Goal: Task Accomplishment & Management: Use online tool/utility

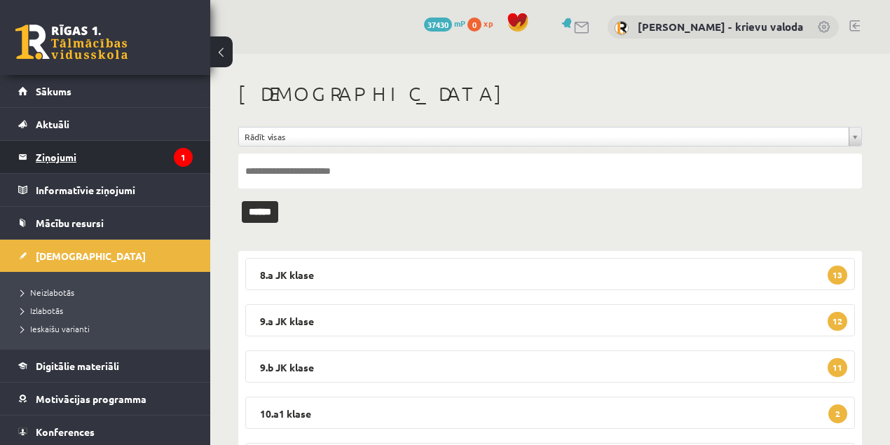
click at [67, 156] on legend "Ziņojumi 1" at bounding box center [114, 157] width 157 height 32
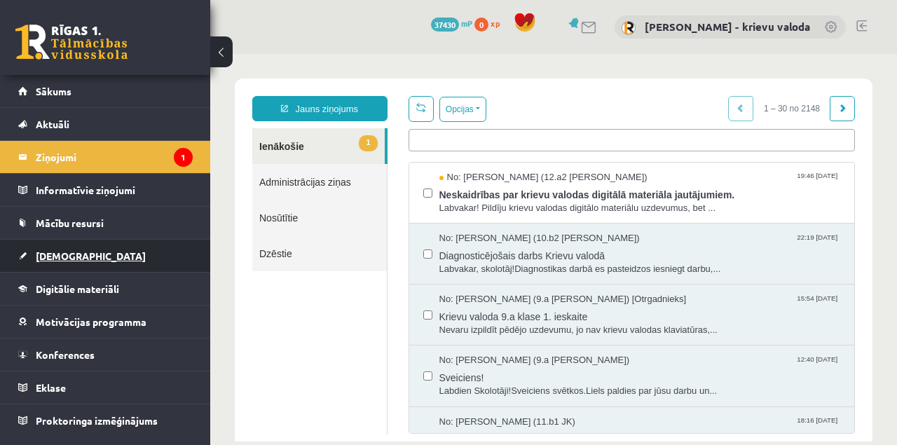
click at [64, 254] on span "[DEMOGRAPHIC_DATA]" at bounding box center [91, 256] width 110 height 13
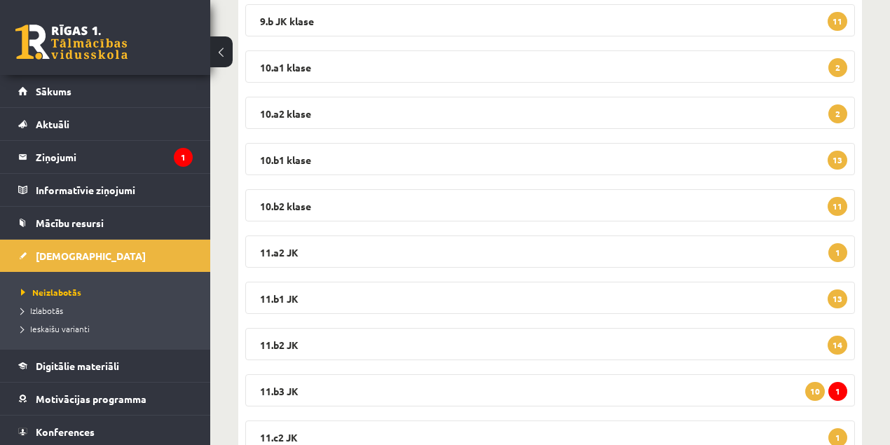
scroll to position [140, 0]
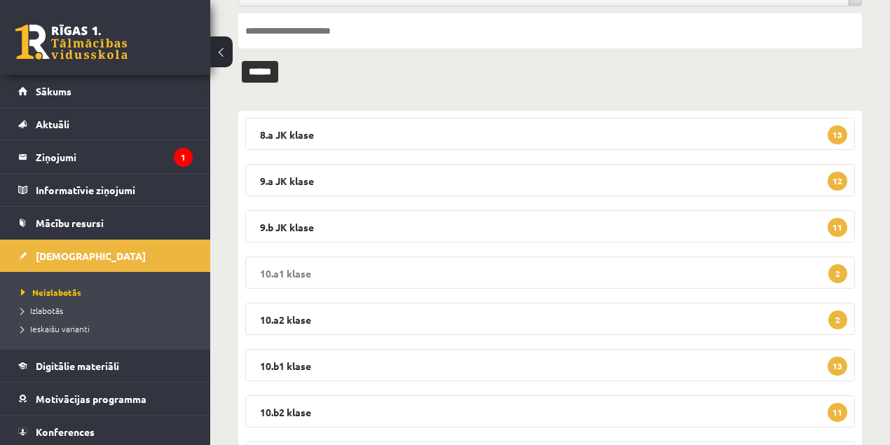
click at [292, 272] on legend "10.a1 klase 2" at bounding box center [550, 273] width 610 height 32
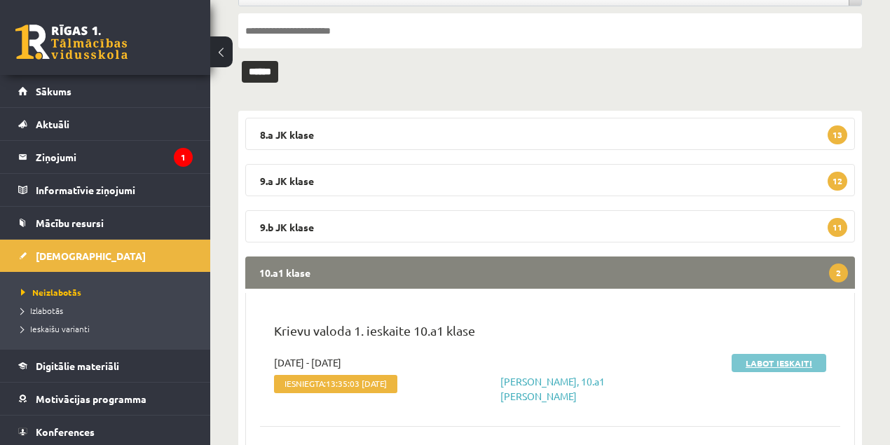
click at [793, 360] on link "Labot ieskaiti" at bounding box center [779, 363] width 95 height 18
click at [774, 363] on link "Labot ieskaiti" at bounding box center [779, 363] width 95 height 18
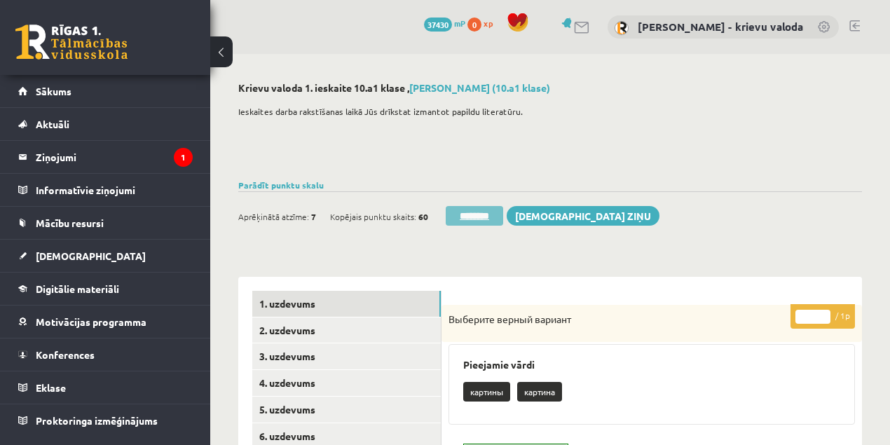
drag, startPoint x: 481, startPoint y: 215, endPoint x: 484, endPoint y: 46, distance: 169.0
click at [481, 215] on input "********" at bounding box center [474, 216] width 57 height 20
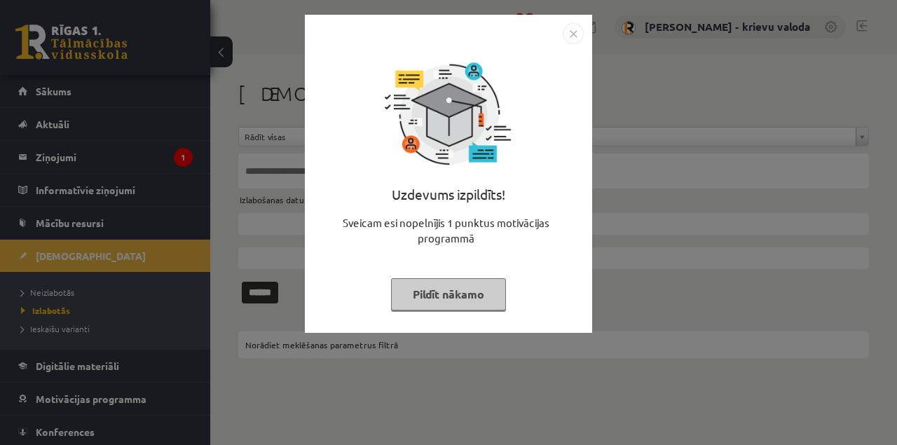
click at [468, 297] on button "Pildīt nākamo" at bounding box center [448, 294] width 115 height 32
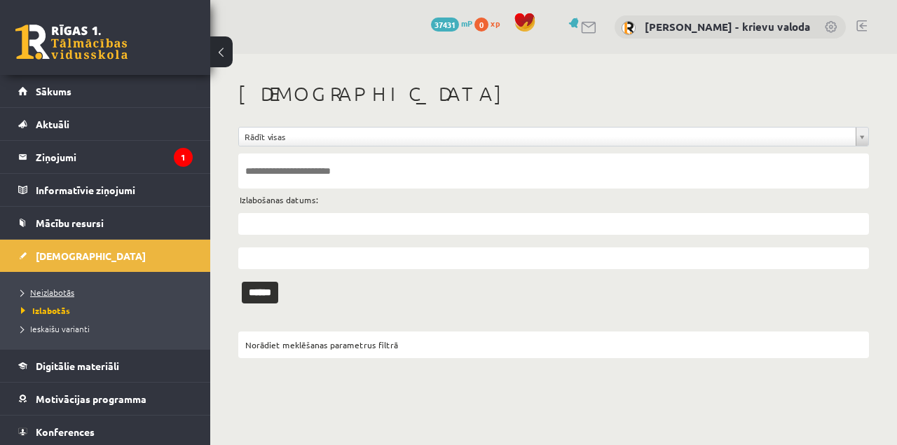
click at [56, 292] on span "Neizlabotās" at bounding box center [47, 292] width 53 height 11
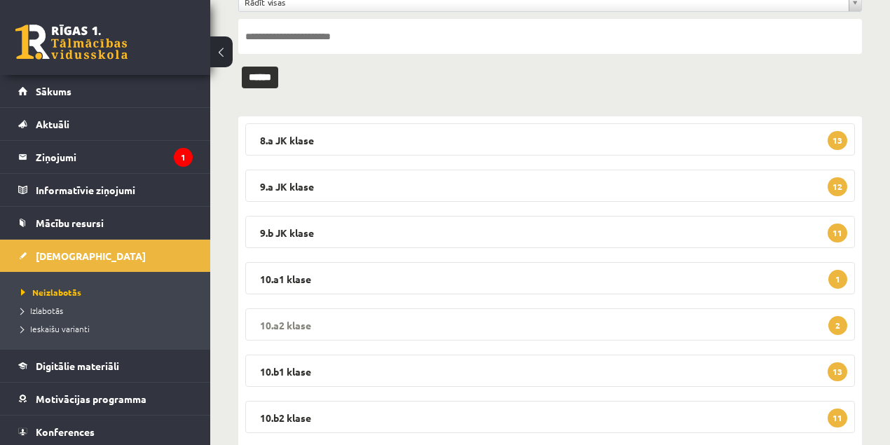
scroll to position [140, 0]
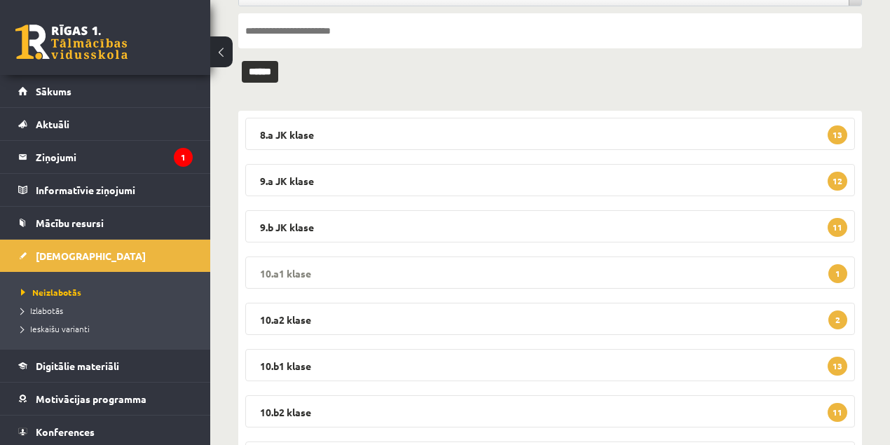
click at [295, 273] on legend "10.a1 klase 1" at bounding box center [550, 273] width 610 height 32
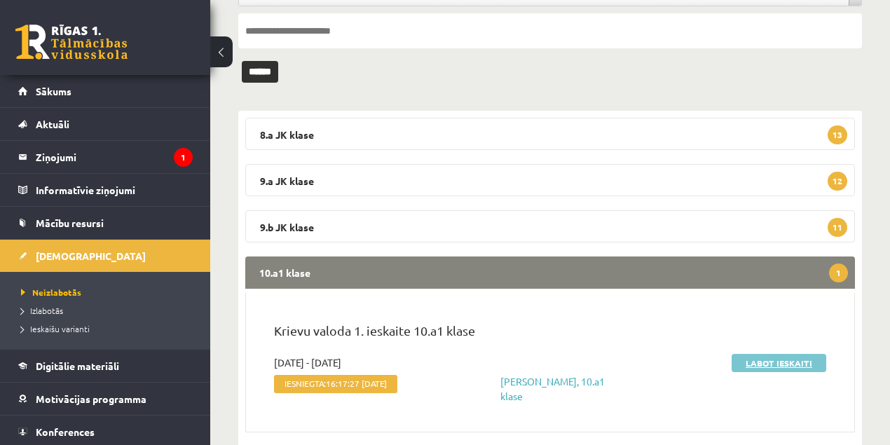
click at [763, 366] on link "Labot ieskaiti" at bounding box center [779, 363] width 95 height 18
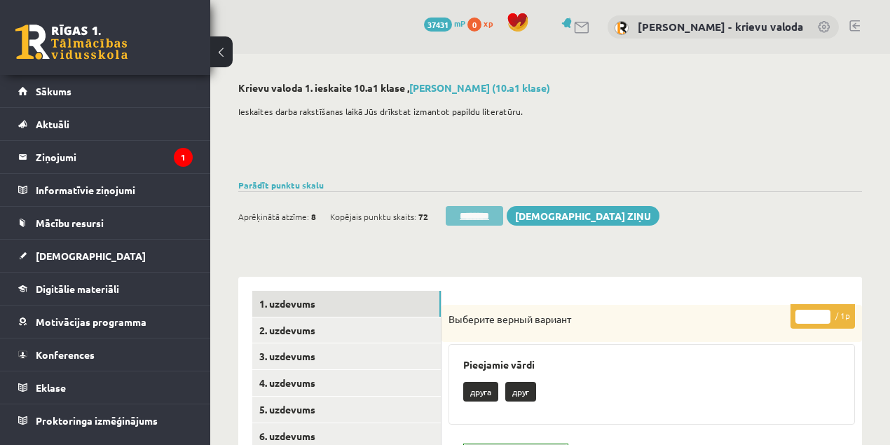
click at [487, 214] on input "********" at bounding box center [474, 216] width 57 height 20
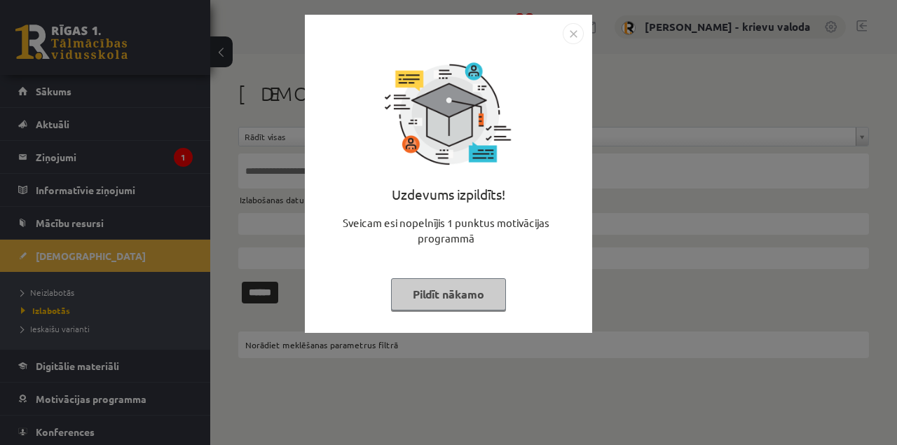
click at [464, 296] on button "Pildīt nākamo" at bounding box center [448, 294] width 115 height 32
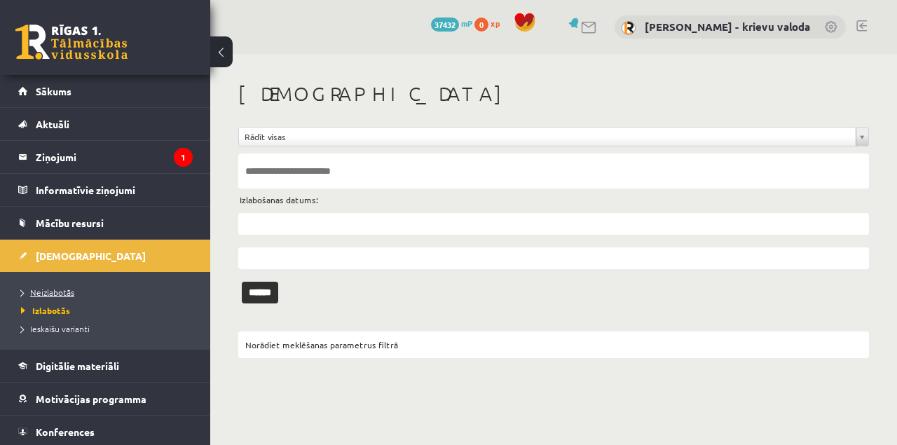
click at [62, 292] on span "Neizlabotās" at bounding box center [47, 292] width 53 height 11
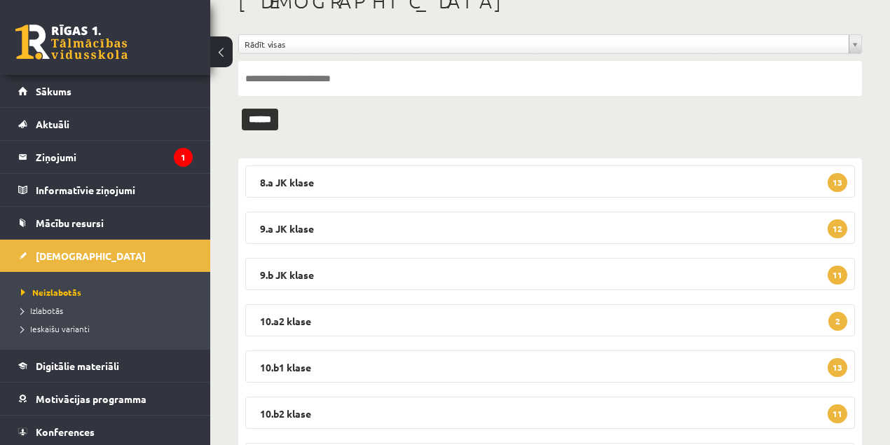
scroll to position [93, 0]
click at [299, 322] on legend "10.a2 klase 2" at bounding box center [550, 320] width 610 height 32
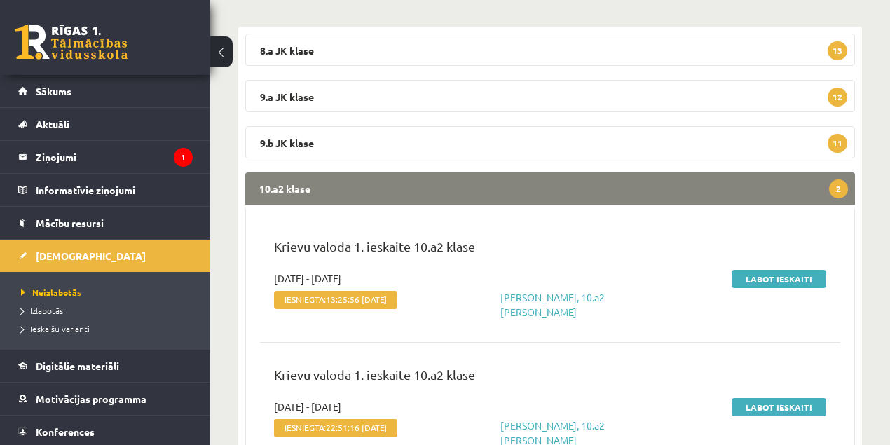
scroll to position [233, 0]
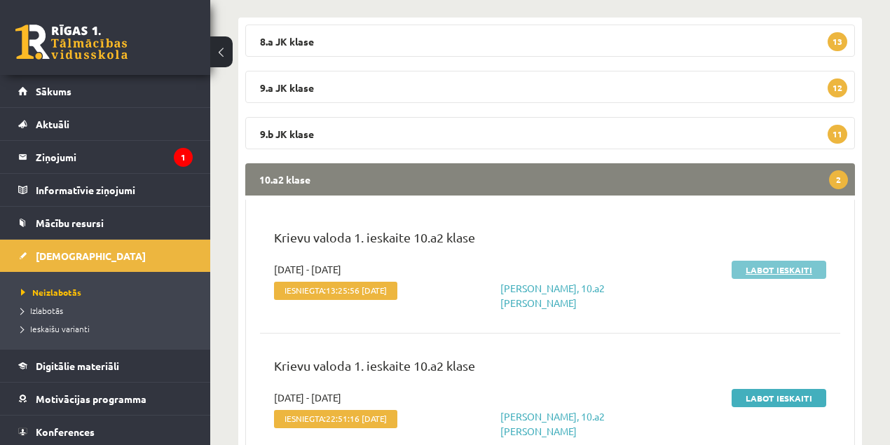
click at [792, 268] on link "Labot ieskaiti" at bounding box center [779, 270] width 95 height 18
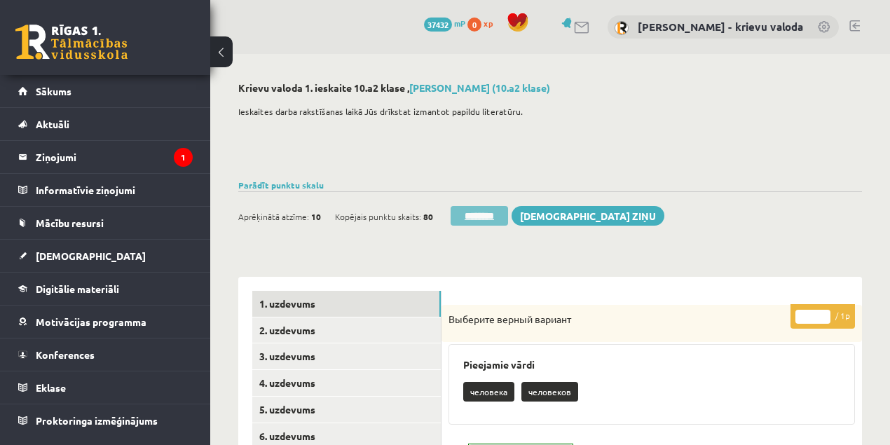
click at [489, 215] on input "********" at bounding box center [479, 216] width 57 height 20
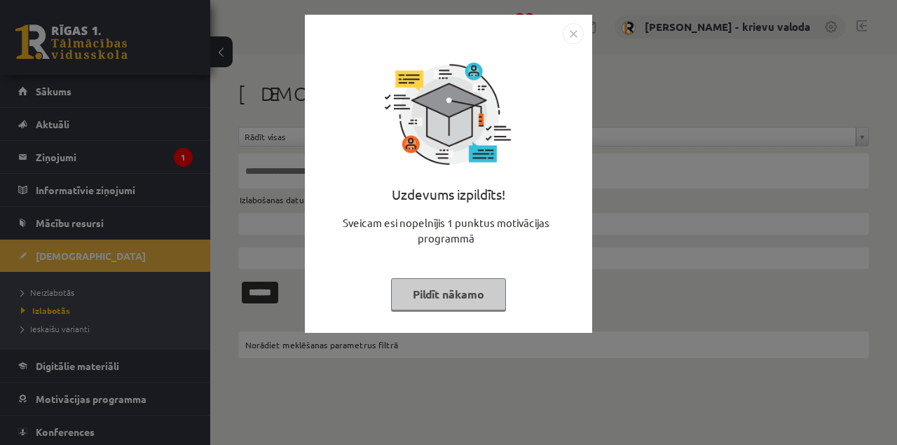
click at [440, 294] on button "Pildīt nākamo" at bounding box center [448, 294] width 115 height 32
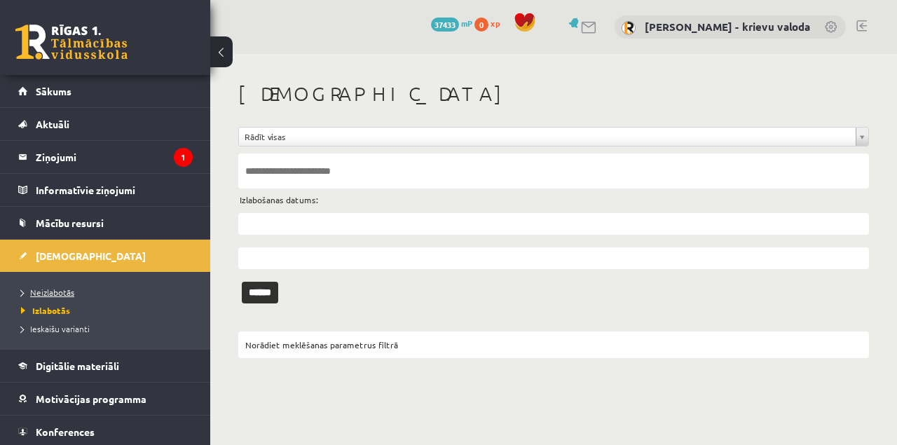
click at [52, 292] on span "Neizlabotās" at bounding box center [47, 292] width 53 height 11
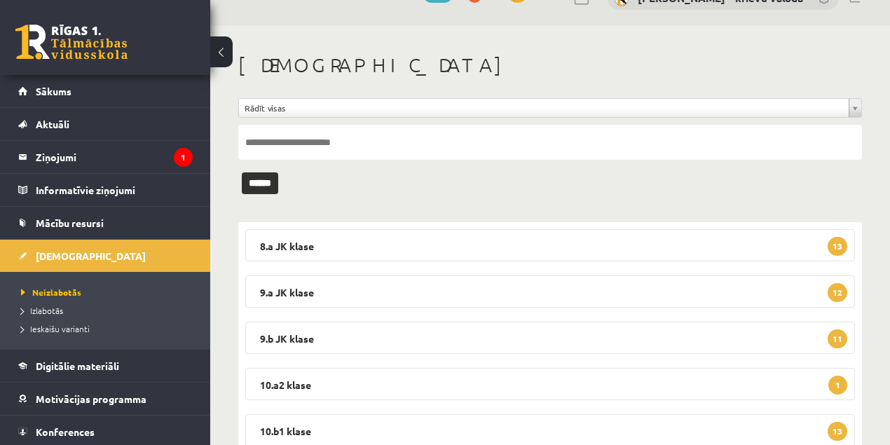
scroll to position [93, 0]
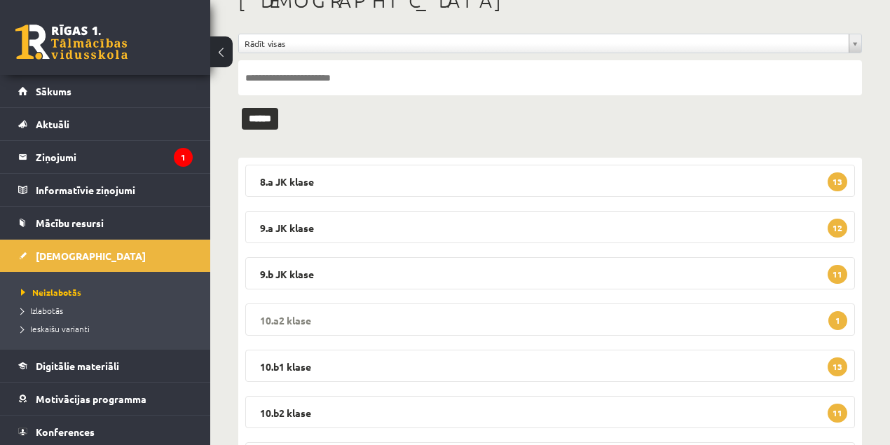
click at [285, 321] on legend "10.a2 klase 1" at bounding box center [550, 320] width 610 height 32
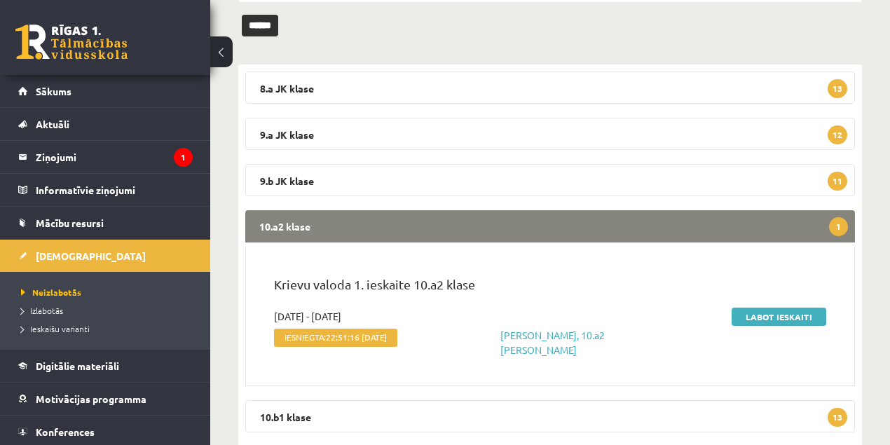
scroll to position [186, 0]
click at [787, 319] on link "Labot ieskaiti" at bounding box center [779, 317] width 95 height 18
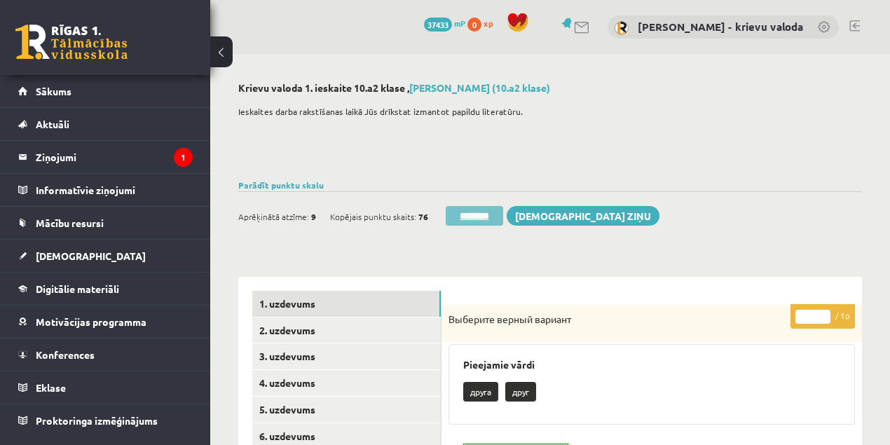
click at [477, 218] on input "********" at bounding box center [474, 216] width 57 height 20
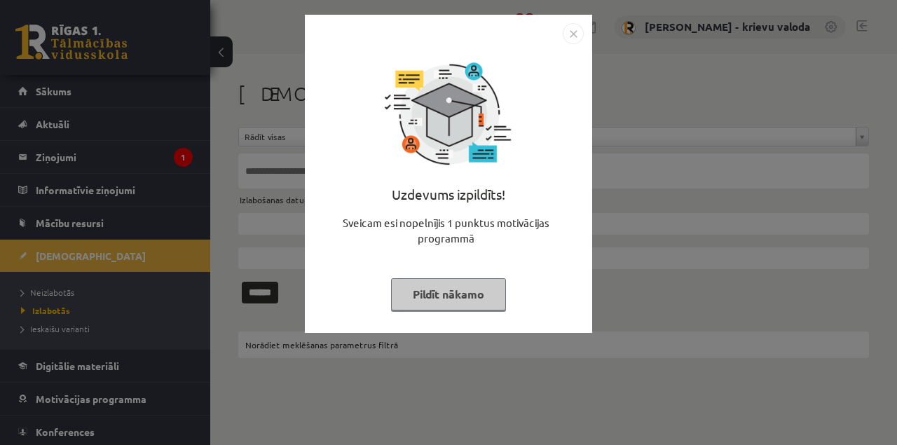
click at [461, 298] on button "Pildīt nākamo" at bounding box center [448, 294] width 115 height 32
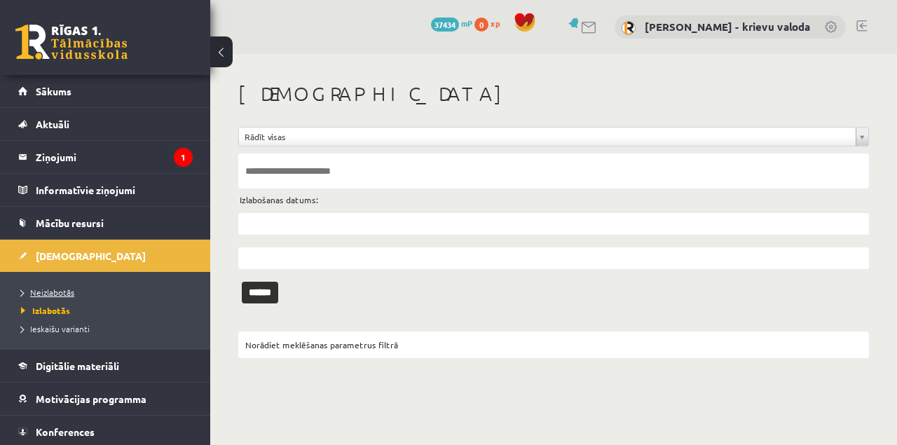
click at [57, 294] on span "Neizlabotās" at bounding box center [47, 292] width 53 height 11
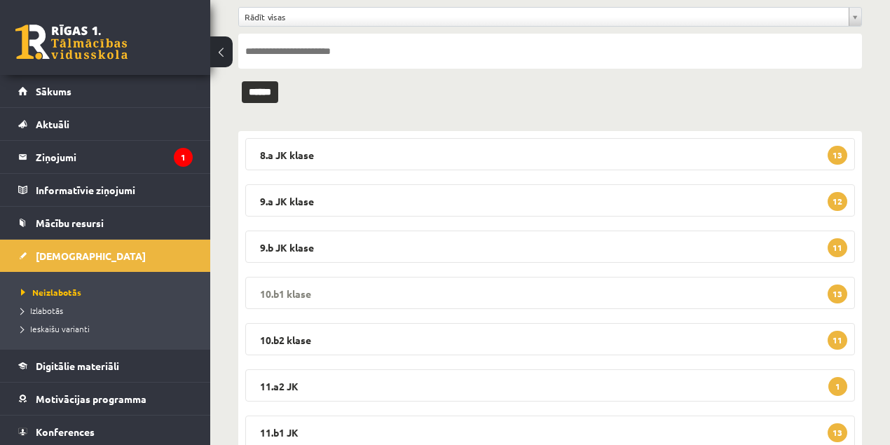
scroll to position [140, 0]
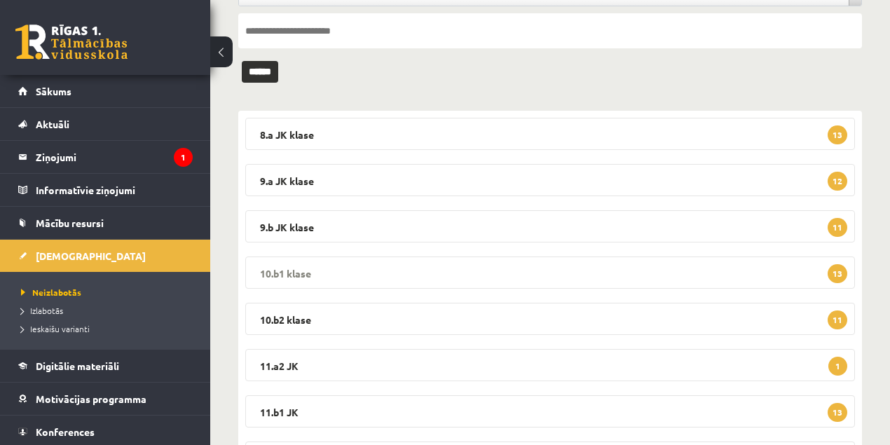
click at [303, 272] on legend "10.b1 klase 13" at bounding box center [550, 273] width 610 height 32
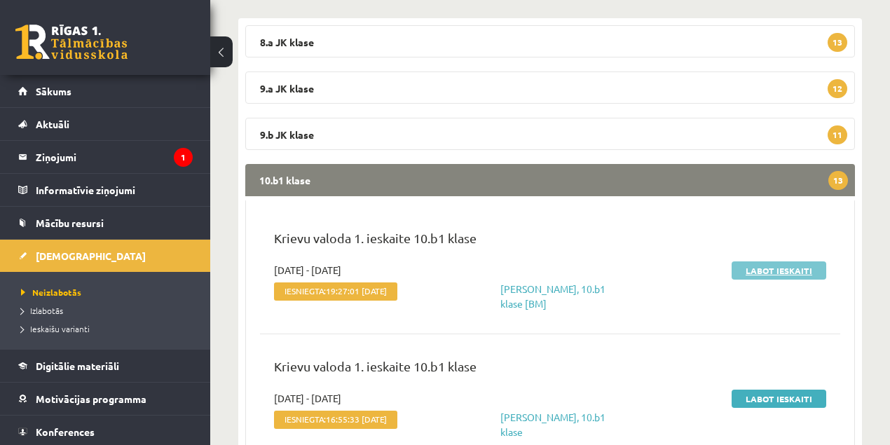
scroll to position [233, 0]
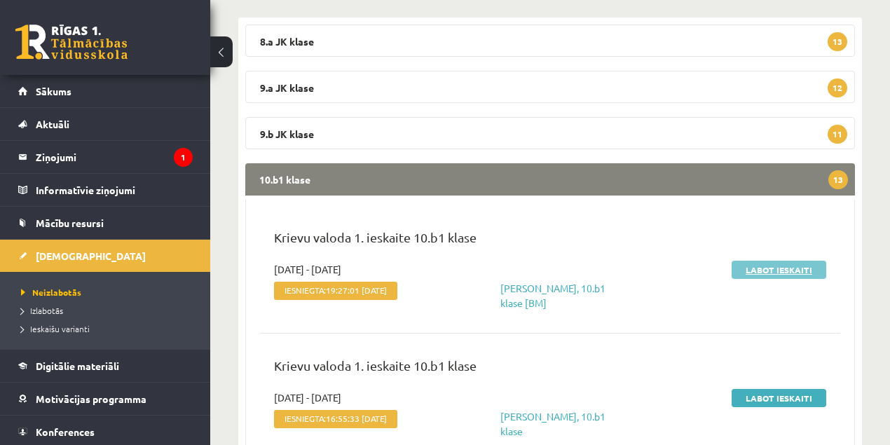
click at [766, 266] on link "Labot ieskaiti" at bounding box center [779, 270] width 95 height 18
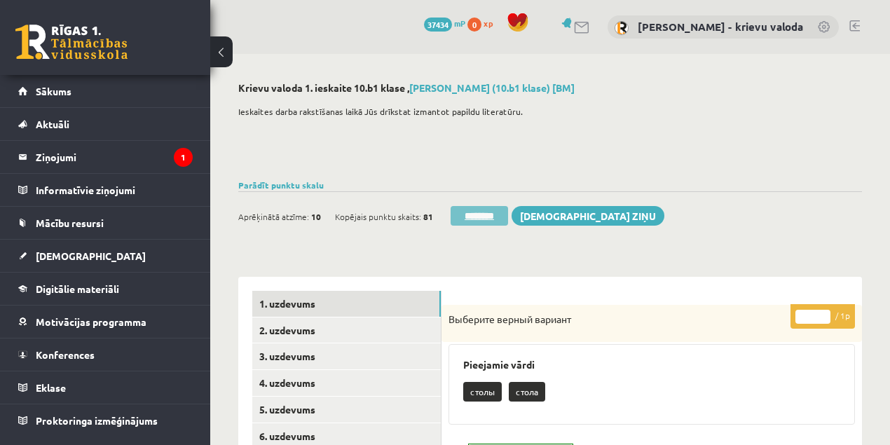
click at [489, 217] on input "********" at bounding box center [479, 216] width 57 height 20
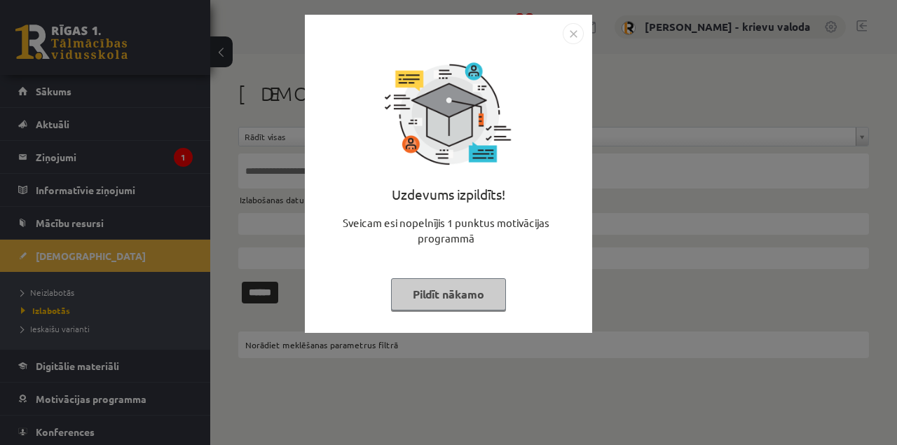
click at [485, 292] on button "Pildīt nākamo" at bounding box center [448, 294] width 115 height 32
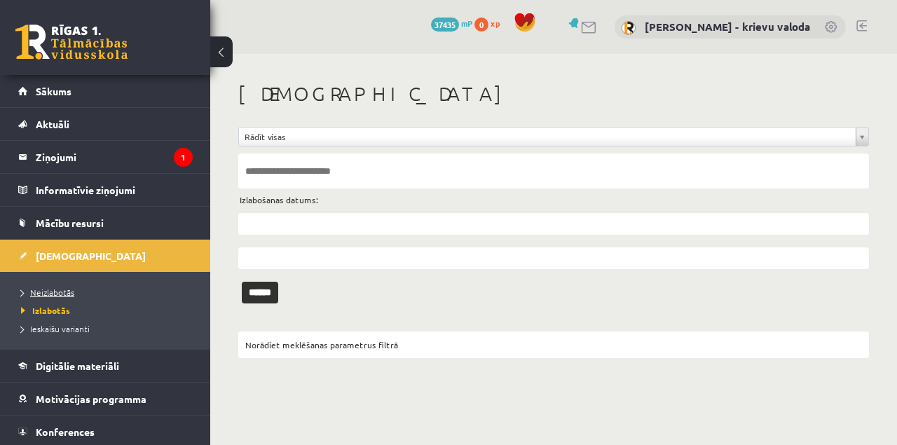
click at [65, 293] on span "Neizlabotās" at bounding box center [47, 292] width 53 height 11
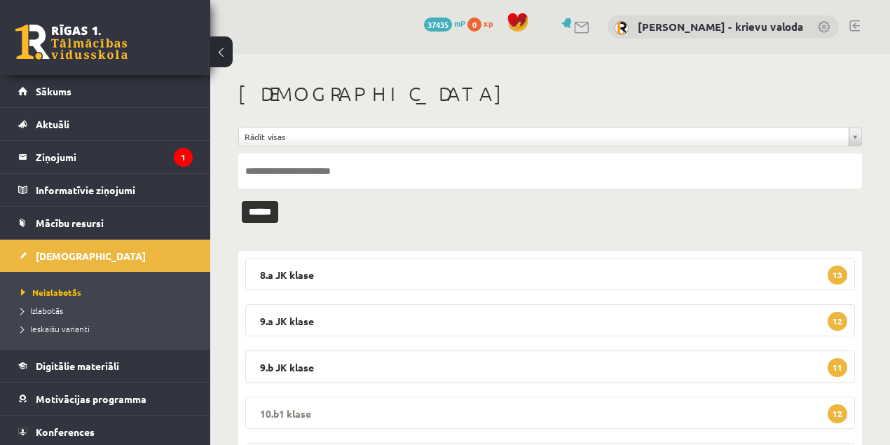
click at [291, 411] on legend "10.b1 klase 12" at bounding box center [550, 413] width 610 height 32
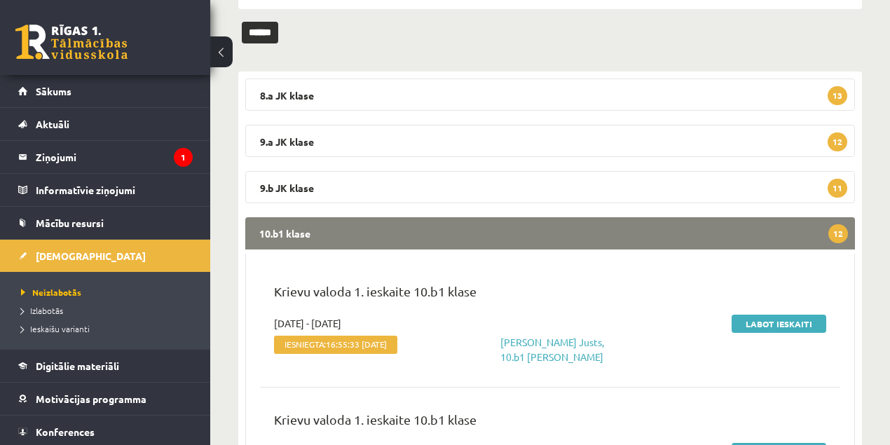
scroll to position [186, 0]
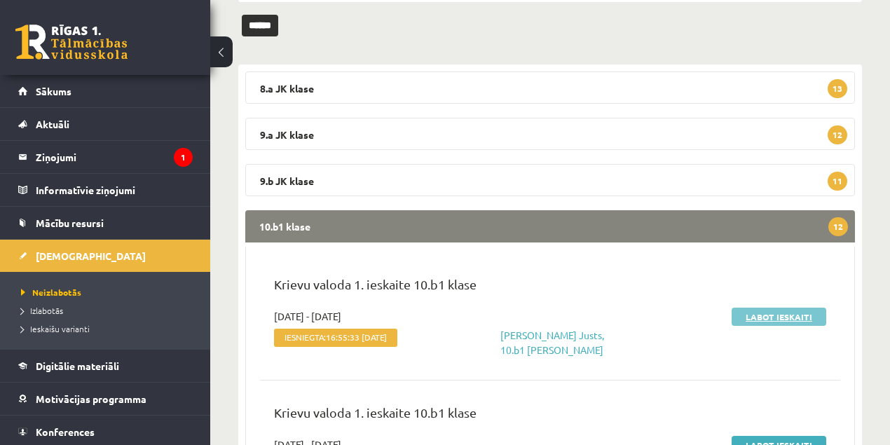
click at [759, 318] on link "Labot ieskaiti" at bounding box center [779, 317] width 95 height 18
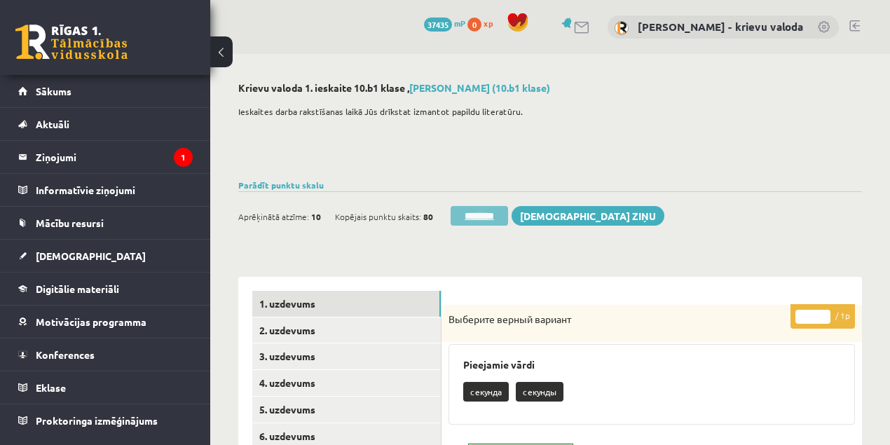
click at [494, 219] on input "********" at bounding box center [479, 216] width 57 height 20
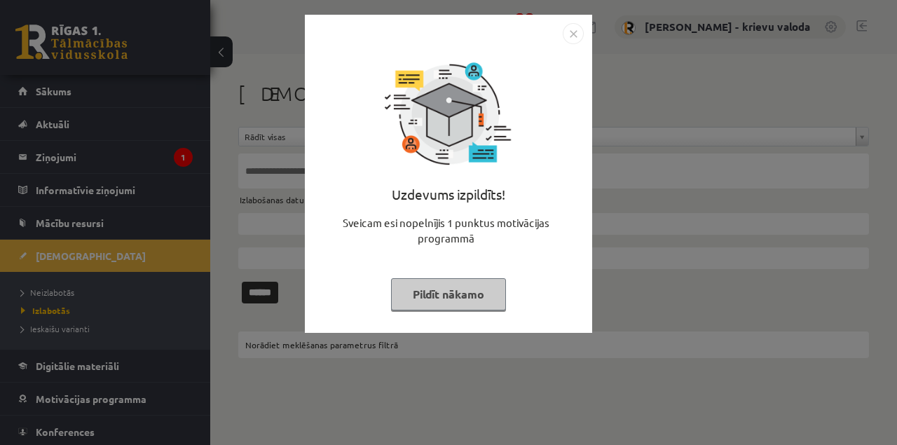
click at [461, 297] on button "Pildīt nākamo" at bounding box center [448, 294] width 115 height 32
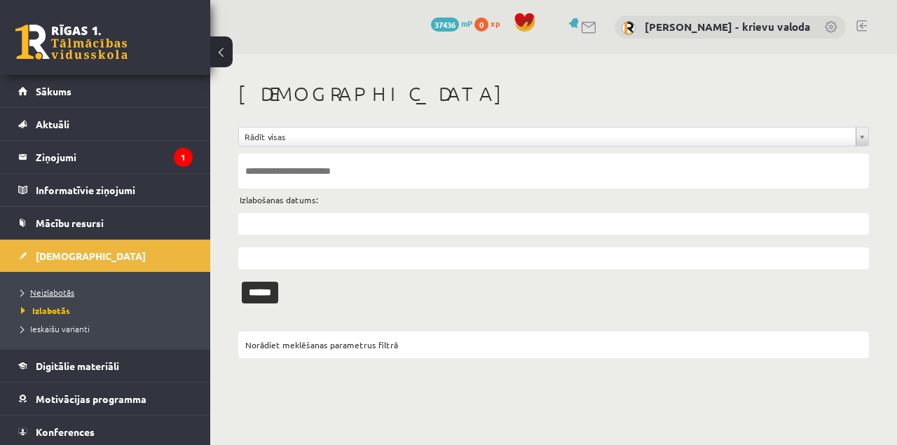
click at [60, 293] on span "Neizlabotās" at bounding box center [47, 292] width 53 height 11
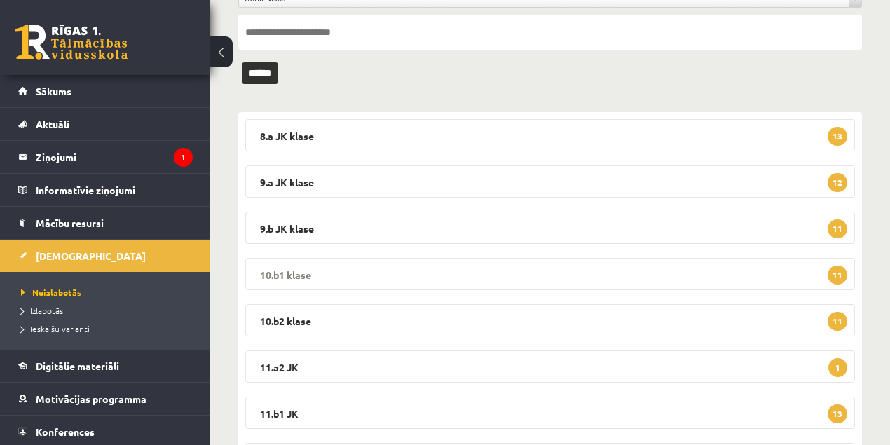
scroll to position [140, 0]
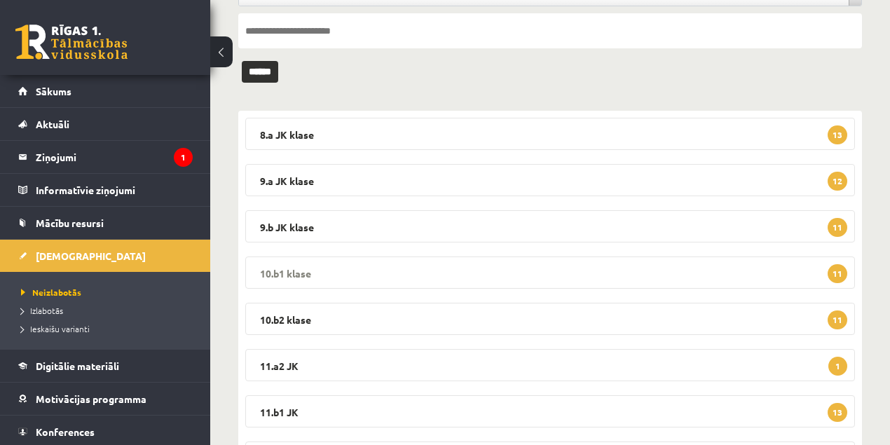
drag, startPoint x: 297, startPoint y: 273, endPoint x: 414, endPoint y: 265, distance: 116.7
click at [297, 273] on legend "10.b1 klase 11" at bounding box center [550, 273] width 610 height 32
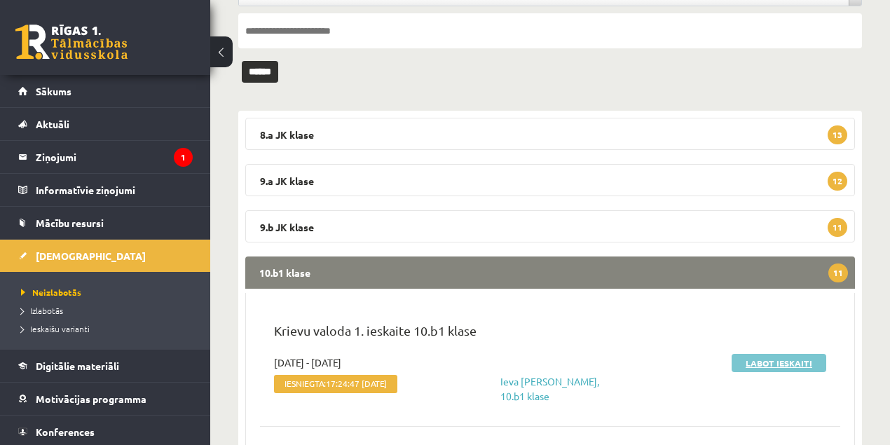
click at [768, 365] on link "Labot ieskaiti" at bounding box center [779, 363] width 95 height 18
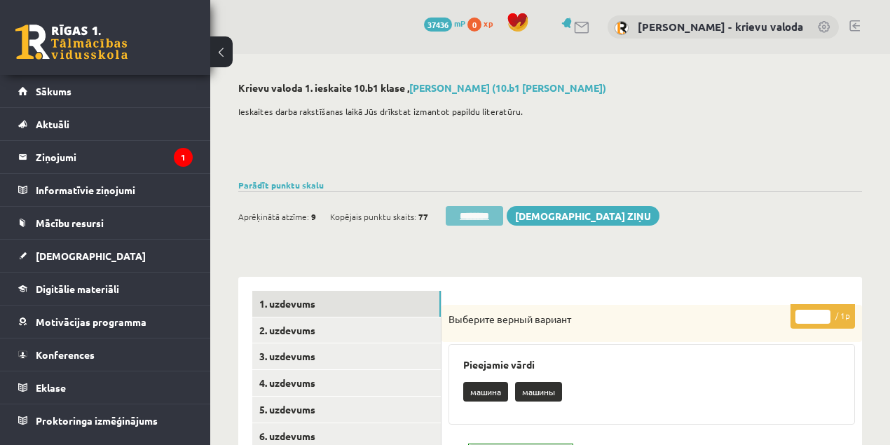
click at [488, 217] on input "********" at bounding box center [474, 216] width 57 height 20
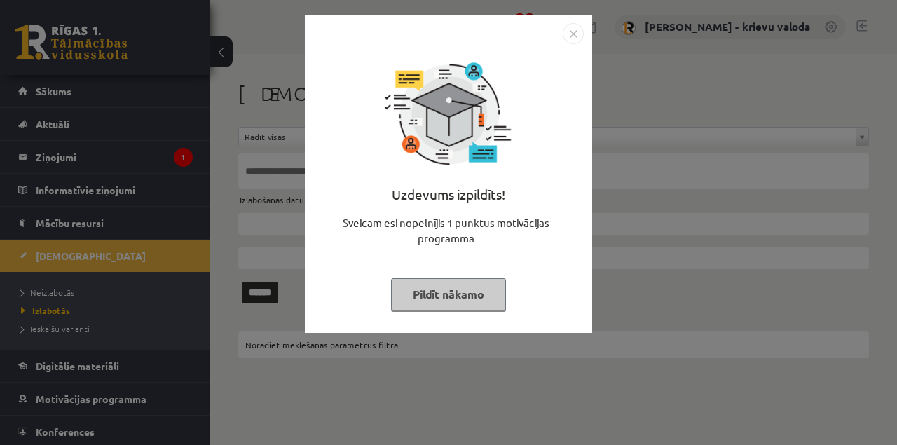
click at [478, 296] on button "Pildīt nākamo" at bounding box center [448, 294] width 115 height 32
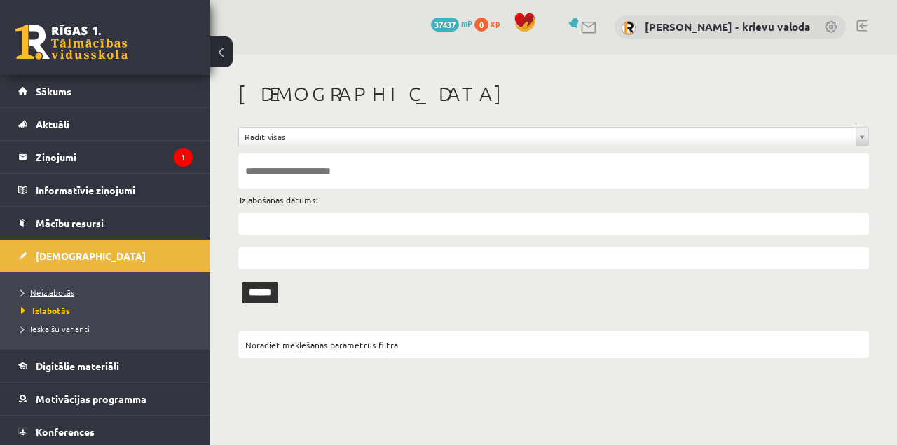
click at [56, 293] on span "Neizlabotās" at bounding box center [47, 292] width 53 height 11
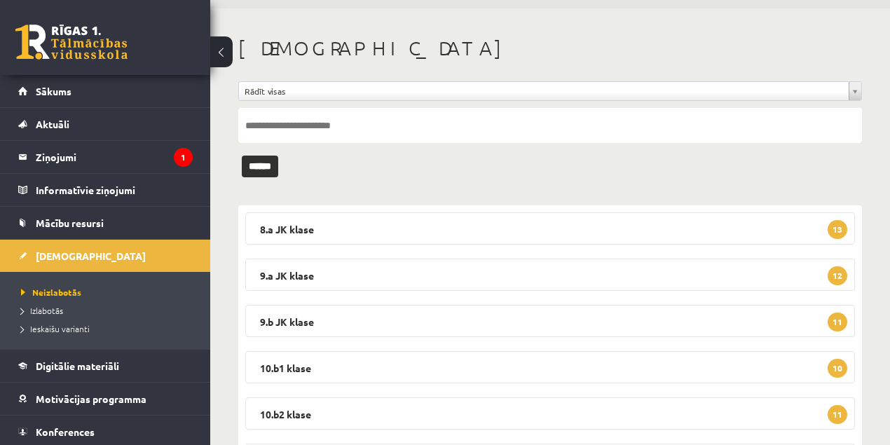
scroll to position [140, 0]
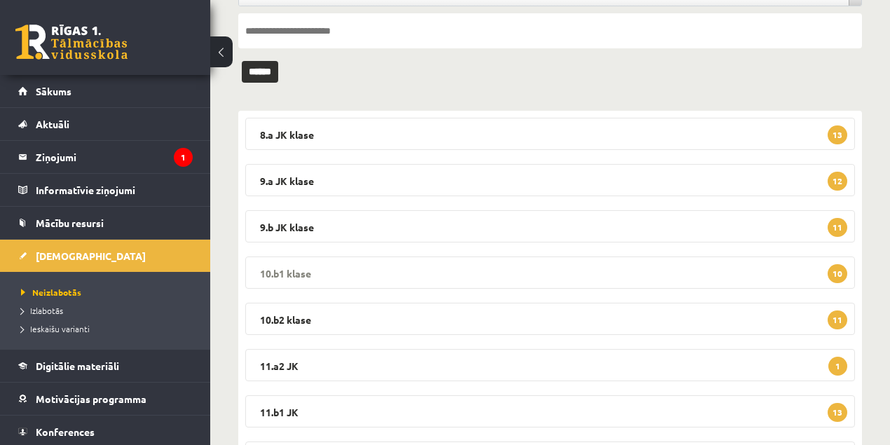
click at [287, 276] on legend "10.b1 klase 10" at bounding box center [550, 273] width 610 height 32
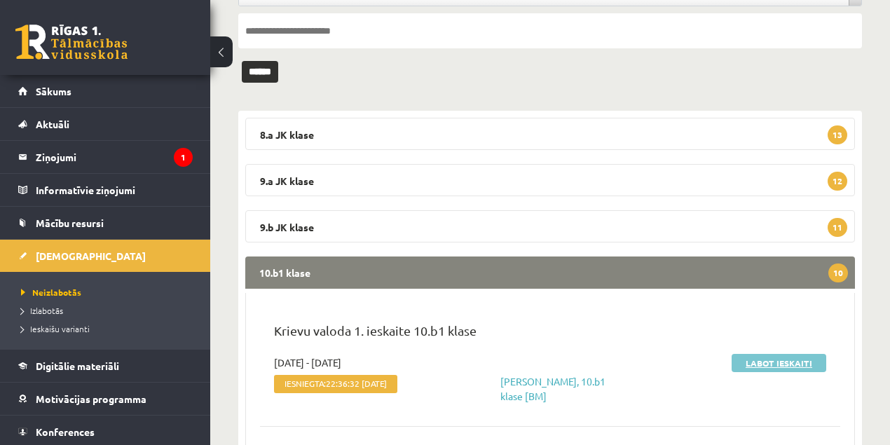
click at [767, 365] on link "Labot ieskaiti" at bounding box center [779, 363] width 95 height 18
click at [773, 363] on link "Labot ieskaiti" at bounding box center [779, 363] width 95 height 18
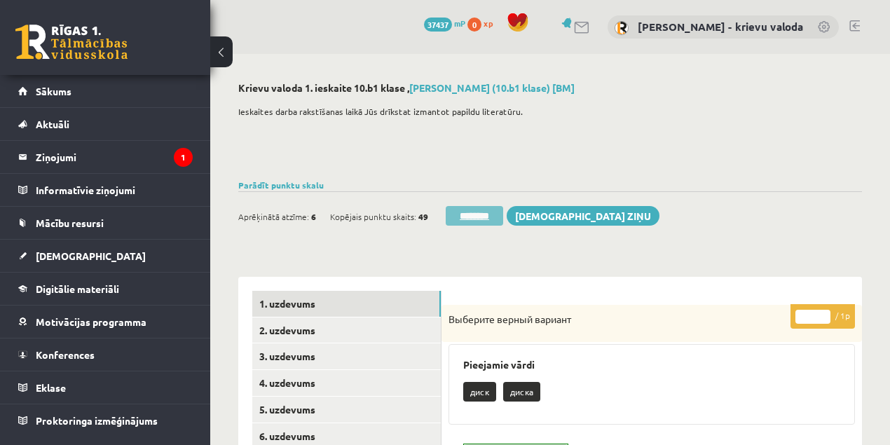
click at [489, 218] on input "********" at bounding box center [474, 216] width 57 height 20
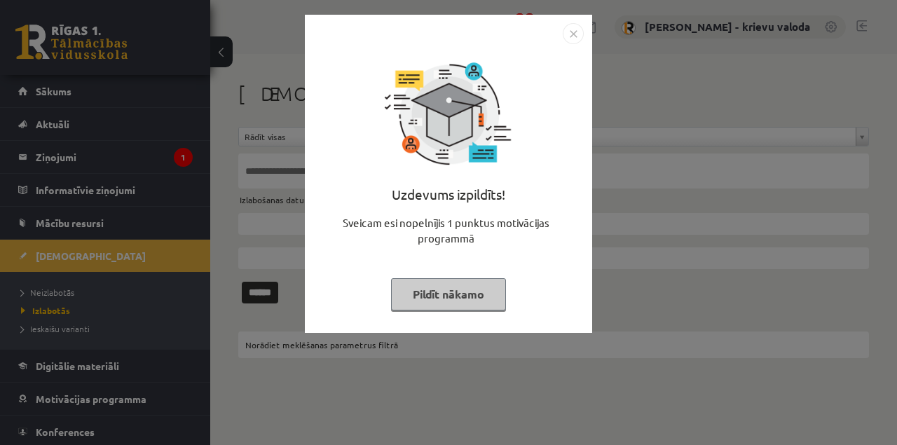
click at [458, 299] on button "Pildīt nākamo" at bounding box center [448, 294] width 115 height 32
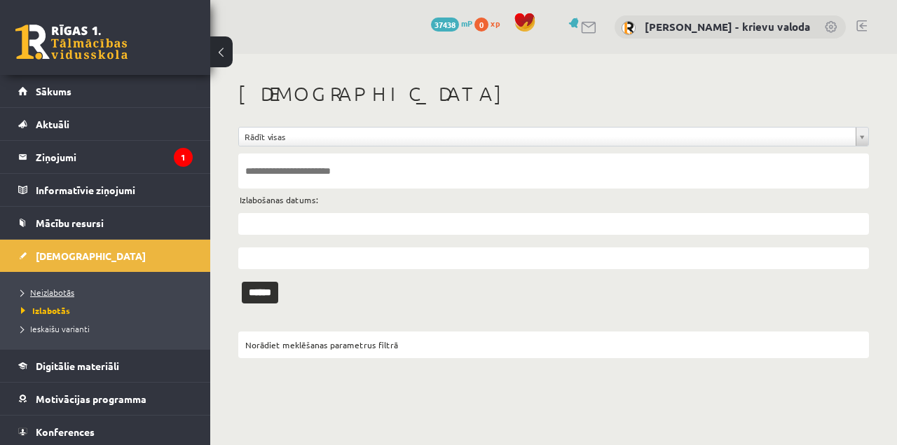
click at [64, 293] on span "Neizlabotās" at bounding box center [47, 292] width 53 height 11
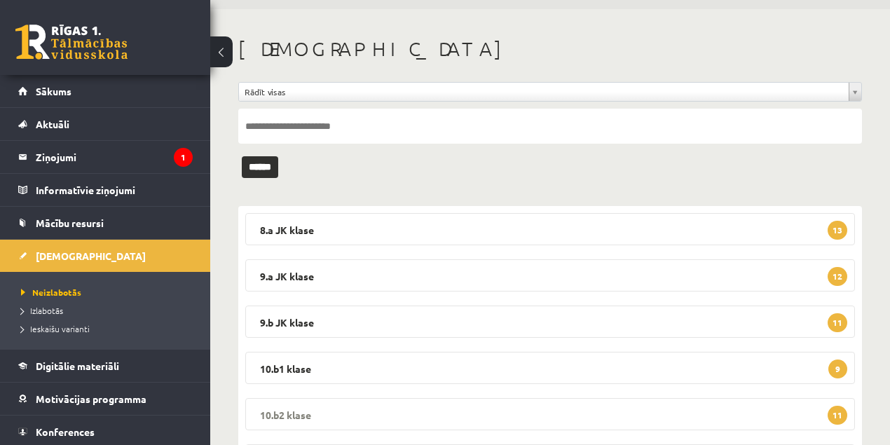
scroll to position [93, 0]
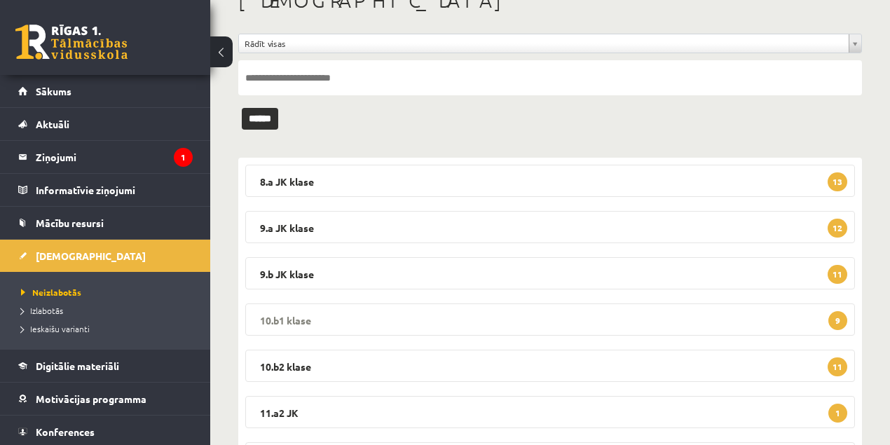
click at [301, 320] on legend "10.b1 klase 9" at bounding box center [550, 320] width 610 height 32
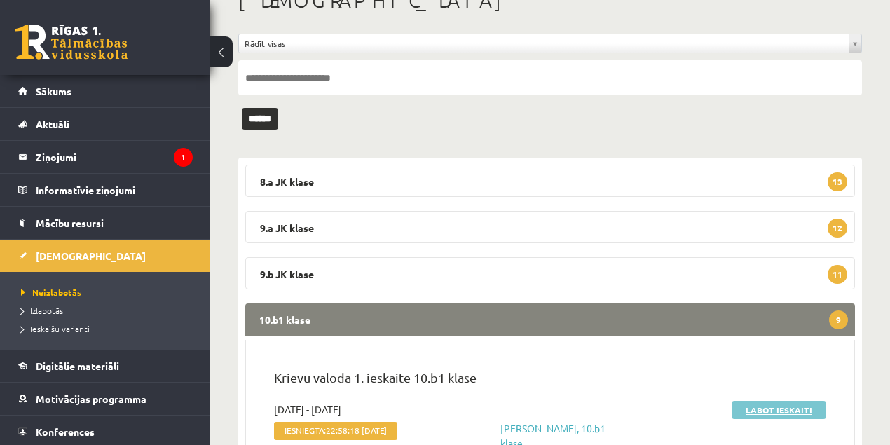
click at [756, 409] on link "Labot ieskaiti" at bounding box center [779, 410] width 95 height 18
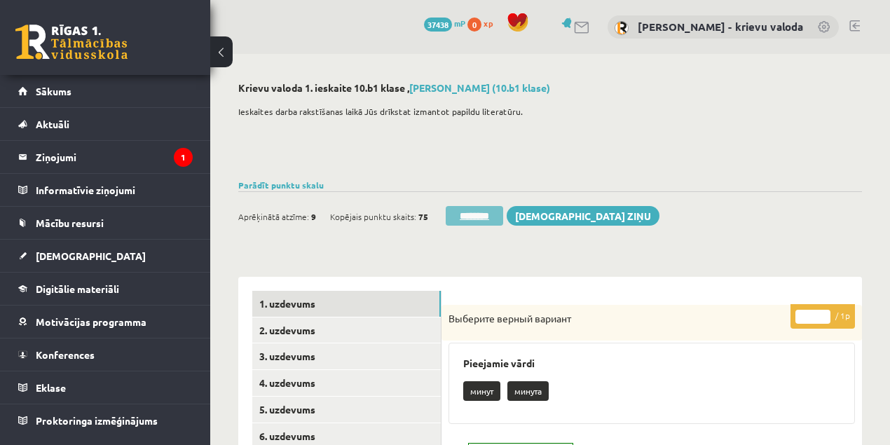
click at [481, 217] on input "********" at bounding box center [474, 216] width 57 height 20
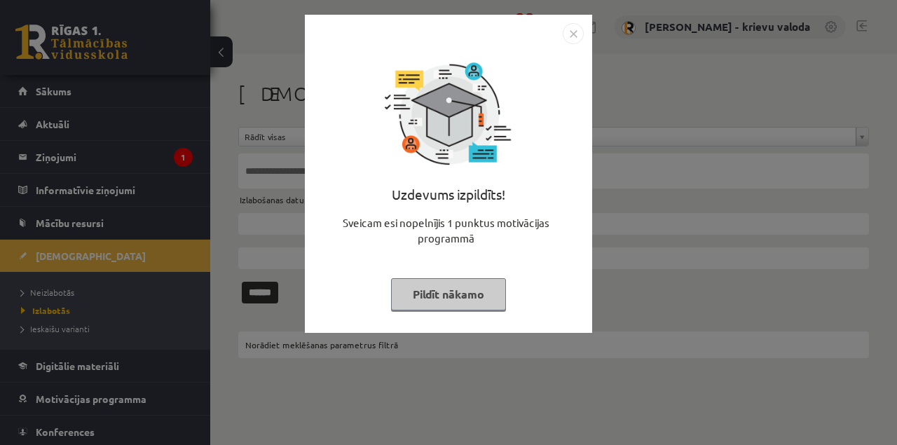
click at [481, 296] on button "Pildīt nākamo" at bounding box center [448, 294] width 115 height 32
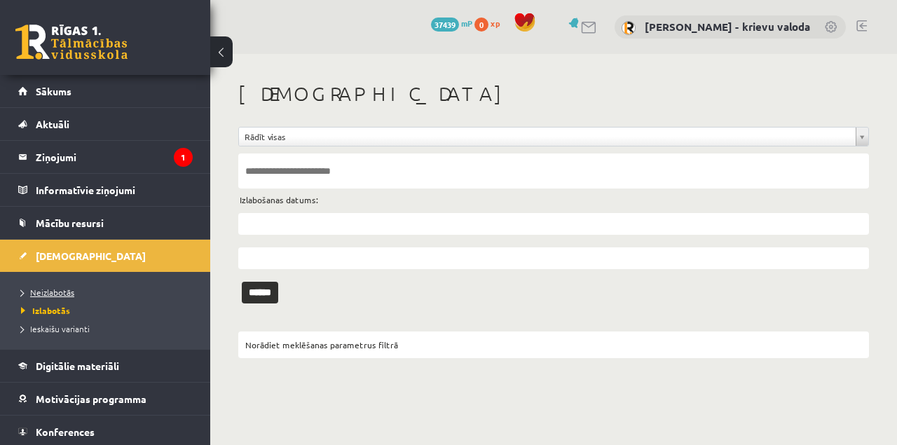
click at [67, 294] on span "Neizlabotās" at bounding box center [47, 292] width 53 height 11
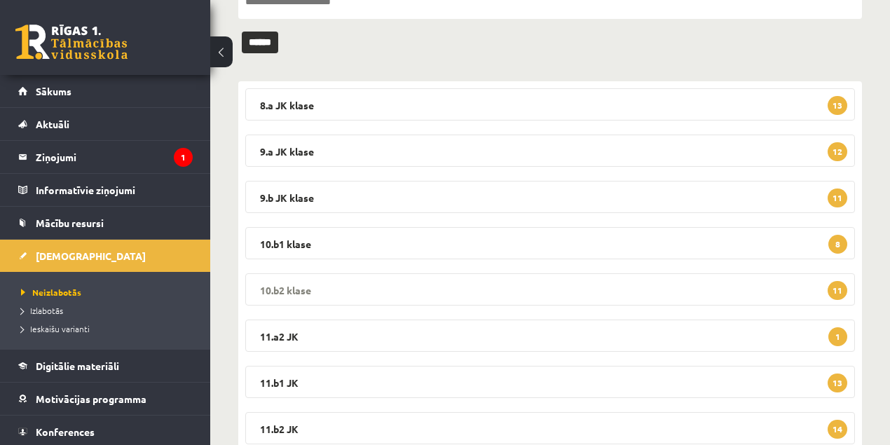
scroll to position [186, 0]
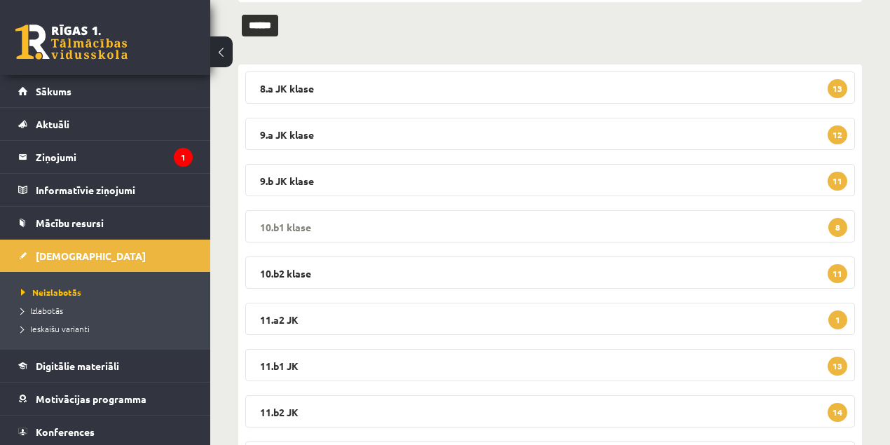
click at [295, 229] on legend "10.b1 [PERSON_NAME] 8" at bounding box center [550, 226] width 610 height 32
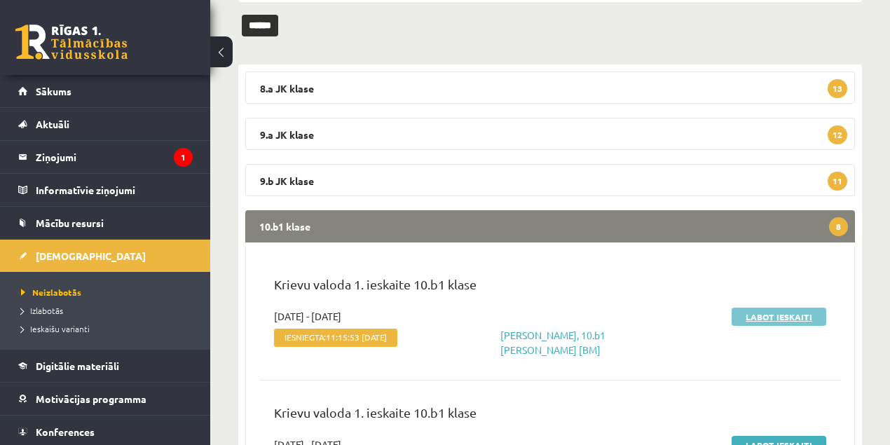
click at [775, 315] on link "Labot ieskaiti" at bounding box center [779, 317] width 95 height 18
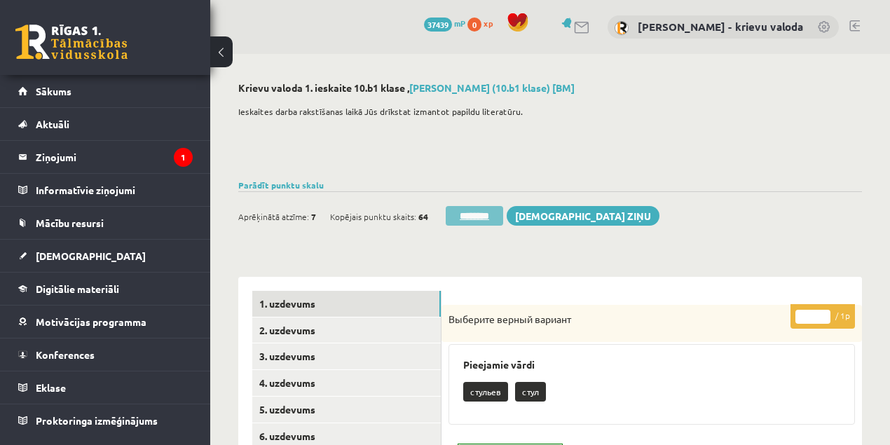
click at [480, 216] on input "********" at bounding box center [474, 216] width 57 height 20
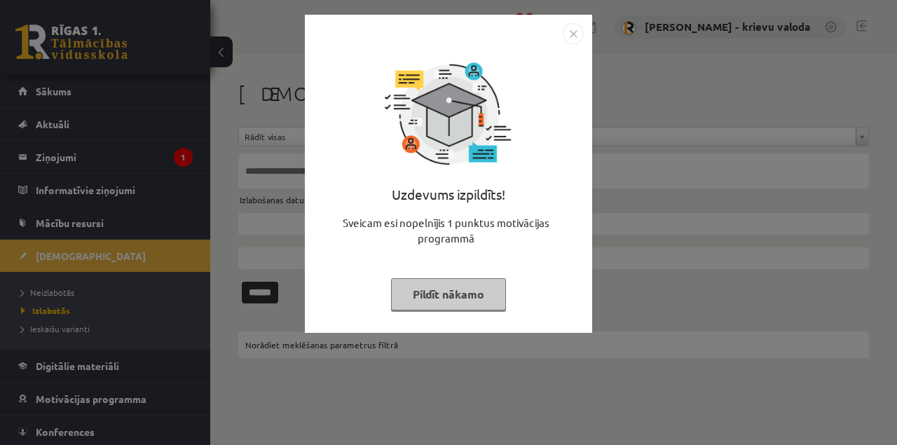
click at [470, 299] on button "Pildīt nākamo" at bounding box center [448, 294] width 115 height 32
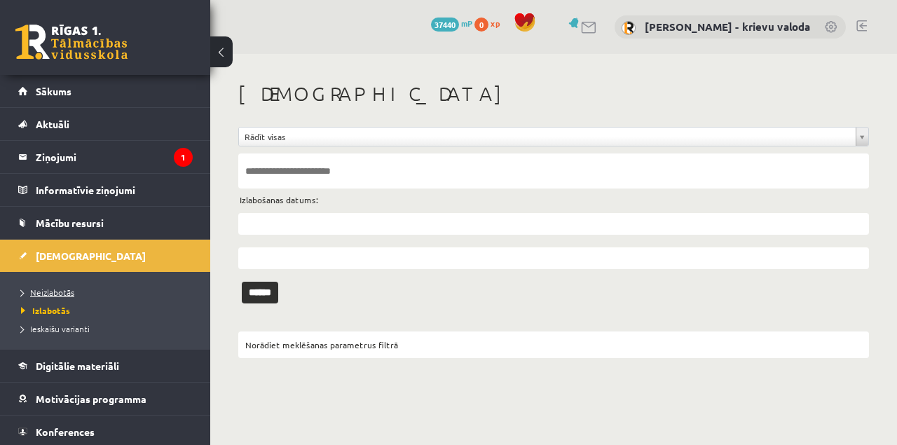
click at [71, 294] on span "Neizlabotās" at bounding box center [47, 292] width 53 height 11
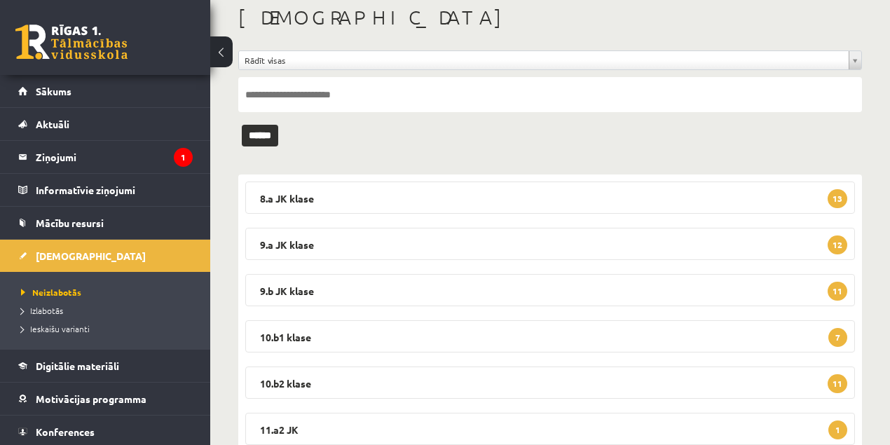
scroll to position [93, 0]
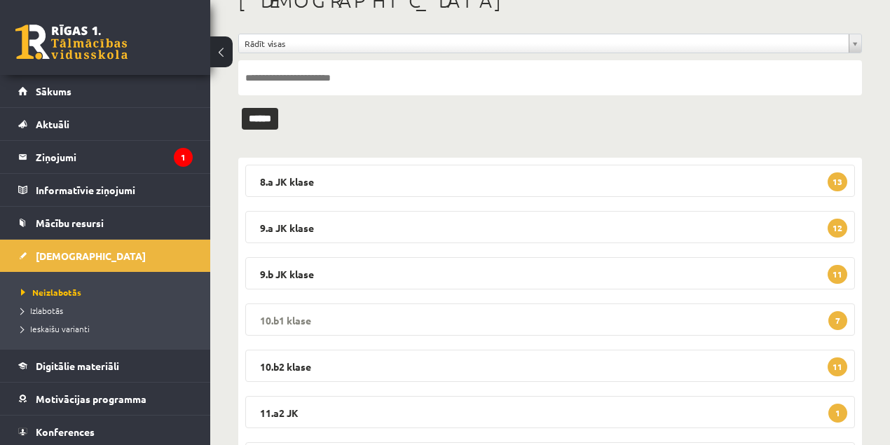
click at [290, 318] on legend "10.b1 klase 7" at bounding box center [550, 320] width 610 height 32
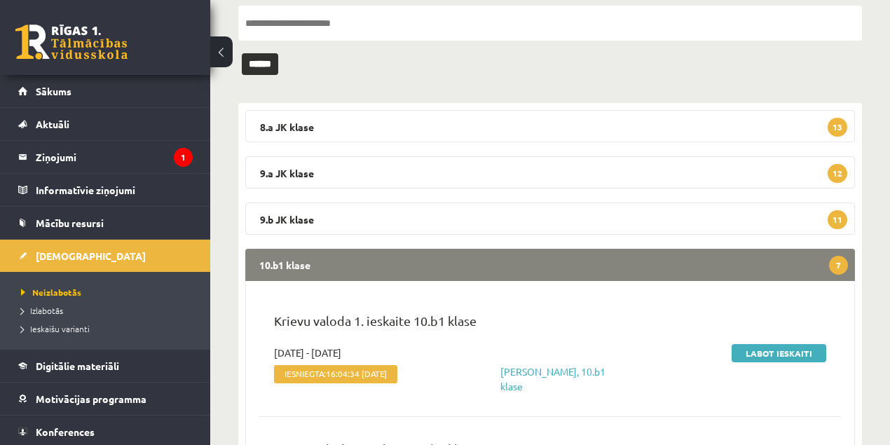
scroll to position [280, 0]
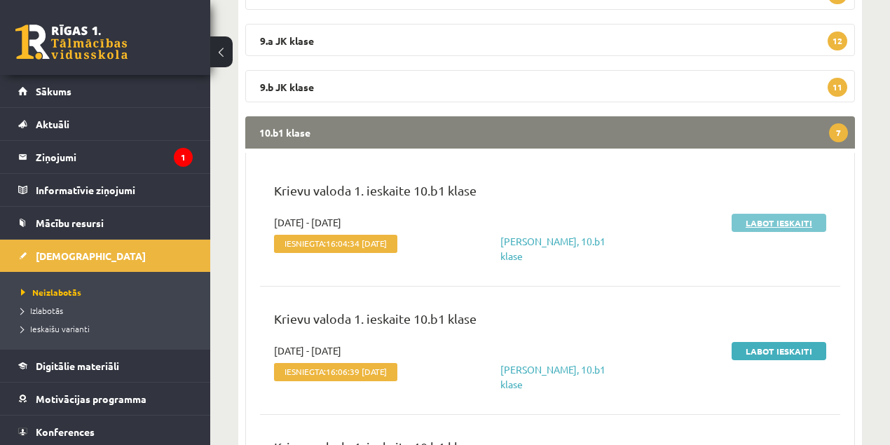
click at [782, 224] on link "Labot ieskaiti" at bounding box center [779, 223] width 95 height 18
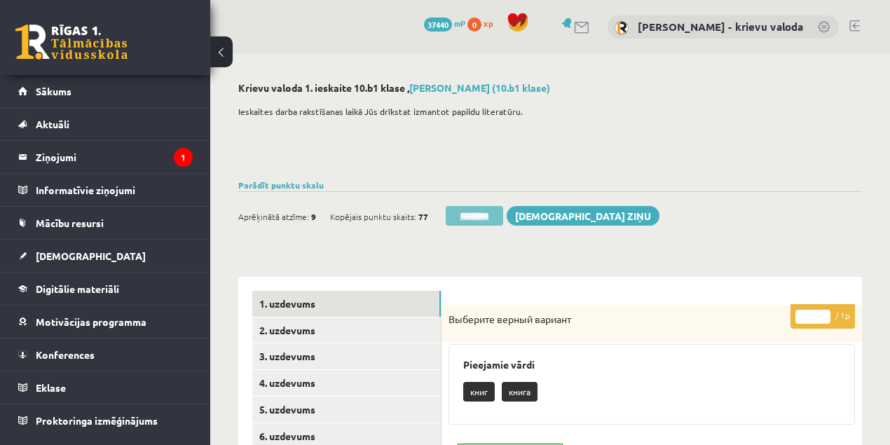
click at [491, 217] on input "********" at bounding box center [474, 216] width 57 height 20
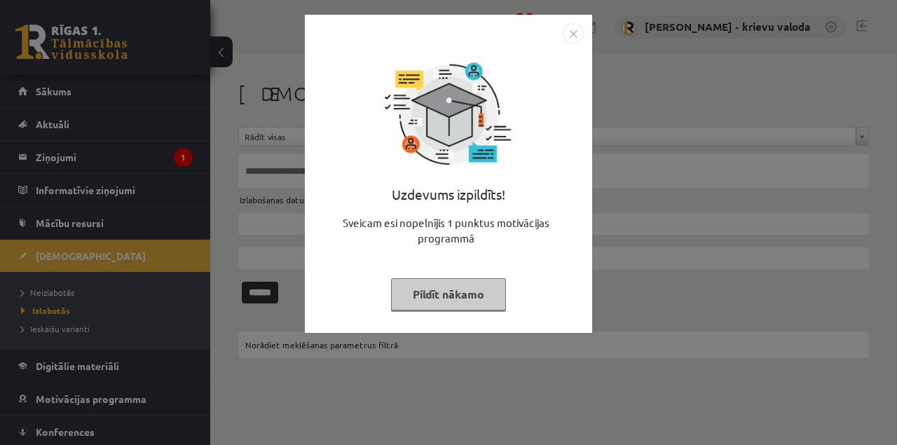
click at [449, 296] on button "Pildīt nākamo" at bounding box center [448, 294] width 115 height 32
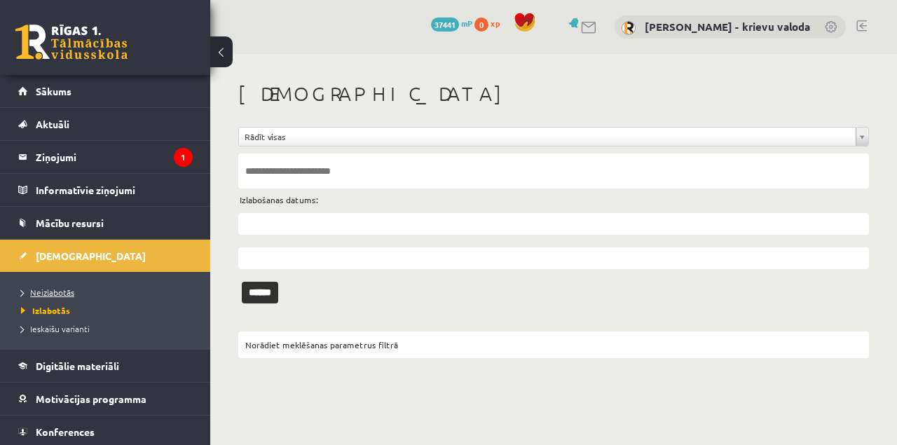
click at [64, 294] on span "Neizlabotās" at bounding box center [47, 292] width 53 height 11
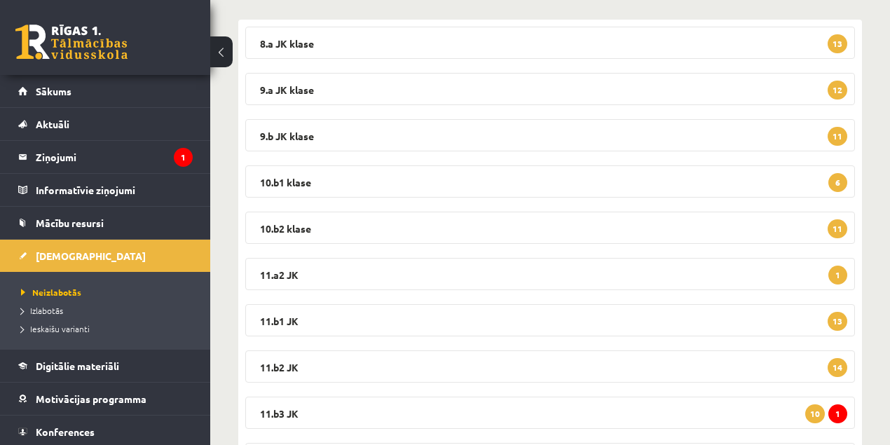
scroll to position [233, 0]
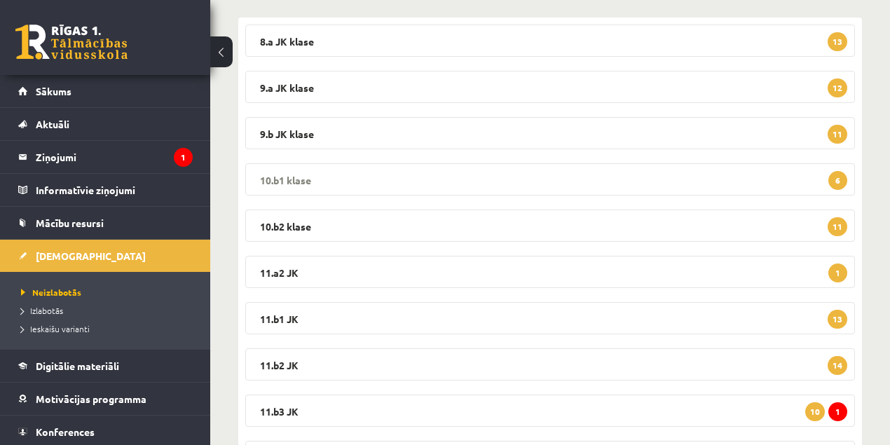
click at [268, 178] on legend "10.b1 klase 6" at bounding box center [550, 179] width 610 height 32
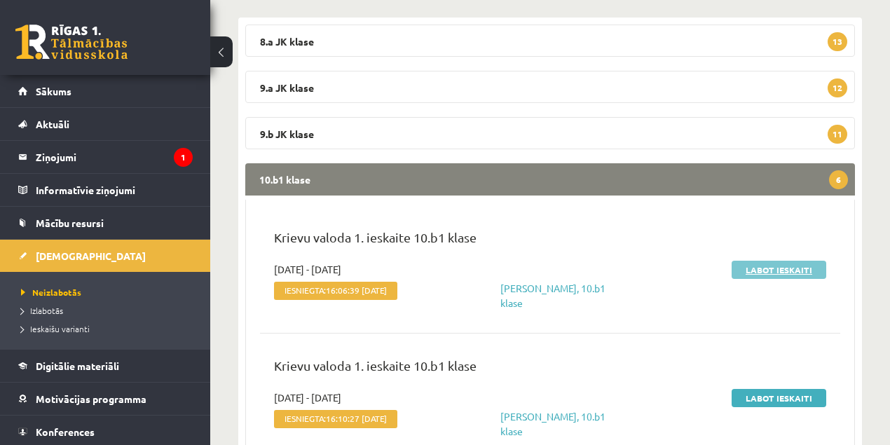
click at [788, 272] on link "Labot ieskaiti" at bounding box center [779, 270] width 95 height 18
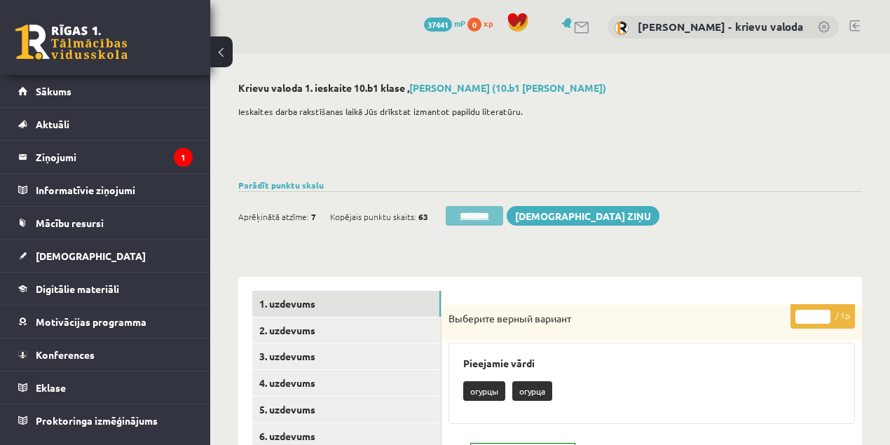
click at [487, 216] on input "********" at bounding box center [474, 216] width 57 height 20
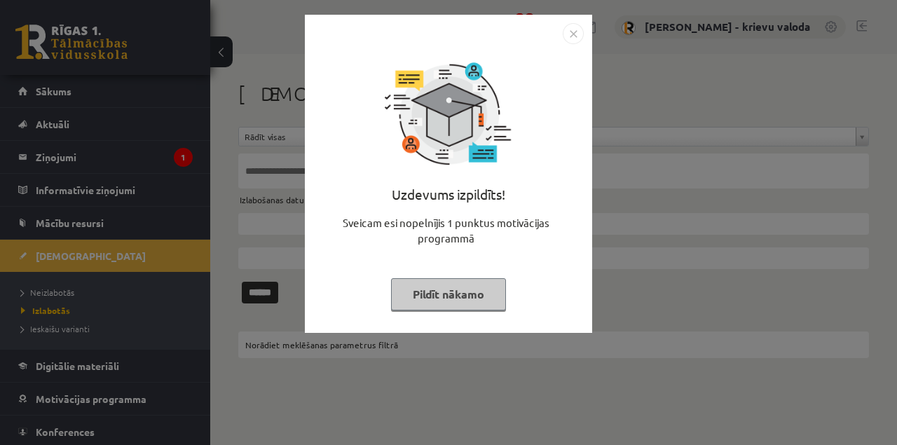
click at [470, 293] on button "Pildīt nākamo" at bounding box center [448, 294] width 115 height 32
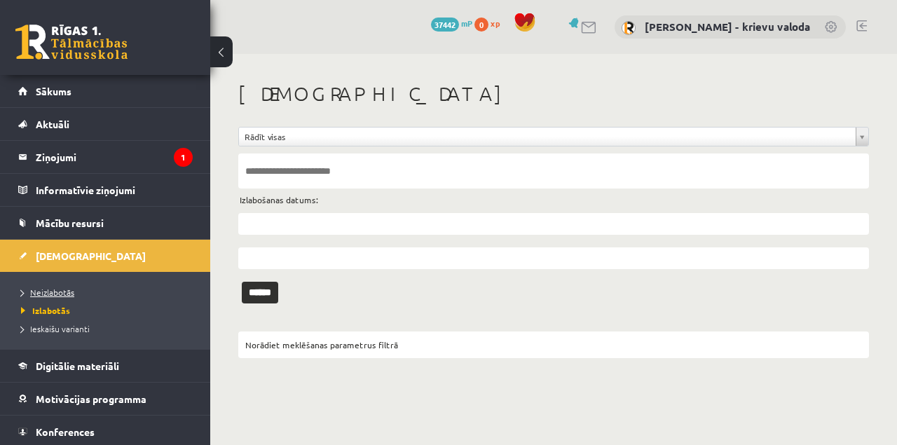
click at [52, 289] on span "Neizlabotās" at bounding box center [47, 292] width 53 height 11
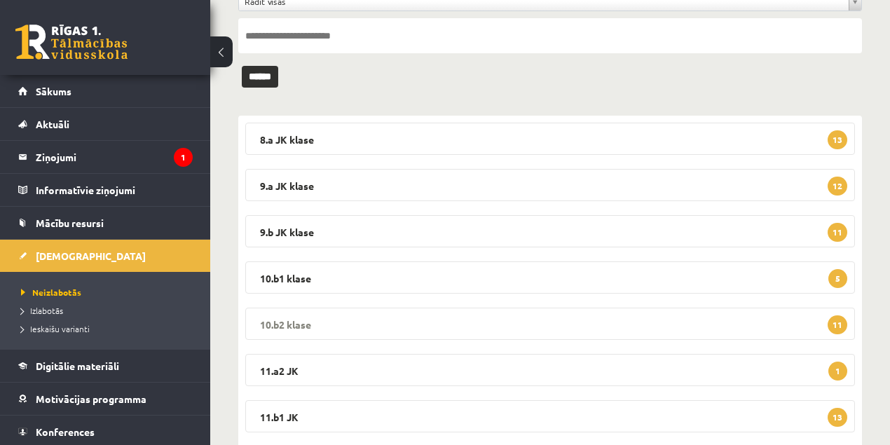
scroll to position [140, 0]
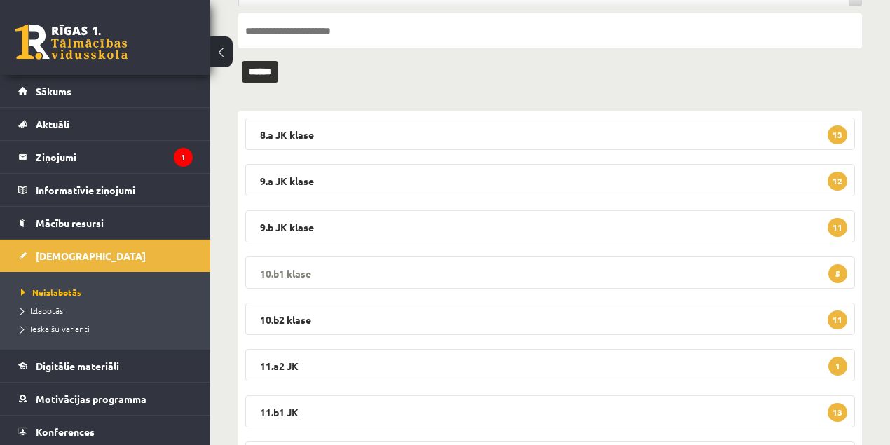
click at [295, 271] on legend "10.b1 klase 5" at bounding box center [550, 273] width 610 height 32
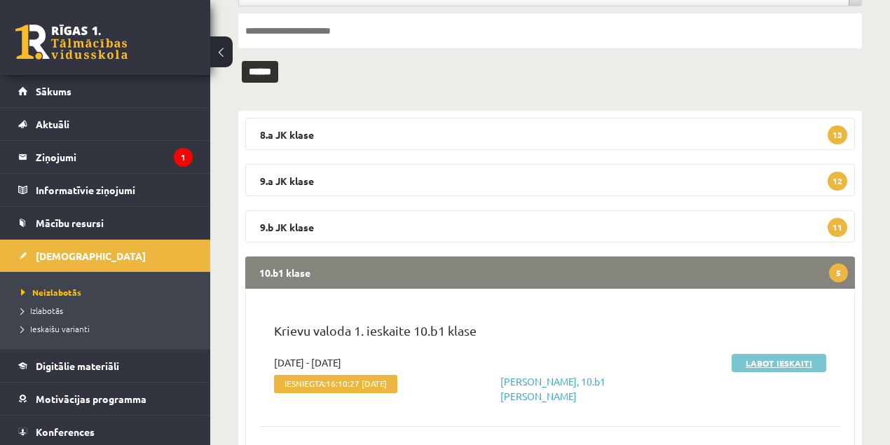
click at [772, 362] on link "Labot ieskaiti" at bounding box center [779, 363] width 95 height 18
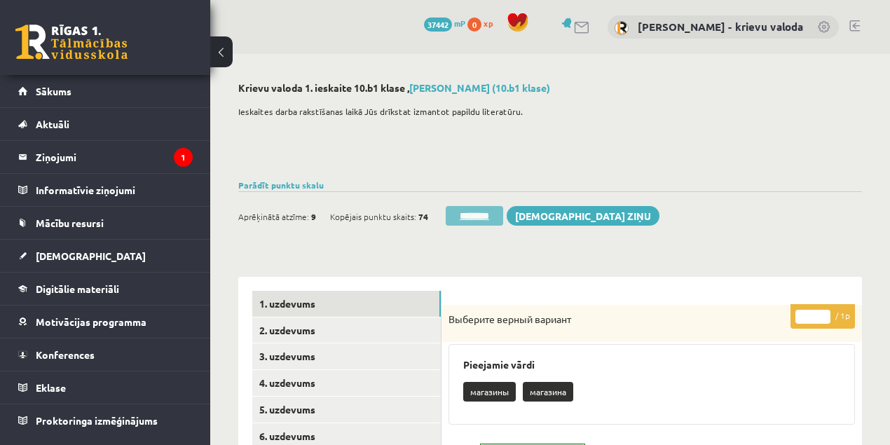
click at [485, 215] on input "********" at bounding box center [474, 216] width 57 height 20
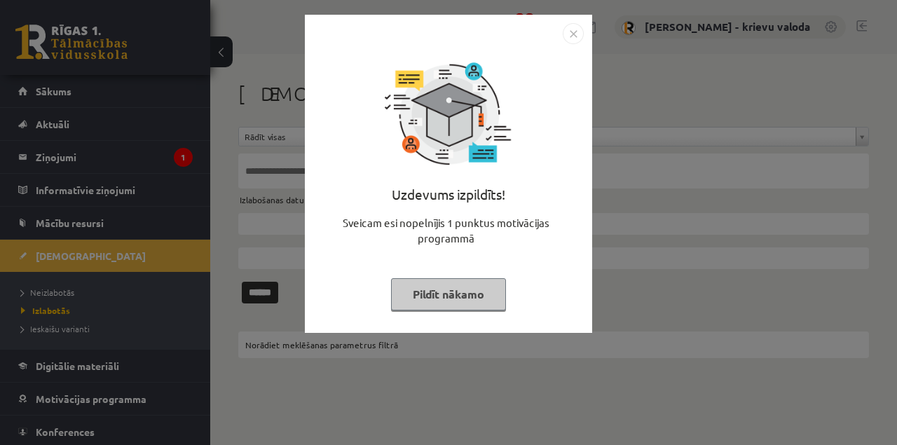
click at [461, 299] on button "Pildīt nākamo" at bounding box center [448, 294] width 115 height 32
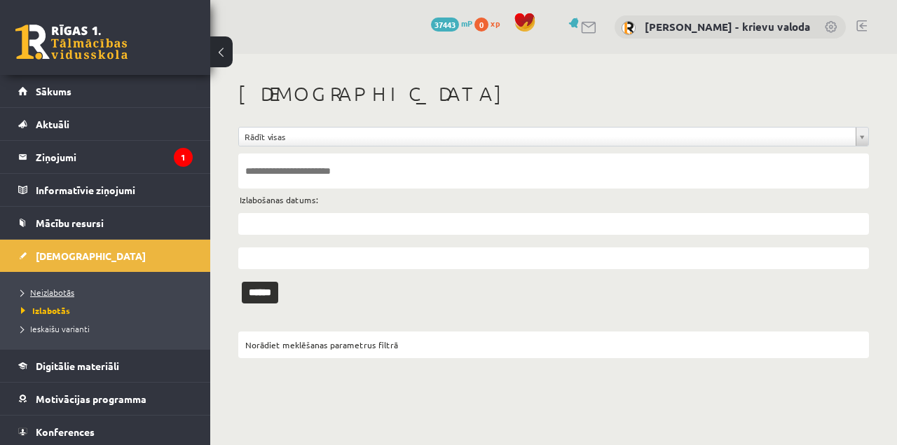
click at [59, 294] on span "Neizlabotās" at bounding box center [47, 292] width 53 height 11
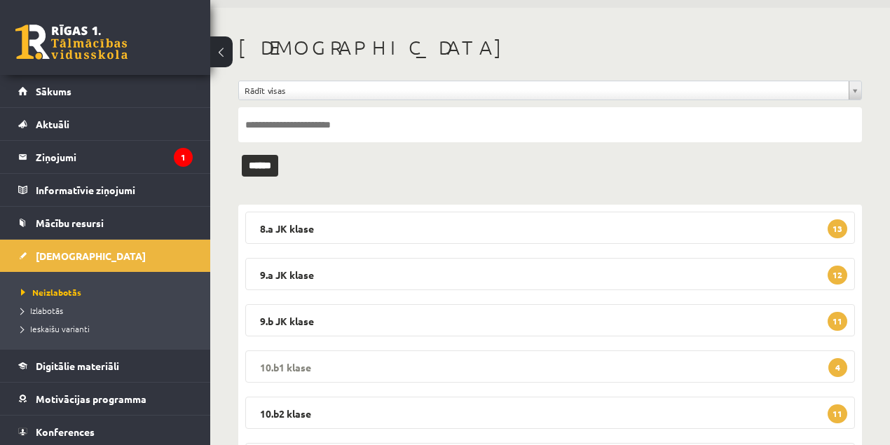
click at [300, 367] on legend "10.b1 klase 4" at bounding box center [550, 367] width 610 height 32
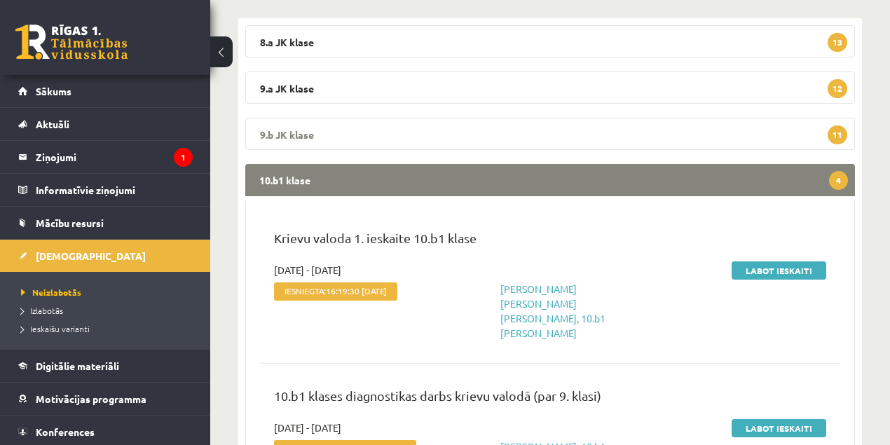
scroll to position [233, 0]
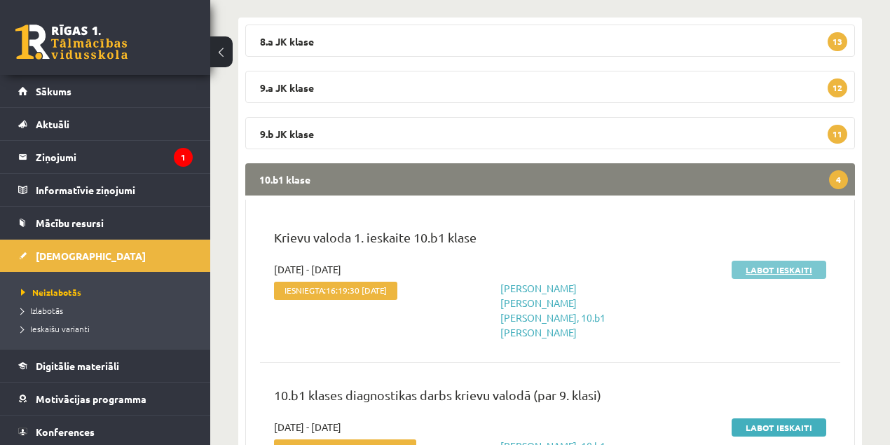
click at [795, 271] on link "Labot ieskaiti" at bounding box center [779, 270] width 95 height 18
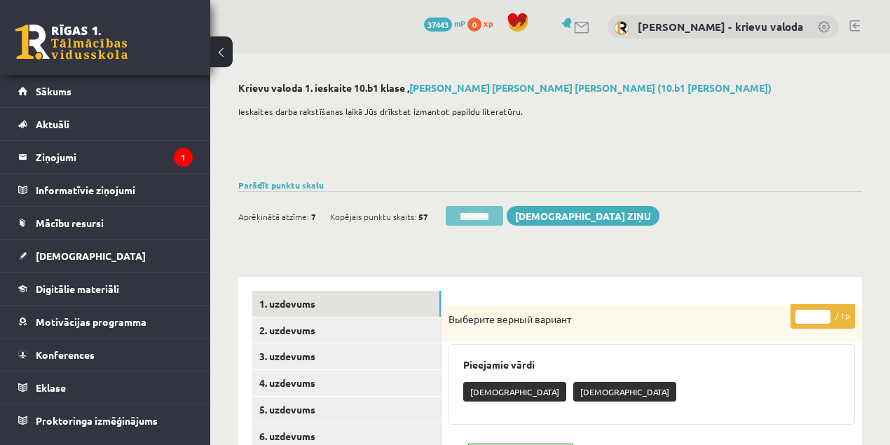
click at [491, 219] on input "********" at bounding box center [474, 216] width 57 height 20
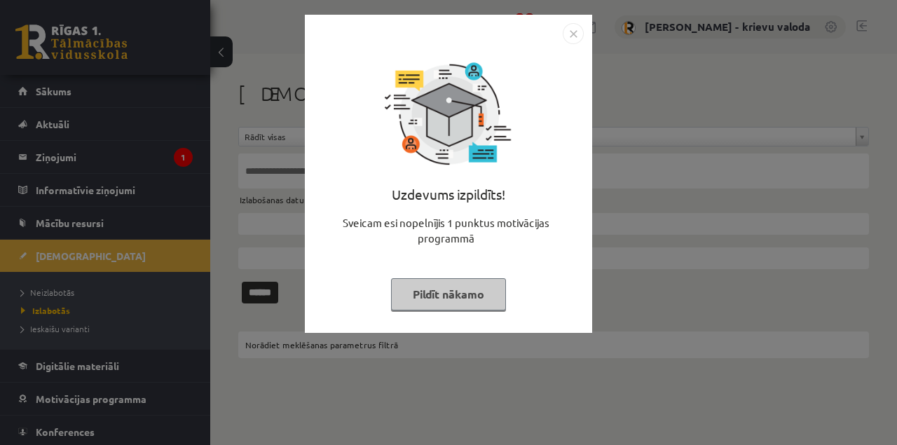
click at [472, 290] on button "Pildīt nākamo" at bounding box center [448, 294] width 115 height 32
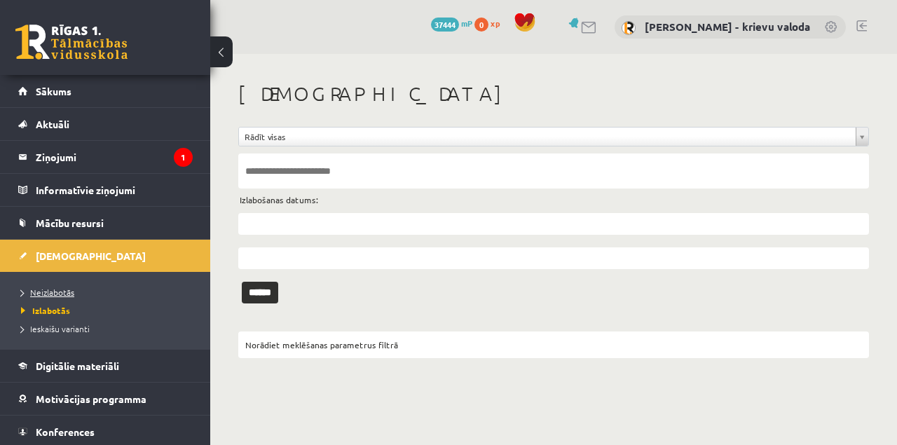
click at [57, 294] on span "Neizlabotās" at bounding box center [47, 292] width 53 height 11
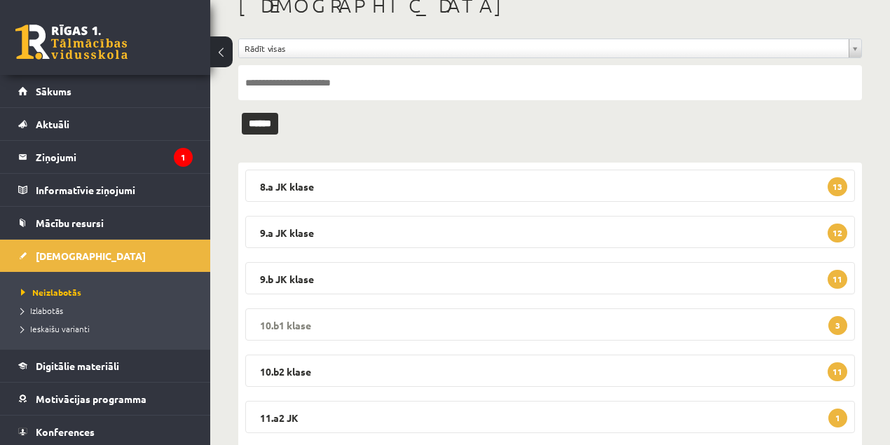
scroll to position [93, 0]
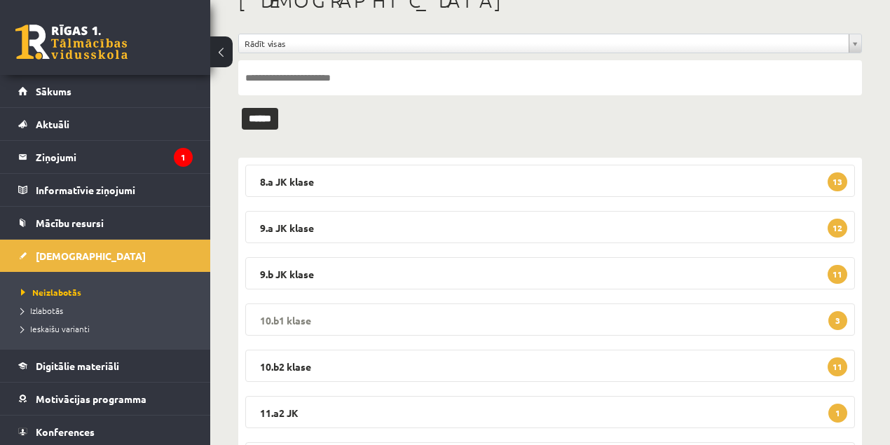
click at [293, 319] on legend "10.b1 klase 3" at bounding box center [550, 320] width 610 height 32
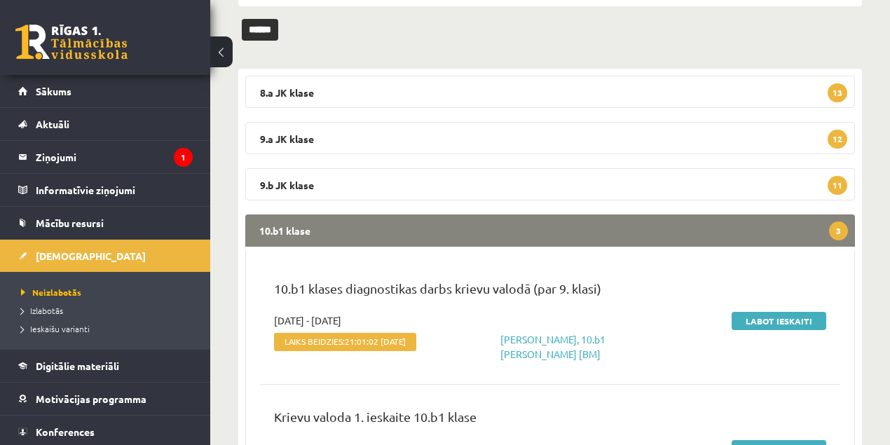
scroll to position [186, 0]
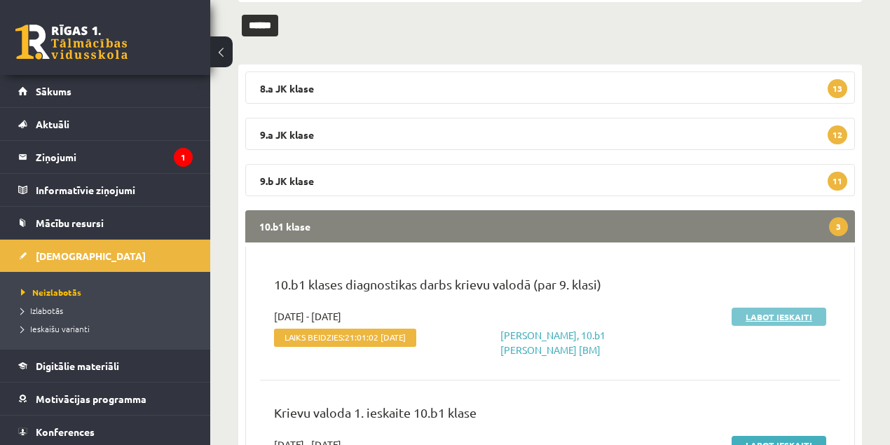
click at [777, 318] on link "Labot ieskaiti" at bounding box center [779, 317] width 95 height 18
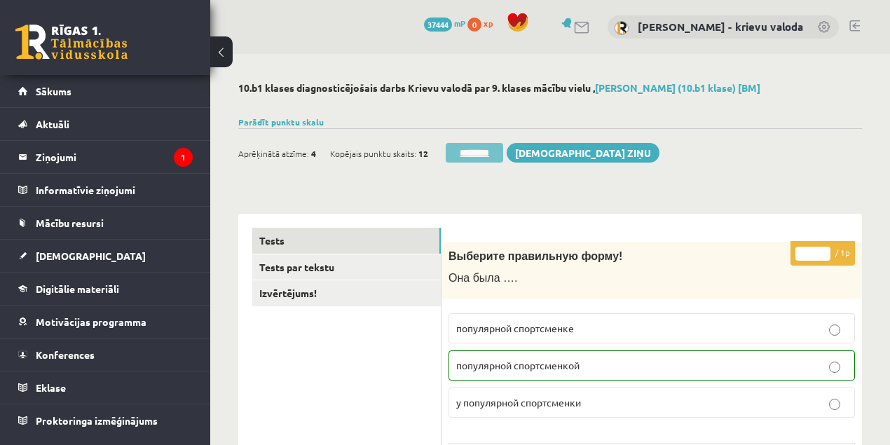
click at [482, 153] on input "********" at bounding box center [474, 153] width 57 height 20
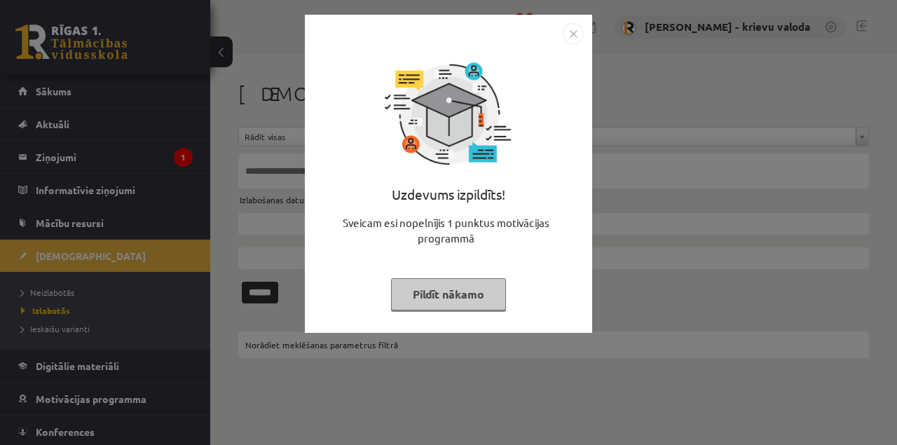
click at [440, 299] on button "Pildīt nākamo" at bounding box center [448, 294] width 115 height 32
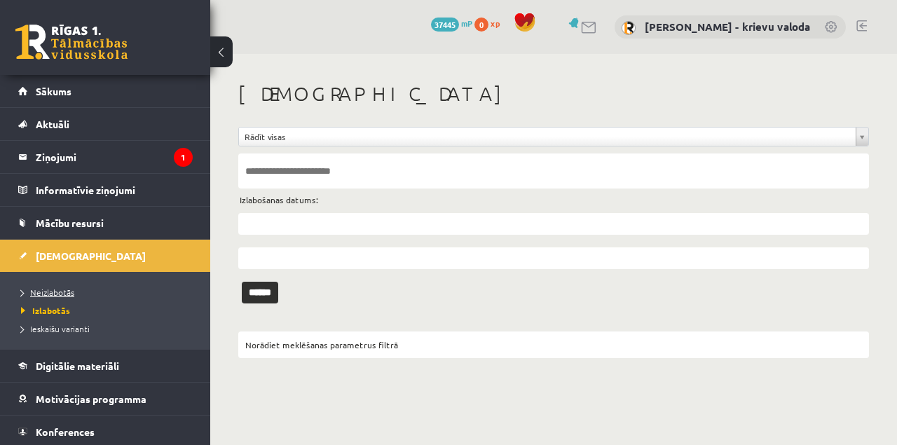
click at [48, 293] on span "Neizlabotās" at bounding box center [47, 292] width 53 height 11
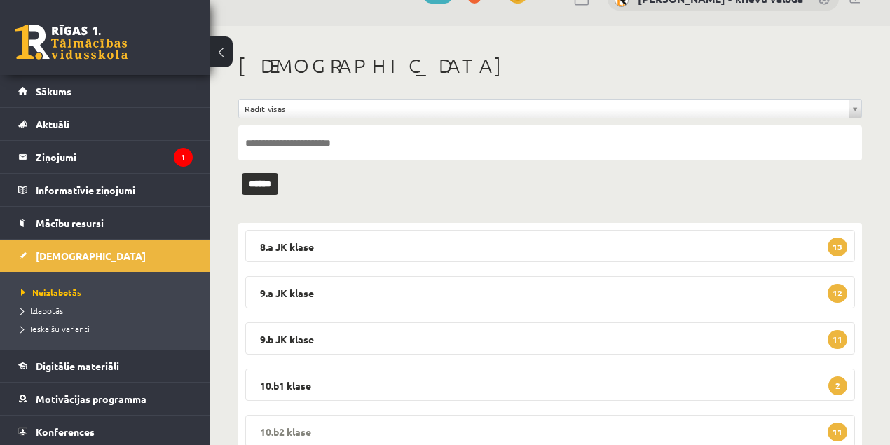
scroll to position [140, 0]
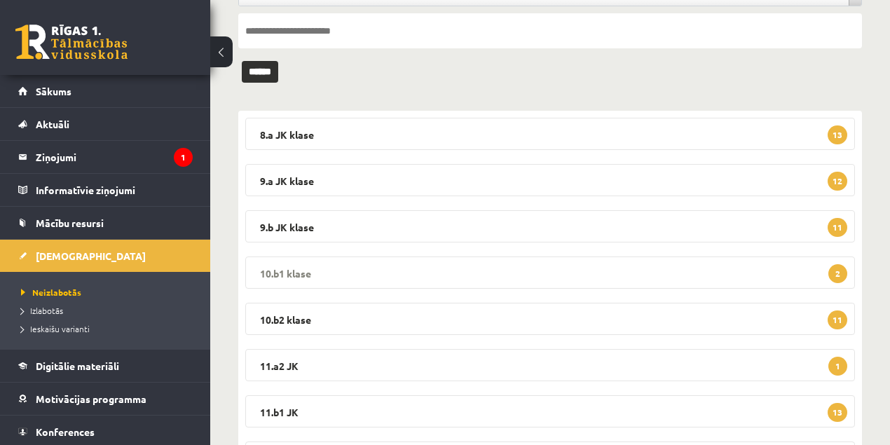
drag, startPoint x: 281, startPoint y: 273, endPoint x: 437, endPoint y: 262, distance: 156.0
click at [281, 273] on legend "10.b1 [PERSON_NAME] 2" at bounding box center [550, 273] width 610 height 32
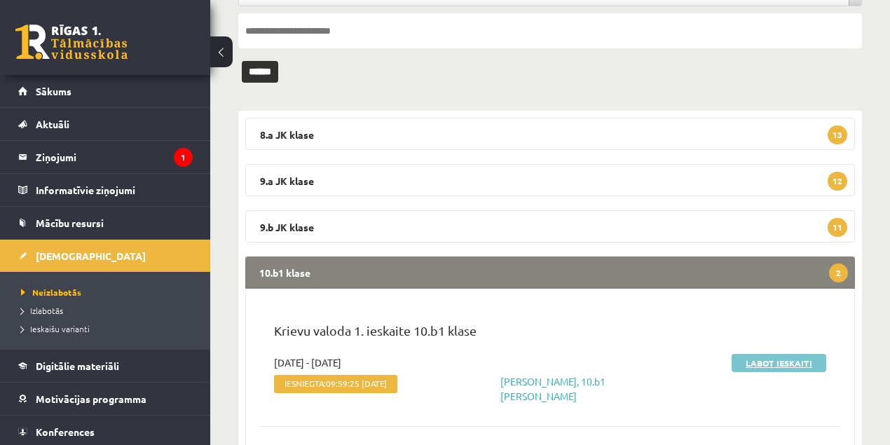
click at [784, 365] on link "Labot ieskaiti" at bounding box center [779, 363] width 95 height 18
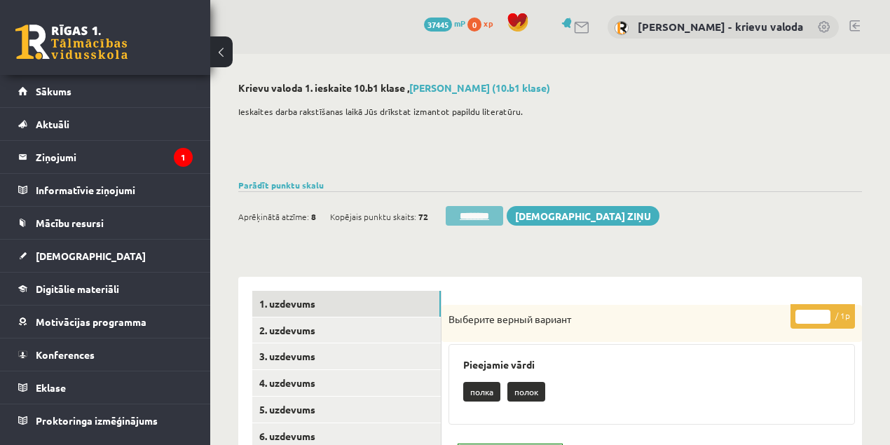
click at [480, 219] on input "********" at bounding box center [474, 216] width 57 height 20
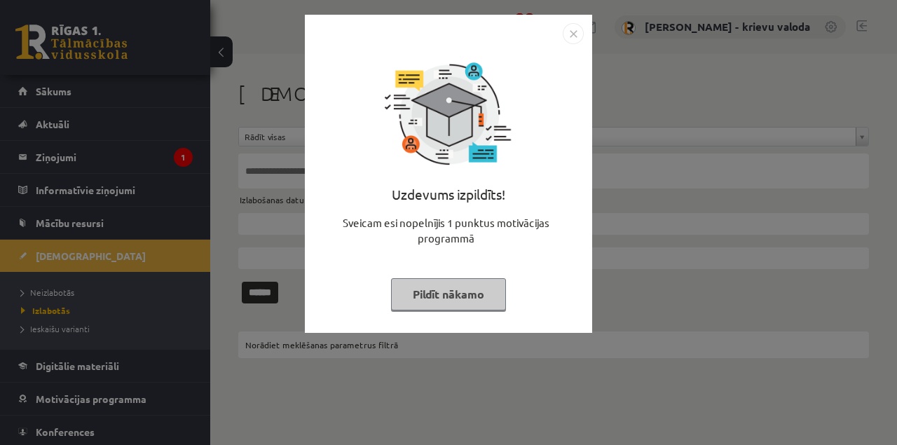
click at [456, 293] on button "Pildīt nākamo" at bounding box center [448, 294] width 115 height 32
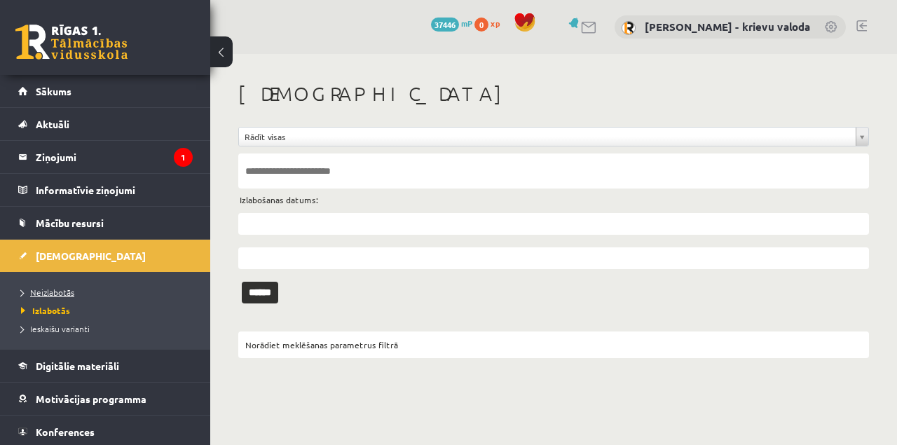
click at [66, 293] on span "Neizlabotās" at bounding box center [47, 292] width 53 height 11
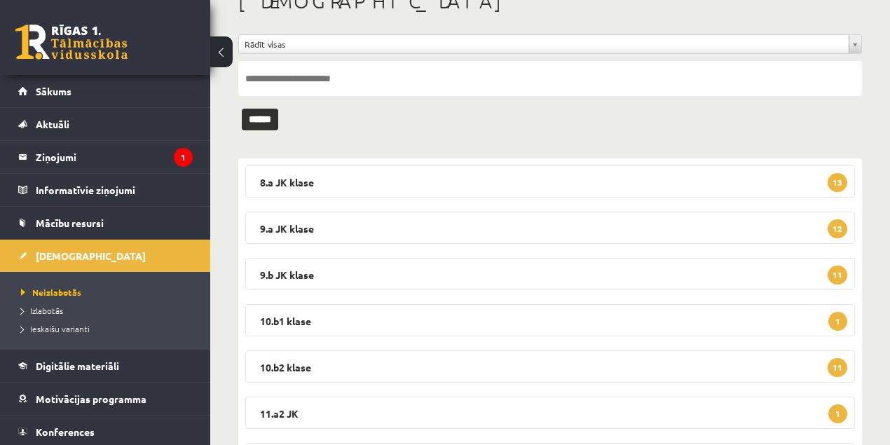
scroll to position [93, 0]
click at [296, 320] on legend "10.b1 klase 1" at bounding box center [550, 320] width 610 height 32
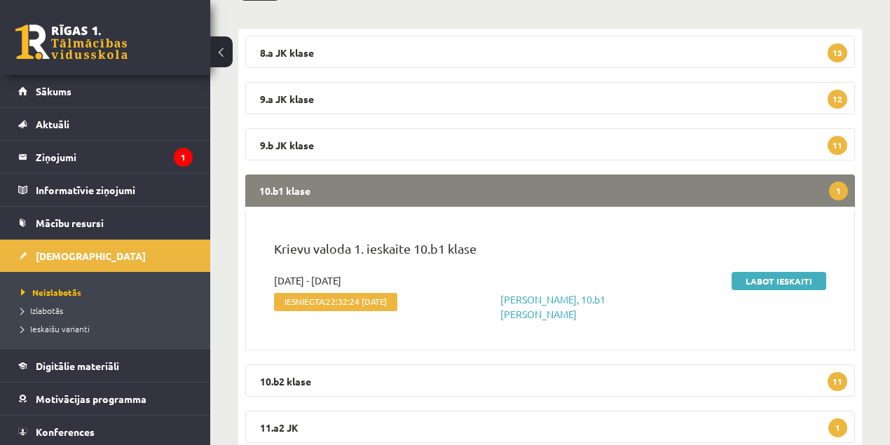
scroll to position [233, 0]
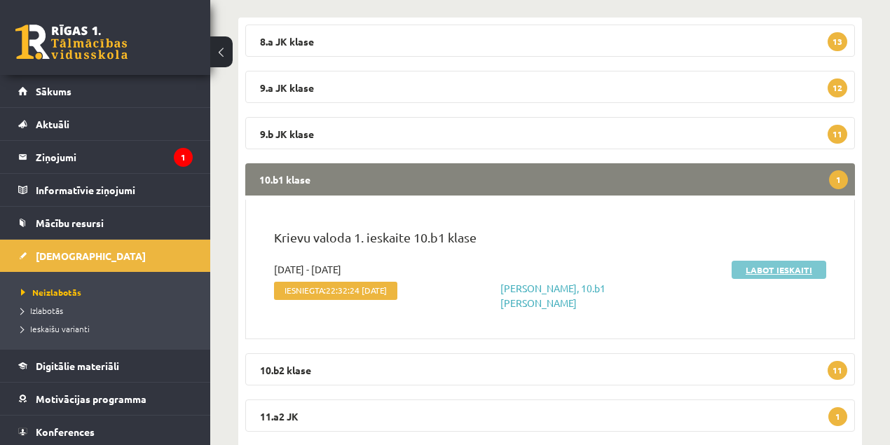
click at [780, 269] on link "Labot ieskaiti" at bounding box center [779, 270] width 95 height 18
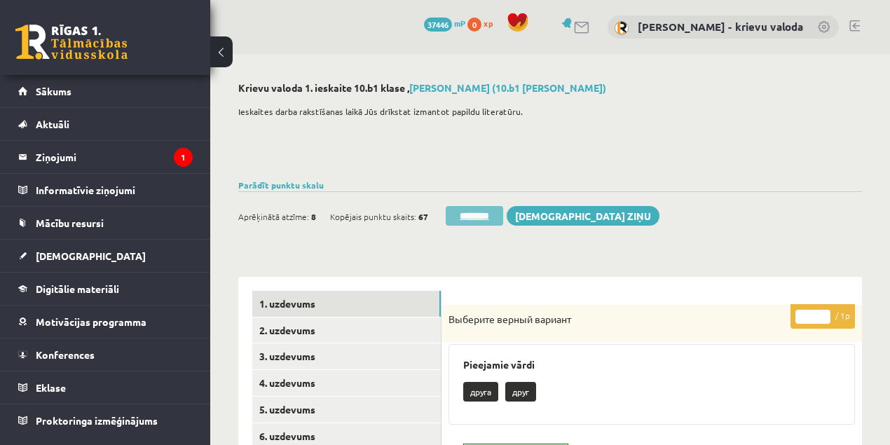
click at [478, 219] on input "********" at bounding box center [474, 216] width 57 height 20
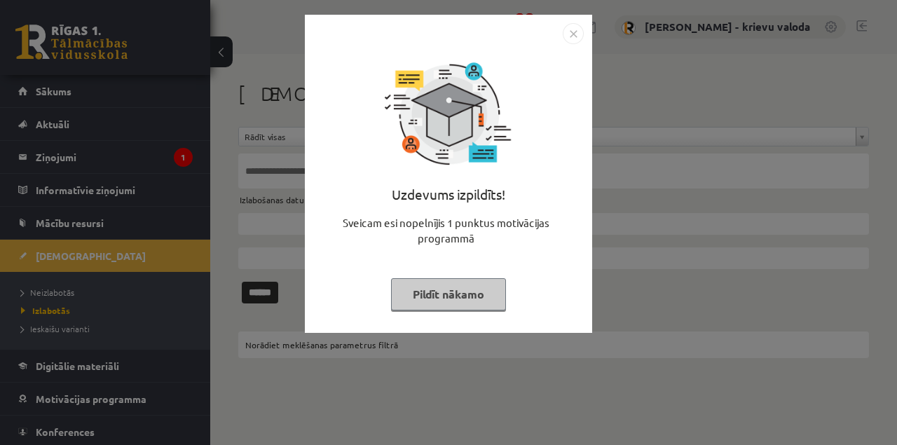
click at [489, 292] on button "Pildīt nākamo" at bounding box center [448, 294] width 115 height 32
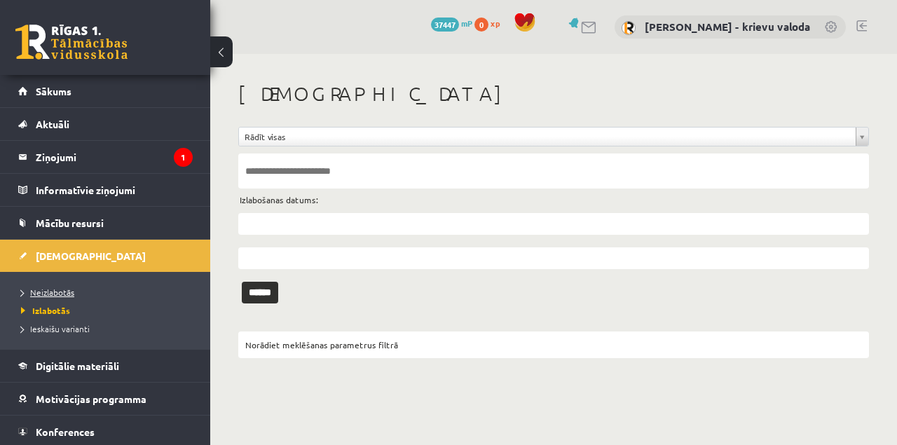
click at [60, 296] on link "Neizlabotās" at bounding box center [108, 292] width 175 height 13
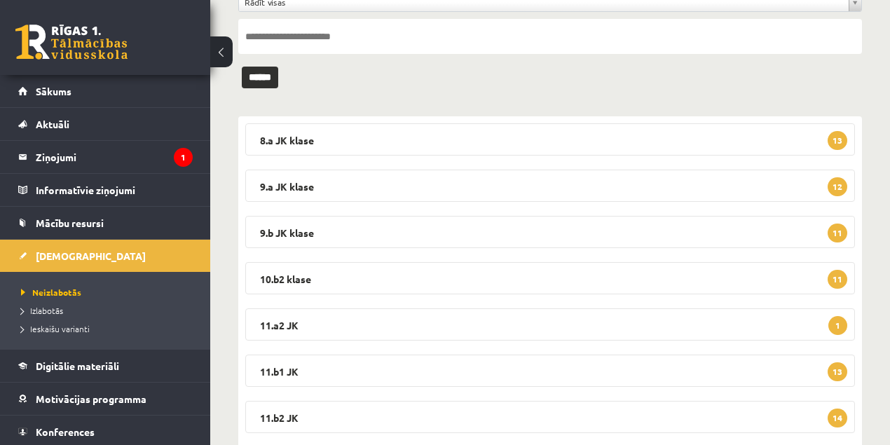
scroll to position [140, 0]
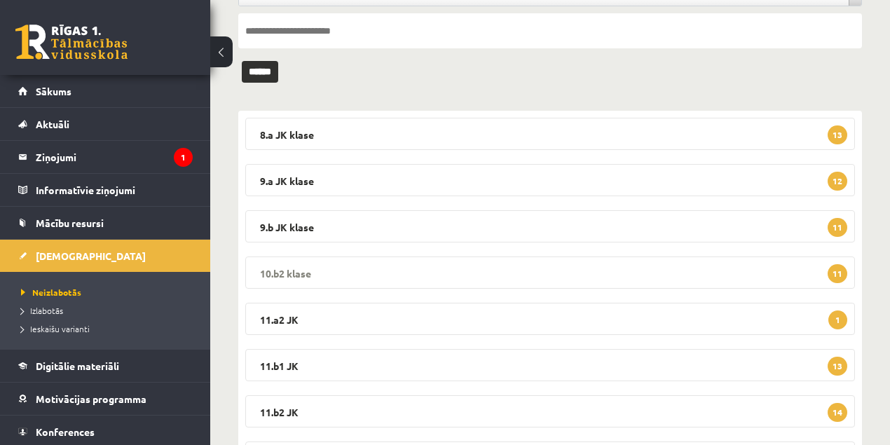
click at [276, 269] on legend "10.b2 klase 11" at bounding box center [550, 273] width 610 height 32
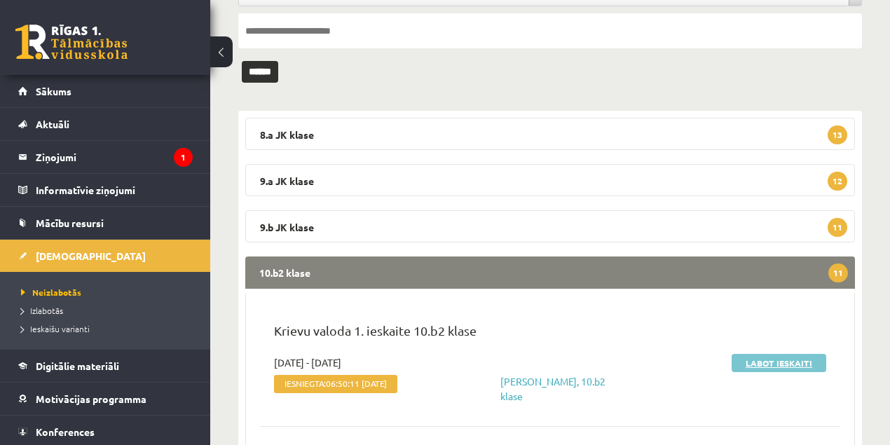
click at [781, 365] on link "Labot ieskaiti" at bounding box center [779, 363] width 95 height 18
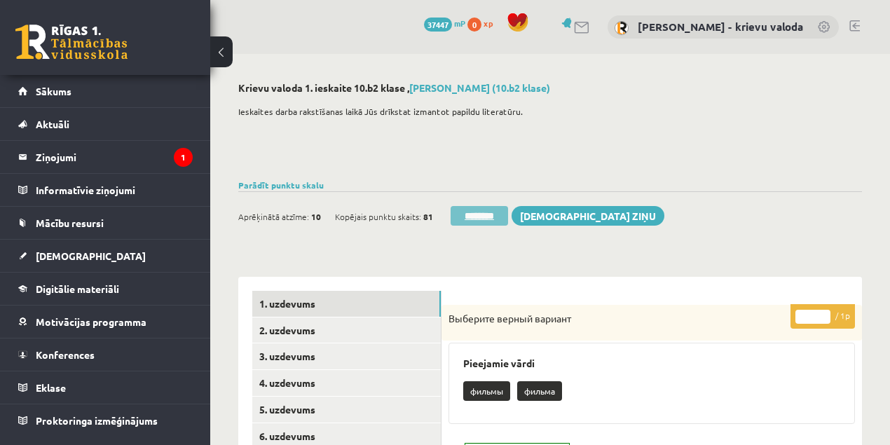
click at [495, 219] on input "********" at bounding box center [479, 216] width 57 height 20
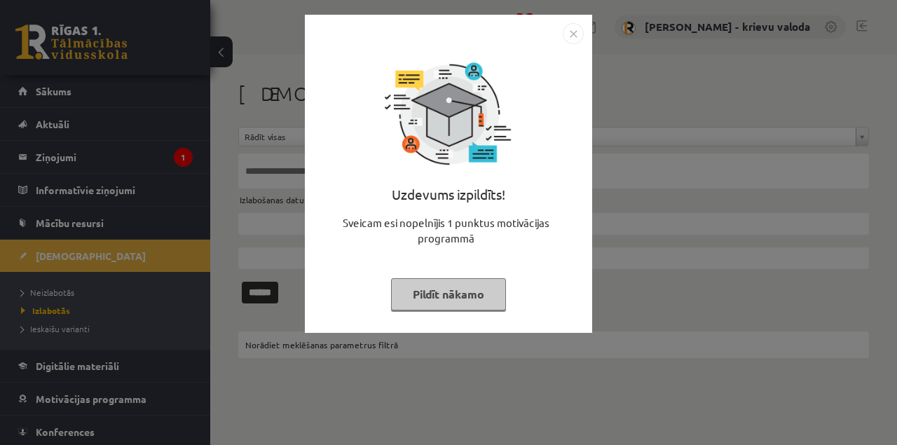
click at [482, 297] on button "Pildīt nākamo" at bounding box center [448, 294] width 115 height 32
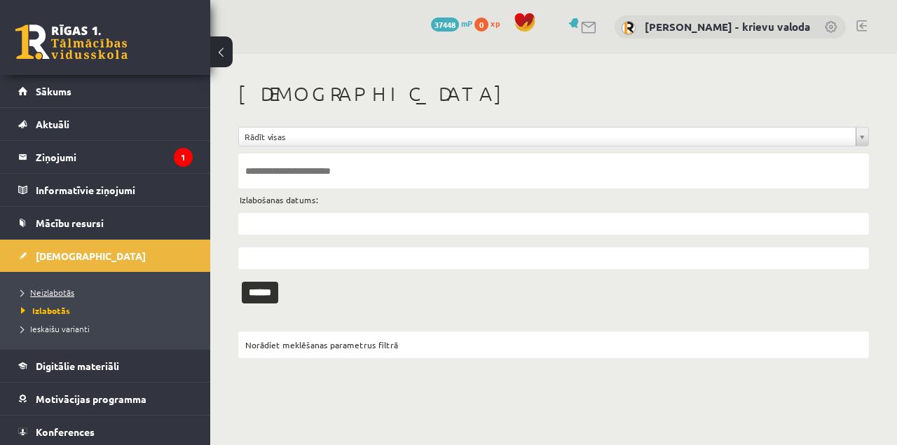
click at [50, 293] on span "Neizlabotās" at bounding box center [47, 292] width 53 height 11
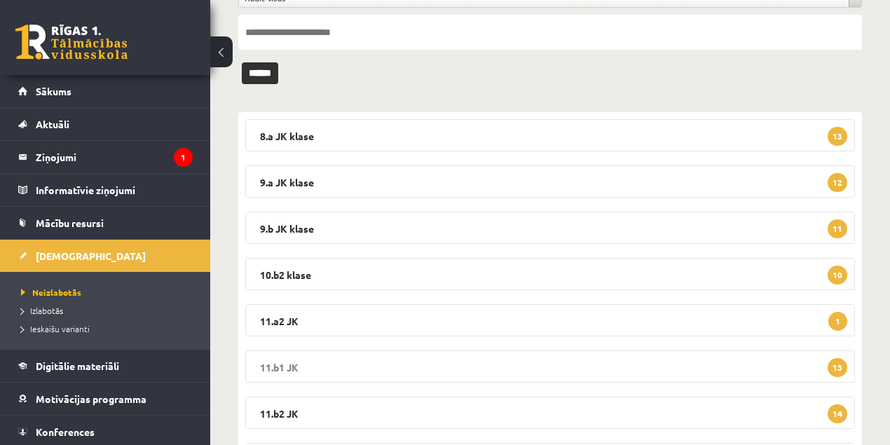
scroll to position [140, 0]
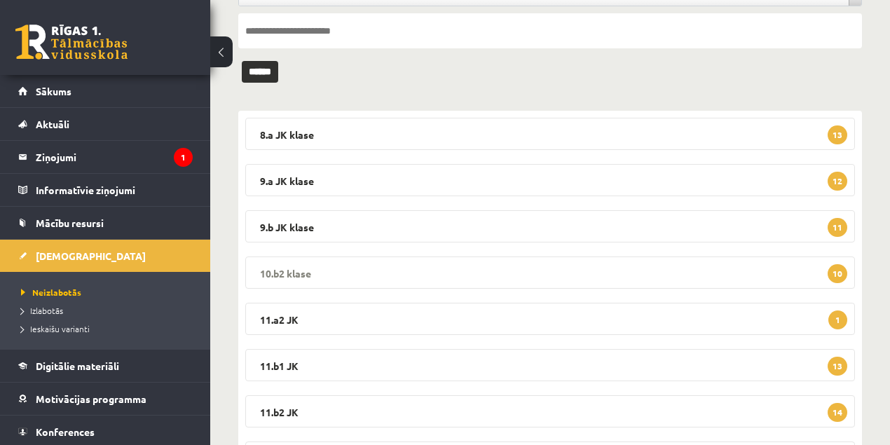
click at [286, 271] on legend "10.b2 klase 10" at bounding box center [550, 273] width 610 height 32
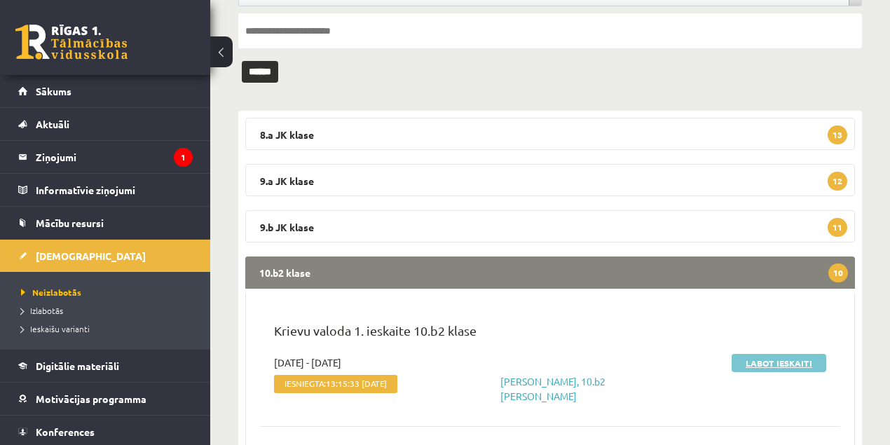
click at [783, 365] on link "Labot ieskaiti" at bounding box center [779, 363] width 95 height 18
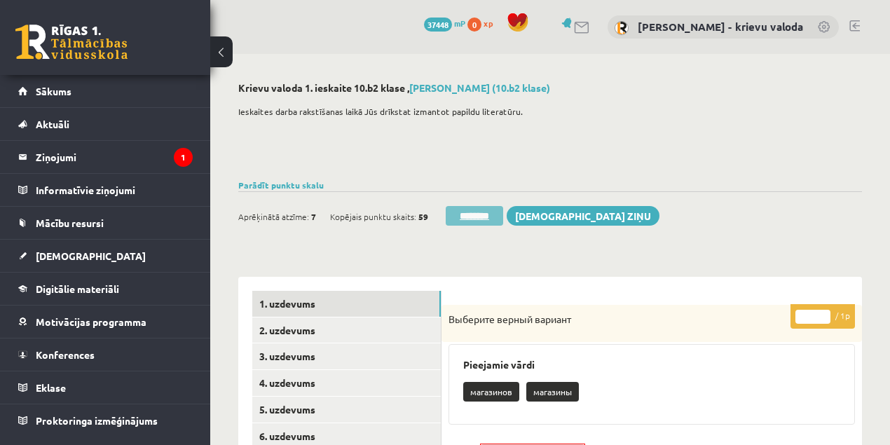
click at [488, 222] on input "********" at bounding box center [474, 216] width 57 height 20
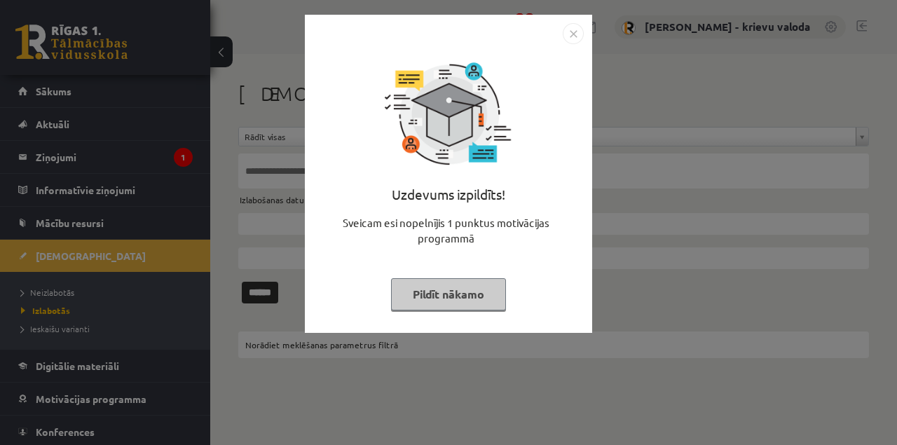
click at [470, 299] on button "Pildīt nākamo" at bounding box center [448, 294] width 115 height 32
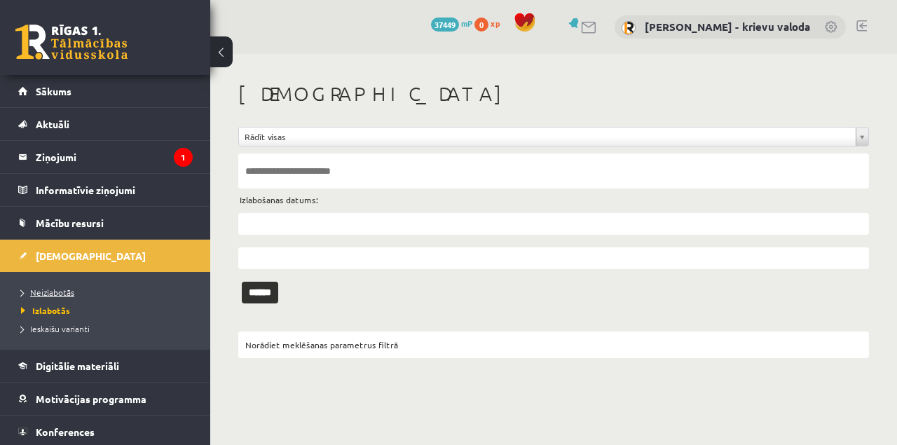
click at [60, 294] on span "Neizlabotās" at bounding box center [47, 292] width 53 height 11
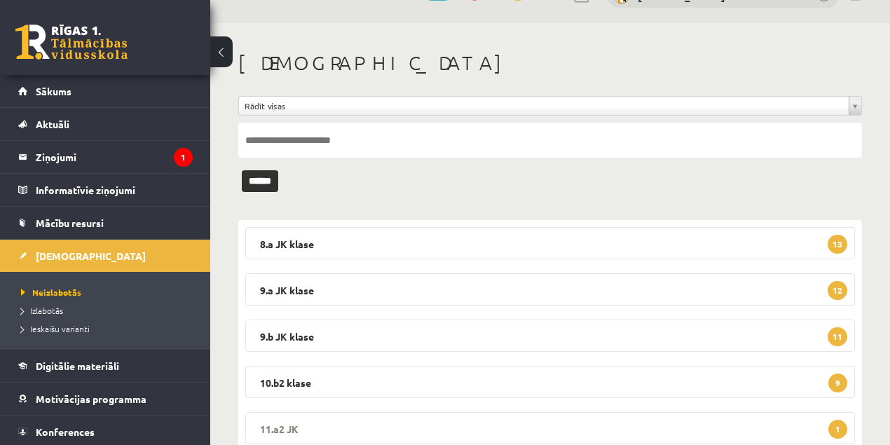
scroll to position [46, 0]
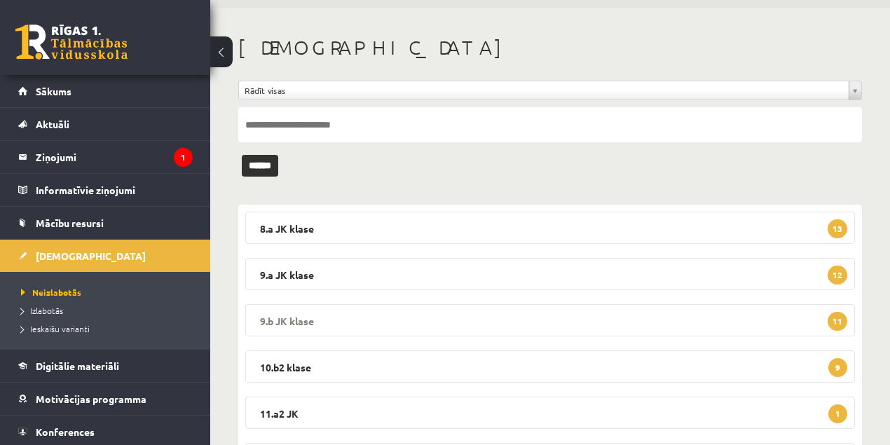
drag, startPoint x: 290, startPoint y: 369, endPoint x: 444, endPoint y: 329, distance: 159.8
click at [290, 369] on legend "10.b2 klase 9" at bounding box center [550, 367] width 610 height 32
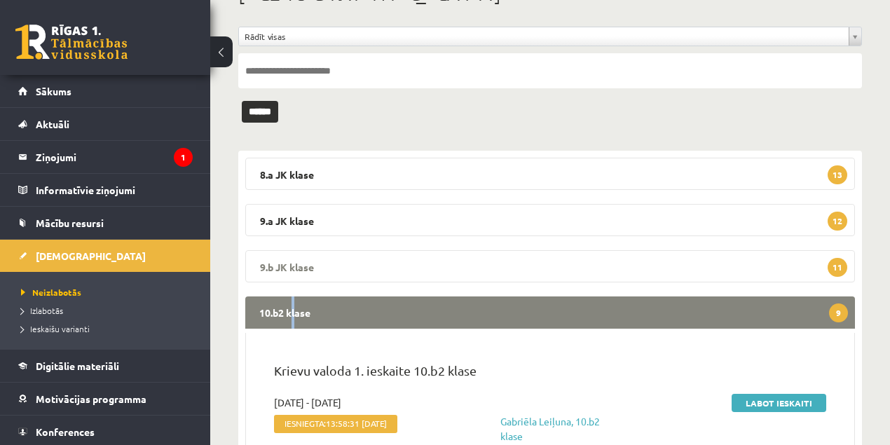
scroll to position [186, 0]
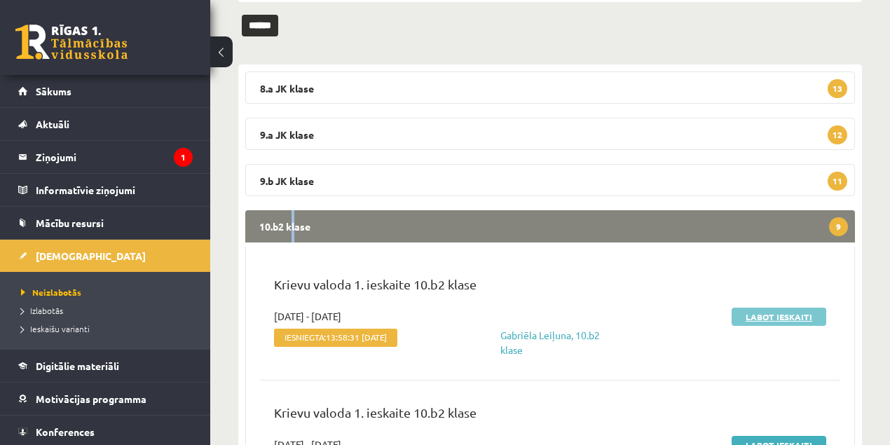
click at [752, 319] on link "Labot ieskaiti" at bounding box center [779, 317] width 95 height 18
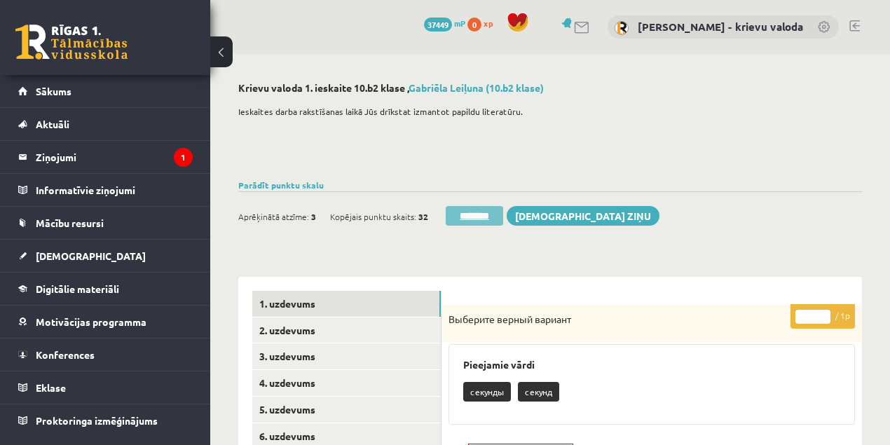
click at [489, 215] on input "********" at bounding box center [474, 216] width 57 height 20
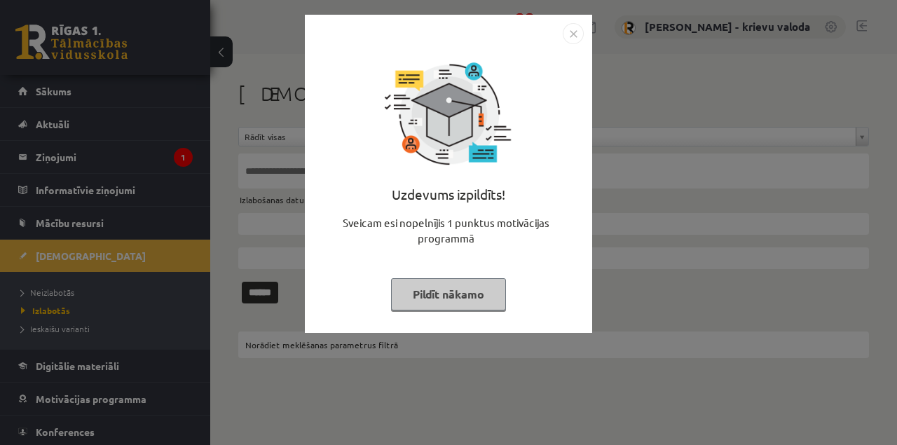
click at [480, 301] on button "Pildīt nākamo" at bounding box center [448, 294] width 115 height 32
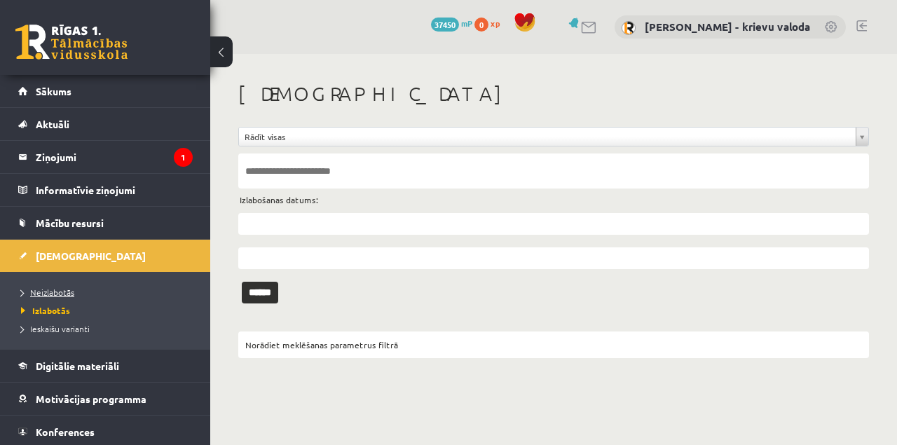
click at [52, 295] on span "Neizlabotās" at bounding box center [47, 292] width 53 height 11
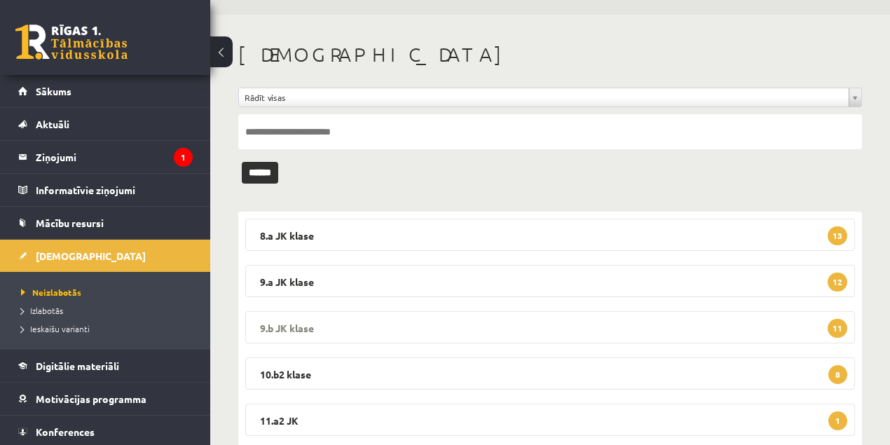
scroll to position [140, 0]
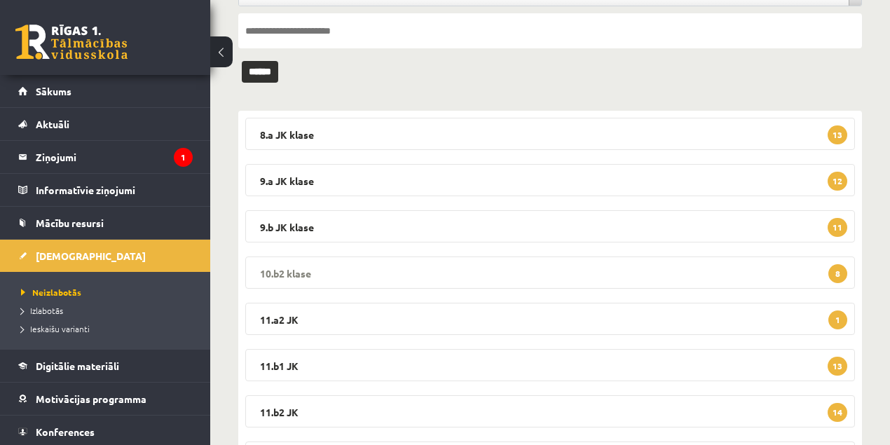
click at [275, 272] on legend "10.b2 klase 8" at bounding box center [550, 273] width 610 height 32
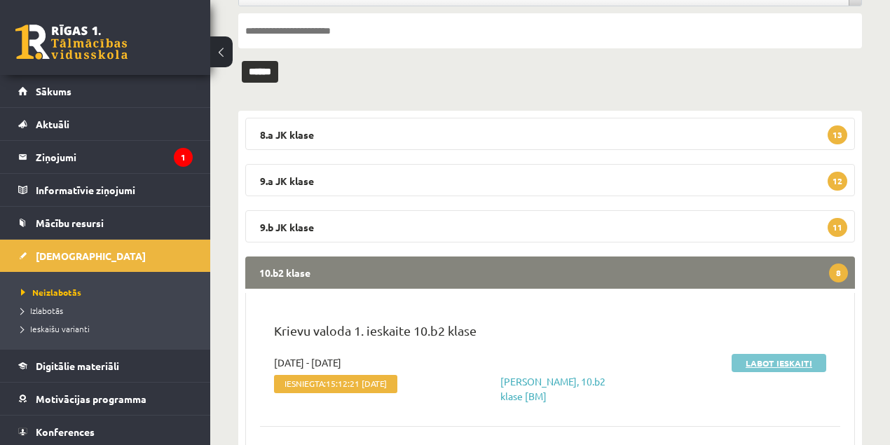
click at [761, 360] on link "Labot ieskaiti" at bounding box center [779, 363] width 95 height 18
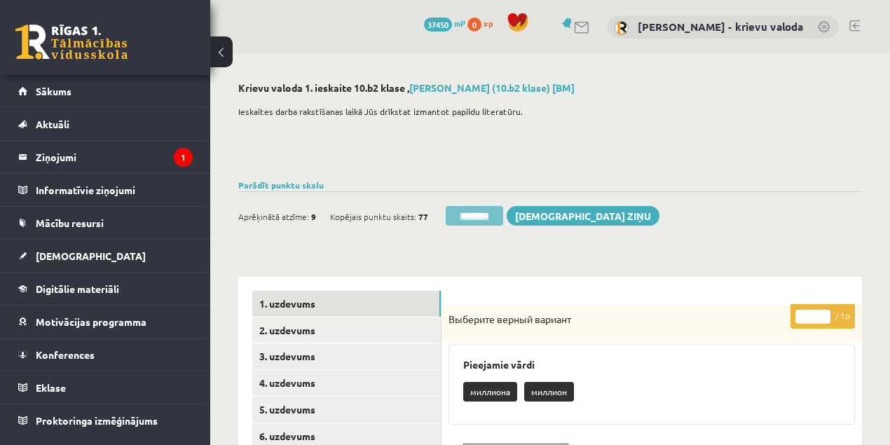
click at [484, 217] on input "********" at bounding box center [474, 216] width 57 height 20
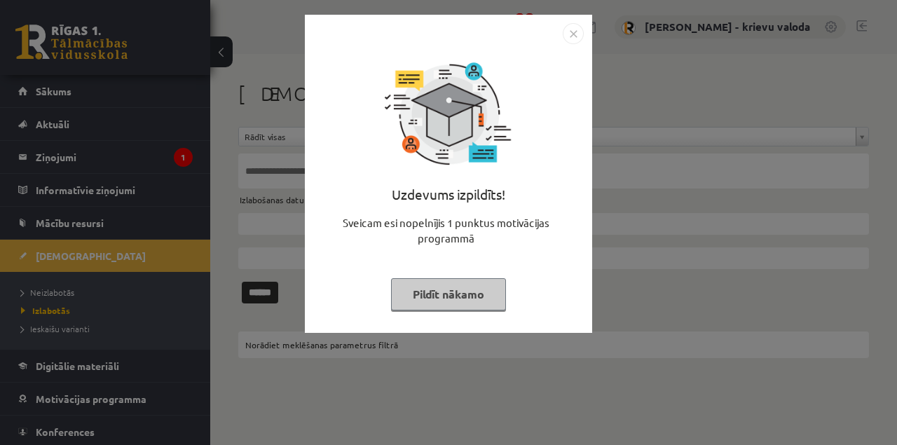
click at [481, 294] on button "Pildīt nākamo" at bounding box center [448, 294] width 115 height 32
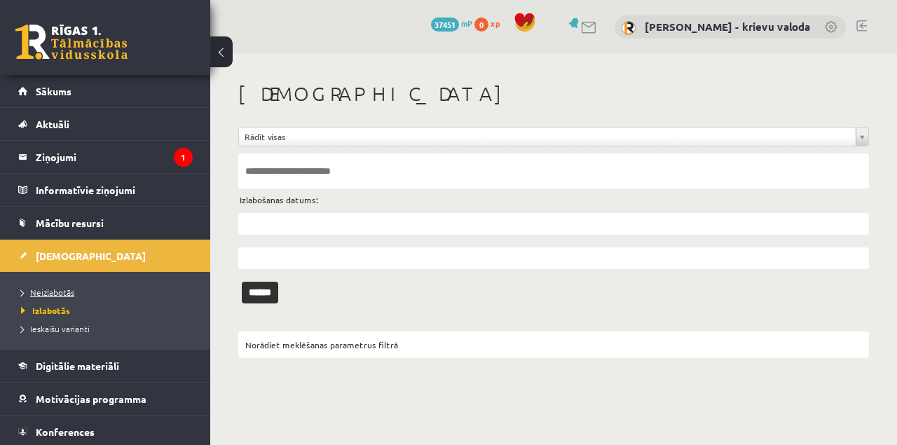
click at [60, 290] on span "Neizlabotās" at bounding box center [47, 292] width 53 height 11
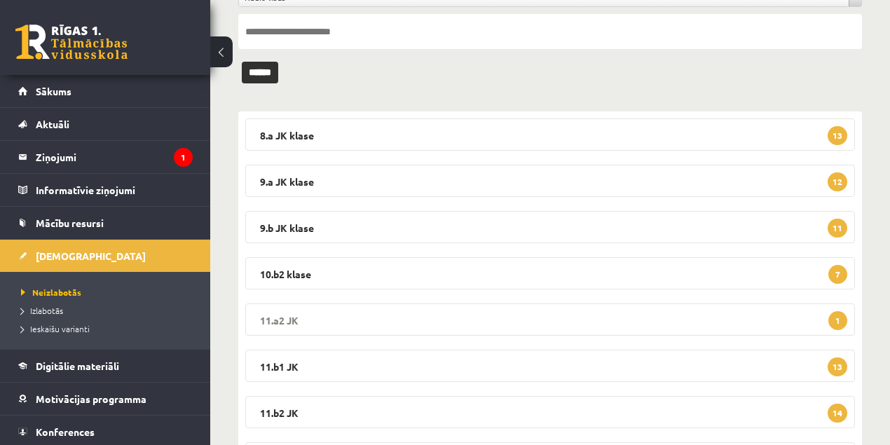
scroll to position [140, 0]
click at [299, 272] on legend "10.b2 klase 7" at bounding box center [550, 273] width 610 height 32
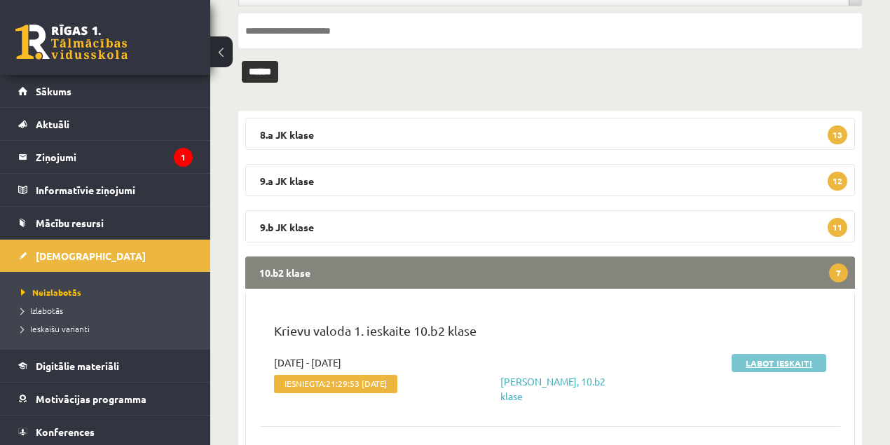
click at [774, 366] on link "Labot ieskaiti" at bounding box center [779, 363] width 95 height 18
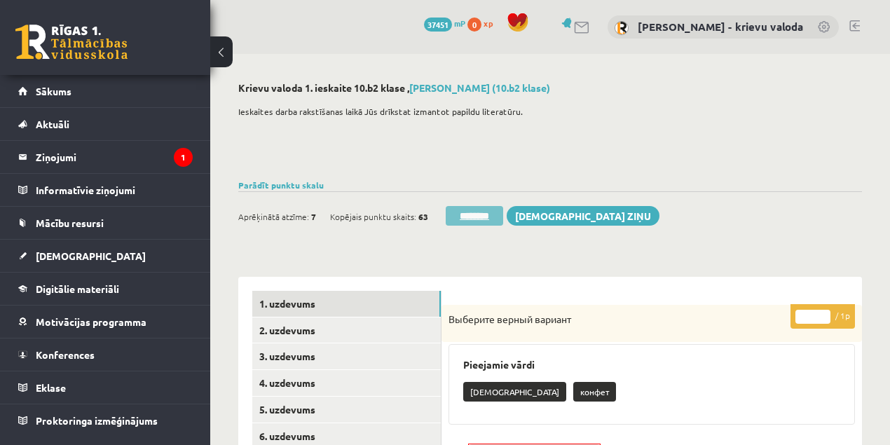
click at [483, 215] on input "********" at bounding box center [474, 216] width 57 height 20
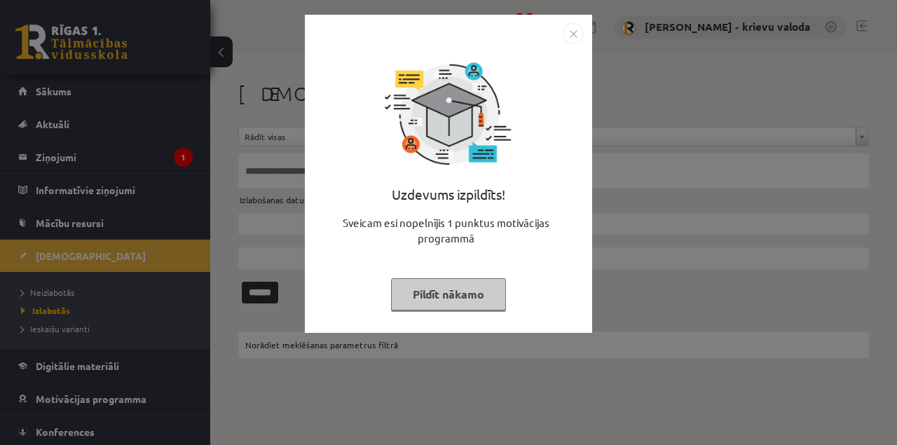
click at [443, 299] on button "Pildīt nākamo" at bounding box center [448, 294] width 115 height 32
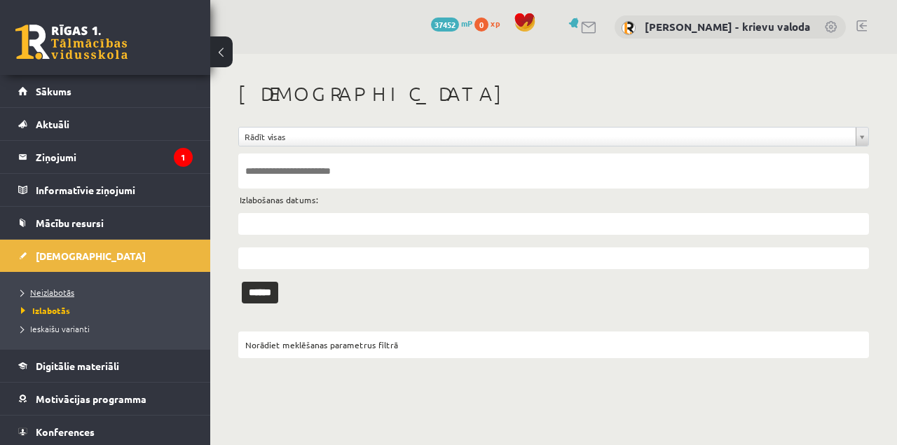
click at [67, 293] on span "Neizlabotās" at bounding box center [47, 292] width 53 height 11
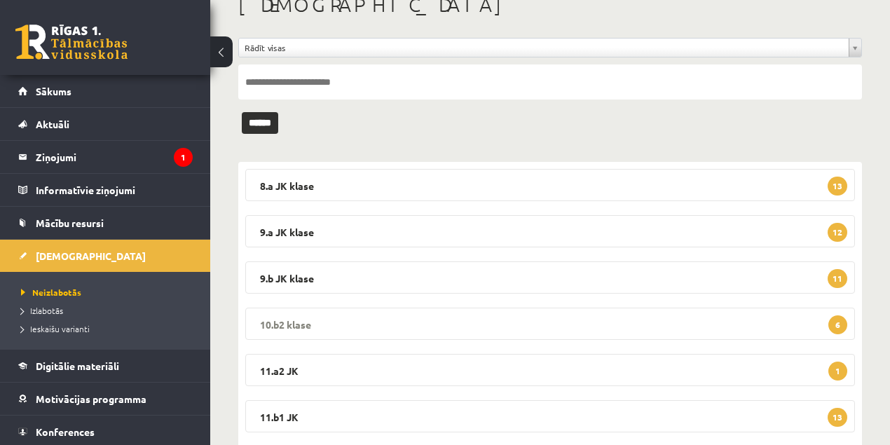
scroll to position [93, 0]
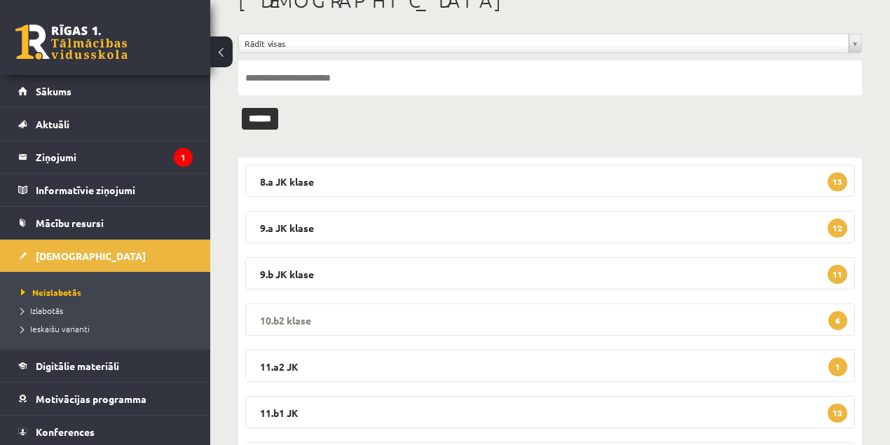
click at [287, 317] on legend "10.b2 klase 6" at bounding box center [550, 320] width 610 height 32
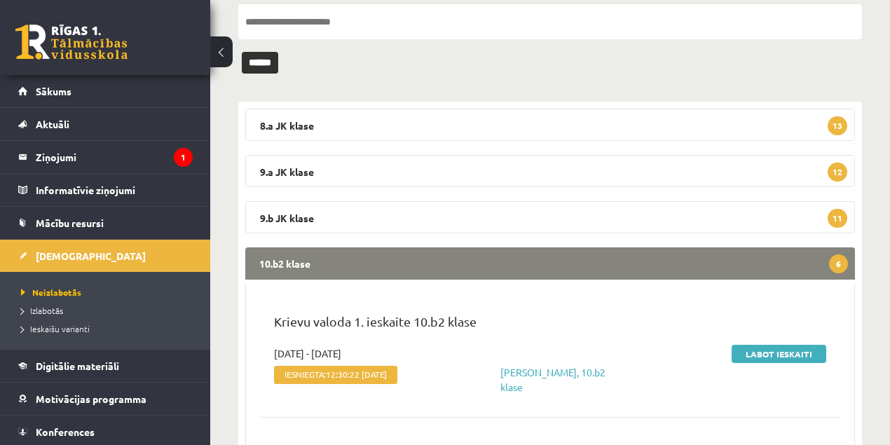
scroll to position [233, 0]
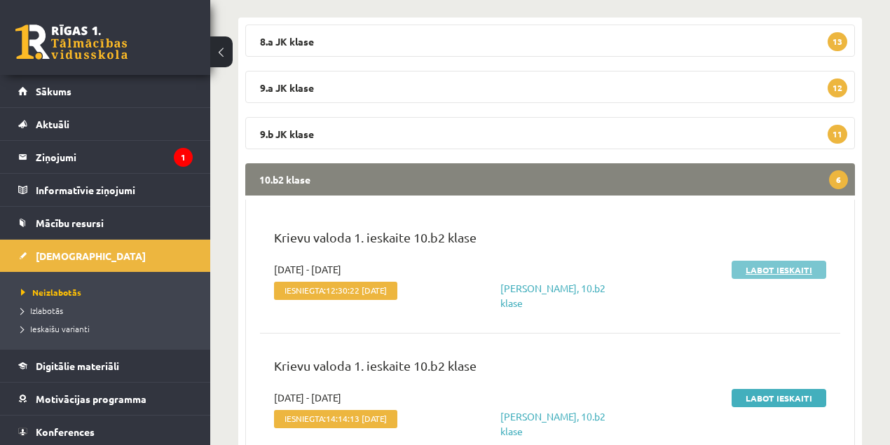
click at [785, 271] on link "Labot ieskaiti" at bounding box center [779, 270] width 95 height 18
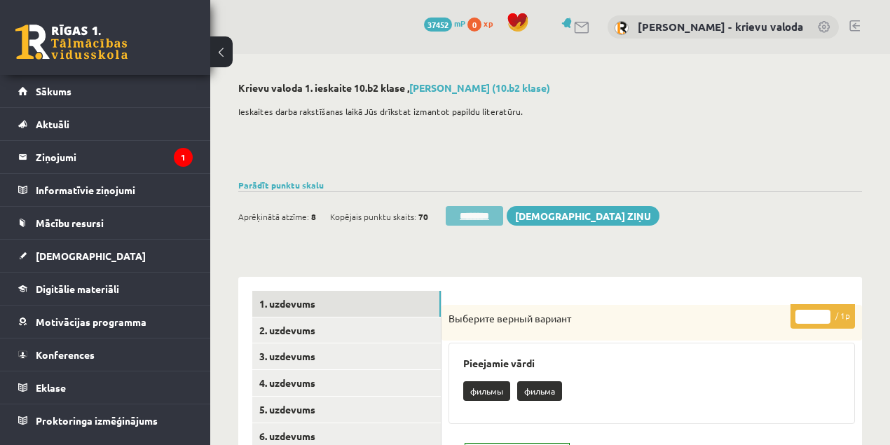
click at [491, 216] on input "********" at bounding box center [474, 216] width 57 height 20
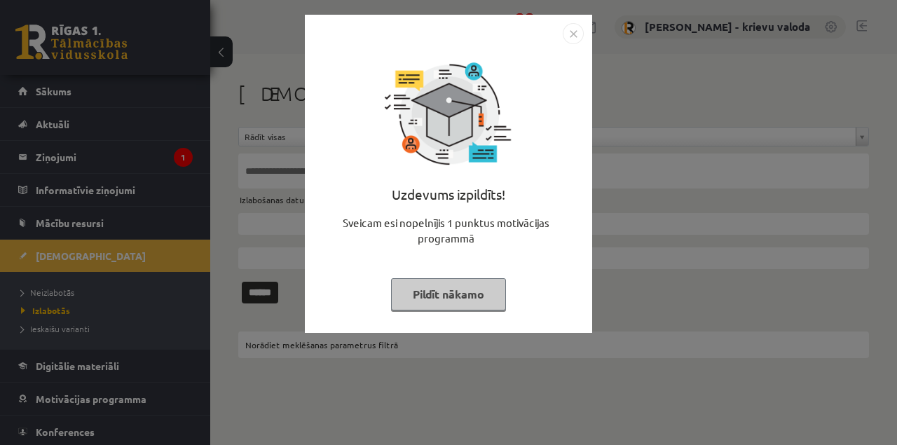
click at [467, 296] on button "Pildīt nākamo" at bounding box center [448, 294] width 115 height 32
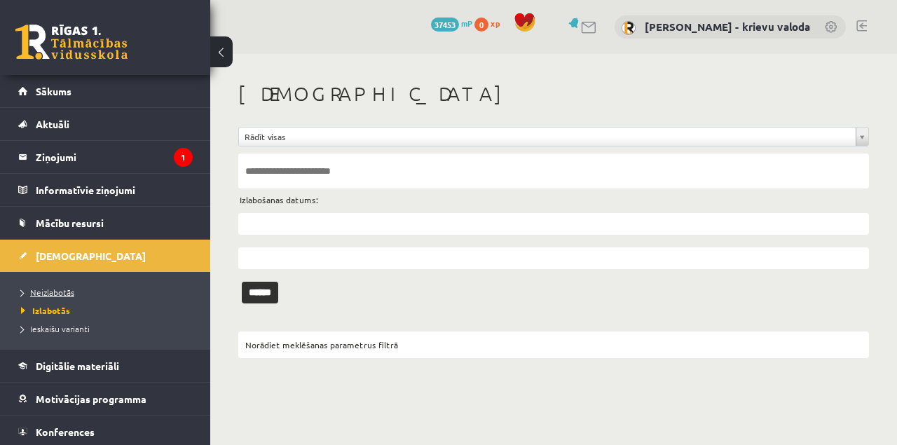
click at [51, 294] on span "Neizlabotās" at bounding box center [47, 292] width 53 height 11
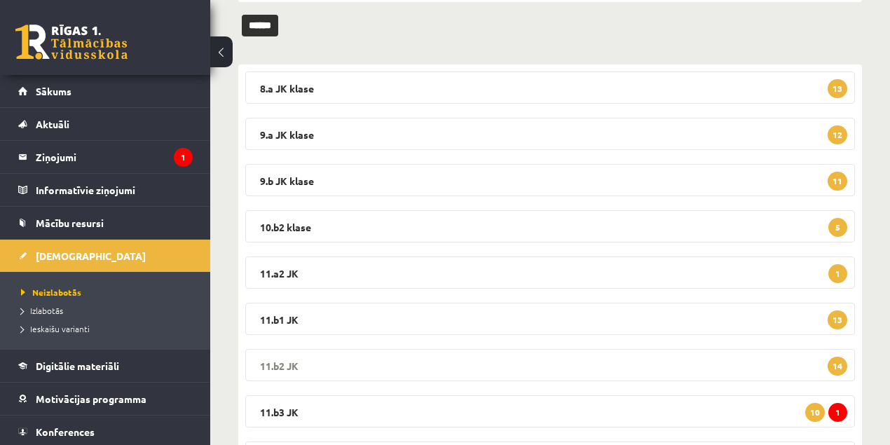
scroll to position [186, 0]
click at [280, 229] on legend "10.b2 klase 5" at bounding box center [550, 226] width 610 height 32
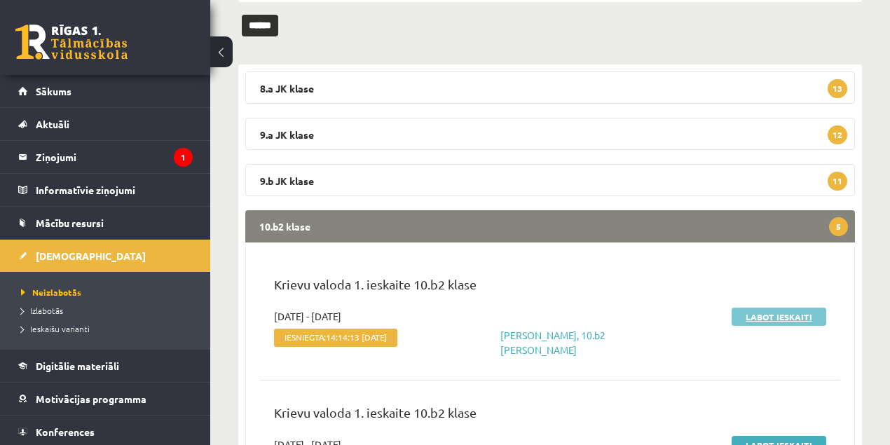
click at [776, 318] on link "Labot ieskaiti" at bounding box center [779, 317] width 95 height 18
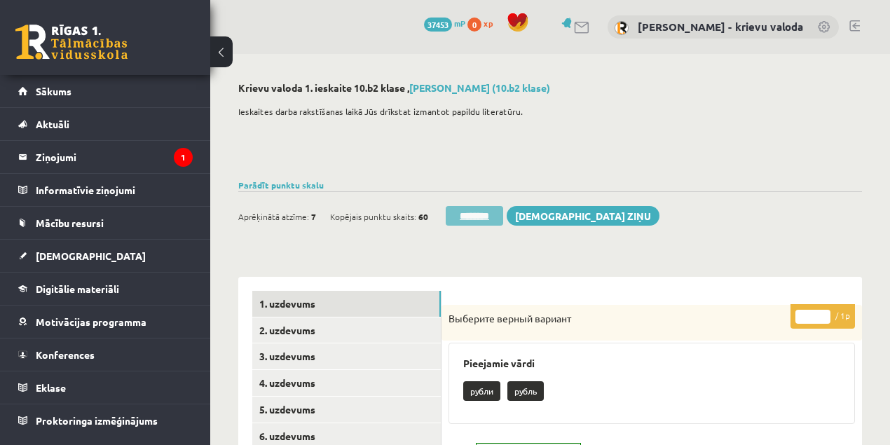
click at [482, 213] on input "********" at bounding box center [474, 216] width 57 height 20
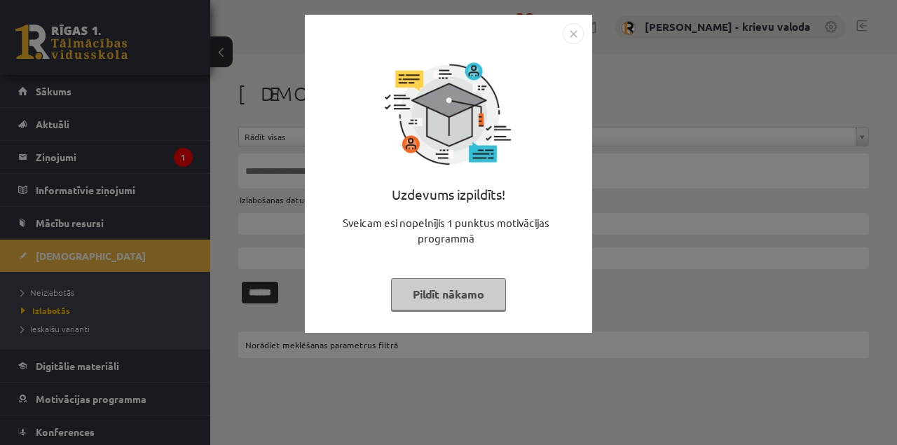
click at [470, 297] on button "Pildīt nākamo" at bounding box center [448, 294] width 115 height 32
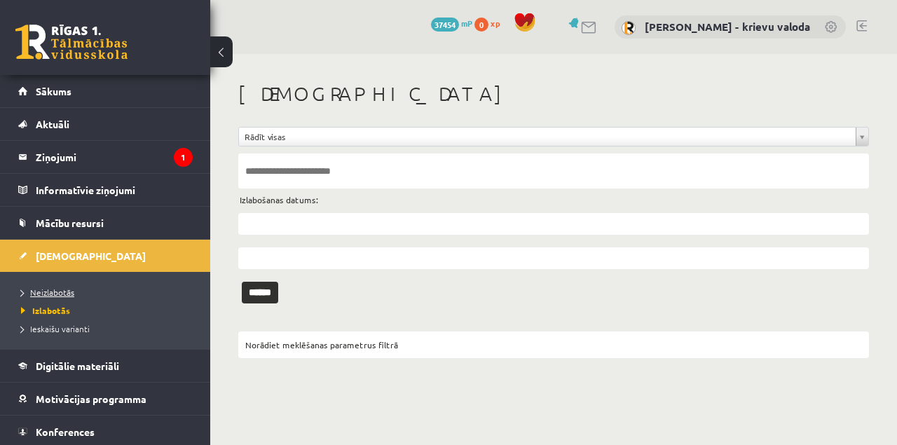
click at [54, 293] on span "Neizlabotās" at bounding box center [47, 292] width 53 height 11
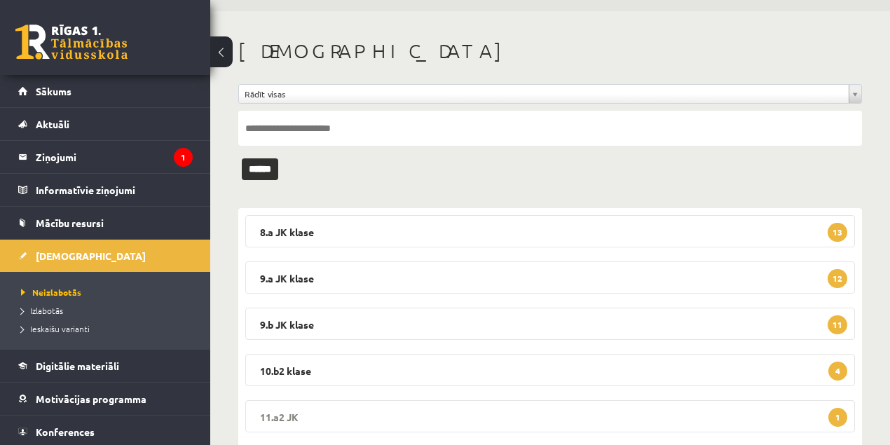
scroll to position [93, 0]
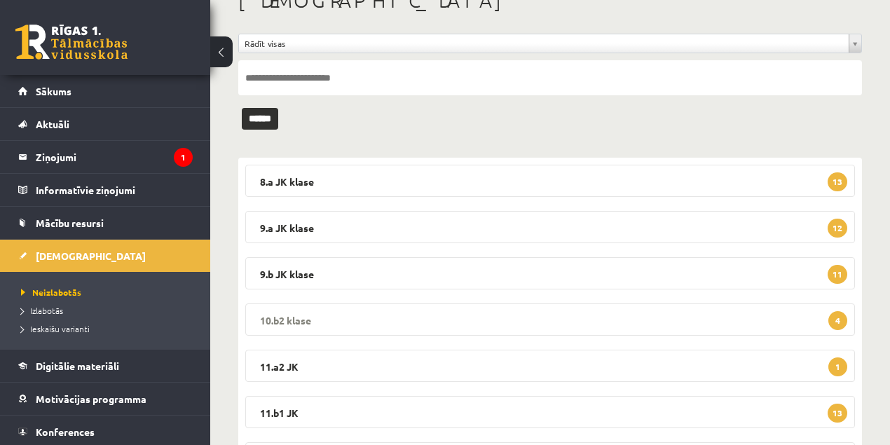
click at [283, 318] on legend "10.b2 klase 4" at bounding box center [550, 320] width 610 height 32
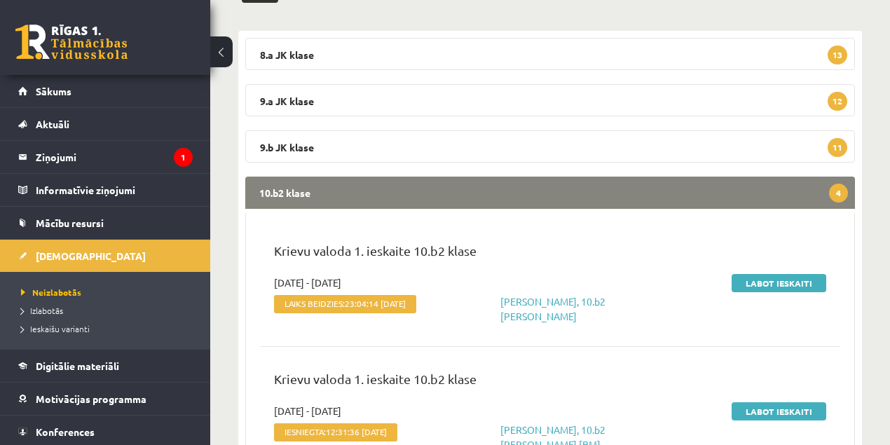
scroll to position [233, 0]
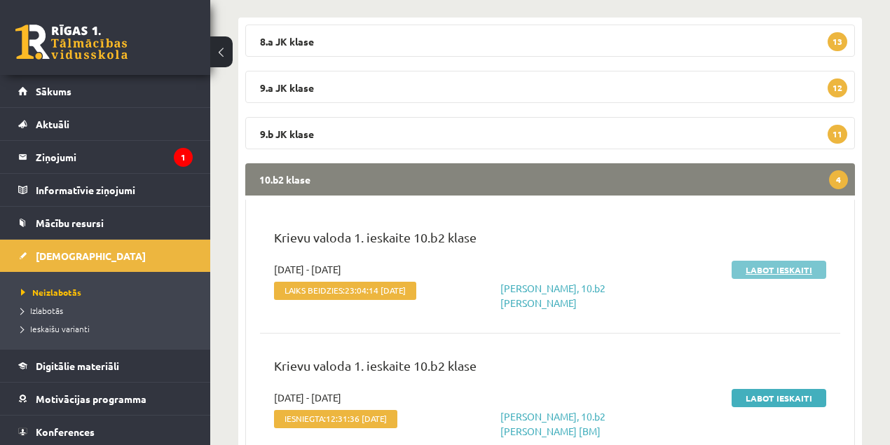
click at [763, 266] on link "Labot ieskaiti" at bounding box center [779, 270] width 95 height 18
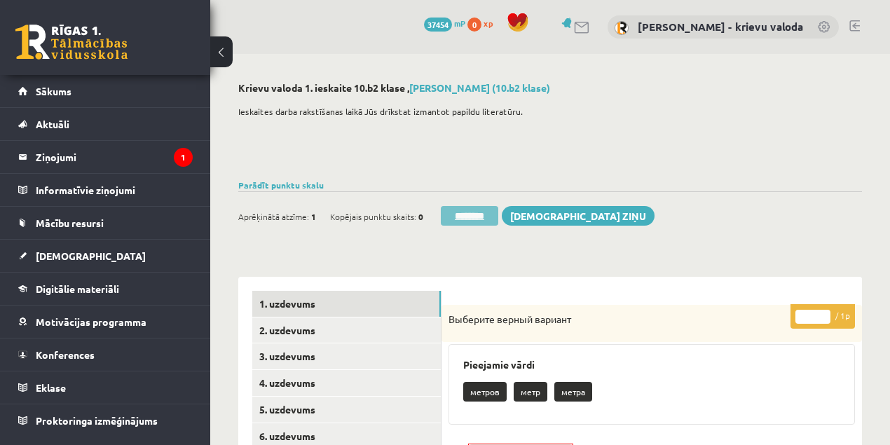
click at [475, 215] on input "********" at bounding box center [469, 216] width 57 height 20
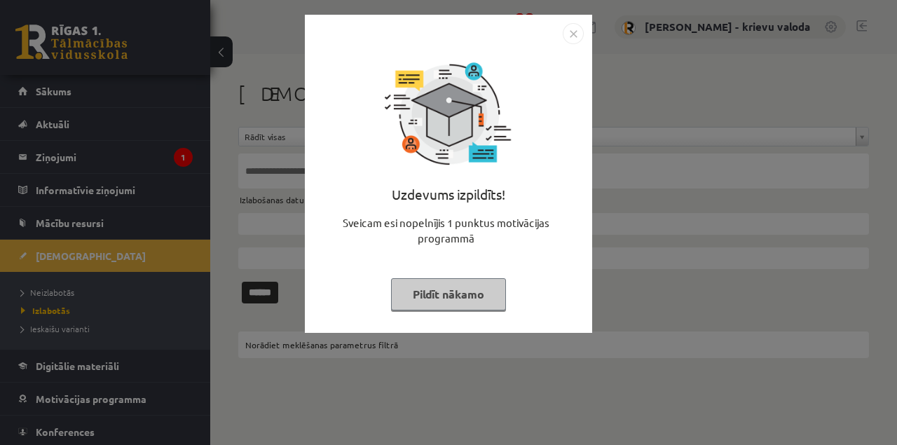
click at [464, 302] on button "Pildīt nākamo" at bounding box center [448, 294] width 115 height 32
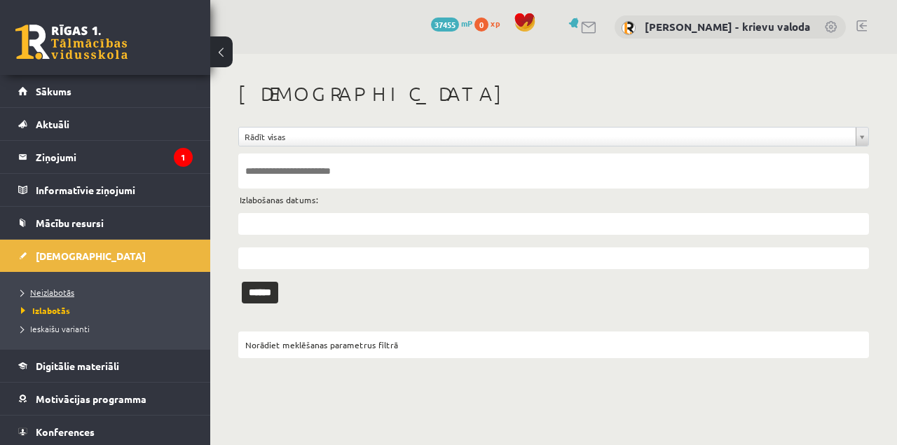
click at [48, 294] on span "Neizlabotās" at bounding box center [47, 292] width 53 height 11
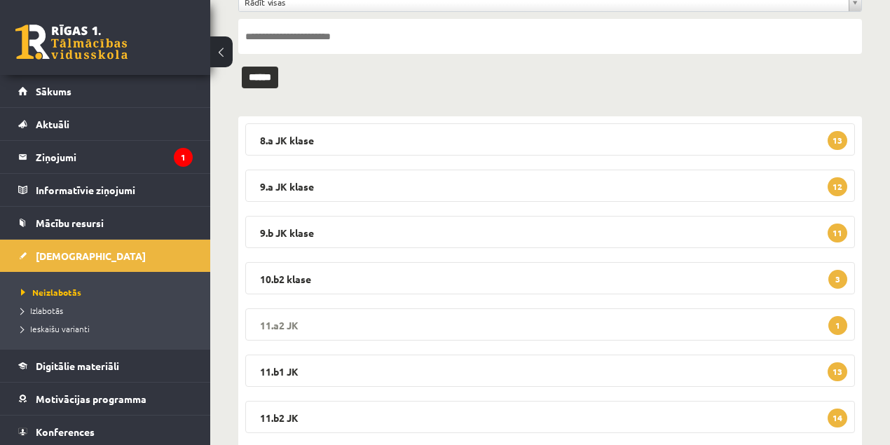
scroll to position [140, 0]
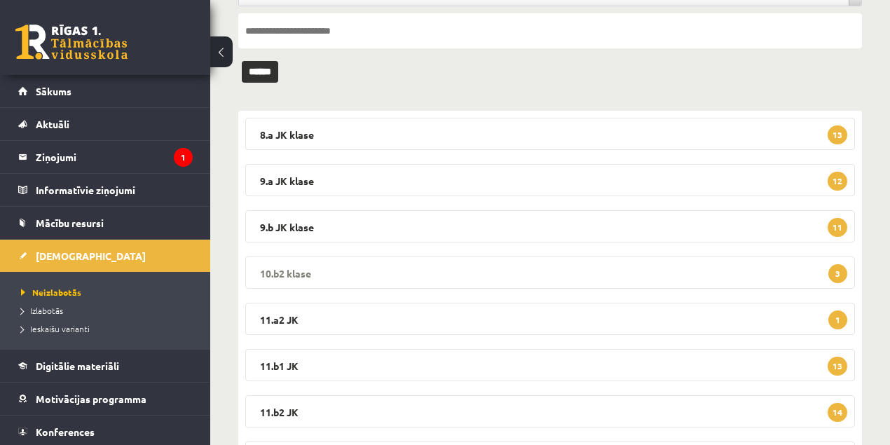
click at [291, 273] on legend "10.b2 klase 3" at bounding box center [550, 273] width 610 height 32
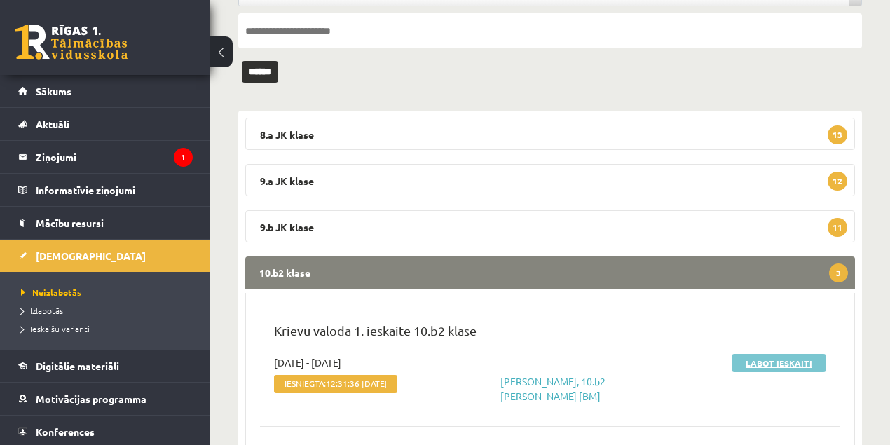
click at [782, 364] on link "Labot ieskaiti" at bounding box center [779, 363] width 95 height 18
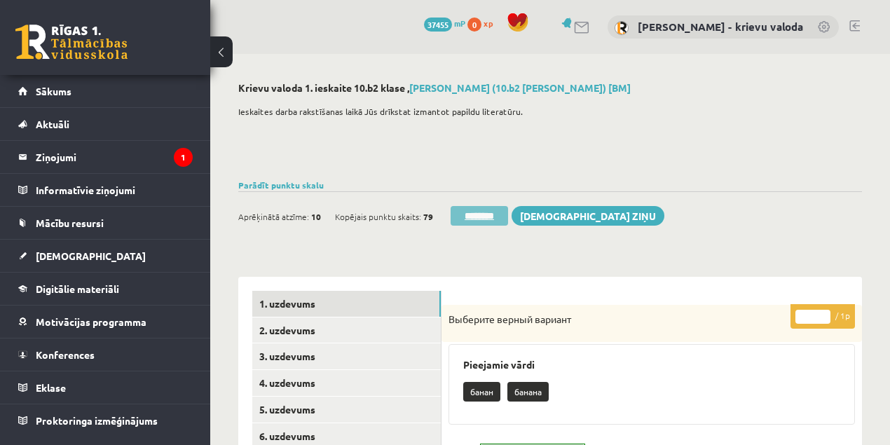
click at [501, 219] on input "********" at bounding box center [479, 216] width 57 height 20
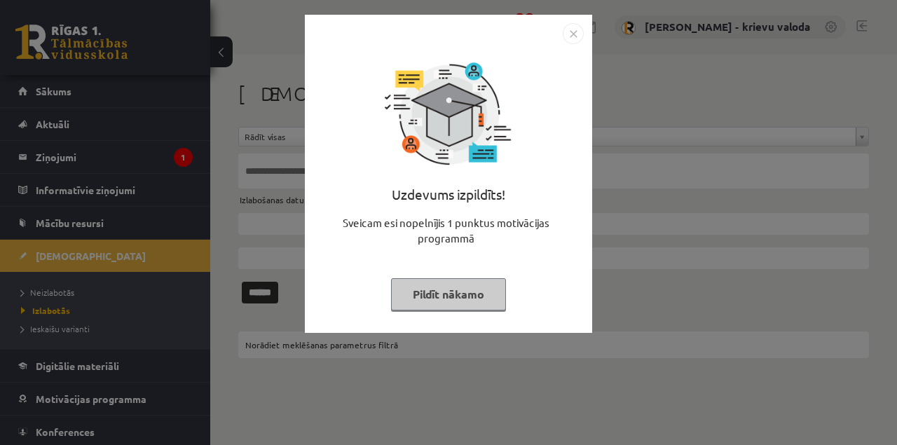
click at [455, 297] on button "Pildīt nākamo" at bounding box center [448, 294] width 115 height 32
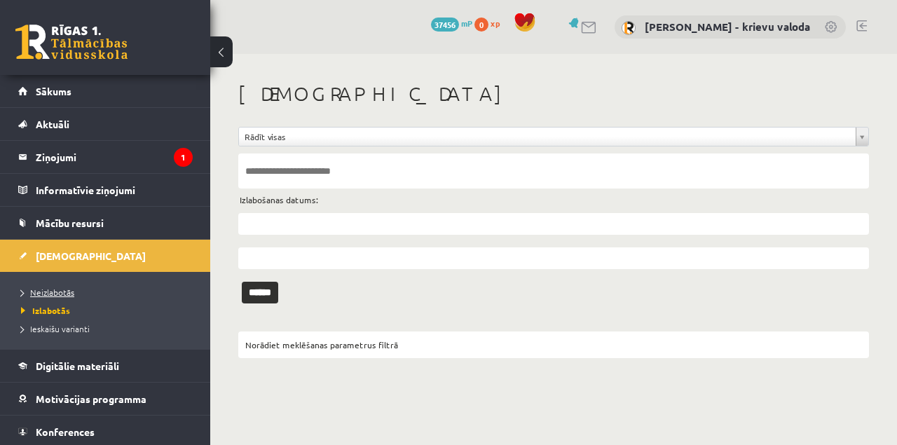
click at [62, 294] on span "Neizlabotās" at bounding box center [47, 292] width 53 height 11
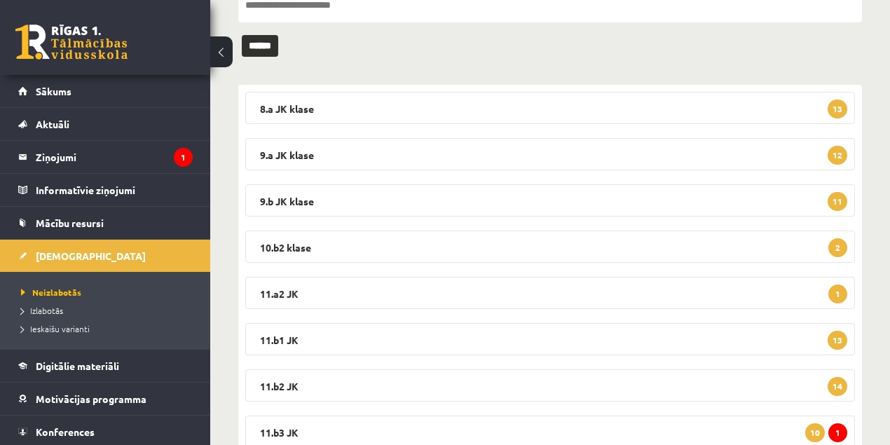
scroll to position [186, 0]
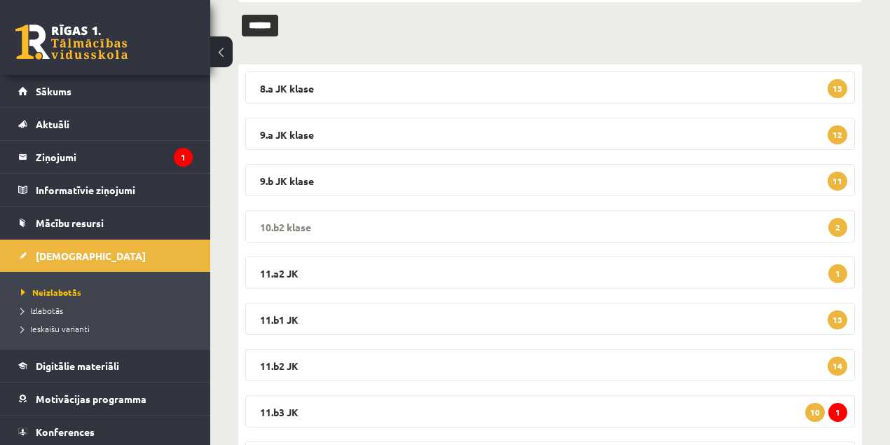
click at [284, 226] on legend "10.b2 klase 2" at bounding box center [550, 226] width 610 height 32
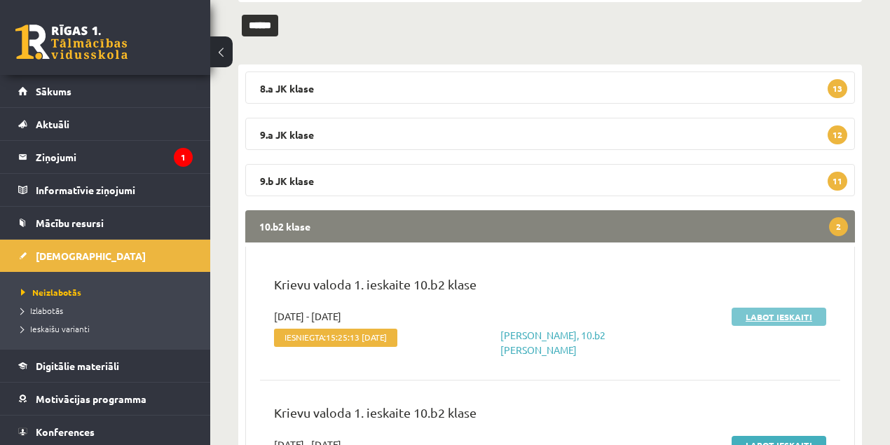
click at [753, 317] on link "Labot ieskaiti" at bounding box center [779, 317] width 95 height 18
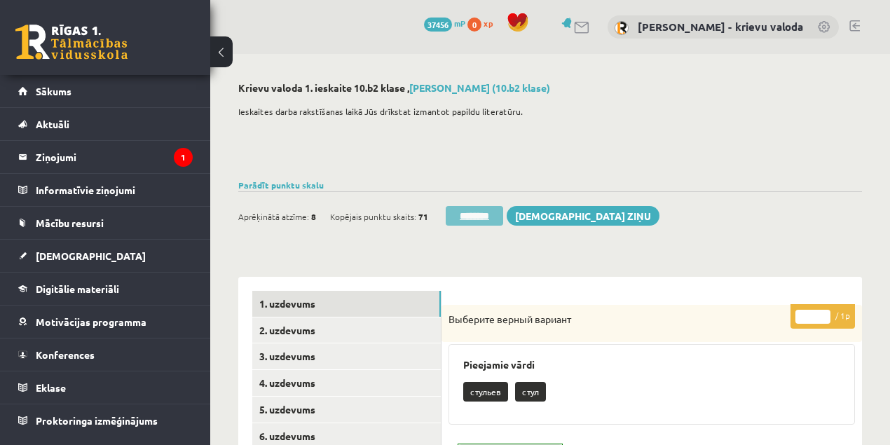
click at [489, 217] on input "********" at bounding box center [474, 216] width 57 height 20
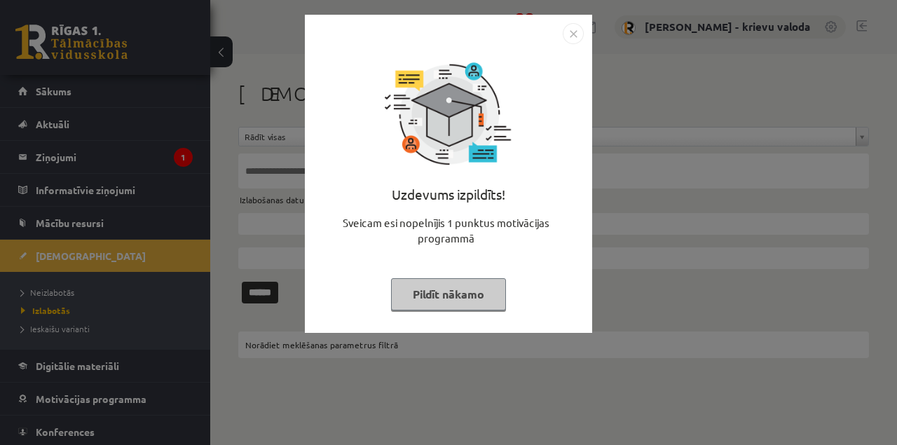
click at [455, 294] on button "Pildīt nākamo" at bounding box center [448, 294] width 115 height 32
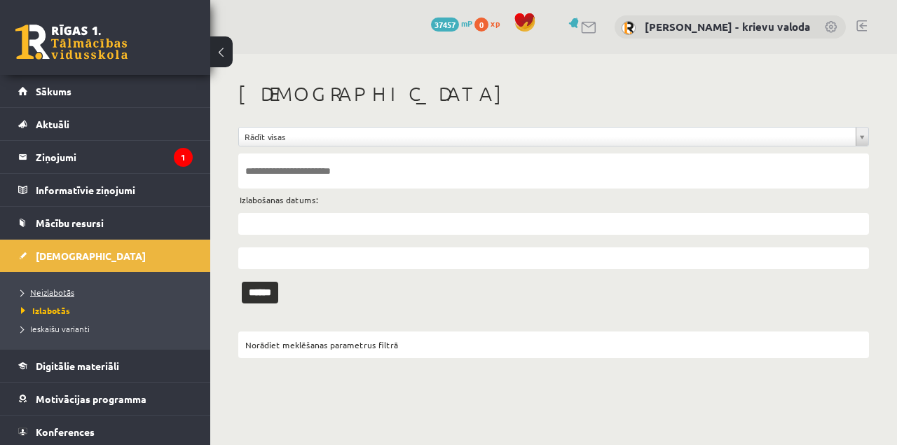
click at [63, 290] on span "Neizlabotās" at bounding box center [47, 292] width 53 height 11
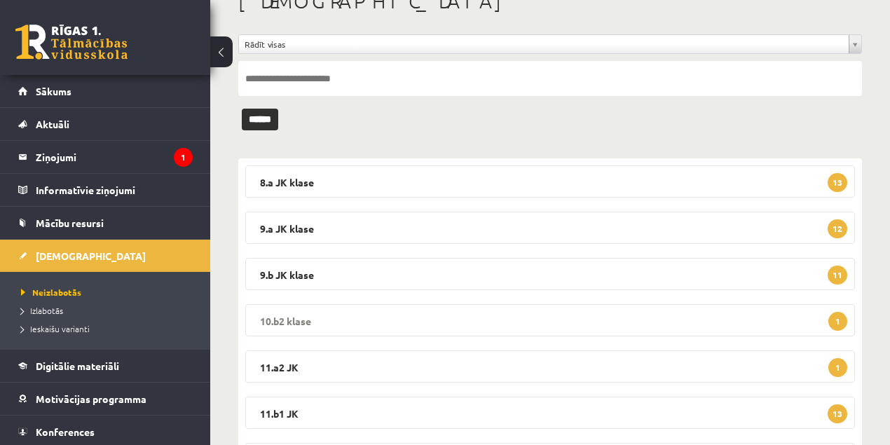
scroll to position [93, 0]
click at [299, 320] on legend "10.b2 klase 1" at bounding box center [550, 320] width 610 height 32
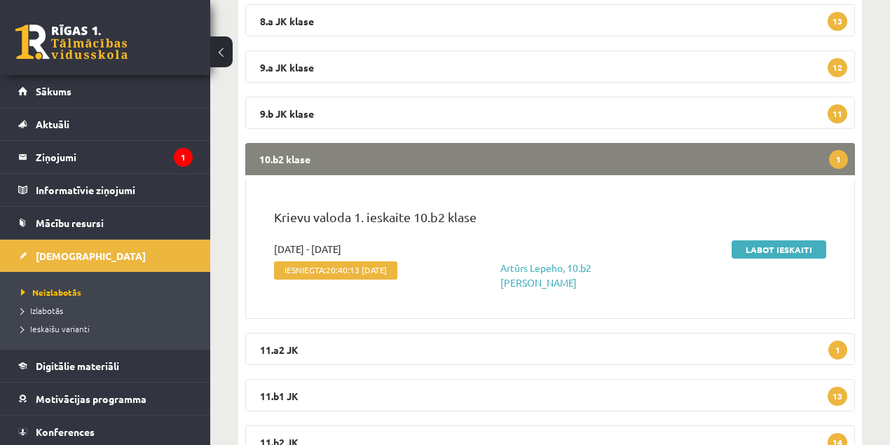
scroll to position [280, 0]
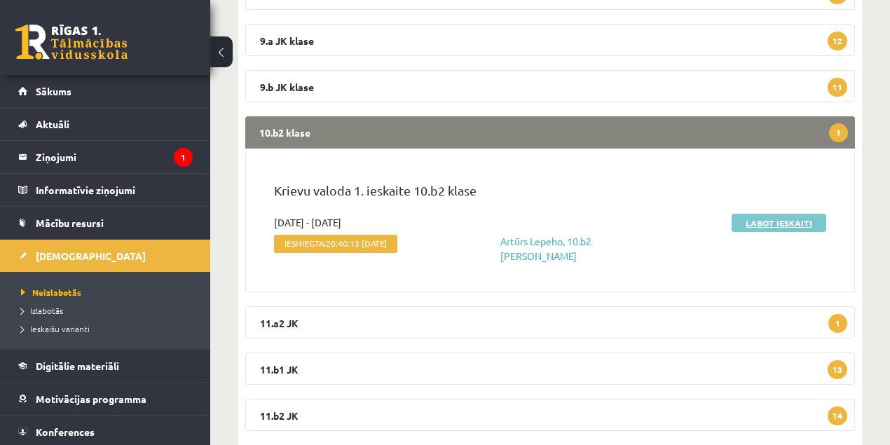
click at [772, 224] on link "Labot ieskaiti" at bounding box center [779, 223] width 95 height 18
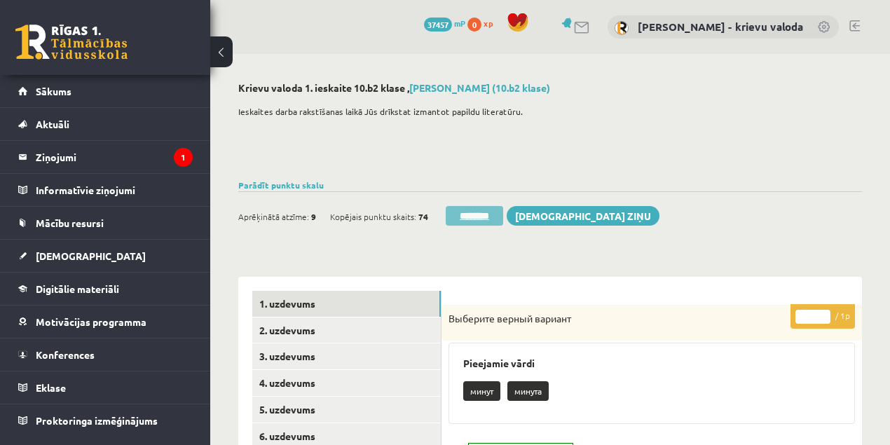
click at [491, 216] on input "********" at bounding box center [474, 216] width 57 height 20
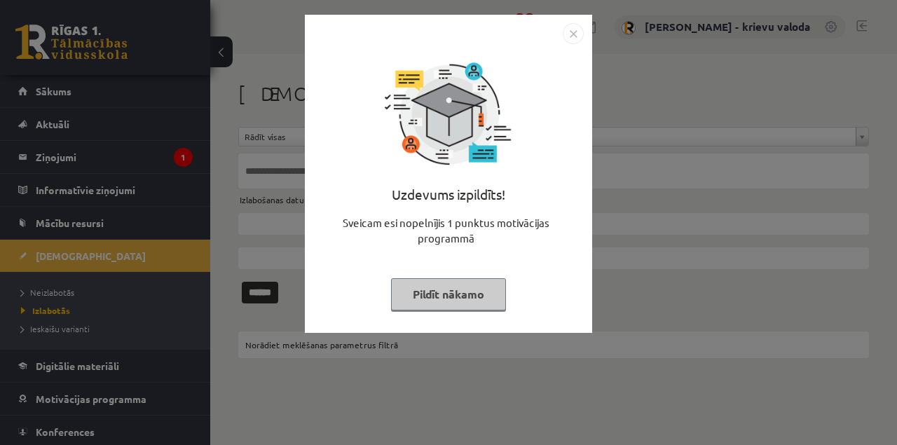
click at [472, 303] on button "Pildīt nākamo" at bounding box center [448, 294] width 115 height 32
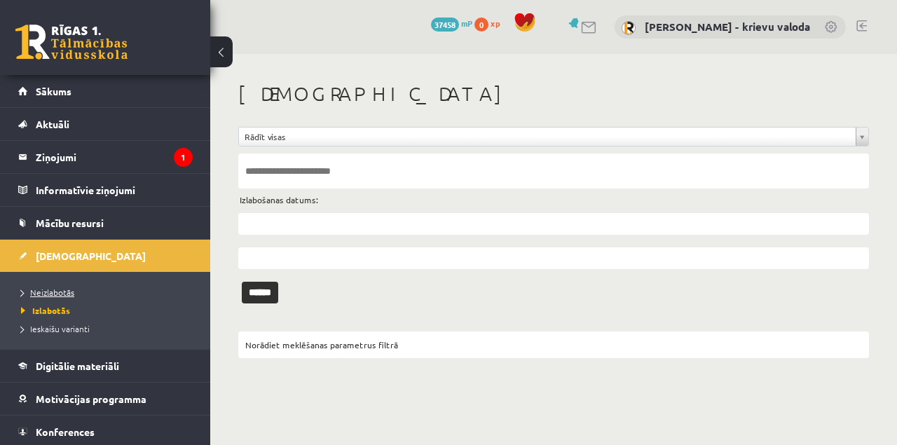
click at [56, 290] on span "Neizlabotās" at bounding box center [47, 292] width 53 height 11
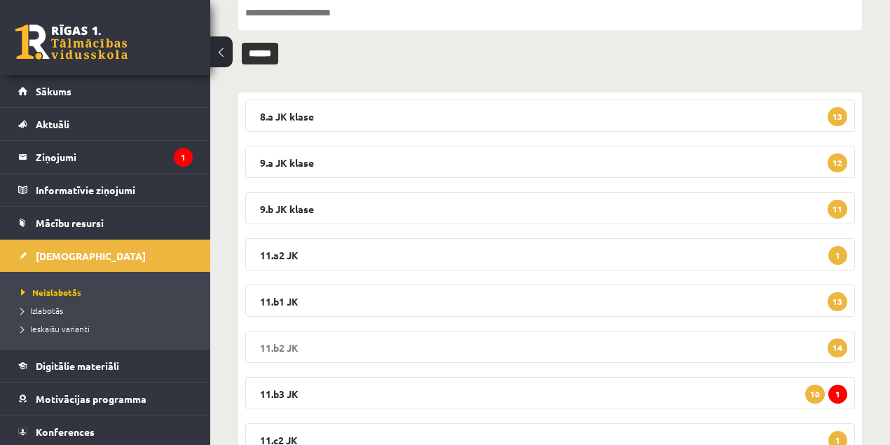
scroll to position [186, 0]
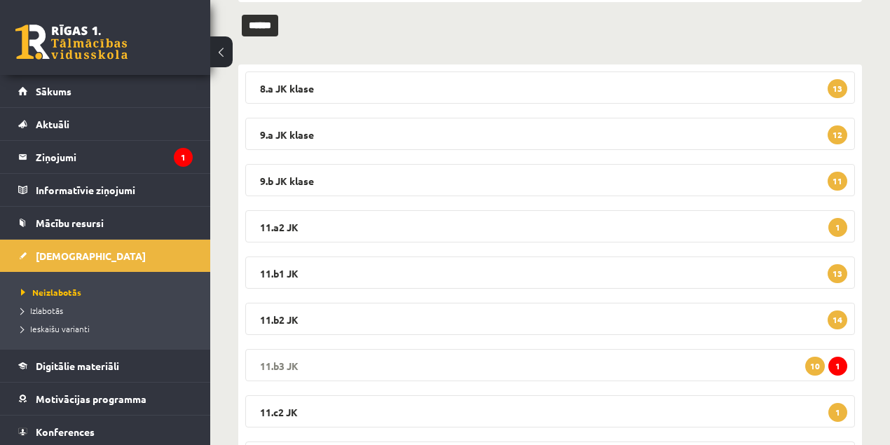
click at [290, 365] on legend "11.b3 JK 1 10" at bounding box center [550, 365] width 610 height 32
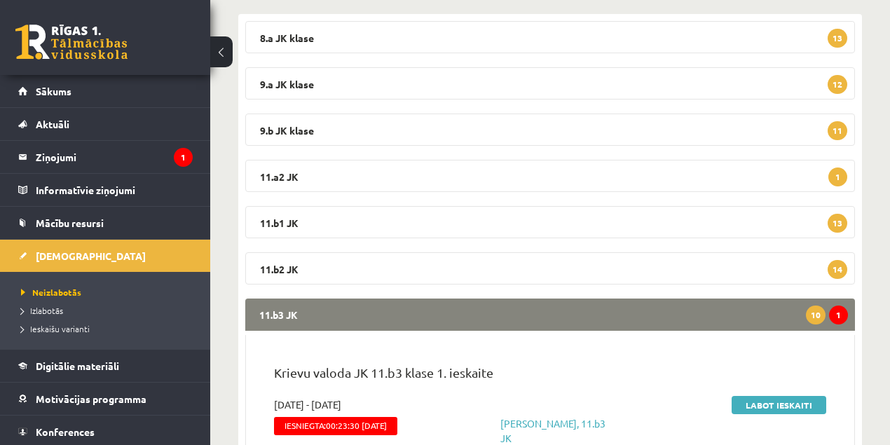
scroll to position [374, 0]
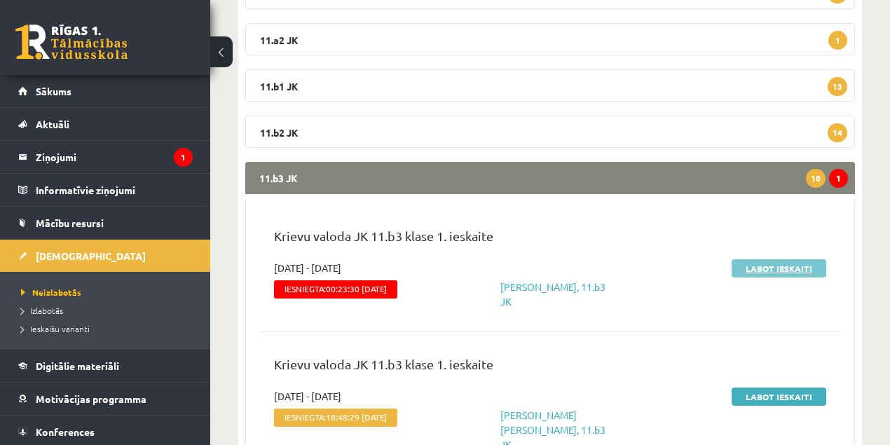
click at [775, 269] on link "Labot ieskaiti" at bounding box center [779, 268] width 95 height 18
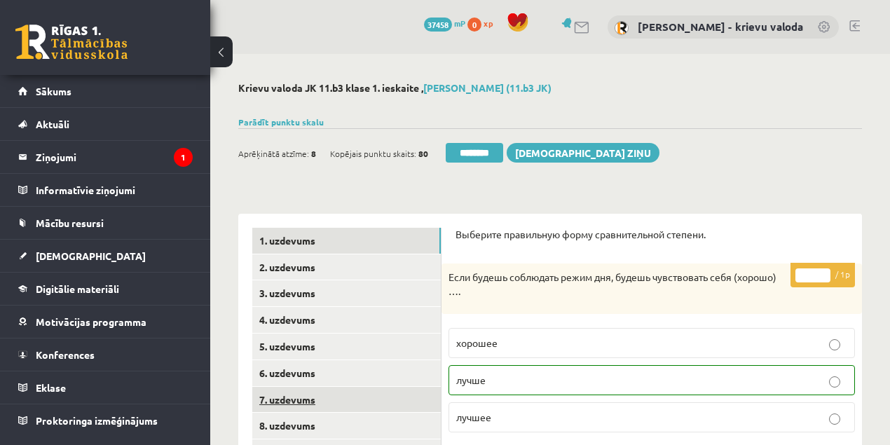
click at [273, 398] on link "7. uzdevums" at bounding box center [346, 400] width 189 height 26
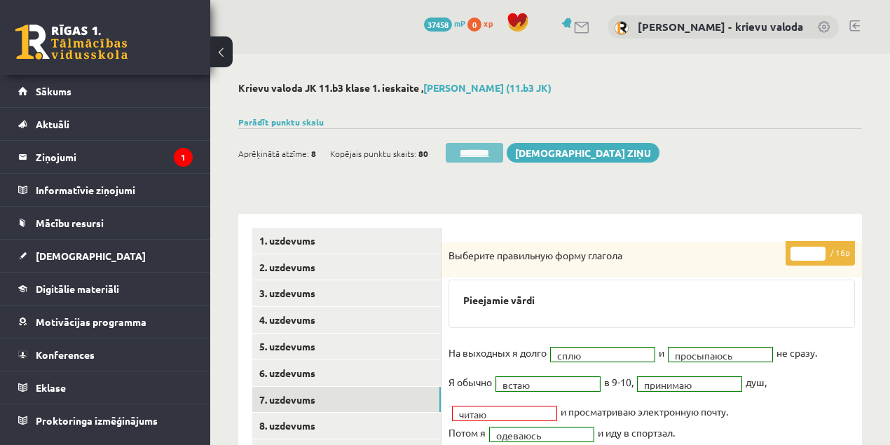
click at [478, 154] on input "********" at bounding box center [474, 153] width 57 height 20
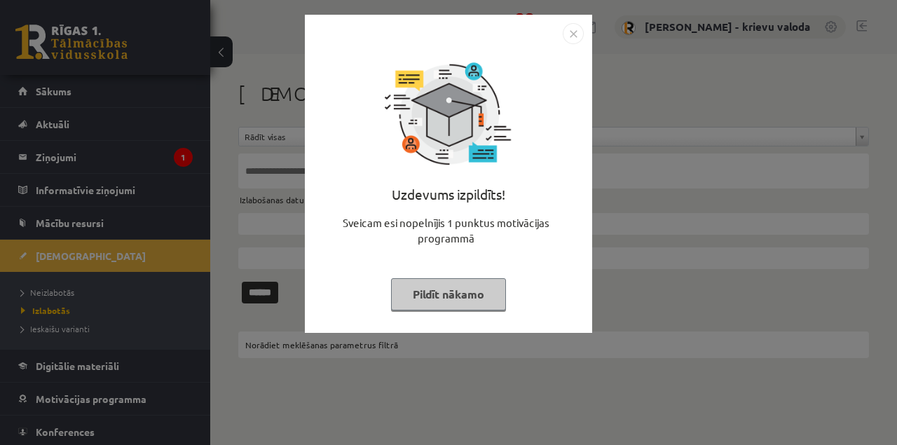
click at [457, 285] on button "Pildīt nākamo" at bounding box center [448, 294] width 115 height 32
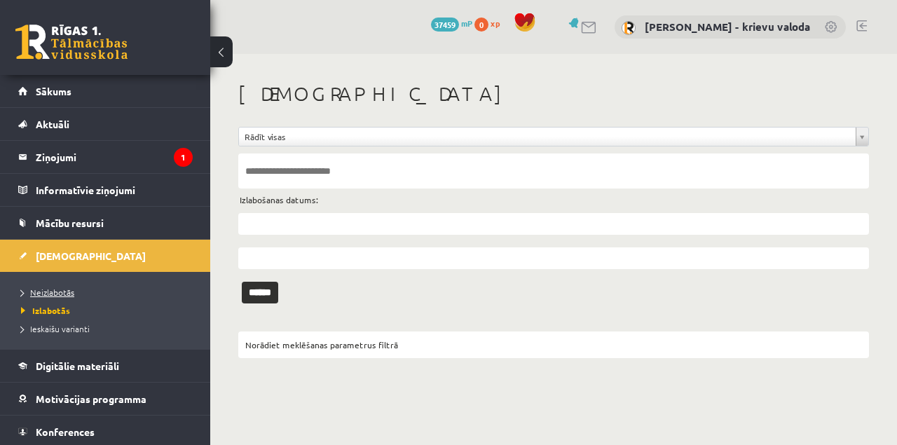
click at [44, 292] on span "Neizlabotās" at bounding box center [47, 292] width 53 height 11
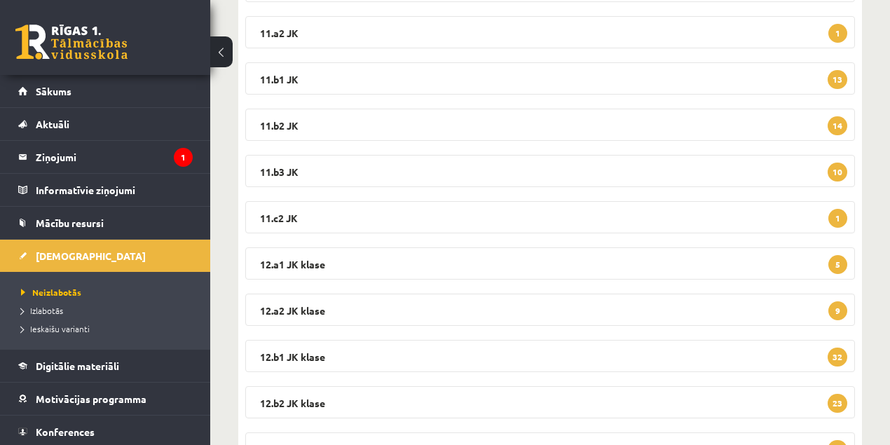
scroll to position [421, 0]
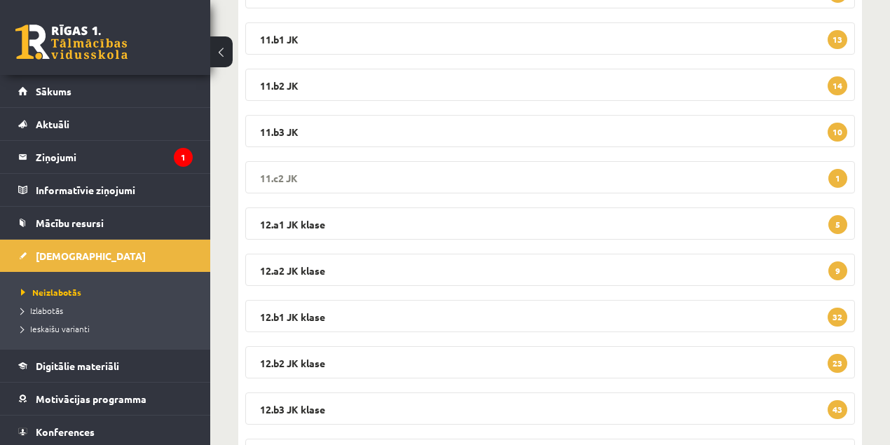
click at [276, 174] on legend "11.c2 JK 1" at bounding box center [550, 177] width 610 height 32
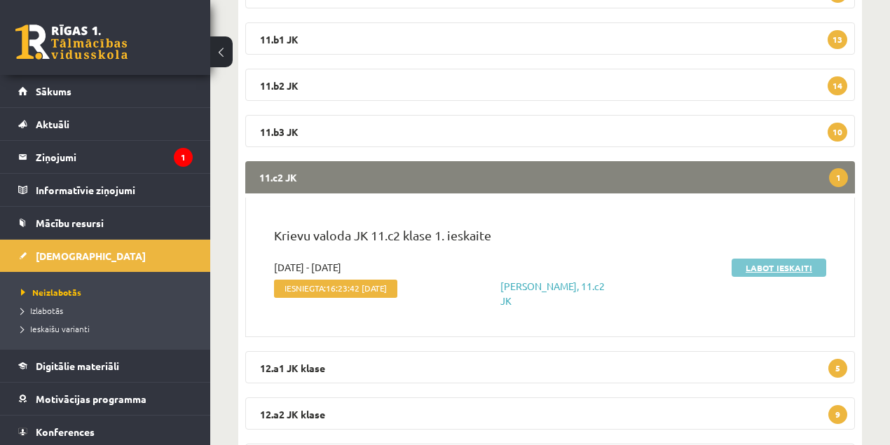
click at [785, 268] on link "Labot ieskaiti" at bounding box center [779, 268] width 95 height 18
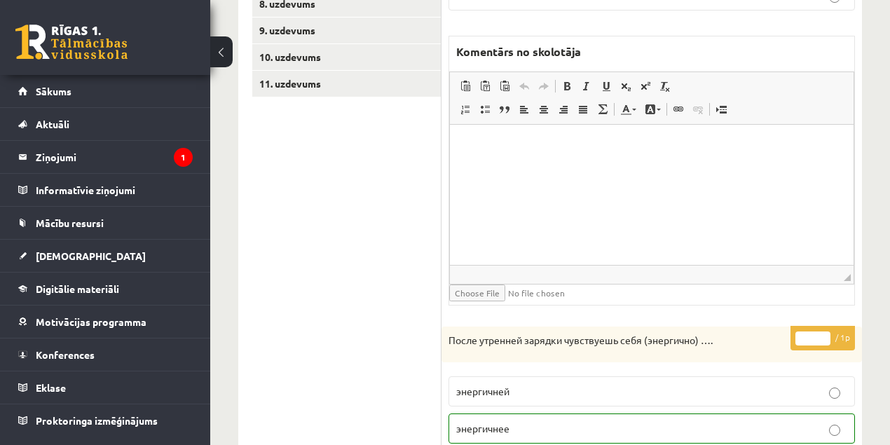
scroll to position [268, 0]
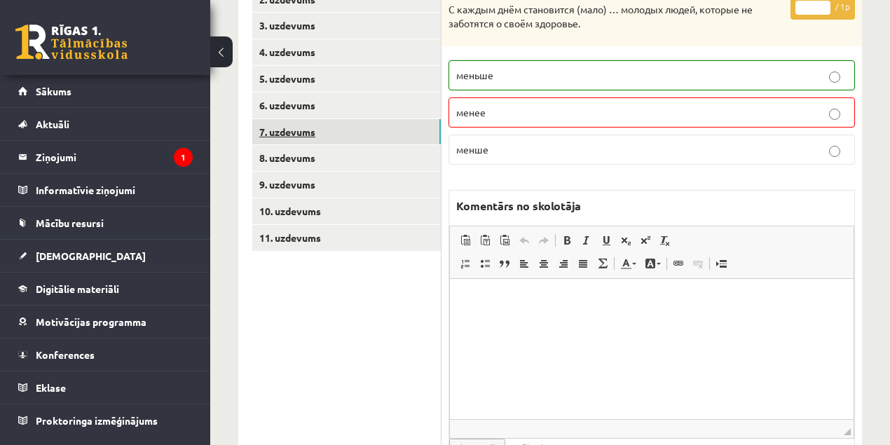
click at [281, 132] on link "7. uzdevums" at bounding box center [346, 132] width 189 height 26
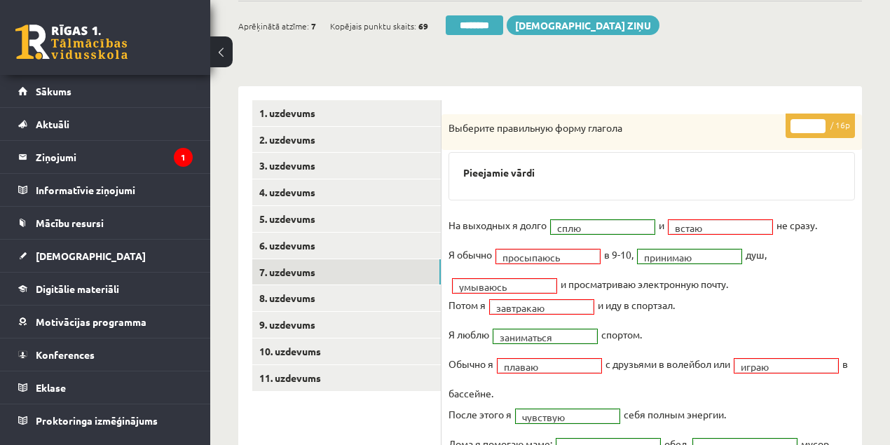
scroll to position [128, 0]
type input "**"
click at [820, 121] on input "**" at bounding box center [808, 126] width 35 height 14
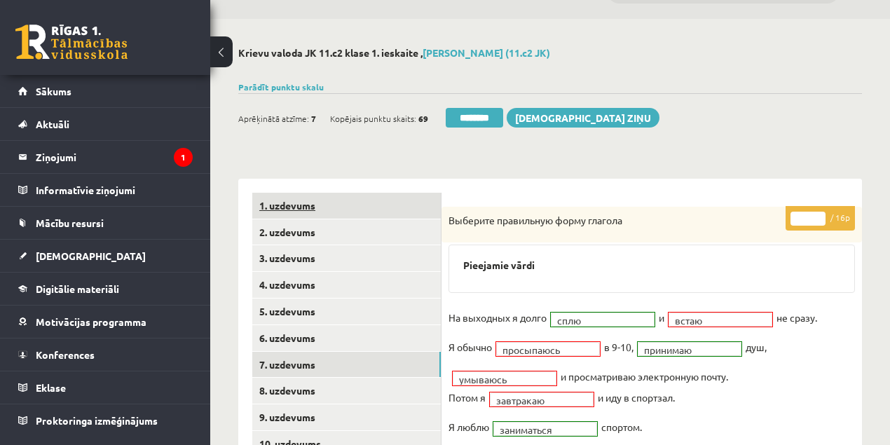
scroll to position [34, 0]
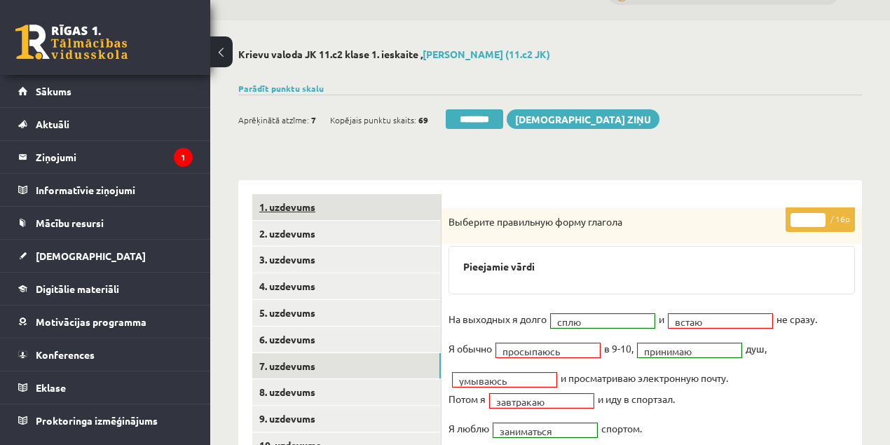
click at [268, 208] on link "1. uzdevums" at bounding box center [346, 207] width 189 height 26
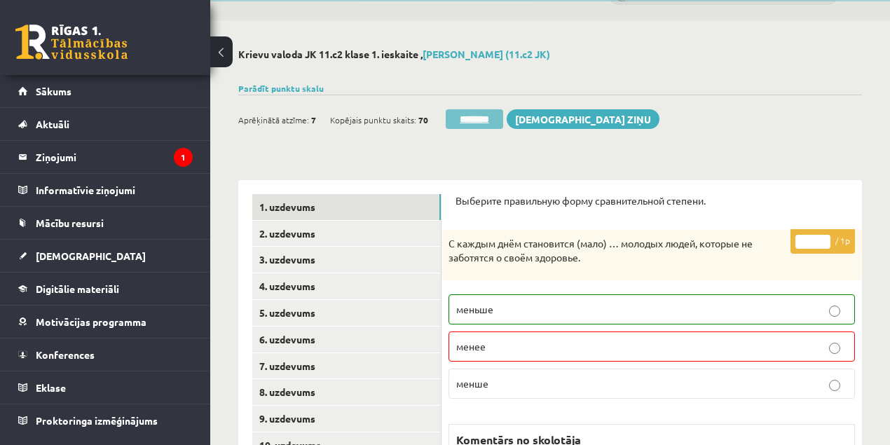
click at [475, 118] on input "********" at bounding box center [474, 119] width 57 height 20
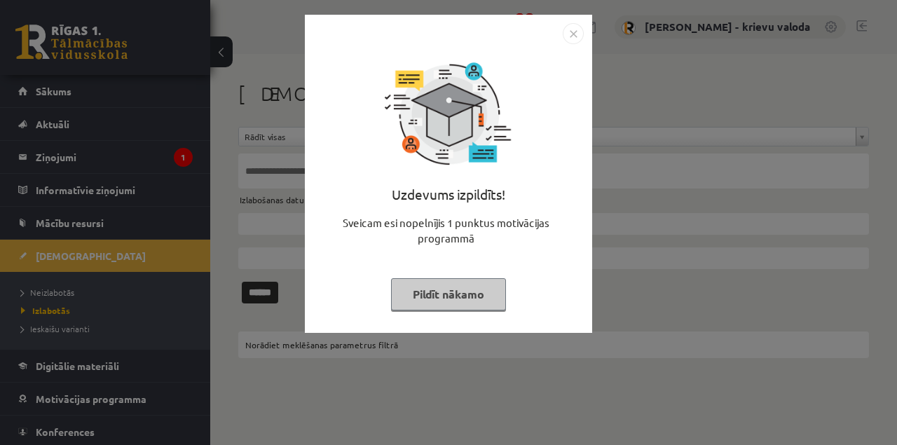
click at [458, 301] on button "Pildīt nākamo" at bounding box center [448, 294] width 115 height 32
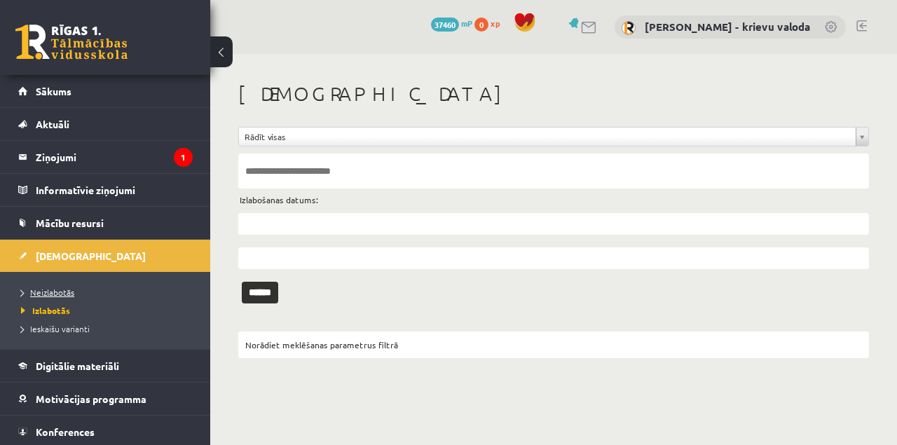
click at [53, 290] on span "Neizlabotās" at bounding box center [47, 292] width 53 height 11
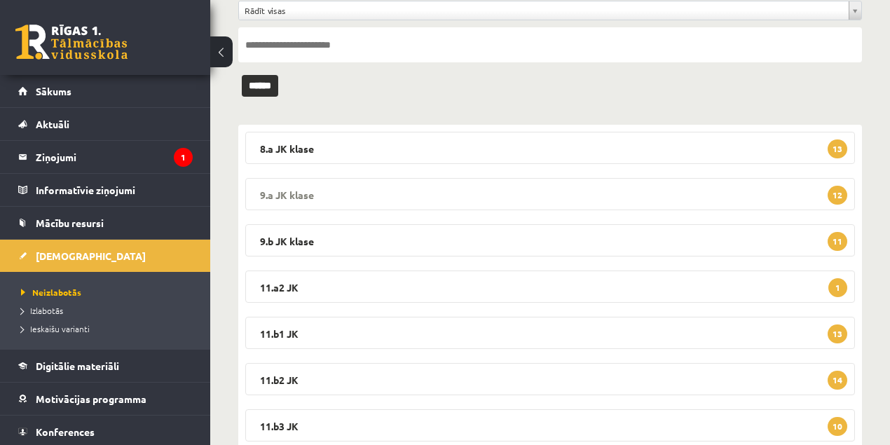
scroll to position [140, 0]
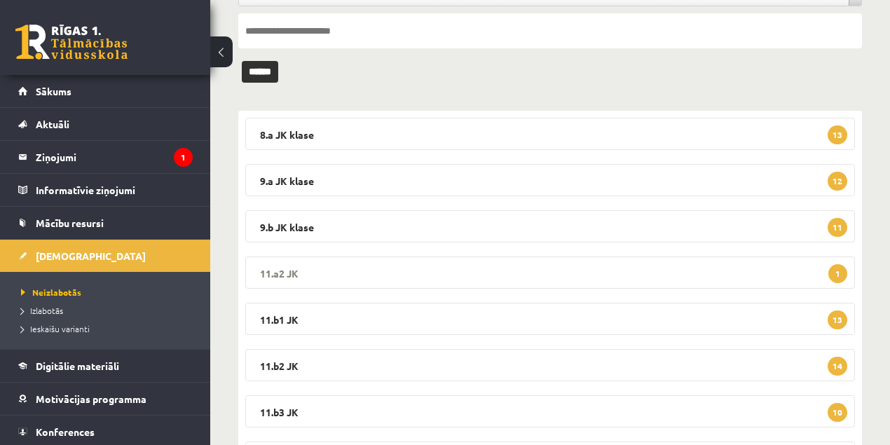
click at [287, 272] on legend "11.a2 JK 1" at bounding box center [550, 273] width 610 height 32
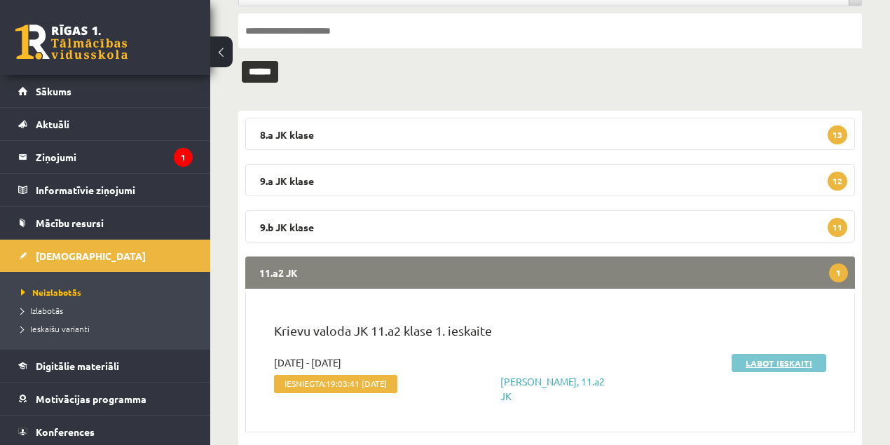
click at [781, 365] on link "Labot ieskaiti" at bounding box center [779, 363] width 95 height 18
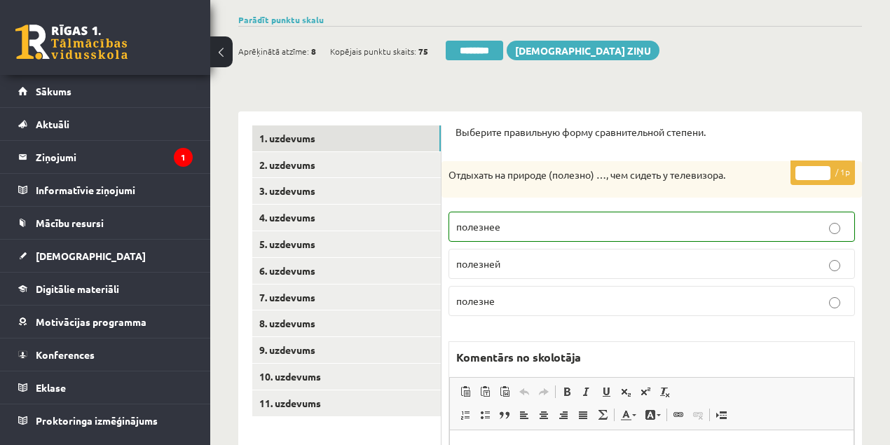
scroll to position [100, 0]
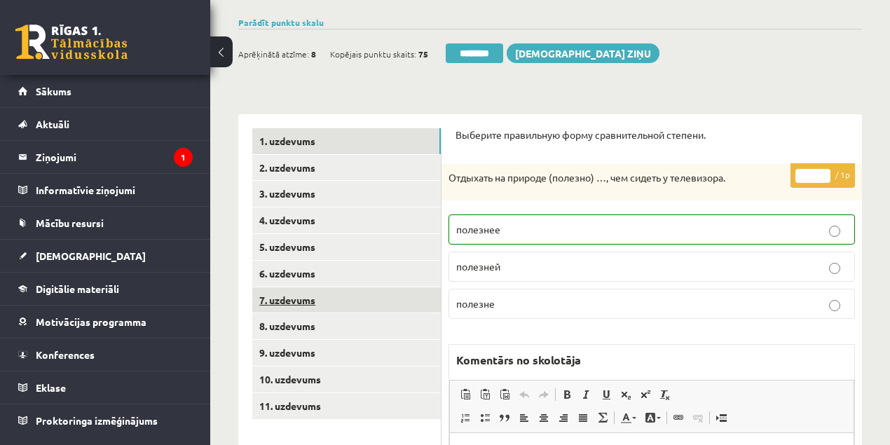
click at [288, 297] on link "7. uzdevums" at bounding box center [346, 300] width 189 height 26
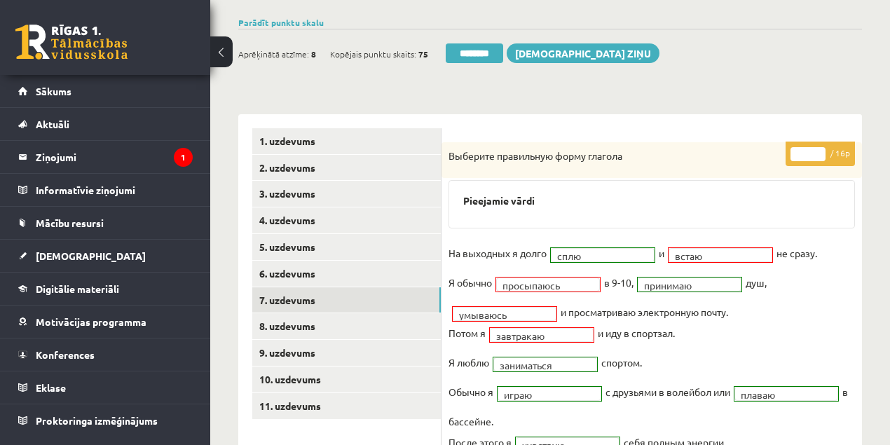
scroll to position [0, 0]
type input "**"
click at [822, 148] on input "**" at bounding box center [808, 154] width 35 height 14
click at [292, 137] on link "1. uzdevums" at bounding box center [346, 141] width 189 height 26
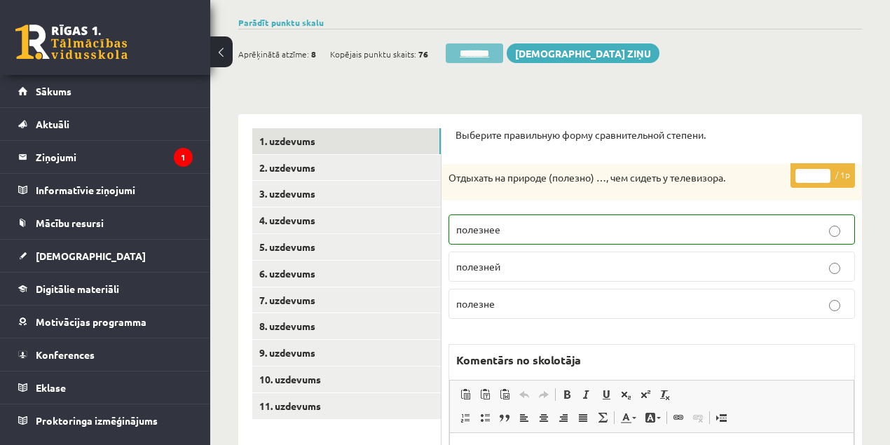
drag, startPoint x: 477, startPoint y: 53, endPoint x: 493, endPoint y: 49, distance: 16.7
click at [477, 53] on input "********" at bounding box center [474, 53] width 57 height 20
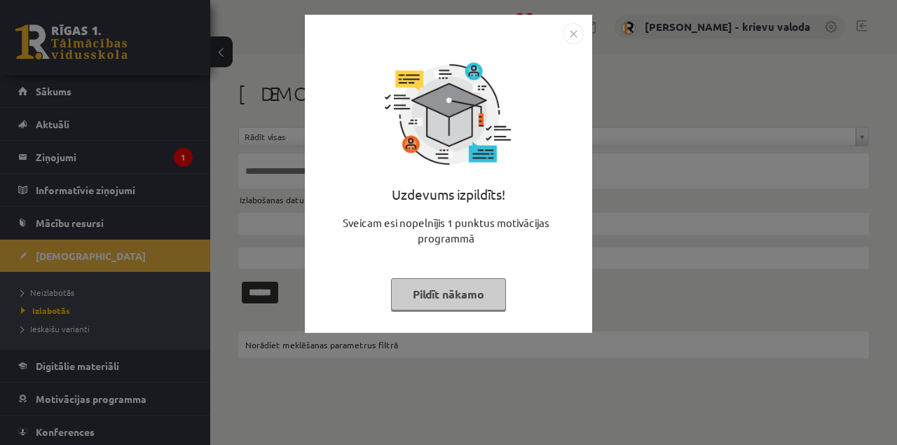
drag, startPoint x: 468, startPoint y: 297, endPoint x: 426, endPoint y: 287, distance: 43.0
click at [468, 297] on button "Pildīt nākamo" at bounding box center [448, 294] width 115 height 32
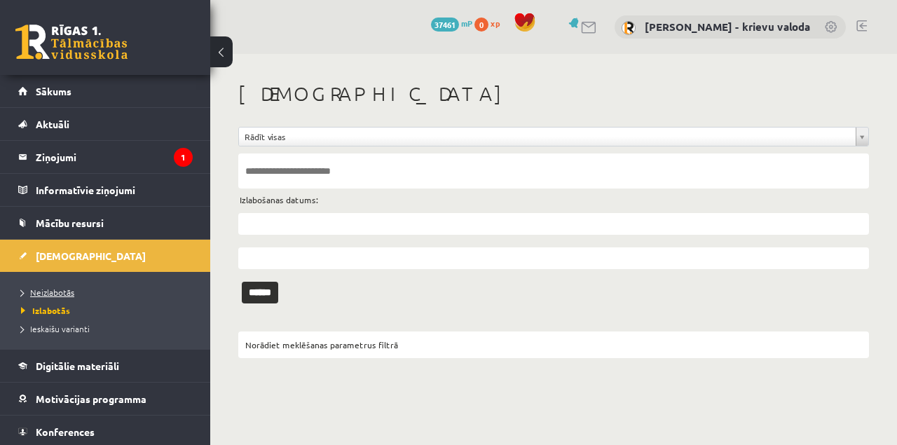
click at [66, 294] on span "Neizlabotās" at bounding box center [47, 292] width 53 height 11
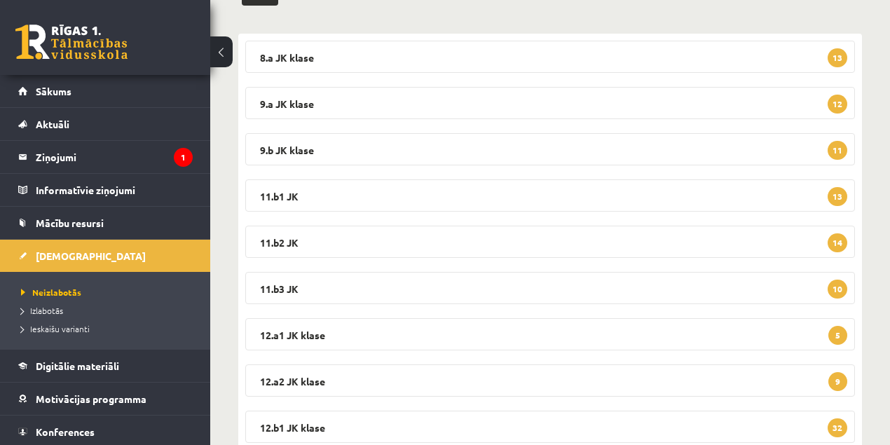
scroll to position [233, 0]
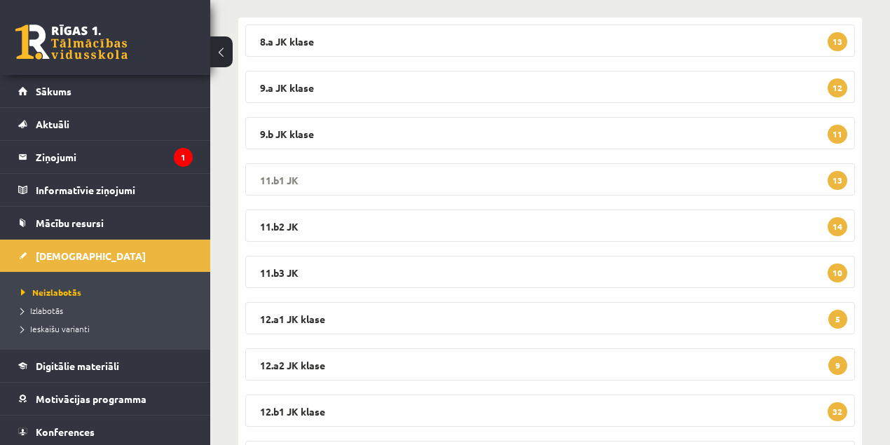
click at [273, 181] on legend "11.b1 JK 13" at bounding box center [550, 179] width 610 height 32
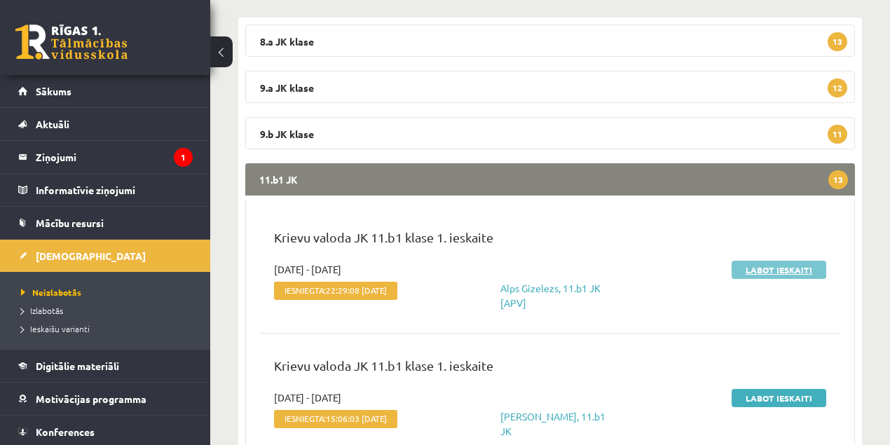
click at [784, 270] on link "Labot ieskaiti" at bounding box center [779, 270] width 95 height 18
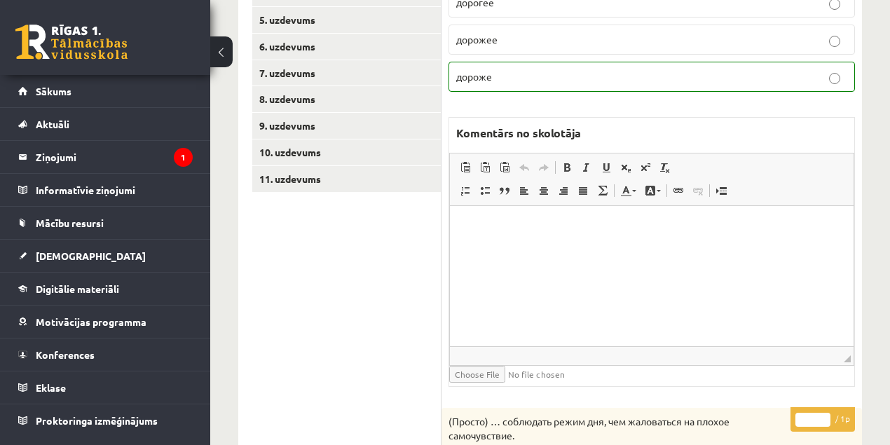
scroll to position [46, 0]
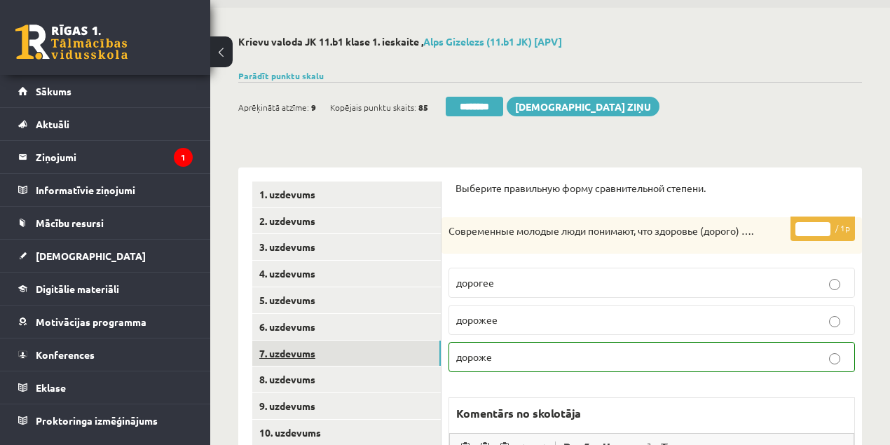
click at [271, 354] on link "7. uzdevums" at bounding box center [346, 354] width 189 height 26
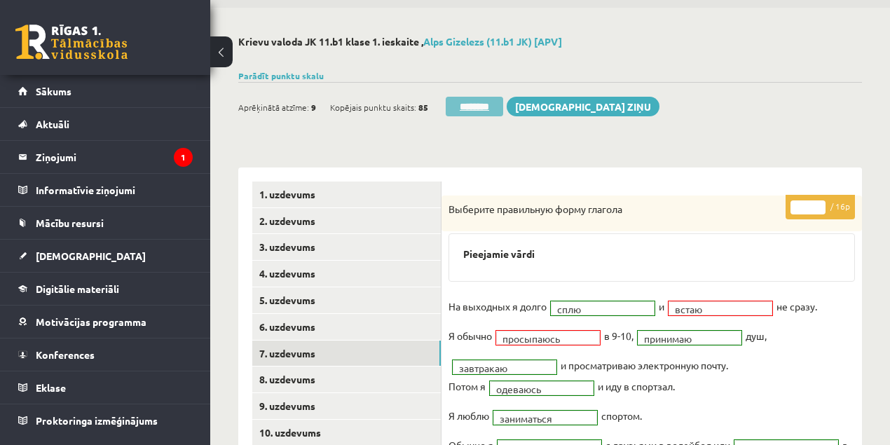
click at [483, 105] on input "********" at bounding box center [474, 107] width 57 height 20
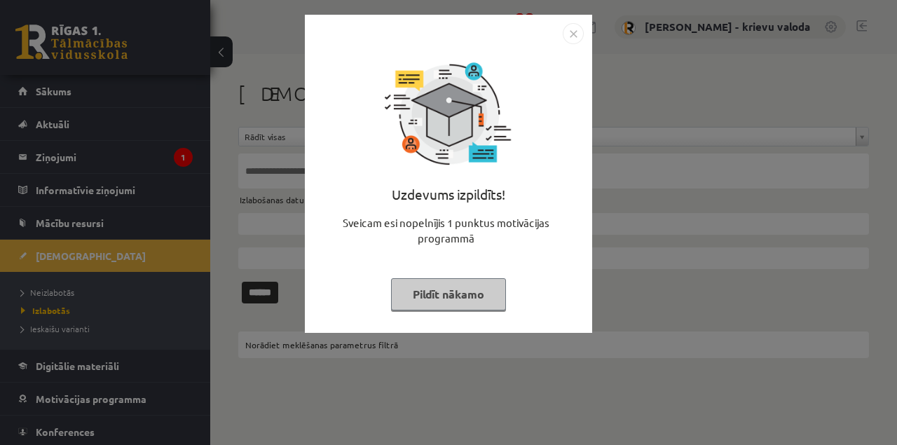
click at [440, 294] on button "Pildīt nākamo" at bounding box center [448, 294] width 115 height 32
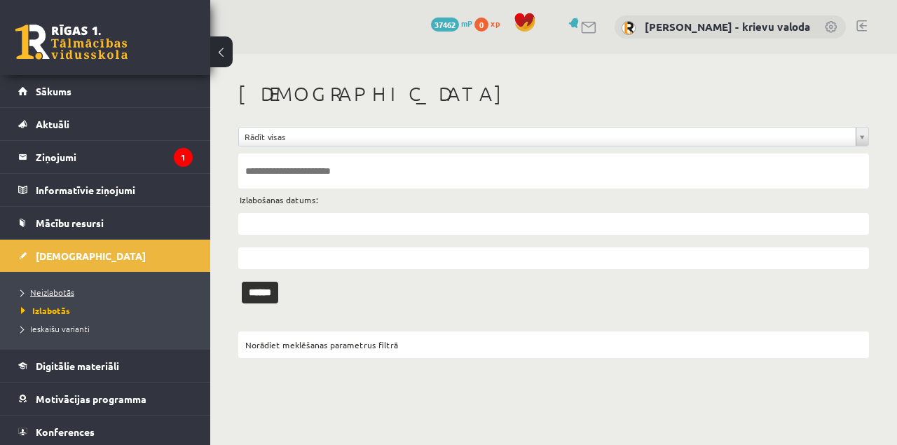
click at [56, 294] on span "Neizlabotās" at bounding box center [47, 292] width 53 height 11
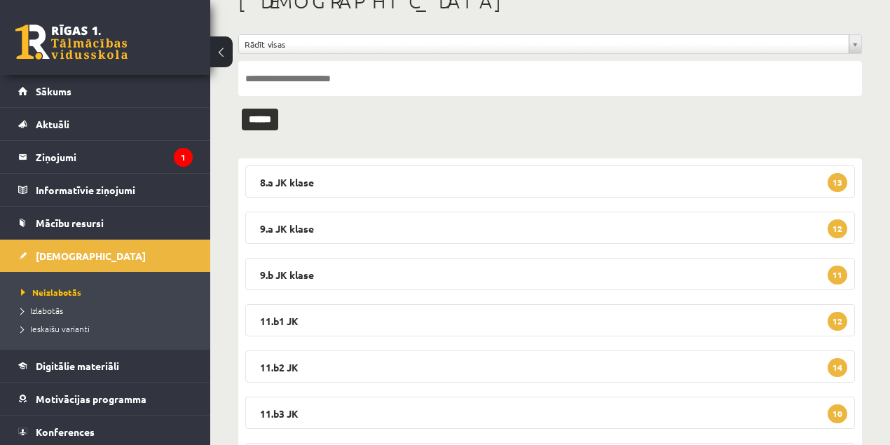
scroll to position [93, 0]
click at [287, 315] on legend "11.b1 JK 12" at bounding box center [550, 320] width 610 height 32
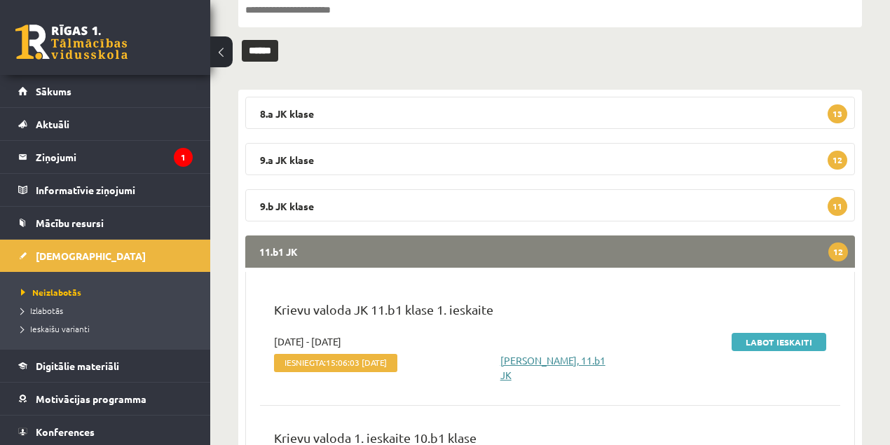
scroll to position [233, 0]
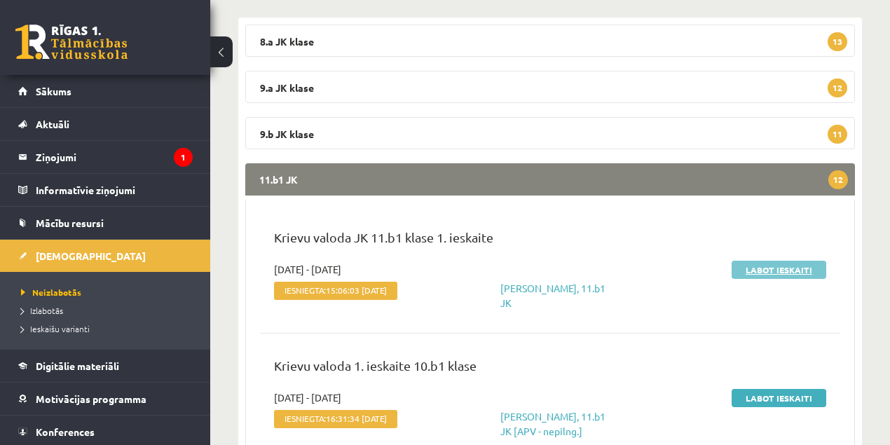
click at [792, 269] on link "Labot ieskaiti" at bounding box center [779, 270] width 95 height 18
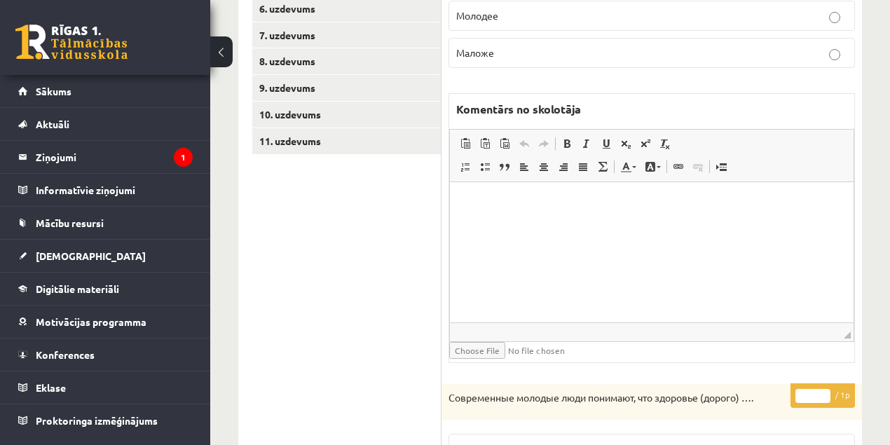
scroll to position [233, 0]
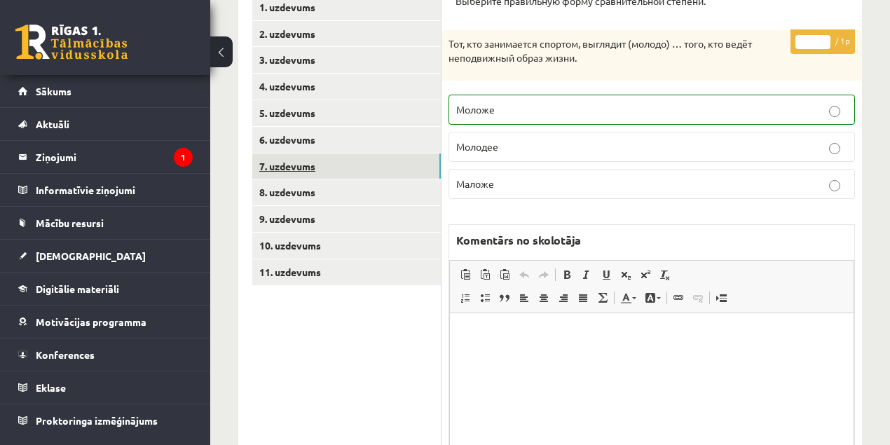
click at [292, 168] on link "7. uzdevums" at bounding box center [346, 167] width 189 height 26
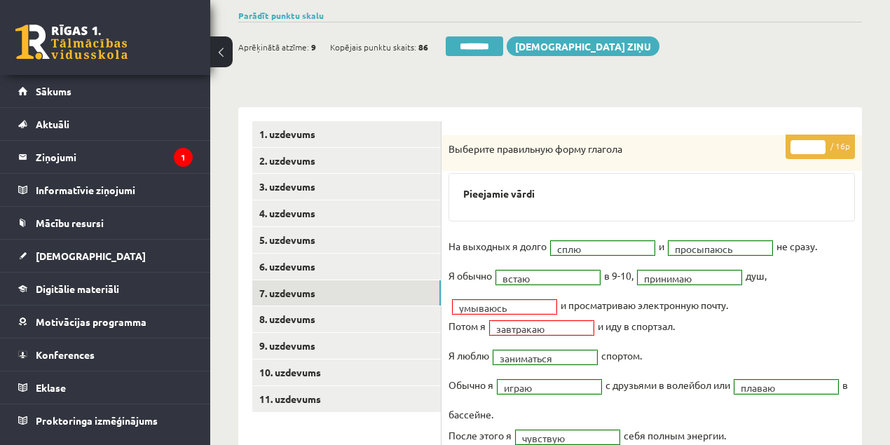
scroll to position [93, 0]
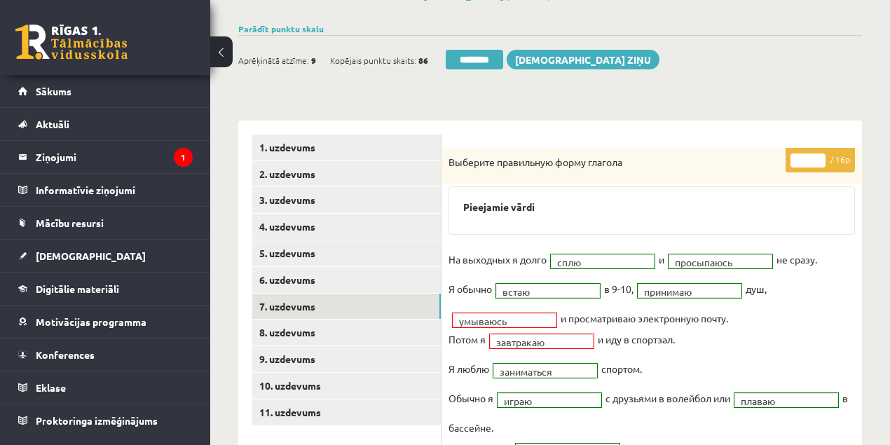
type input "**"
click at [821, 156] on input "**" at bounding box center [808, 161] width 35 height 14
click at [290, 147] on link "1. uzdevums" at bounding box center [346, 148] width 189 height 26
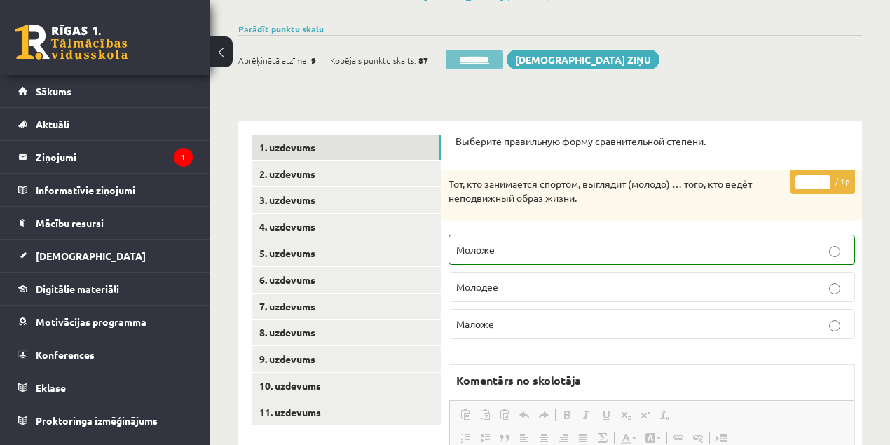
scroll to position [0, 0]
click at [491, 63] on input "********" at bounding box center [474, 60] width 57 height 20
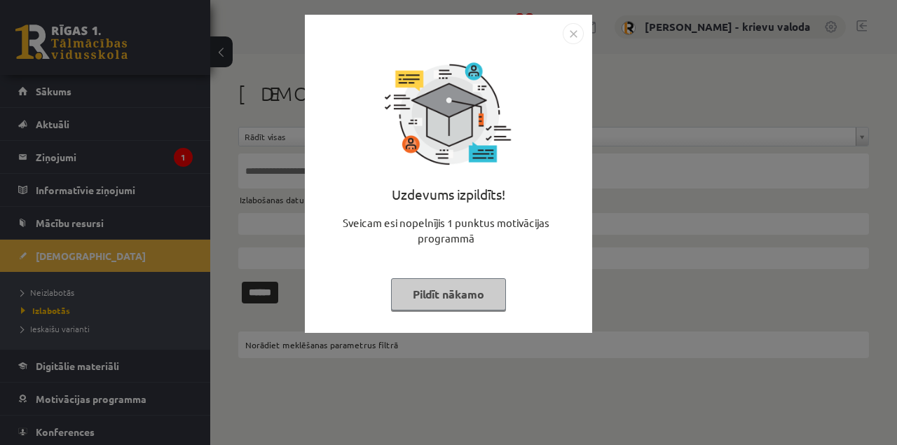
click at [475, 300] on button "Pildīt nākamo" at bounding box center [448, 294] width 115 height 32
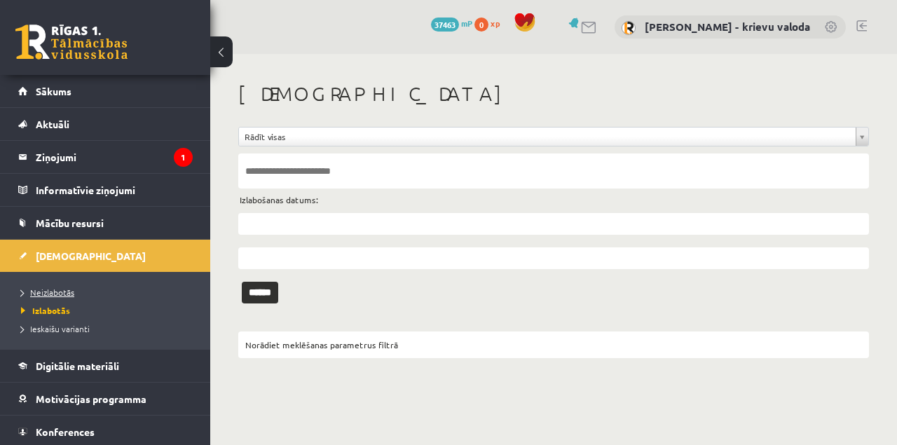
click at [57, 296] on link "Neizlabotās" at bounding box center [108, 292] width 175 height 13
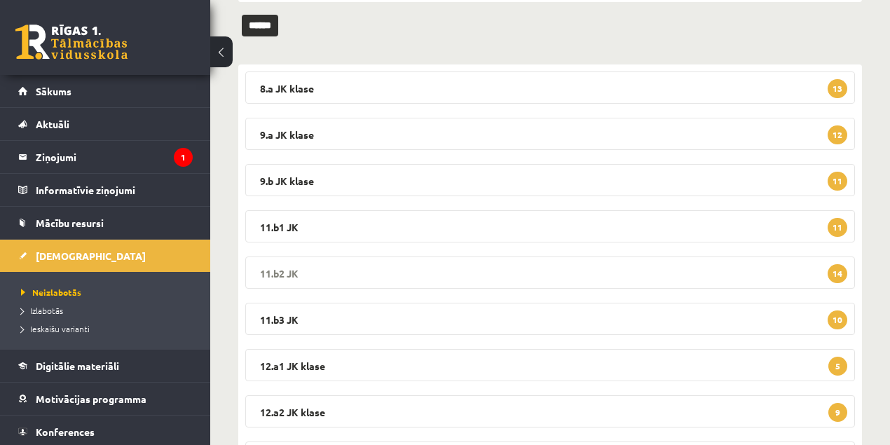
scroll to position [186, 0]
click at [273, 224] on legend "11.b1 JK 11" at bounding box center [550, 226] width 610 height 32
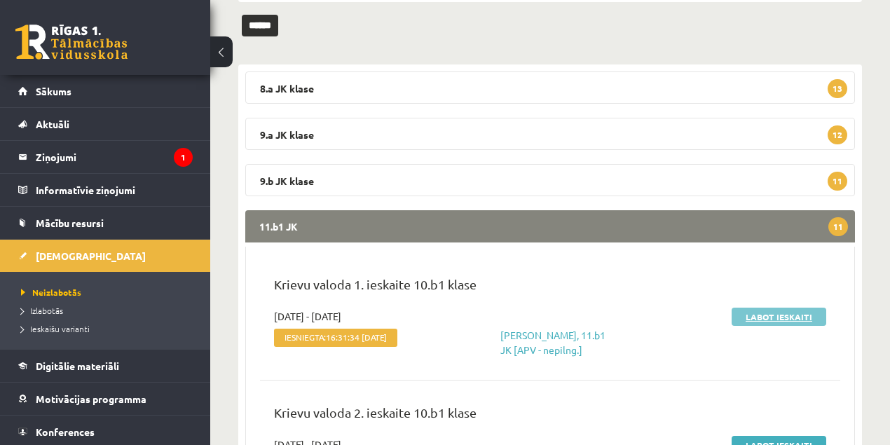
click at [791, 318] on link "Labot ieskaiti" at bounding box center [779, 317] width 95 height 18
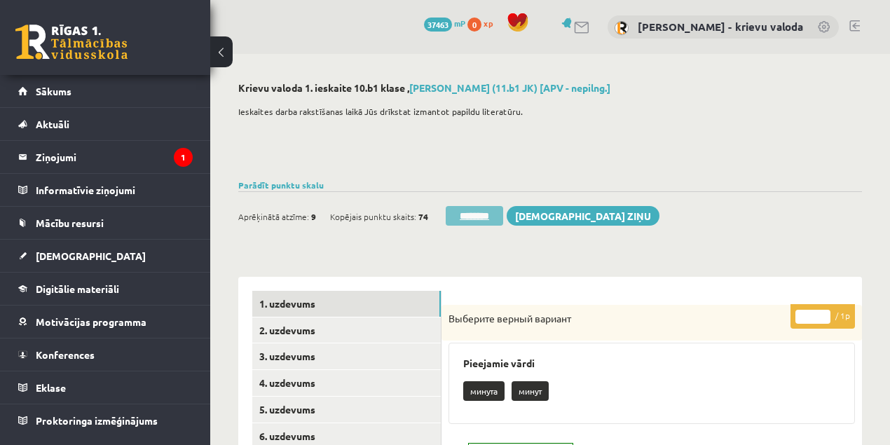
click at [482, 217] on input "********" at bounding box center [474, 216] width 57 height 20
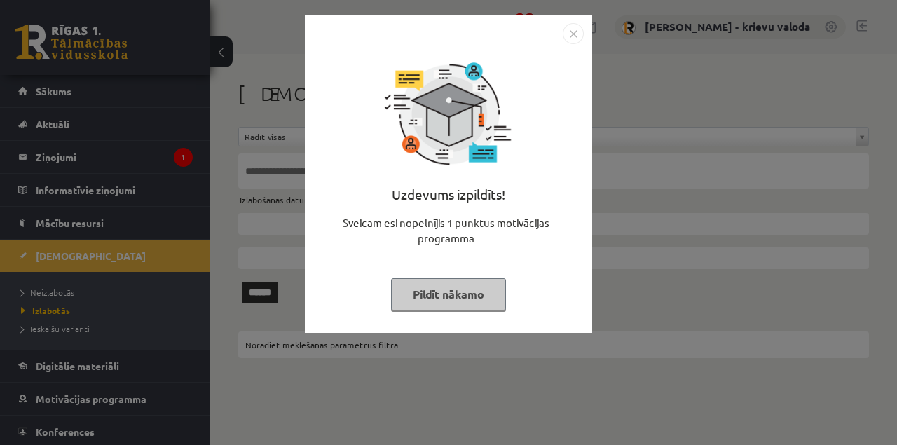
click at [449, 301] on button "Pildīt nākamo" at bounding box center [448, 294] width 115 height 32
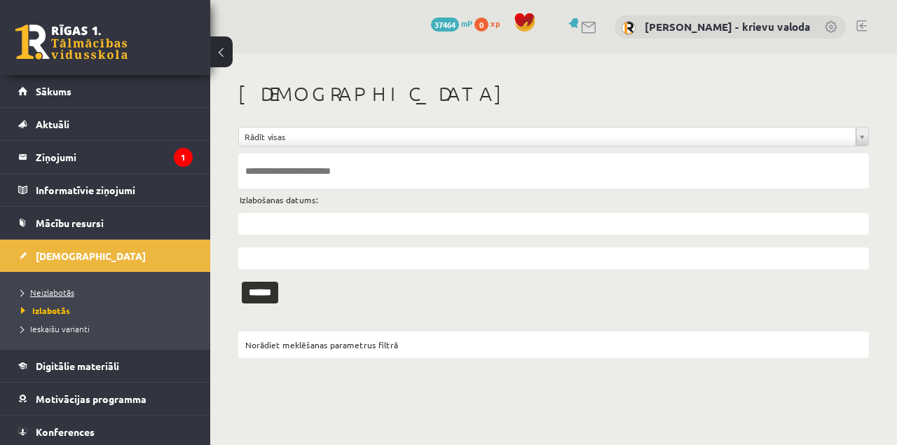
click at [41, 295] on span "Neizlabotās" at bounding box center [47, 292] width 53 height 11
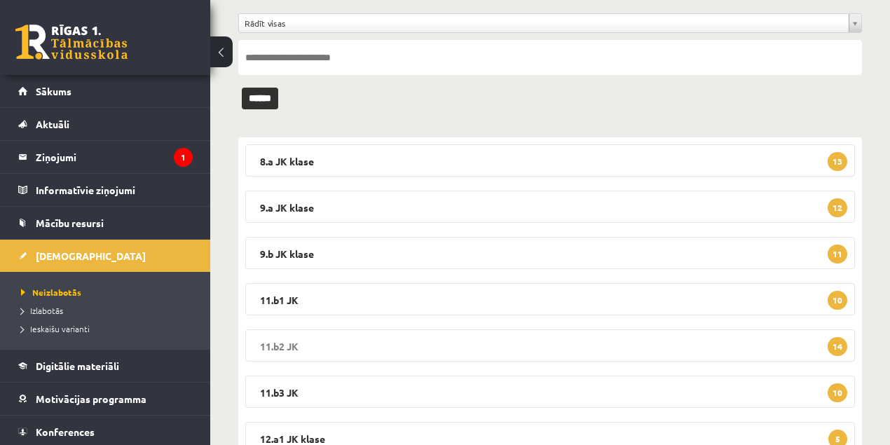
scroll to position [140, 0]
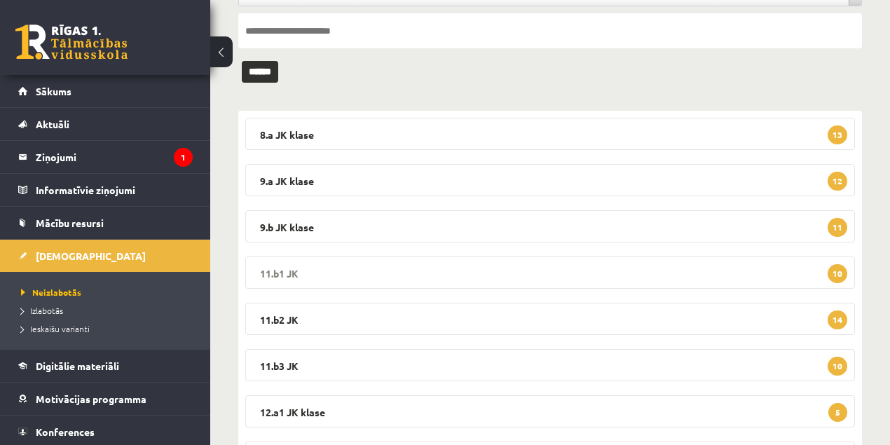
click at [283, 275] on legend "11.b1 JK 10" at bounding box center [550, 273] width 610 height 32
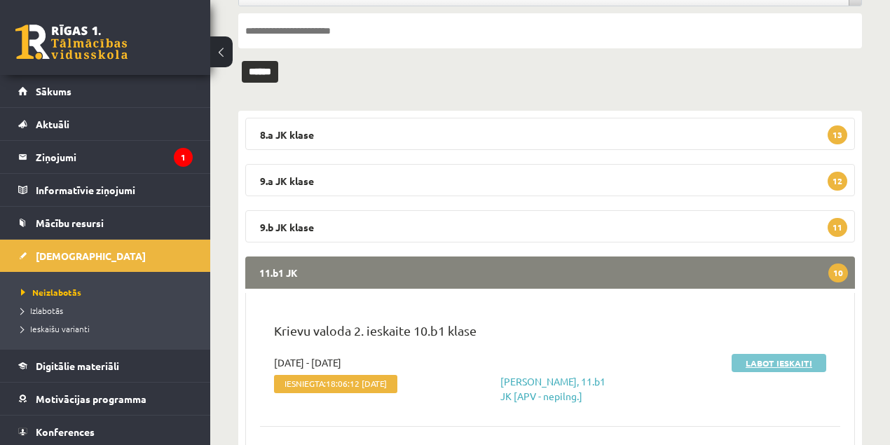
click at [760, 361] on link "Labot ieskaiti" at bounding box center [779, 363] width 95 height 18
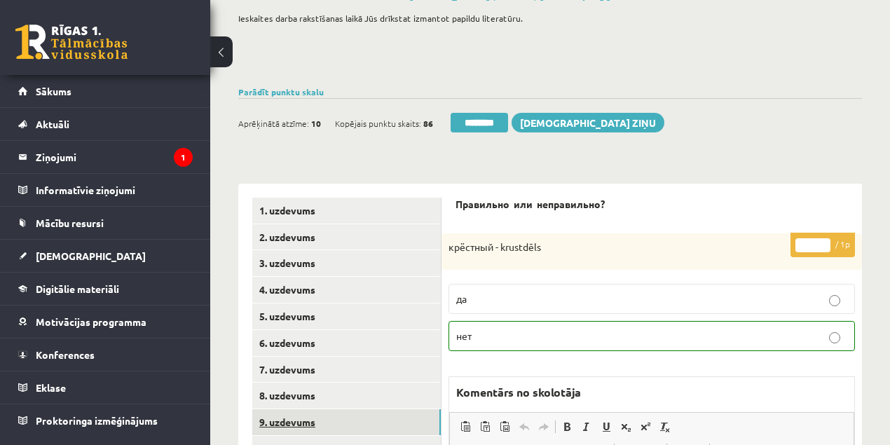
click at [285, 425] on link "9. uzdevums" at bounding box center [346, 422] width 189 height 26
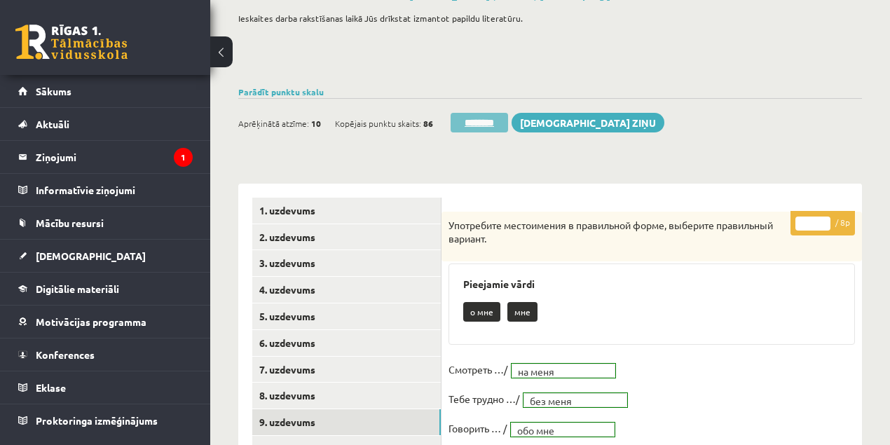
click at [482, 122] on input "********" at bounding box center [479, 123] width 57 height 20
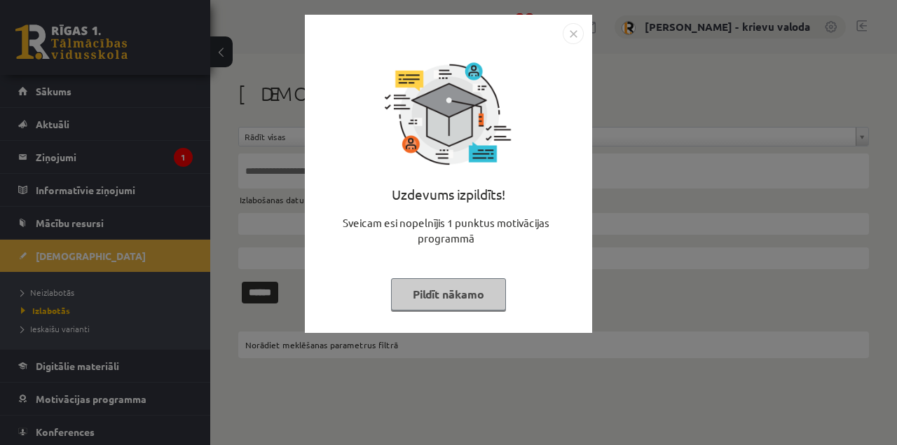
click at [477, 293] on button "Pildīt nākamo" at bounding box center [448, 294] width 115 height 32
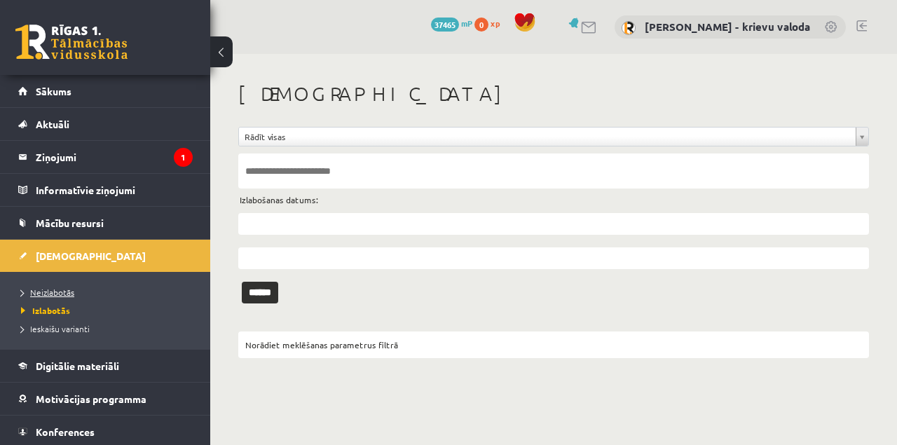
click at [57, 293] on span "Neizlabotās" at bounding box center [47, 292] width 53 height 11
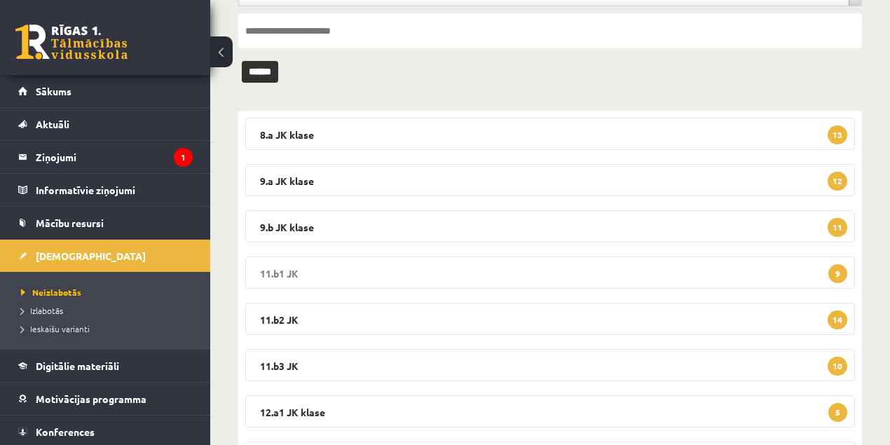
click at [280, 271] on legend "11.b1 JK 9" at bounding box center [550, 273] width 610 height 32
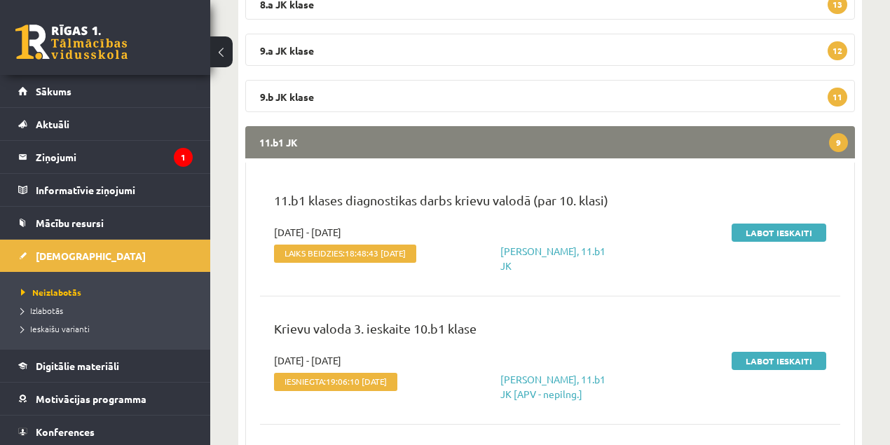
scroll to position [280, 0]
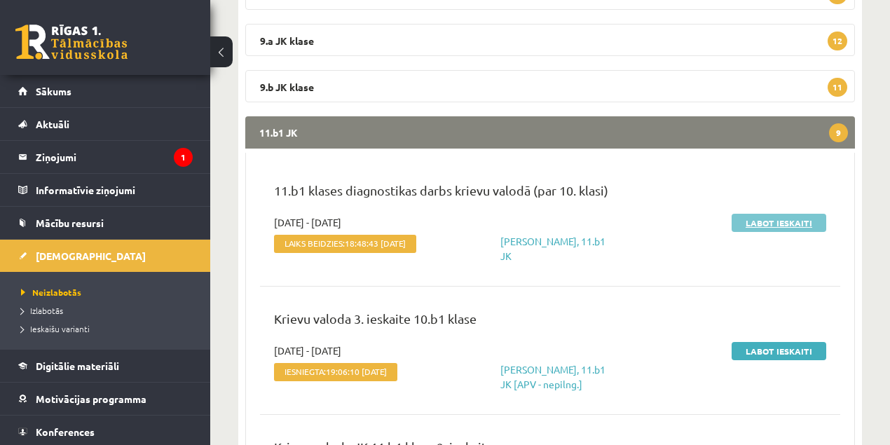
click at [784, 224] on link "Labot ieskaiti" at bounding box center [779, 223] width 95 height 18
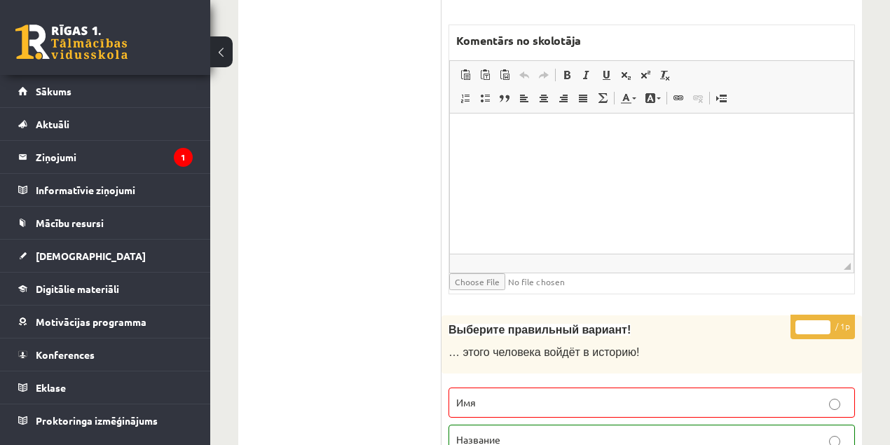
scroll to position [6402, 0]
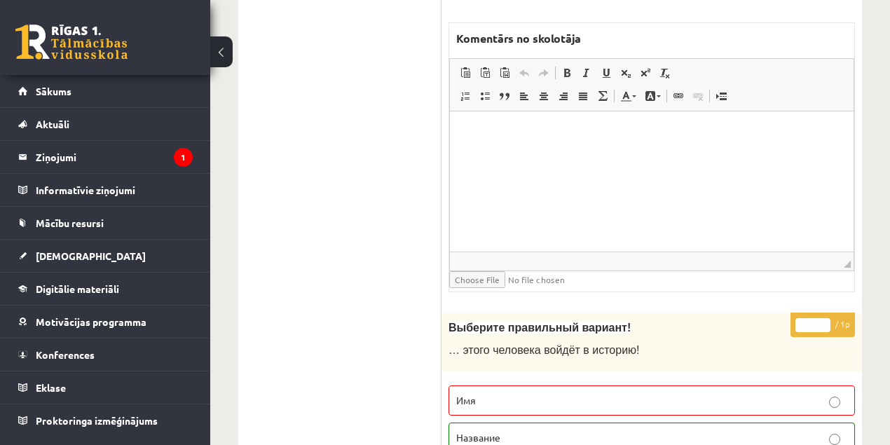
type input "*"
click at [825, 318] on input "*" at bounding box center [813, 325] width 35 height 14
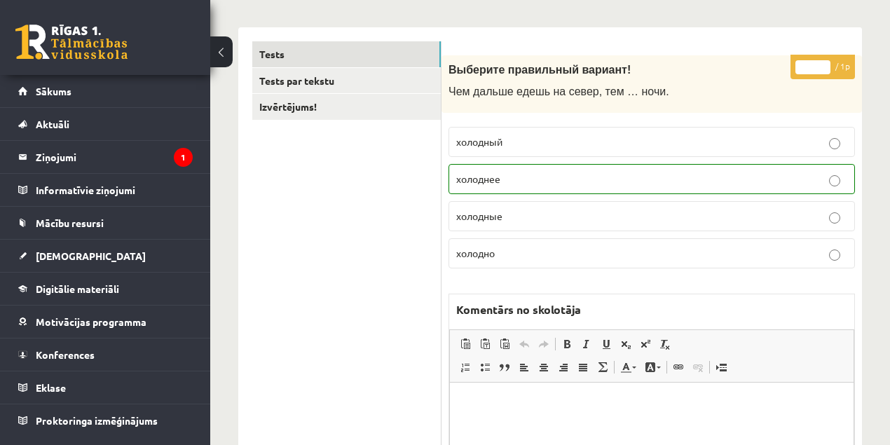
scroll to position [59, 0]
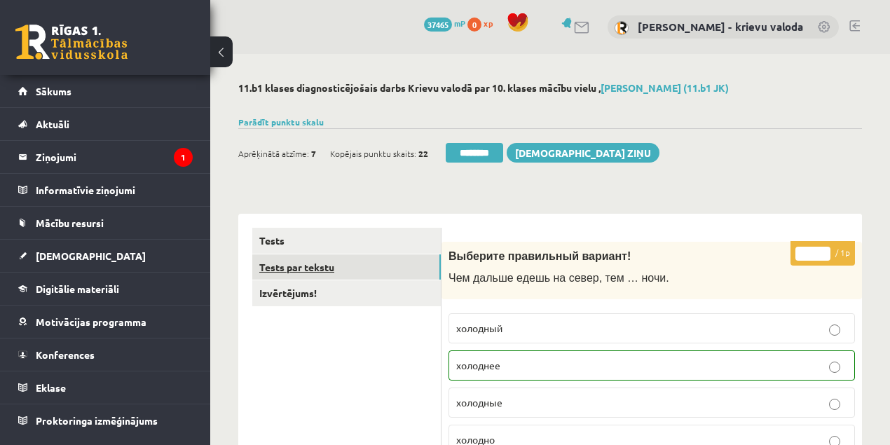
click at [293, 272] on link "Tests par tekstu" at bounding box center [346, 267] width 189 height 26
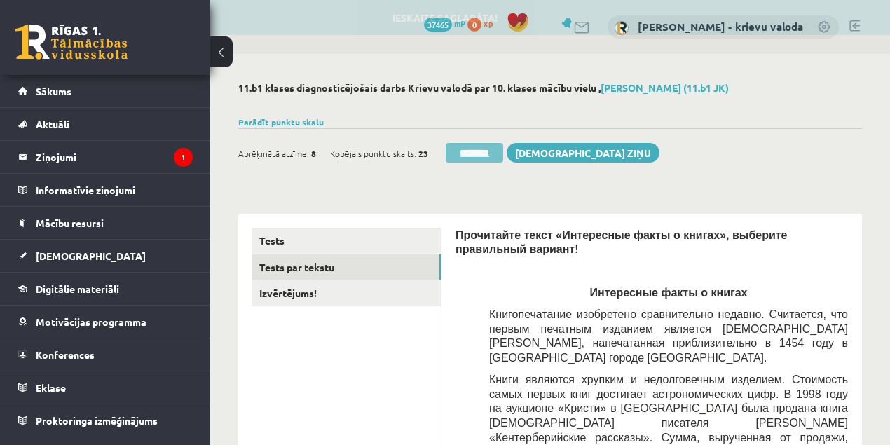
click at [482, 154] on input "********" at bounding box center [474, 153] width 57 height 20
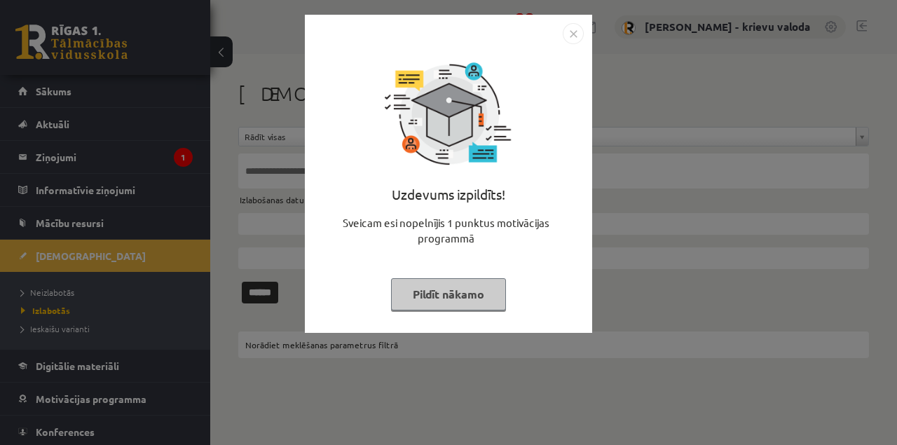
click at [436, 297] on button "Pildīt nākamo" at bounding box center [448, 294] width 115 height 32
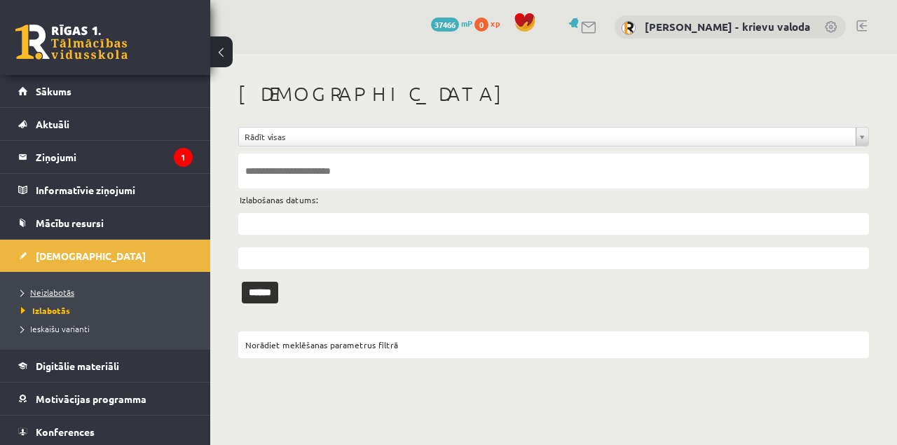
click at [64, 293] on span "Neizlabotās" at bounding box center [47, 292] width 53 height 11
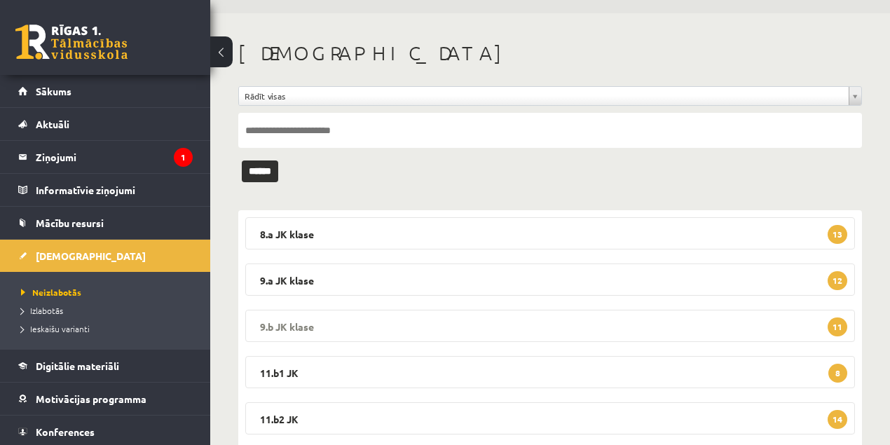
scroll to position [93, 0]
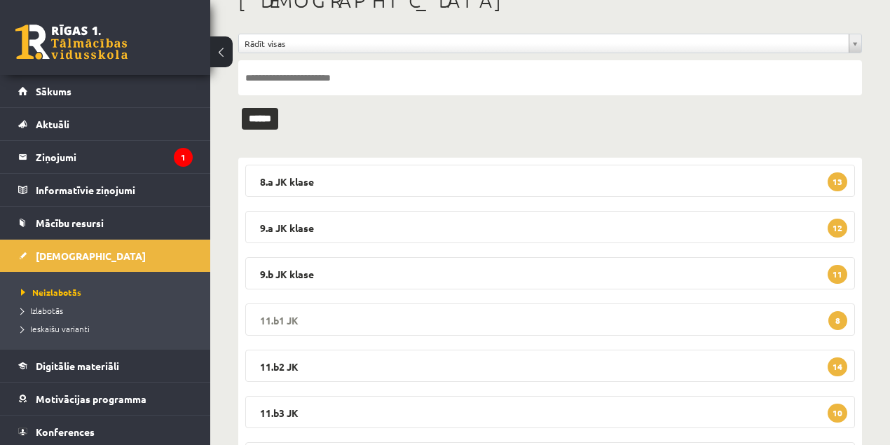
click at [288, 317] on legend "11.b1 JK 8" at bounding box center [550, 320] width 610 height 32
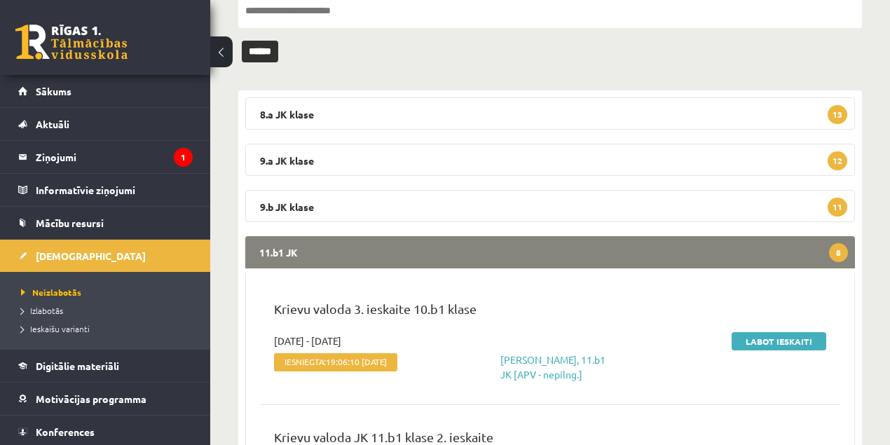
scroll to position [280, 0]
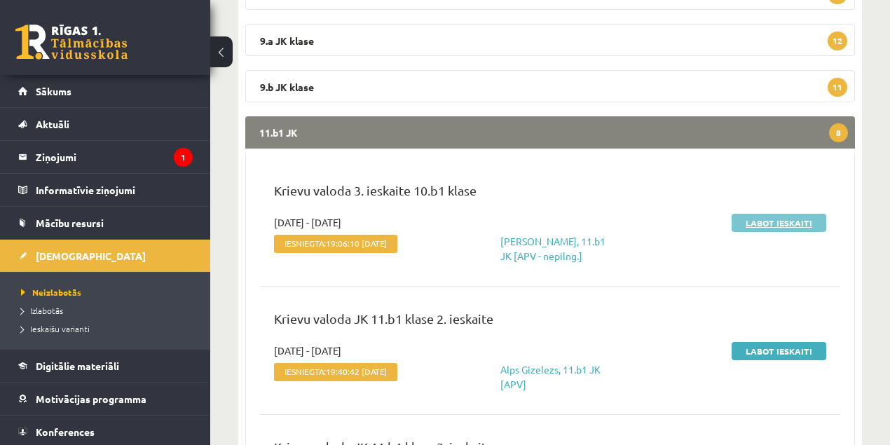
click at [773, 226] on link "Labot ieskaiti" at bounding box center [779, 223] width 95 height 18
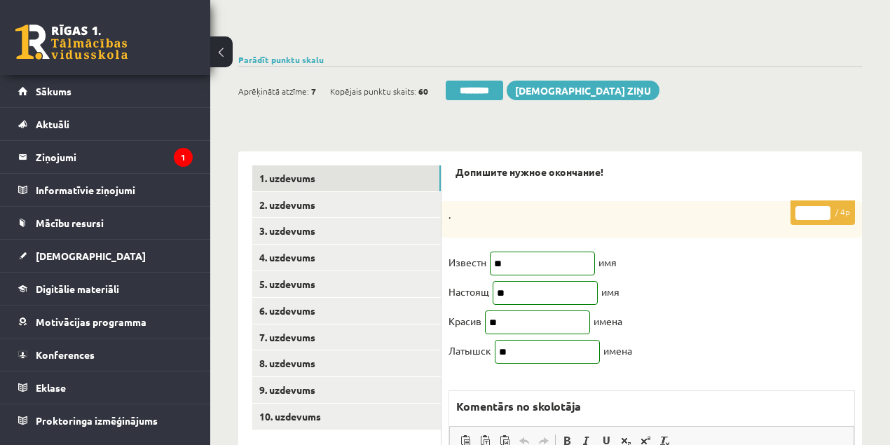
scroll to position [140, 0]
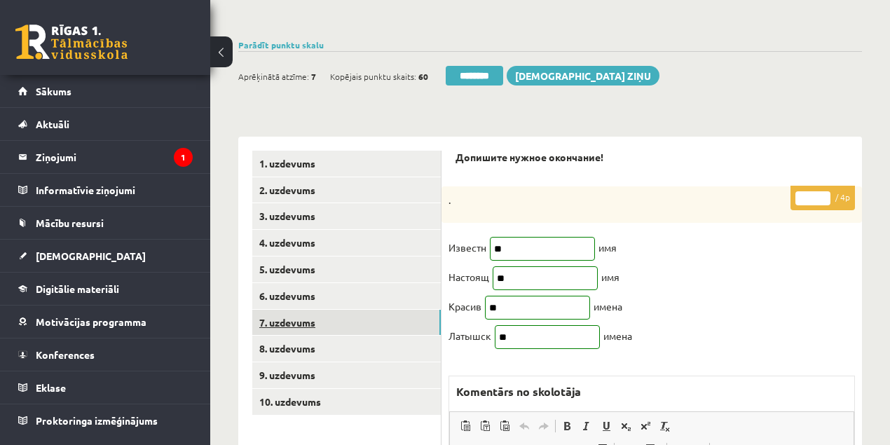
click at [307, 324] on link "7. uzdevums" at bounding box center [346, 323] width 189 height 26
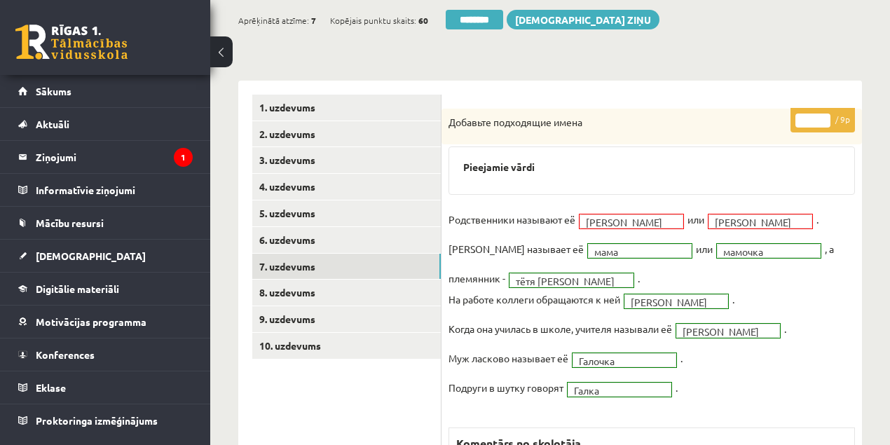
scroll to position [186, 0]
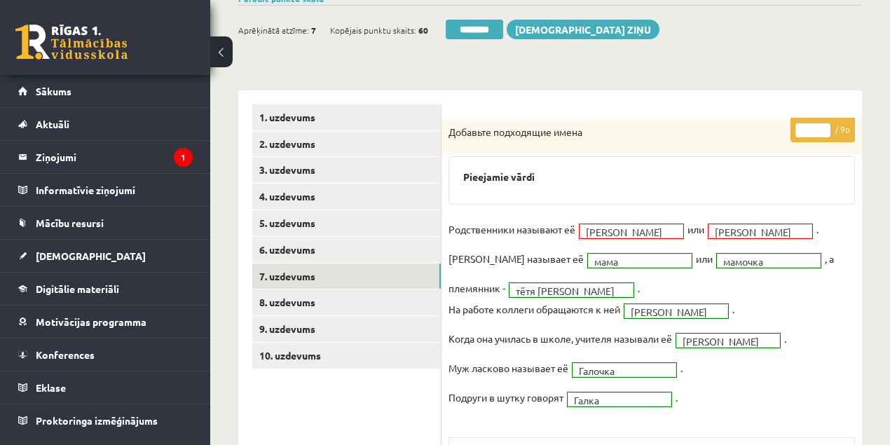
click at [824, 125] on input "*" at bounding box center [813, 130] width 35 height 14
type input "*"
click at [824, 125] on input "*" at bounding box center [813, 130] width 35 height 14
click at [301, 354] on link "10. uzdevums" at bounding box center [346, 356] width 189 height 26
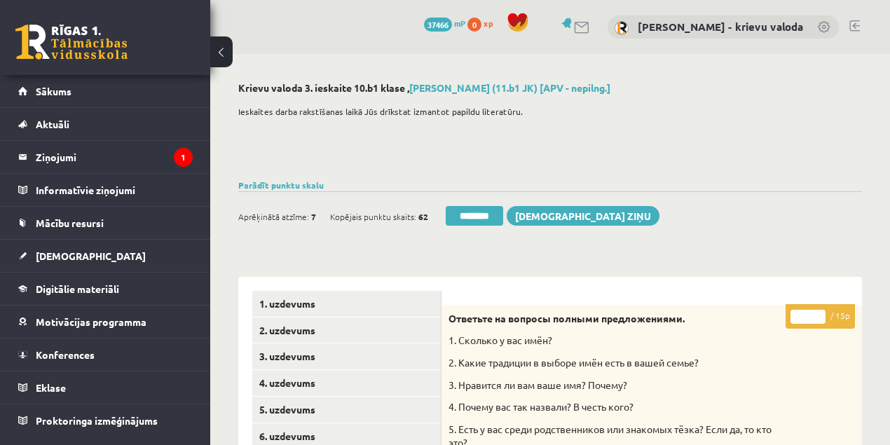
scroll to position [0, 0]
drag, startPoint x: 805, startPoint y: 312, endPoint x: 794, endPoint y: 318, distance: 12.9
click at [792, 315] on input "*" at bounding box center [808, 317] width 35 height 14
type input "**"
click at [284, 301] on link "1. uzdevums" at bounding box center [346, 304] width 189 height 26
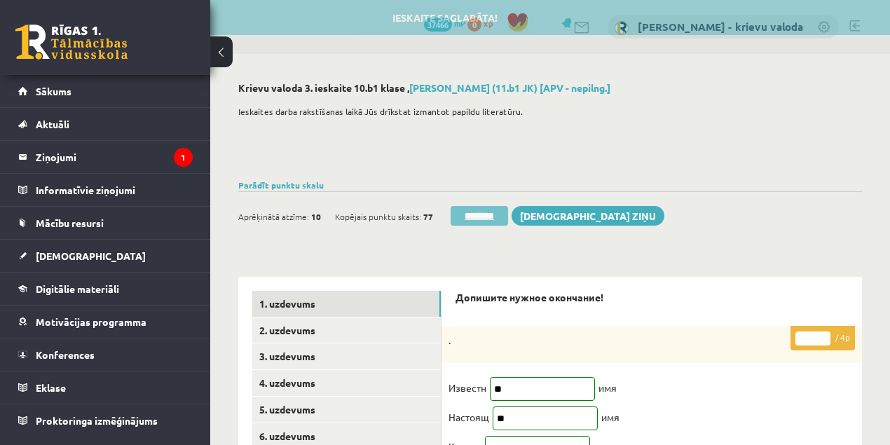
click at [483, 217] on input "********" at bounding box center [479, 216] width 57 height 20
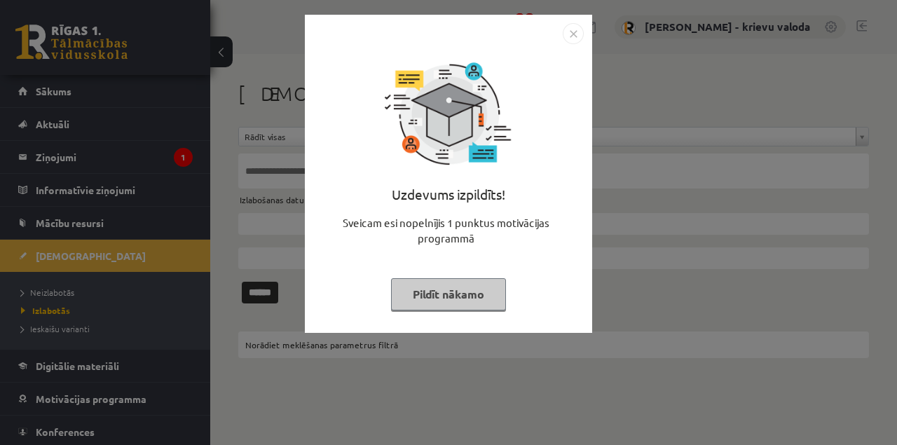
click at [457, 296] on button "Pildīt nākamo" at bounding box center [448, 294] width 115 height 32
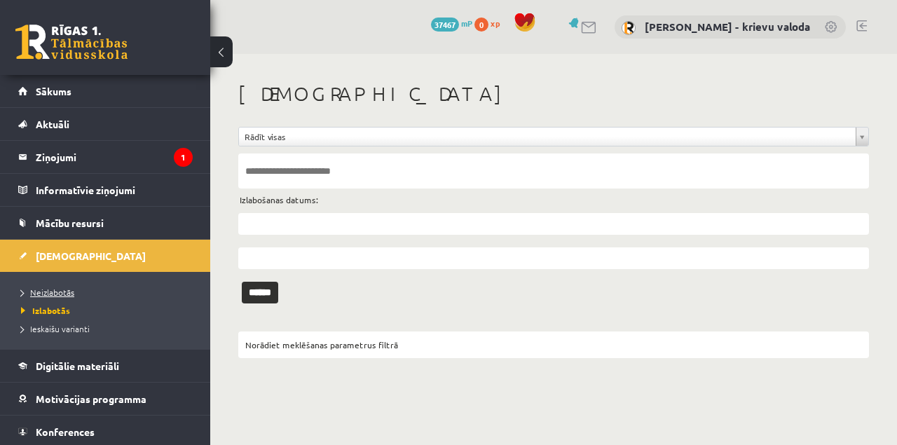
click at [48, 289] on span "Neizlabotās" at bounding box center [47, 292] width 53 height 11
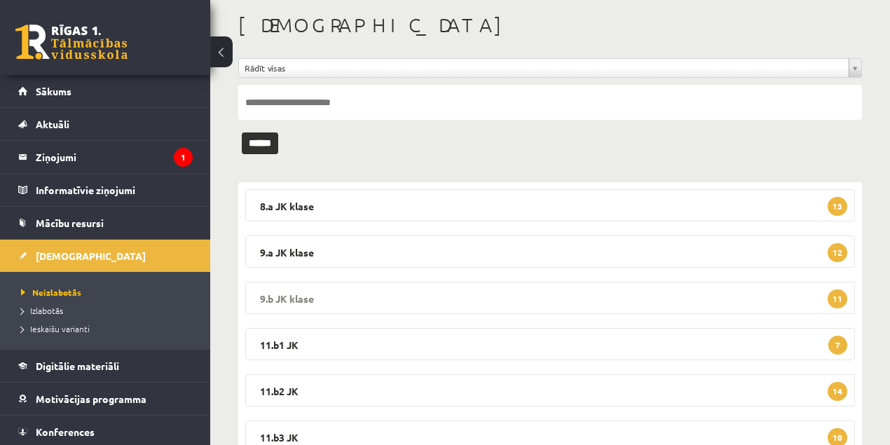
scroll to position [186, 0]
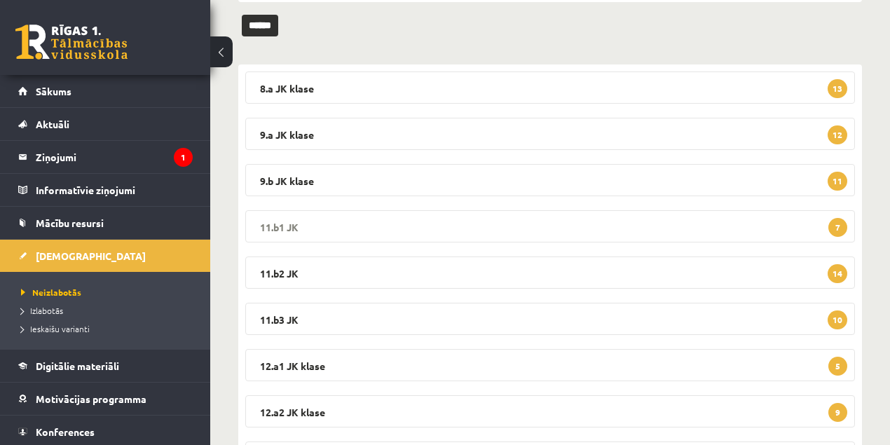
click at [272, 229] on legend "11.b1 JK 7" at bounding box center [550, 226] width 610 height 32
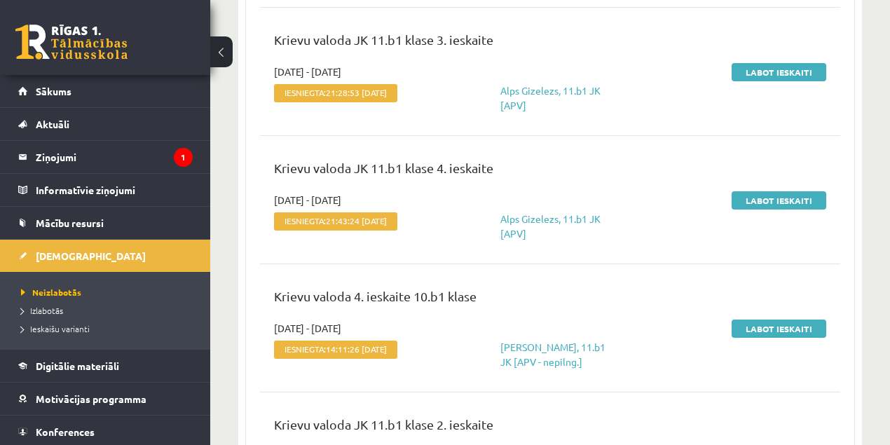
scroll to position [561, 0]
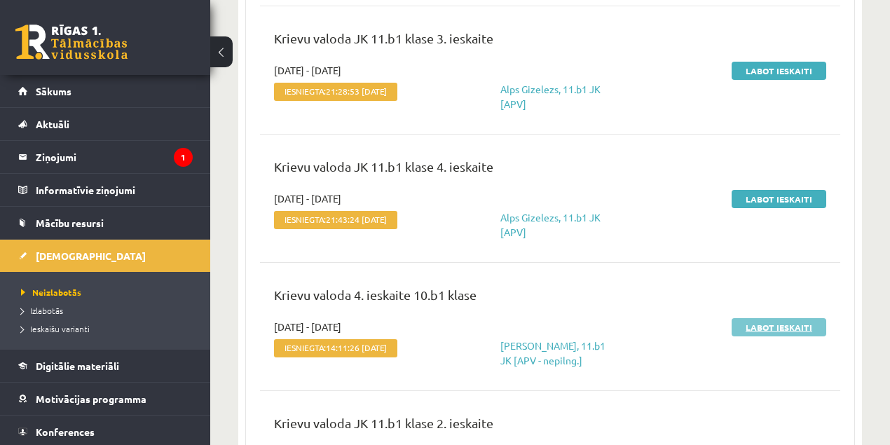
click at [762, 329] on link "Labot ieskaiti" at bounding box center [779, 327] width 95 height 18
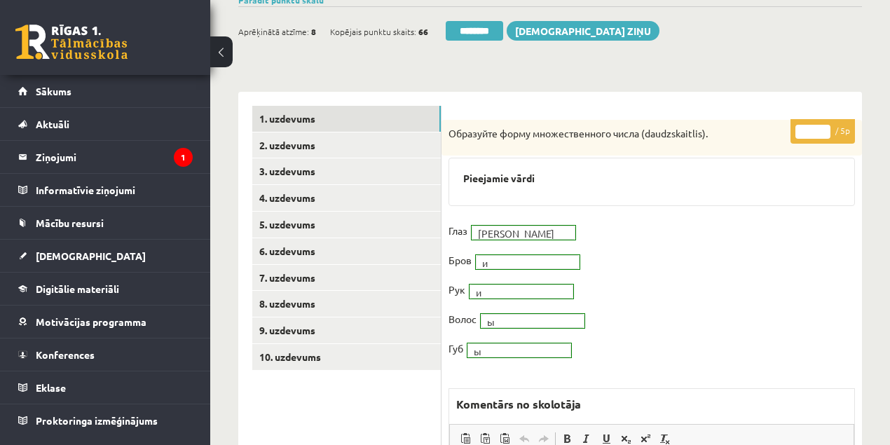
scroll to position [140, 0]
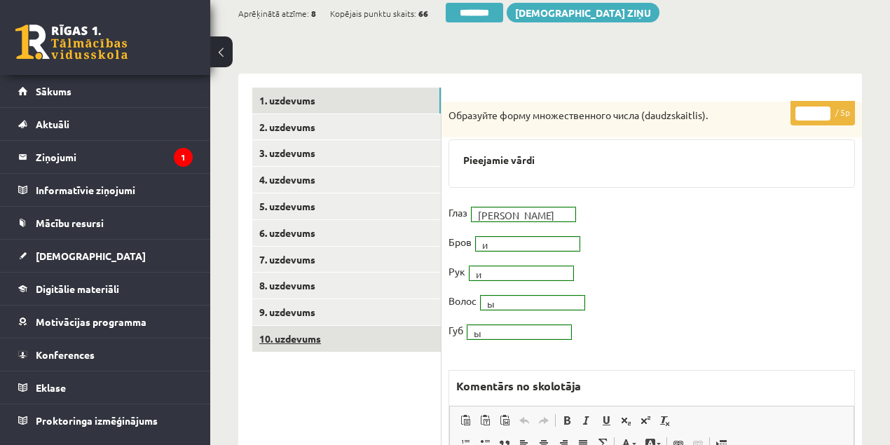
click at [299, 341] on link "10. uzdevums" at bounding box center [346, 339] width 189 height 26
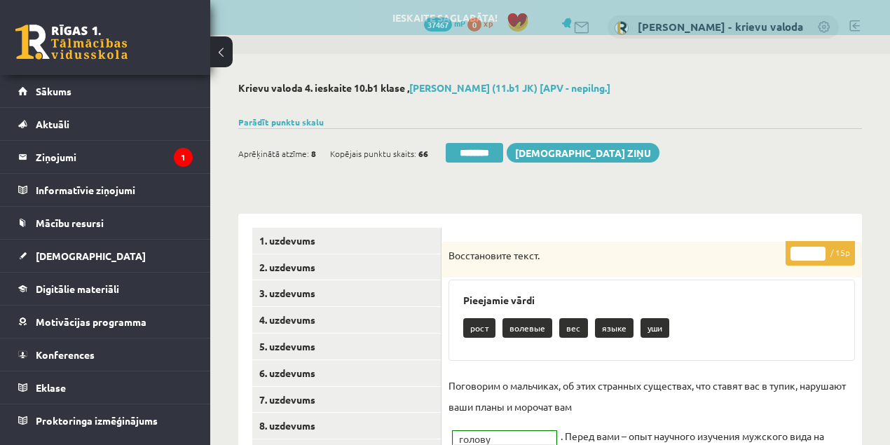
scroll to position [0, 0]
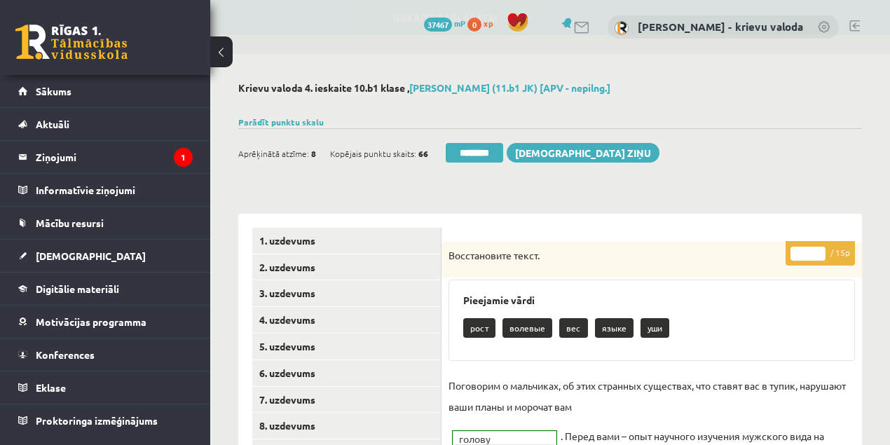
click at [484, 154] on input "********" at bounding box center [474, 153] width 57 height 20
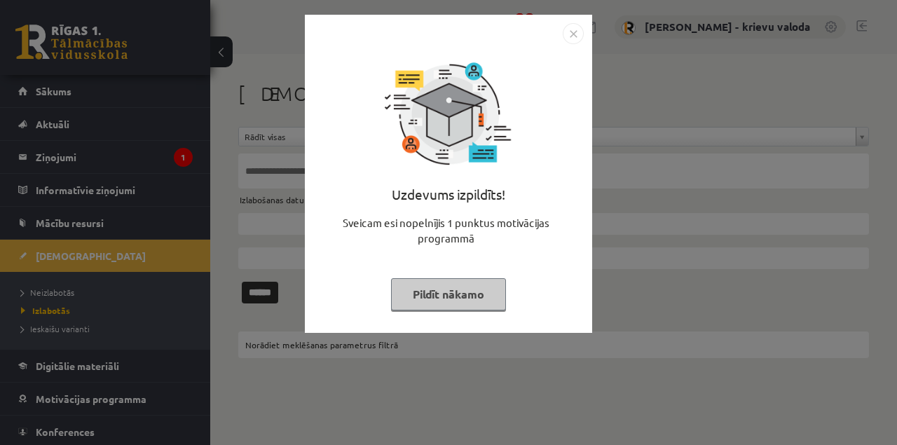
click at [460, 300] on button "Pildīt nākamo" at bounding box center [448, 294] width 115 height 32
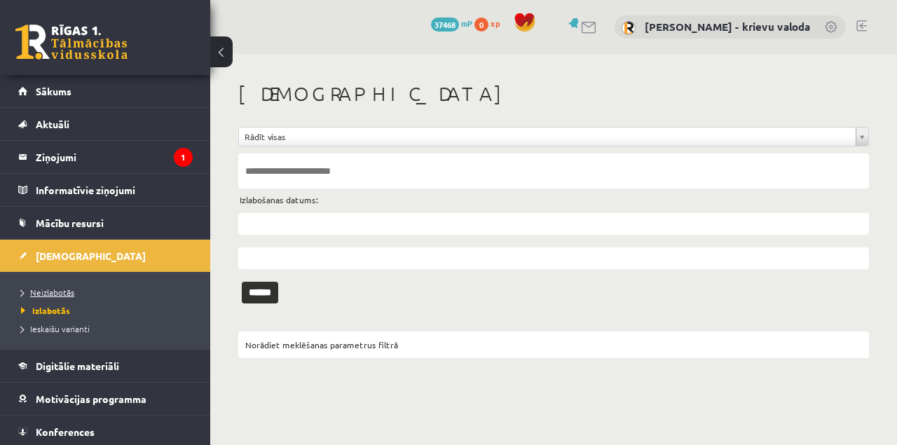
click at [63, 293] on span "Neizlabotās" at bounding box center [47, 292] width 53 height 11
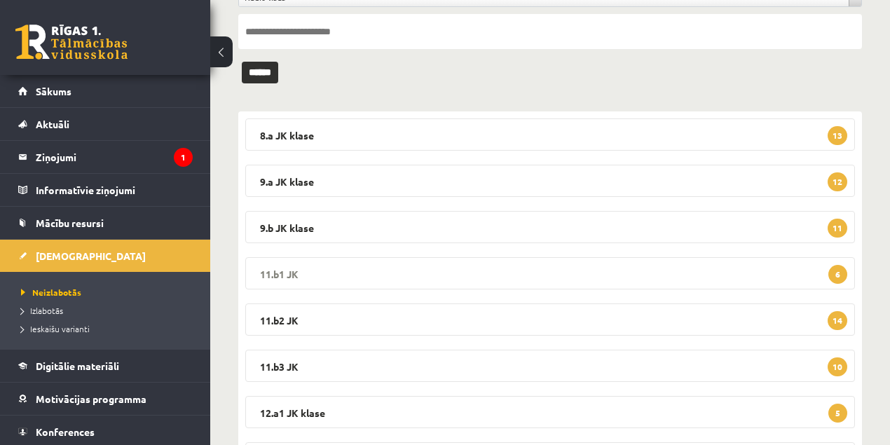
scroll to position [140, 0]
click at [293, 272] on legend "11.b1 JK 6" at bounding box center [550, 273] width 610 height 32
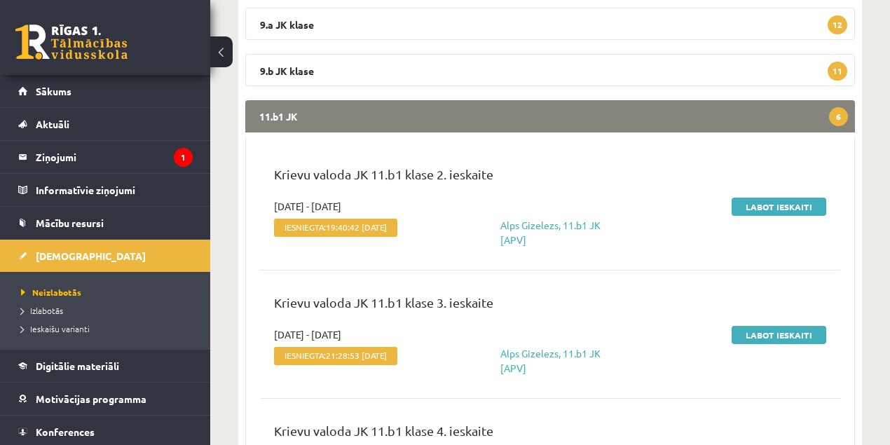
scroll to position [280, 0]
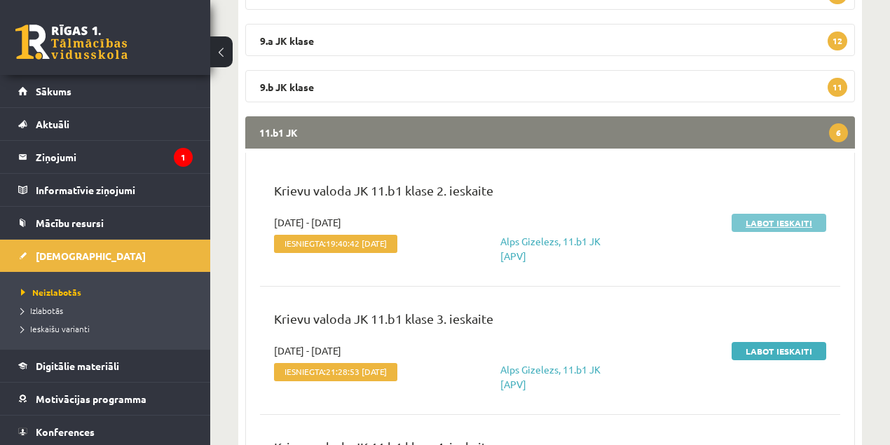
click at [784, 224] on link "Labot ieskaiti" at bounding box center [779, 223] width 95 height 18
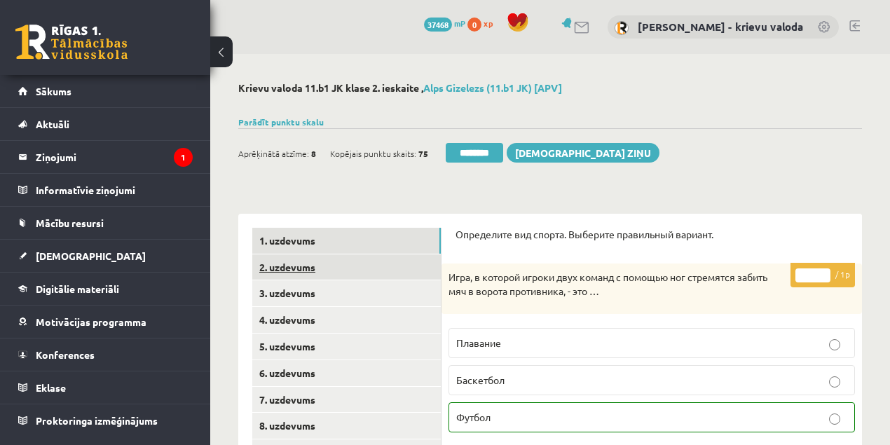
click at [286, 266] on link "2. uzdevums" at bounding box center [346, 267] width 189 height 26
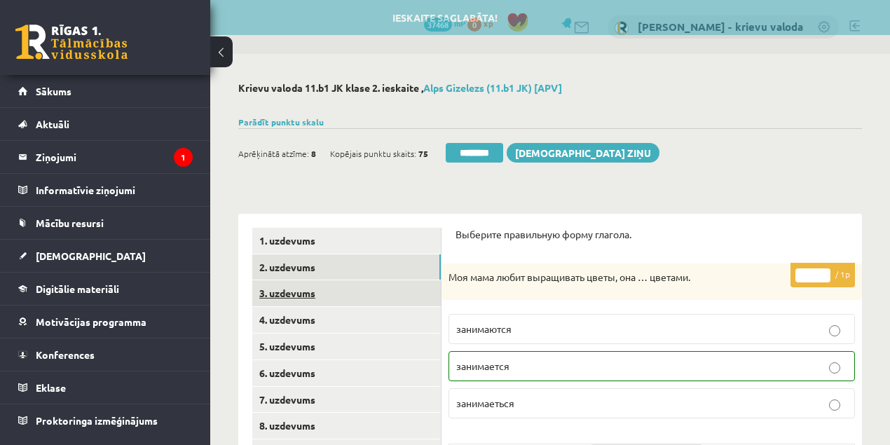
click at [284, 295] on link "3. uzdevums" at bounding box center [346, 293] width 189 height 26
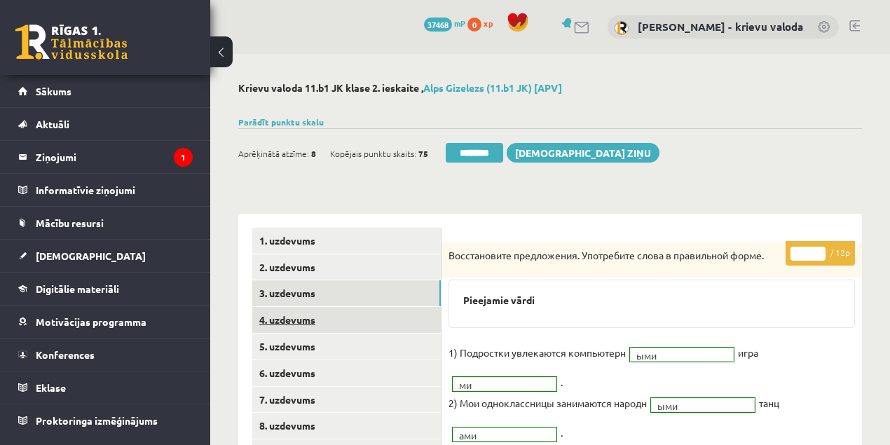
click at [284, 322] on link "4. uzdevums" at bounding box center [346, 320] width 189 height 26
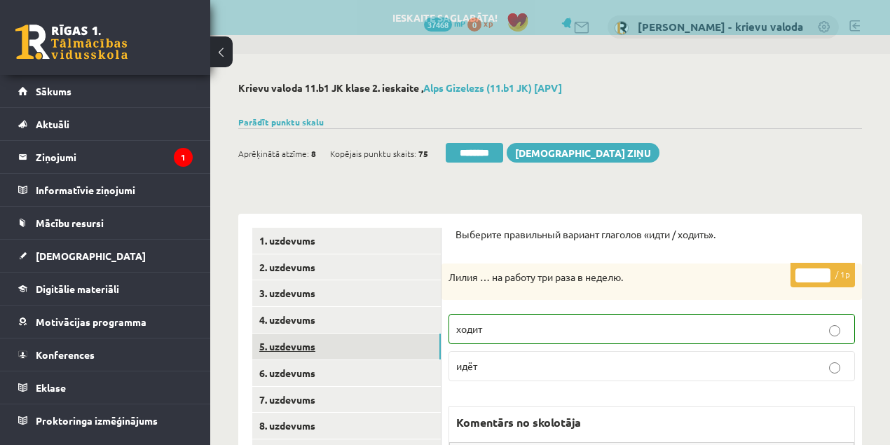
click at [289, 347] on link "5. uzdevums" at bounding box center [346, 347] width 189 height 26
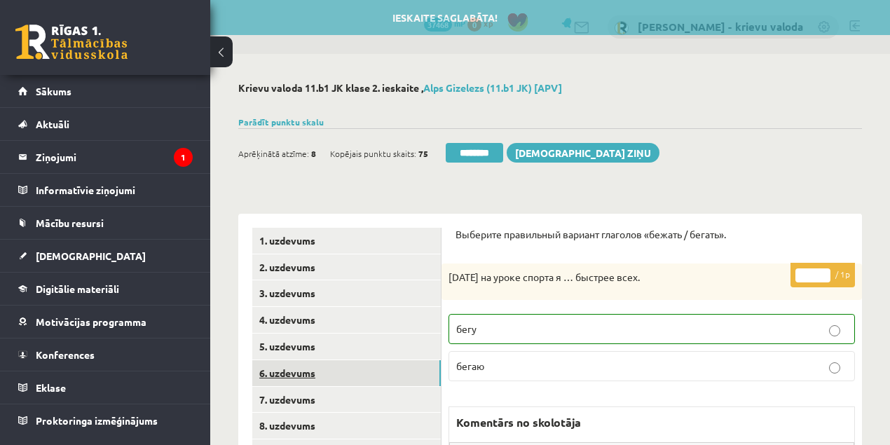
click at [306, 376] on link "6. uzdevums" at bounding box center [346, 373] width 189 height 26
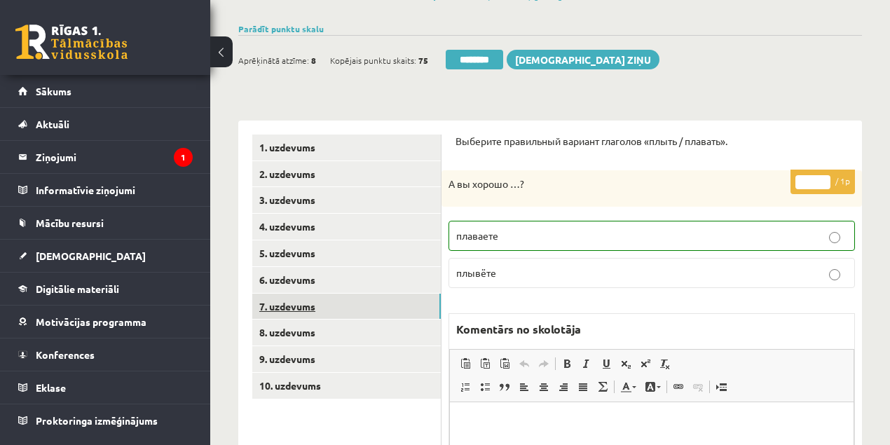
click at [292, 306] on link "7. uzdevums" at bounding box center [346, 307] width 189 height 26
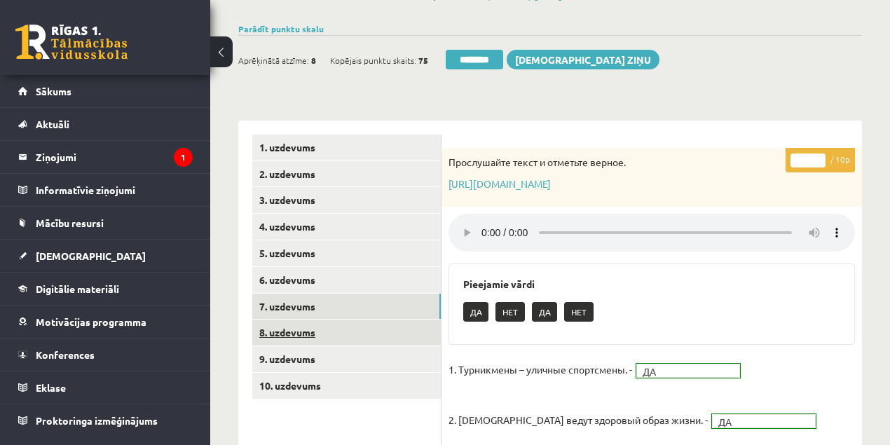
click at [303, 334] on link "8. uzdevums" at bounding box center [346, 333] width 189 height 26
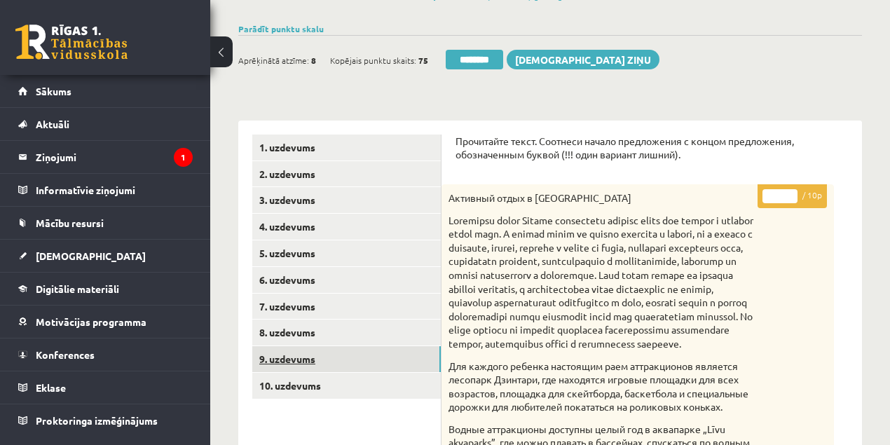
click at [297, 363] on link "9. uzdevums" at bounding box center [346, 359] width 189 height 26
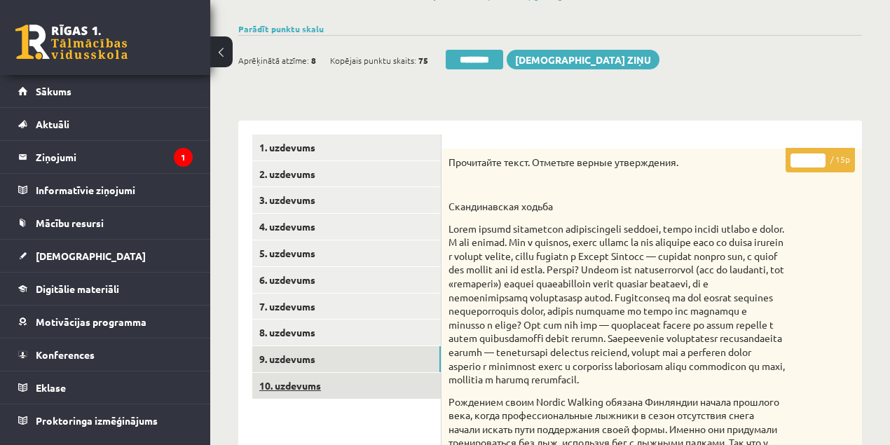
click at [294, 388] on link "10. uzdevums" at bounding box center [346, 386] width 189 height 26
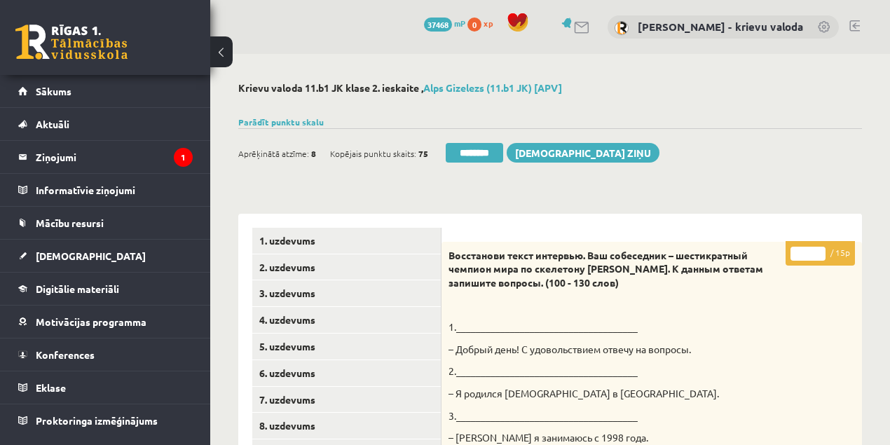
drag, startPoint x: 805, startPoint y: 255, endPoint x: 791, endPoint y: 261, distance: 15.1
click at [796, 259] on input "*" at bounding box center [808, 254] width 35 height 14
type input "**"
click at [299, 245] on link "1. uzdevums" at bounding box center [346, 241] width 189 height 26
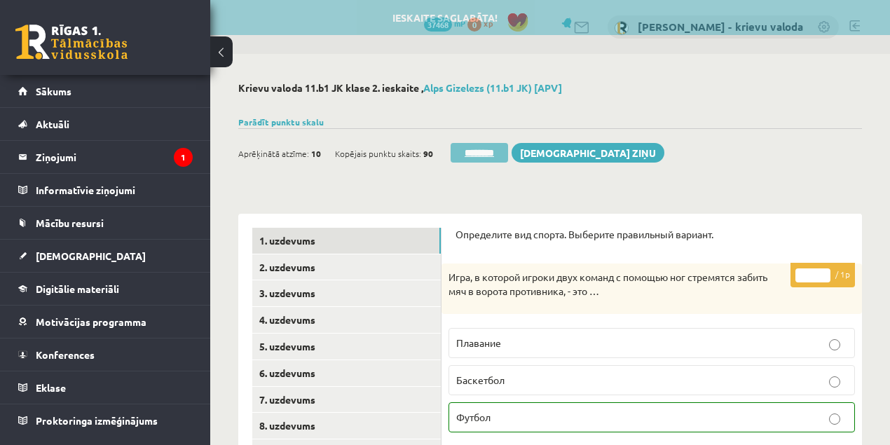
click at [481, 154] on input "********" at bounding box center [479, 153] width 57 height 20
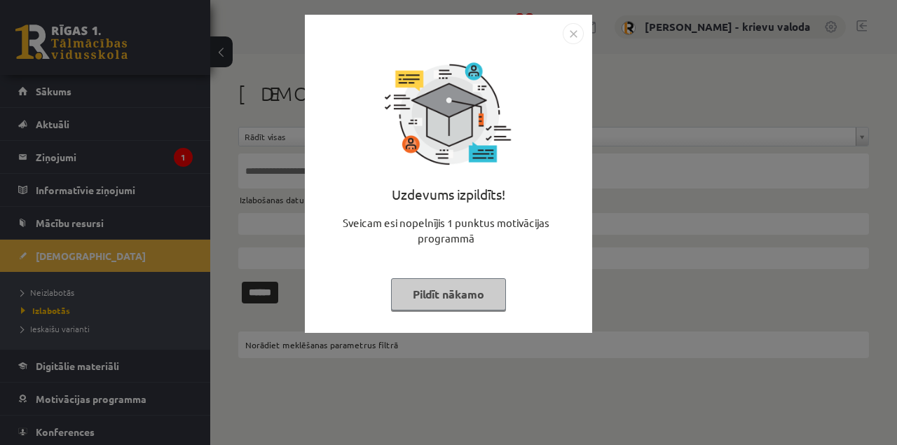
click at [428, 296] on button "Pildīt nākamo" at bounding box center [448, 294] width 115 height 32
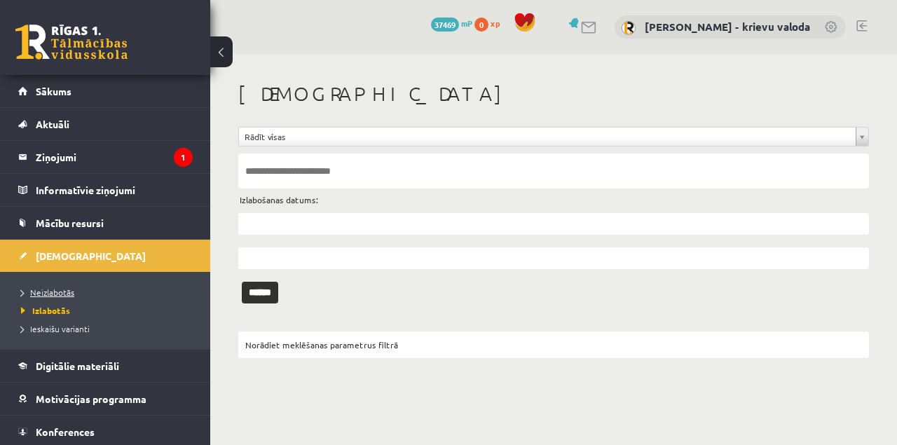
click at [64, 292] on span "Neizlabotās" at bounding box center [47, 292] width 53 height 11
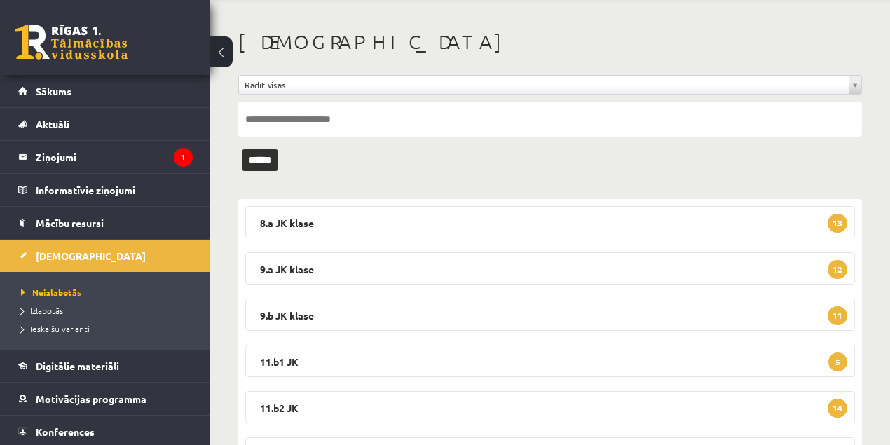
scroll to position [140, 0]
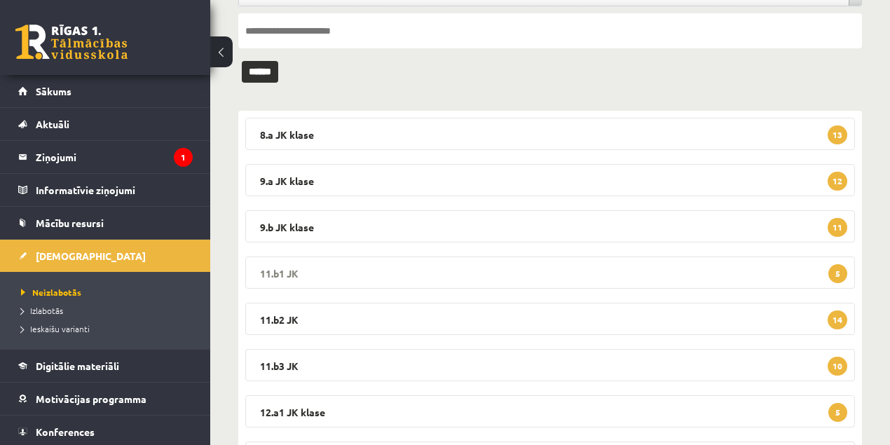
click at [282, 273] on legend "11.b1 JK 5" at bounding box center [550, 273] width 610 height 32
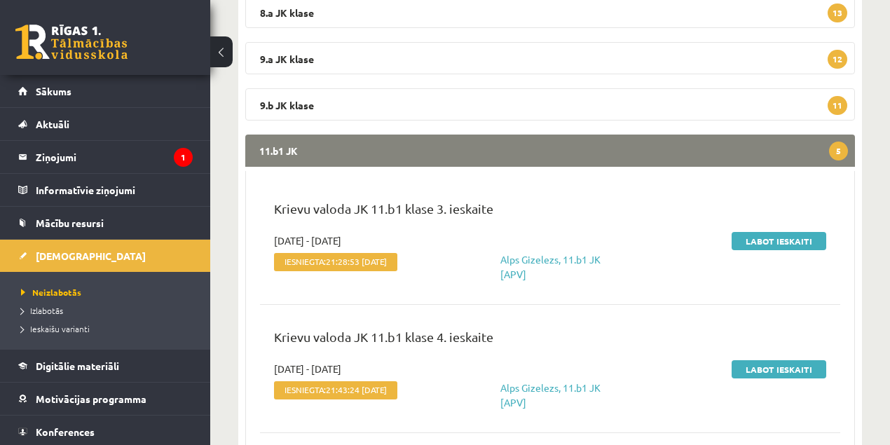
scroll to position [280, 0]
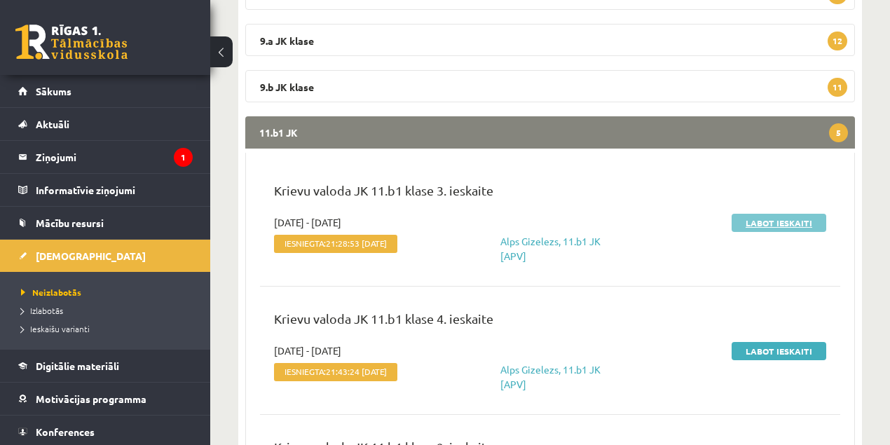
click at [795, 224] on link "Labot ieskaiti" at bounding box center [779, 223] width 95 height 18
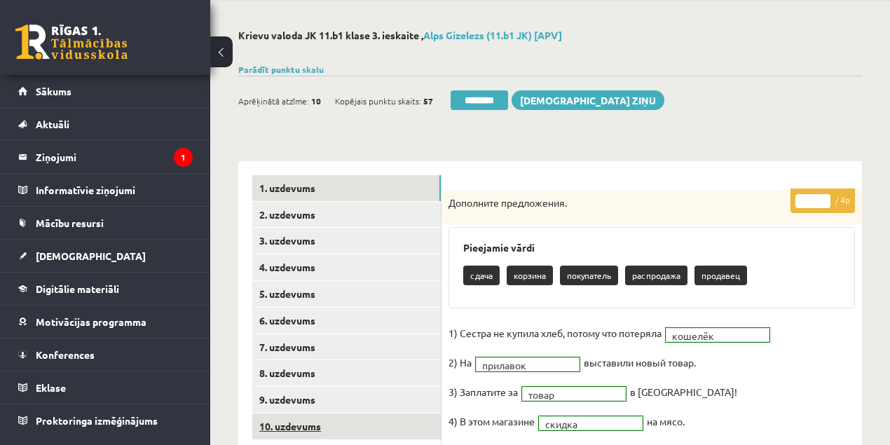
scroll to position [140, 0]
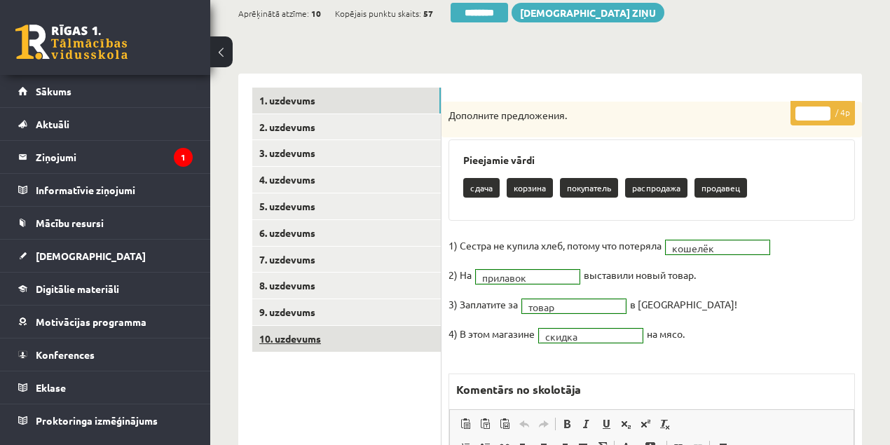
click at [285, 341] on link "10. uzdevums" at bounding box center [346, 339] width 189 height 26
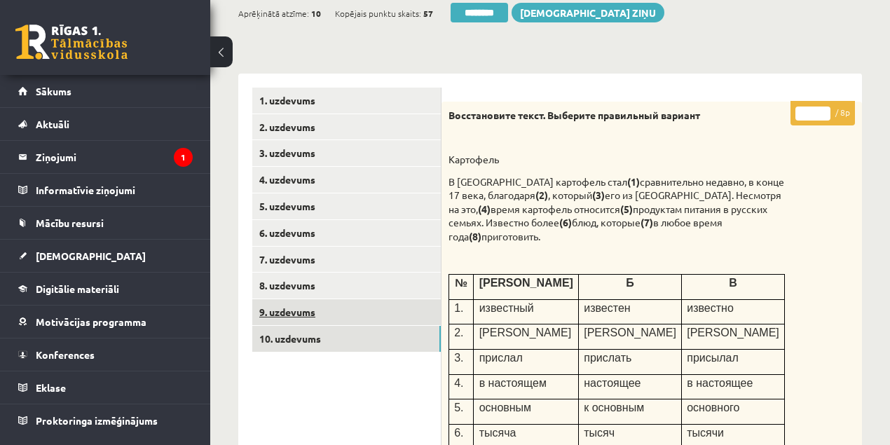
scroll to position [0, 0]
click at [285, 313] on link "9. uzdevums" at bounding box center [346, 312] width 189 height 26
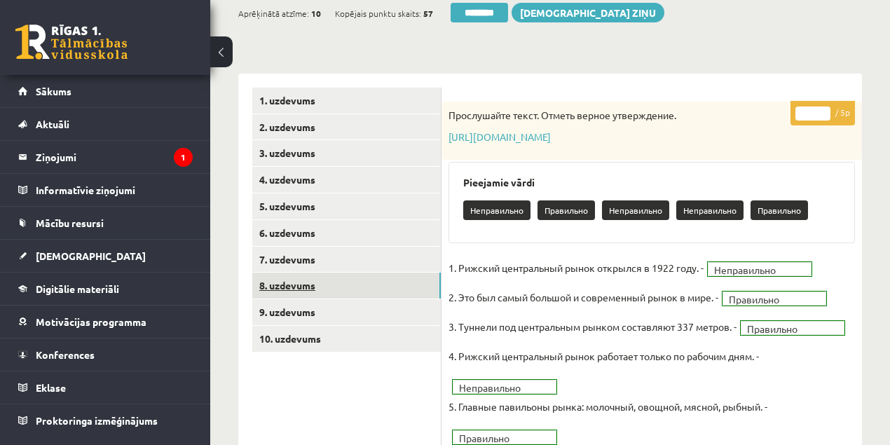
click at [292, 288] on link "8. uzdevums" at bounding box center [346, 286] width 189 height 26
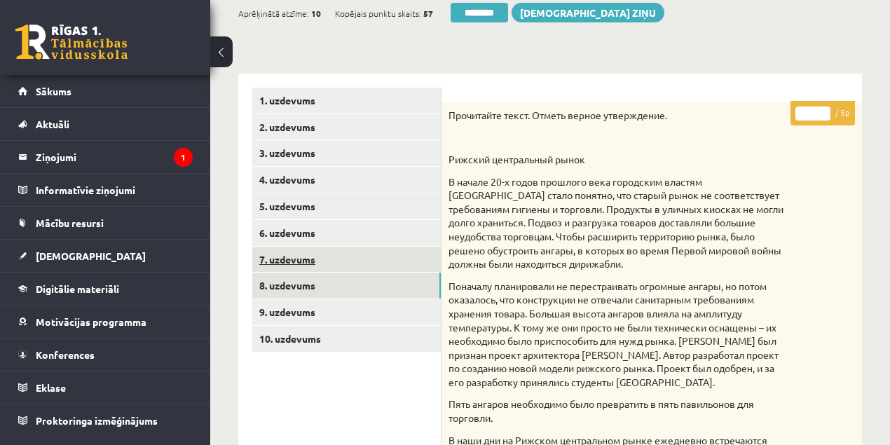
click at [293, 259] on link "7. uzdevums" at bounding box center [346, 260] width 189 height 26
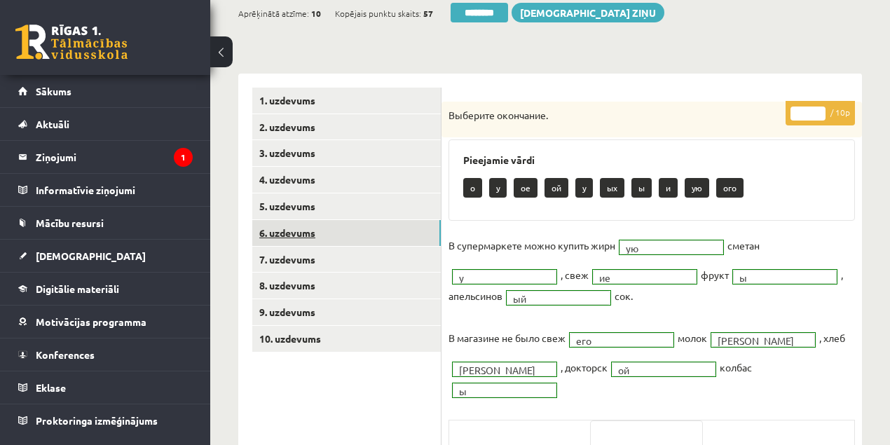
click at [286, 231] on link "6. uzdevums" at bounding box center [346, 233] width 189 height 26
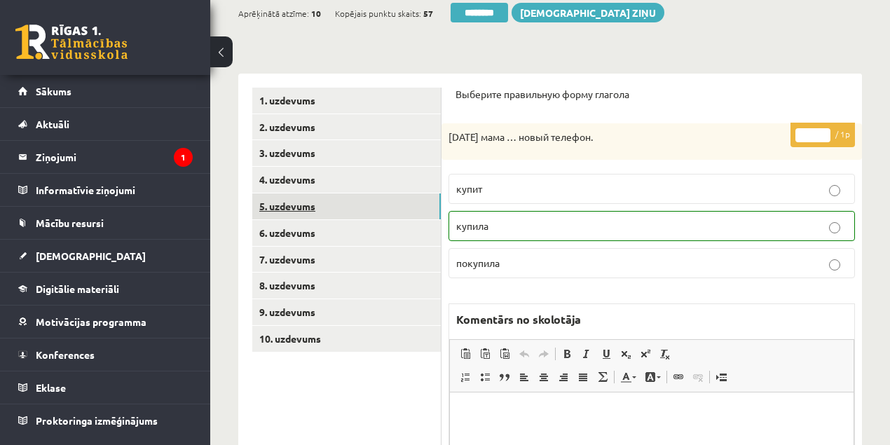
click at [299, 205] on link "5. uzdevums" at bounding box center [346, 206] width 189 height 26
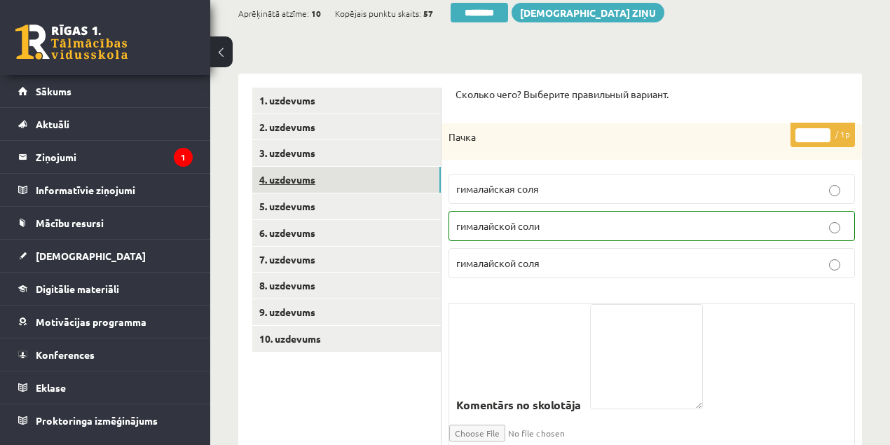
click at [289, 184] on link "4. uzdevums" at bounding box center [346, 180] width 189 height 26
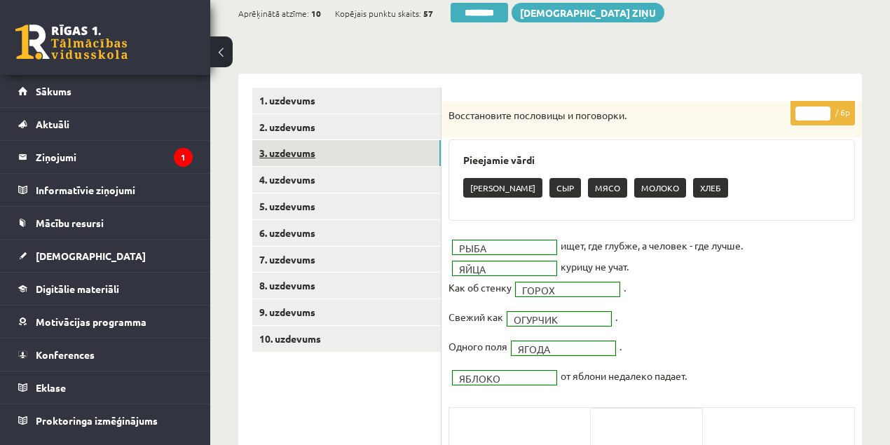
click at [292, 157] on link "3. uzdevums" at bounding box center [346, 153] width 189 height 26
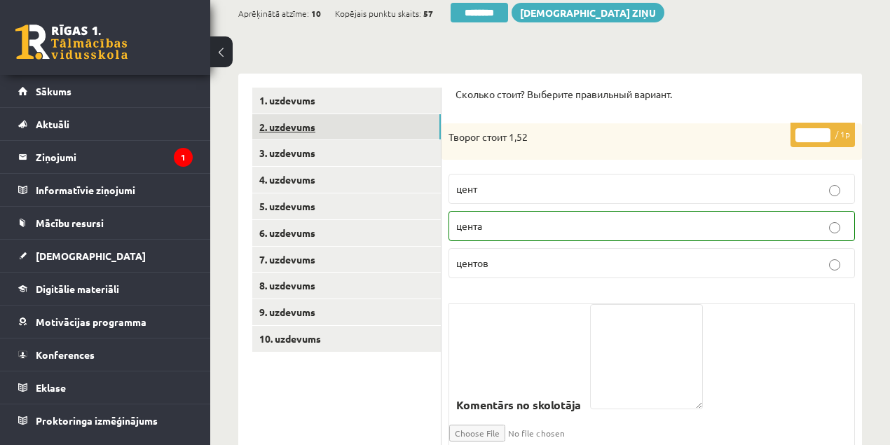
click at [294, 126] on link "2. uzdevums" at bounding box center [346, 127] width 189 height 26
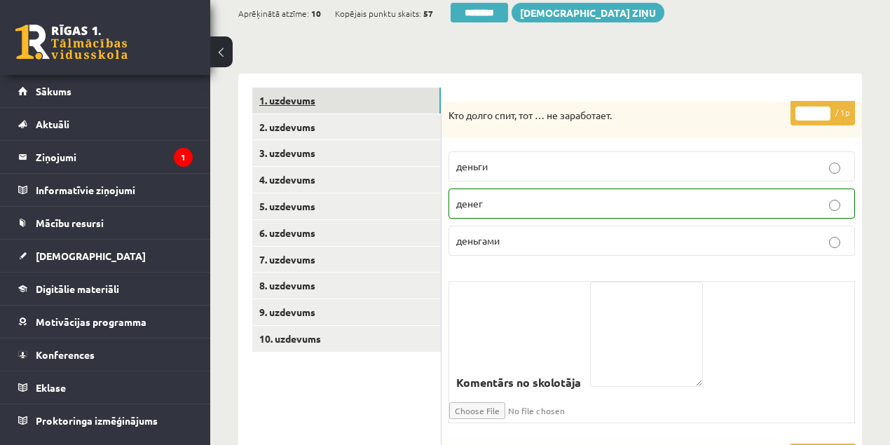
click at [294, 102] on link "1. uzdevums" at bounding box center [346, 101] width 189 height 26
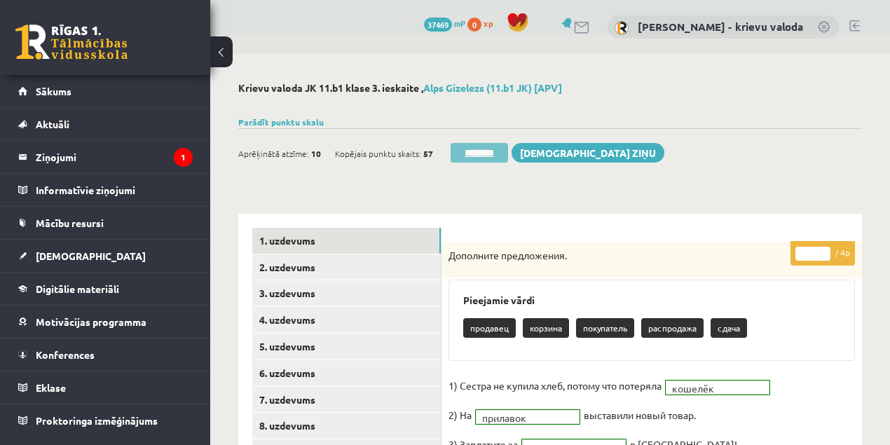
click at [481, 154] on input "********" at bounding box center [479, 153] width 57 height 20
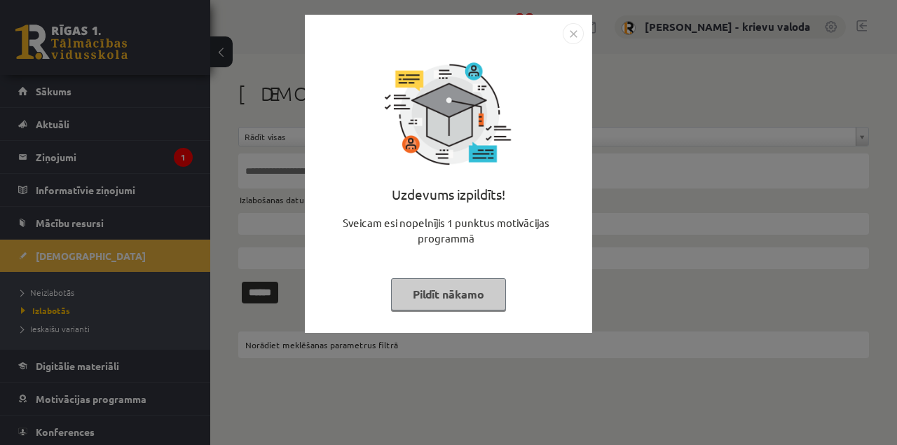
click at [425, 297] on button "Pildīt nākamo" at bounding box center [448, 294] width 115 height 32
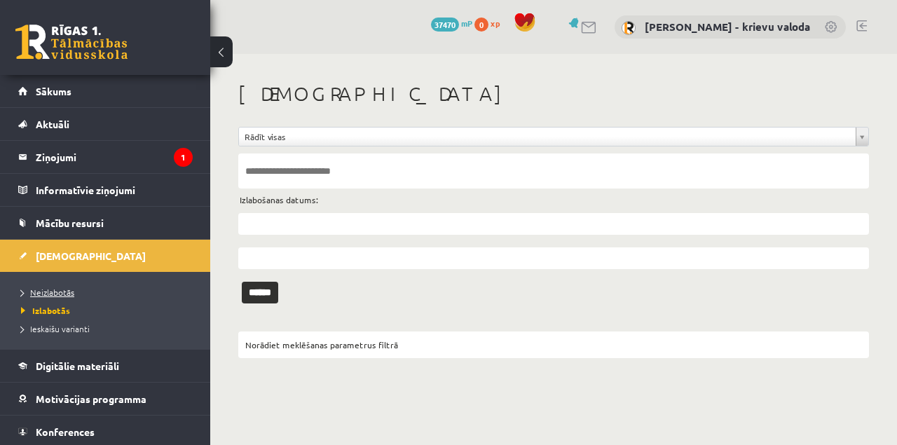
click at [61, 292] on span "Neizlabotās" at bounding box center [47, 292] width 53 height 11
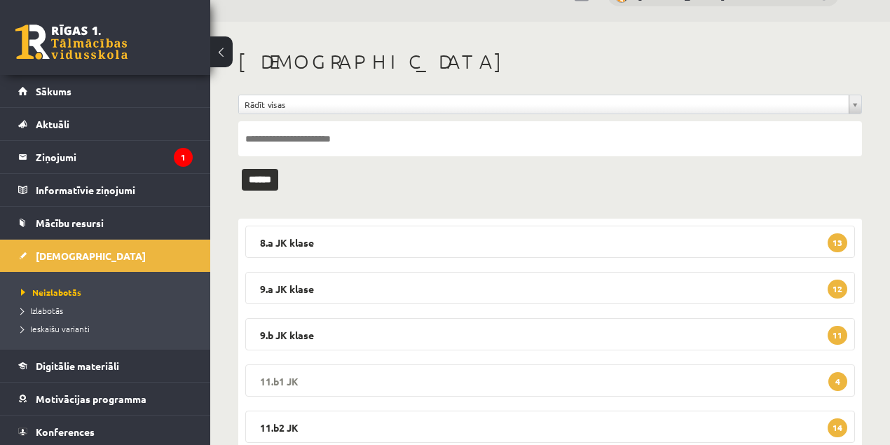
scroll to position [46, 0]
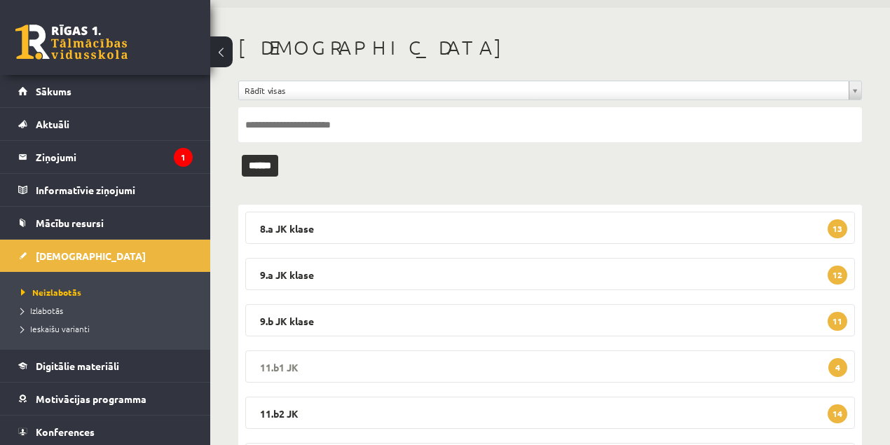
click at [290, 367] on legend "11.b1 JK 4" at bounding box center [550, 367] width 610 height 32
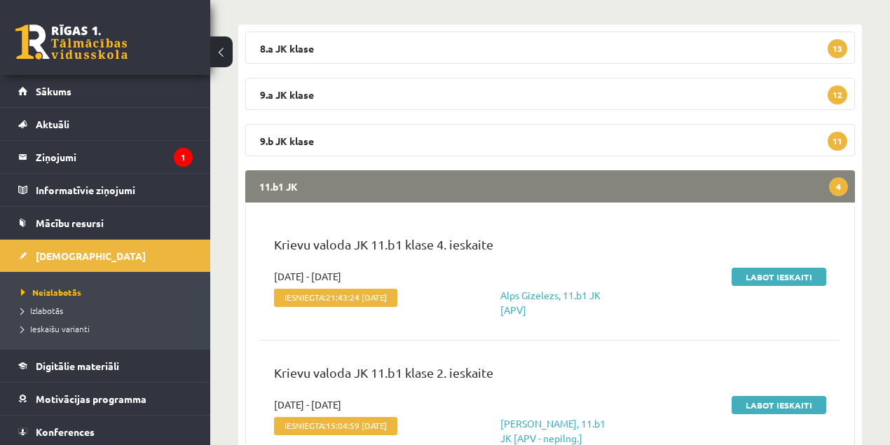
scroll to position [233, 0]
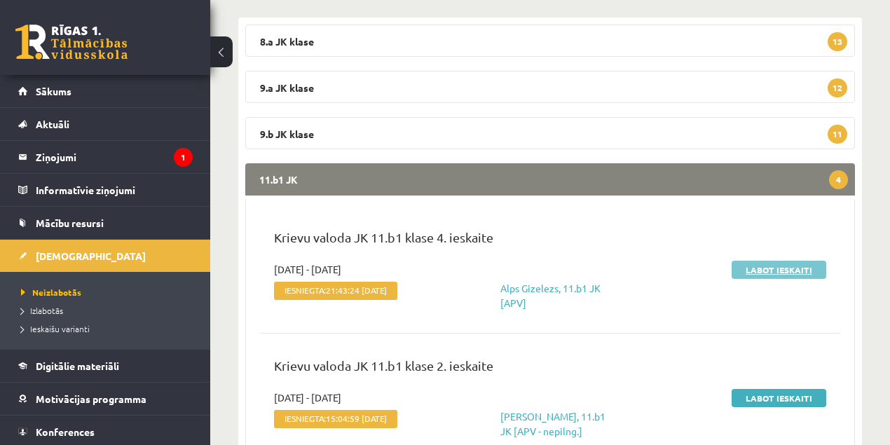
click at [768, 271] on link "Labot ieskaiti" at bounding box center [779, 270] width 95 height 18
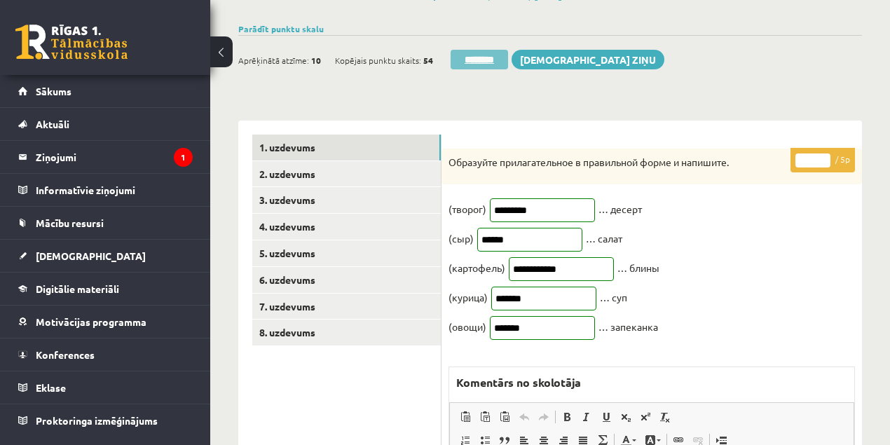
click at [491, 58] on input "********" at bounding box center [479, 60] width 57 height 20
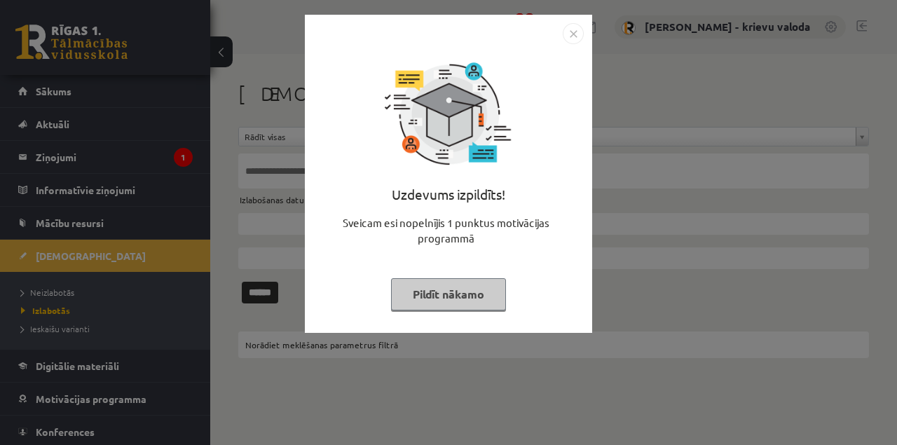
click at [432, 299] on button "Pildīt nākamo" at bounding box center [448, 294] width 115 height 32
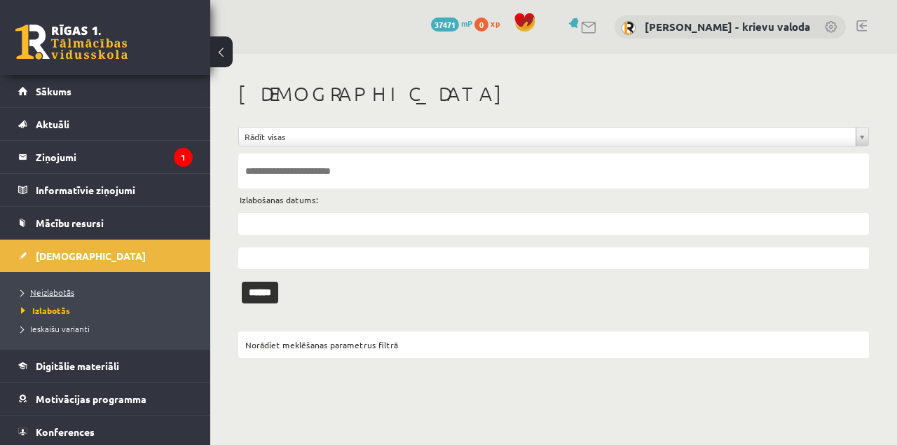
click at [59, 292] on span "Neizlabotās" at bounding box center [47, 292] width 53 height 11
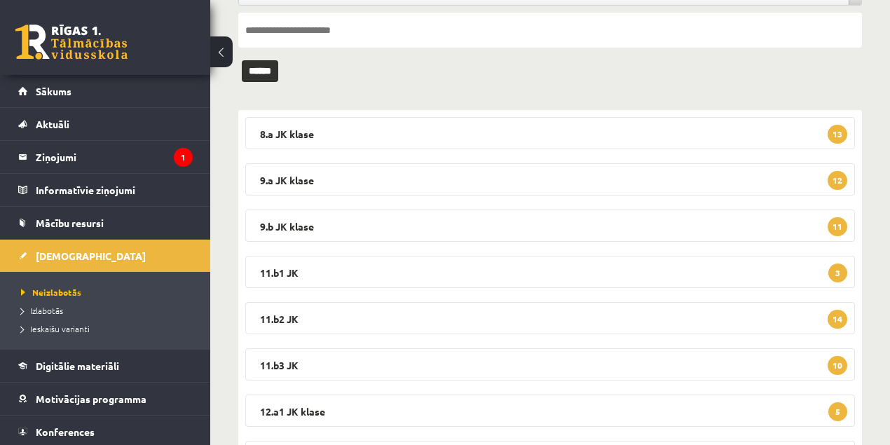
scroll to position [186, 0]
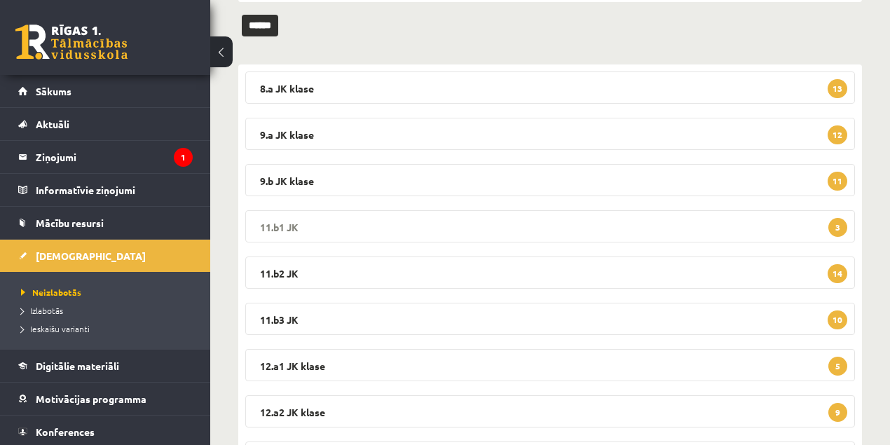
click at [279, 226] on legend "11.b1 JK 3" at bounding box center [550, 226] width 610 height 32
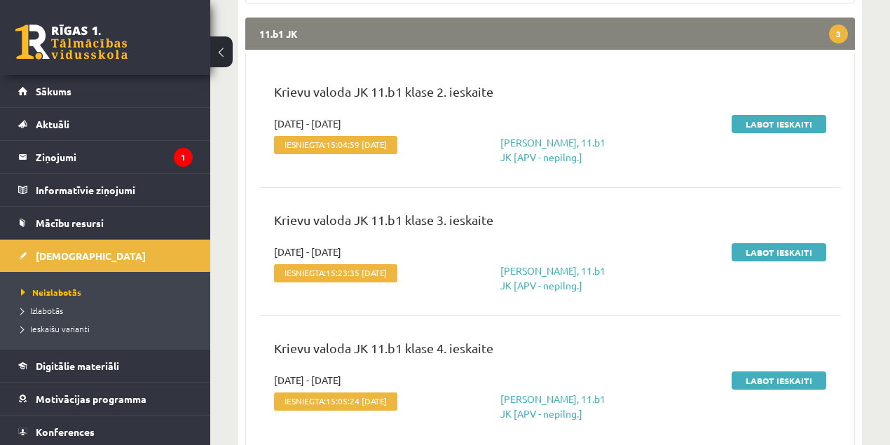
scroll to position [280, 0]
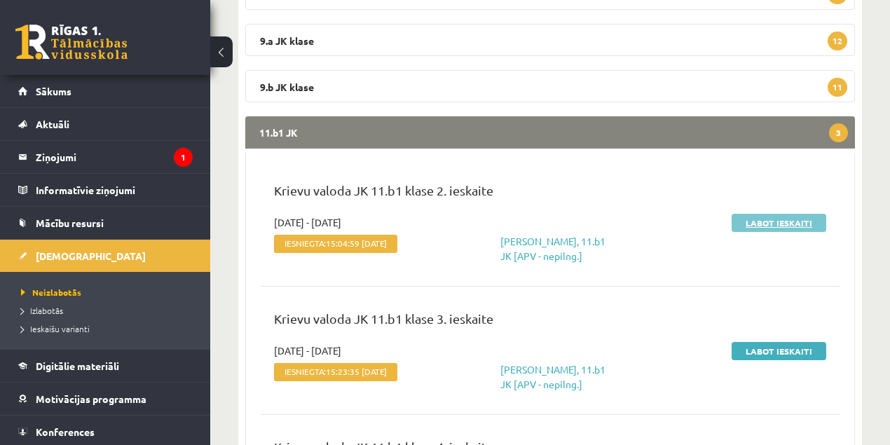
click at [777, 226] on link "Labot ieskaiti" at bounding box center [779, 223] width 95 height 18
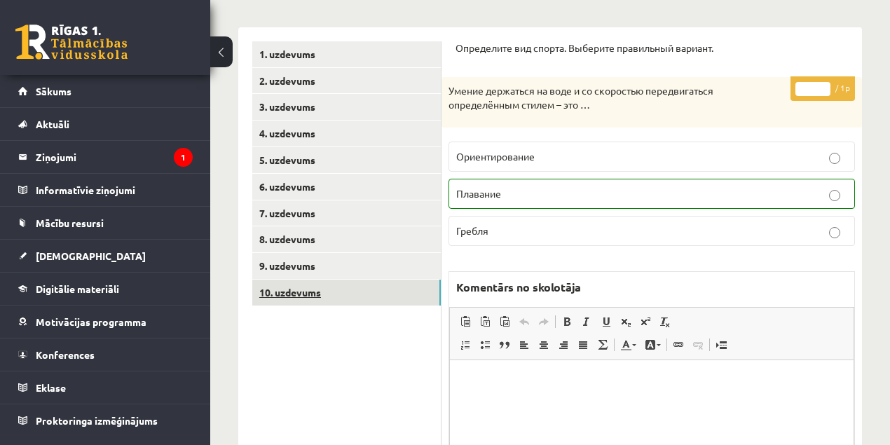
click at [302, 294] on link "10. uzdevums" at bounding box center [346, 293] width 189 height 26
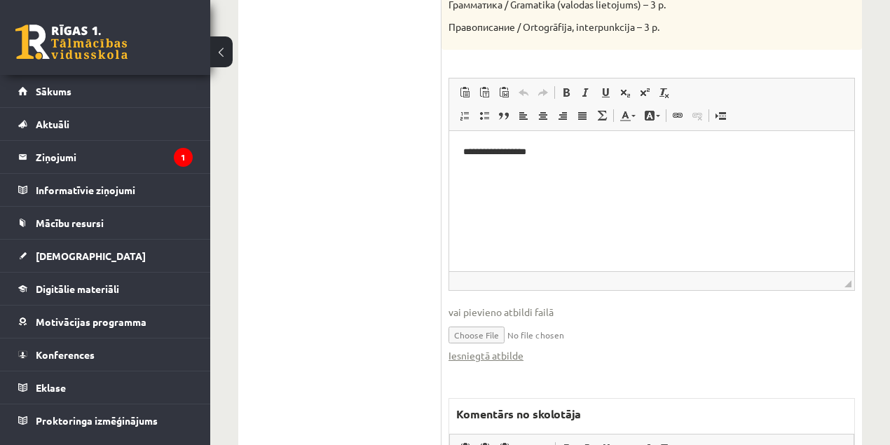
scroll to position [981, 0]
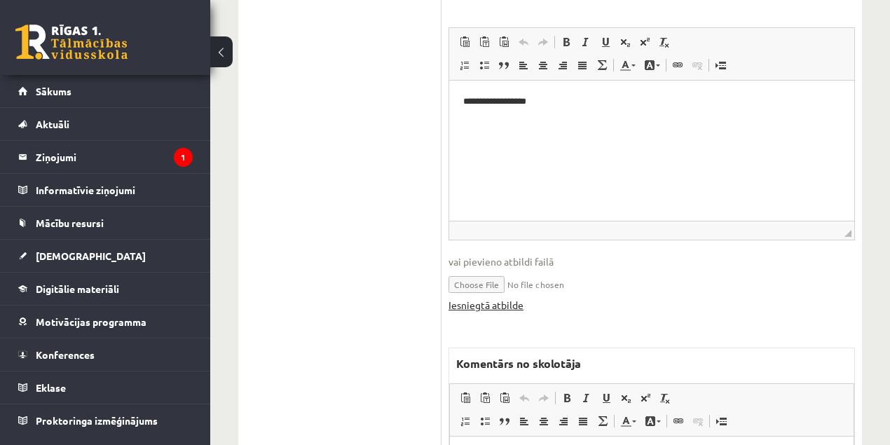
click at [501, 304] on link "Iesniegtā atbilde" at bounding box center [486, 305] width 75 height 15
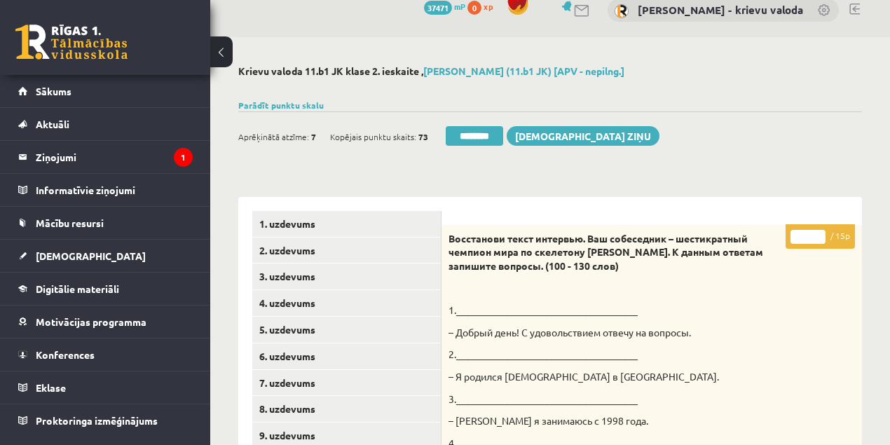
scroll to position [0, 0]
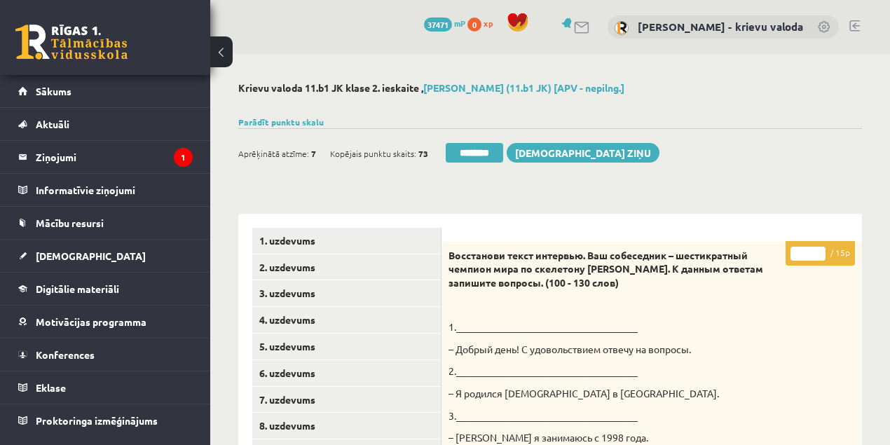
drag, startPoint x: 807, startPoint y: 252, endPoint x: 801, endPoint y: 245, distance: 8.4
click at [795, 250] on input "*" at bounding box center [808, 254] width 35 height 14
type input "**"
click at [278, 241] on link "1. uzdevums" at bounding box center [346, 241] width 189 height 26
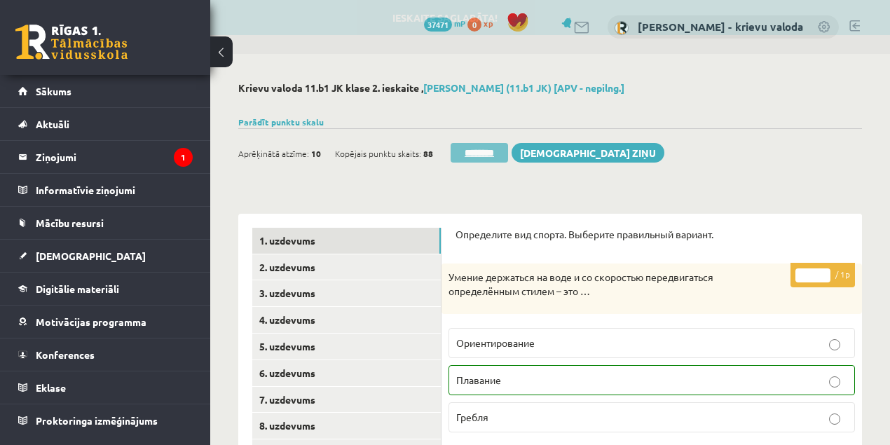
click at [481, 156] on input "********" at bounding box center [479, 153] width 57 height 20
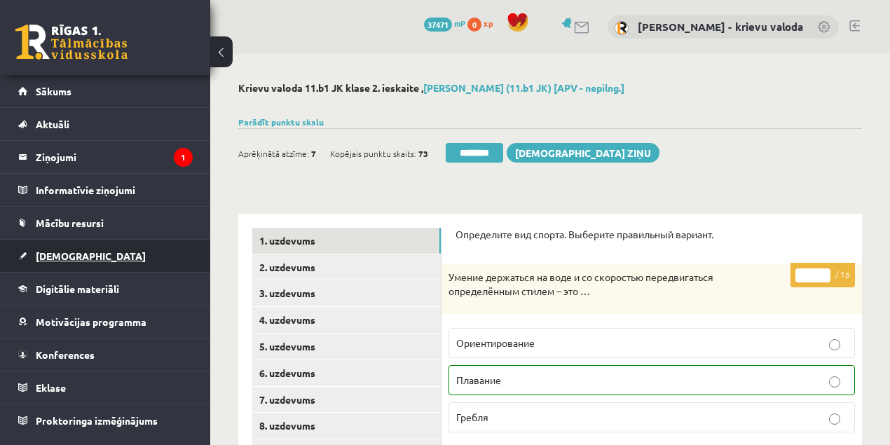
click at [57, 258] on span "[DEMOGRAPHIC_DATA]" at bounding box center [91, 256] width 110 height 13
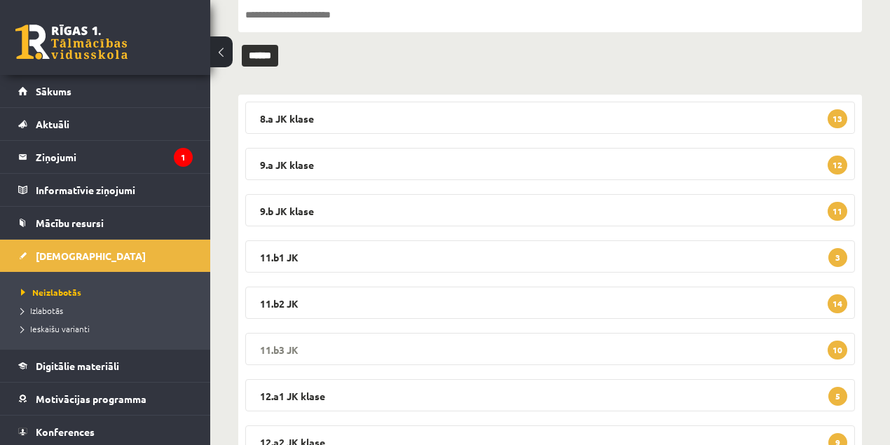
scroll to position [186, 0]
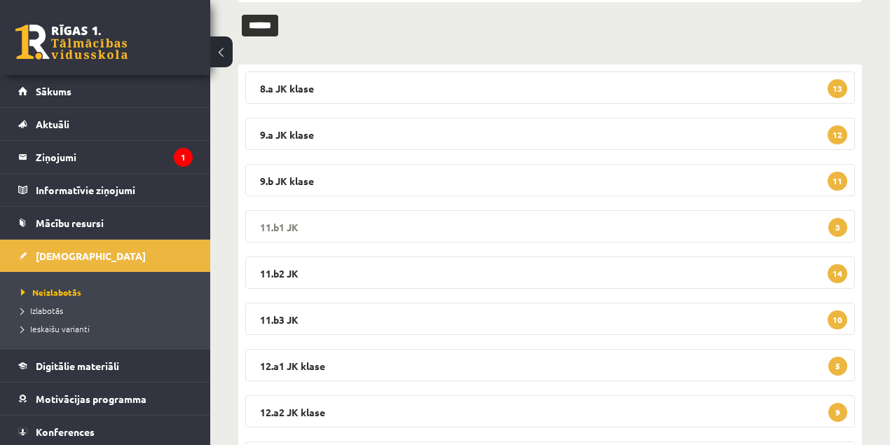
click at [283, 225] on legend "11.b1 JK 3" at bounding box center [550, 226] width 610 height 32
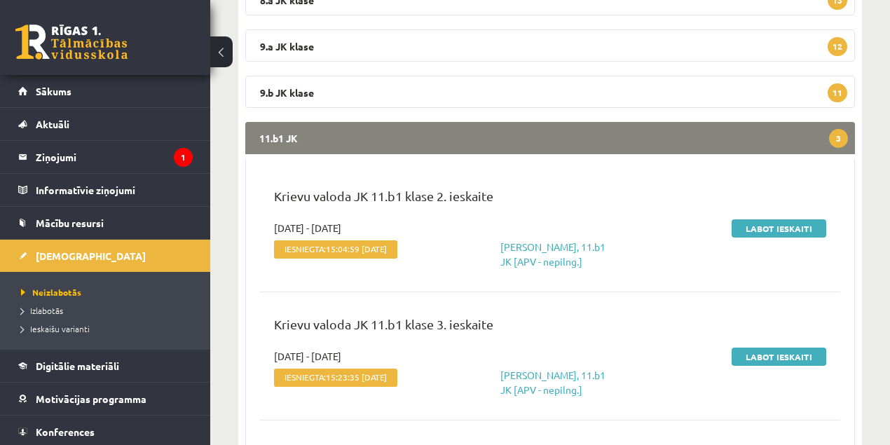
scroll to position [280, 0]
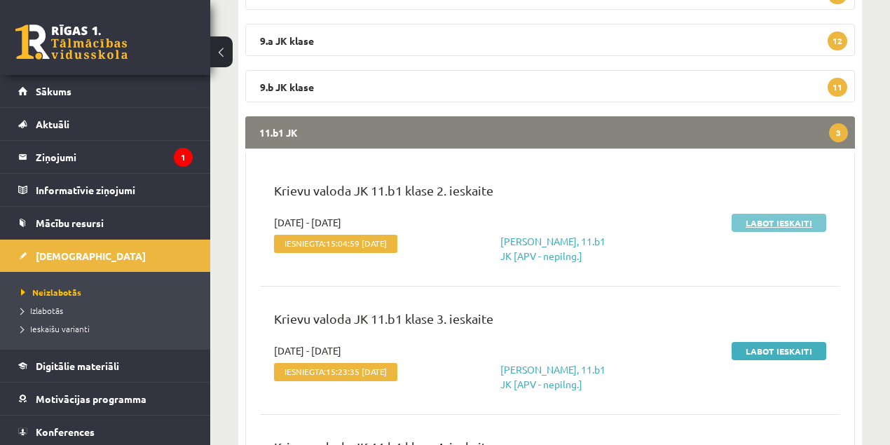
click at [786, 225] on link "Labot ieskaiti" at bounding box center [779, 223] width 95 height 18
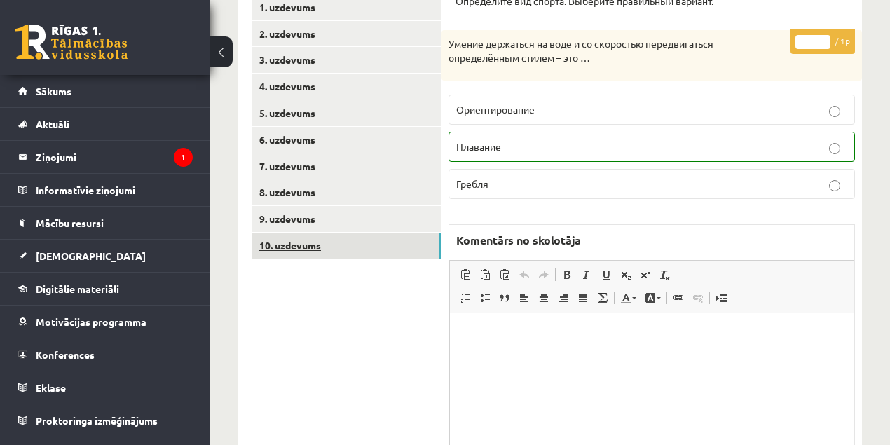
click at [297, 247] on link "10. uzdevums" at bounding box center [346, 246] width 189 height 26
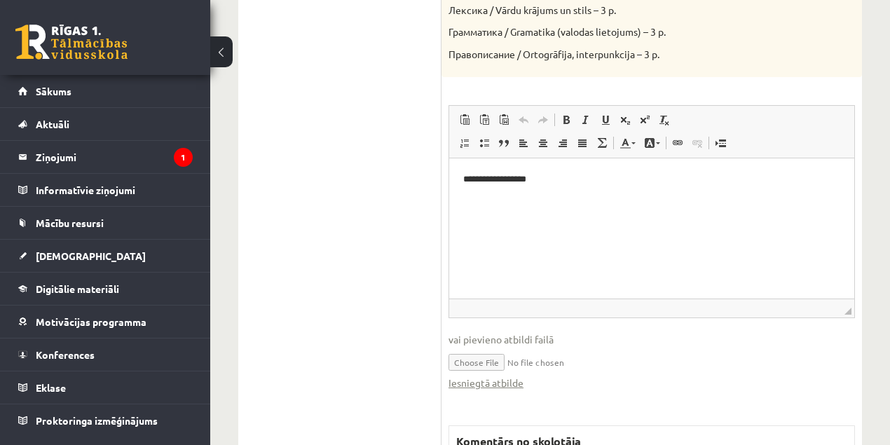
scroll to position [1028, 0]
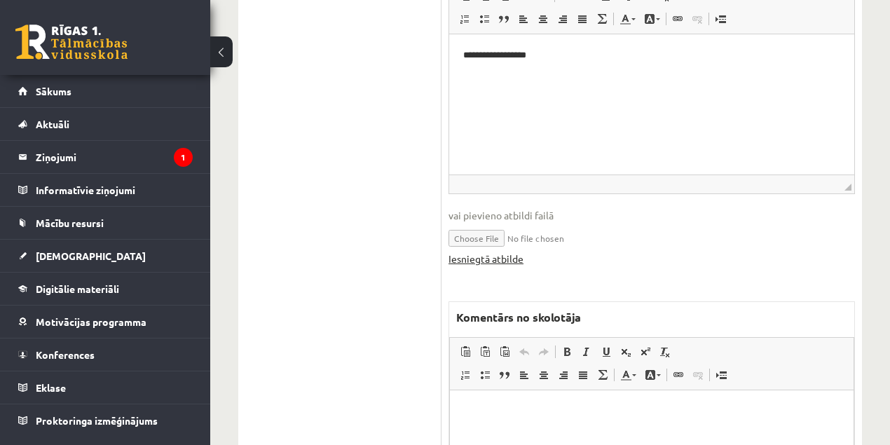
click at [480, 262] on link "Iesniegtā atbilde" at bounding box center [486, 259] width 75 height 15
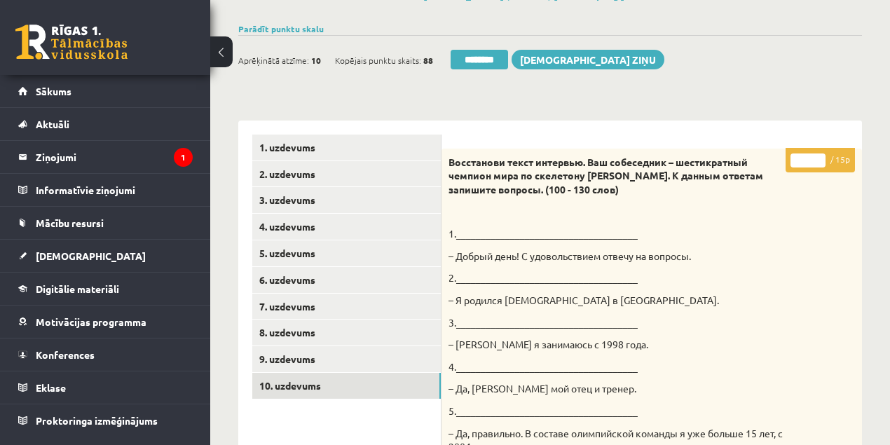
scroll to position [0, 0]
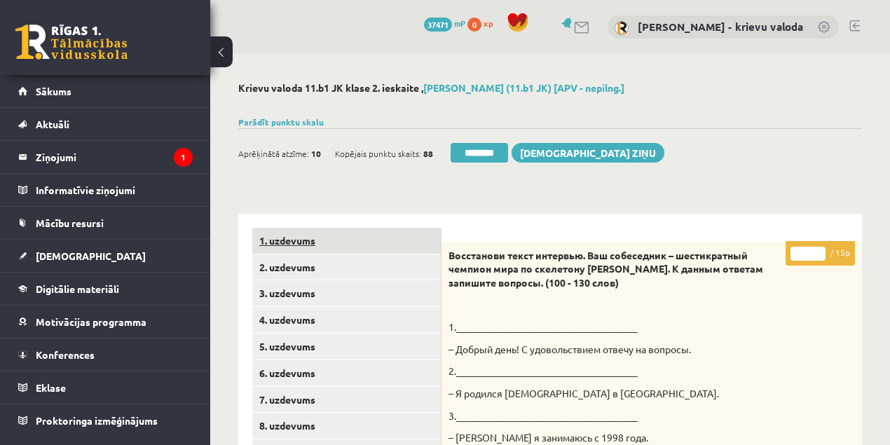
click at [278, 241] on link "1. uzdevums" at bounding box center [346, 241] width 189 height 26
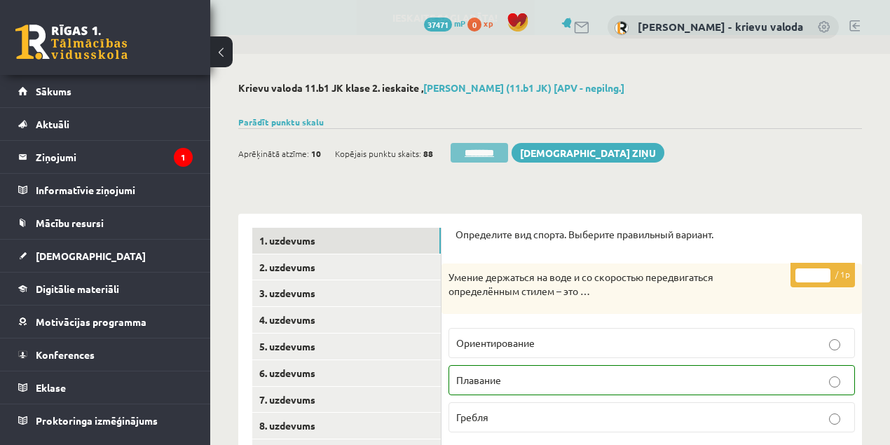
click at [487, 151] on input "********" at bounding box center [479, 153] width 57 height 20
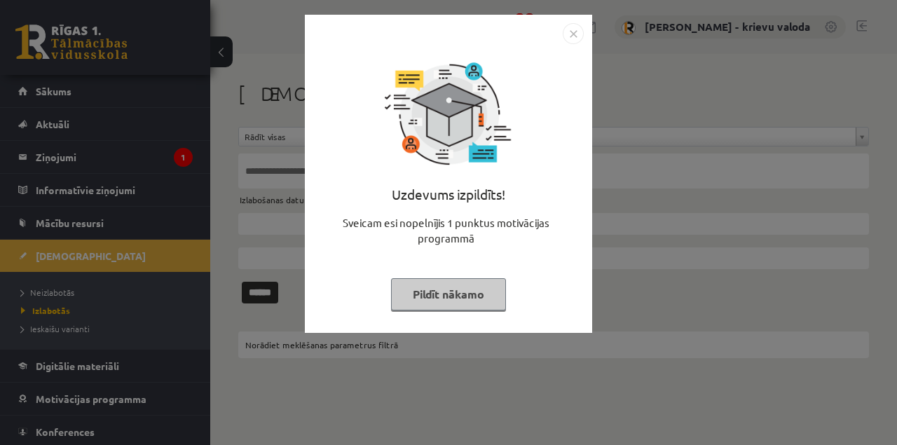
click at [443, 298] on button "Pildīt nākamo" at bounding box center [448, 294] width 115 height 32
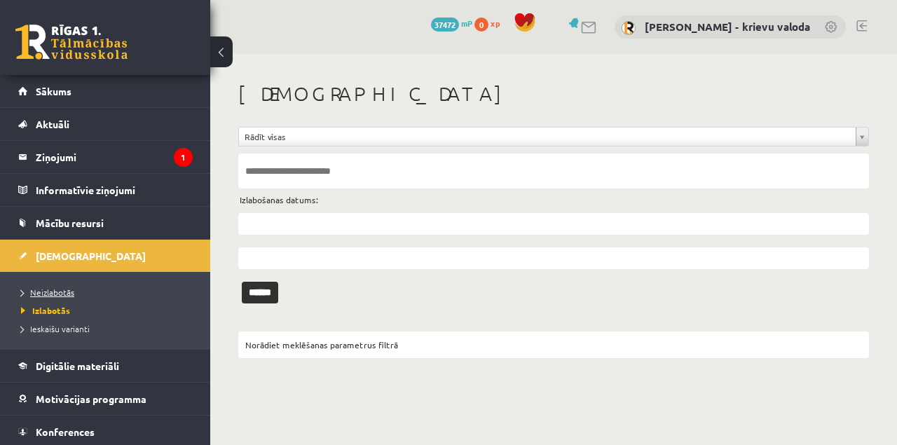
click at [43, 292] on span "Neizlabotās" at bounding box center [47, 292] width 53 height 11
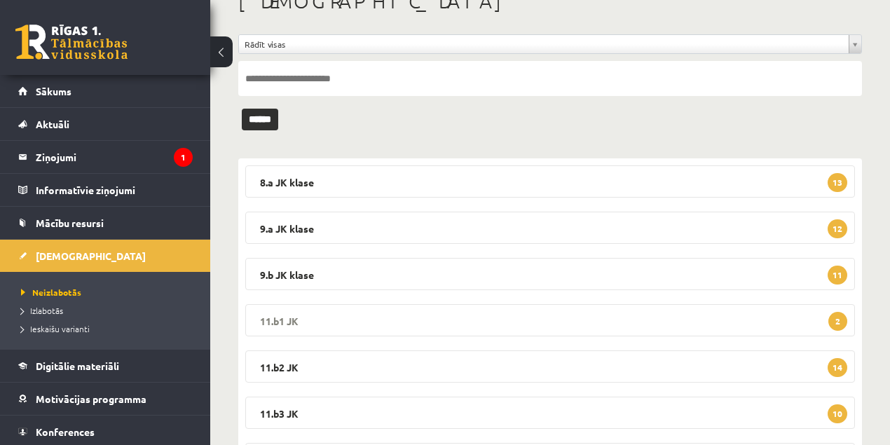
scroll to position [93, 0]
click at [271, 316] on legend "11.b1 JK 2" at bounding box center [550, 320] width 610 height 32
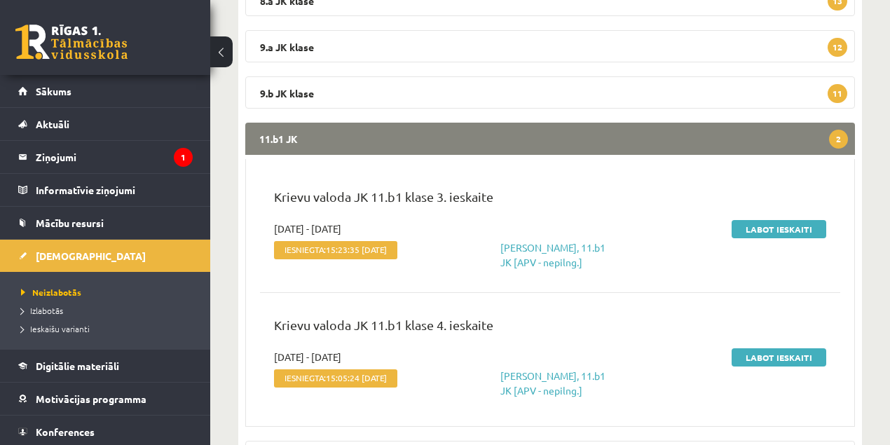
scroll to position [280, 0]
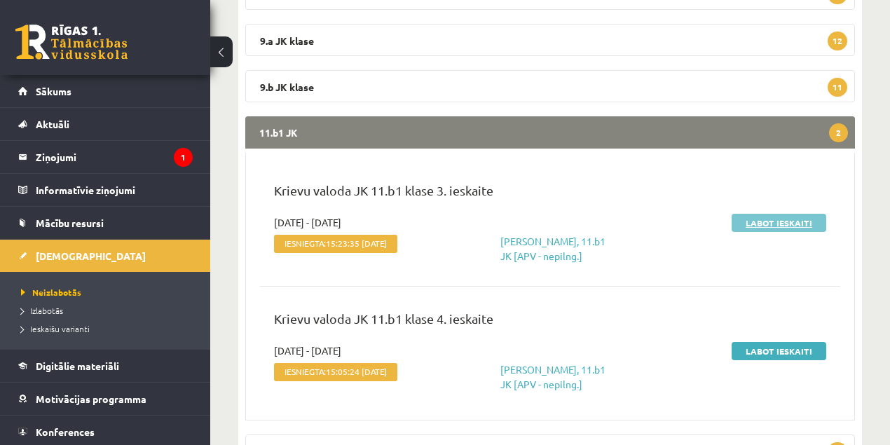
click at [778, 224] on link "Labot ieskaiti" at bounding box center [779, 223] width 95 height 18
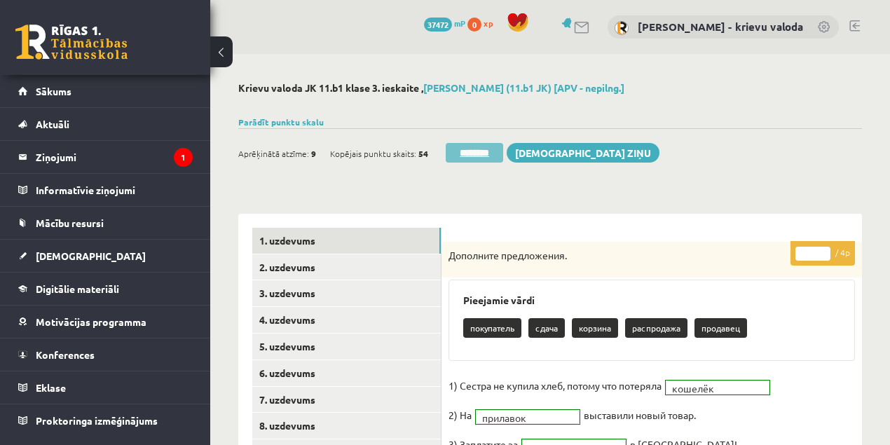
click at [487, 154] on input "********" at bounding box center [474, 153] width 57 height 20
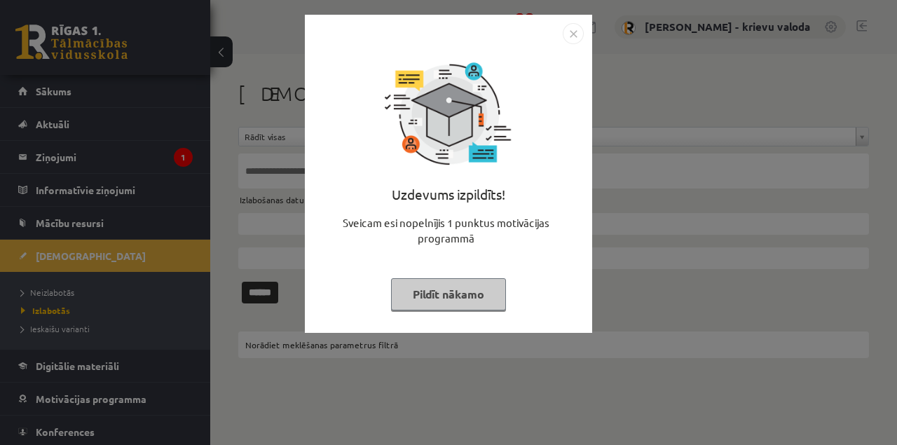
click at [464, 300] on button "Pildīt nākamo" at bounding box center [448, 294] width 115 height 32
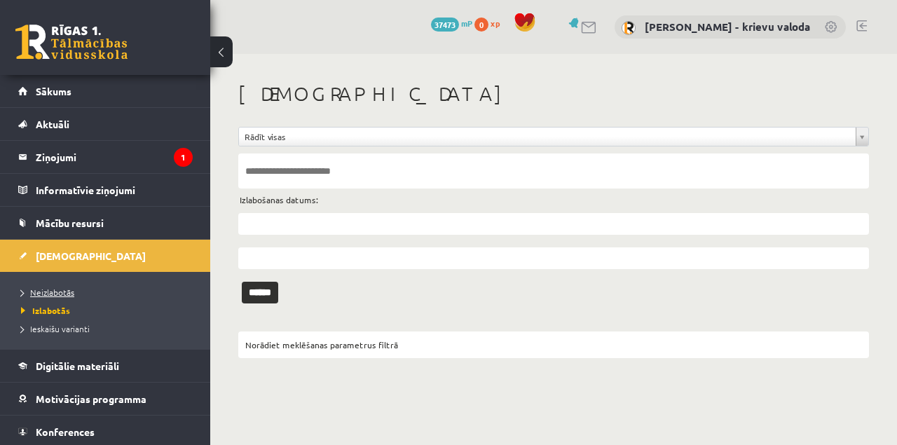
click at [52, 294] on span "Neizlabotās" at bounding box center [47, 292] width 53 height 11
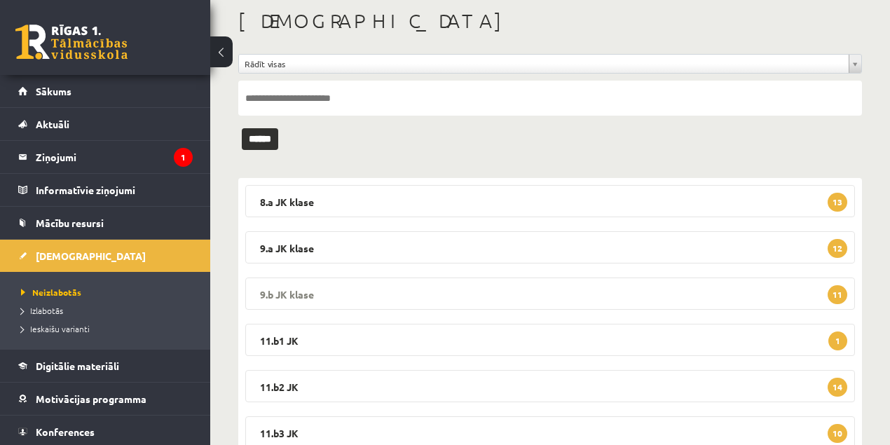
scroll to position [233, 0]
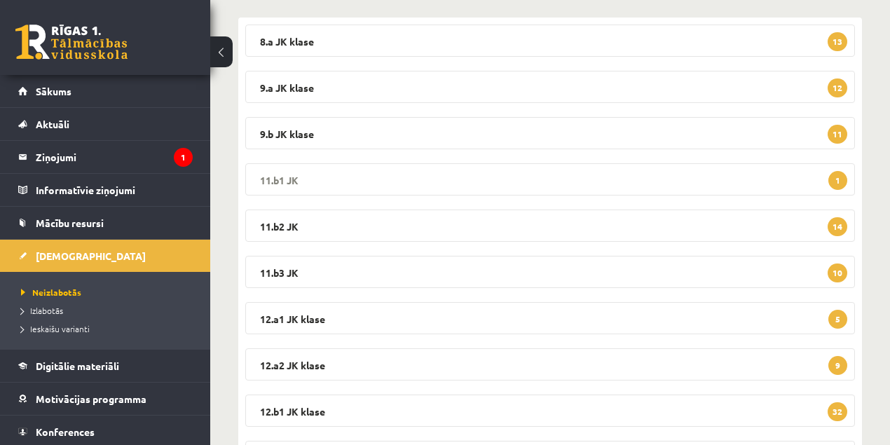
click at [272, 179] on legend "11.b1 JK 1" at bounding box center [550, 179] width 610 height 32
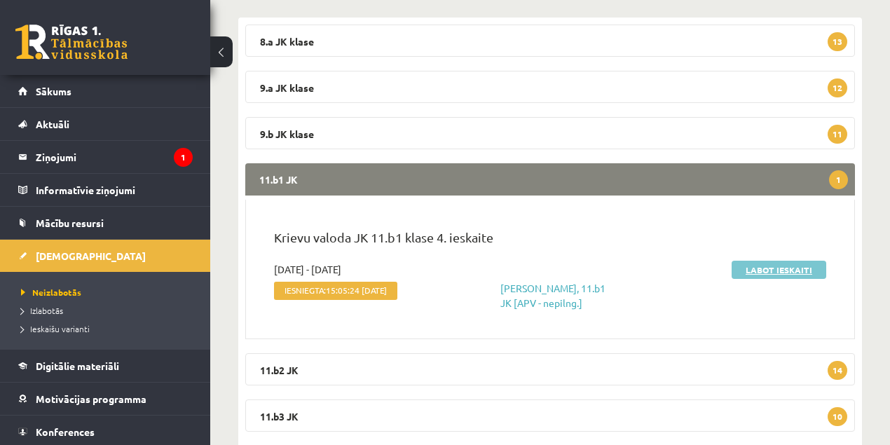
click at [781, 271] on link "Labot ieskaiti" at bounding box center [779, 270] width 95 height 18
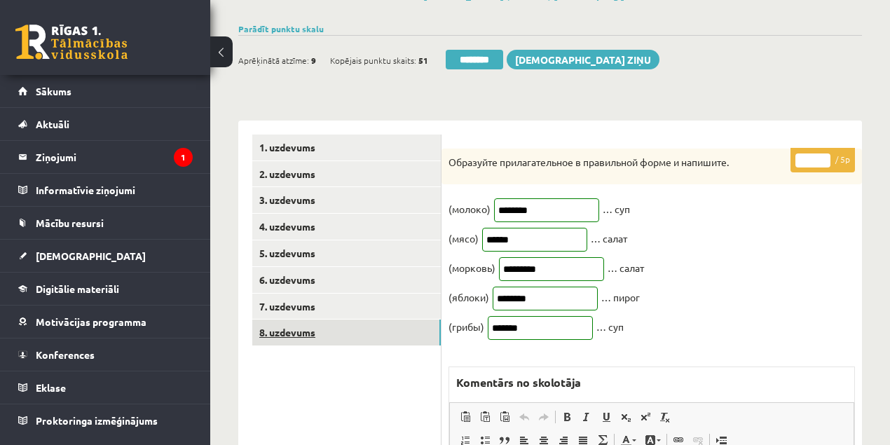
click at [294, 334] on link "8. uzdevums" at bounding box center [346, 333] width 189 height 26
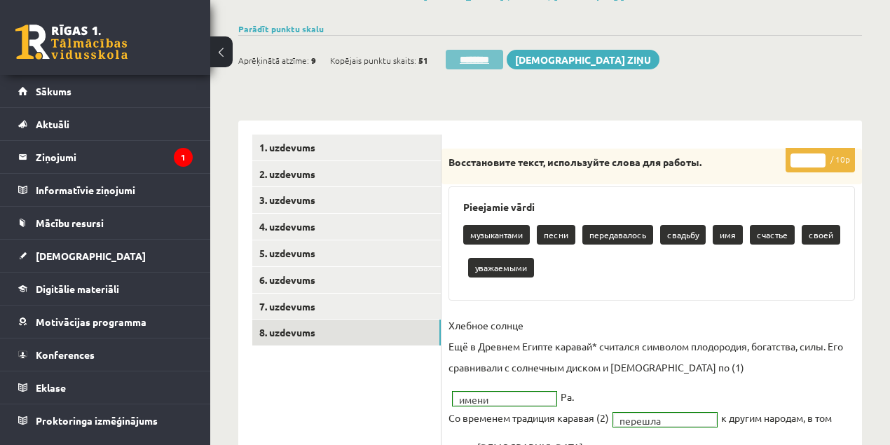
click at [485, 59] on input "********" at bounding box center [474, 60] width 57 height 20
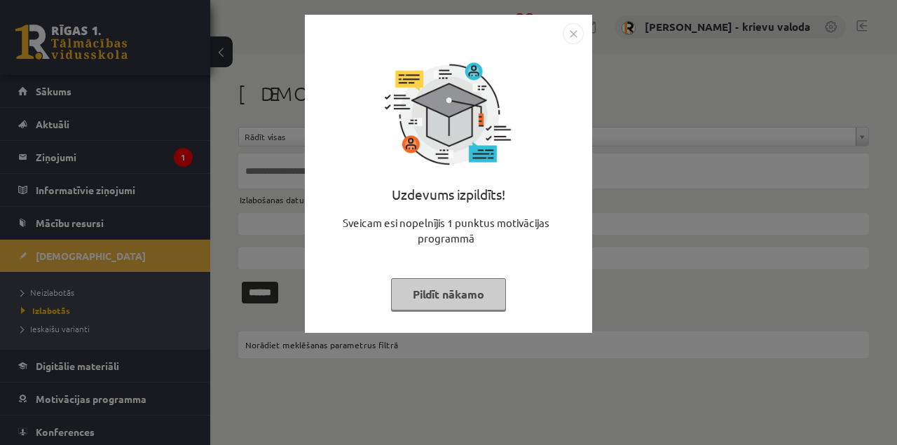
click at [474, 294] on button "Pildīt nākamo" at bounding box center [448, 294] width 115 height 32
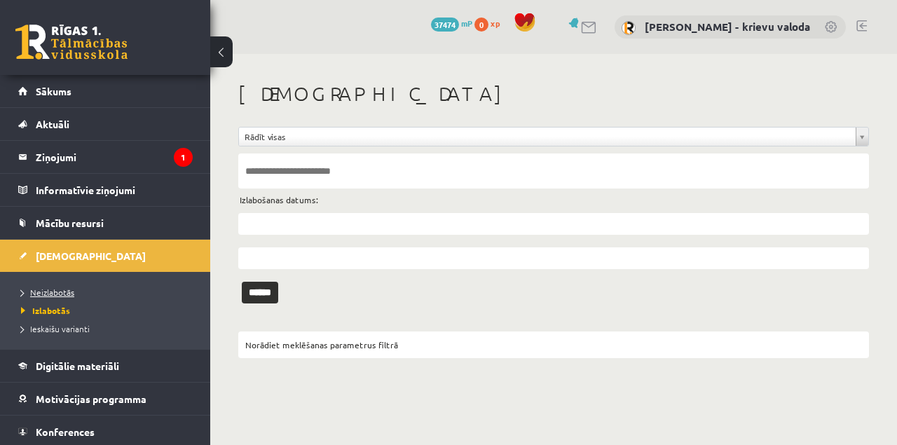
click at [48, 290] on span "Neizlabotās" at bounding box center [47, 292] width 53 height 11
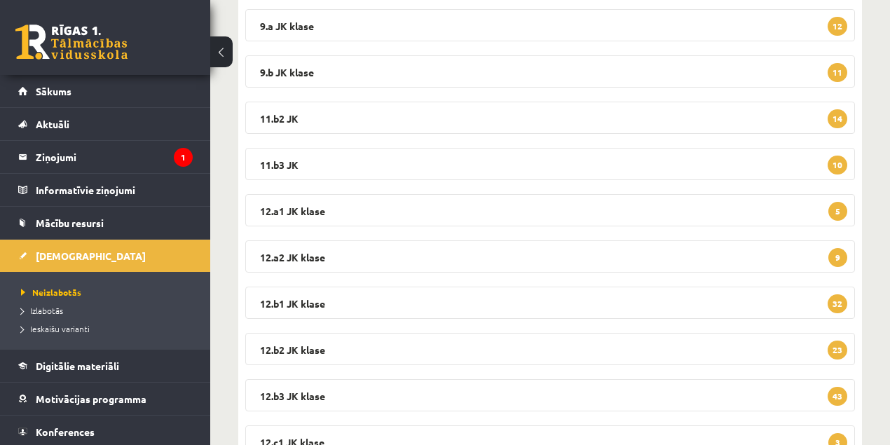
scroll to position [261, 0]
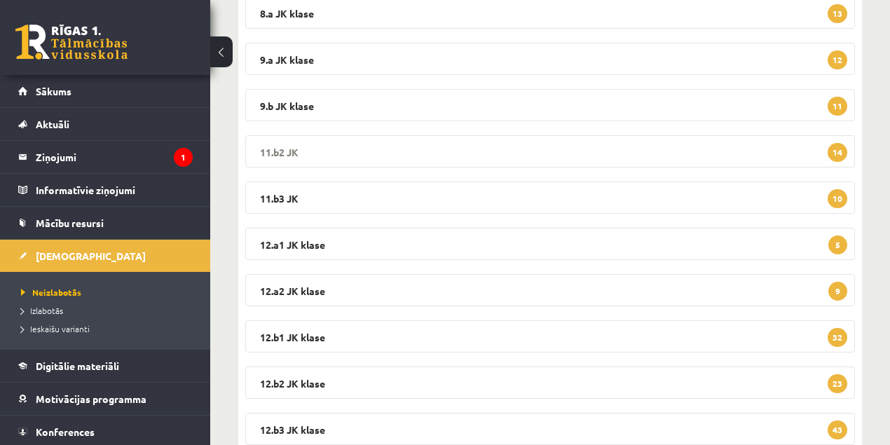
click at [280, 151] on legend "11.b2 JK 14" at bounding box center [550, 151] width 610 height 32
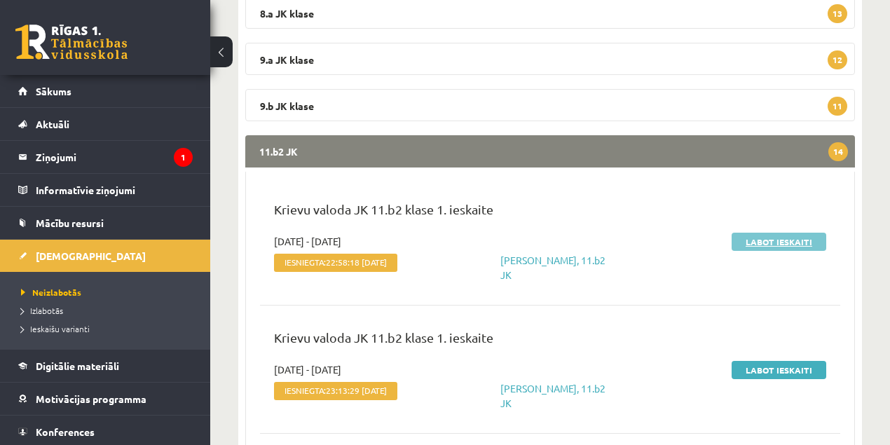
click at [759, 243] on link "Labot ieskaiti" at bounding box center [779, 242] width 95 height 18
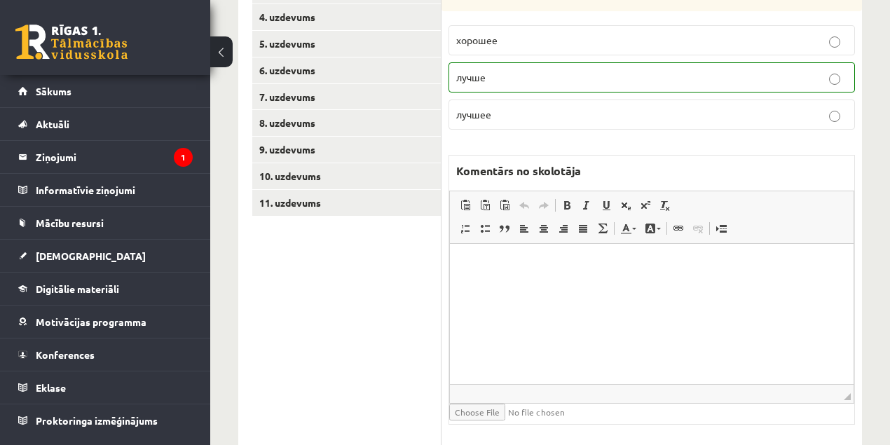
scroll to position [280, 0]
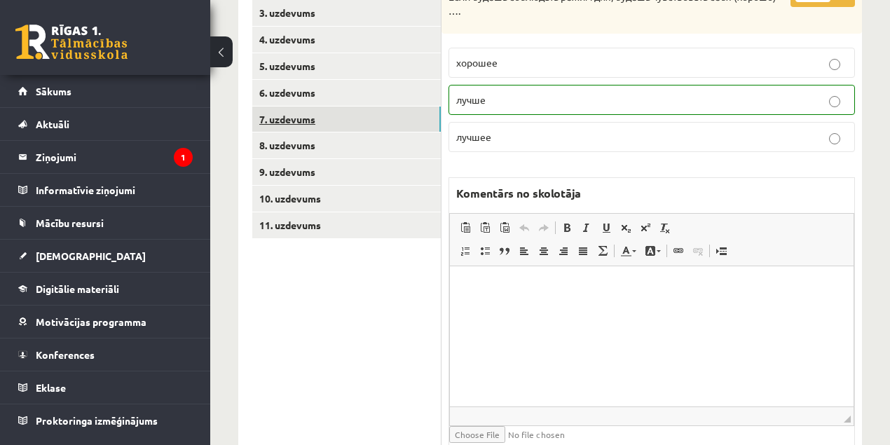
click at [297, 123] on link "7. uzdevums" at bounding box center [346, 120] width 189 height 26
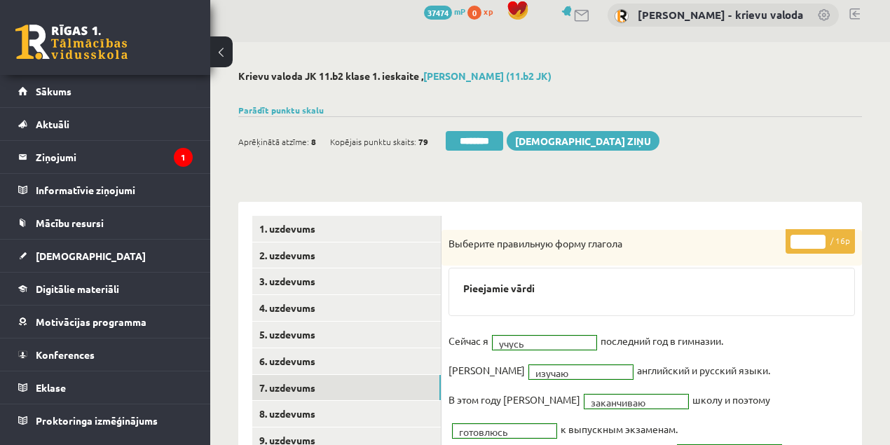
scroll to position [0, 0]
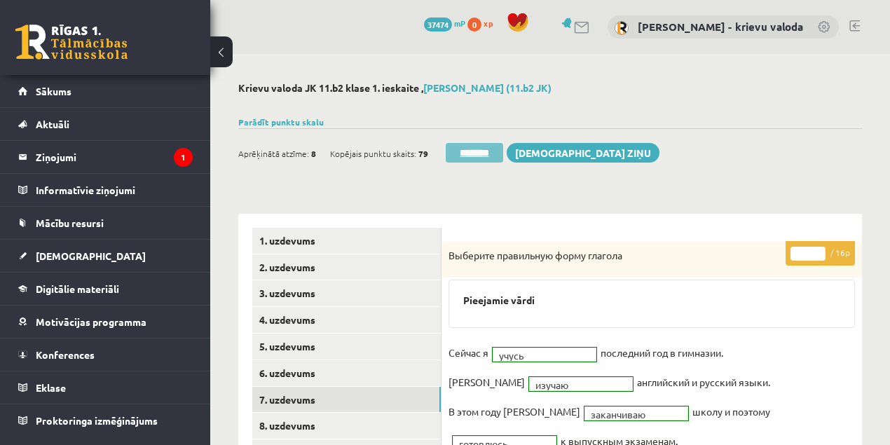
click at [479, 155] on input "********" at bounding box center [474, 153] width 57 height 20
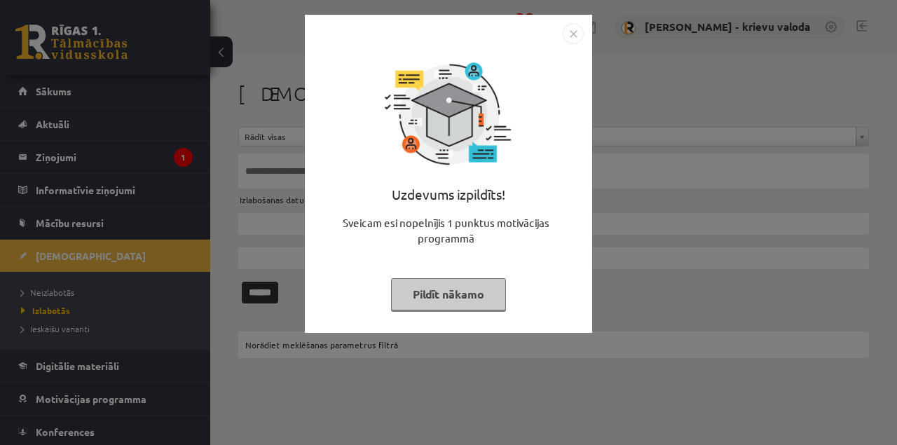
click at [447, 301] on button "Pildīt nākamo" at bounding box center [448, 294] width 115 height 32
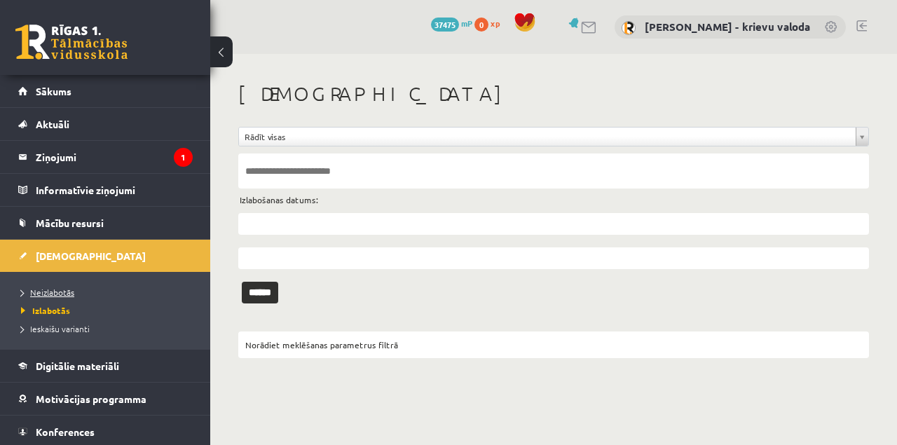
click at [59, 293] on span "Neizlabotās" at bounding box center [47, 292] width 53 height 11
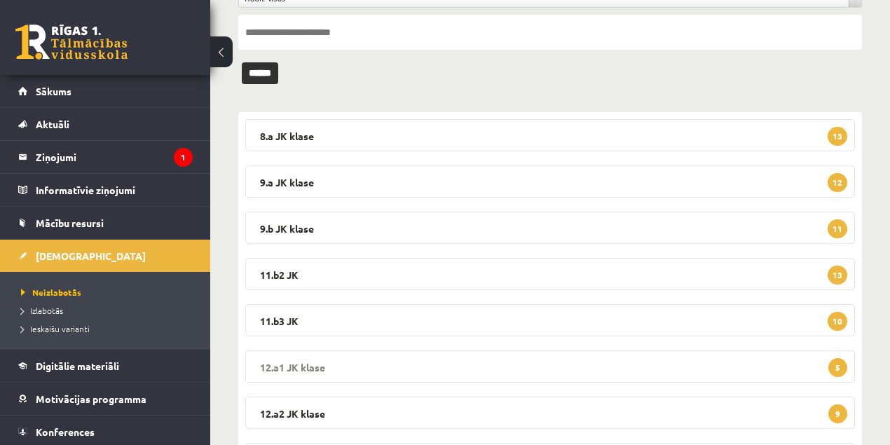
scroll to position [140, 0]
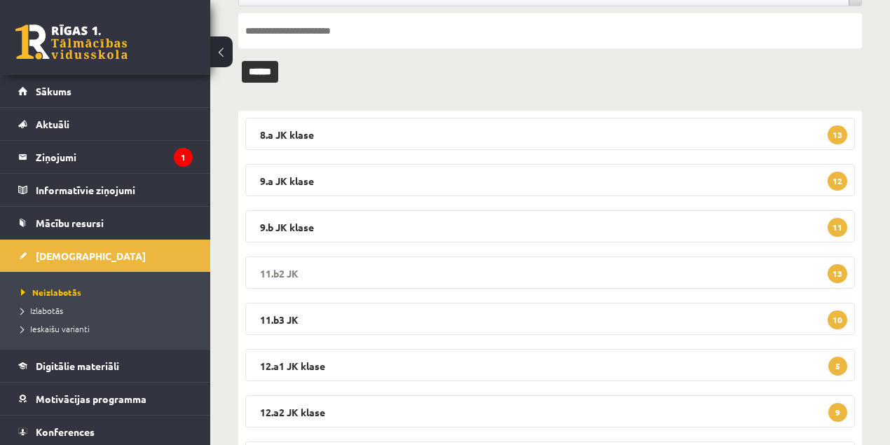
click at [286, 276] on legend "11.b2 JK 13" at bounding box center [550, 273] width 610 height 32
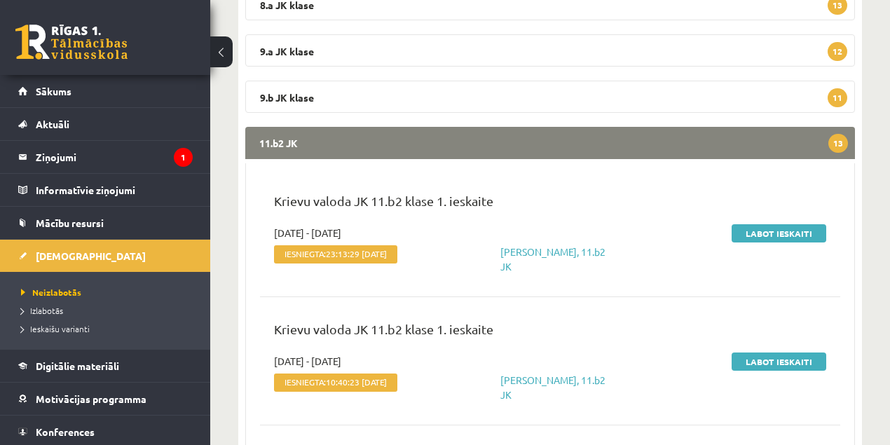
scroll to position [280, 0]
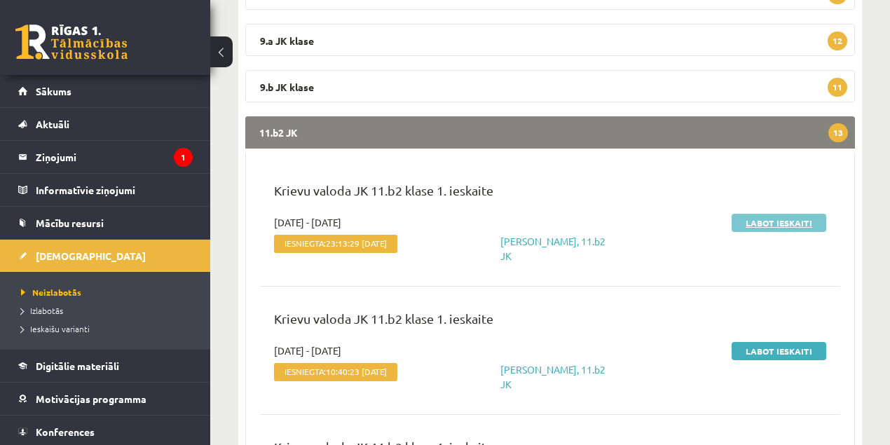
click at [773, 223] on link "Labot ieskaiti" at bounding box center [779, 223] width 95 height 18
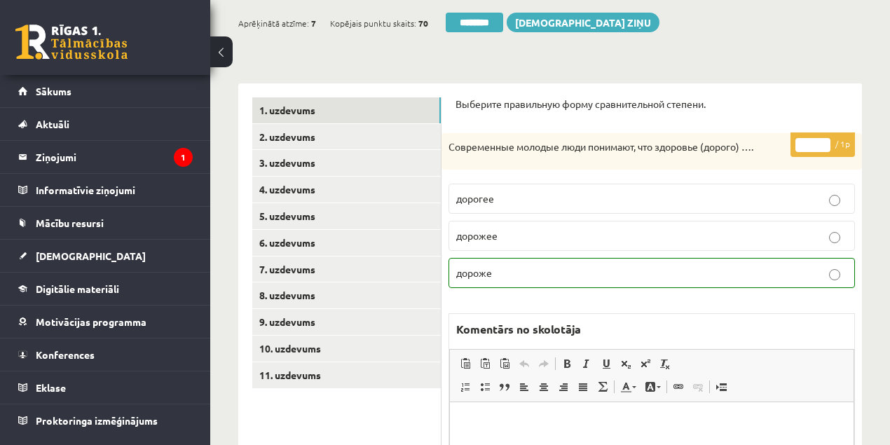
scroll to position [114, 0]
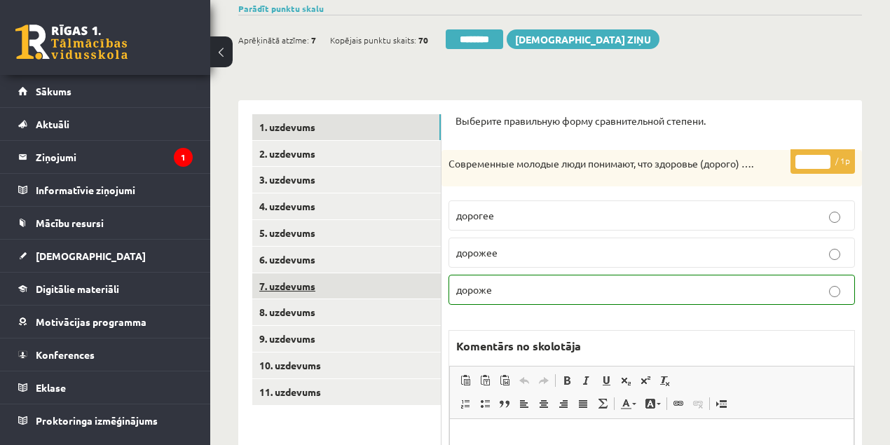
click at [268, 285] on link "7. uzdevums" at bounding box center [346, 286] width 189 height 26
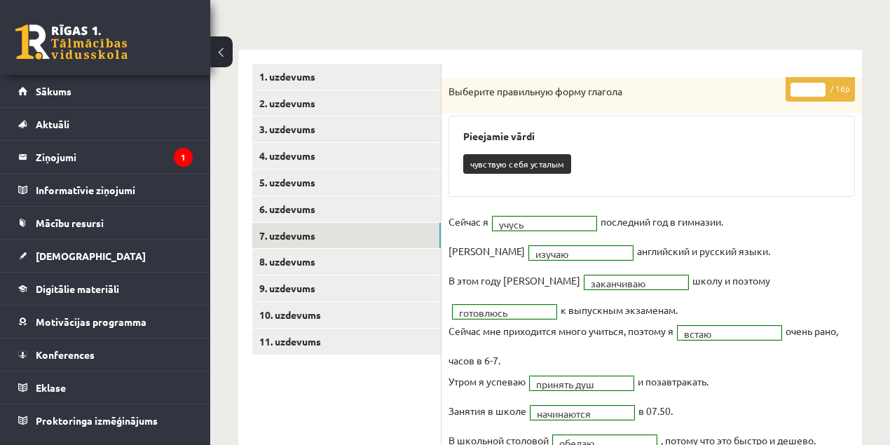
scroll to position [0, 0]
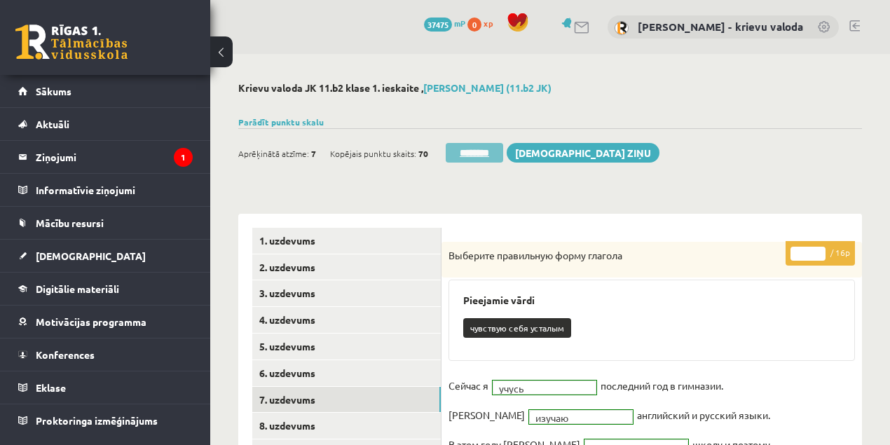
click at [481, 151] on input "********" at bounding box center [474, 153] width 57 height 20
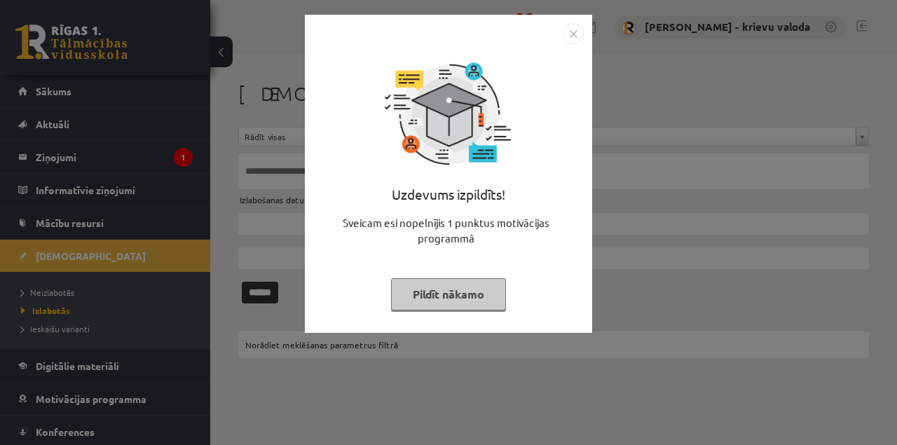
click at [447, 290] on button "Pildīt nākamo" at bounding box center [448, 294] width 115 height 32
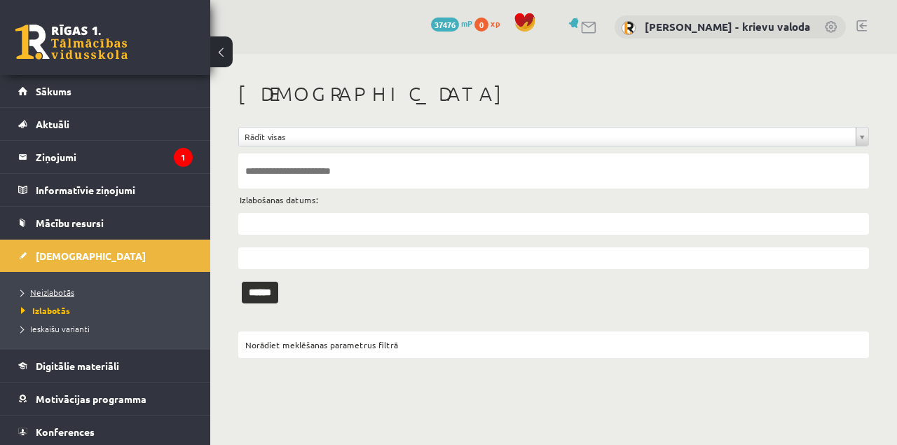
click at [57, 294] on span "Neizlabotās" at bounding box center [47, 292] width 53 height 11
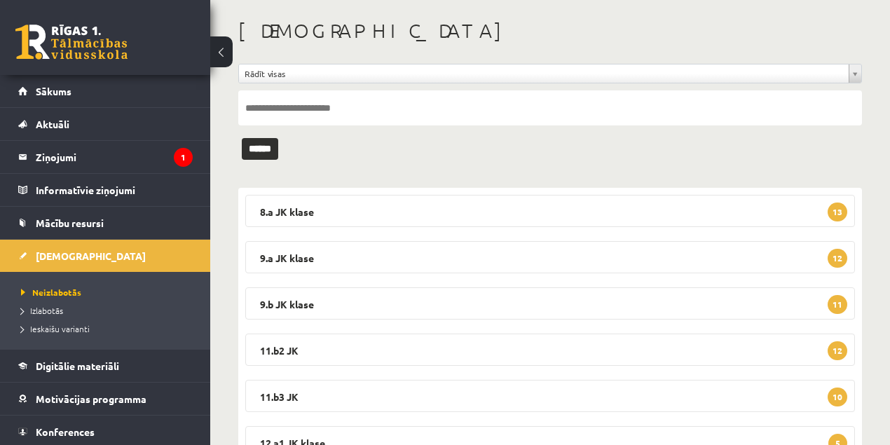
scroll to position [186, 0]
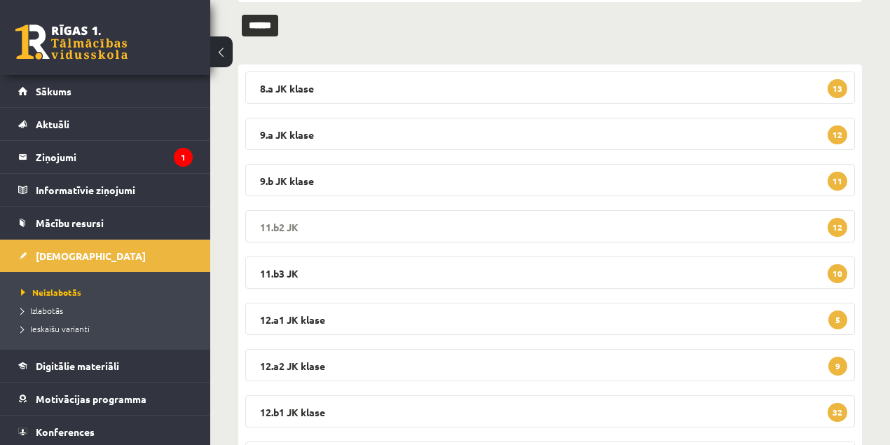
click at [282, 222] on legend "11.b2 JK 12" at bounding box center [550, 226] width 610 height 32
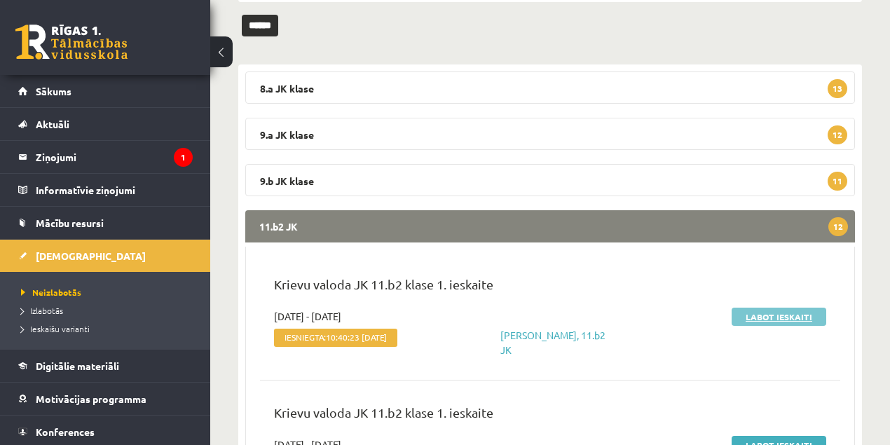
click at [757, 318] on link "Labot ieskaiti" at bounding box center [779, 317] width 95 height 18
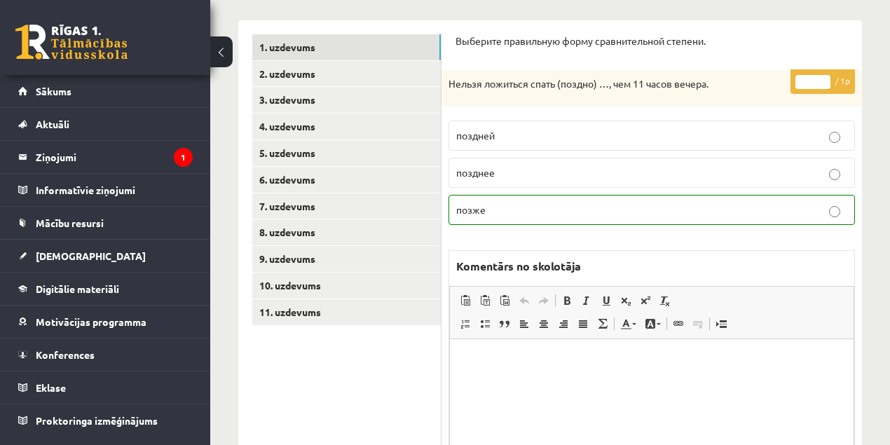
scroll to position [53, 0]
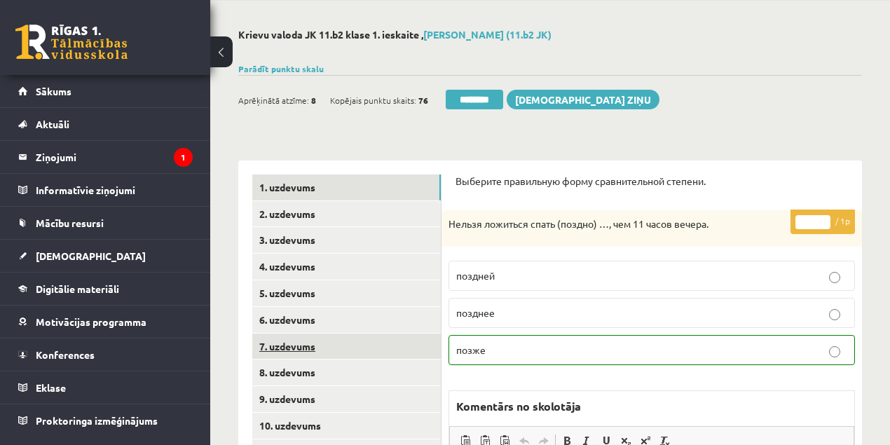
click at [287, 348] on link "7. uzdevums" at bounding box center [346, 347] width 189 height 26
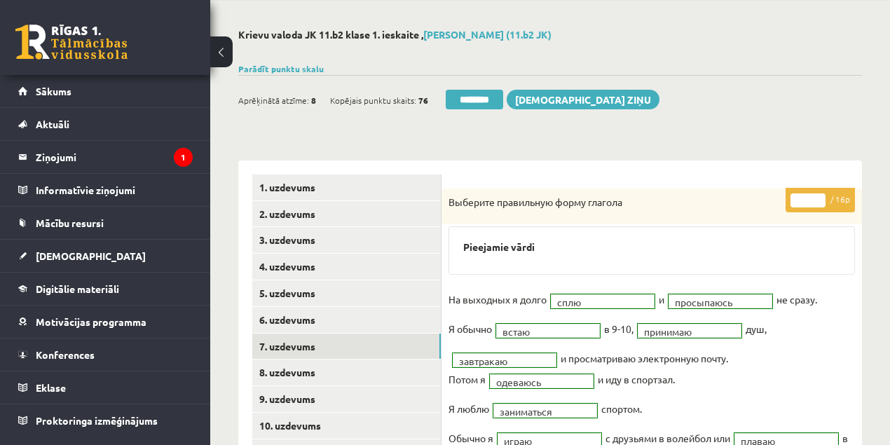
scroll to position [0, 0]
click at [472, 99] on input "********" at bounding box center [474, 100] width 57 height 20
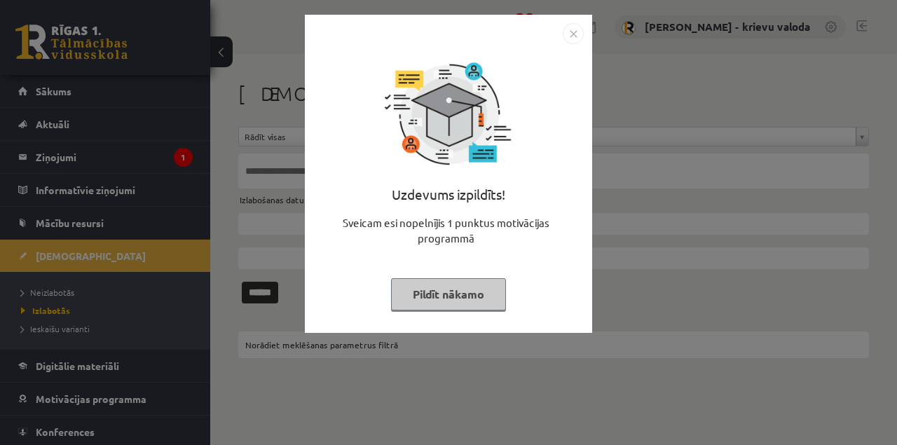
click at [428, 294] on button "Pildīt nākamo" at bounding box center [448, 294] width 115 height 32
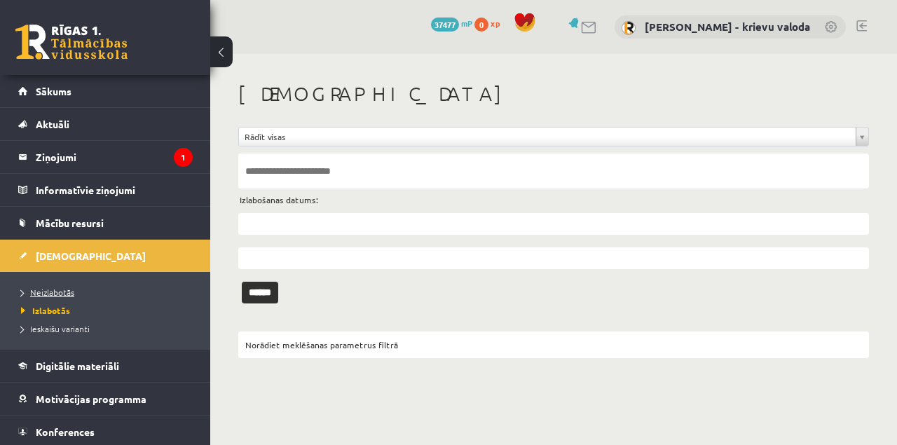
click at [57, 294] on span "Neizlabotās" at bounding box center [47, 292] width 53 height 11
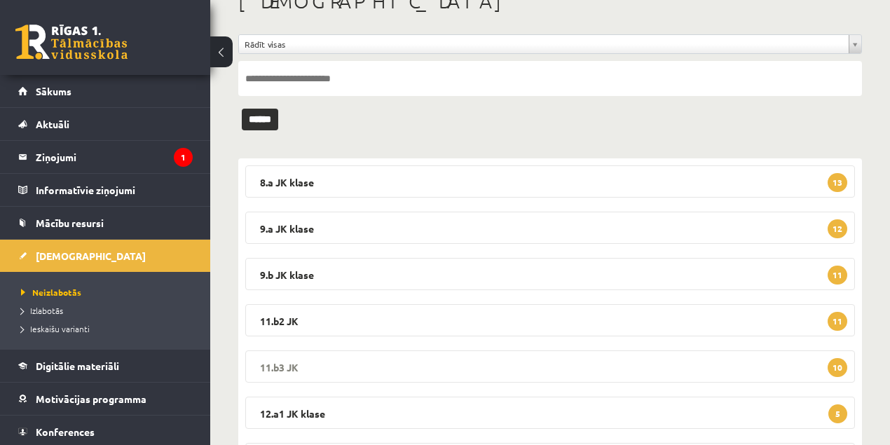
scroll to position [93, 0]
click at [285, 318] on legend "11.b2 JK 11" at bounding box center [550, 320] width 610 height 32
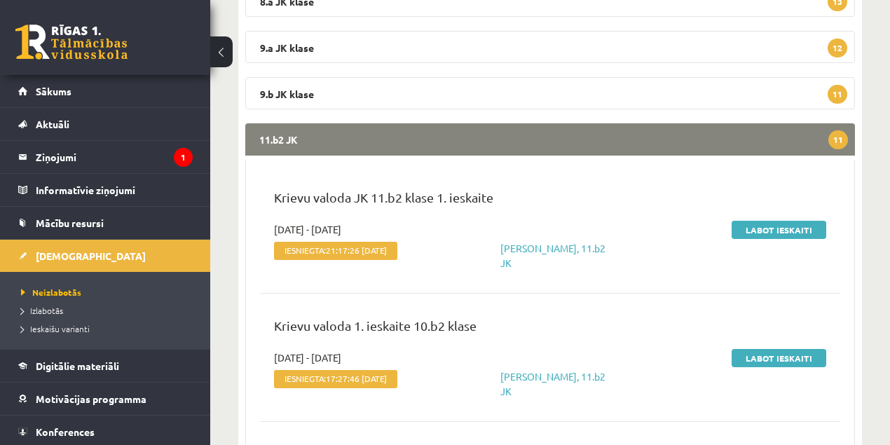
scroll to position [280, 0]
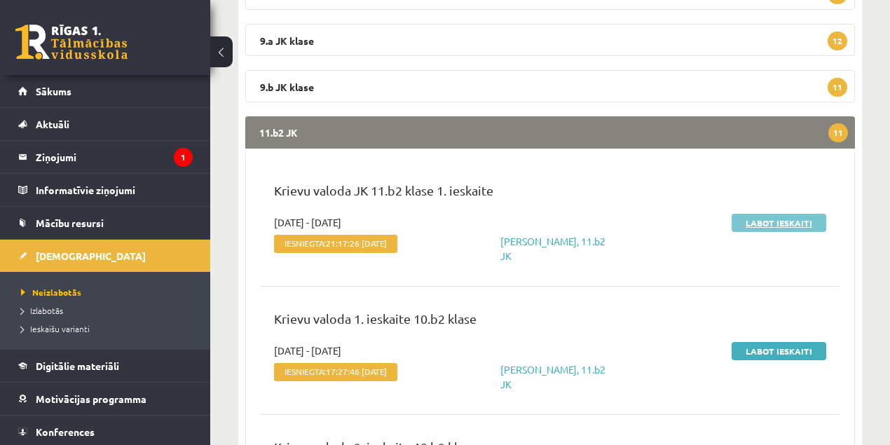
click at [773, 224] on link "Labot ieskaiti" at bounding box center [779, 223] width 95 height 18
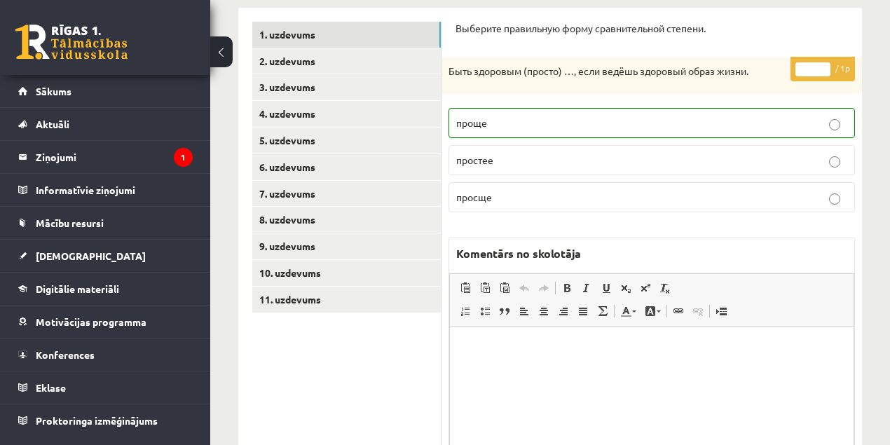
scroll to position [161, 0]
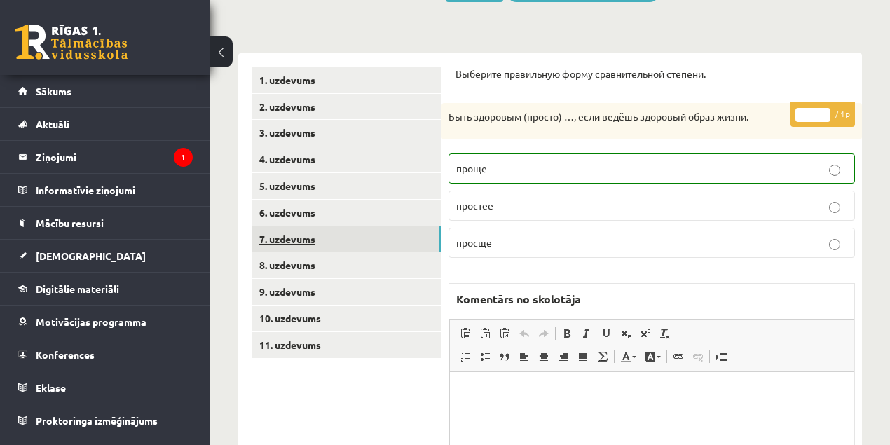
click at [289, 241] on link "7. uzdevums" at bounding box center [346, 239] width 189 height 26
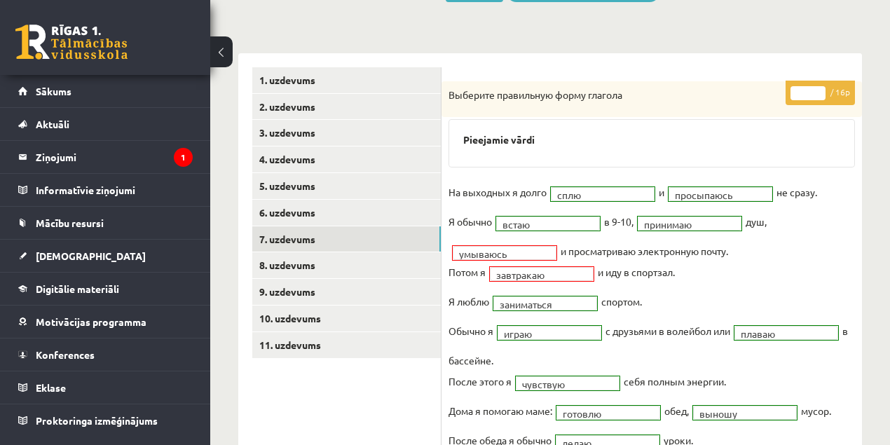
scroll to position [0, 0]
type input "**"
click at [822, 89] on input "**" at bounding box center [808, 93] width 35 height 14
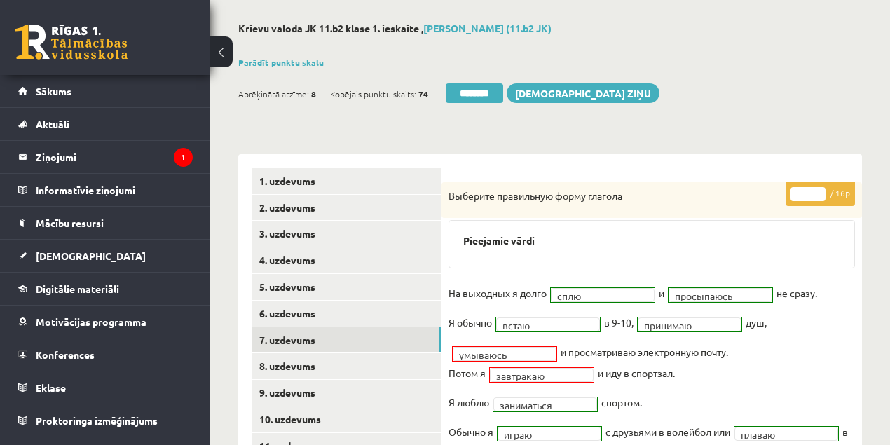
scroll to position [20, 0]
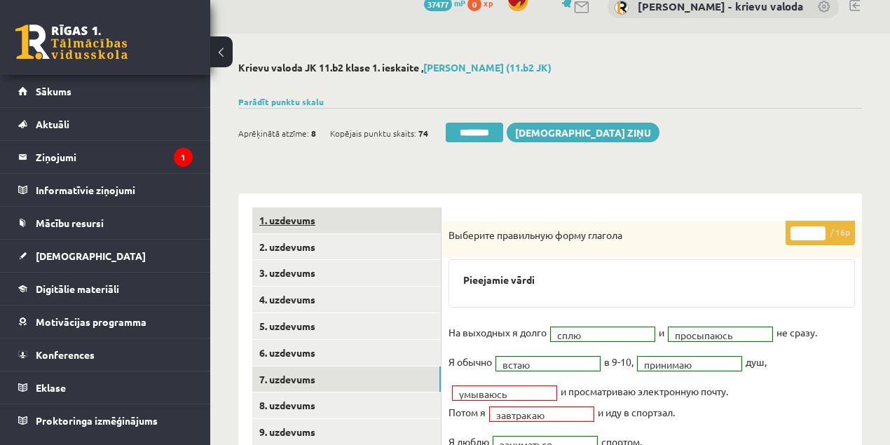
click at [303, 221] on link "1. uzdevums" at bounding box center [346, 221] width 189 height 26
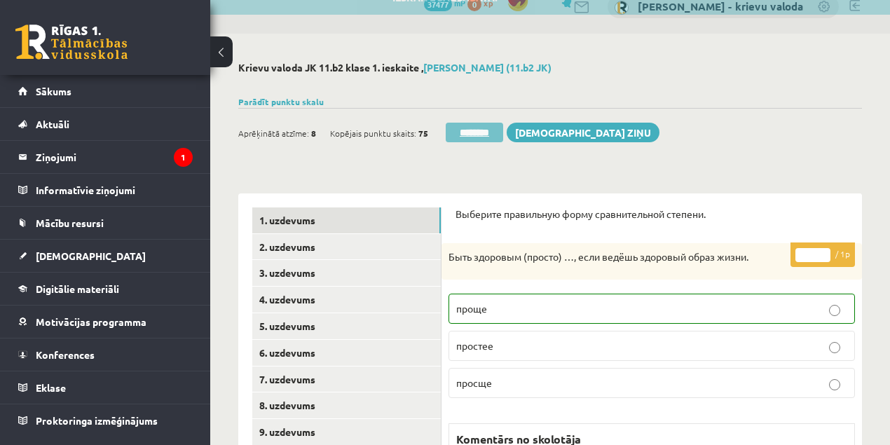
click at [478, 135] on input "********" at bounding box center [474, 133] width 57 height 20
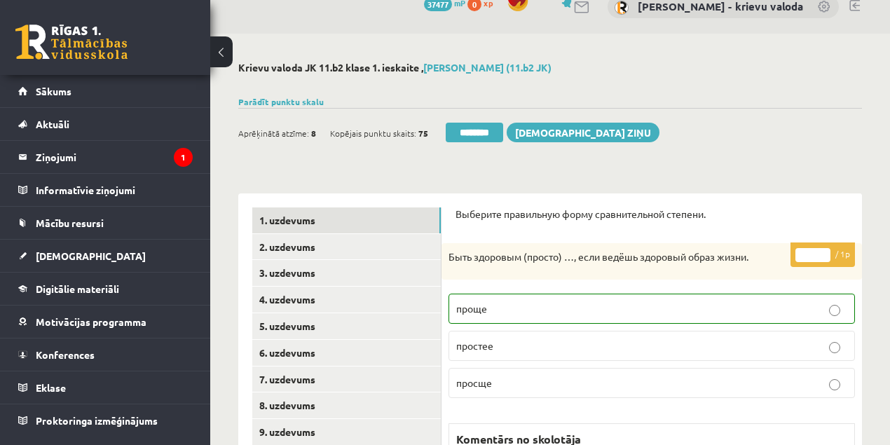
scroll to position [0, 0]
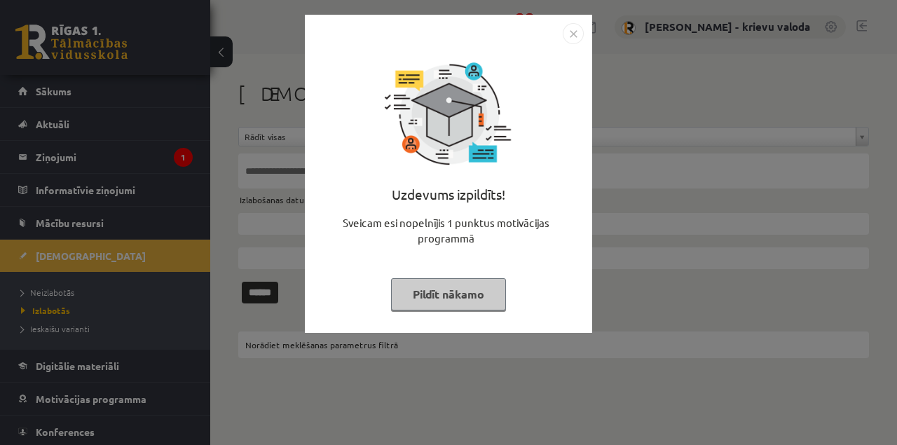
click at [480, 287] on button "Pildīt nākamo" at bounding box center [448, 294] width 115 height 32
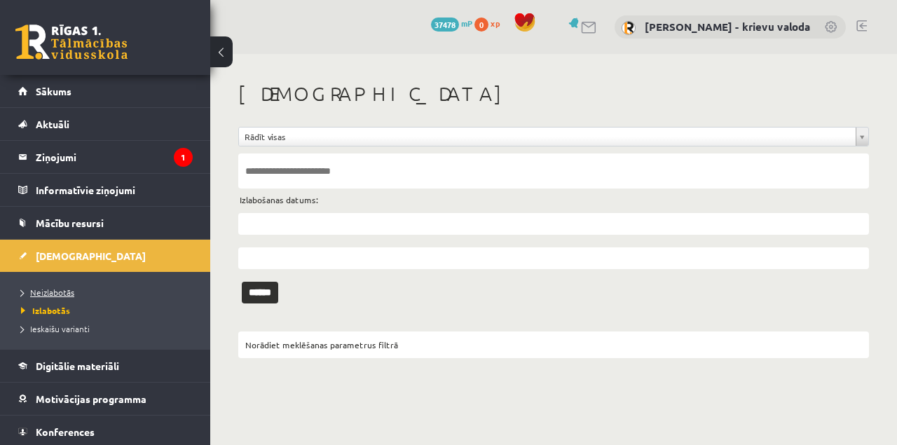
click at [64, 290] on span "Neizlabotās" at bounding box center [47, 292] width 53 height 11
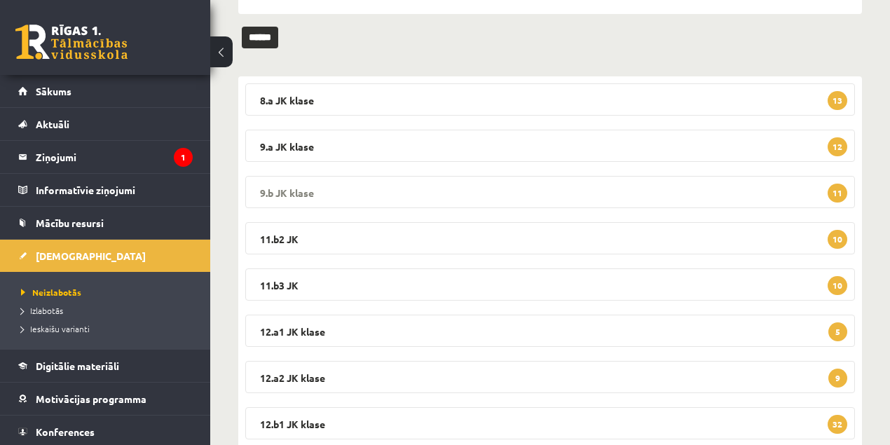
scroll to position [186, 0]
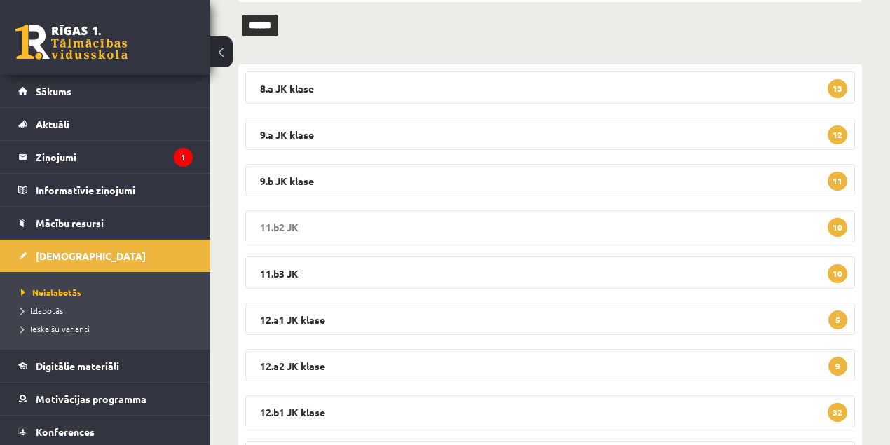
click at [282, 226] on legend "11.b2 JK 10" at bounding box center [550, 226] width 610 height 32
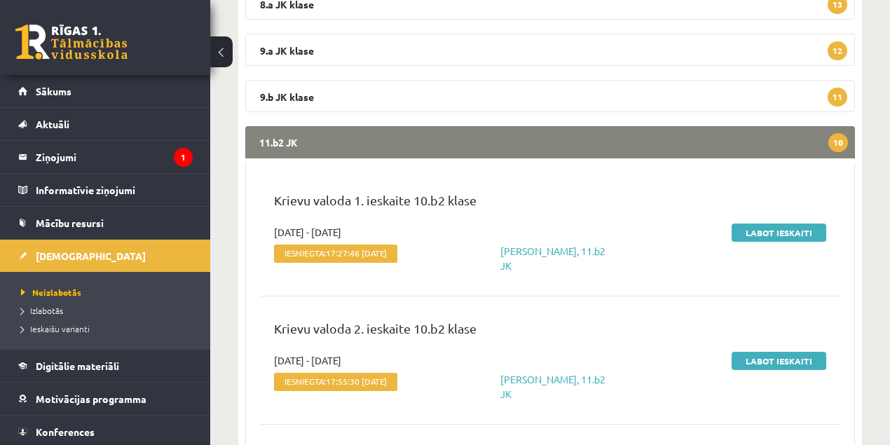
scroll to position [280, 0]
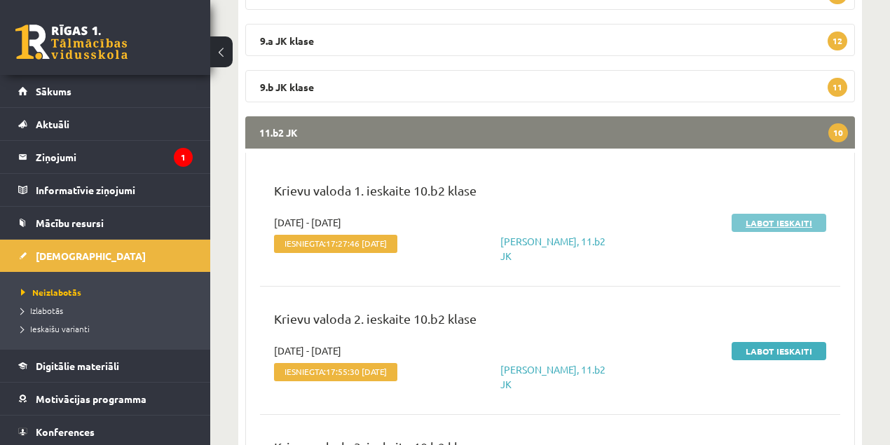
click at [795, 222] on link "Labot ieskaiti" at bounding box center [779, 223] width 95 height 18
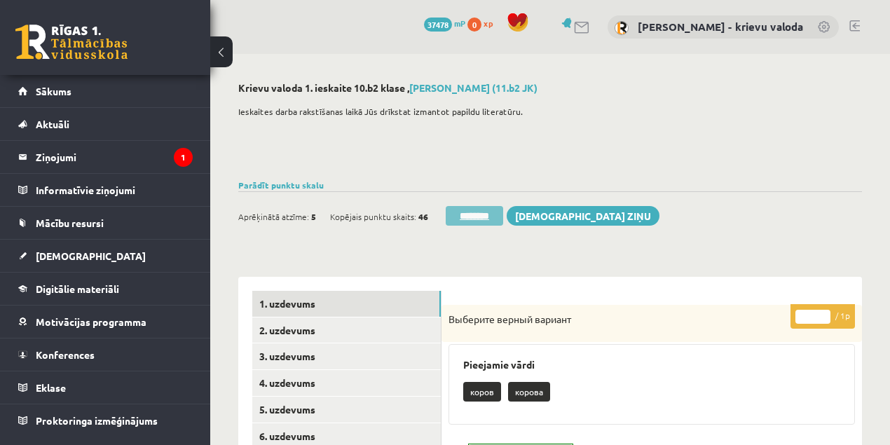
click at [492, 220] on input "********" at bounding box center [474, 216] width 57 height 20
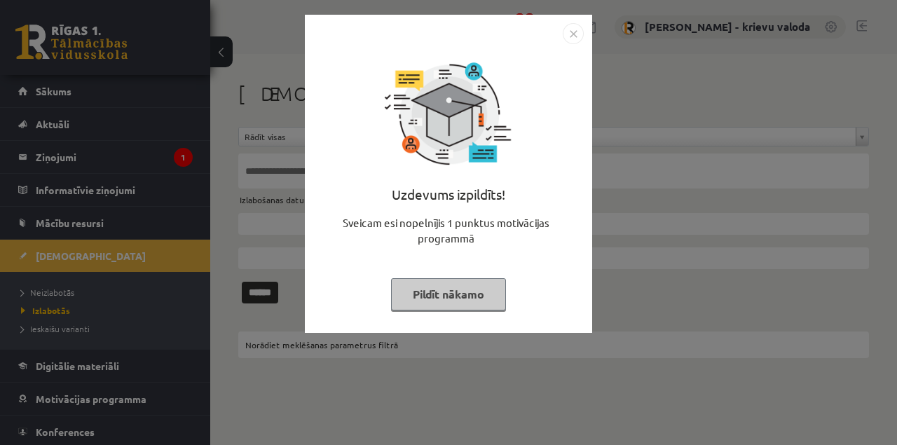
click at [475, 293] on button "Pildīt nākamo" at bounding box center [448, 294] width 115 height 32
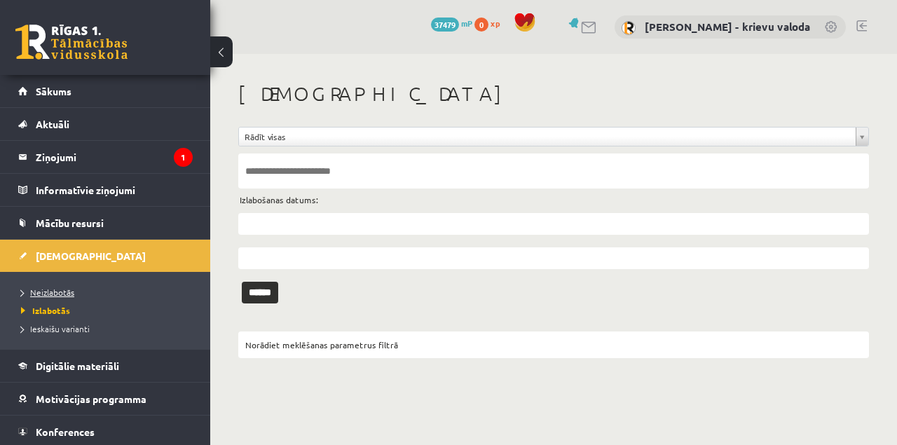
click at [69, 293] on span "Neizlabotās" at bounding box center [47, 292] width 53 height 11
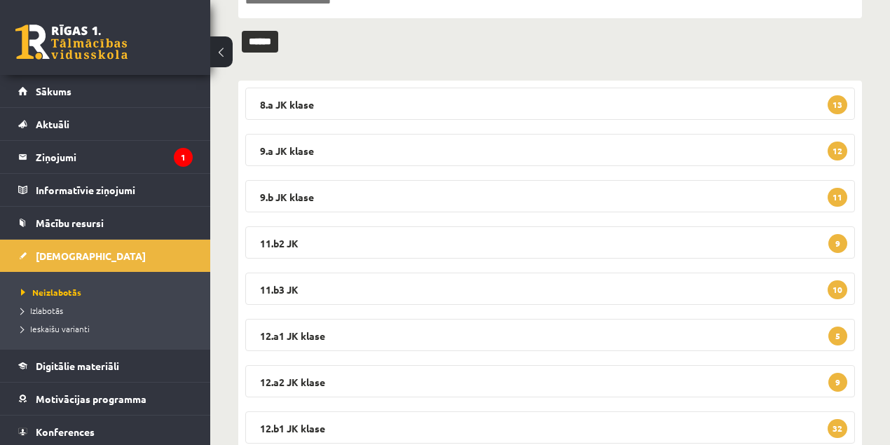
scroll to position [186, 0]
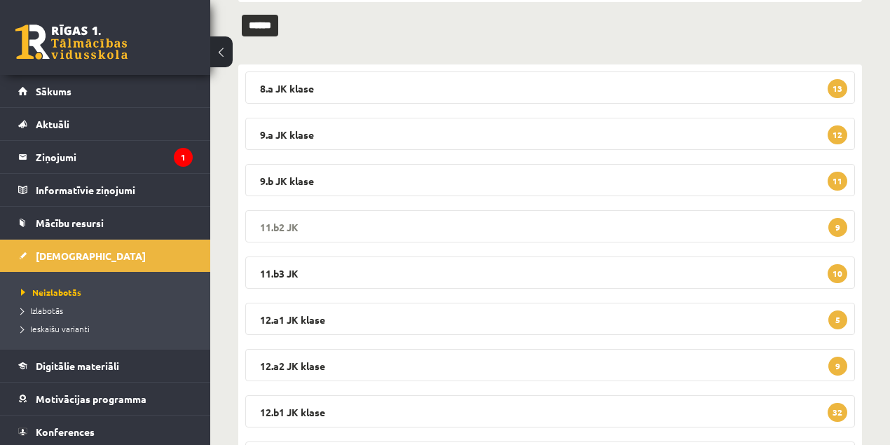
click at [280, 226] on legend "11.b2 JK 9" at bounding box center [550, 226] width 610 height 32
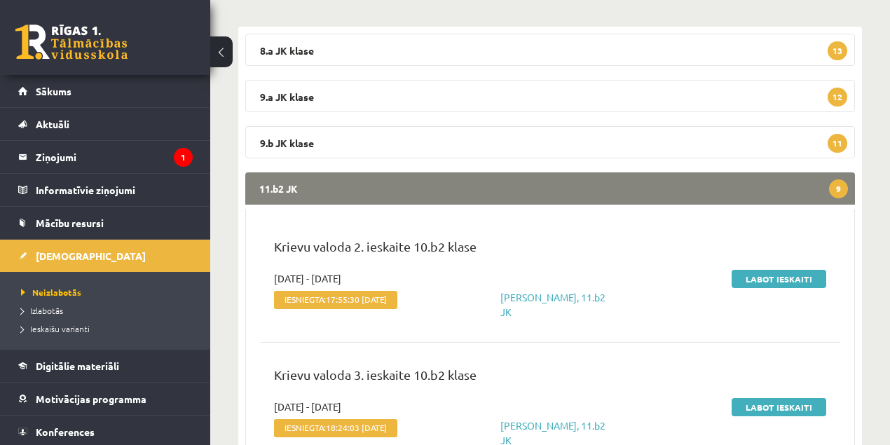
scroll to position [280, 0]
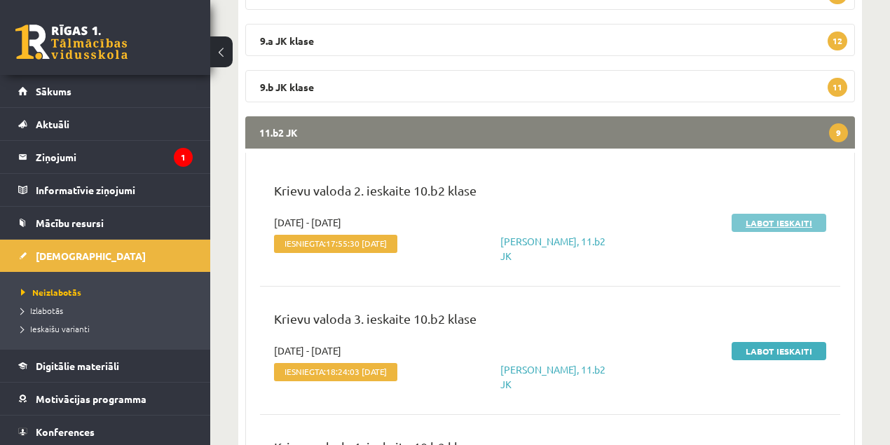
click at [783, 224] on link "Labot ieskaiti" at bounding box center [779, 223] width 95 height 18
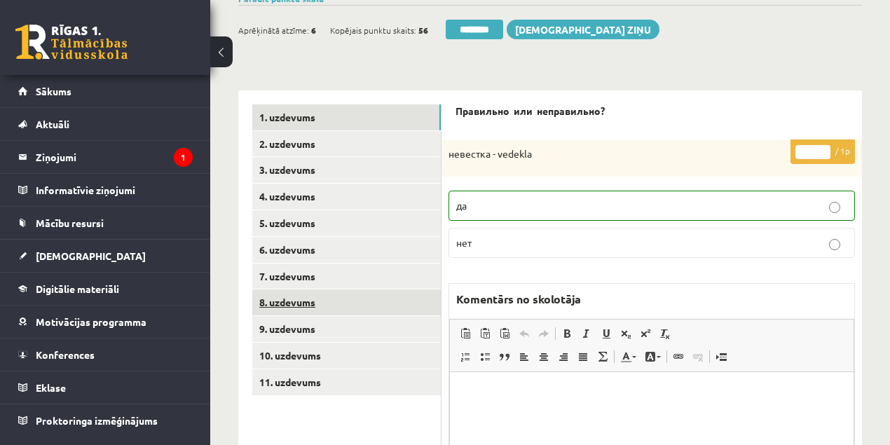
click at [275, 301] on link "8. uzdevums" at bounding box center [346, 303] width 189 height 26
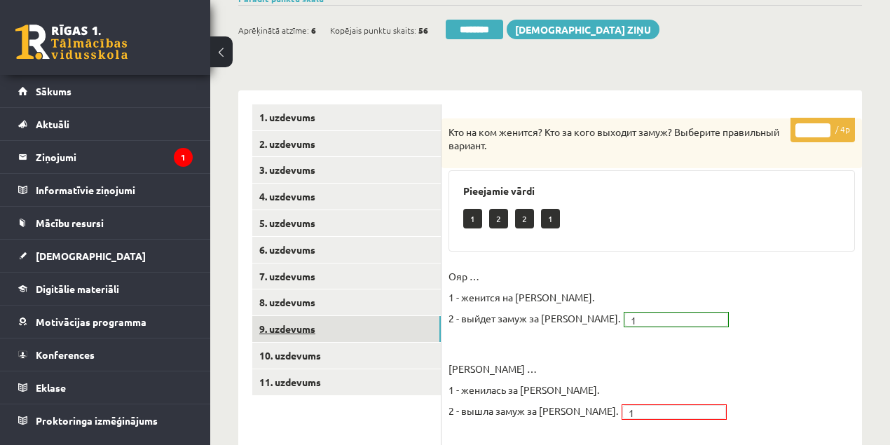
click at [285, 331] on link "9. uzdevums" at bounding box center [346, 329] width 189 height 26
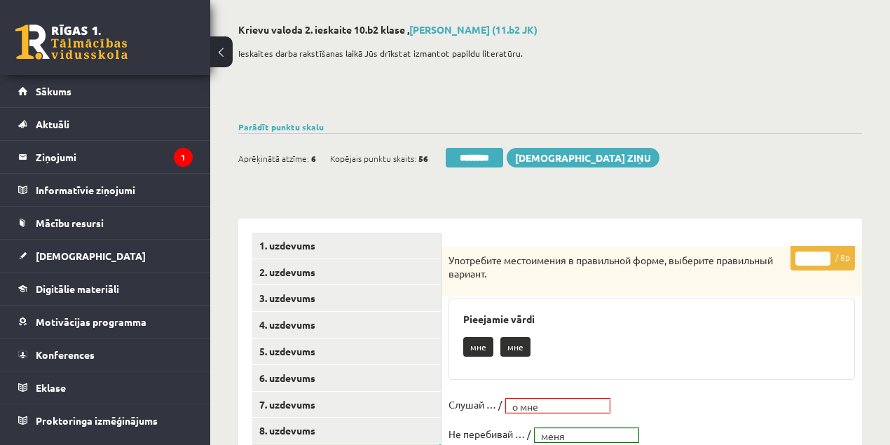
scroll to position [46, 0]
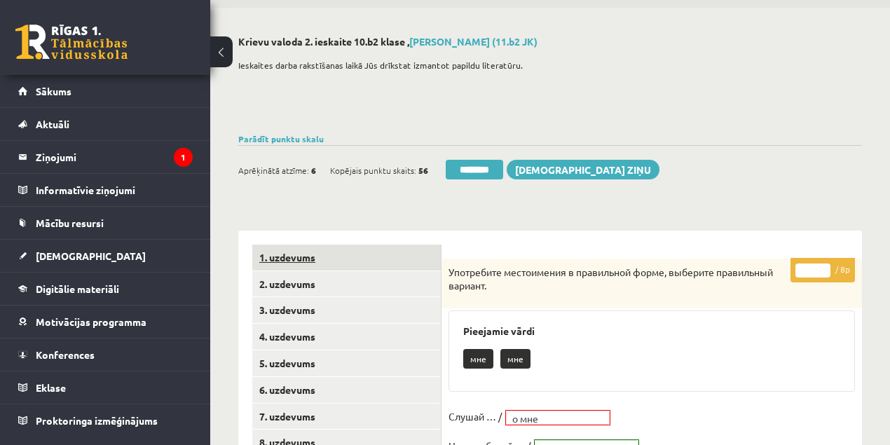
click at [296, 258] on link "1. uzdevums" at bounding box center [346, 258] width 189 height 26
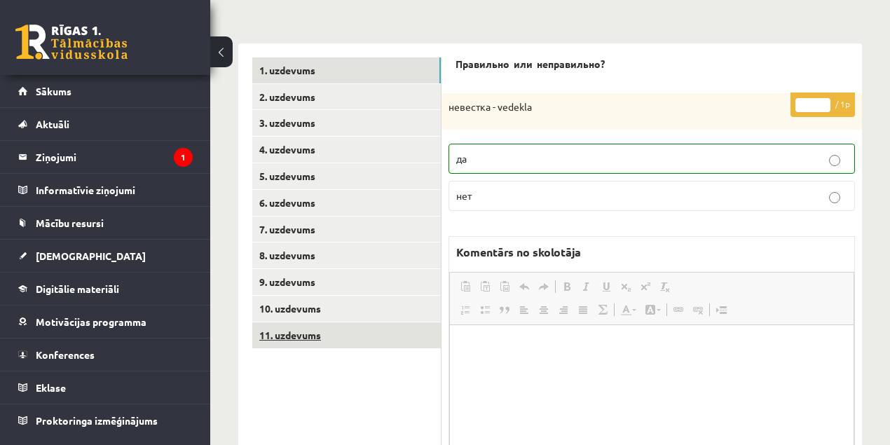
scroll to position [0, 0]
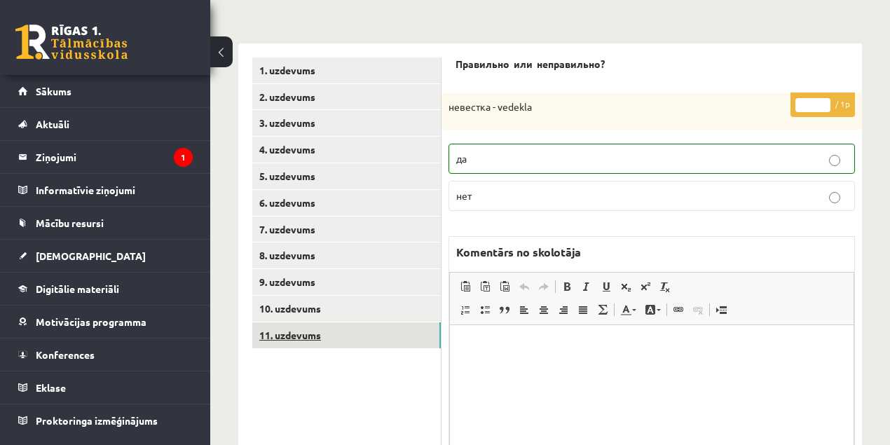
click at [304, 334] on link "11. uzdevums" at bounding box center [346, 335] width 189 height 26
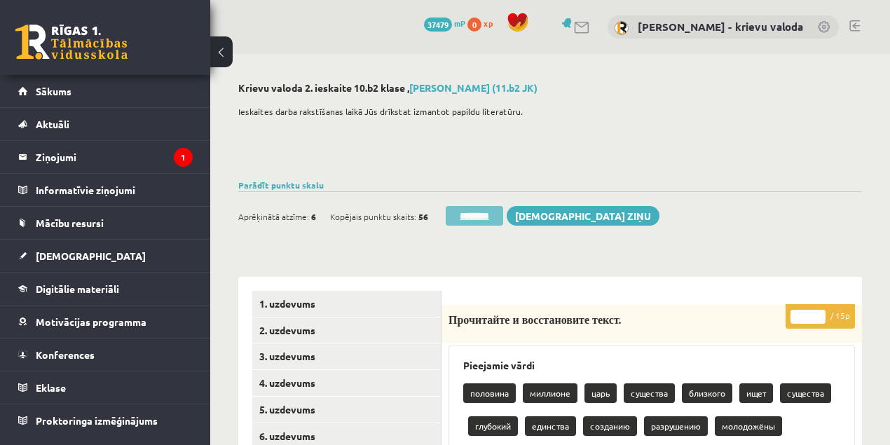
click at [474, 217] on input "********" at bounding box center [474, 216] width 57 height 20
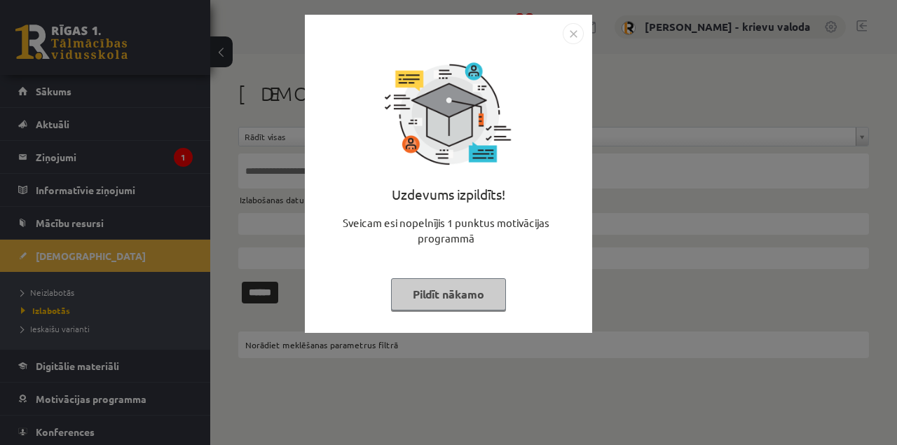
click at [430, 299] on button "Pildīt nākamo" at bounding box center [448, 294] width 115 height 32
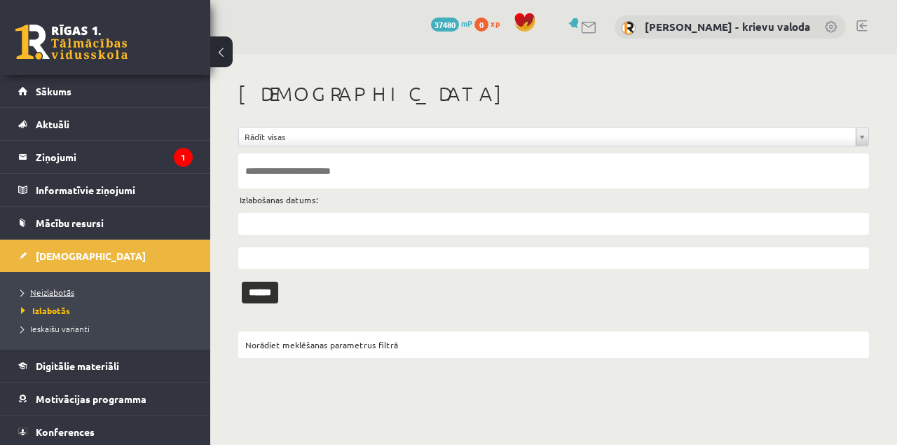
click at [69, 294] on span "Neizlabotās" at bounding box center [47, 292] width 53 height 11
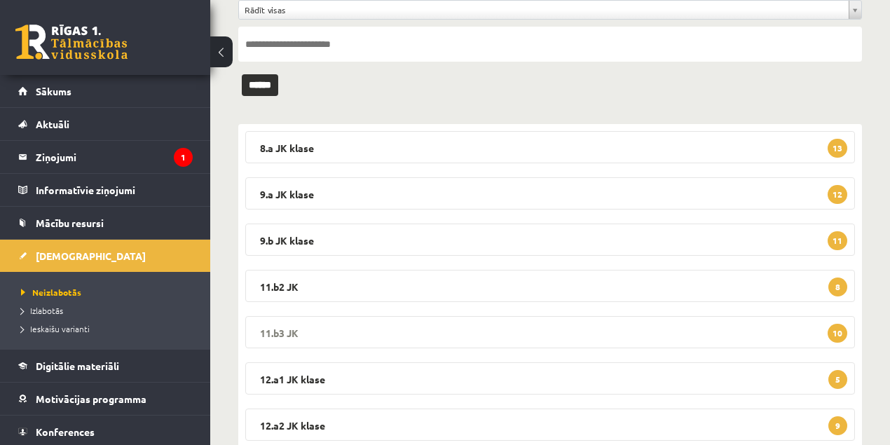
scroll to position [140, 0]
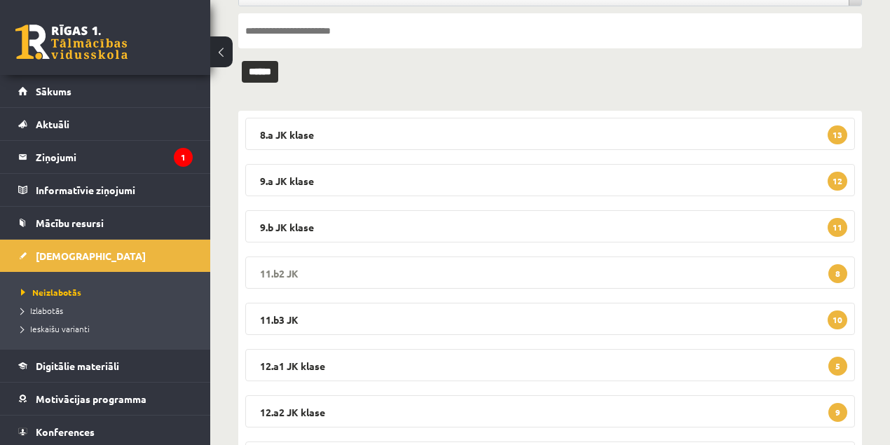
click at [281, 266] on legend "11.b2 JK 8" at bounding box center [550, 273] width 610 height 32
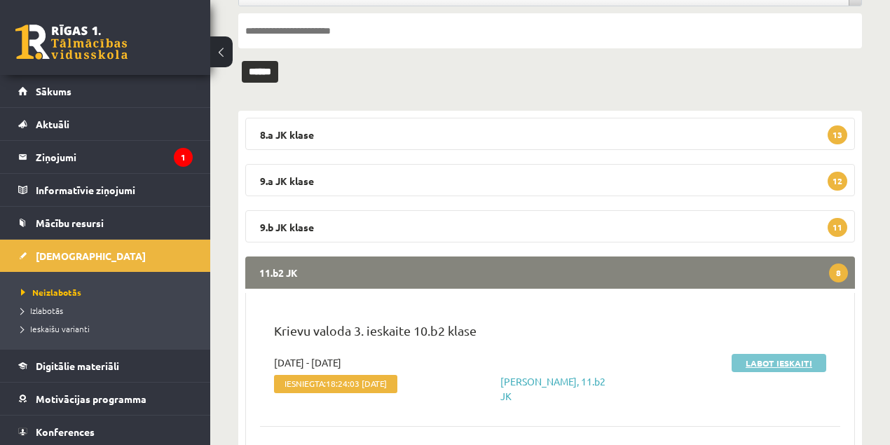
click at [794, 363] on link "Labot ieskaiti" at bounding box center [779, 363] width 95 height 18
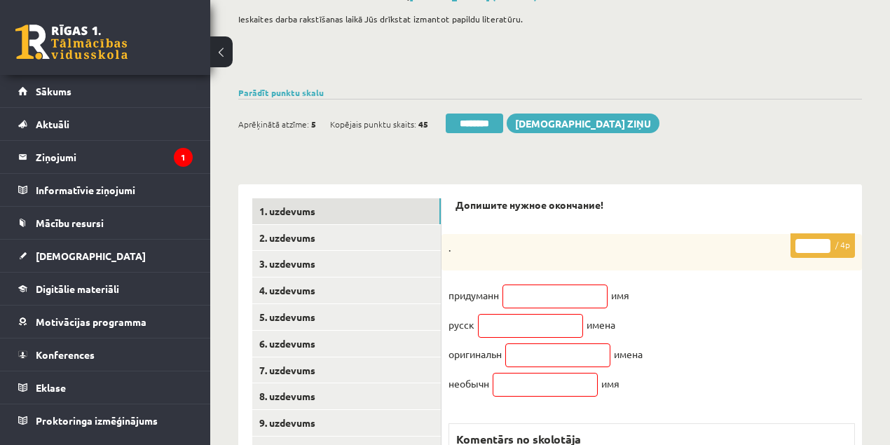
scroll to position [93, 0]
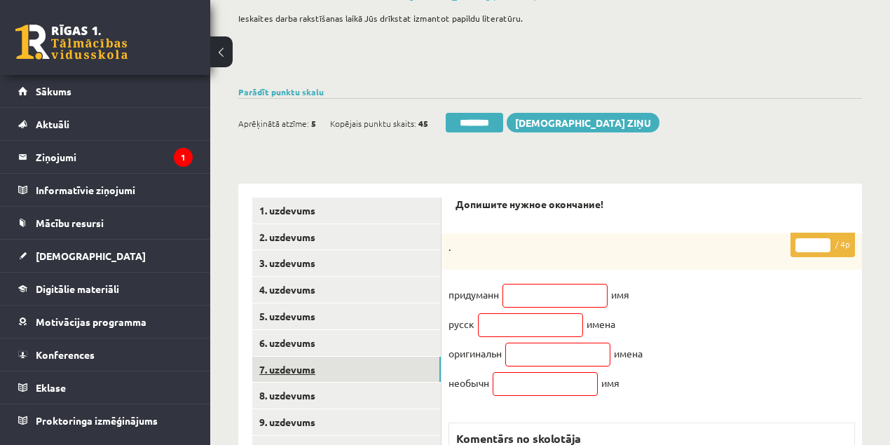
click at [278, 372] on link "7. uzdevums" at bounding box center [346, 370] width 189 height 26
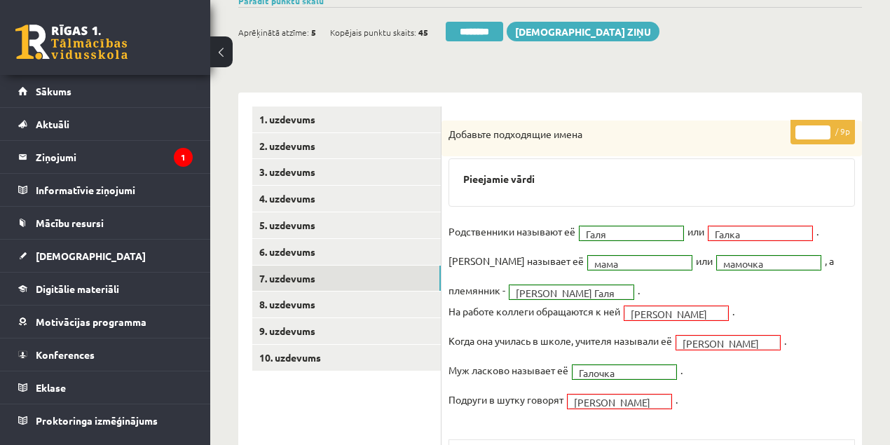
scroll to position [186, 0]
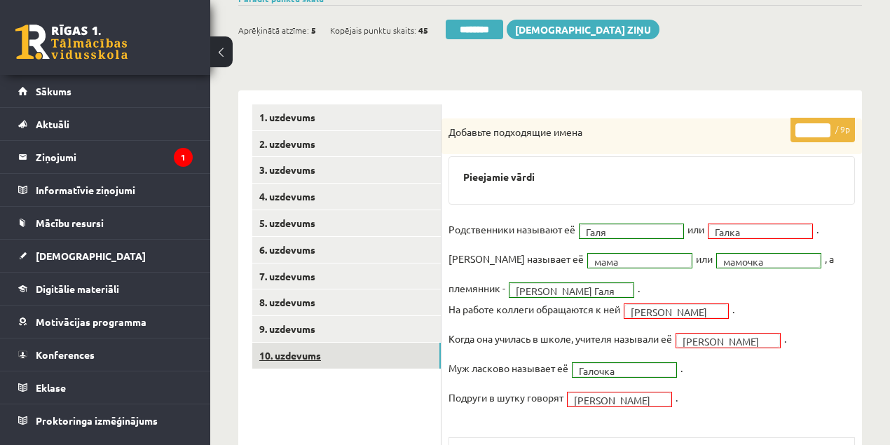
click at [299, 360] on link "10. uzdevums" at bounding box center [346, 356] width 189 height 26
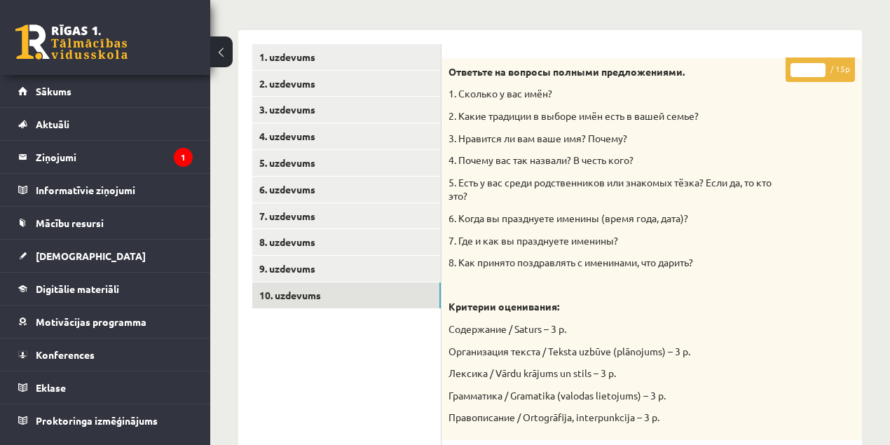
scroll to position [46, 0]
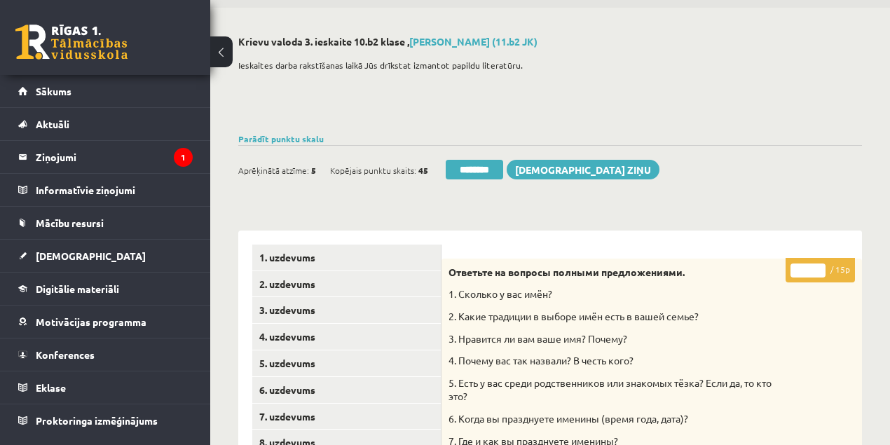
drag, startPoint x: 809, startPoint y: 273, endPoint x: 793, endPoint y: 272, distance: 16.2
click at [793, 272] on input "*" at bounding box center [808, 271] width 35 height 14
type input "**"
click at [280, 258] on link "1. uzdevums" at bounding box center [346, 258] width 189 height 26
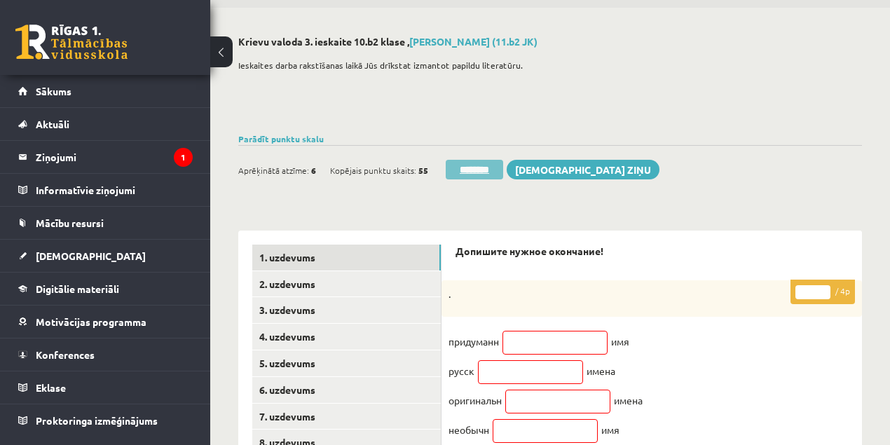
click at [472, 170] on input "********" at bounding box center [474, 170] width 57 height 20
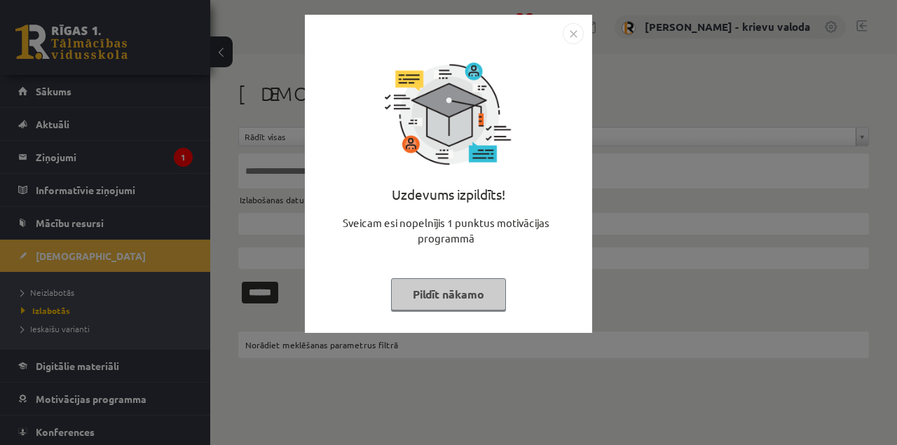
drag, startPoint x: 484, startPoint y: 304, endPoint x: 414, endPoint y: 307, distance: 70.9
click at [484, 304] on button "Pildīt nākamo" at bounding box center [448, 294] width 115 height 32
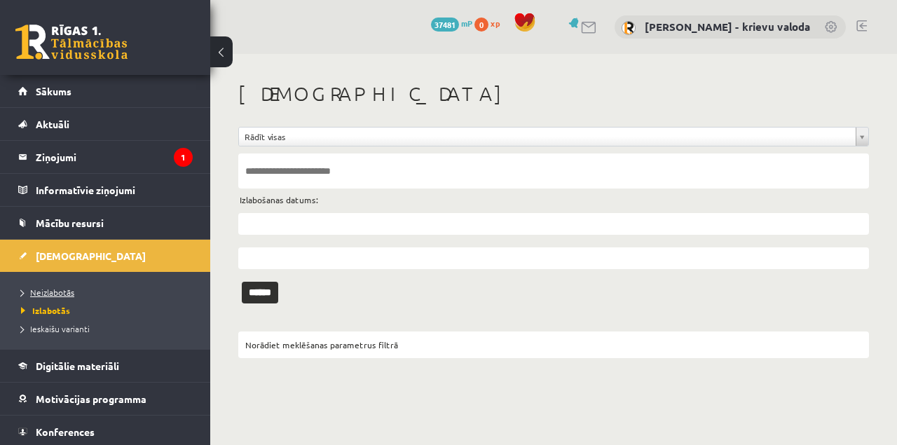
click at [58, 293] on span "Neizlabotās" at bounding box center [47, 292] width 53 height 11
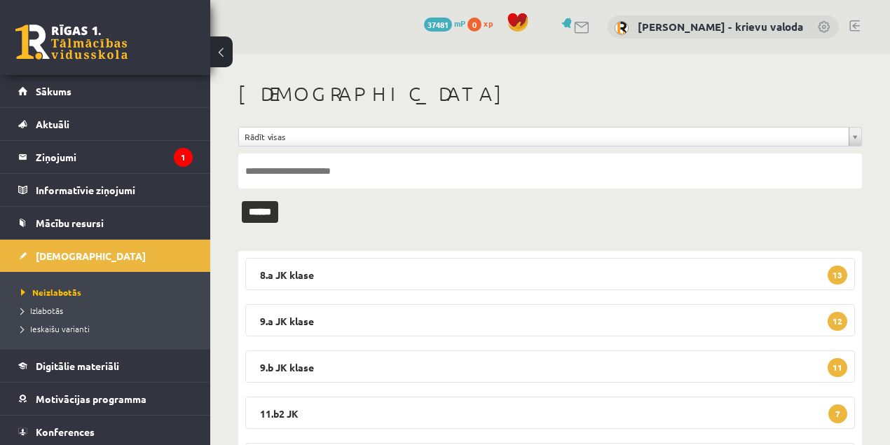
scroll to position [186, 0]
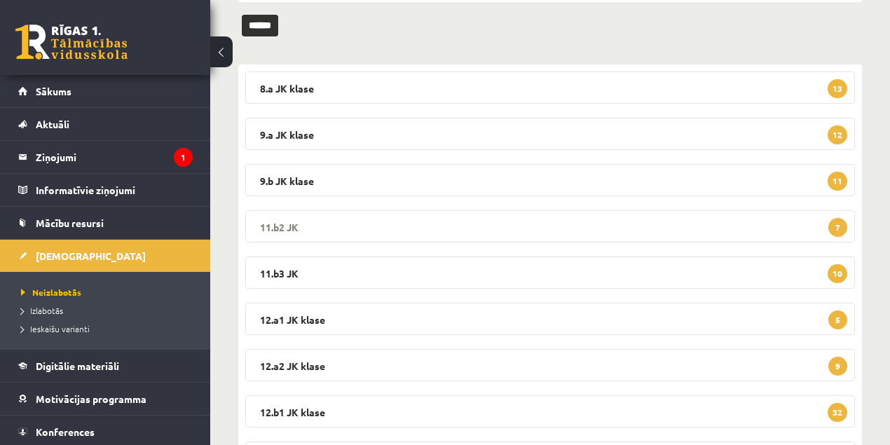
click at [278, 222] on legend "11.b2 JK 7" at bounding box center [550, 226] width 610 height 32
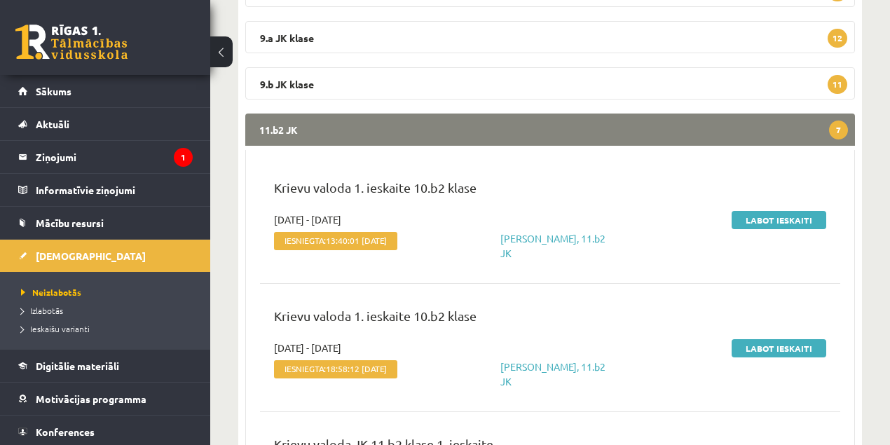
scroll to position [280, 0]
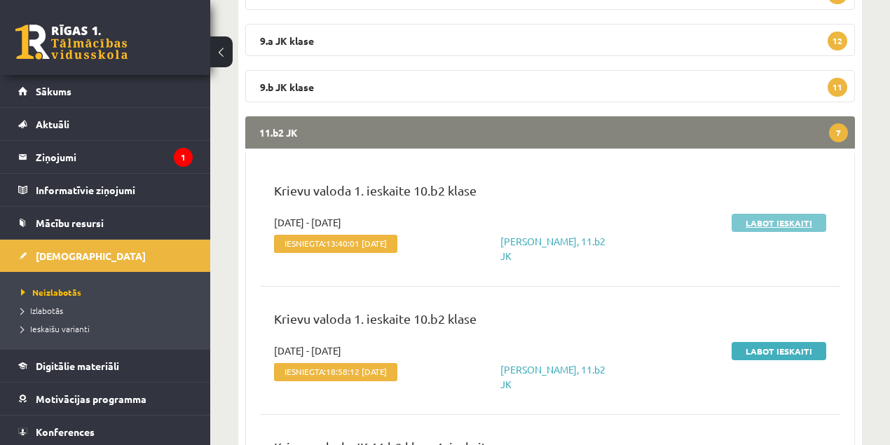
click at [778, 227] on link "Labot ieskaiti" at bounding box center [779, 223] width 95 height 18
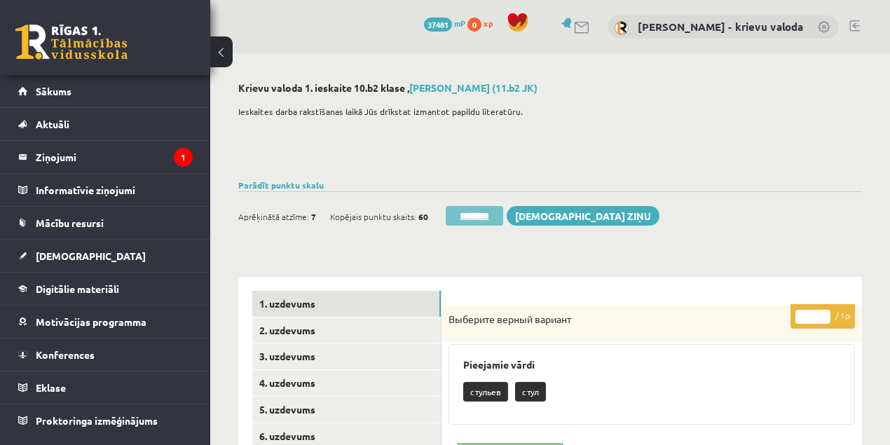
click at [473, 219] on input "********" at bounding box center [474, 216] width 57 height 20
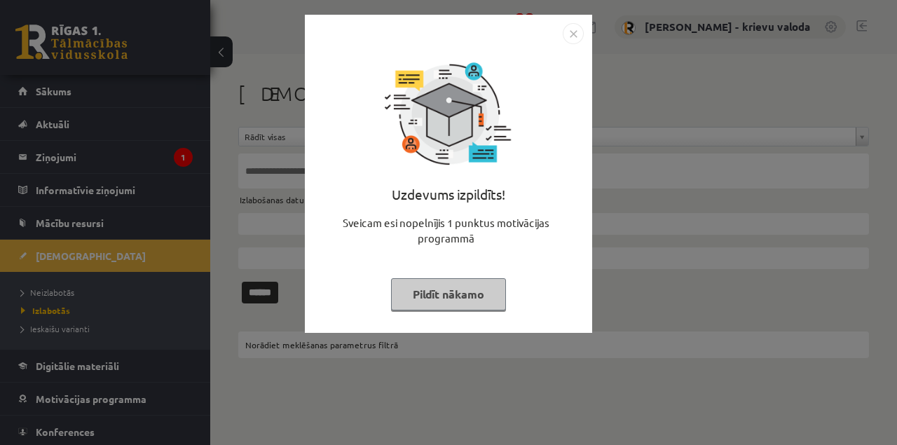
click at [481, 300] on button "Pildīt nākamo" at bounding box center [448, 294] width 115 height 32
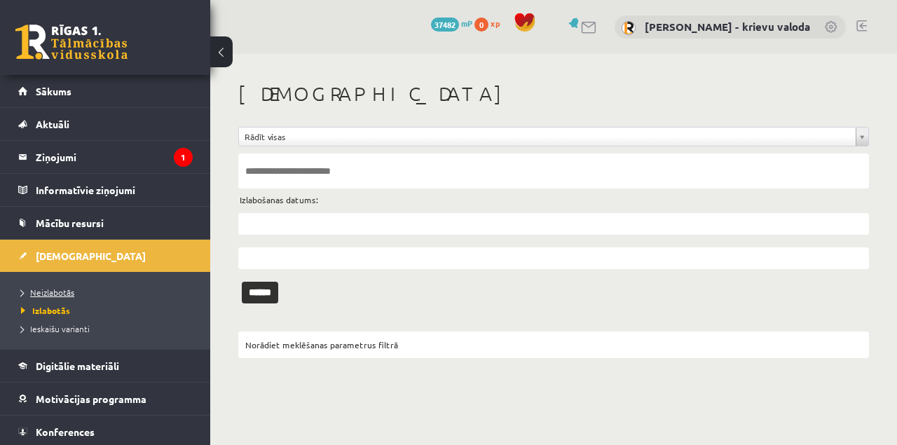
click at [63, 294] on span "Neizlabotās" at bounding box center [47, 292] width 53 height 11
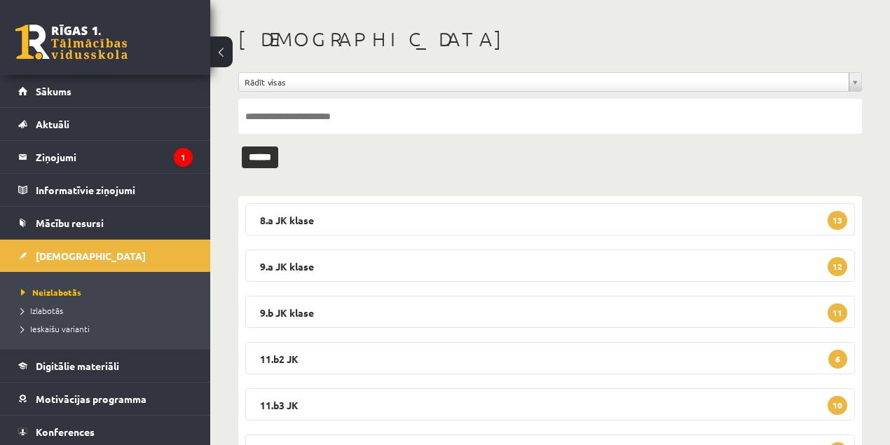
scroll to position [140, 0]
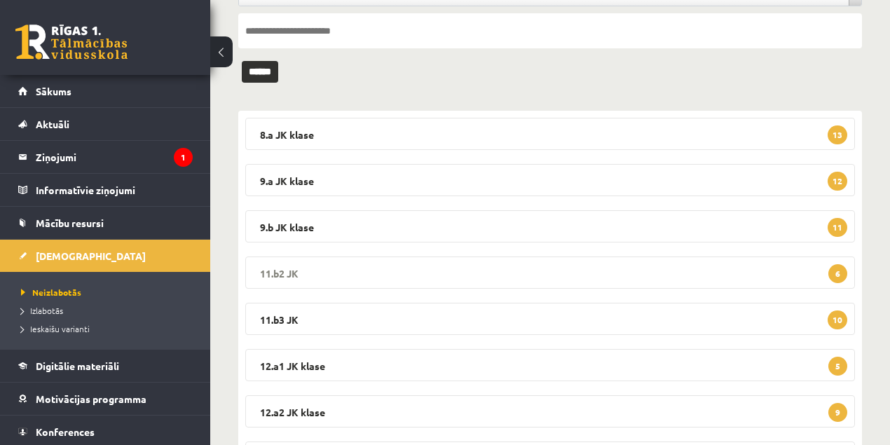
click at [270, 273] on legend "11.b2 JK 6" at bounding box center [550, 273] width 610 height 32
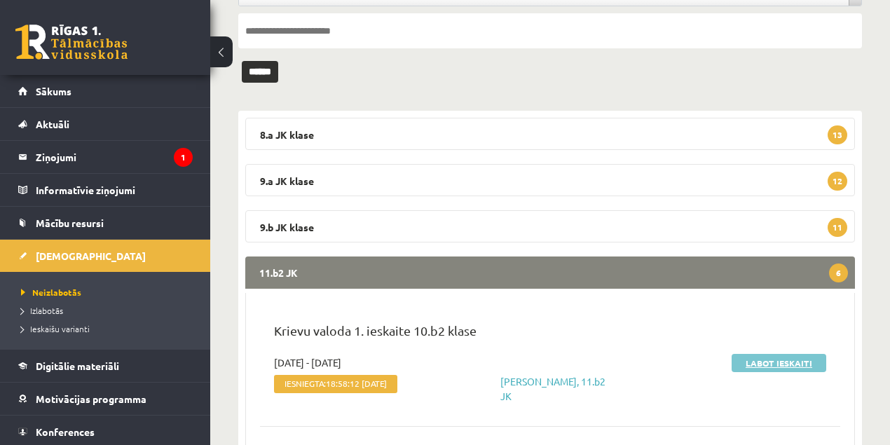
click at [791, 367] on link "Labot ieskaiti" at bounding box center [779, 363] width 95 height 18
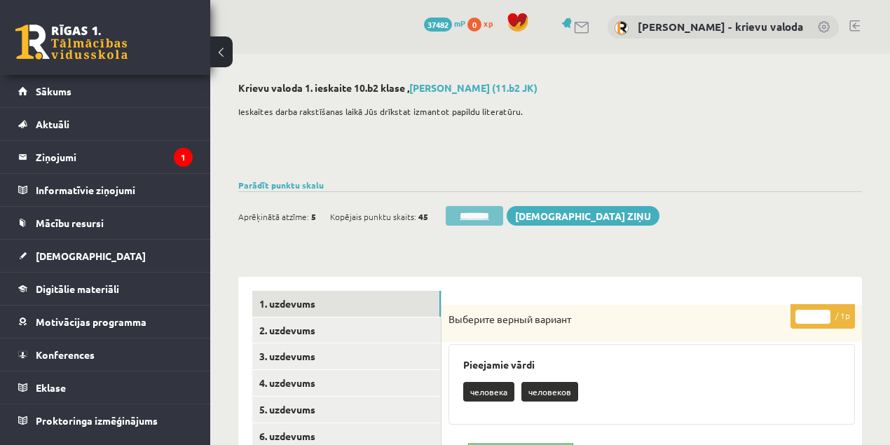
click at [486, 217] on input "********" at bounding box center [474, 216] width 57 height 20
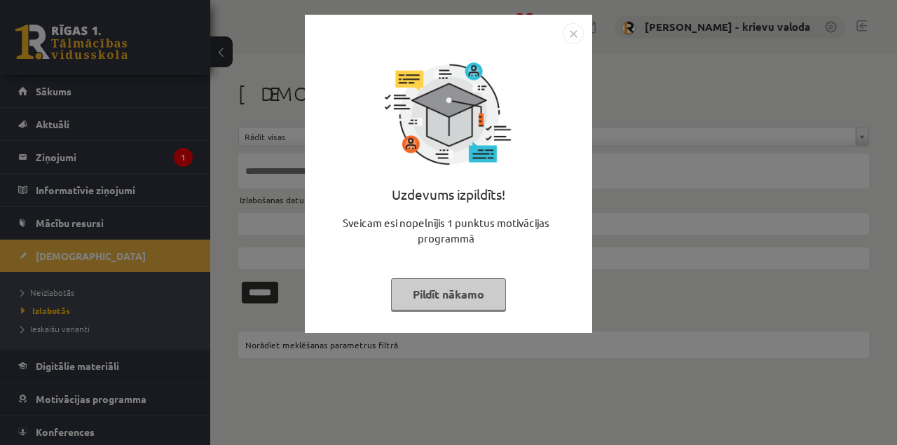
click at [469, 300] on button "Pildīt nākamo" at bounding box center [448, 294] width 115 height 32
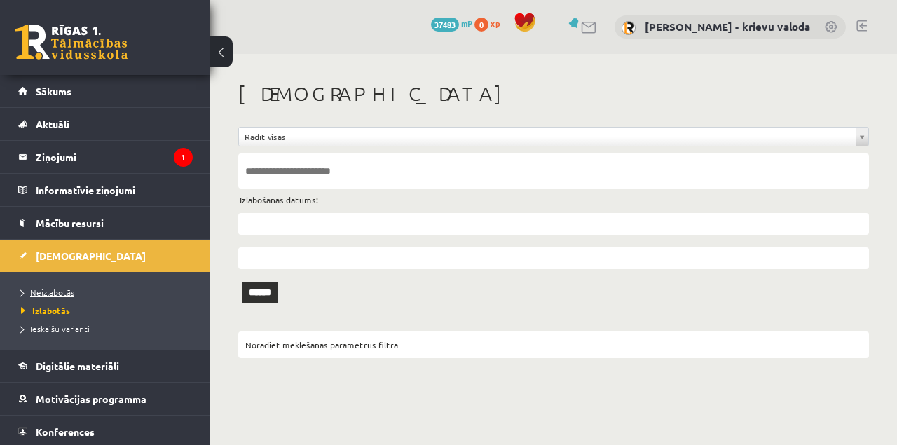
click at [64, 291] on span "Neizlabotās" at bounding box center [47, 292] width 53 height 11
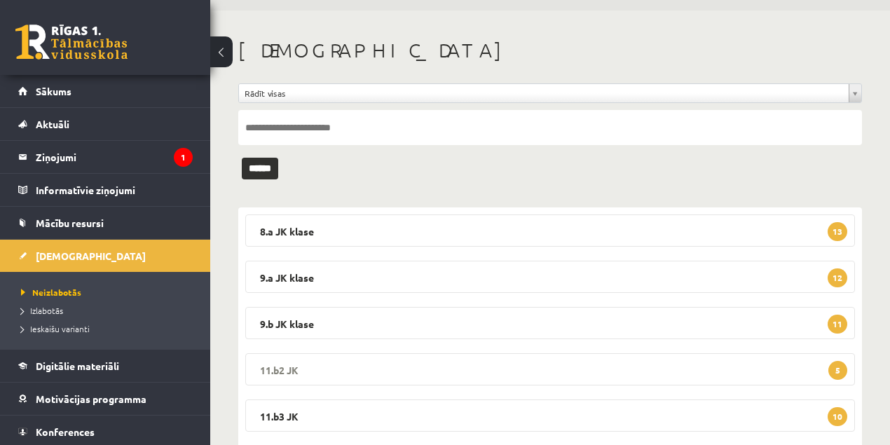
scroll to position [140, 0]
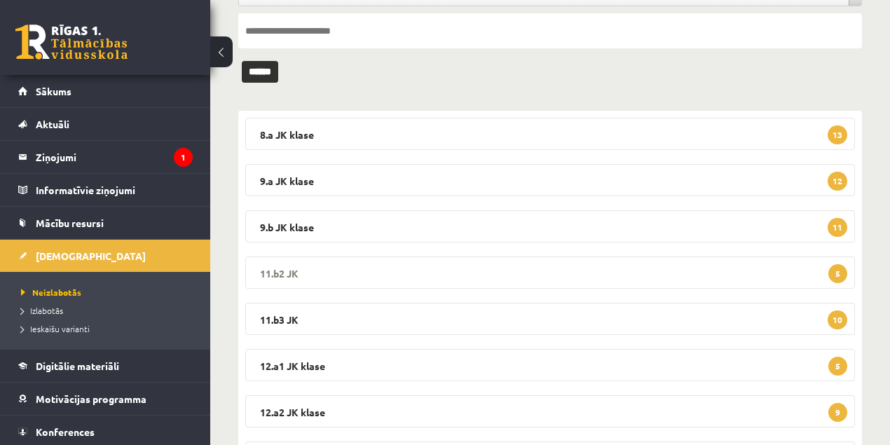
click at [283, 273] on legend "11.b2 JK 5" at bounding box center [550, 273] width 610 height 32
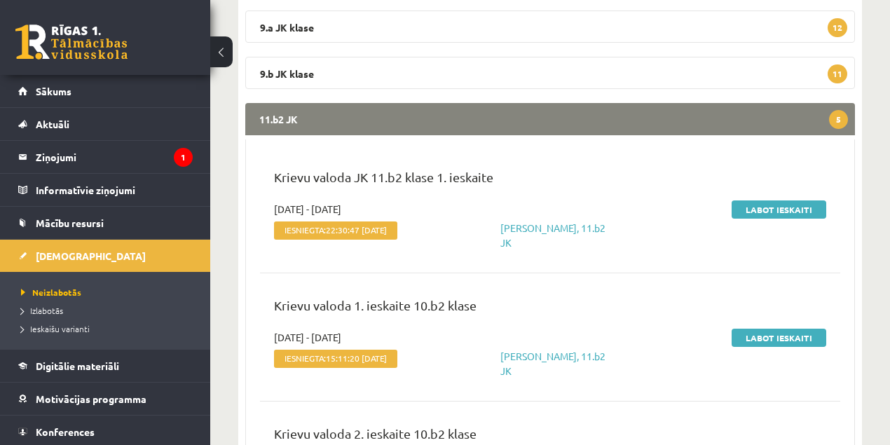
scroll to position [327, 0]
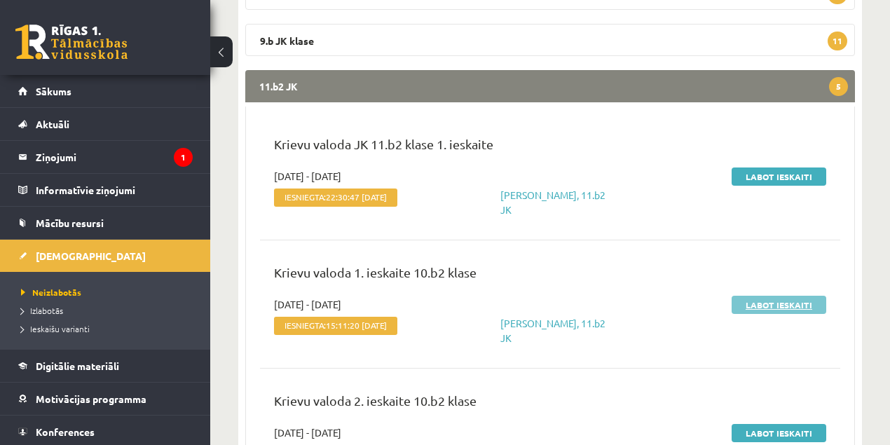
click at [768, 308] on link "Labot ieskaiti" at bounding box center [779, 305] width 95 height 18
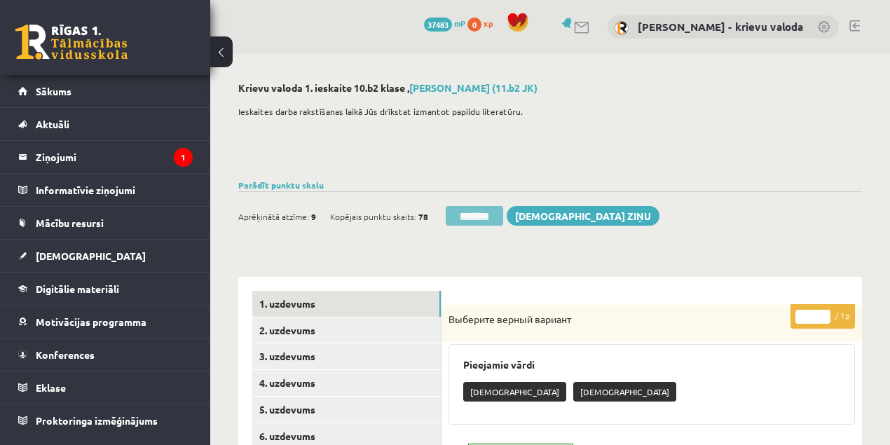
click at [486, 217] on input "********" at bounding box center [474, 216] width 57 height 20
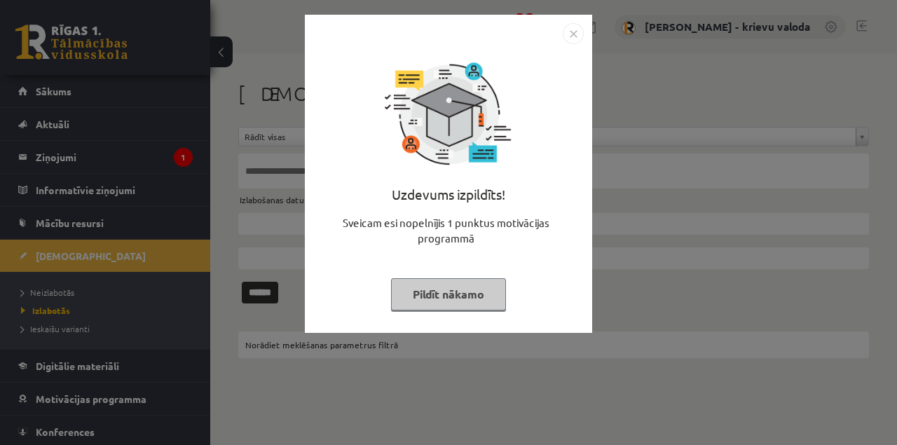
click at [463, 301] on button "Pildīt nākamo" at bounding box center [448, 294] width 115 height 32
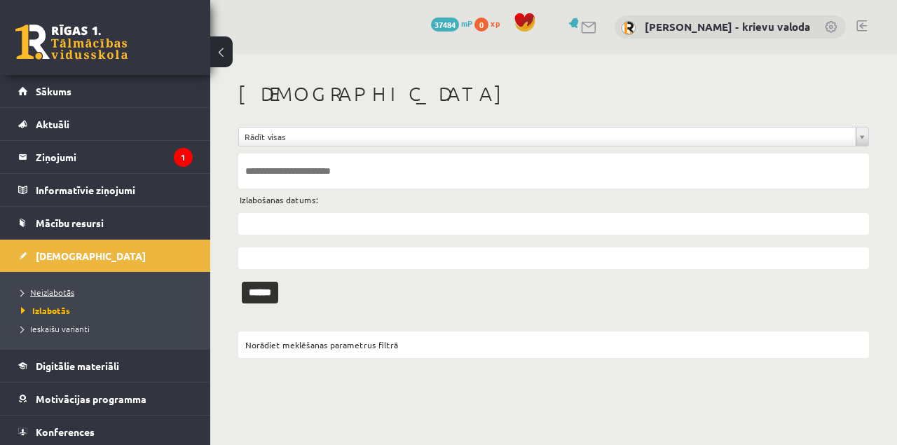
click at [67, 294] on span "Neizlabotās" at bounding box center [47, 292] width 53 height 11
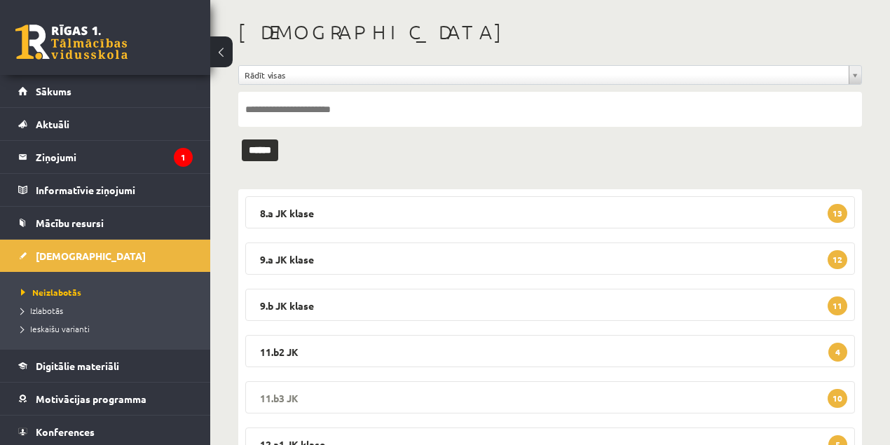
scroll to position [186, 0]
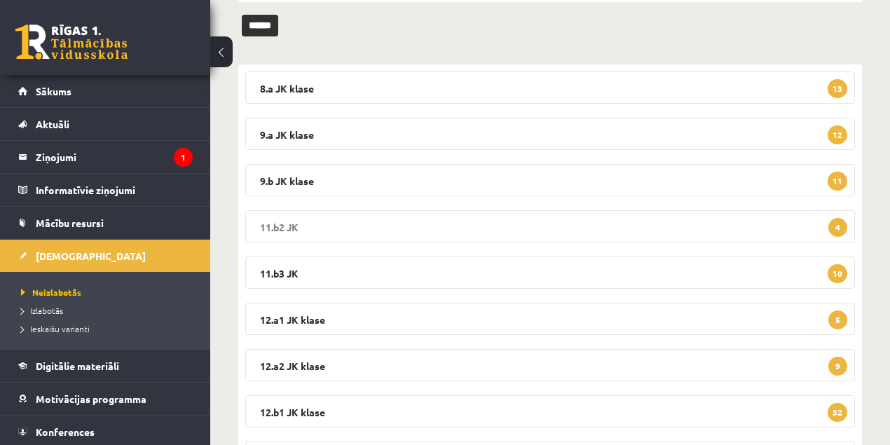
click at [291, 224] on legend "11.b2 JK 4" at bounding box center [550, 226] width 610 height 32
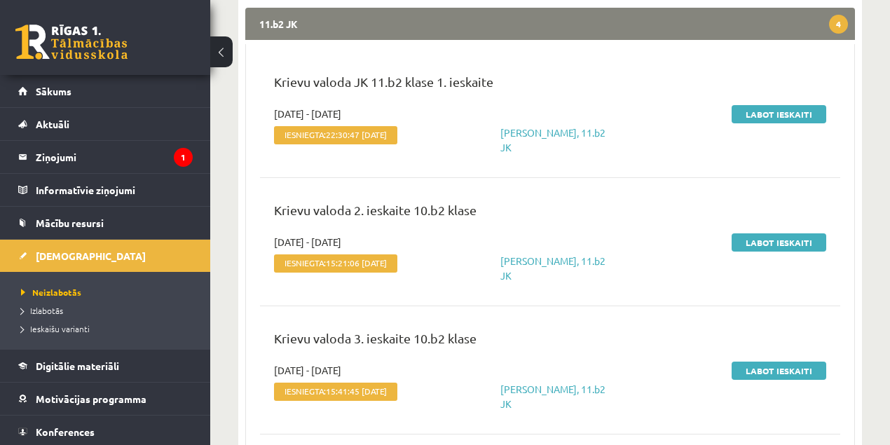
scroll to position [327, 0]
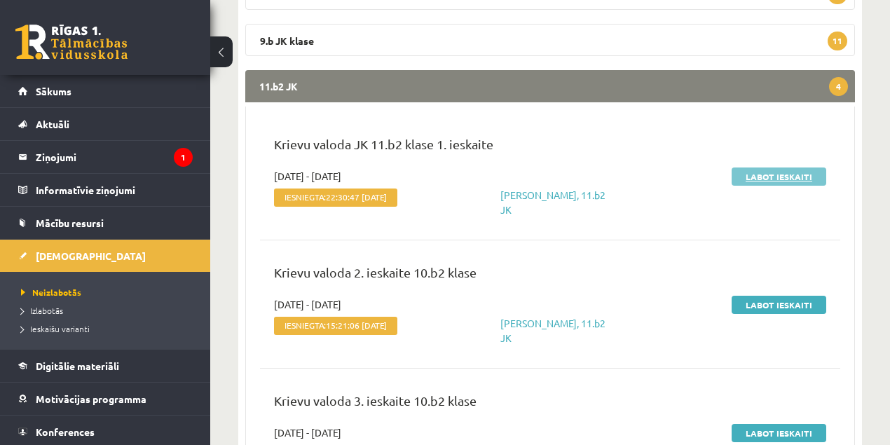
click at [756, 174] on link "Labot ieskaiti" at bounding box center [779, 177] width 95 height 18
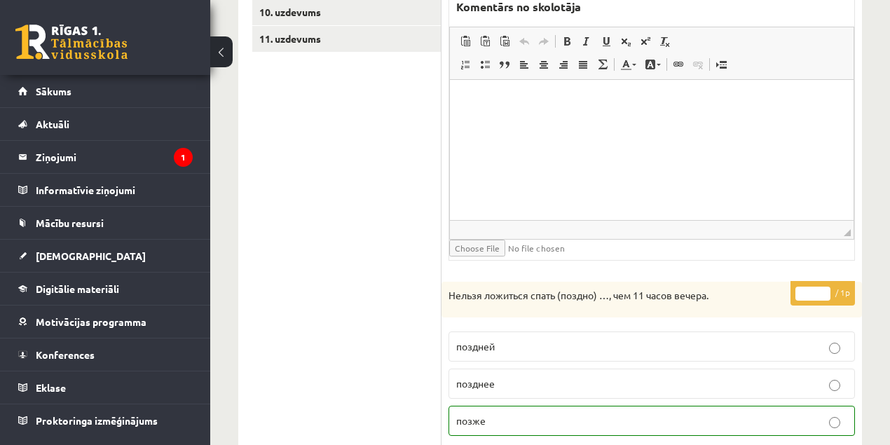
scroll to position [327, 0]
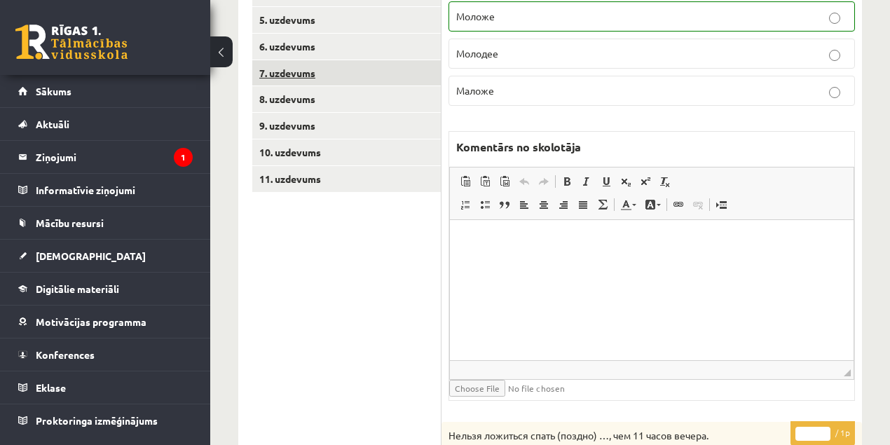
click at [294, 72] on link "7. uzdevums" at bounding box center [346, 73] width 189 height 26
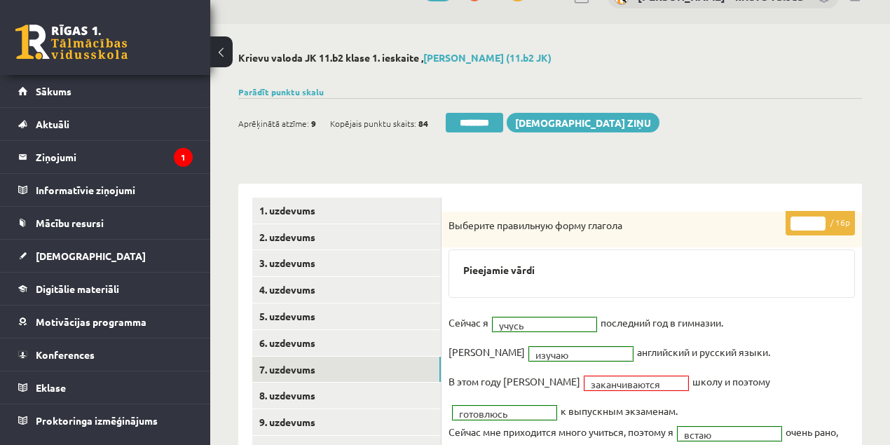
scroll to position [0, 0]
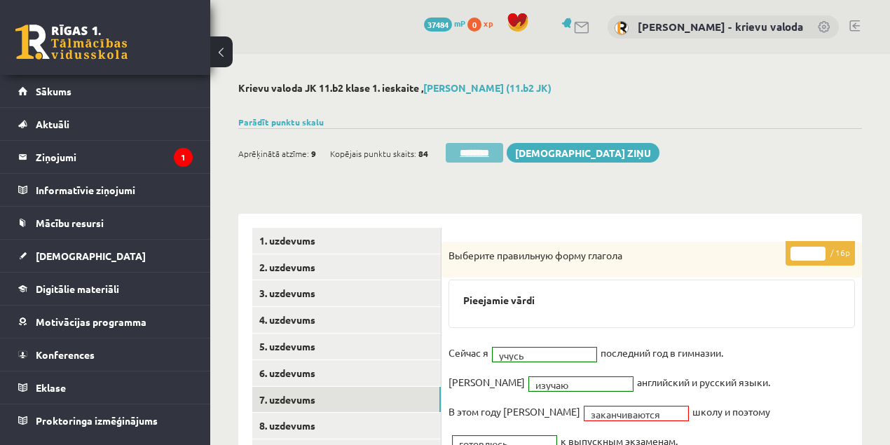
click at [472, 154] on input "********" at bounding box center [474, 153] width 57 height 20
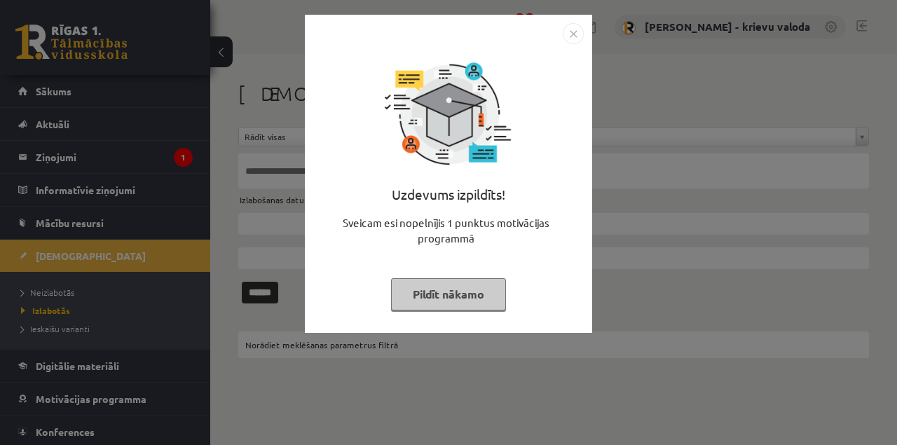
drag, startPoint x: 480, startPoint y: 300, endPoint x: 471, endPoint y: 300, distance: 8.4
click at [480, 301] on button "Pildīt nākamo" at bounding box center [448, 294] width 115 height 32
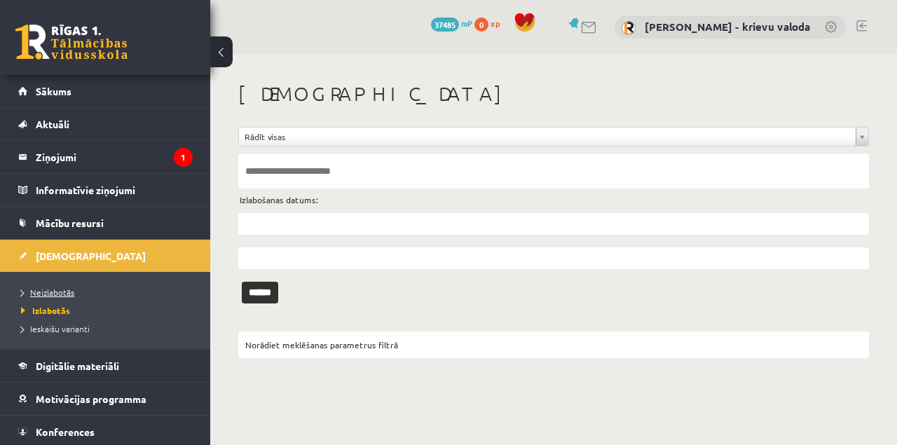
click at [62, 290] on span "Neizlabotās" at bounding box center [47, 292] width 53 height 11
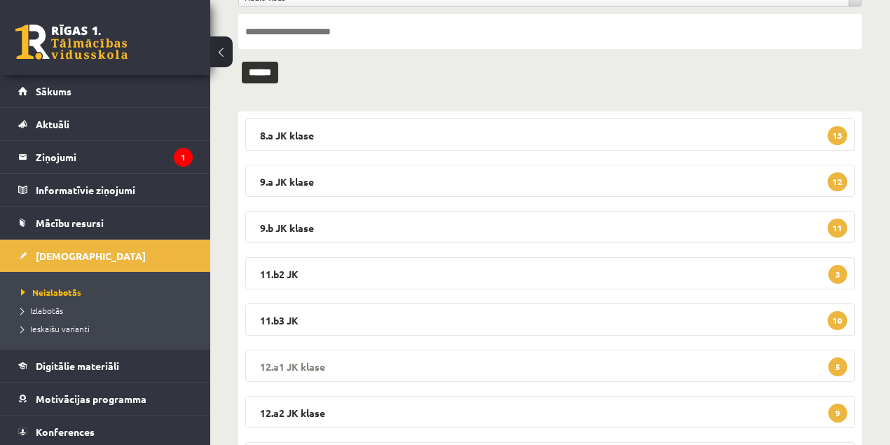
scroll to position [140, 0]
click at [268, 276] on legend "11.b2 JK 3" at bounding box center [550, 273] width 610 height 32
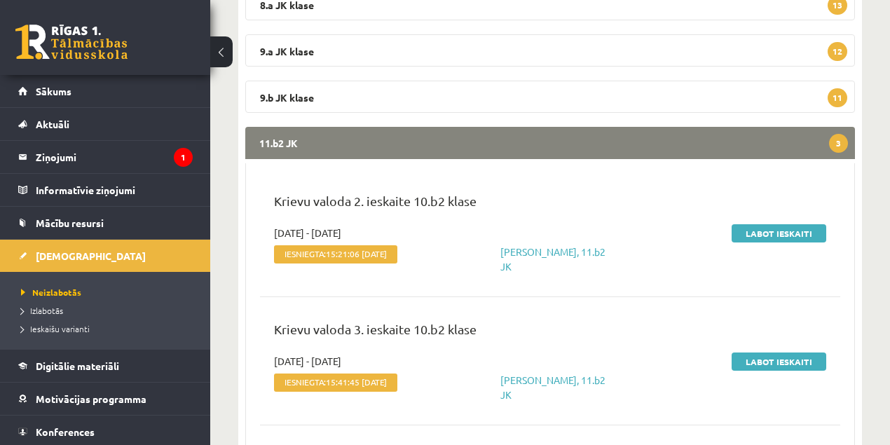
scroll to position [280, 0]
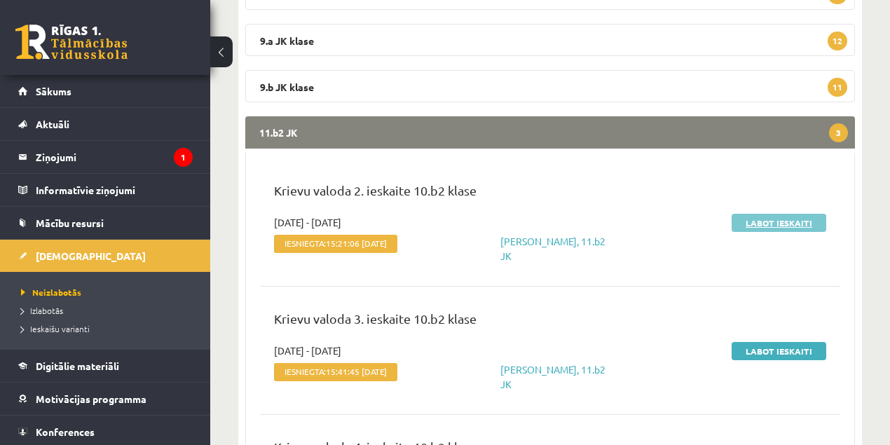
click at [791, 227] on link "Labot ieskaiti" at bounding box center [779, 223] width 95 height 18
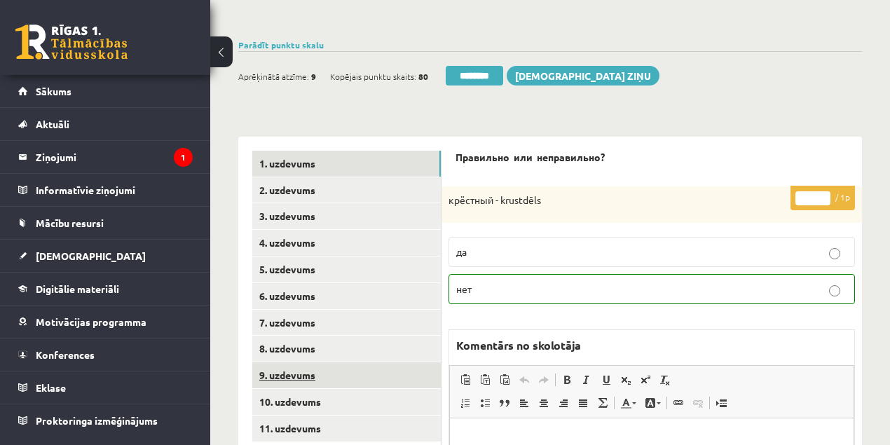
click at [294, 379] on link "9. uzdevums" at bounding box center [346, 375] width 189 height 26
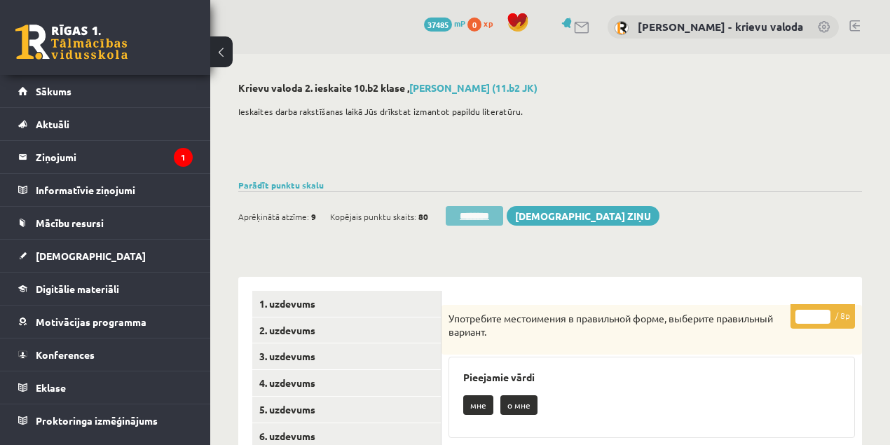
click at [482, 214] on input "********" at bounding box center [474, 216] width 57 height 20
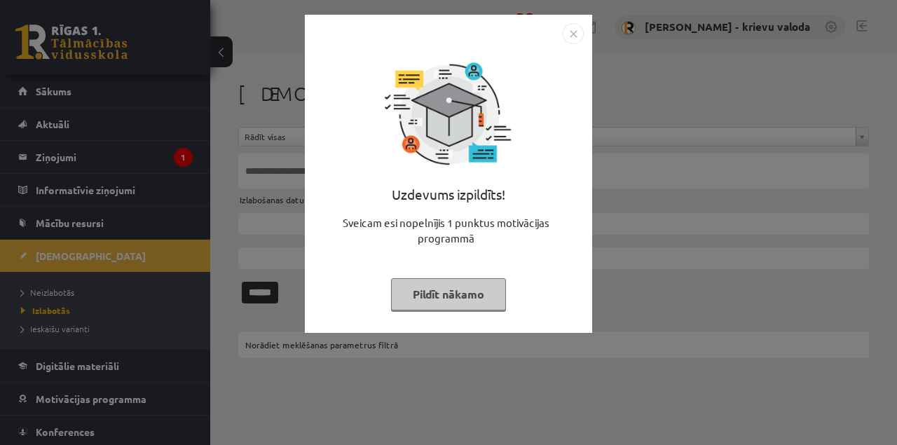
click at [469, 301] on button "Pildīt nākamo" at bounding box center [448, 294] width 115 height 32
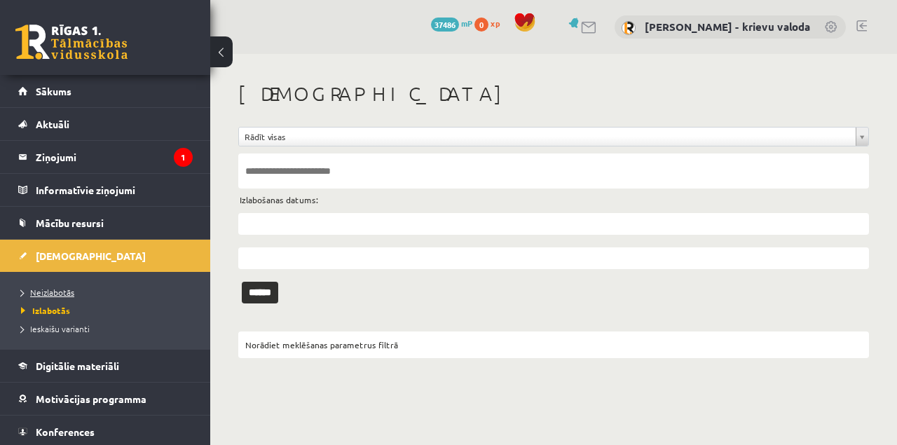
click at [62, 292] on span "Neizlabotās" at bounding box center [47, 292] width 53 height 11
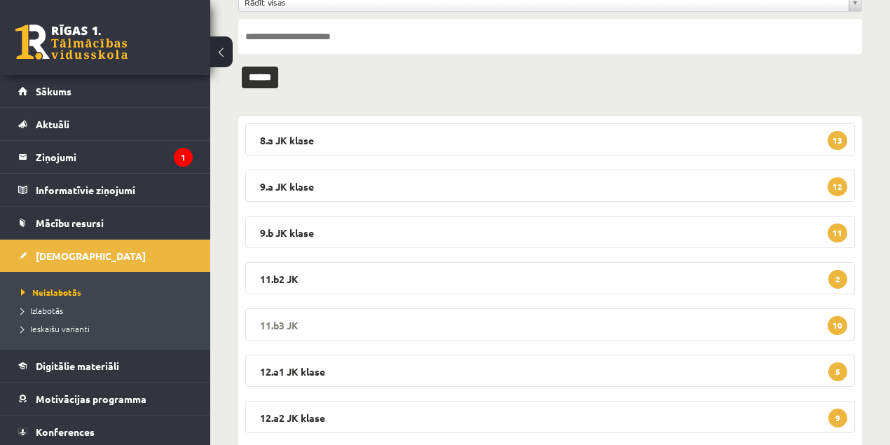
scroll to position [140, 0]
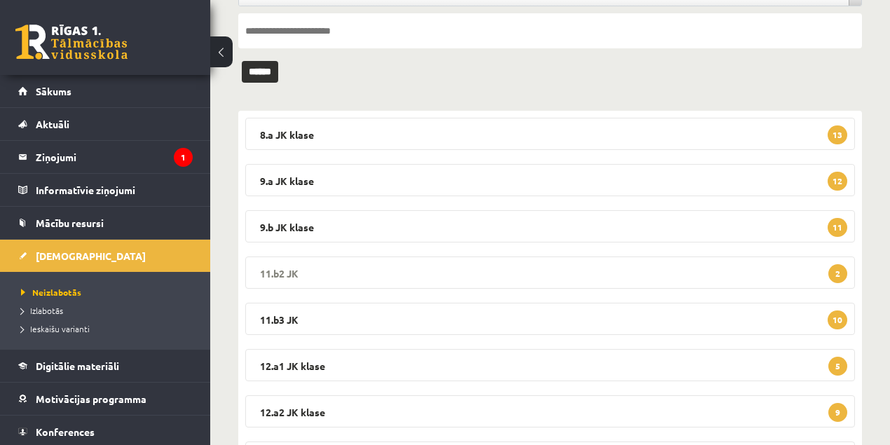
click at [285, 272] on legend "11.b2 JK 2" at bounding box center [550, 273] width 610 height 32
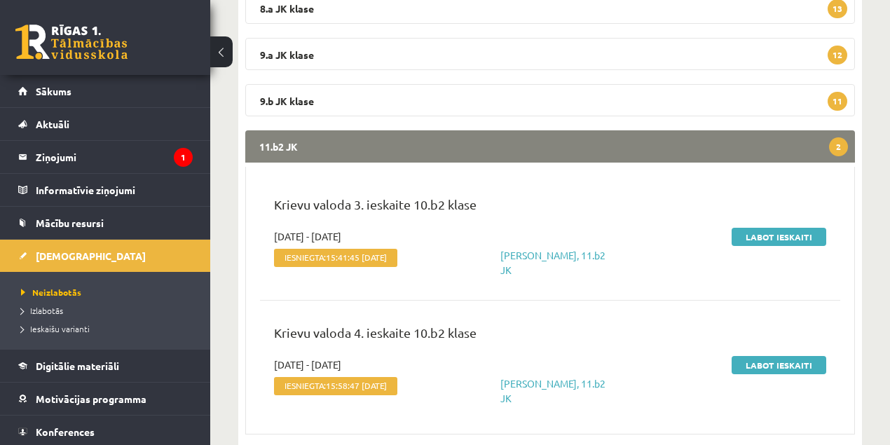
scroll to position [280, 0]
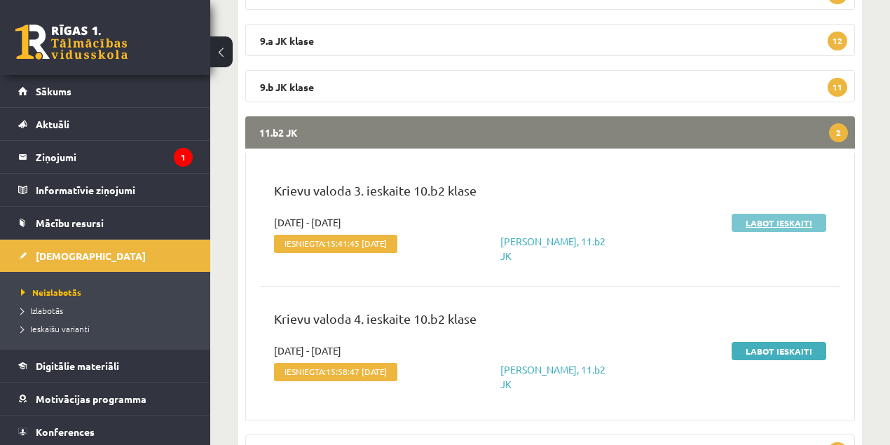
click at [786, 226] on link "Labot ieskaiti" at bounding box center [779, 223] width 95 height 18
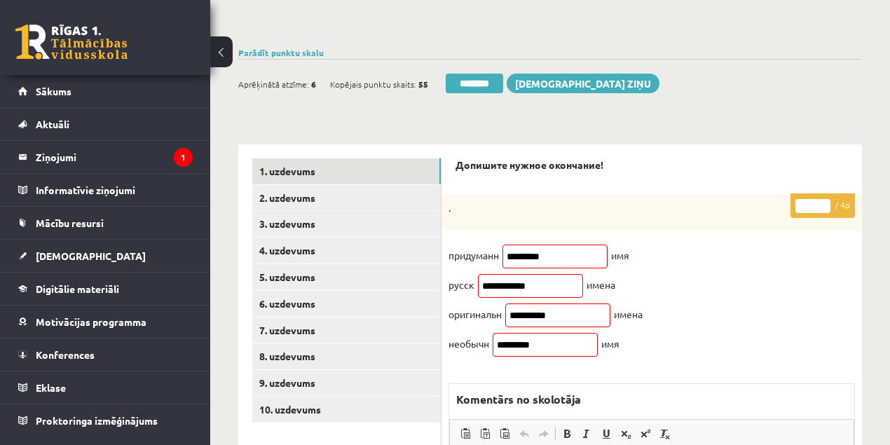
scroll to position [140, 0]
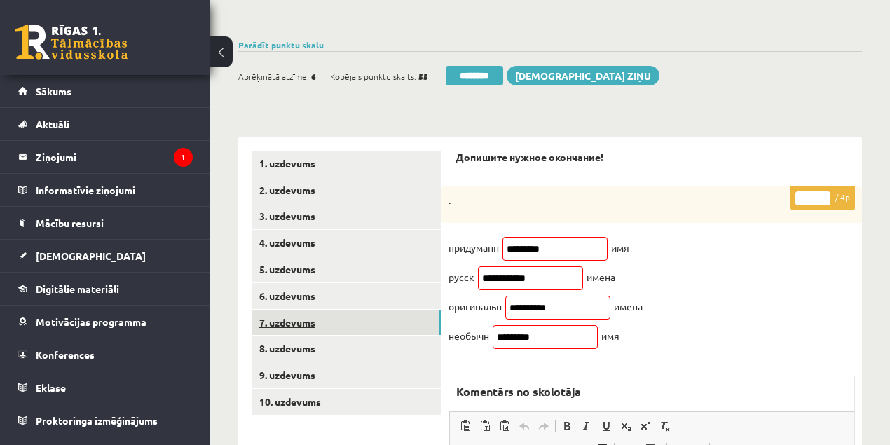
click at [282, 322] on link "7. uzdevums" at bounding box center [346, 323] width 189 height 26
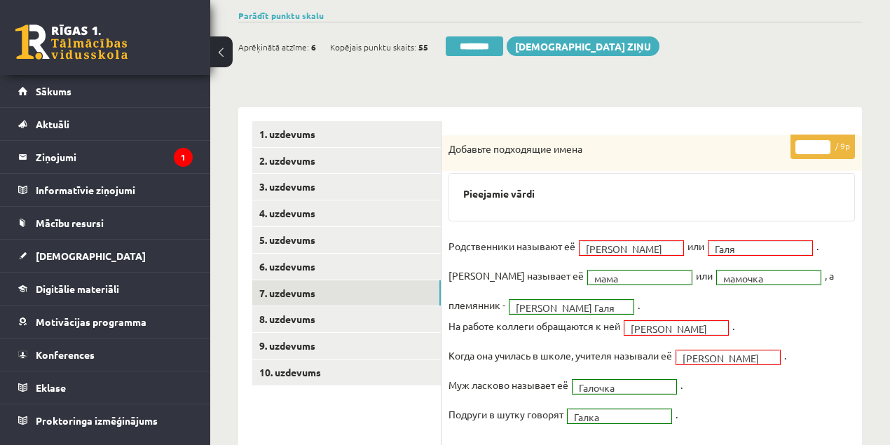
scroll to position [186, 0]
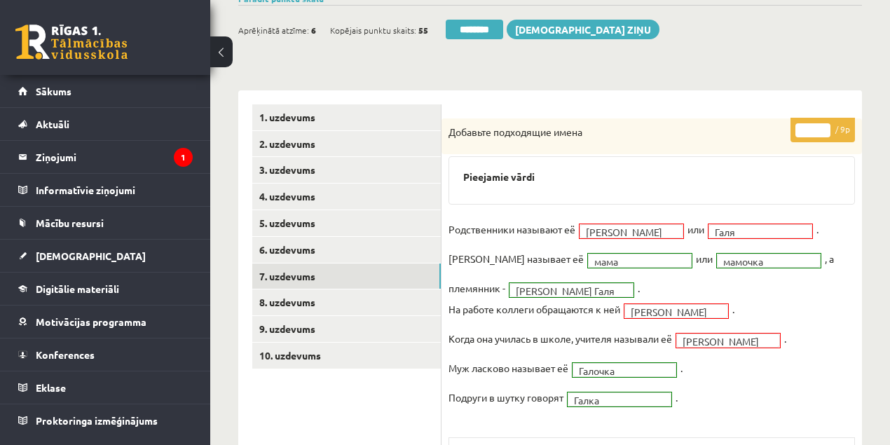
click at [825, 123] on input "*" at bounding box center [813, 130] width 35 height 14
type input "*"
click at [825, 123] on input "*" at bounding box center [813, 130] width 35 height 14
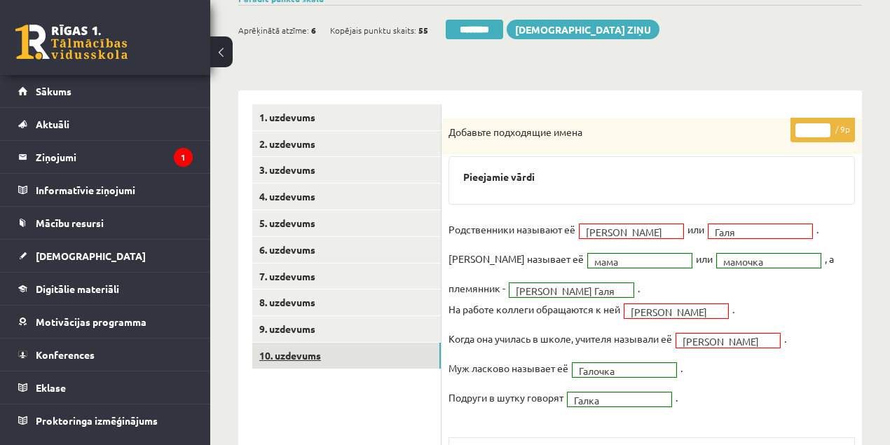
click at [304, 359] on link "10. uzdevums" at bounding box center [346, 356] width 189 height 26
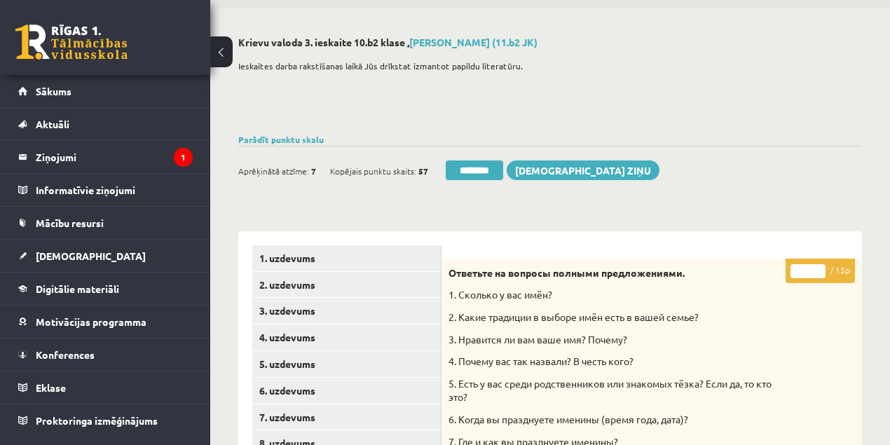
scroll to position [0, 0]
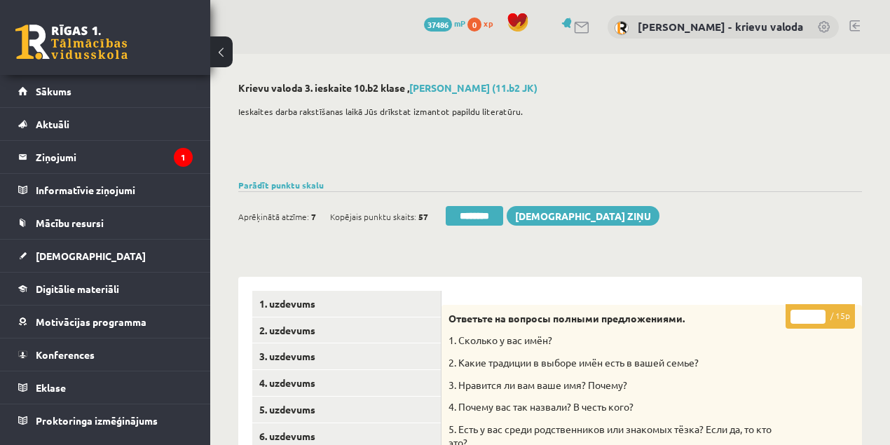
click at [789, 320] on p "* / 15p" at bounding box center [820, 316] width 69 height 25
type input "**"
click at [282, 308] on link "1. uzdevums" at bounding box center [346, 304] width 189 height 26
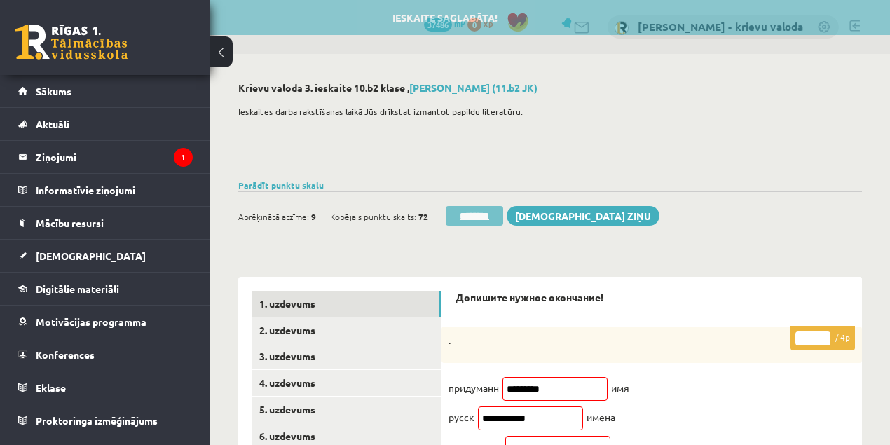
click at [476, 213] on input "********" at bounding box center [474, 216] width 57 height 20
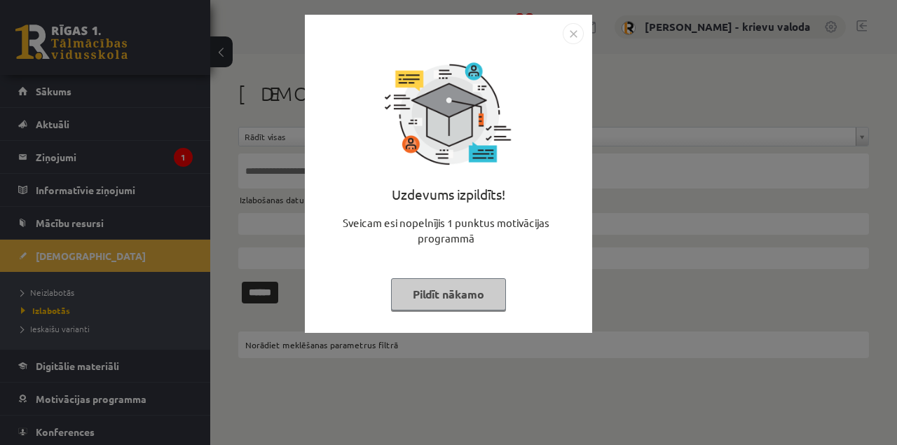
click at [474, 296] on button "Pildīt nākamo" at bounding box center [448, 294] width 115 height 32
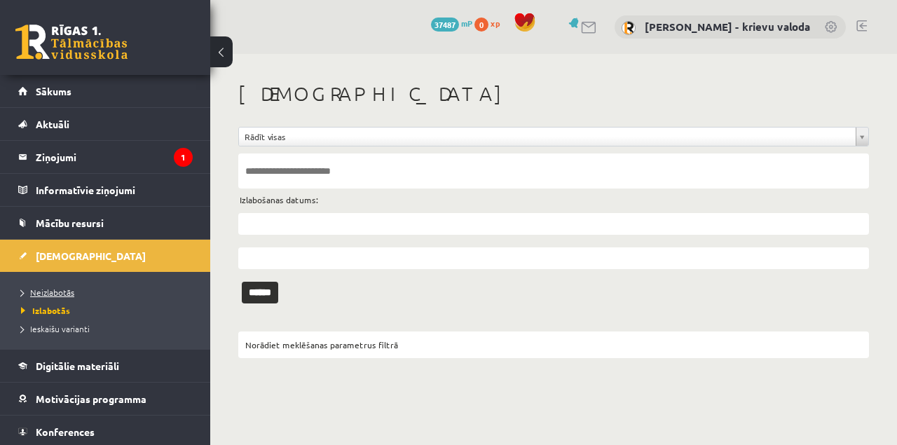
click at [55, 293] on span "Neizlabotās" at bounding box center [47, 292] width 53 height 11
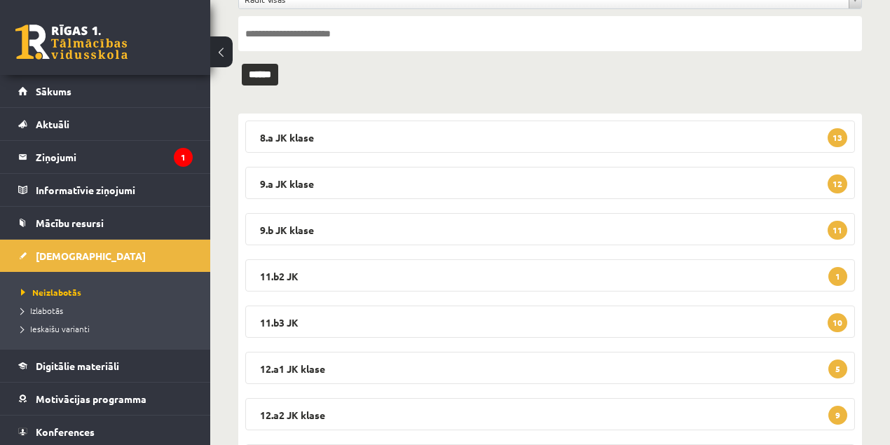
scroll to position [140, 0]
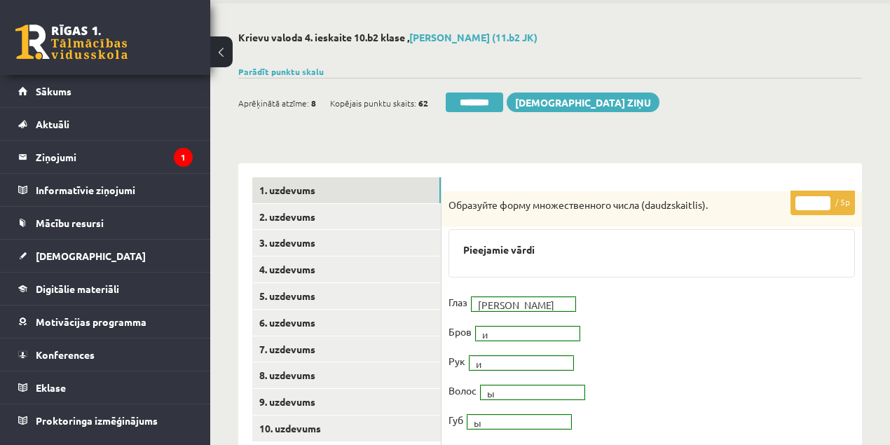
scroll to position [140, 0]
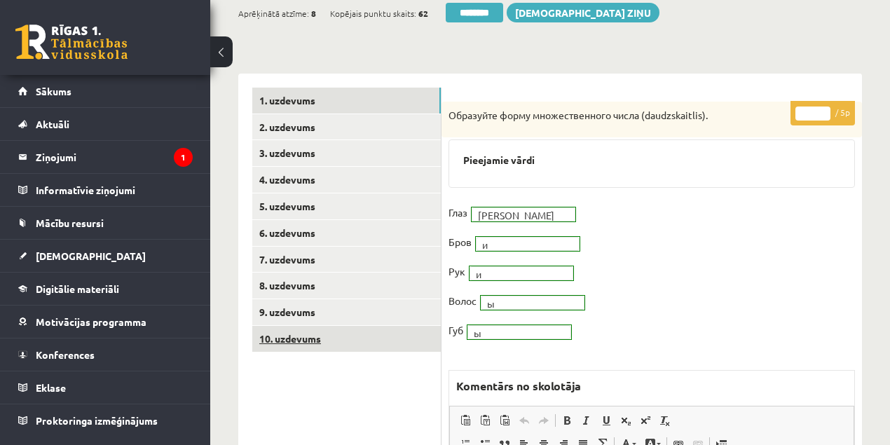
click at [297, 339] on link "10. uzdevums" at bounding box center [346, 339] width 189 height 26
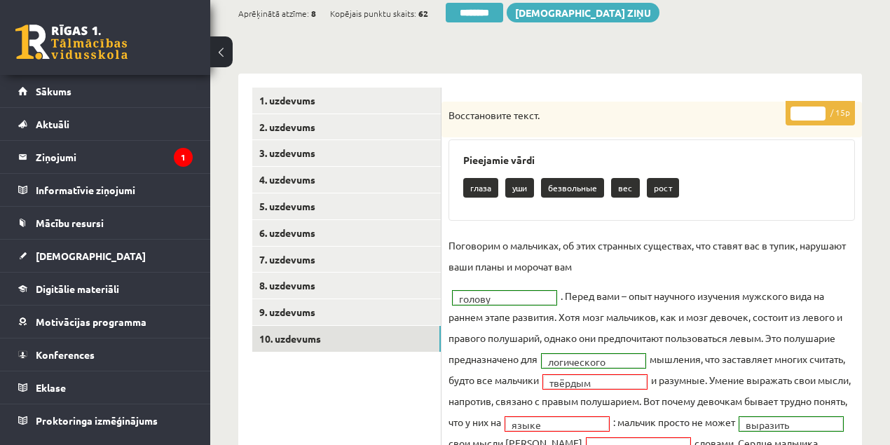
scroll to position [0, 0]
click at [278, 105] on link "1. uzdevums" at bounding box center [346, 101] width 189 height 26
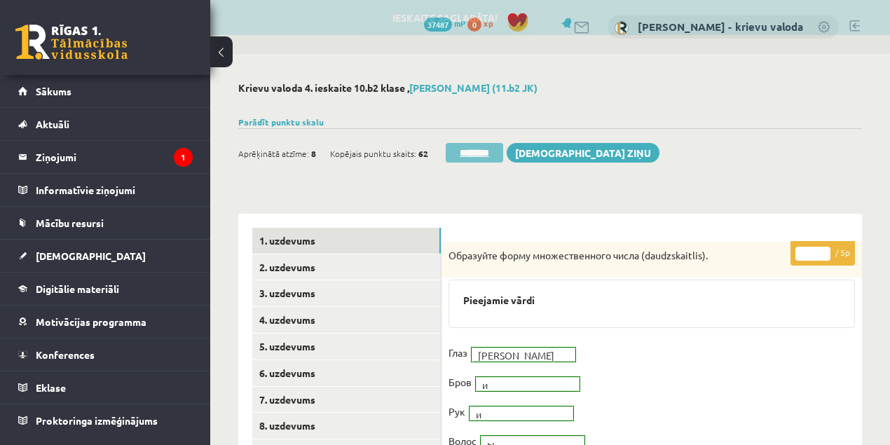
click at [463, 154] on input "********" at bounding box center [474, 153] width 57 height 20
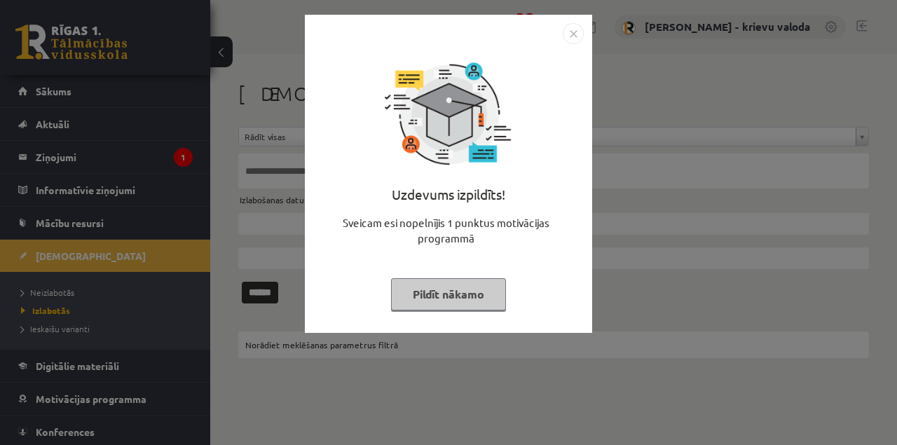
click at [478, 299] on button "Pildīt nākamo" at bounding box center [448, 294] width 115 height 32
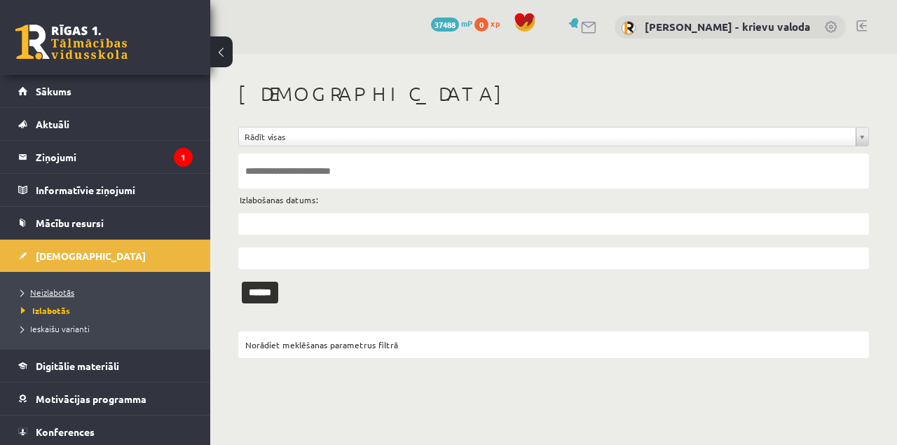
click at [43, 293] on span "Neizlabotās" at bounding box center [47, 292] width 53 height 11
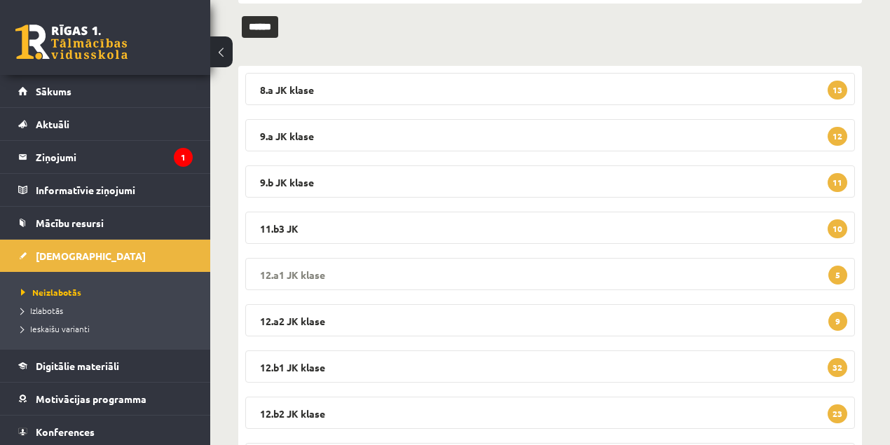
scroll to position [186, 0]
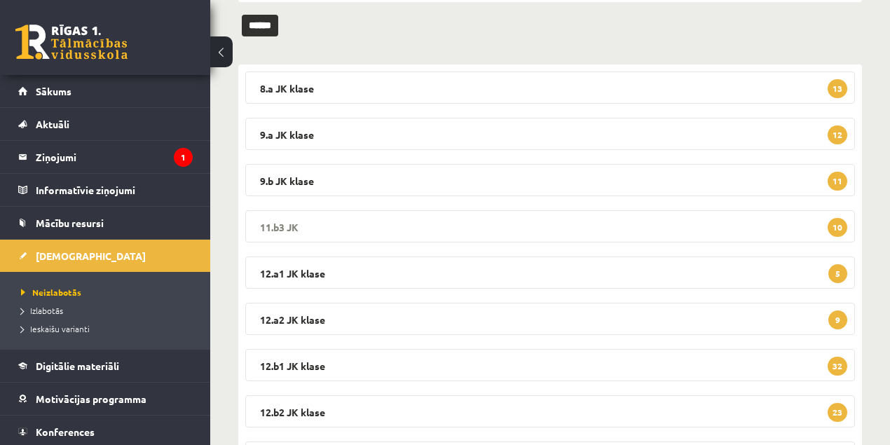
click at [273, 227] on legend "11.b3 JK 10" at bounding box center [550, 226] width 610 height 32
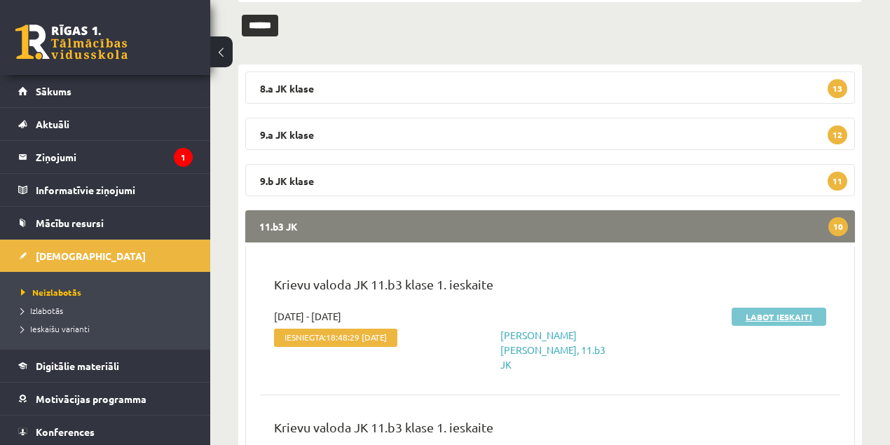
click at [775, 316] on link "Labot ieskaiti" at bounding box center [779, 317] width 95 height 18
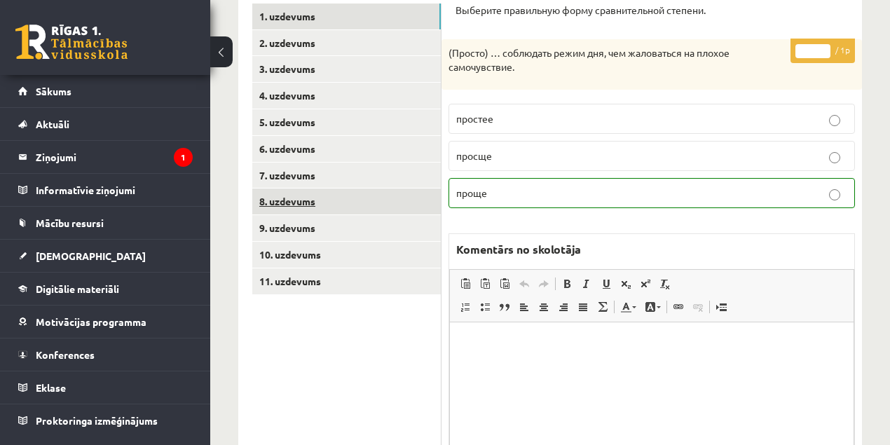
scroll to position [140, 0]
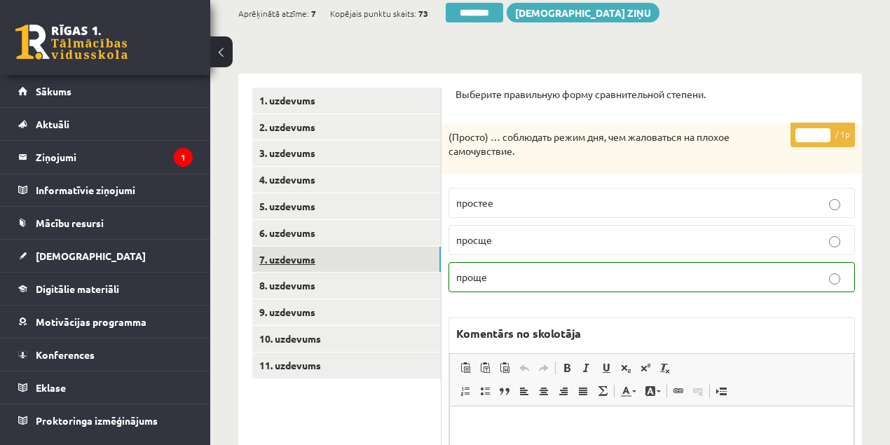
click at [294, 261] on link "7. uzdevums" at bounding box center [346, 260] width 189 height 26
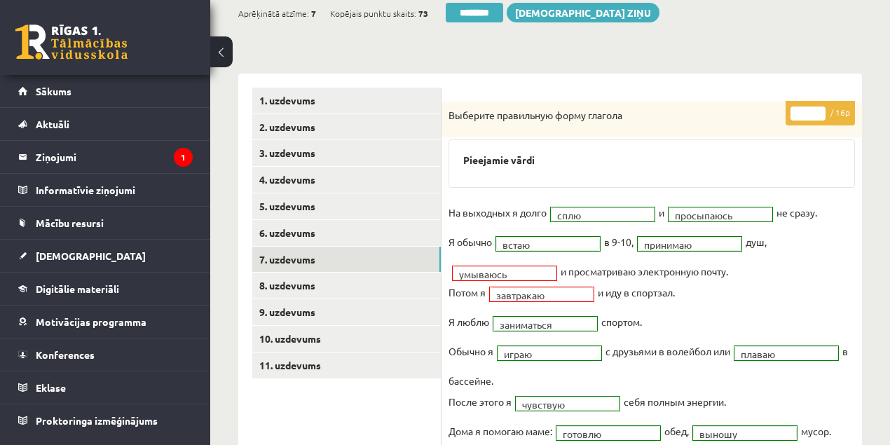
scroll to position [0, 0]
type input "**"
click at [822, 109] on input "**" at bounding box center [808, 114] width 35 height 14
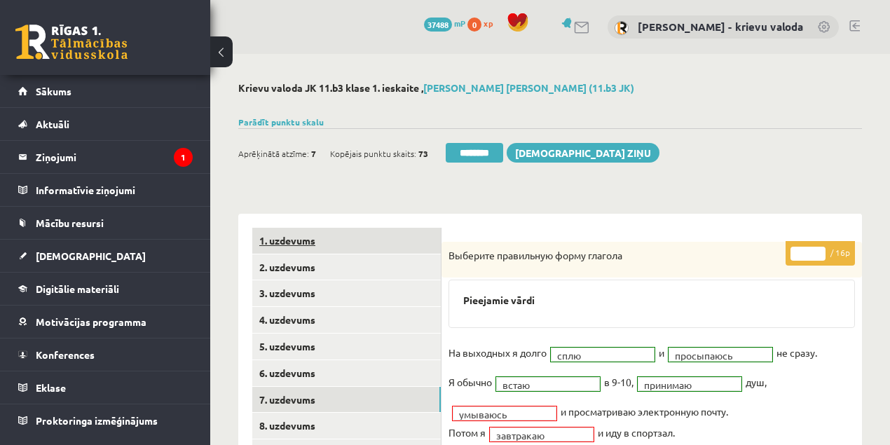
click at [290, 239] on link "1. uzdevums" at bounding box center [346, 241] width 189 height 26
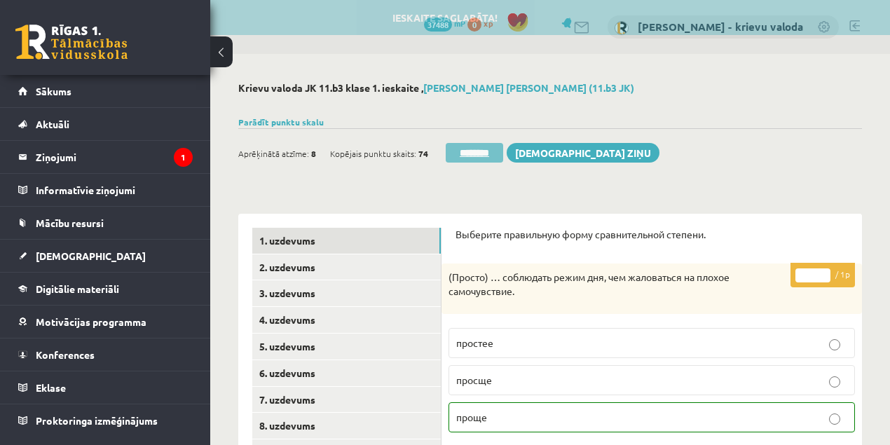
click at [490, 157] on input "********" at bounding box center [474, 153] width 57 height 20
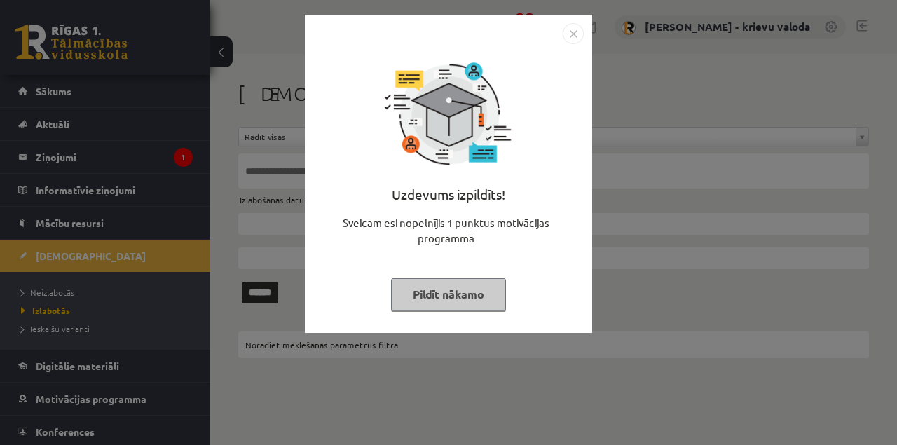
click at [433, 293] on button "Pildīt nākamo" at bounding box center [448, 294] width 115 height 32
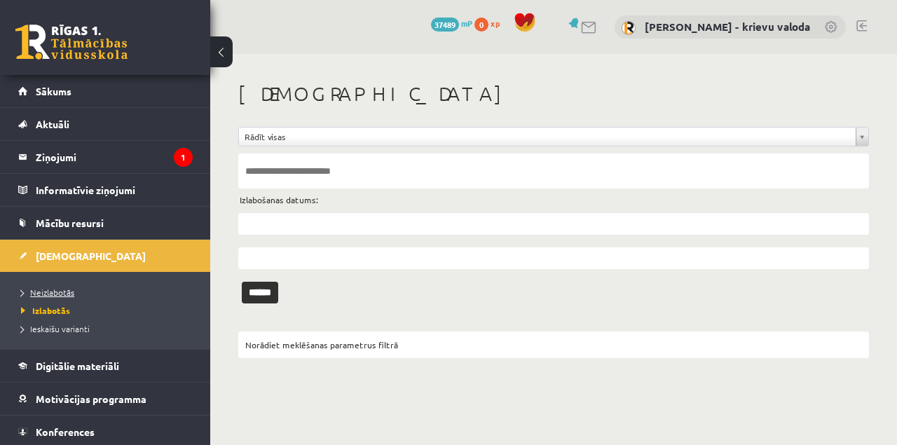
click at [66, 293] on span "Neizlabotās" at bounding box center [47, 292] width 53 height 11
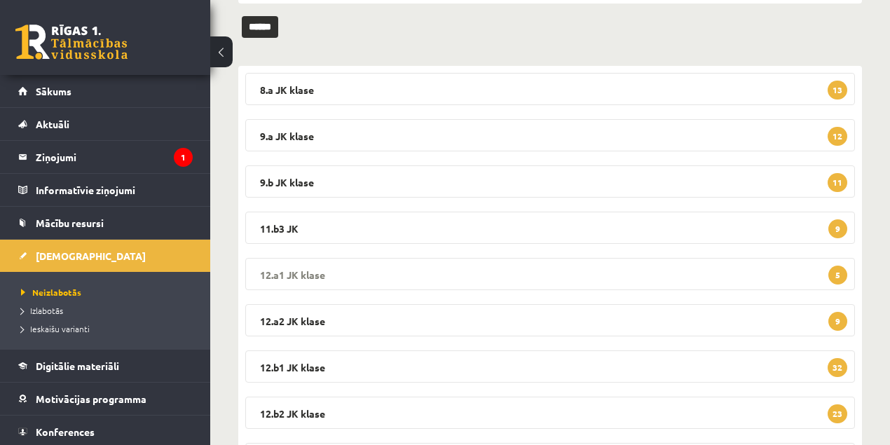
scroll to position [186, 0]
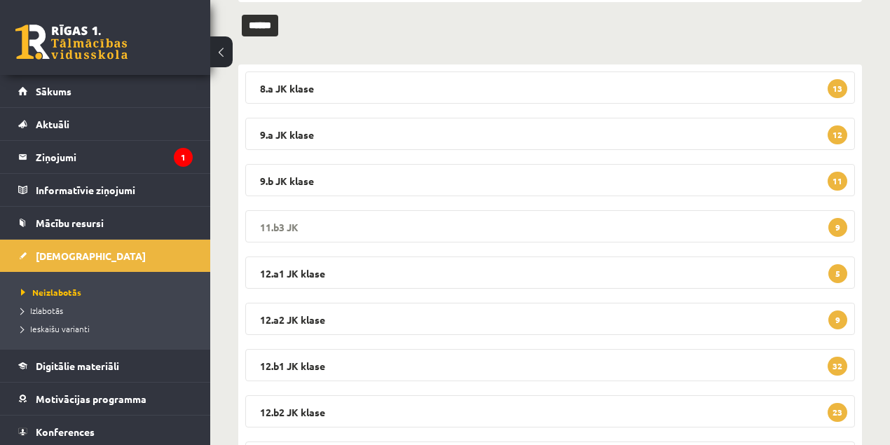
click at [278, 226] on legend "11.b3 JK 9" at bounding box center [550, 226] width 610 height 32
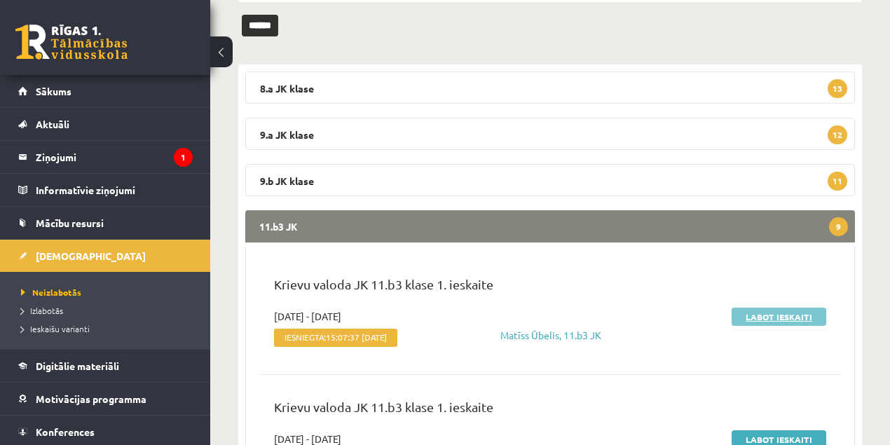
click at [793, 318] on link "Labot ieskaiti" at bounding box center [779, 317] width 95 height 18
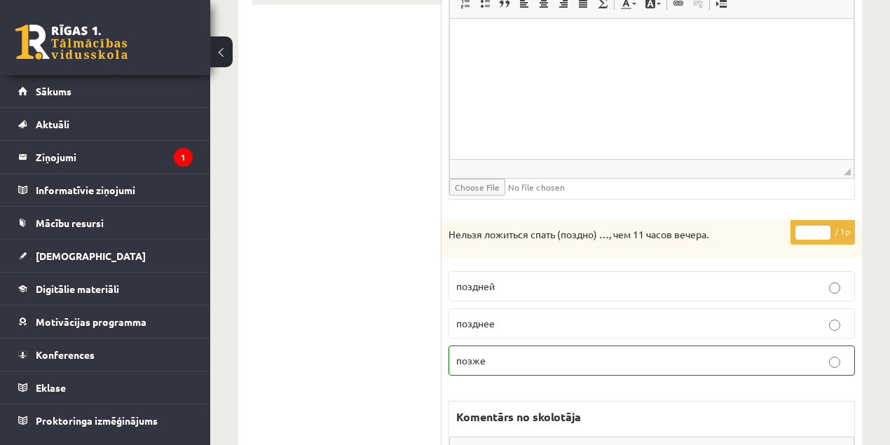
scroll to position [280, 0]
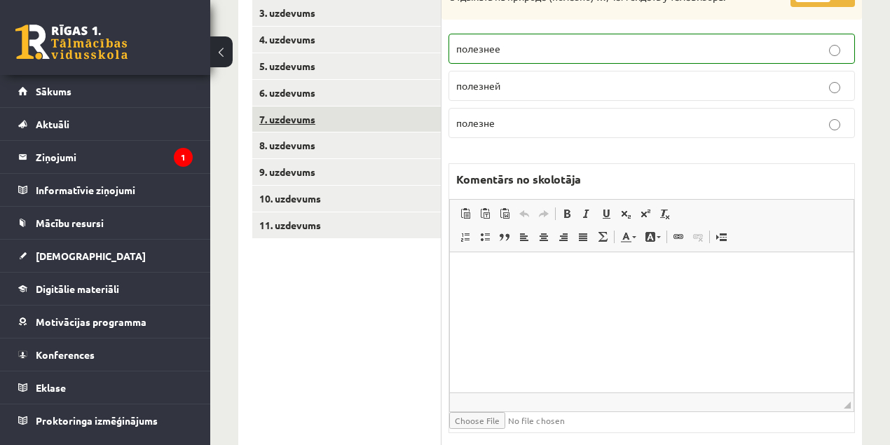
click at [300, 122] on link "7. uzdevums" at bounding box center [346, 120] width 189 height 26
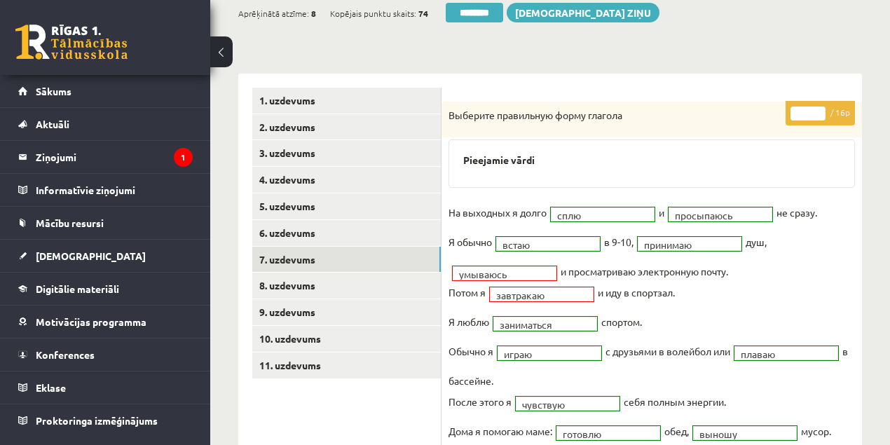
scroll to position [0, 0]
type input "**"
click at [820, 108] on input "**" at bounding box center [808, 114] width 35 height 14
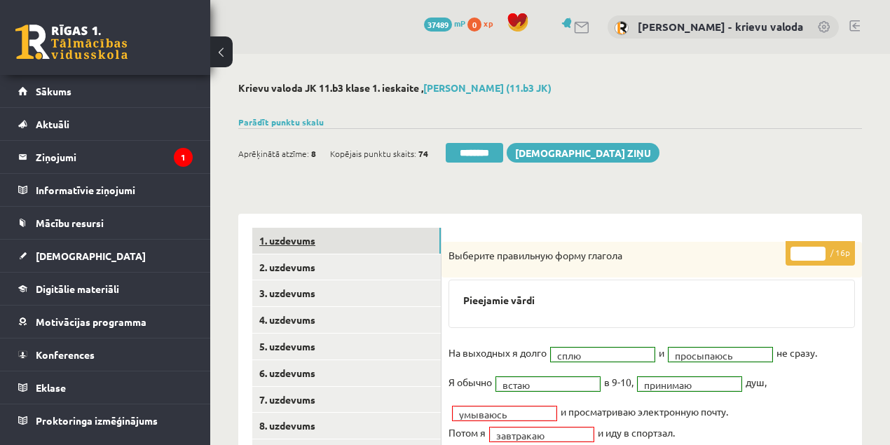
click at [276, 241] on link "1. uzdevums" at bounding box center [346, 241] width 189 height 26
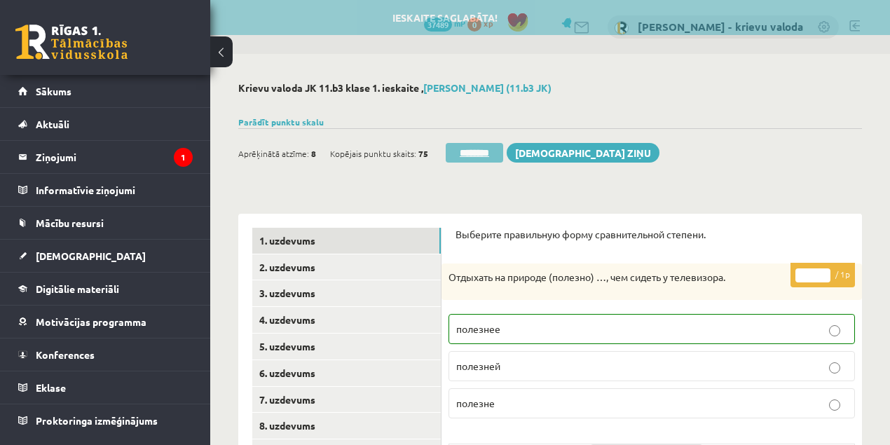
click at [458, 154] on input "********" at bounding box center [474, 153] width 57 height 20
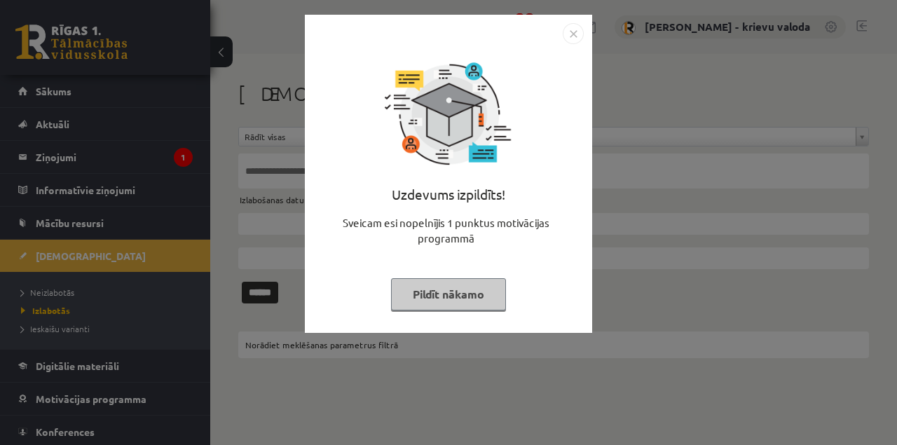
click at [457, 292] on button "Pildīt nākamo" at bounding box center [448, 294] width 115 height 32
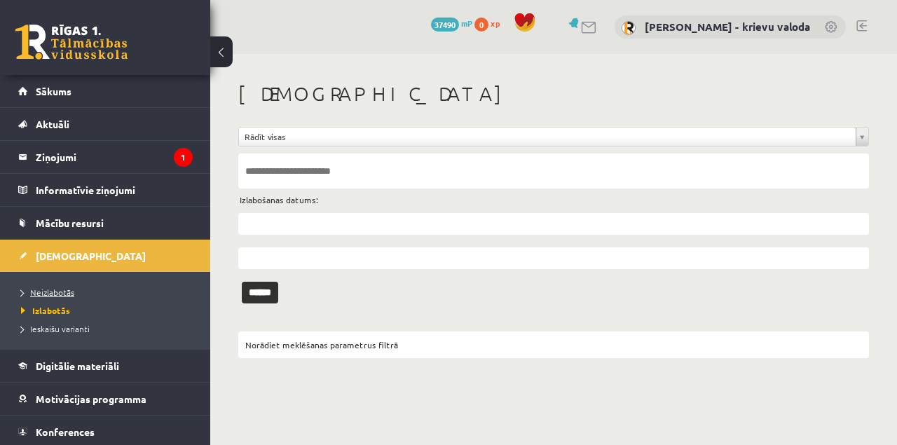
click at [69, 294] on span "Neizlabotās" at bounding box center [47, 292] width 53 height 11
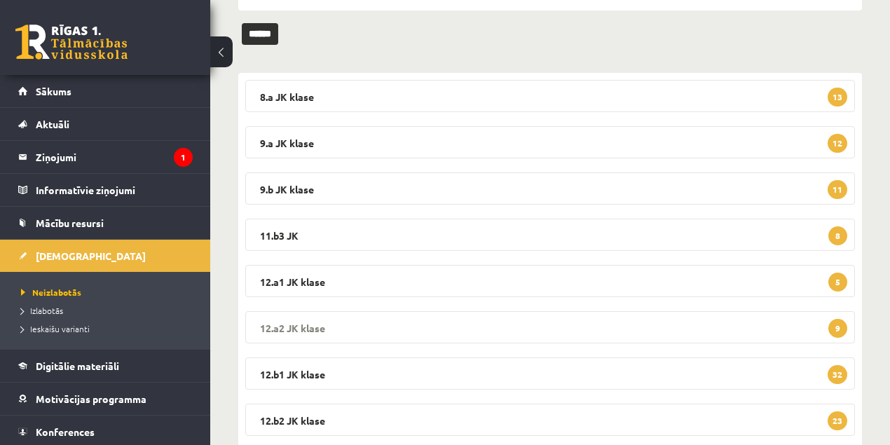
scroll to position [186, 0]
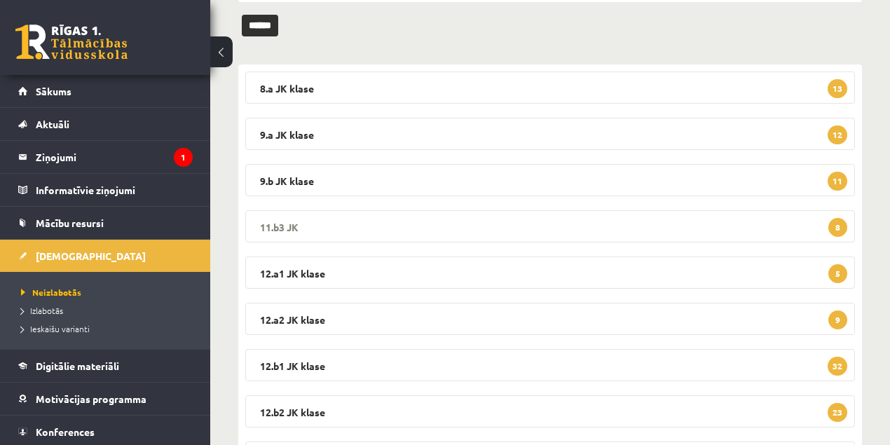
click at [277, 226] on legend "11.b3 JK 8" at bounding box center [550, 226] width 610 height 32
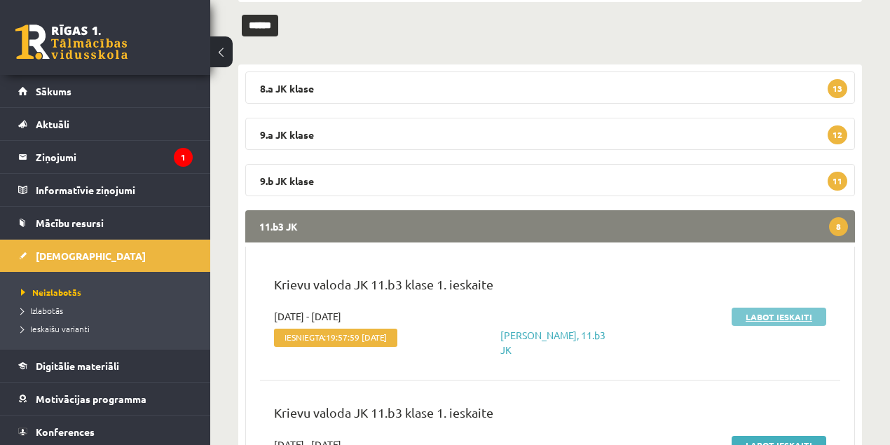
click at [768, 318] on link "Labot ieskaiti" at bounding box center [779, 317] width 95 height 18
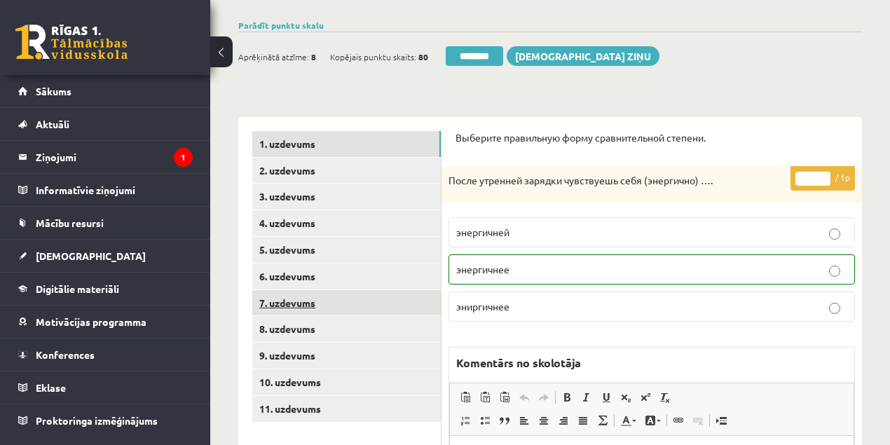
scroll to position [93, 0]
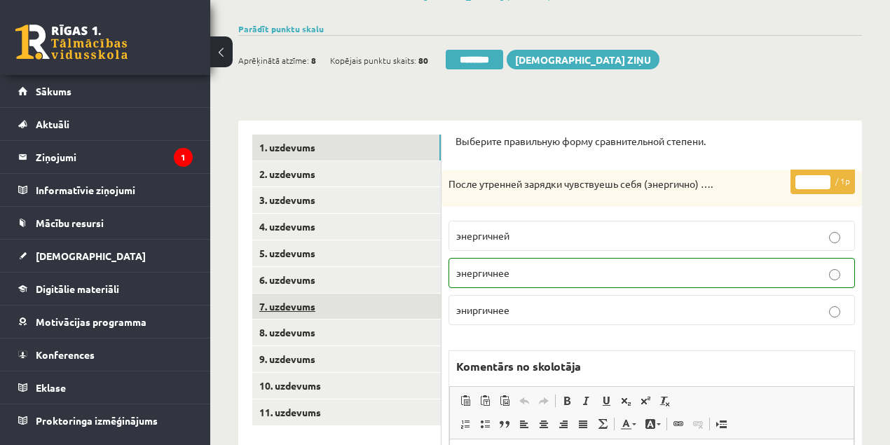
click at [294, 308] on link "7. uzdevums" at bounding box center [346, 307] width 189 height 26
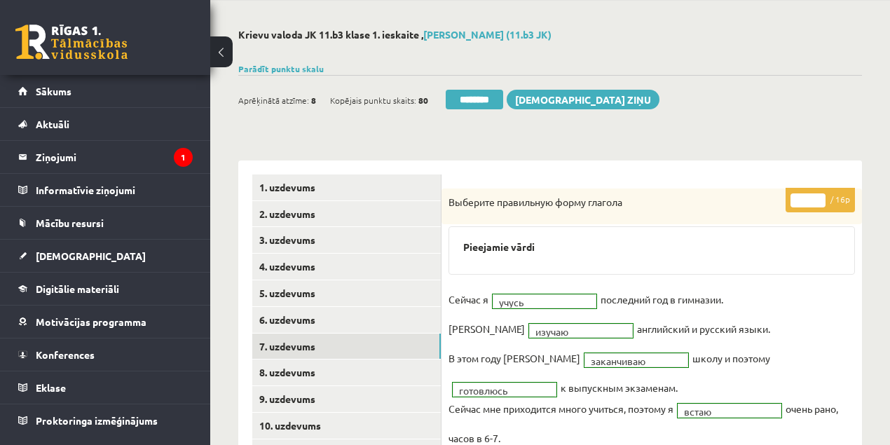
scroll to position [0, 0]
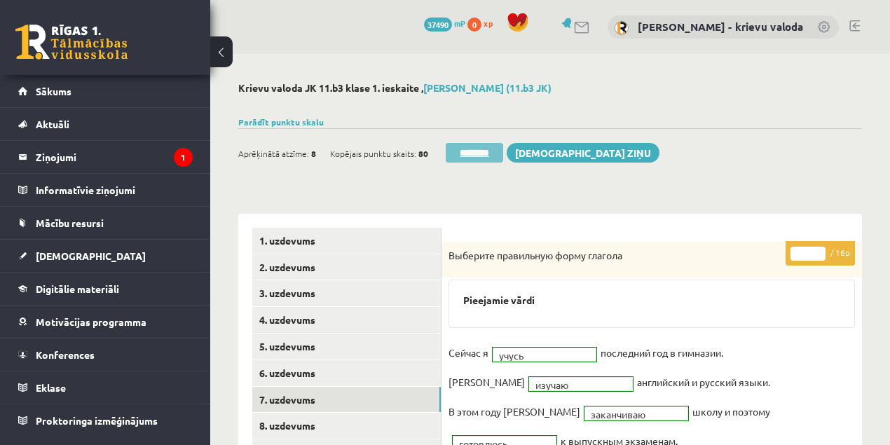
click at [477, 154] on input "********" at bounding box center [474, 153] width 57 height 20
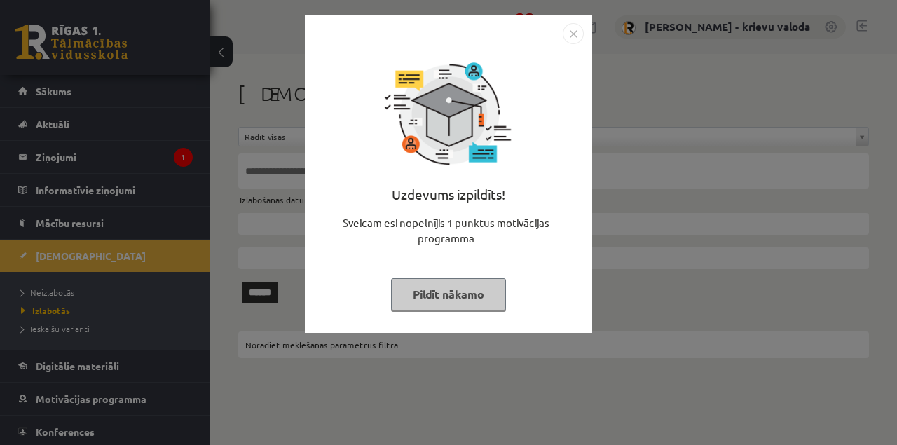
click at [433, 291] on button "Pildīt nākamo" at bounding box center [448, 294] width 115 height 32
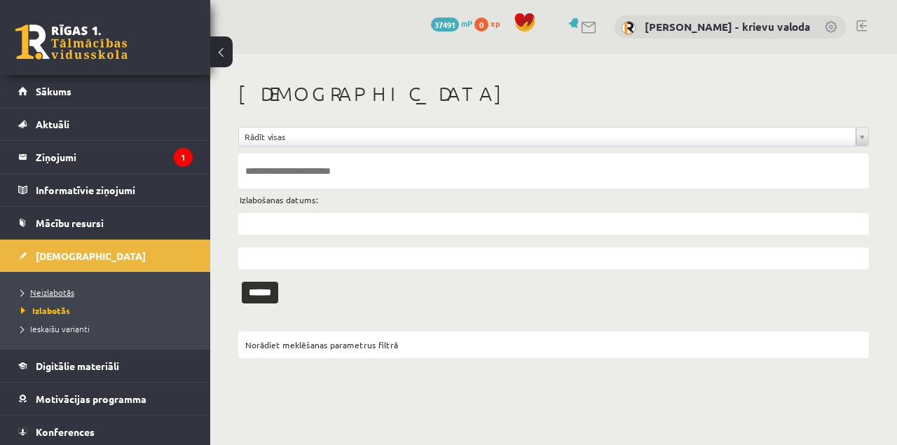
click at [62, 291] on span "Neizlabotās" at bounding box center [47, 292] width 53 height 11
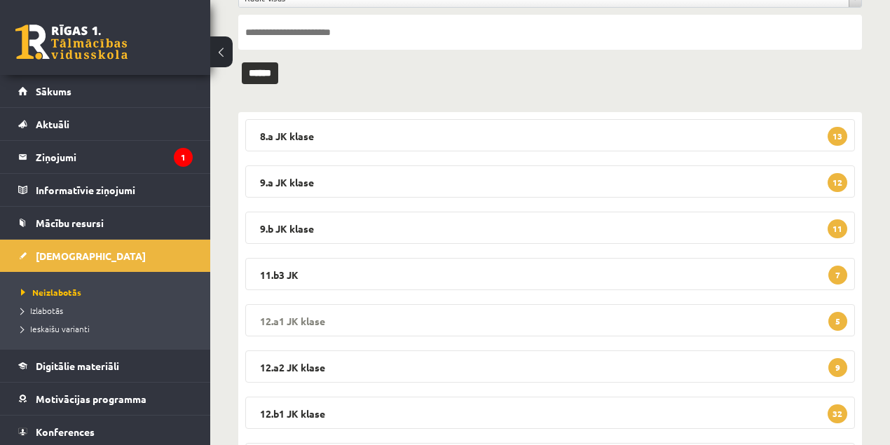
scroll to position [140, 0]
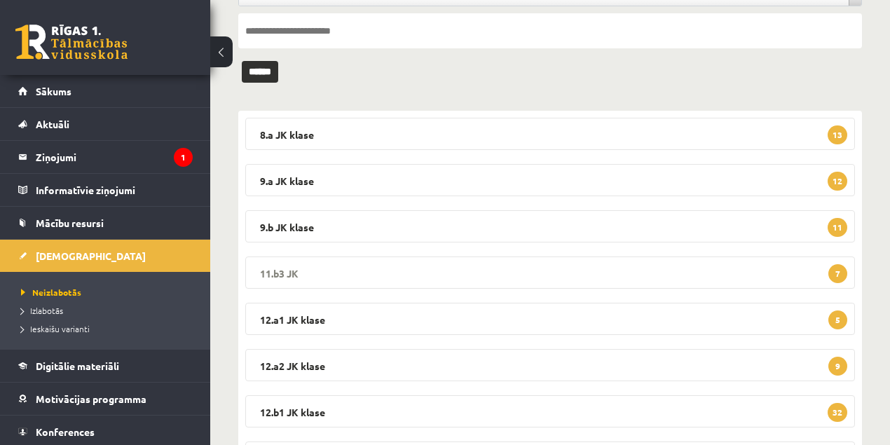
click at [289, 272] on legend "11.b3 JK 7" at bounding box center [550, 273] width 610 height 32
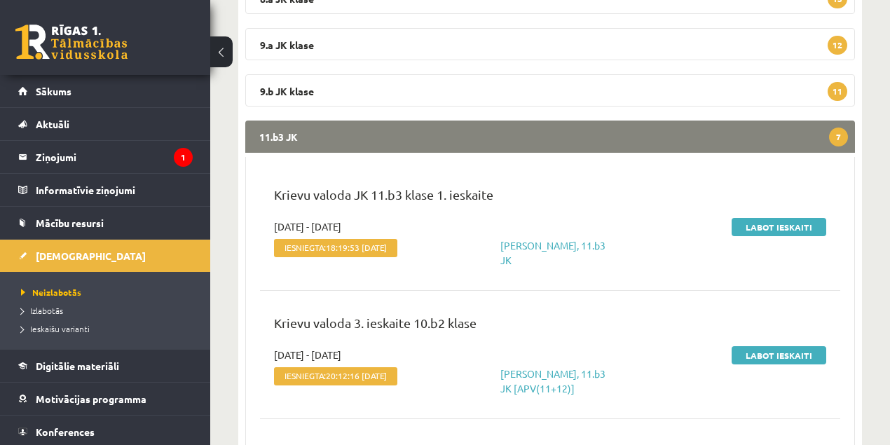
scroll to position [280, 0]
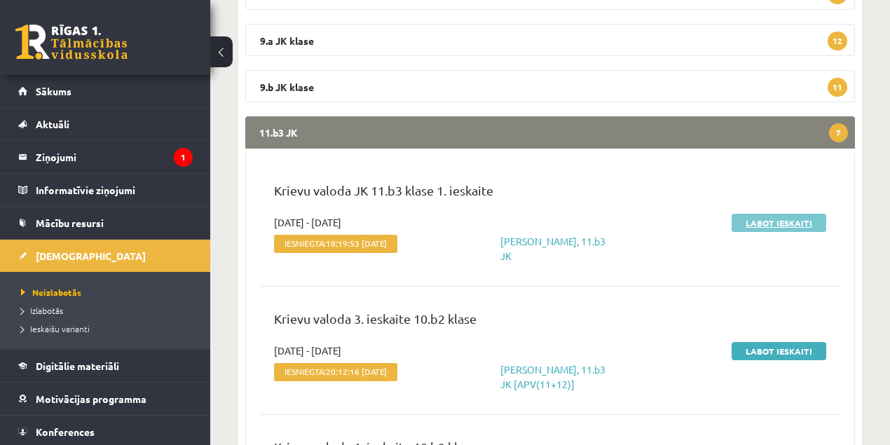
click at [747, 222] on link "Labot ieskaiti" at bounding box center [779, 223] width 95 height 18
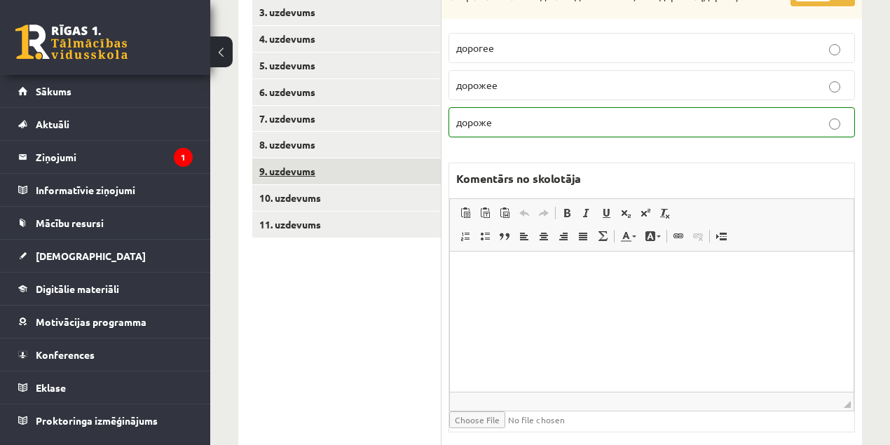
scroll to position [280, 0]
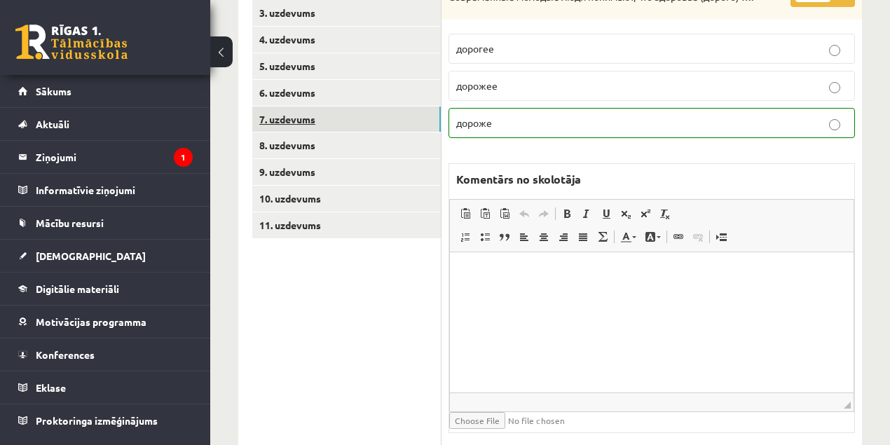
click at [301, 117] on link "7. uzdevums" at bounding box center [346, 120] width 189 height 26
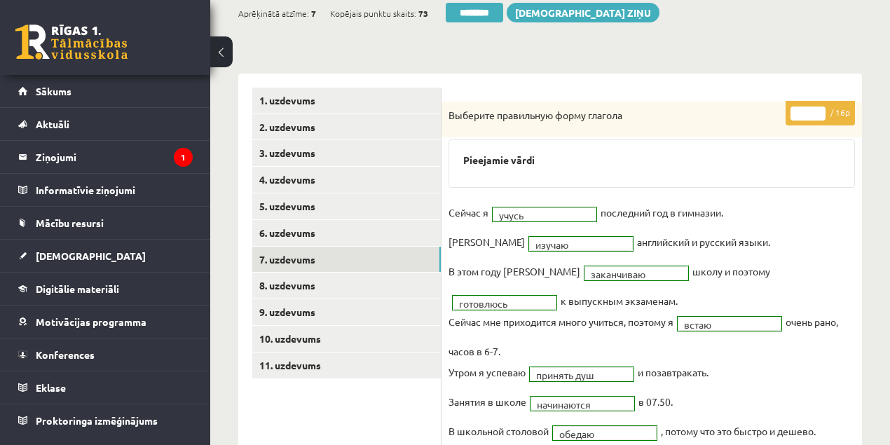
scroll to position [0, 0]
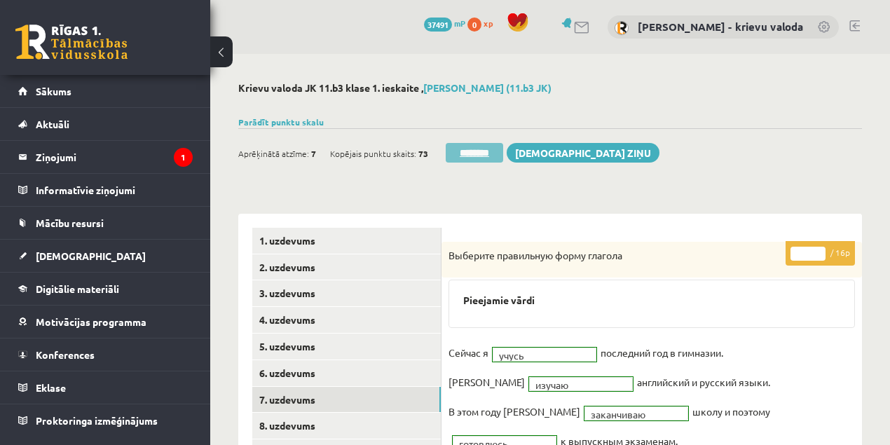
click at [477, 156] on input "********" at bounding box center [474, 153] width 57 height 20
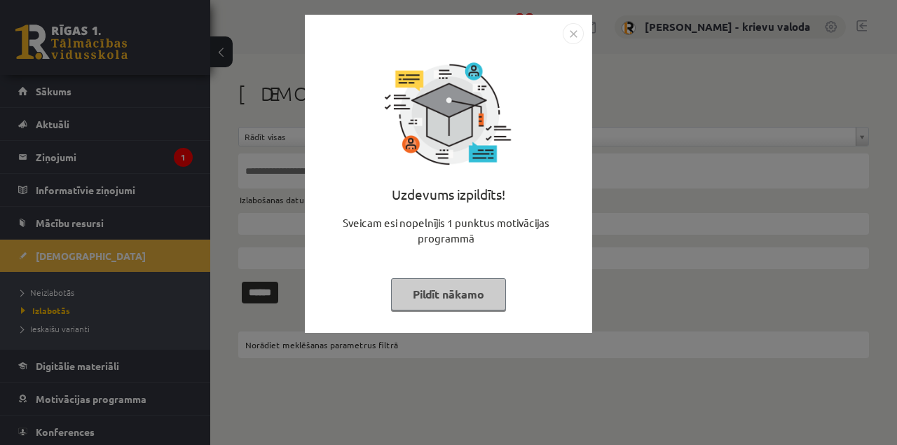
click at [439, 295] on button "Pildīt nākamo" at bounding box center [448, 294] width 115 height 32
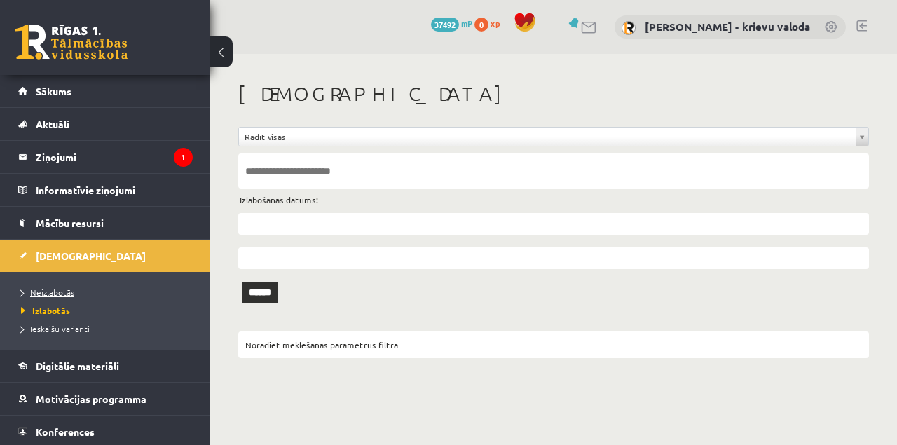
click at [56, 291] on span "Neizlabotās" at bounding box center [47, 292] width 53 height 11
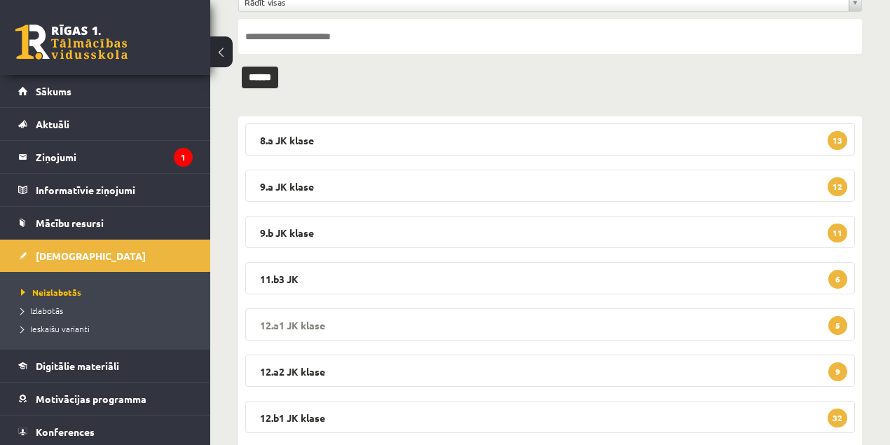
scroll to position [140, 0]
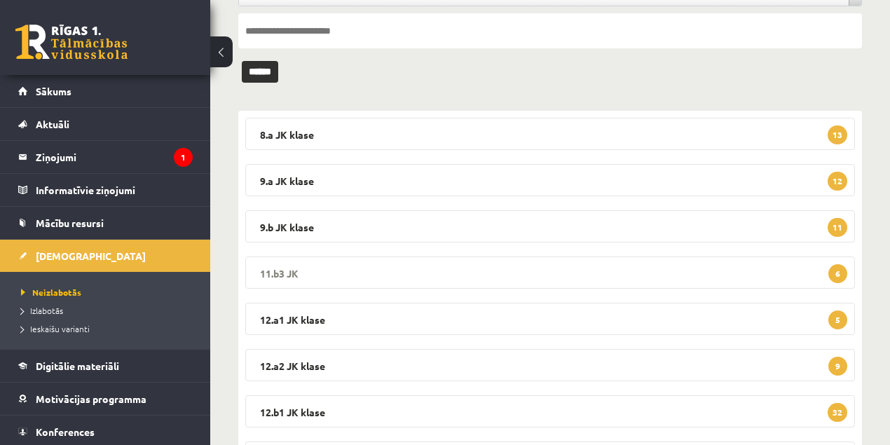
click at [273, 271] on legend "11.b3 JK 6" at bounding box center [550, 273] width 610 height 32
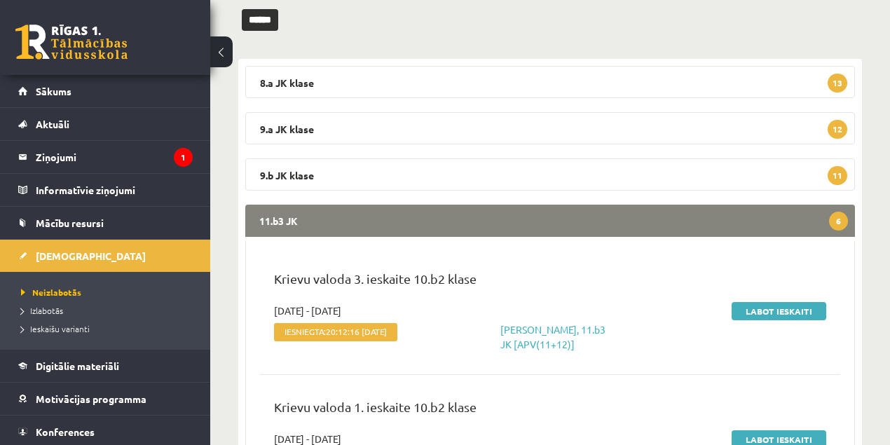
scroll to position [280, 0]
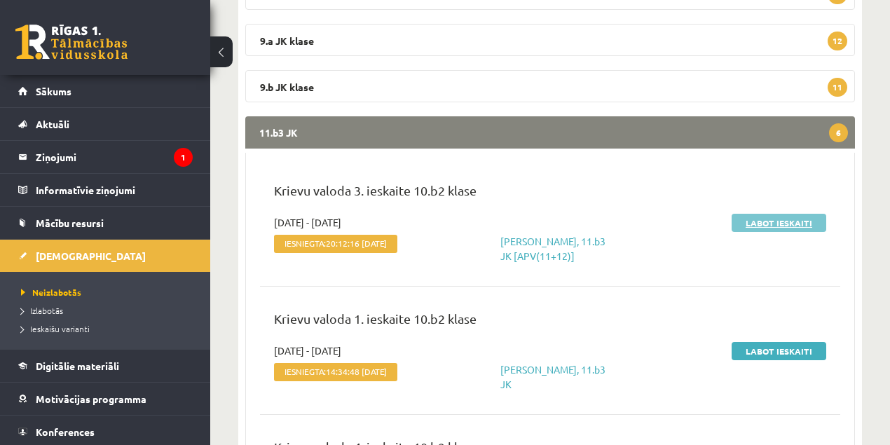
click at [791, 225] on link "Labot ieskaiti" at bounding box center [779, 223] width 95 height 18
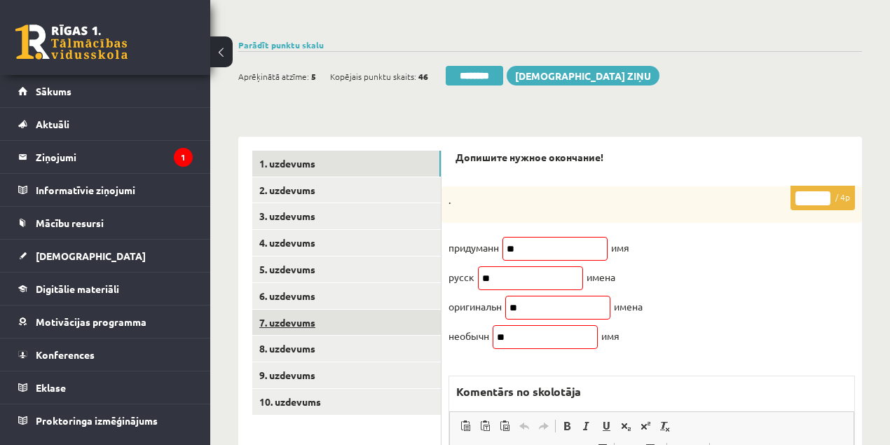
click at [280, 321] on link "7. uzdevums" at bounding box center [346, 323] width 189 height 26
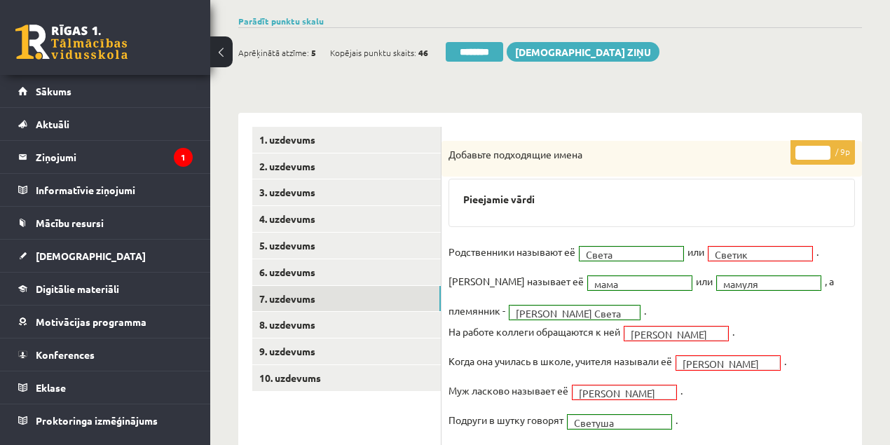
scroll to position [186, 0]
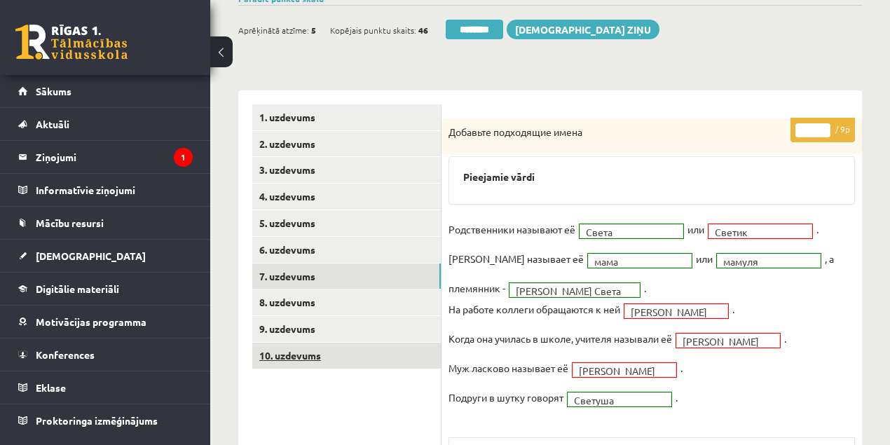
click at [314, 354] on link "10. uzdevums" at bounding box center [346, 356] width 189 height 26
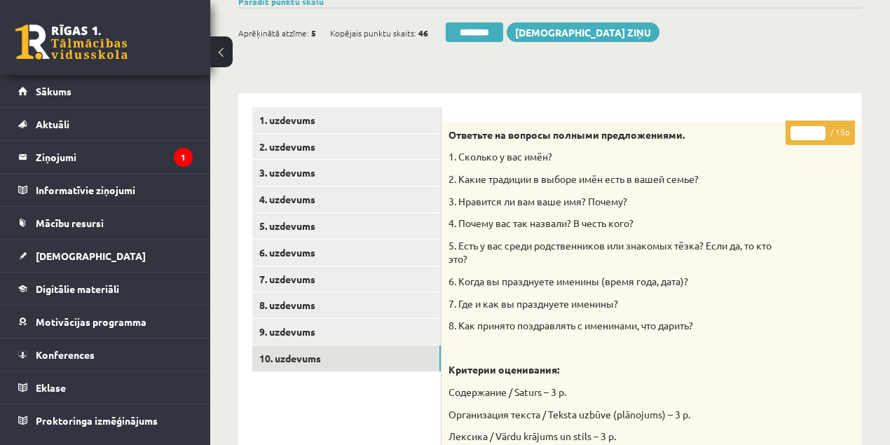
scroll to position [0, 0]
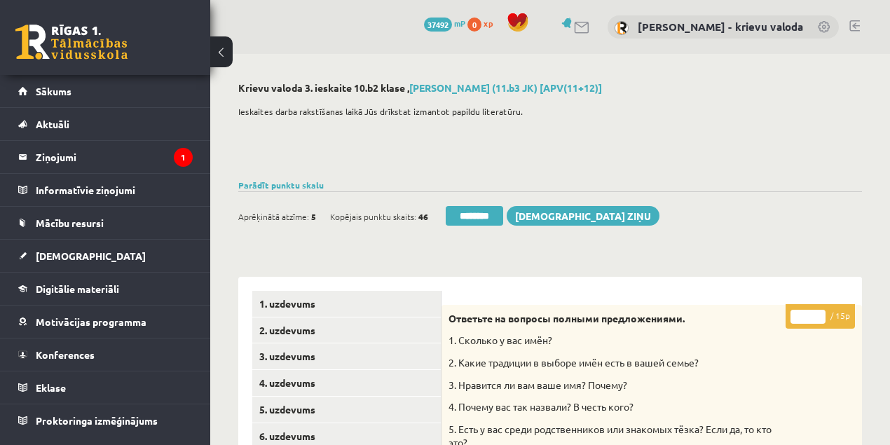
drag, startPoint x: 803, startPoint y: 317, endPoint x: 793, endPoint y: 318, distance: 10.6
click at [793, 318] on input "*" at bounding box center [808, 317] width 35 height 14
type input "**"
click at [289, 306] on link "1. uzdevums" at bounding box center [346, 304] width 189 height 26
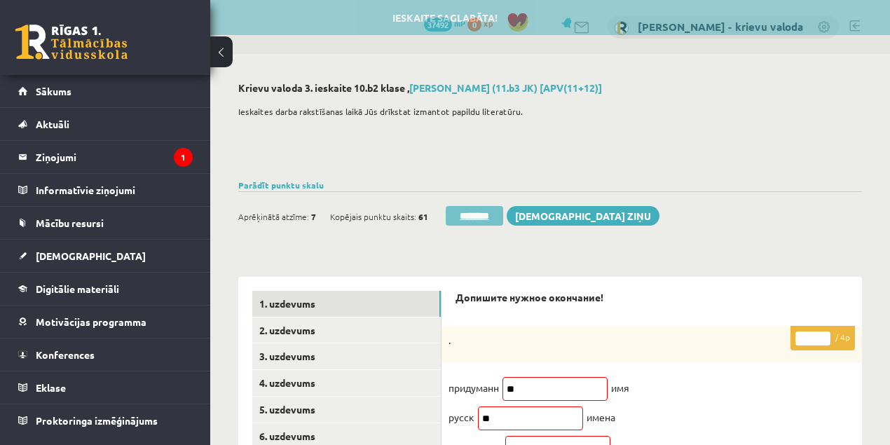
click at [487, 217] on input "********" at bounding box center [474, 216] width 57 height 20
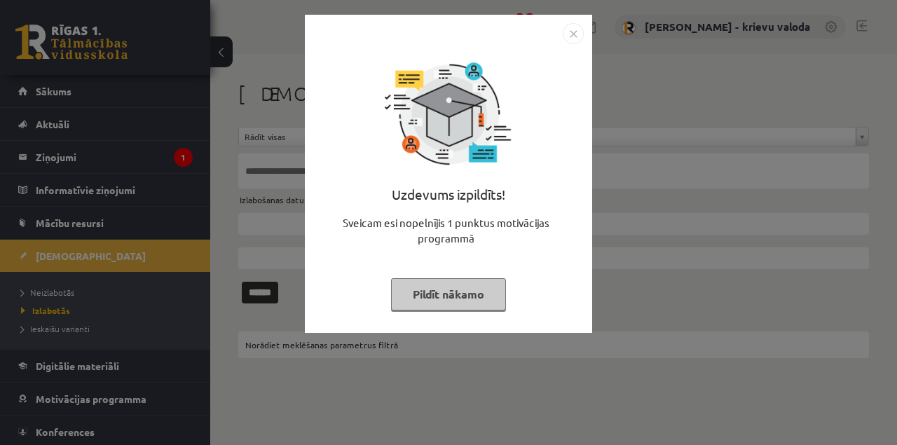
click at [482, 293] on button "Pildīt nākamo" at bounding box center [448, 294] width 115 height 32
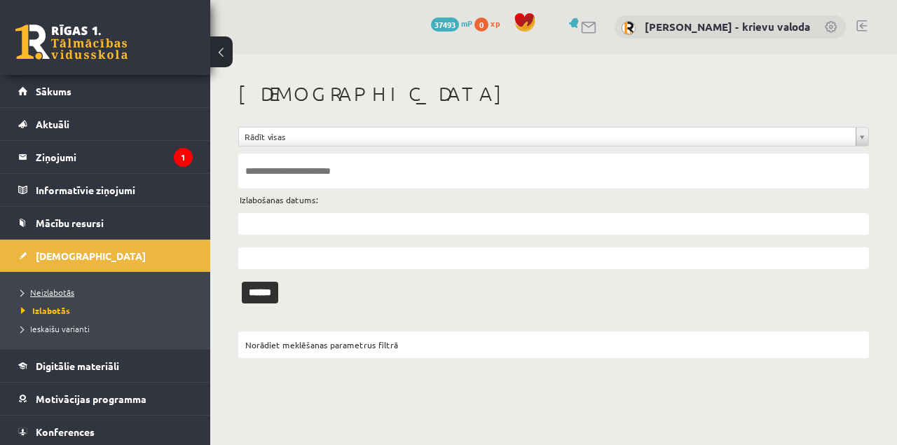
click at [66, 293] on span "Neizlabotās" at bounding box center [47, 292] width 53 height 11
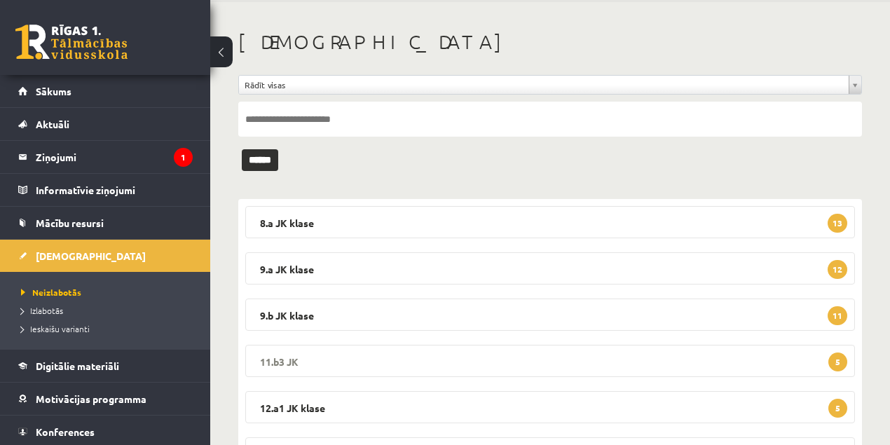
scroll to position [140, 0]
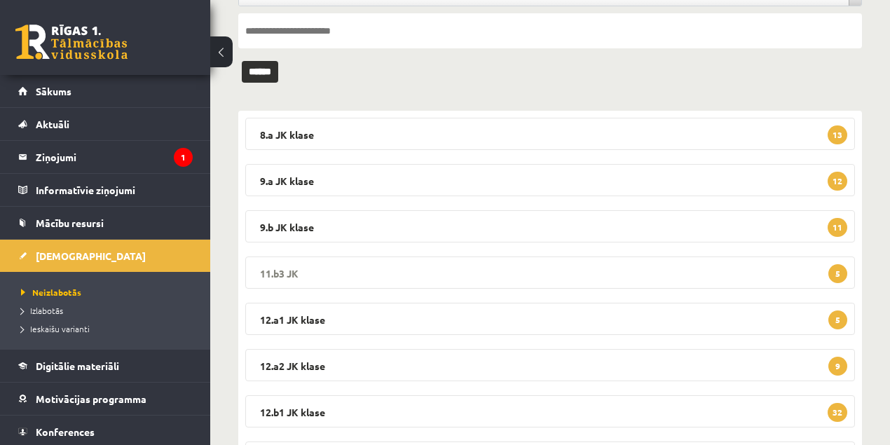
click at [280, 273] on legend "11.b3 JK 5" at bounding box center [550, 273] width 610 height 32
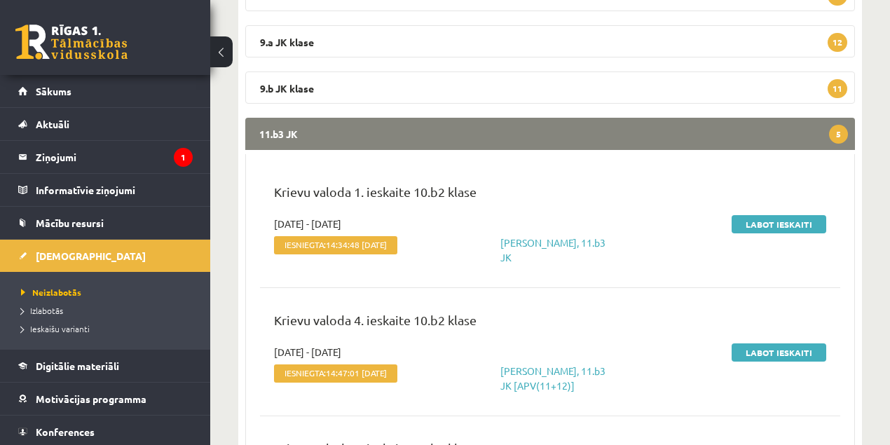
scroll to position [280, 0]
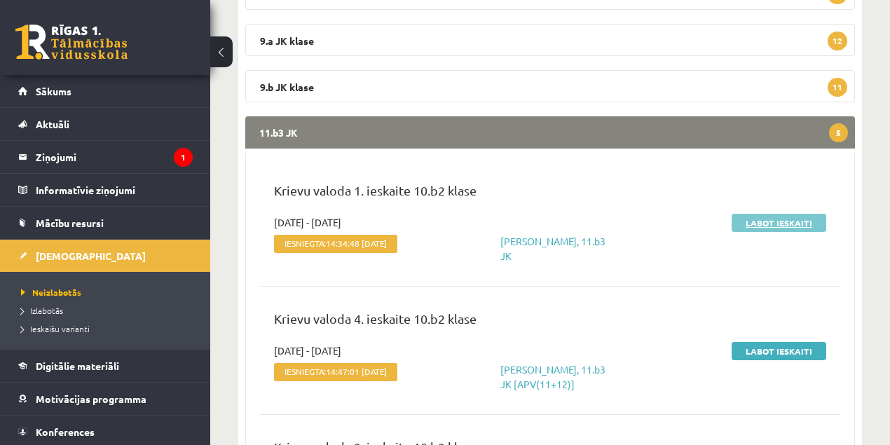
click at [753, 219] on link "Labot ieskaiti" at bounding box center [779, 223] width 95 height 18
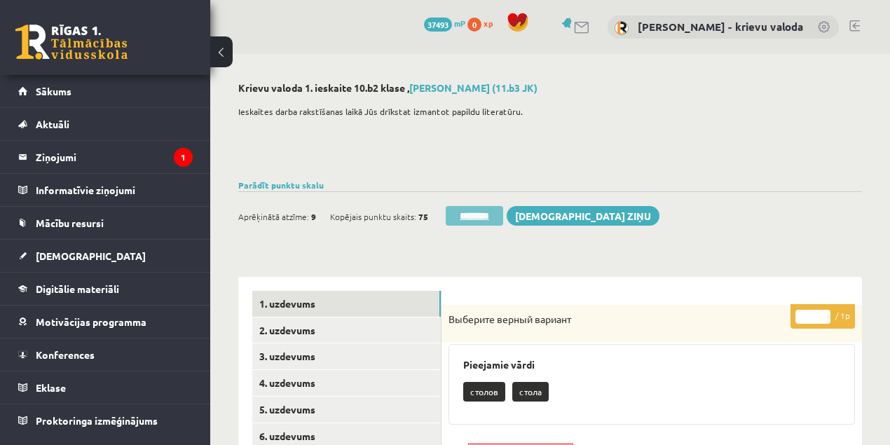
click at [488, 217] on input "********" at bounding box center [474, 216] width 57 height 20
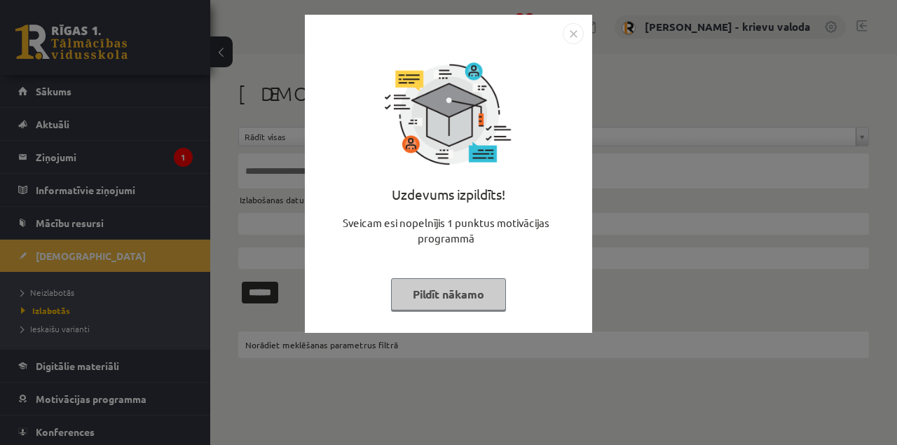
click at [471, 297] on button "Pildīt nākamo" at bounding box center [448, 294] width 115 height 32
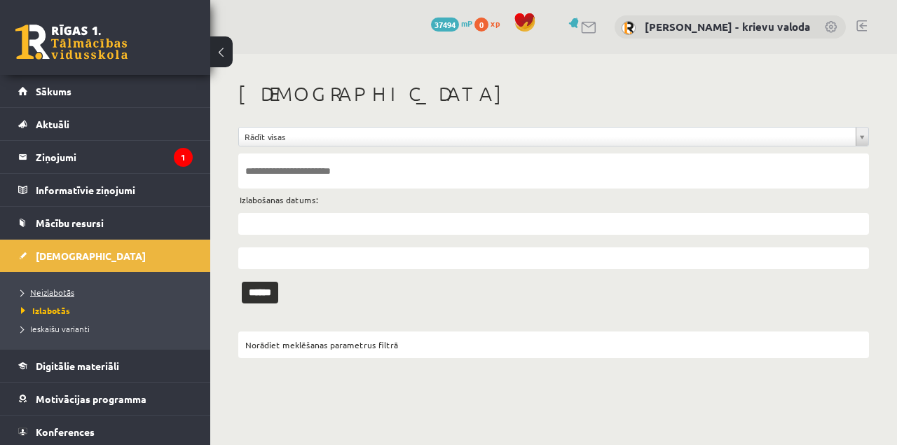
click at [61, 292] on span "Neizlabotās" at bounding box center [47, 292] width 53 height 11
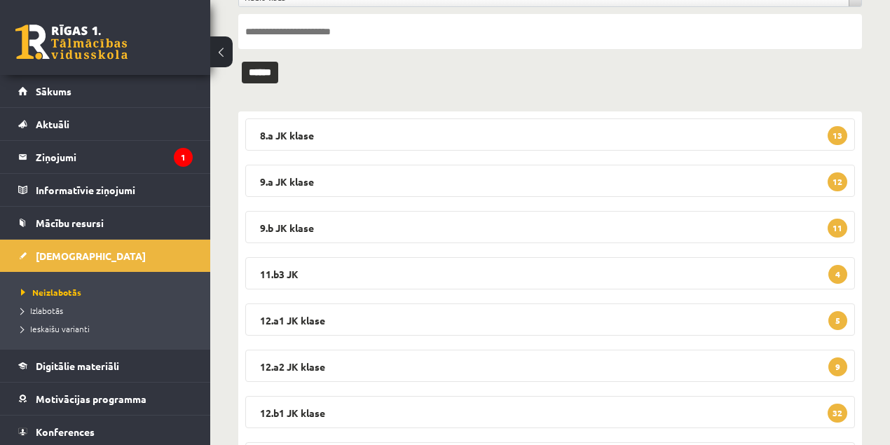
scroll to position [140, 0]
click at [277, 273] on legend "11.b3 JK 4" at bounding box center [550, 273] width 610 height 32
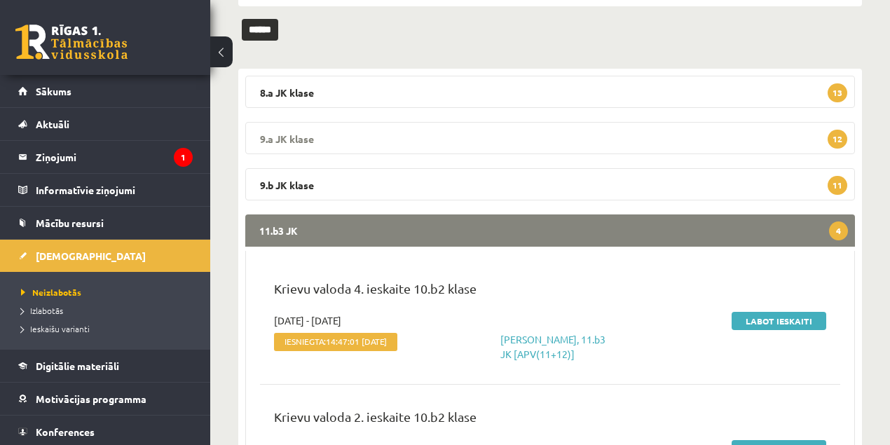
scroll to position [327, 0]
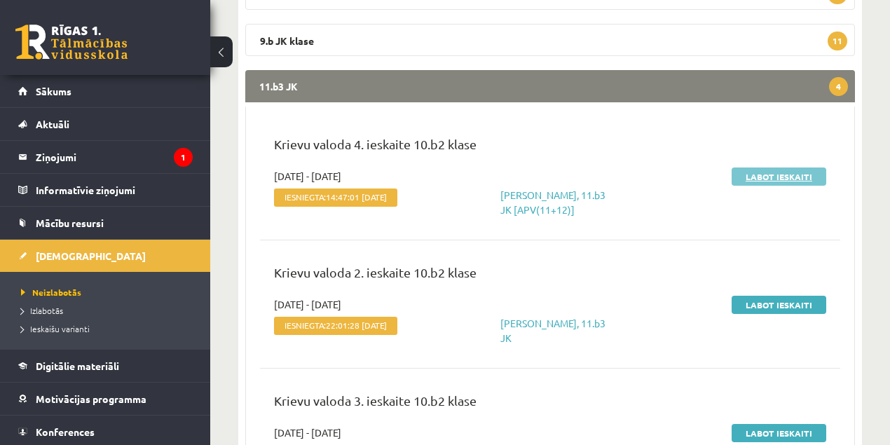
click at [774, 177] on link "Labot ieskaiti" at bounding box center [779, 177] width 95 height 18
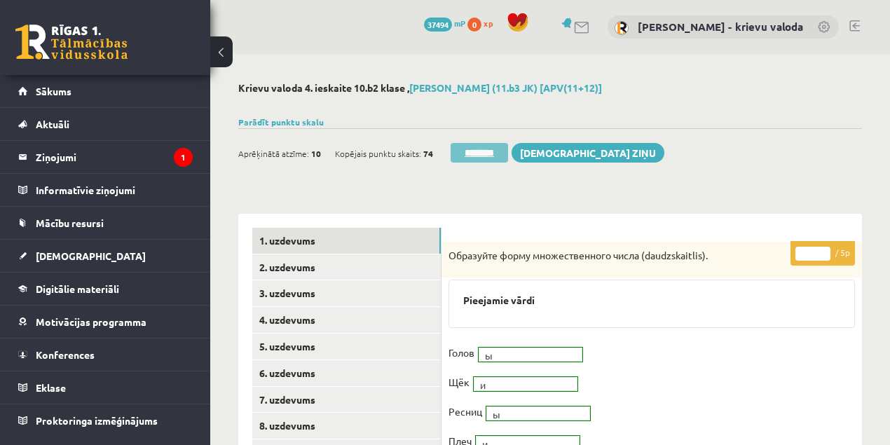
click at [477, 154] on input "********" at bounding box center [479, 153] width 57 height 20
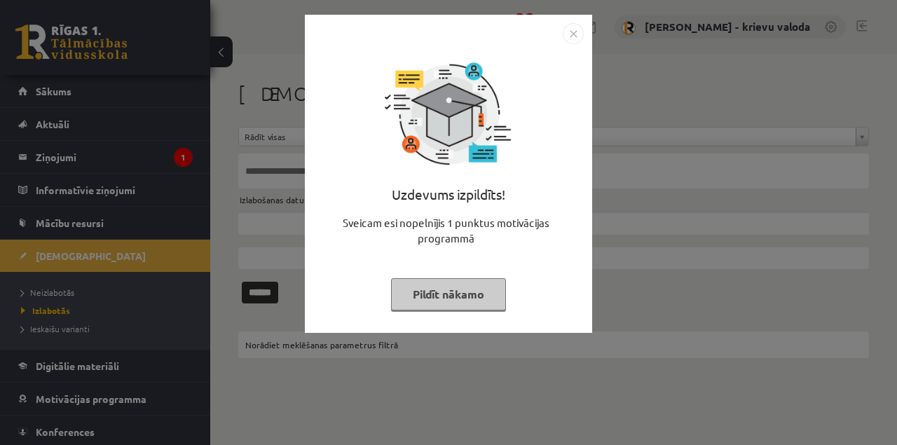
click at [471, 300] on button "Pildīt nākamo" at bounding box center [448, 294] width 115 height 32
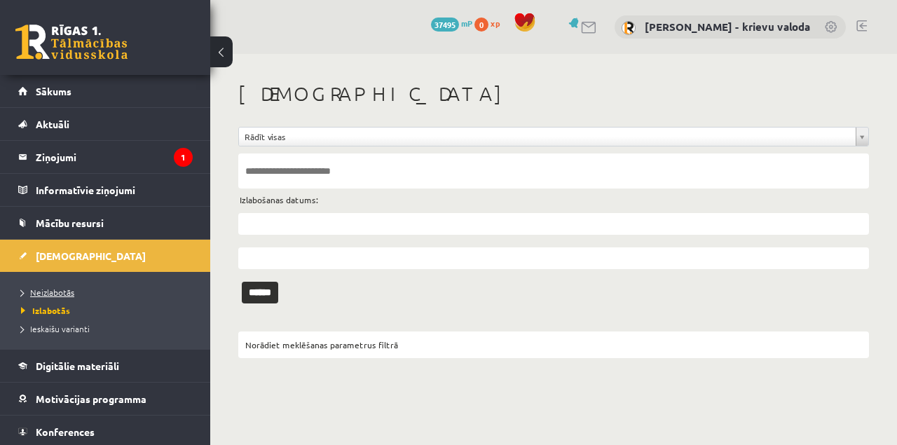
click at [62, 292] on span "Neizlabotās" at bounding box center [47, 292] width 53 height 11
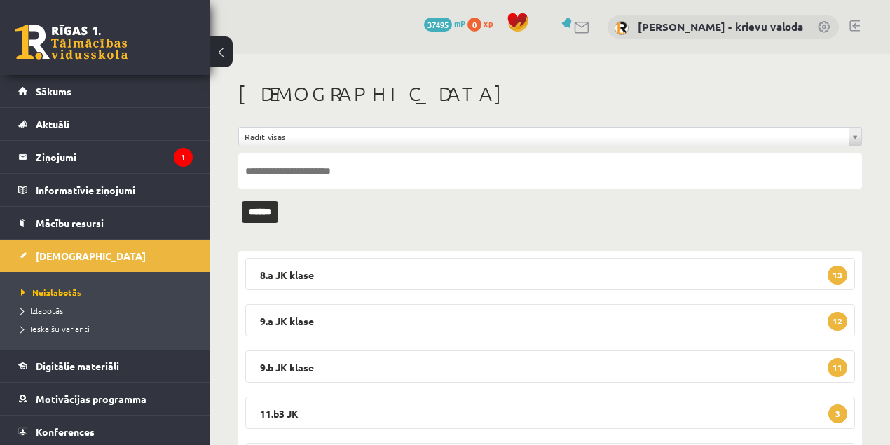
scroll to position [93, 0]
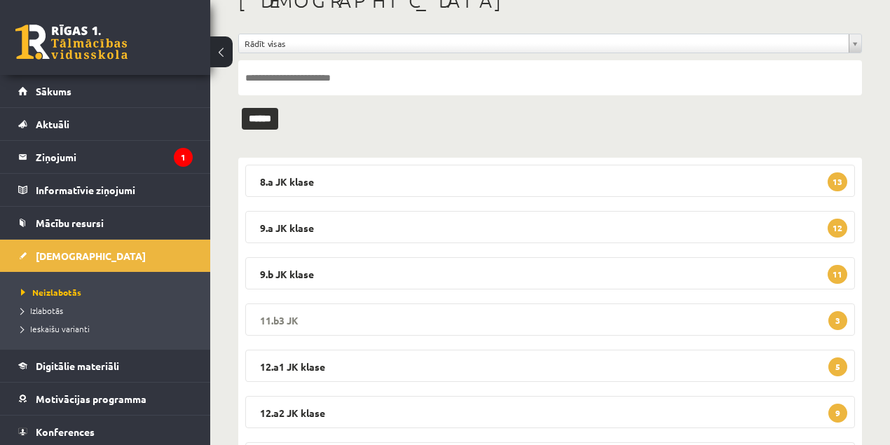
click at [282, 322] on legend "11.b3 JK 3" at bounding box center [550, 320] width 610 height 32
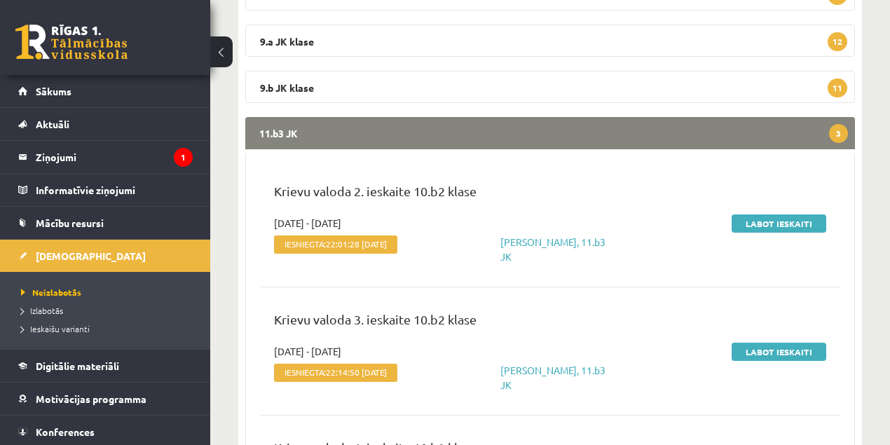
scroll to position [280, 0]
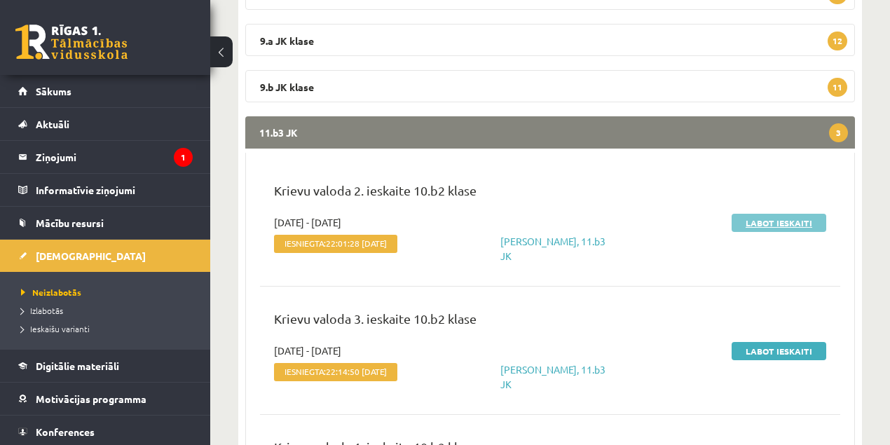
click at [763, 224] on link "Labot ieskaiti" at bounding box center [779, 223] width 95 height 18
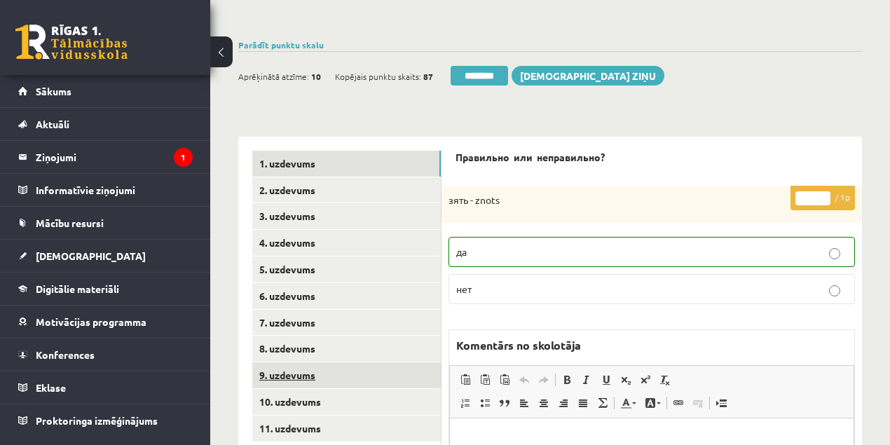
click at [287, 376] on link "9. uzdevums" at bounding box center [346, 375] width 189 height 26
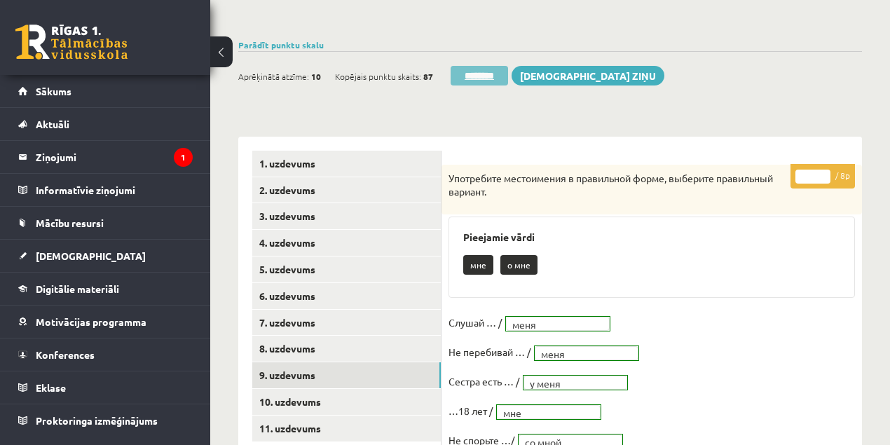
click at [483, 74] on input "********" at bounding box center [479, 76] width 57 height 20
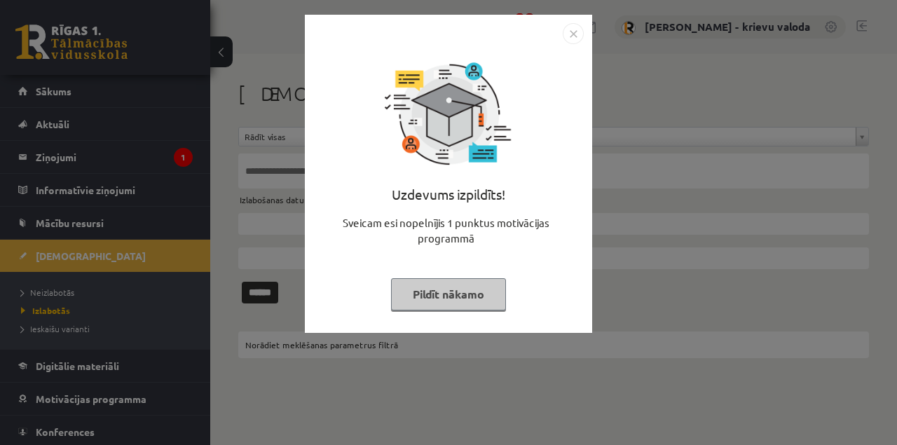
click at [467, 297] on button "Pildīt nākamo" at bounding box center [448, 294] width 115 height 32
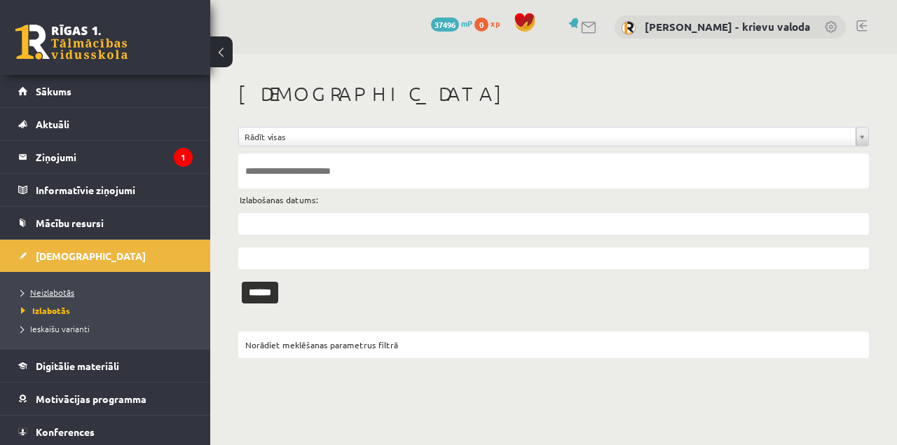
click at [69, 292] on span "Neizlabotās" at bounding box center [47, 292] width 53 height 11
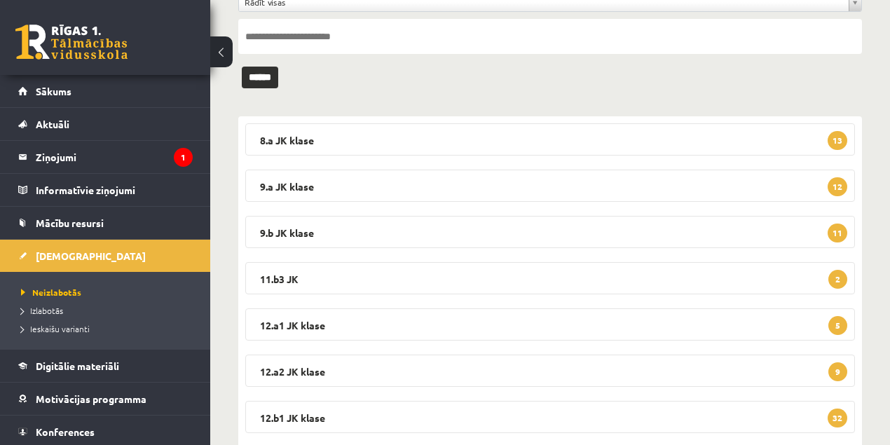
scroll to position [186, 0]
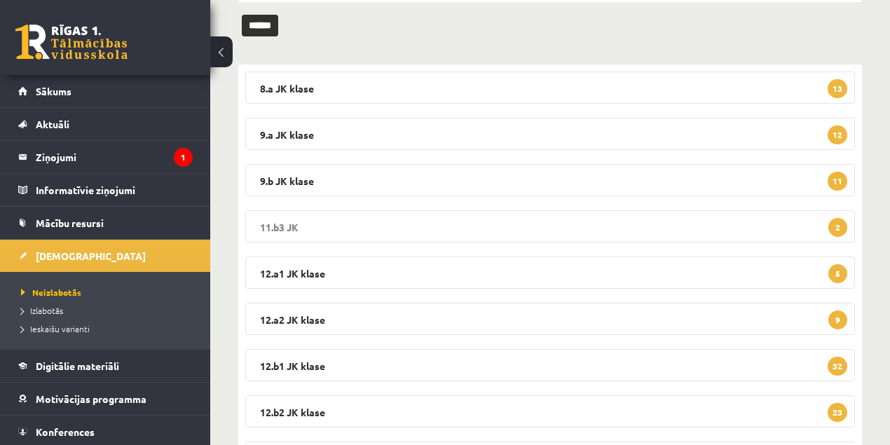
click at [278, 226] on legend "11.b3 JK 2" at bounding box center [550, 226] width 610 height 32
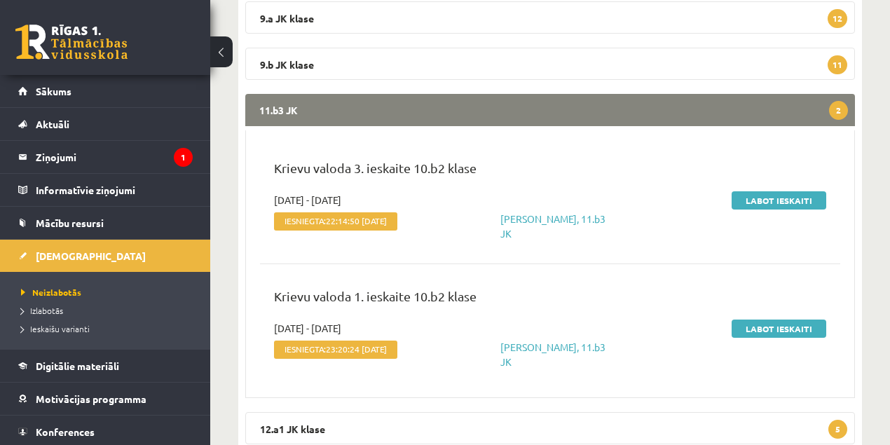
scroll to position [327, 0]
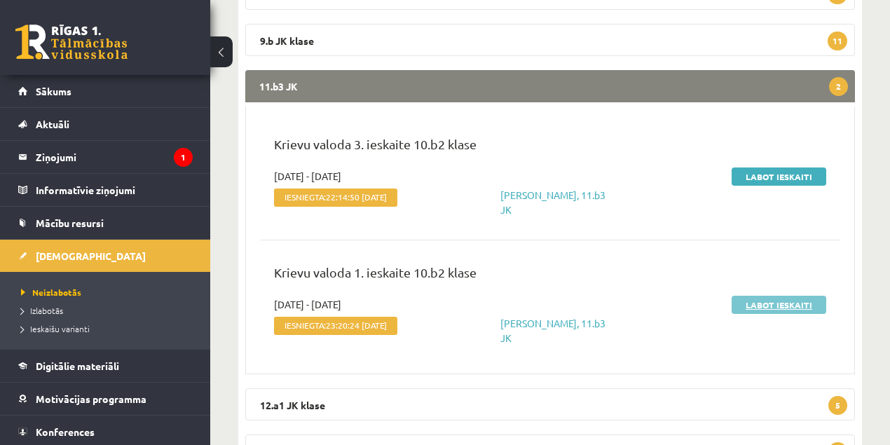
click at [778, 307] on link "Labot ieskaiti" at bounding box center [779, 305] width 95 height 18
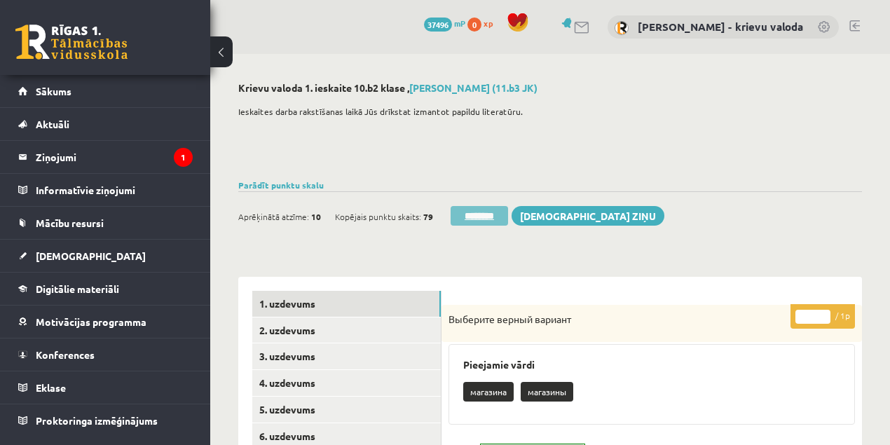
click at [482, 216] on input "********" at bounding box center [479, 216] width 57 height 20
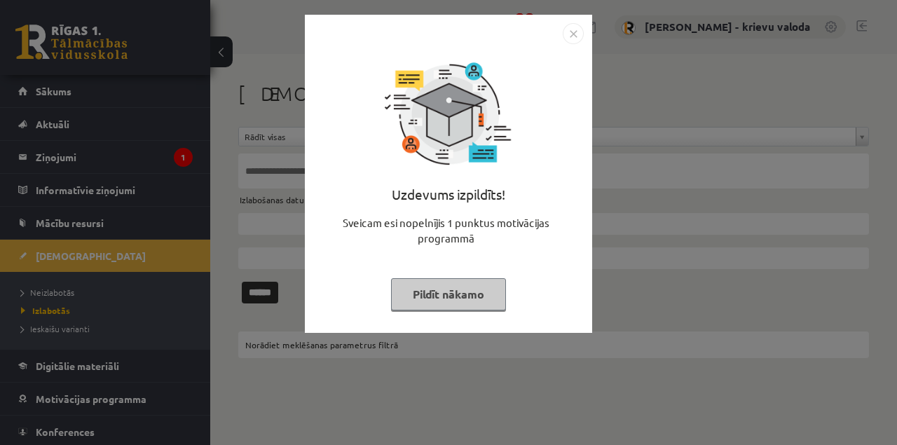
drag, startPoint x: 465, startPoint y: 304, endPoint x: 264, endPoint y: 287, distance: 202.6
click at [465, 304] on button "Pildīt nākamo" at bounding box center [448, 294] width 115 height 32
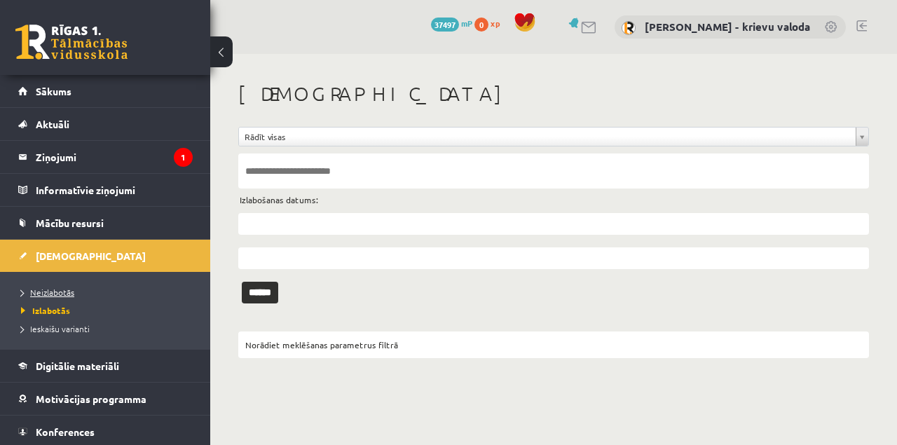
click at [63, 292] on span "Neizlabotās" at bounding box center [47, 292] width 53 height 11
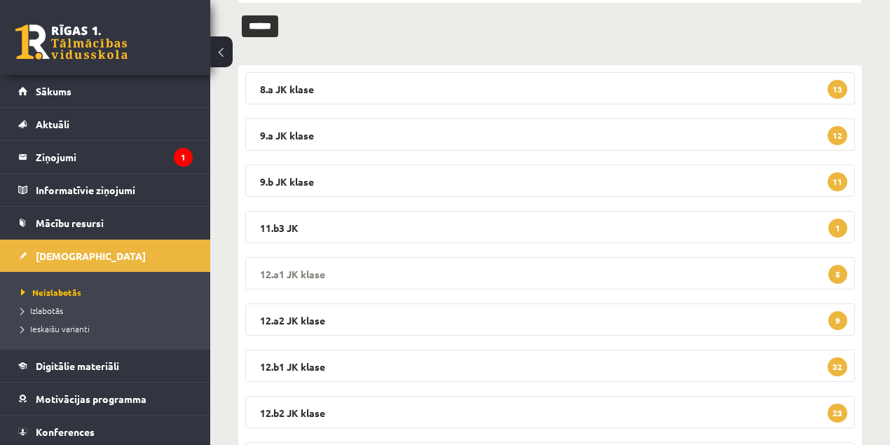
scroll to position [186, 0]
click at [288, 226] on legend "11.b3 JK 1" at bounding box center [550, 226] width 610 height 32
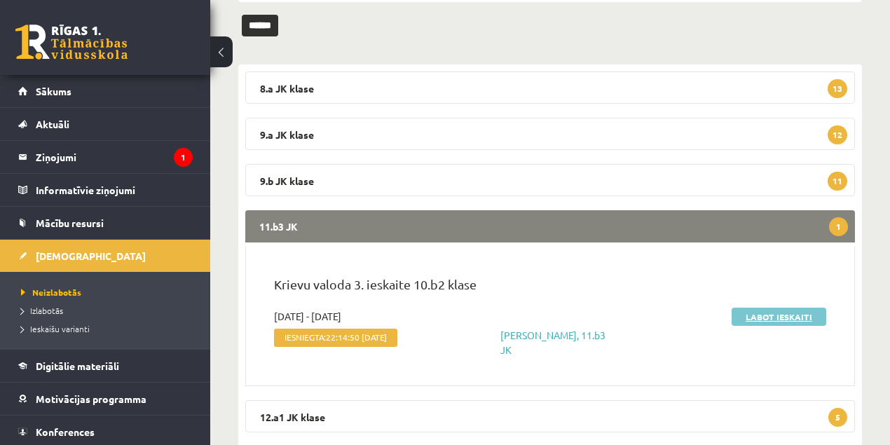
click at [779, 315] on link "Labot ieskaiti" at bounding box center [779, 317] width 95 height 18
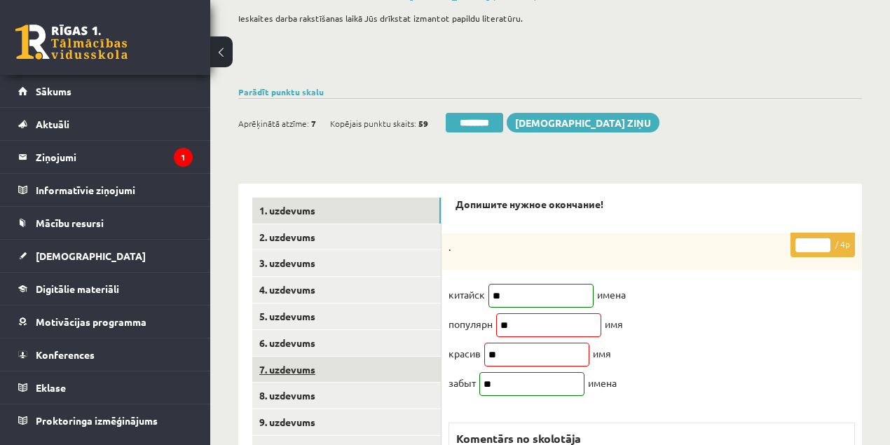
click at [297, 370] on link "7. uzdevums" at bounding box center [346, 370] width 189 height 26
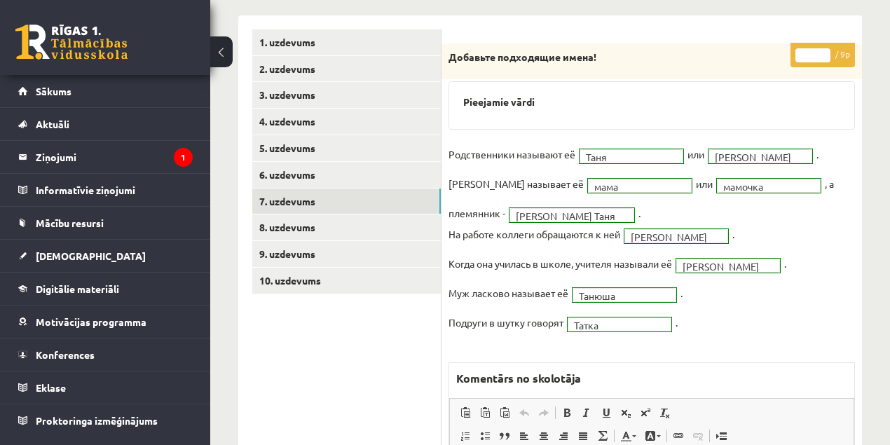
scroll to position [280, 0]
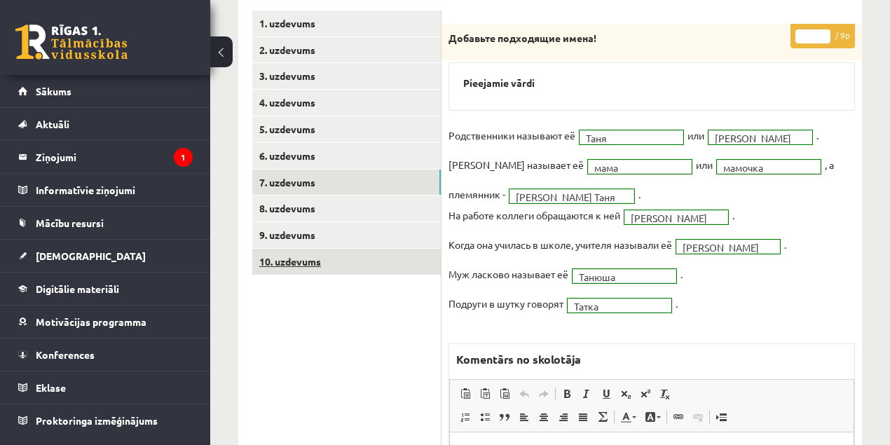
click at [287, 266] on link "10. uzdevums" at bounding box center [346, 262] width 189 height 26
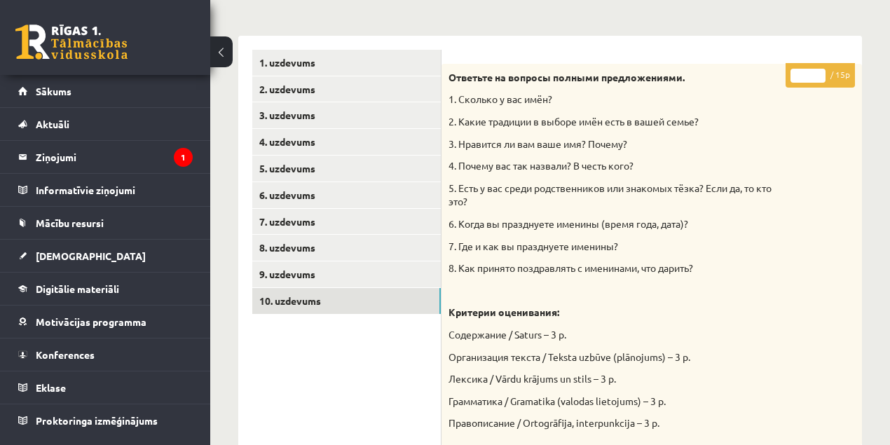
scroll to position [140, 0]
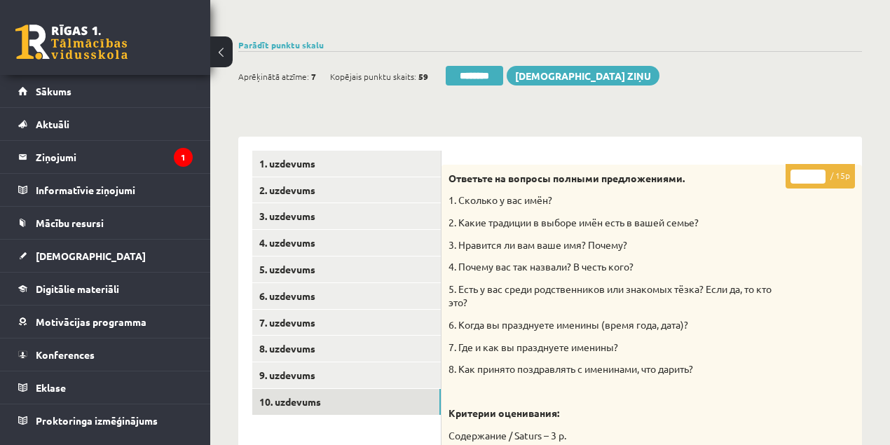
drag, startPoint x: 805, startPoint y: 177, endPoint x: 789, endPoint y: 181, distance: 16.5
click at [791, 179] on p "* / 15p" at bounding box center [820, 176] width 69 height 25
type input "**"
click at [287, 162] on link "1. uzdevums" at bounding box center [346, 164] width 189 height 26
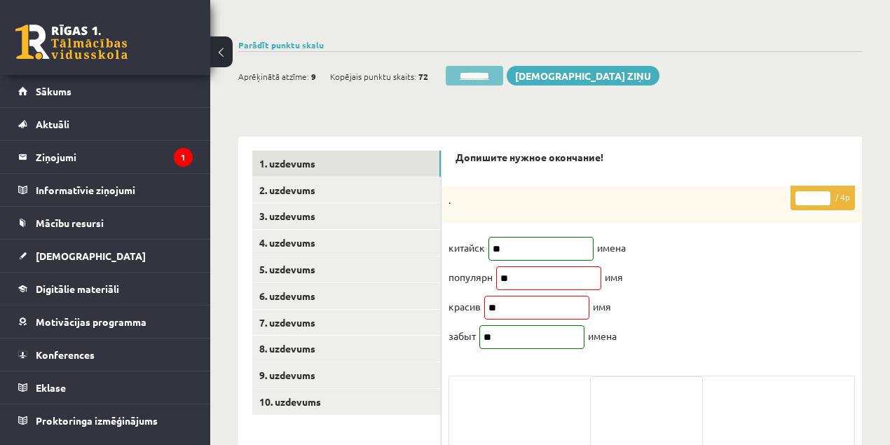
click at [481, 76] on input "********" at bounding box center [474, 76] width 57 height 20
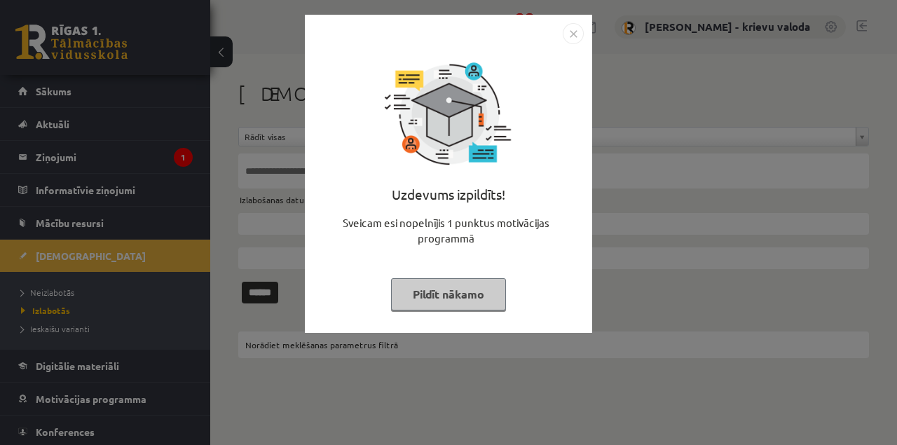
click at [465, 299] on button "Pildīt nākamo" at bounding box center [448, 294] width 115 height 32
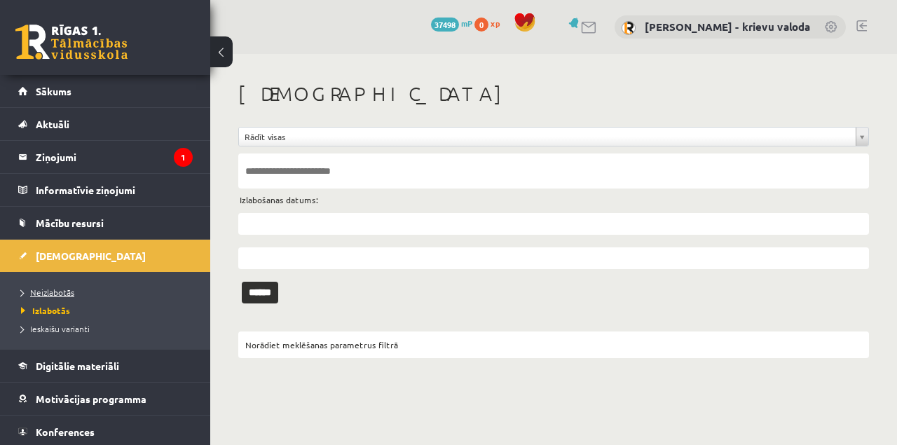
click at [71, 295] on span "Neizlabotās" at bounding box center [47, 292] width 53 height 11
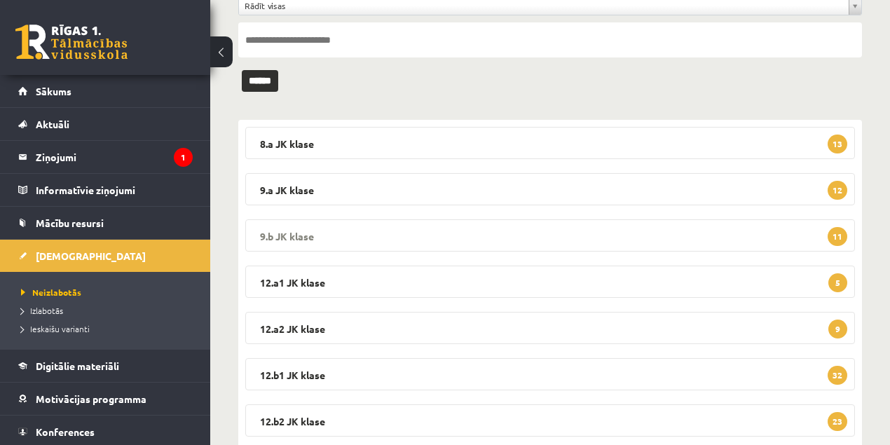
scroll to position [29, 0]
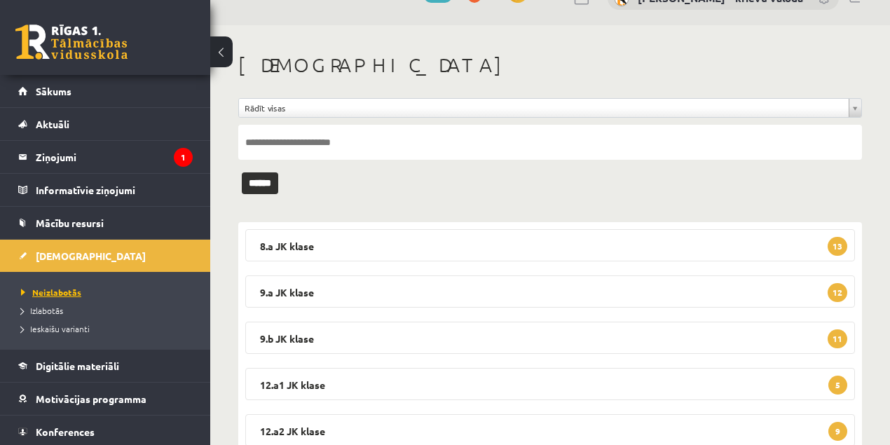
click at [55, 289] on span "Neizlabotās" at bounding box center [51, 292] width 60 height 11
click at [48, 311] on span "Izlabotās" at bounding box center [42, 310] width 42 height 11
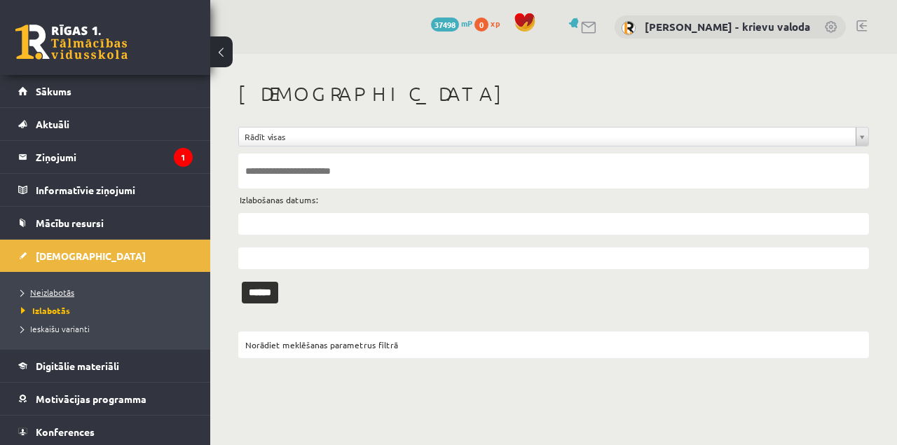
click at [54, 290] on span "Neizlabotās" at bounding box center [47, 292] width 53 height 11
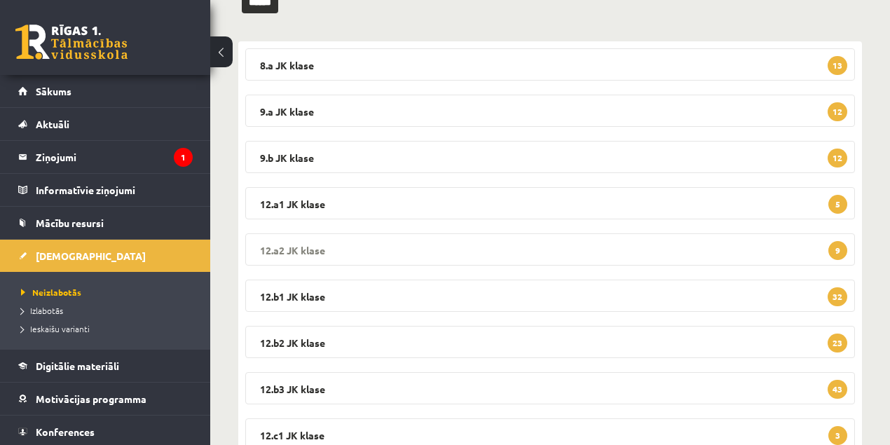
scroll to position [309, 0]
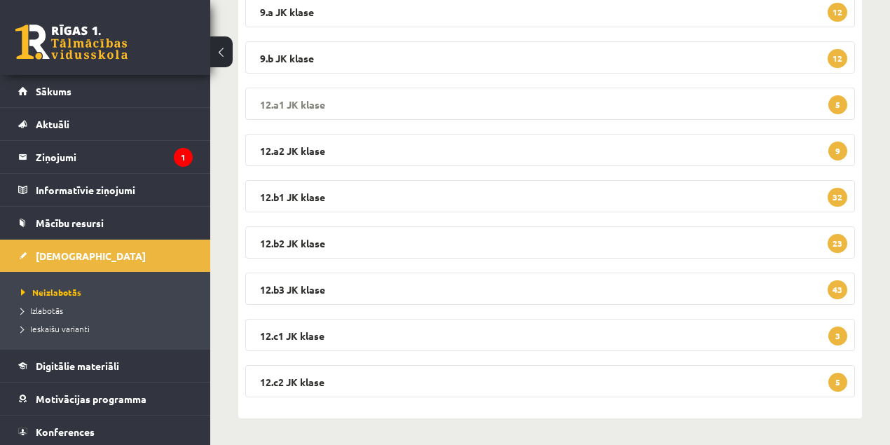
click at [287, 102] on legend "12.a1 JK klase 5" at bounding box center [550, 104] width 610 height 32
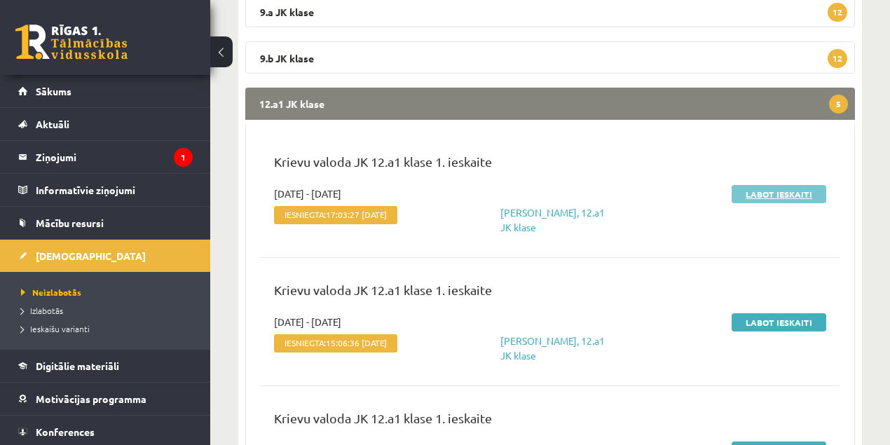
click at [768, 194] on link "Labot ieskaiti" at bounding box center [779, 194] width 95 height 18
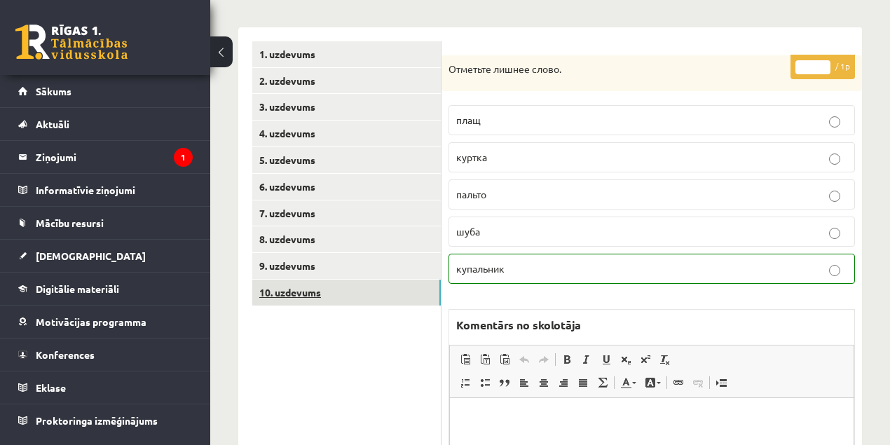
click at [306, 290] on link "10. uzdevums" at bounding box center [346, 293] width 189 height 26
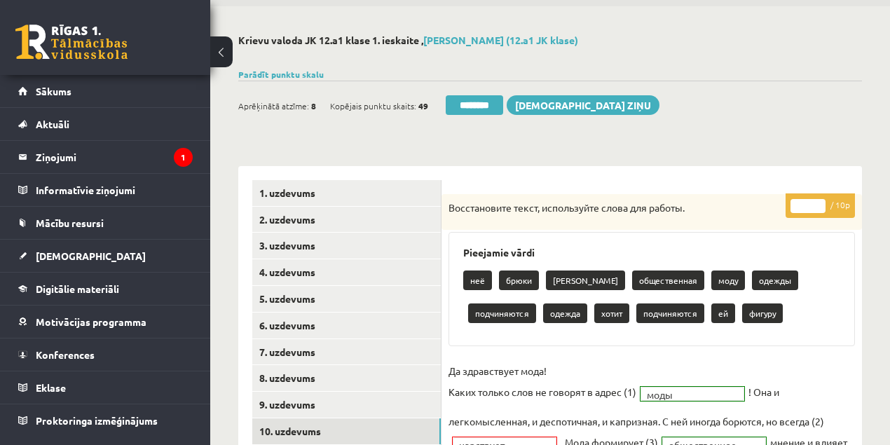
scroll to position [46, 0]
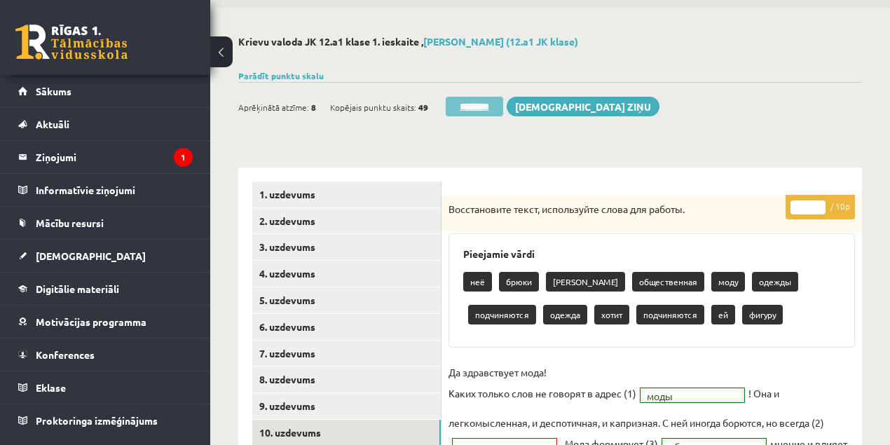
click at [465, 107] on input "********" at bounding box center [474, 107] width 57 height 20
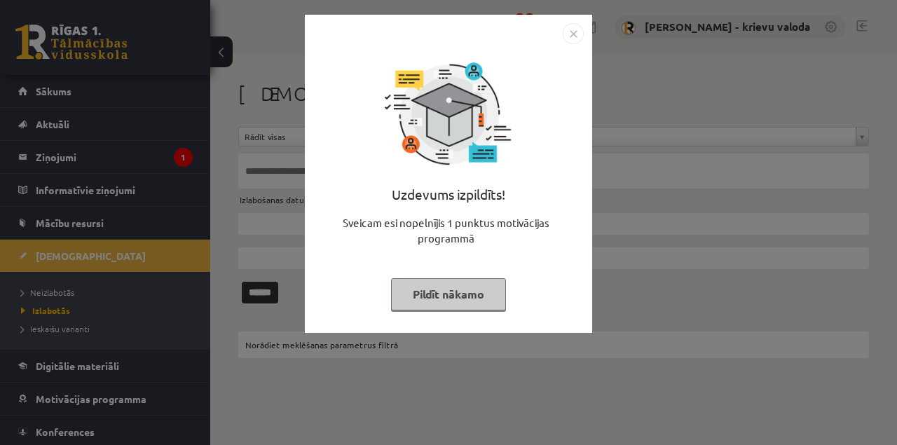
click at [465, 296] on button "Pildīt nākamo" at bounding box center [448, 294] width 115 height 32
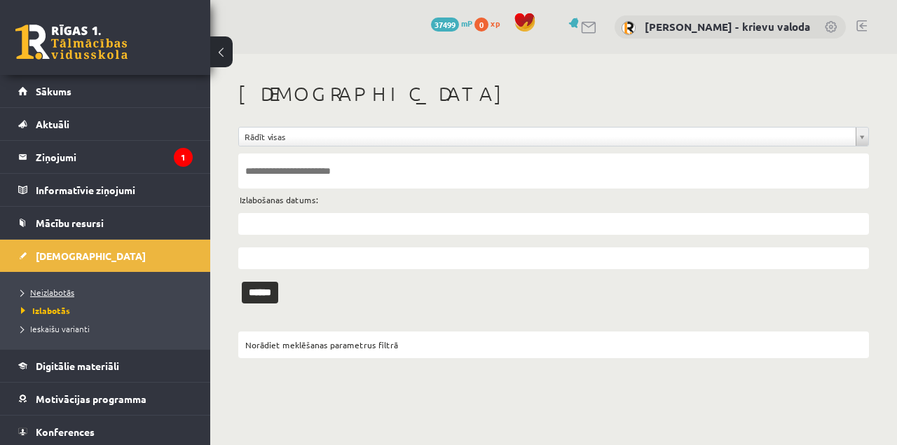
click at [50, 290] on span "Neizlabotās" at bounding box center [47, 292] width 53 height 11
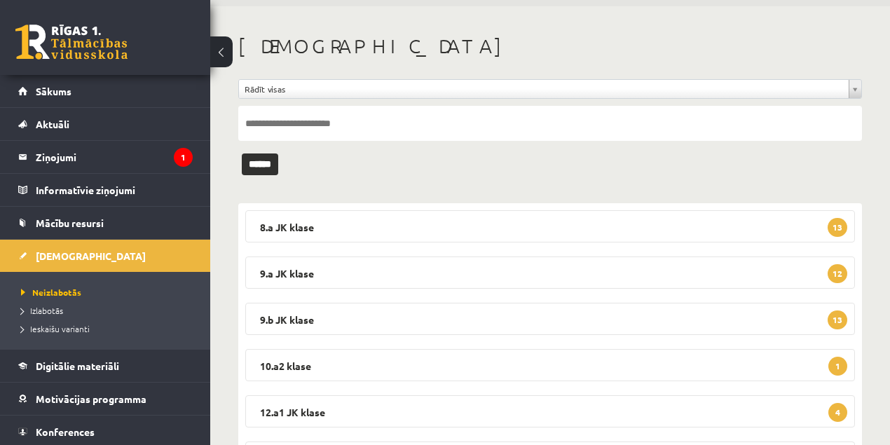
scroll to position [140, 0]
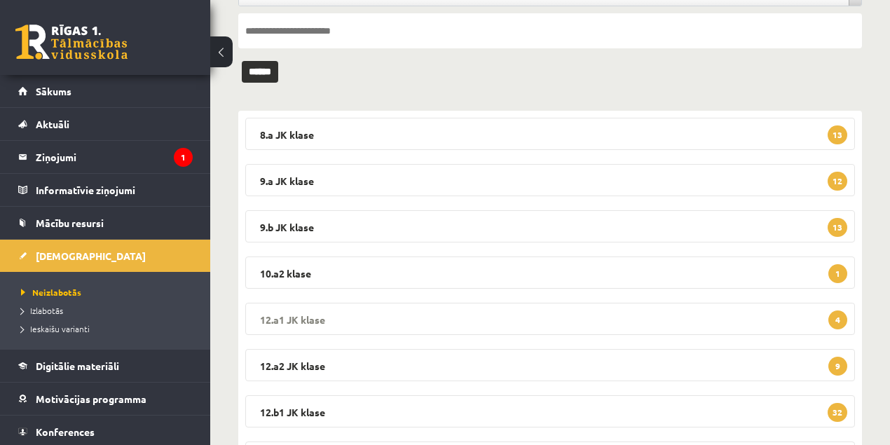
click at [304, 319] on legend "12.a1 JK klase 4" at bounding box center [550, 319] width 610 height 32
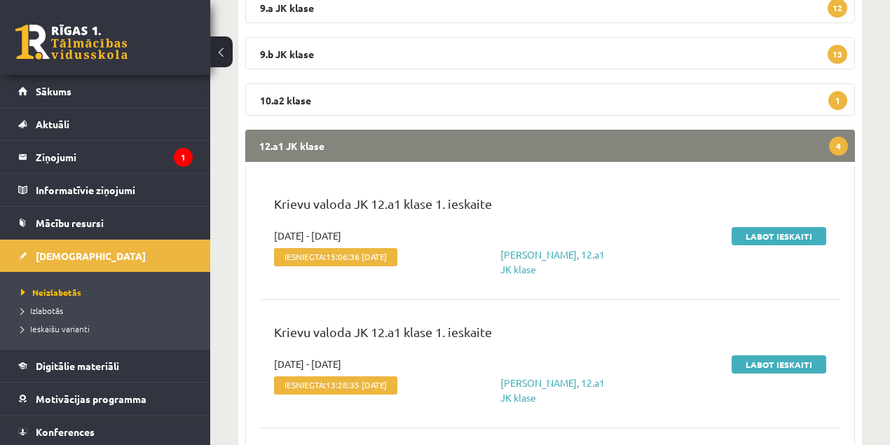
scroll to position [327, 0]
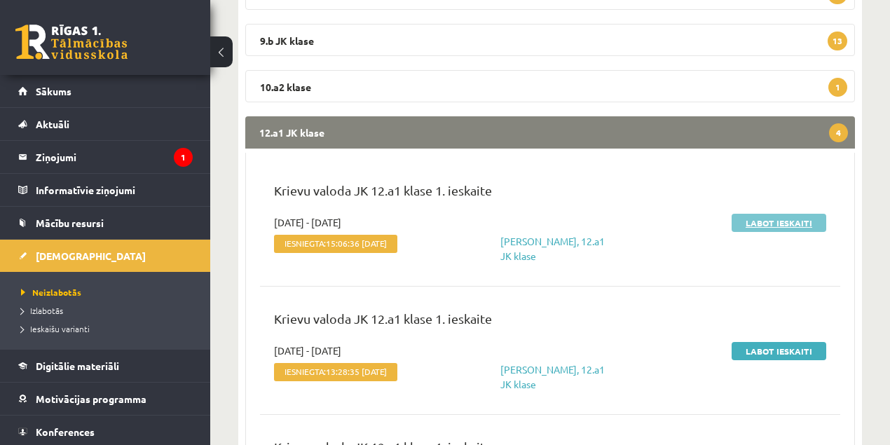
click at [779, 222] on link "Labot ieskaiti" at bounding box center [779, 223] width 95 height 18
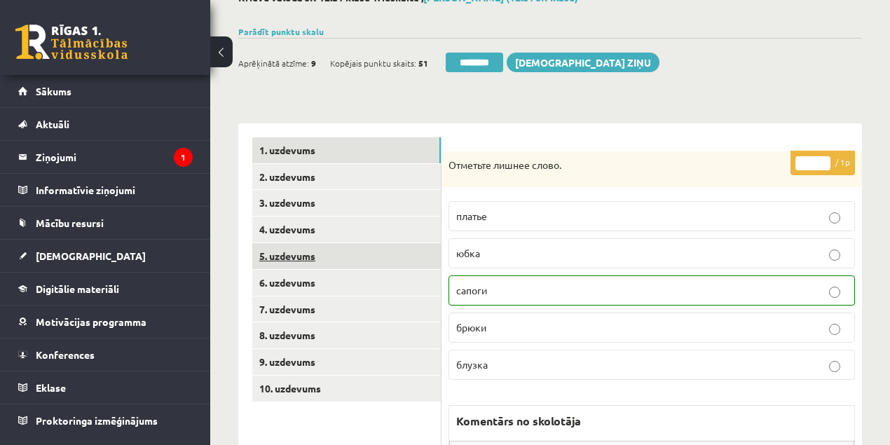
scroll to position [93, 0]
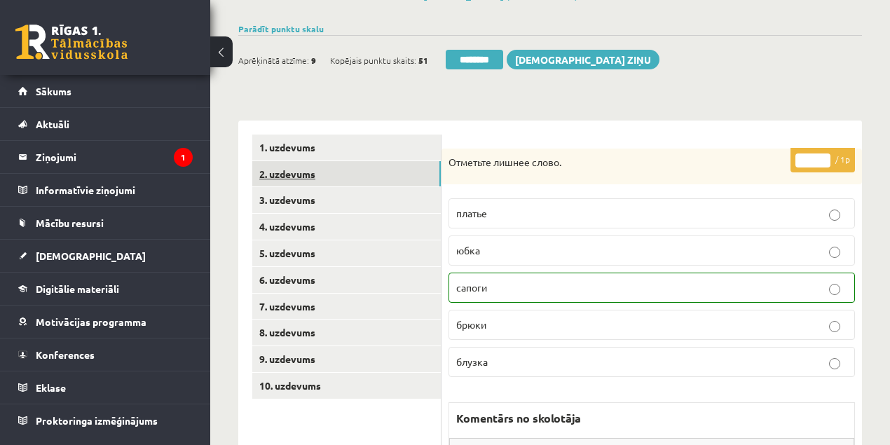
click at [294, 176] on link "2. uzdevums" at bounding box center [346, 174] width 189 height 26
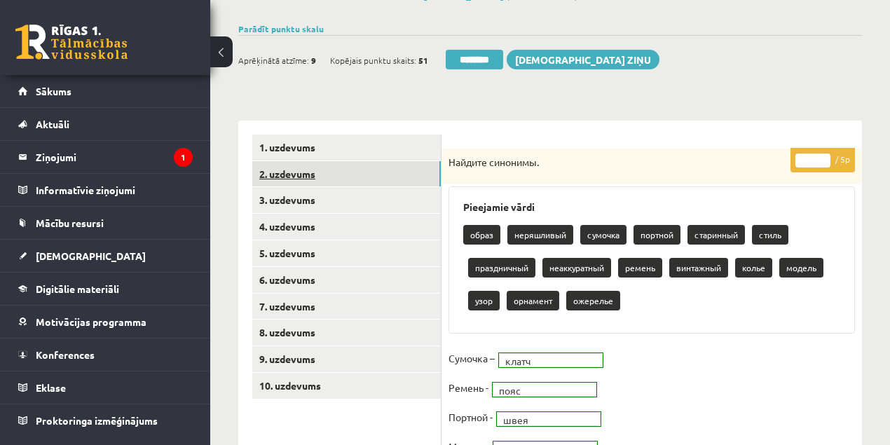
scroll to position [0, 0]
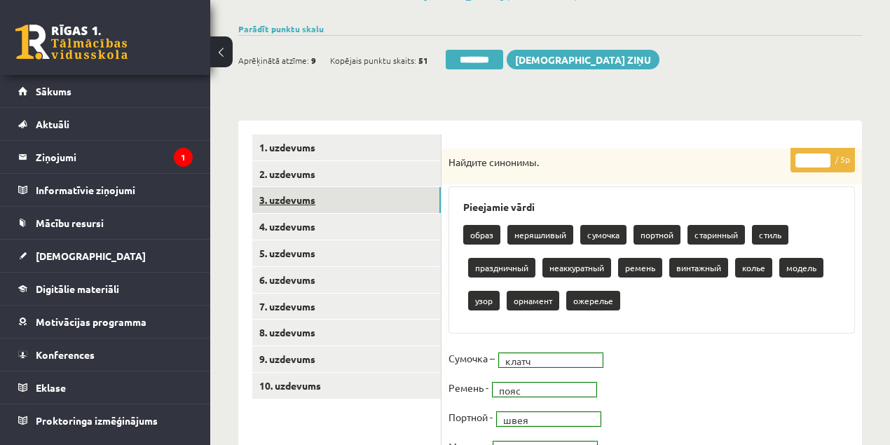
click at [286, 203] on link "3. uzdevums" at bounding box center [346, 200] width 189 height 26
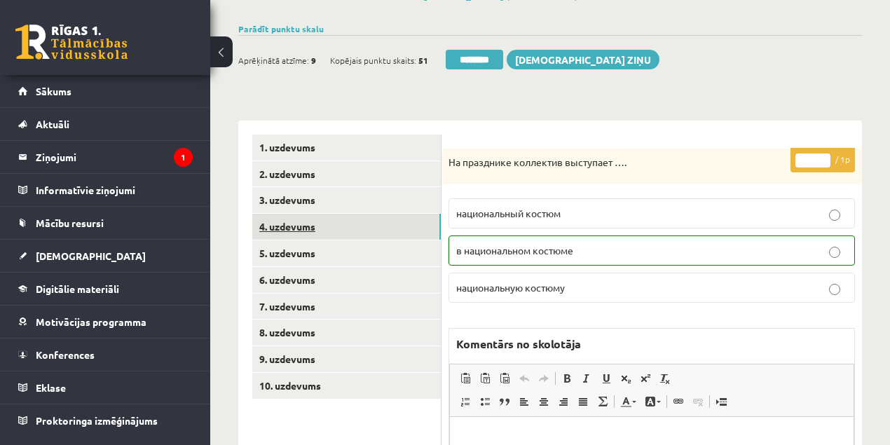
click at [292, 226] on link "4. uzdevums" at bounding box center [346, 227] width 189 height 26
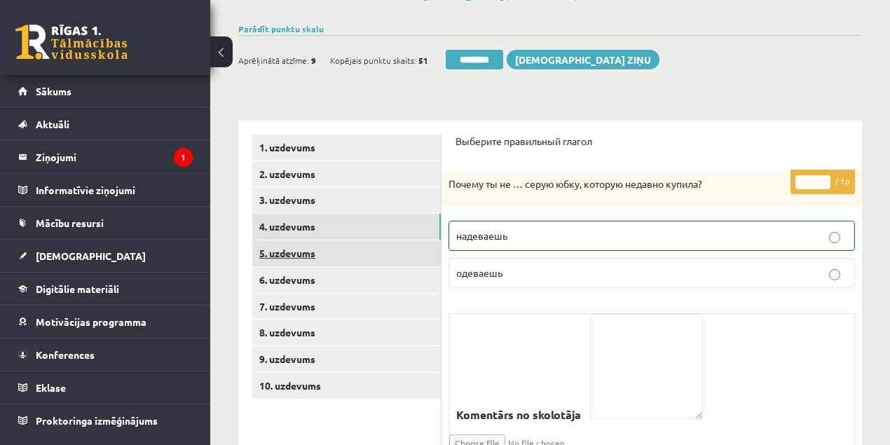
click at [287, 255] on link "5. uzdevums" at bounding box center [346, 253] width 189 height 26
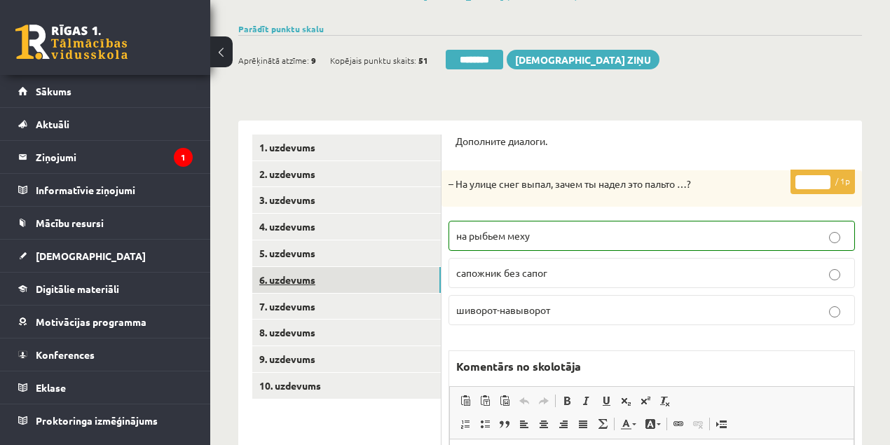
click at [293, 280] on link "6. uzdevums" at bounding box center [346, 280] width 189 height 26
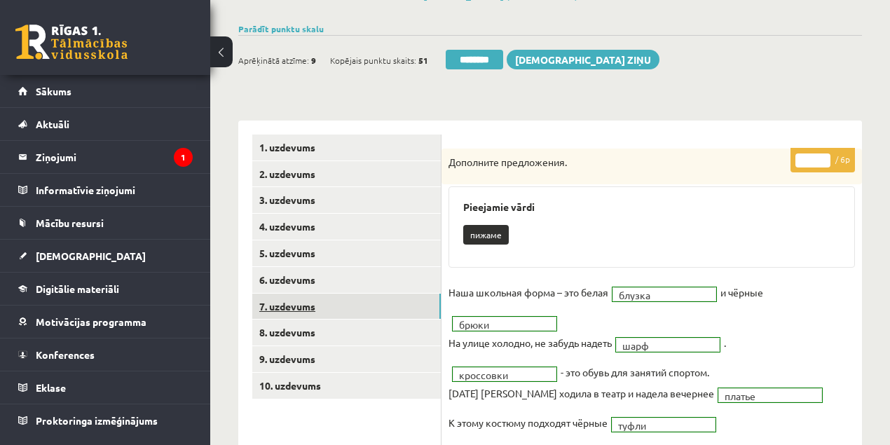
click at [285, 307] on link "7. uzdevums" at bounding box center [346, 307] width 189 height 26
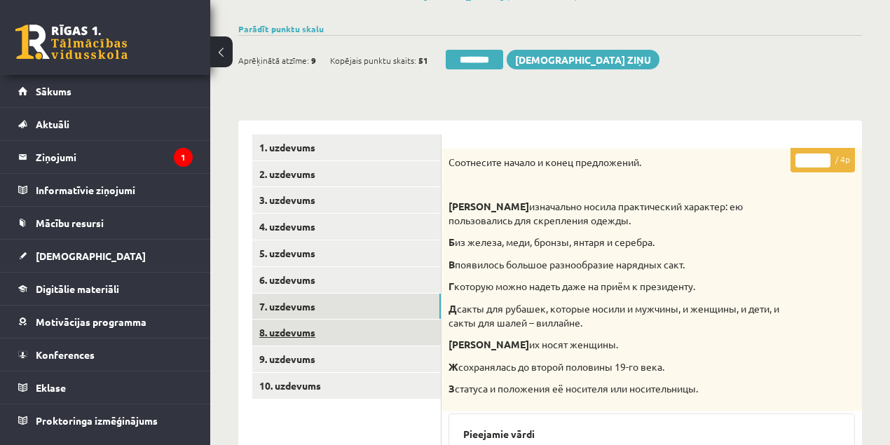
click at [281, 332] on link "8. uzdevums" at bounding box center [346, 333] width 189 height 26
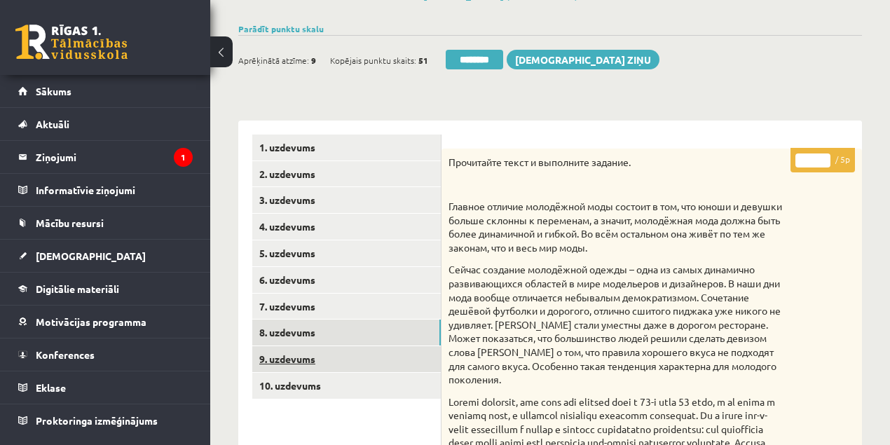
click at [292, 362] on link "9. uzdevums" at bounding box center [346, 359] width 189 height 26
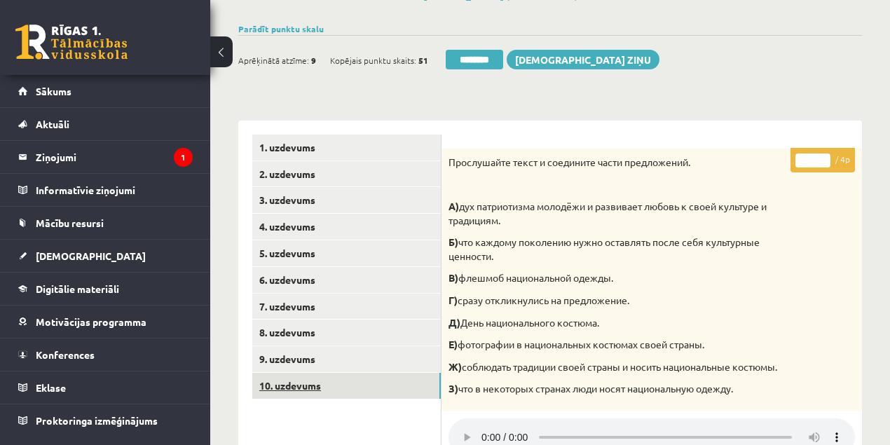
click at [292, 387] on link "10. uzdevums" at bounding box center [346, 386] width 189 height 26
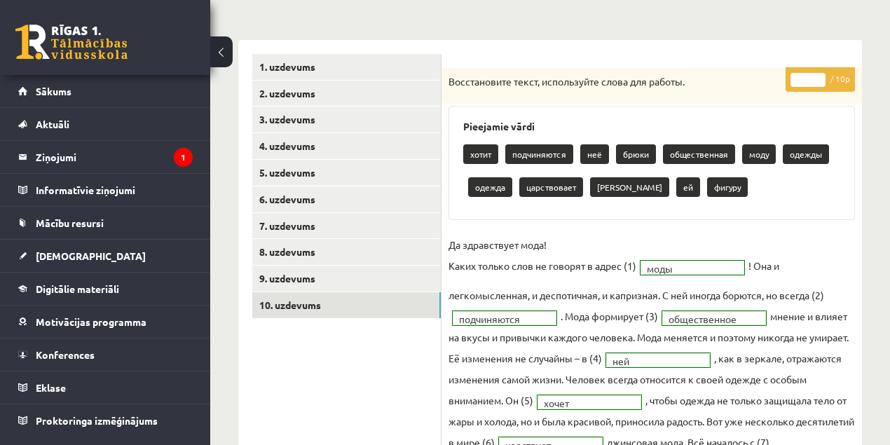
scroll to position [46, 0]
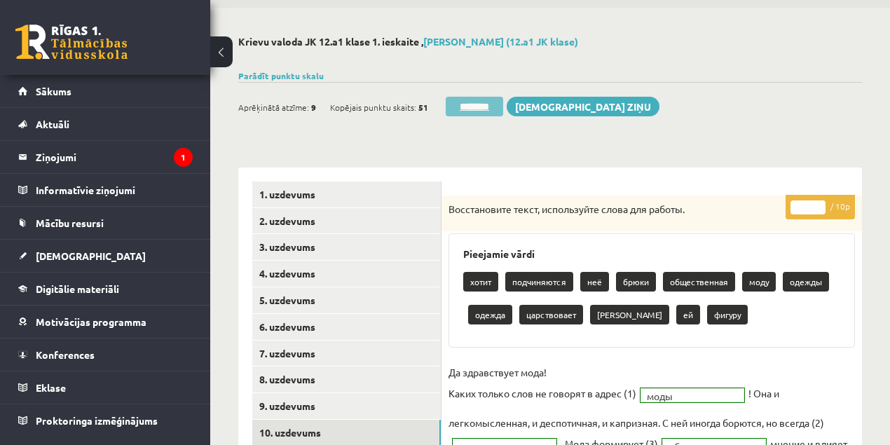
click at [476, 106] on input "********" at bounding box center [474, 107] width 57 height 20
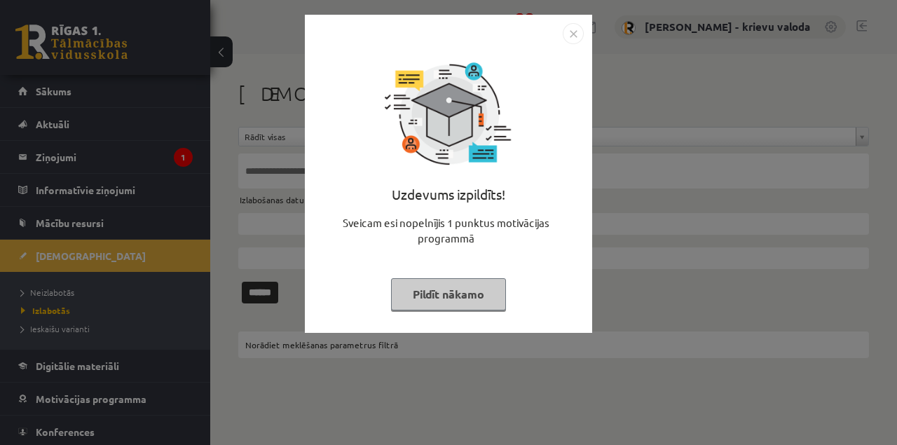
click at [461, 294] on button "Pildīt nākamo" at bounding box center [448, 294] width 115 height 32
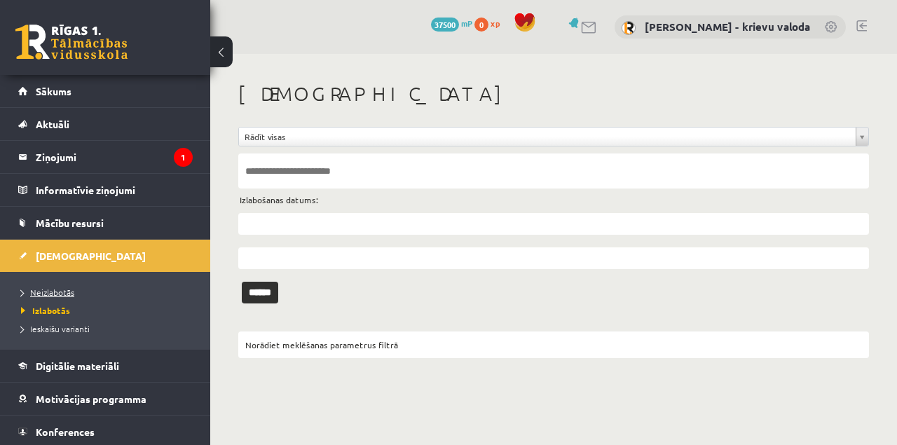
click at [52, 294] on span "Neizlabotās" at bounding box center [47, 292] width 53 height 11
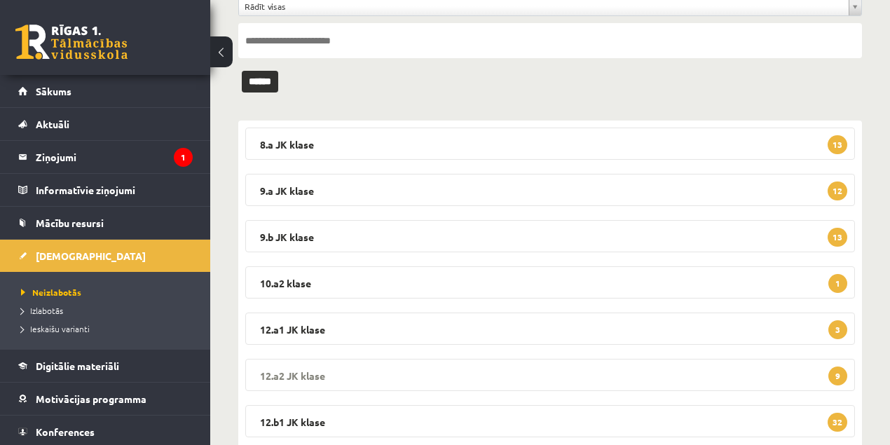
scroll to position [140, 0]
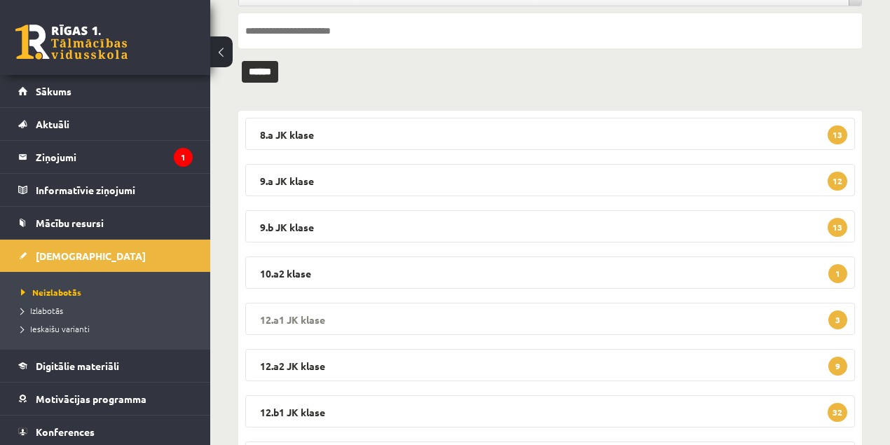
drag, startPoint x: 290, startPoint y: 320, endPoint x: 375, endPoint y: 290, distance: 89.8
click at [291, 318] on legend "12.a1 [PERSON_NAME] 3" at bounding box center [550, 319] width 610 height 32
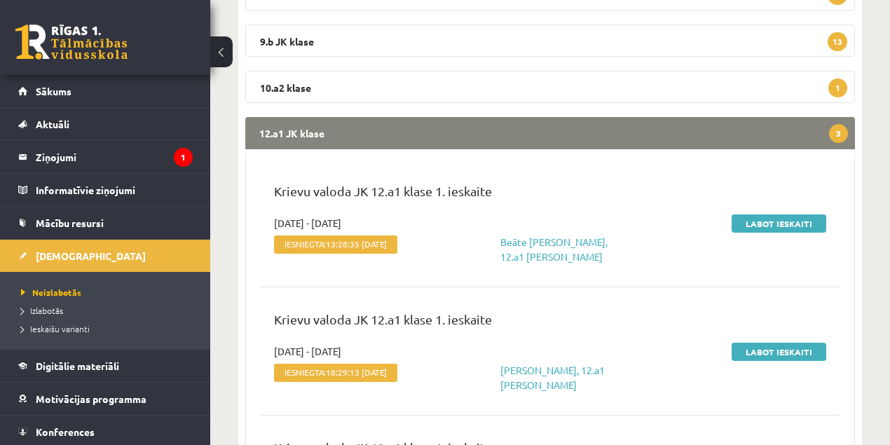
scroll to position [327, 0]
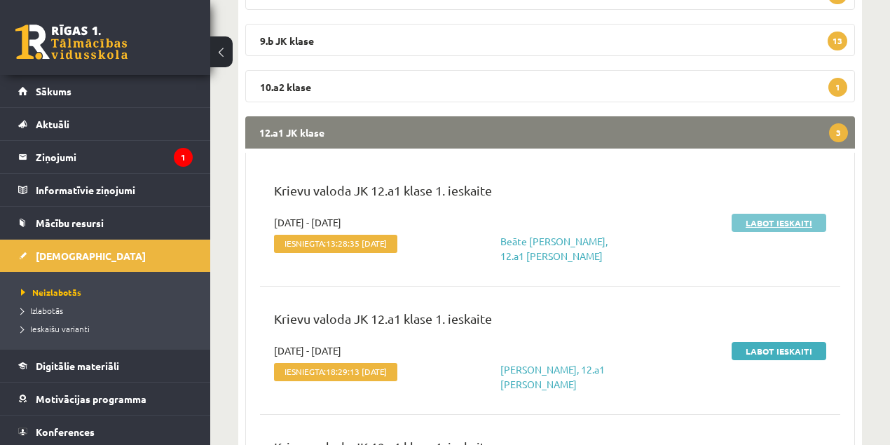
click at [788, 224] on link "Labot ieskaiti" at bounding box center [779, 223] width 95 height 18
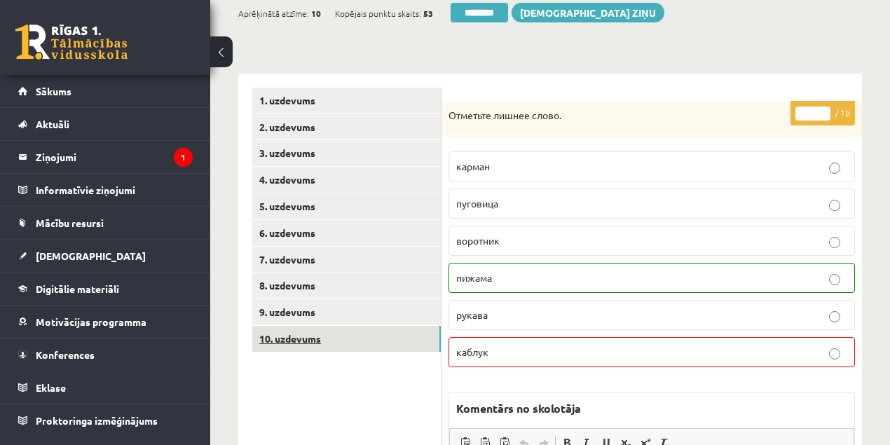
drag, startPoint x: 292, startPoint y: 341, endPoint x: 401, endPoint y: 348, distance: 109.5
click at [292, 341] on link "10. uzdevums" at bounding box center [346, 339] width 189 height 26
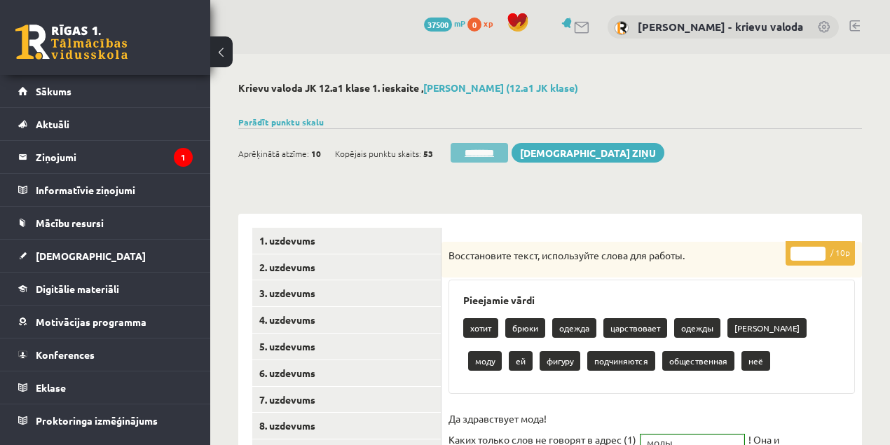
click at [493, 156] on input "********" at bounding box center [479, 153] width 57 height 20
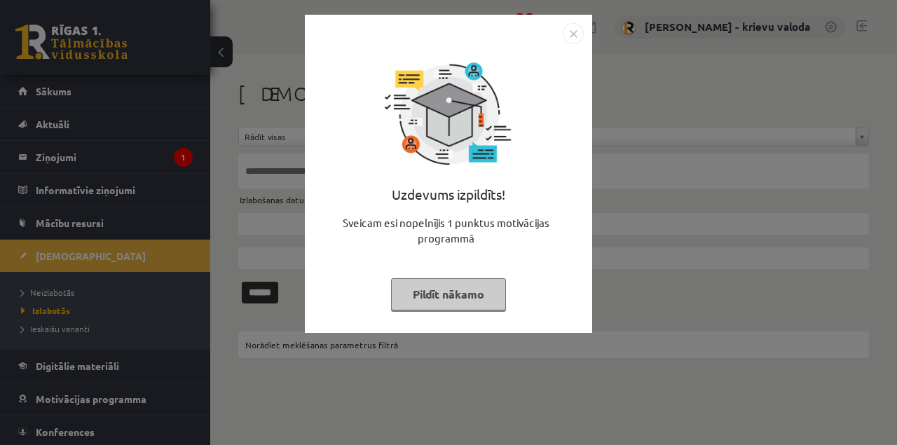
click at [426, 296] on button "Pildīt nākamo" at bounding box center [448, 294] width 115 height 32
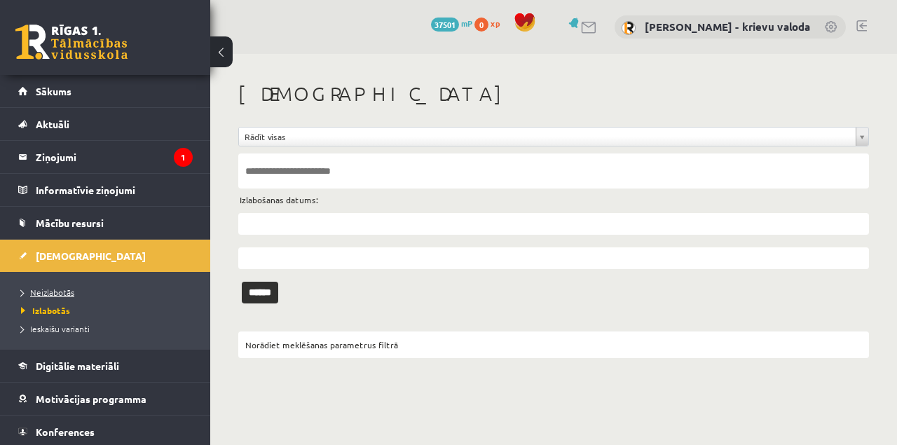
click at [53, 292] on span "Neizlabotās" at bounding box center [47, 292] width 53 height 11
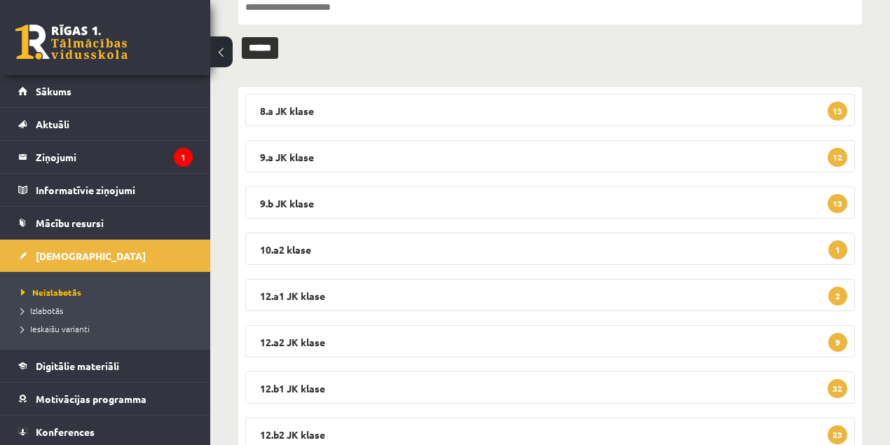
scroll to position [186, 0]
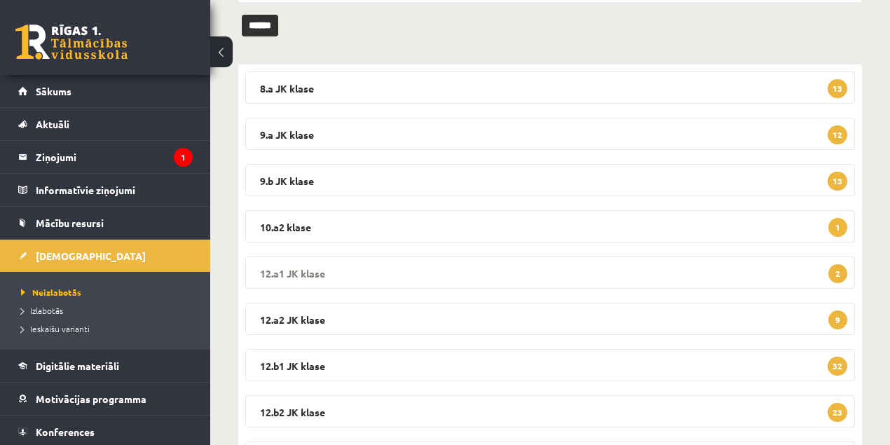
click at [292, 271] on legend "12.a1 [PERSON_NAME] 2" at bounding box center [550, 273] width 610 height 32
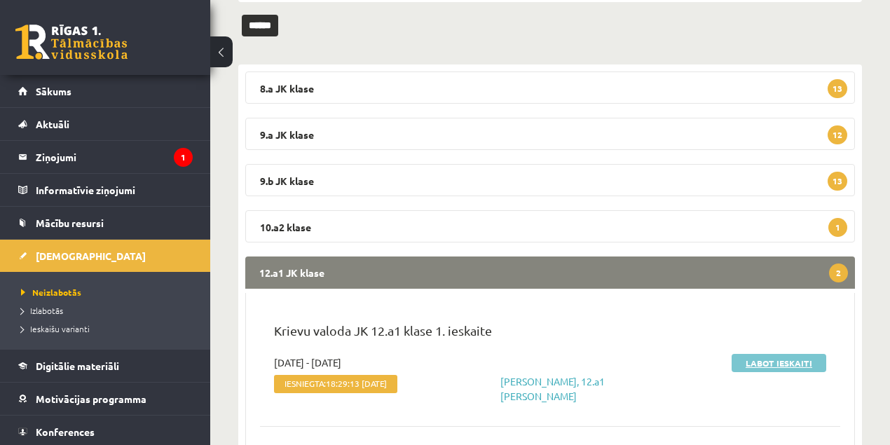
click at [783, 365] on link "Labot ieskaiti" at bounding box center [779, 363] width 95 height 18
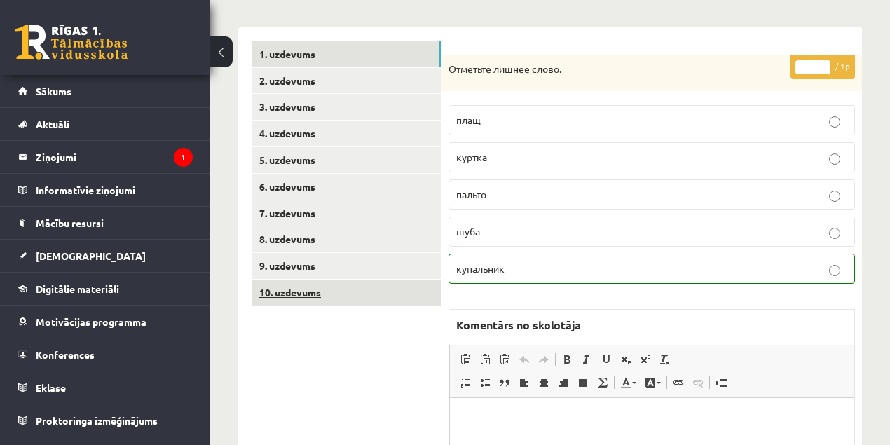
click at [299, 293] on link "10. uzdevums" at bounding box center [346, 293] width 189 height 26
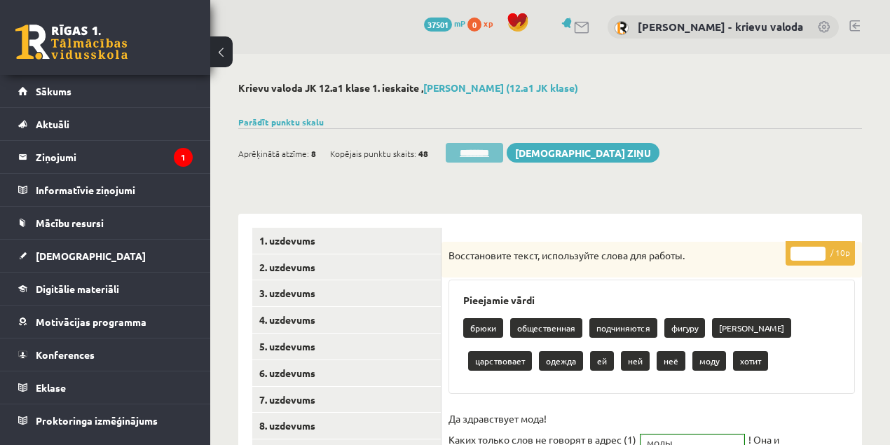
click at [480, 154] on input "********" at bounding box center [474, 153] width 57 height 20
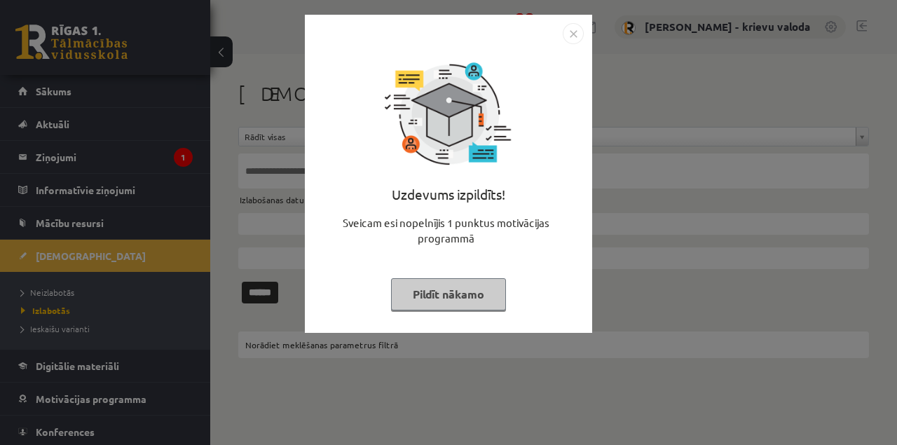
click at [426, 297] on button "Pildīt nākamo" at bounding box center [448, 294] width 115 height 32
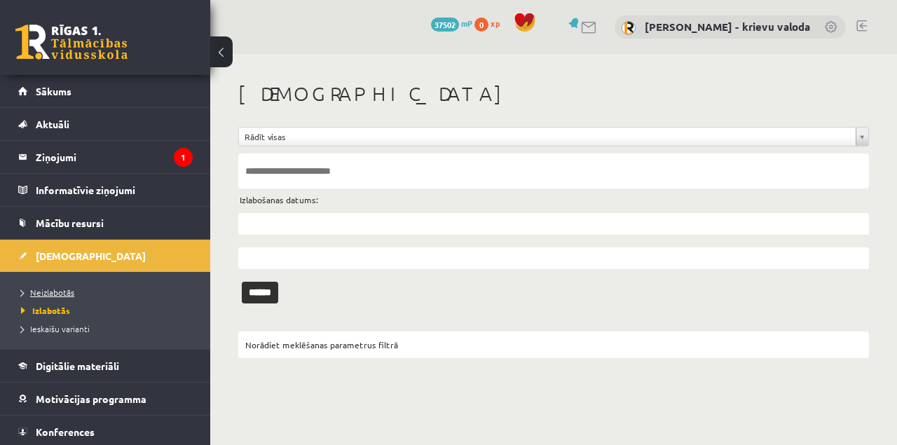
click at [63, 292] on span "Neizlabotās" at bounding box center [47, 292] width 53 height 11
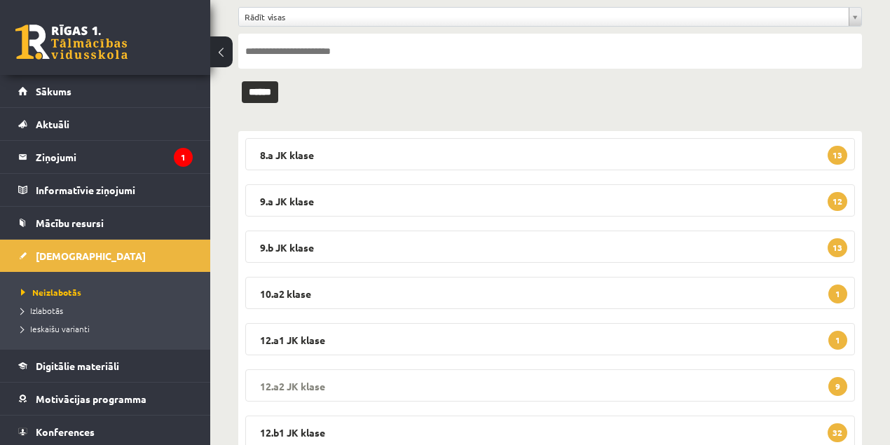
scroll to position [140, 0]
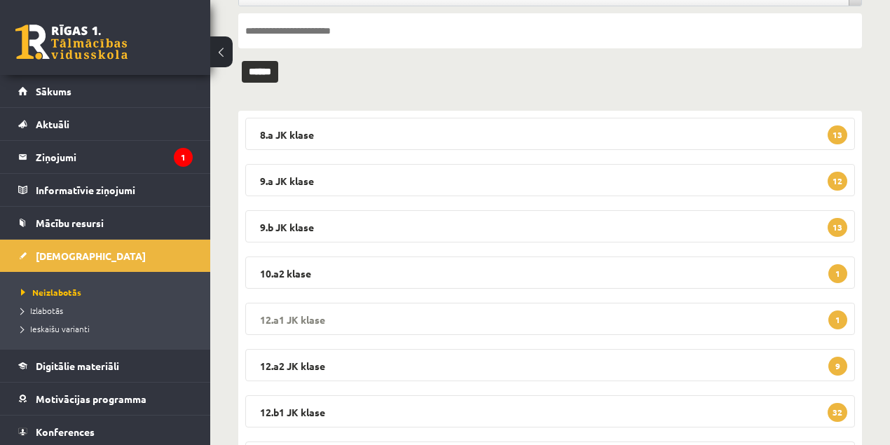
click at [306, 318] on legend "12.a1 JK klase 1" at bounding box center [550, 319] width 610 height 32
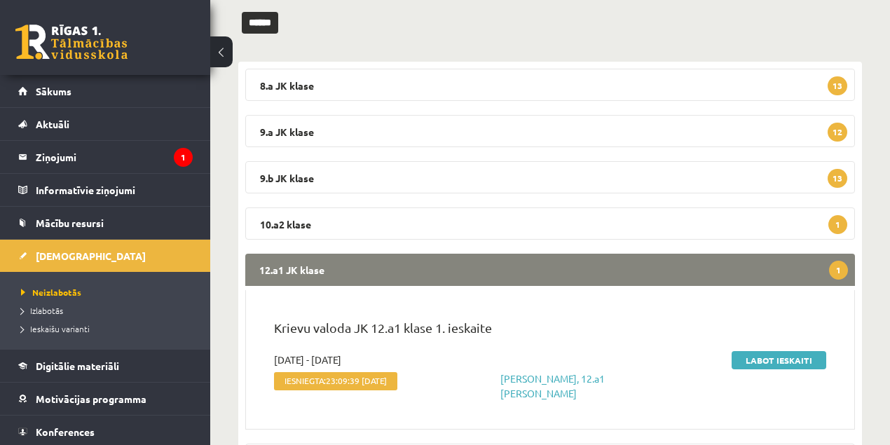
scroll to position [280, 0]
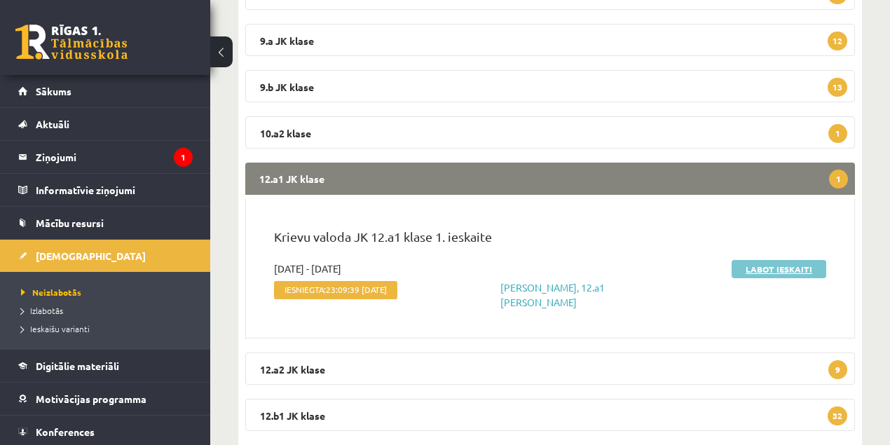
click at [773, 271] on link "Labot ieskaiti" at bounding box center [779, 269] width 95 height 18
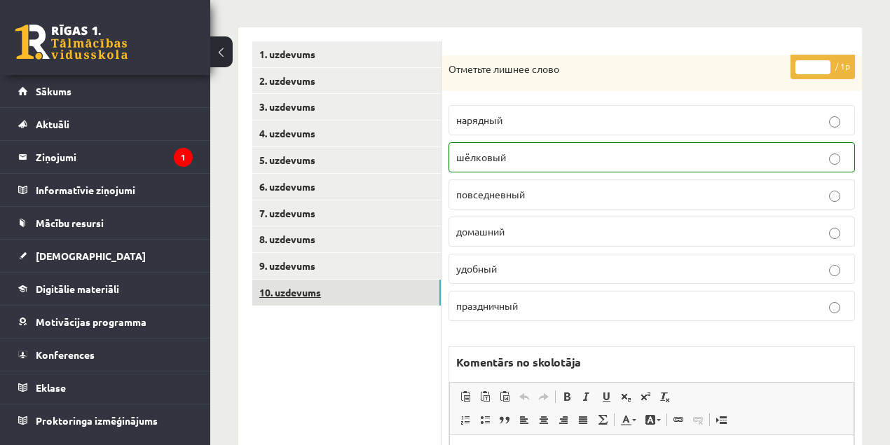
click at [290, 293] on link "10. uzdevums" at bounding box center [346, 293] width 189 height 26
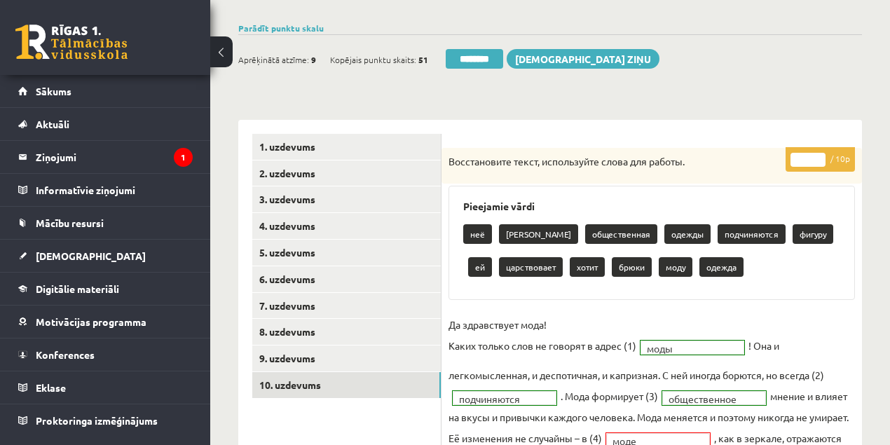
scroll to position [93, 0]
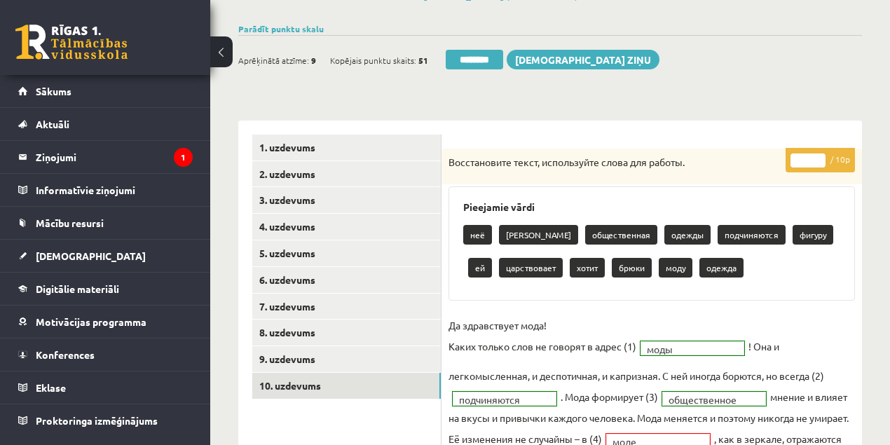
type input "*"
click at [821, 154] on input "*" at bounding box center [808, 161] width 35 height 14
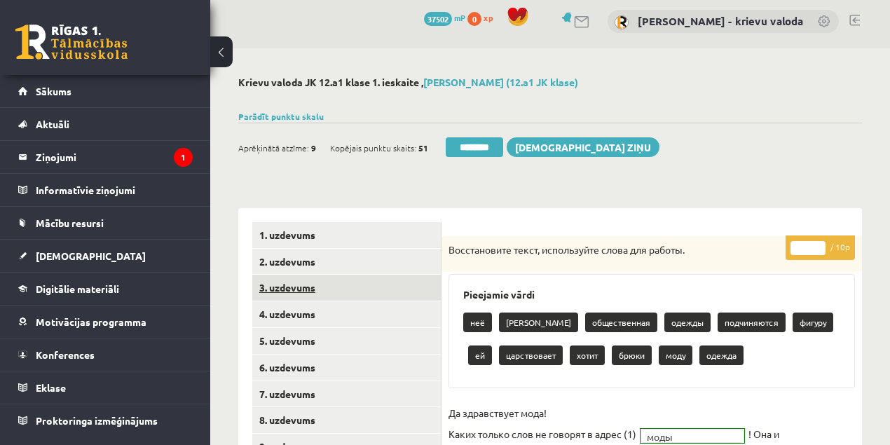
scroll to position [0, 0]
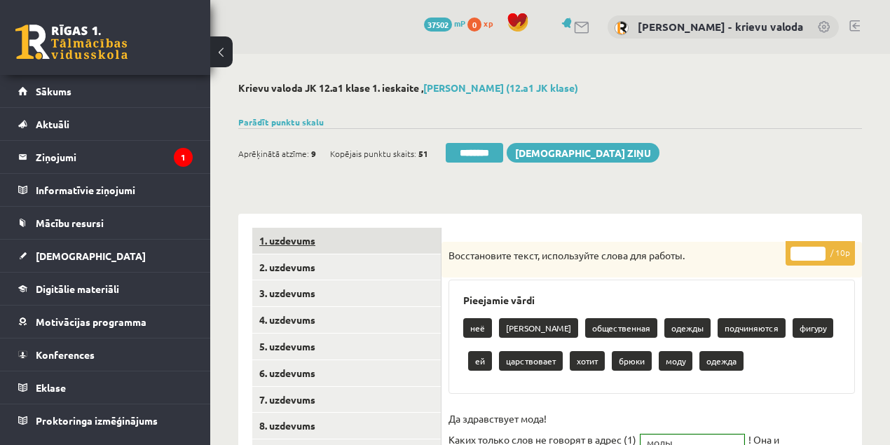
click at [297, 240] on link "1. uzdevums" at bounding box center [346, 241] width 189 height 26
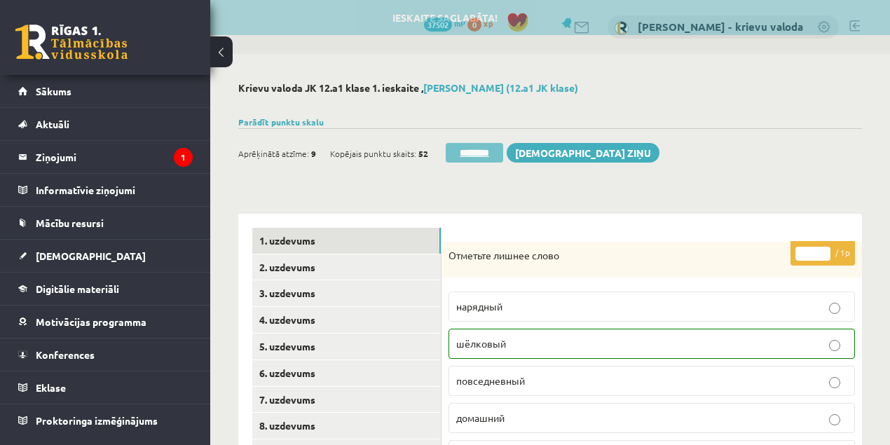
click at [482, 153] on input "********" at bounding box center [474, 153] width 57 height 20
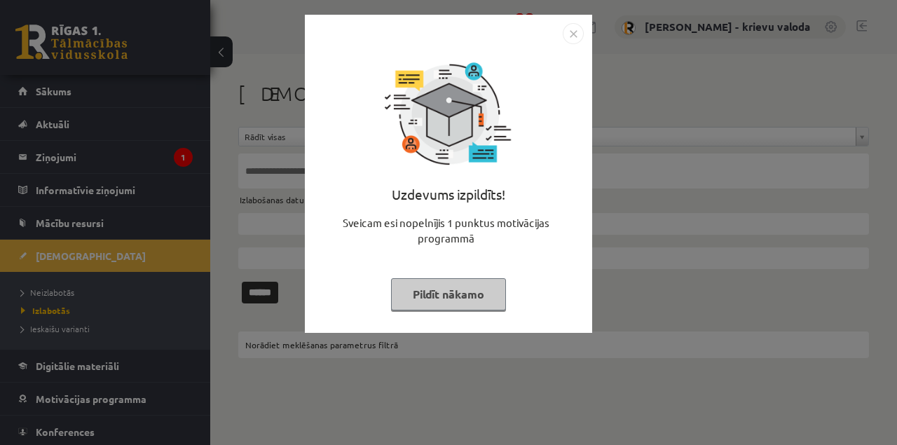
drag, startPoint x: 460, startPoint y: 281, endPoint x: 457, endPoint y: 288, distance: 7.6
click at [457, 287] on button "Pildīt nākamo" at bounding box center [448, 294] width 115 height 32
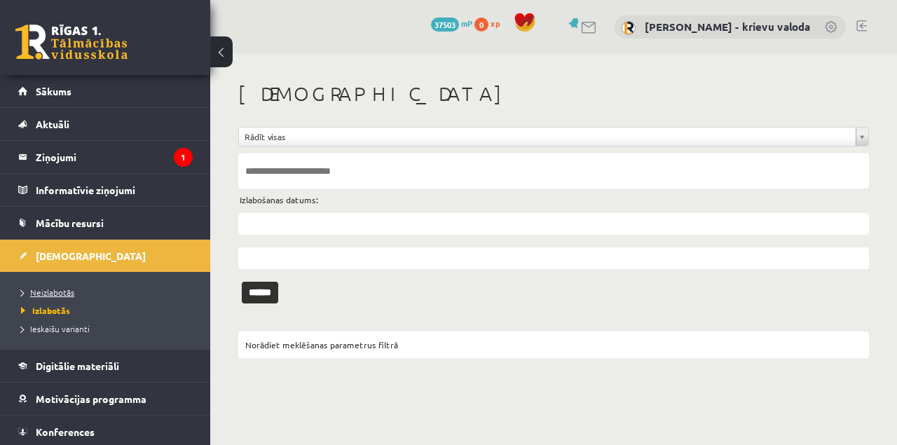
click at [61, 292] on span "Neizlabotās" at bounding box center [47, 292] width 53 height 11
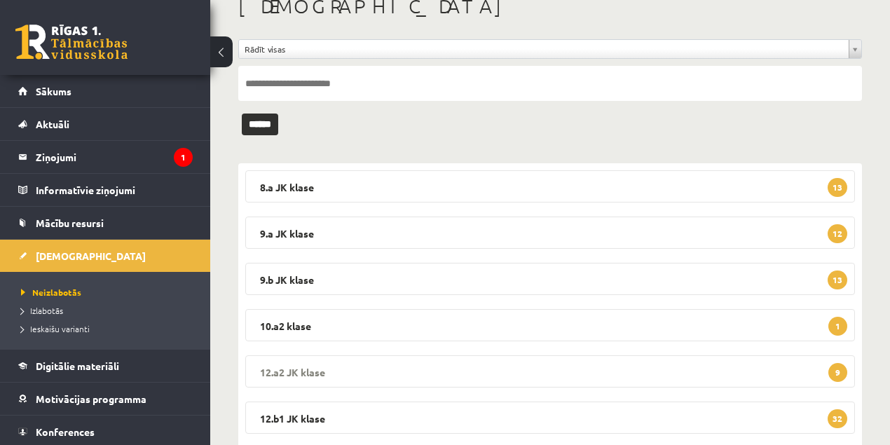
scroll to position [93, 0]
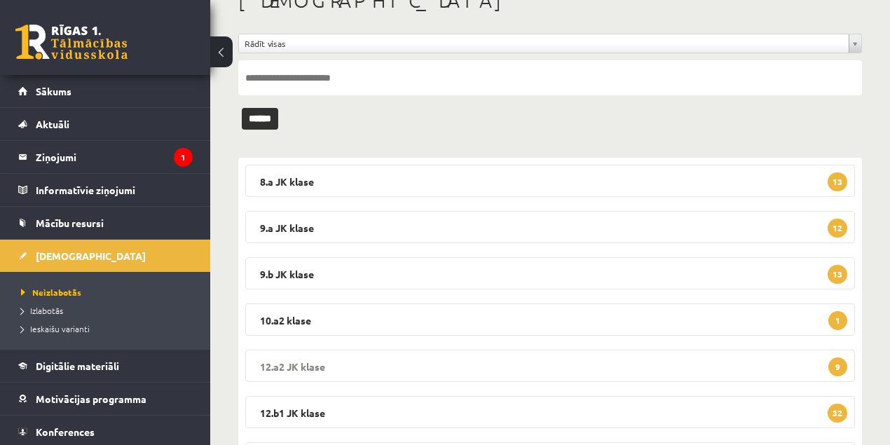
click at [291, 363] on legend "12.a2 [PERSON_NAME] 9" at bounding box center [550, 366] width 610 height 32
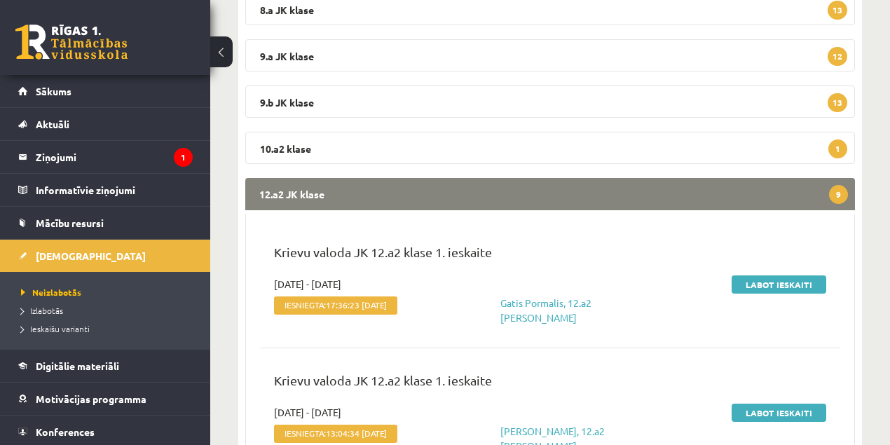
scroll to position [280, 0]
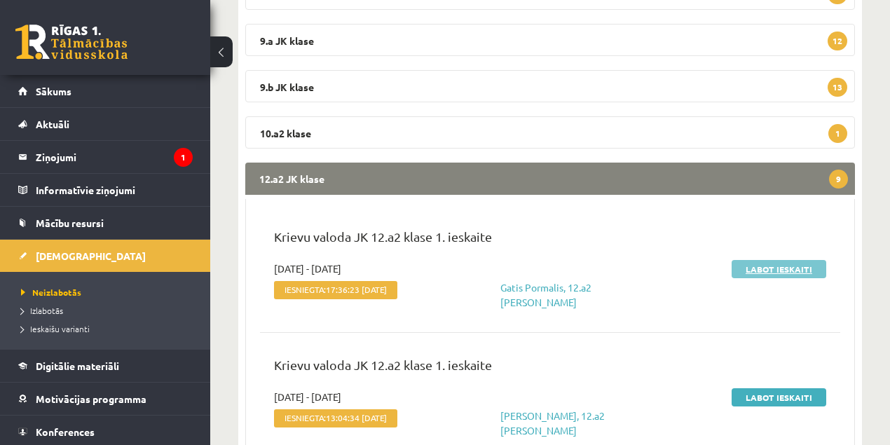
click at [780, 271] on link "Labot ieskaiti" at bounding box center [779, 269] width 95 height 18
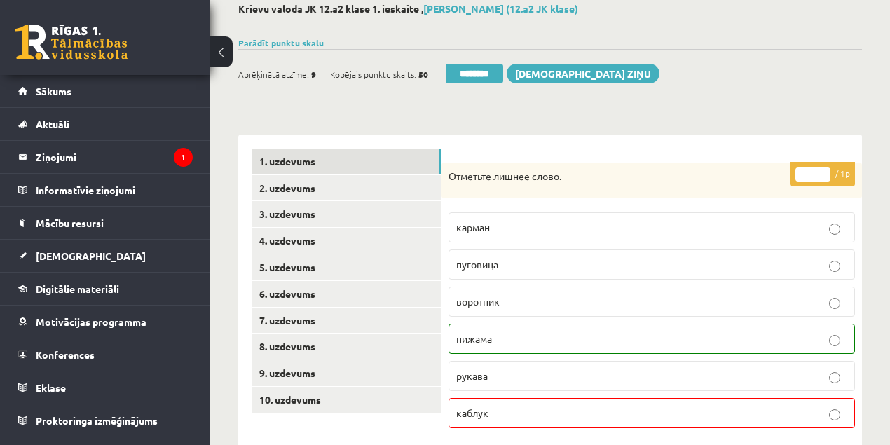
scroll to position [140, 0]
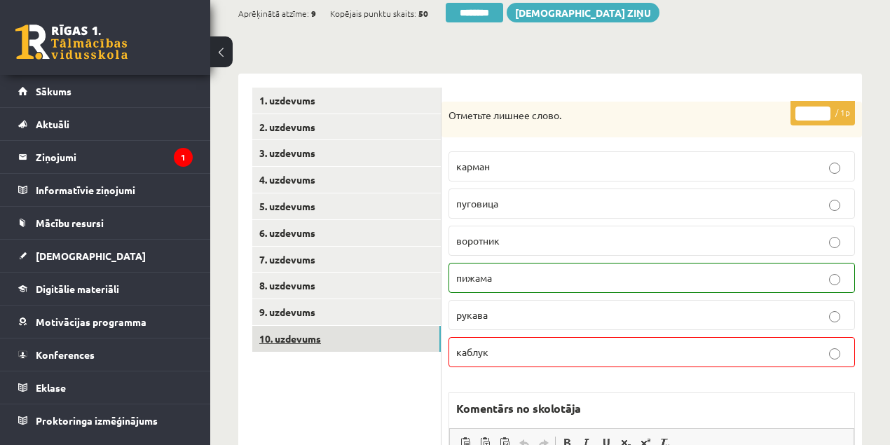
click at [304, 340] on link "10. uzdevums" at bounding box center [346, 339] width 189 height 26
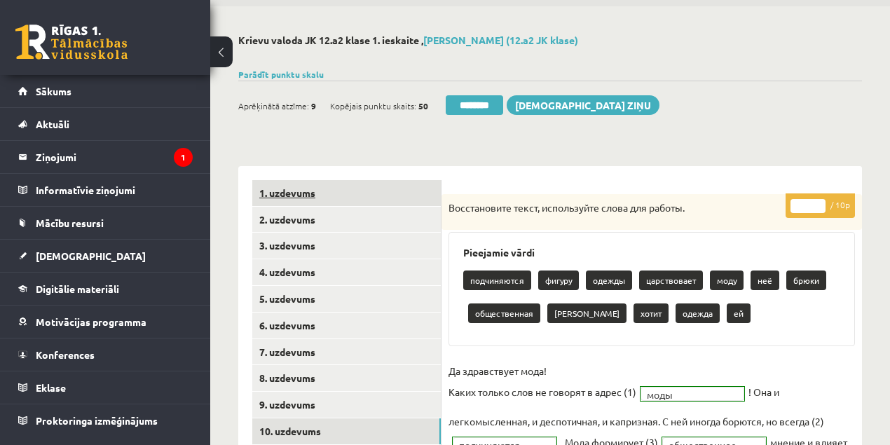
scroll to position [46, 0]
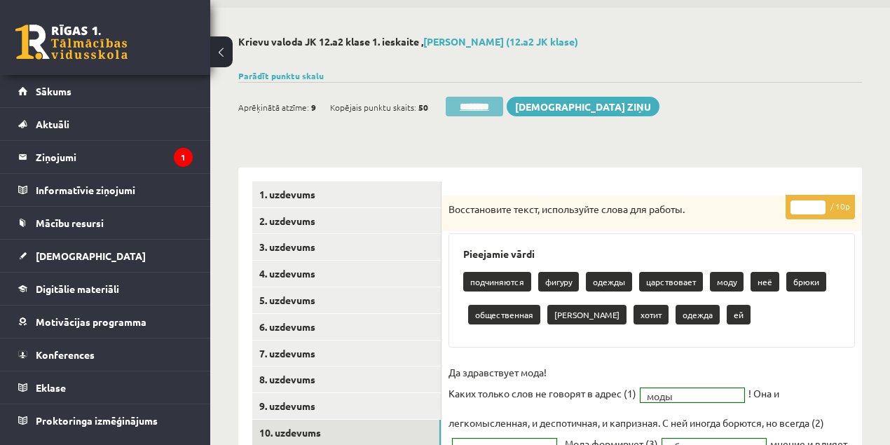
click at [471, 108] on input "********" at bounding box center [474, 107] width 57 height 20
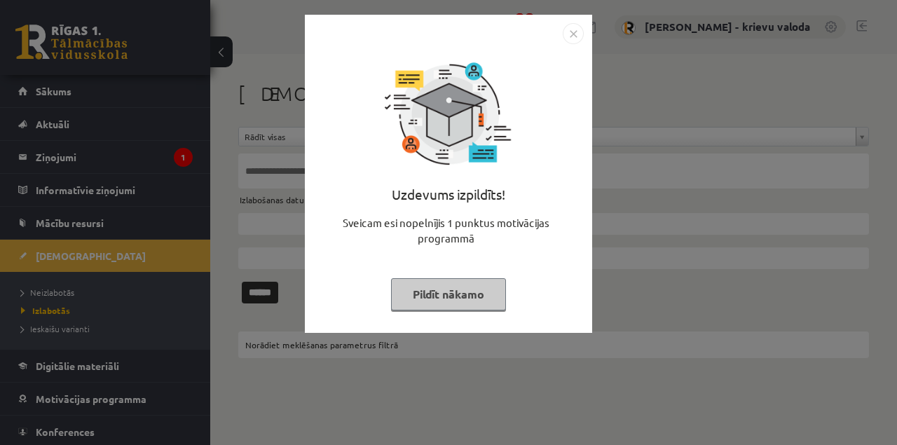
click at [463, 301] on button "Pildīt nākamo" at bounding box center [448, 294] width 115 height 32
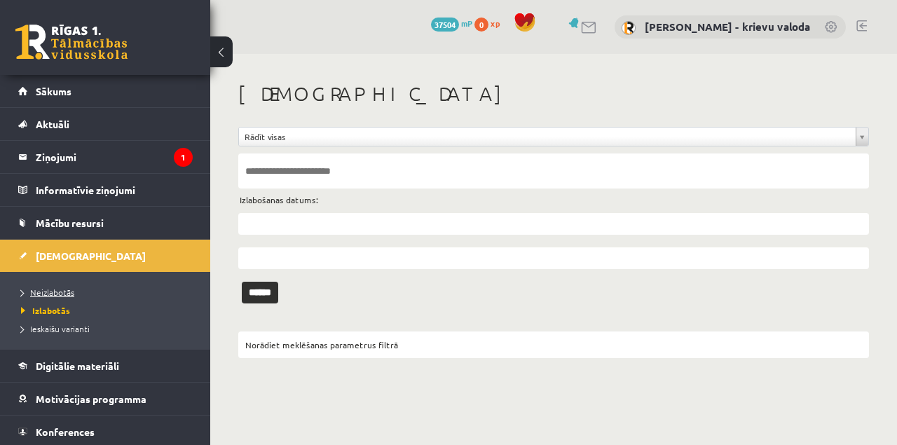
click at [49, 294] on span "Neizlabotās" at bounding box center [47, 292] width 53 height 11
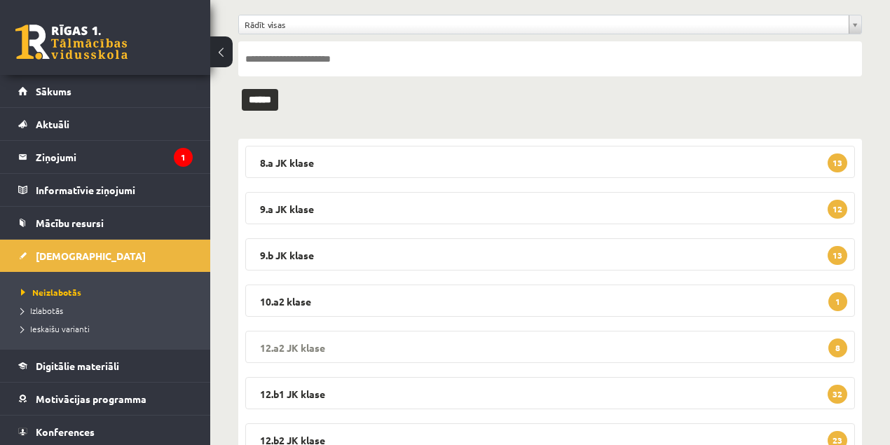
scroll to position [140, 0]
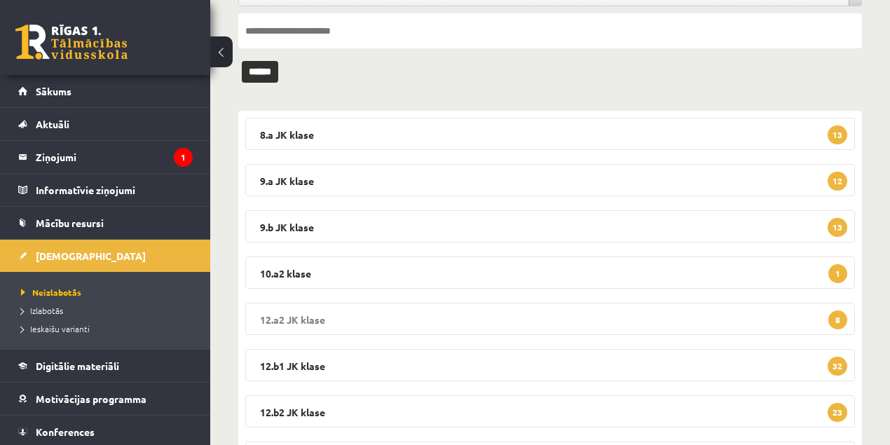
click at [303, 316] on legend "12.a2 JK klase 8" at bounding box center [550, 319] width 610 height 32
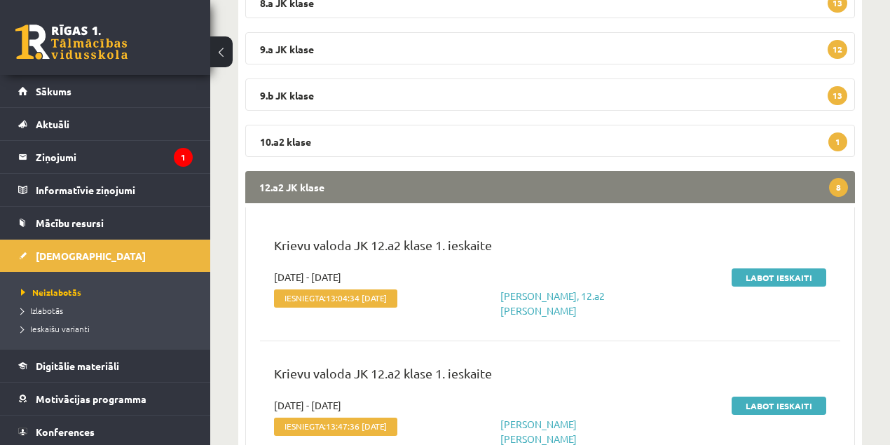
scroll to position [280, 0]
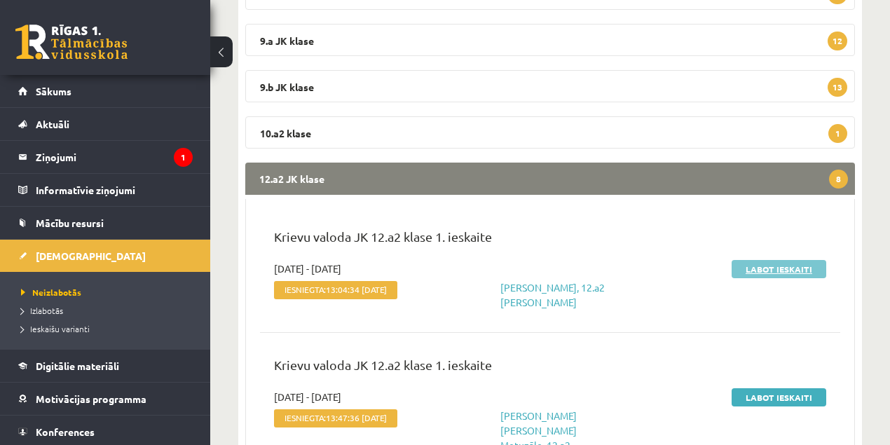
click at [782, 269] on link "Labot ieskaiti" at bounding box center [779, 269] width 95 height 18
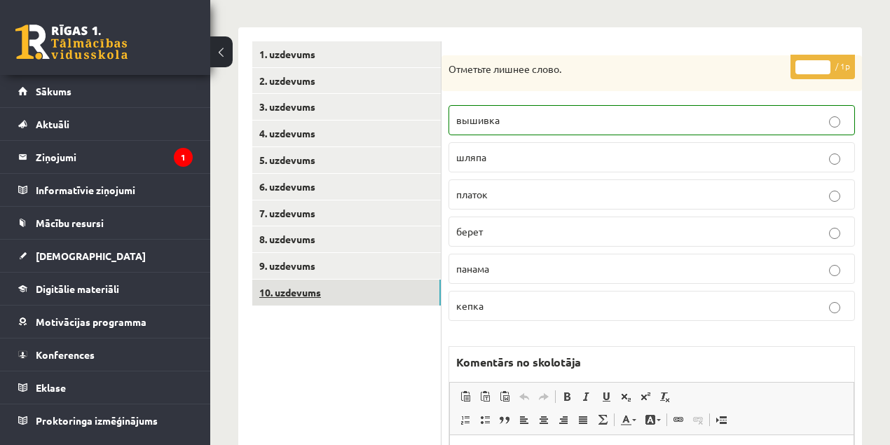
click at [300, 295] on link "10. uzdevums" at bounding box center [346, 293] width 189 height 26
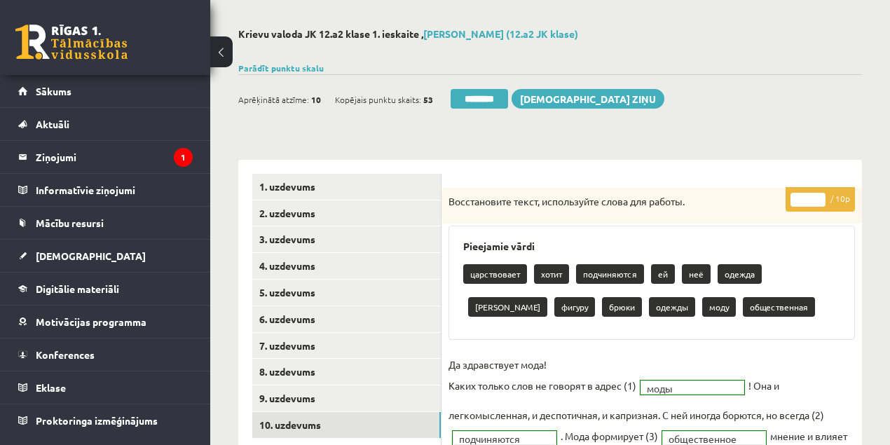
scroll to position [46, 0]
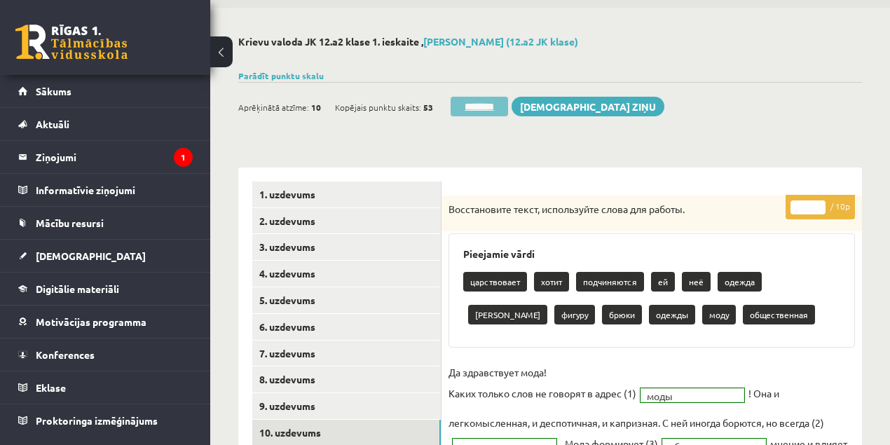
click at [495, 108] on input "********" at bounding box center [479, 107] width 57 height 20
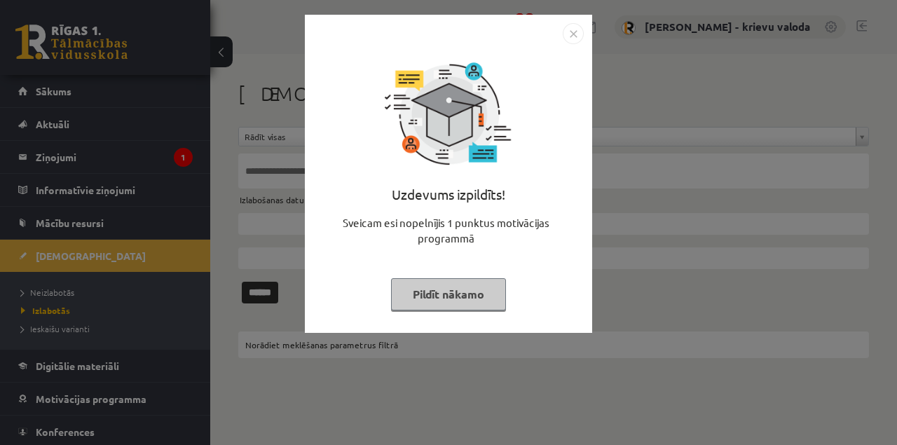
click at [435, 301] on button "Pildīt nākamo" at bounding box center [448, 294] width 115 height 32
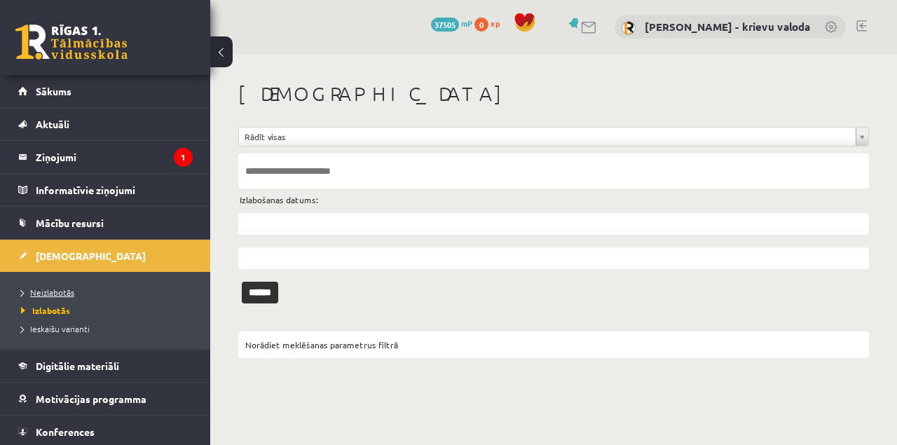
click at [51, 294] on span "Neizlabotās" at bounding box center [47, 292] width 53 height 11
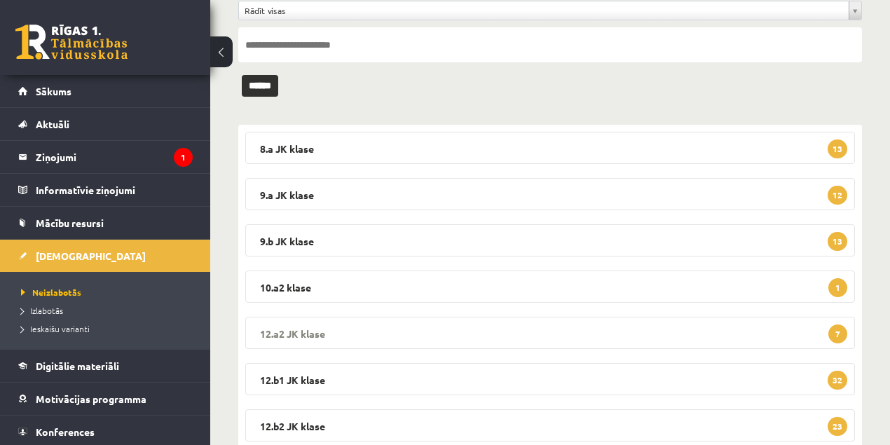
scroll to position [140, 0]
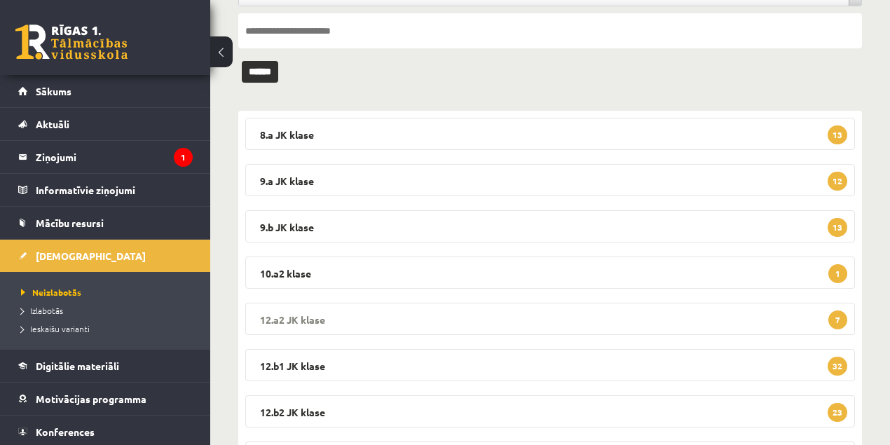
click at [280, 318] on legend "12.a2 [PERSON_NAME] 7" at bounding box center [550, 319] width 610 height 32
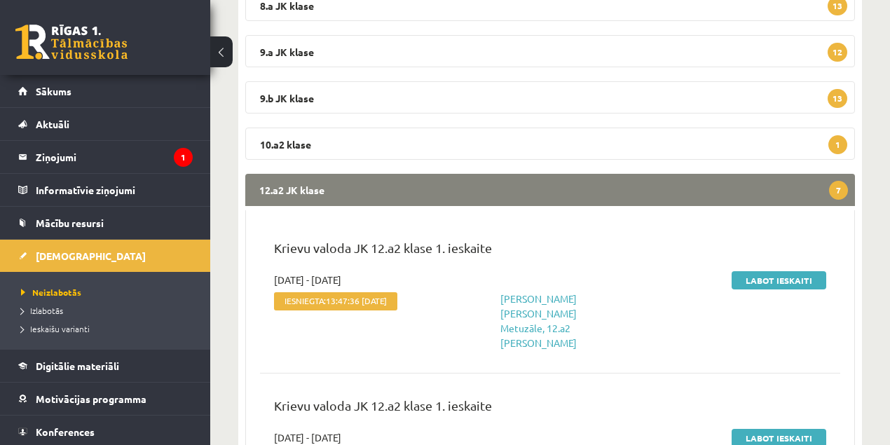
scroll to position [280, 0]
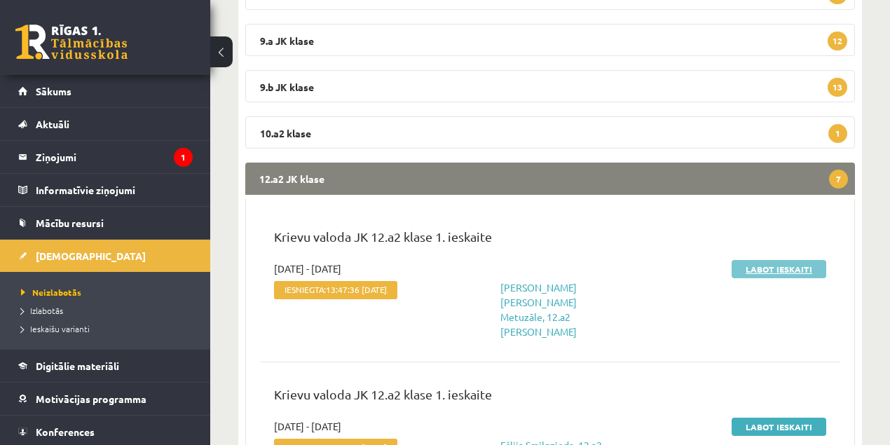
click at [768, 268] on link "Labot ieskaiti" at bounding box center [779, 269] width 95 height 18
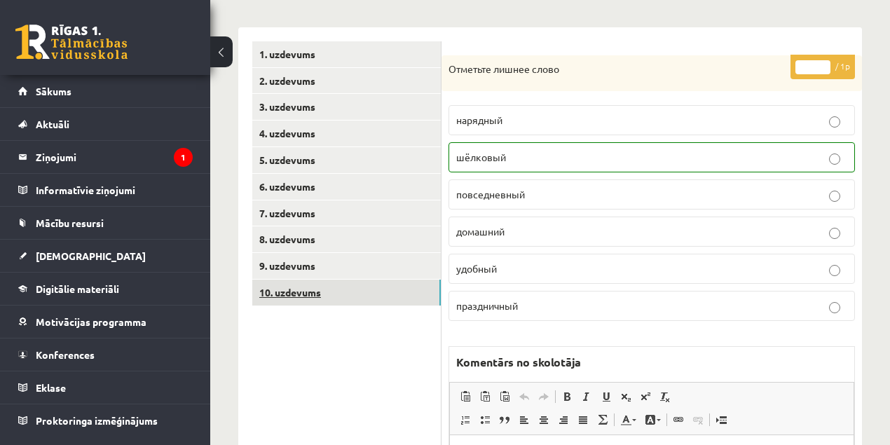
click at [297, 294] on link "10. uzdevums" at bounding box center [346, 293] width 189 height 26
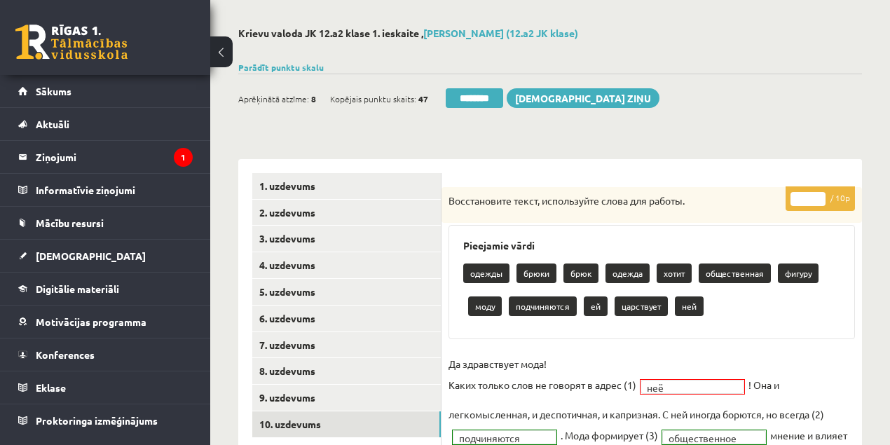
scroll to position [46, 0]
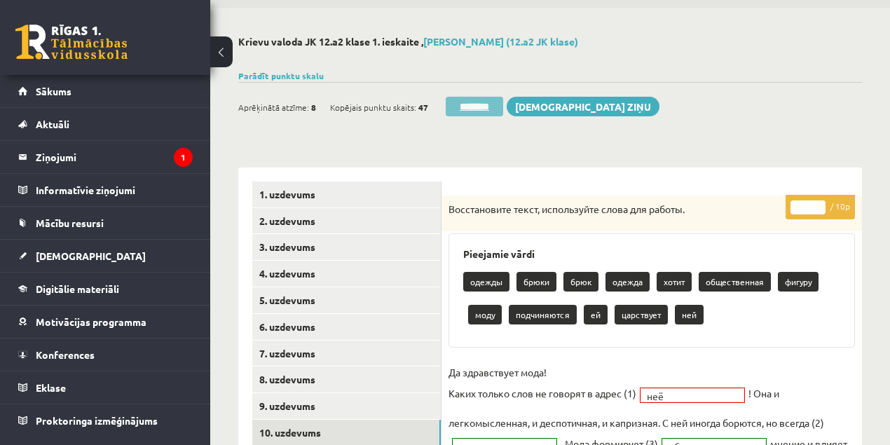
click at [482, 102] on input "********" at bounding box center [474, 107] width 57 height 20
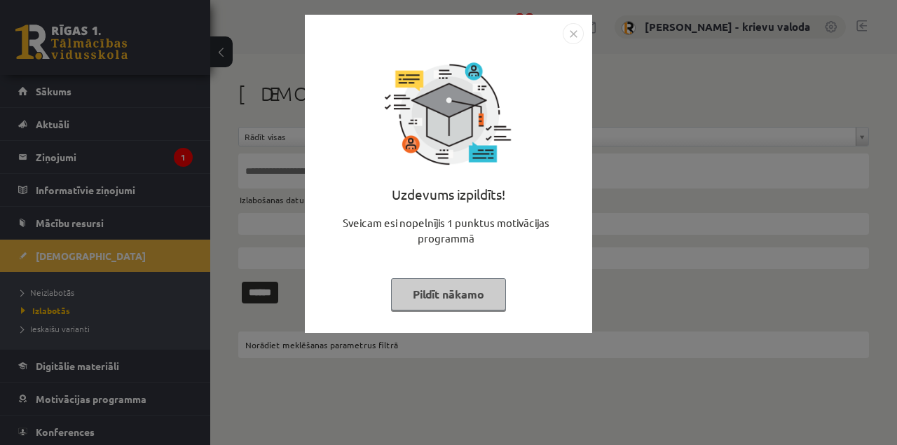
click at [460, 300] on button "Pildīt nākamo" at bounding box center [448, 294] width 115 height 32
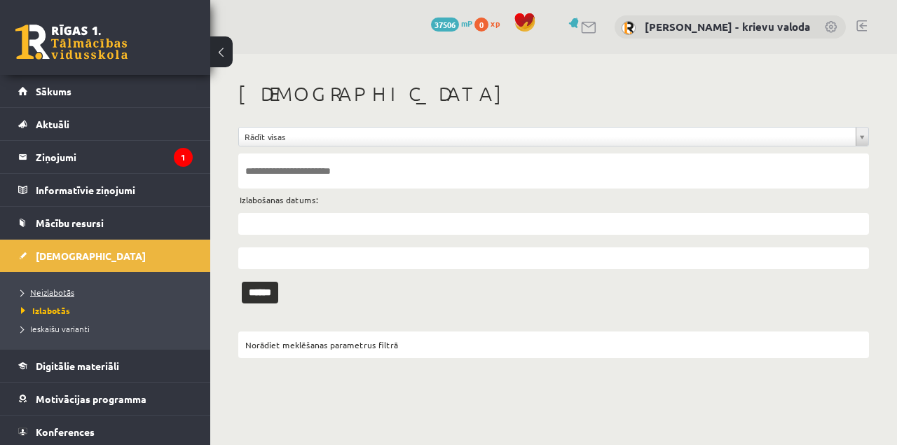
click at [45, 290] on span "Neizlabotās" at bounding box center [47, 292] width 53 height 11
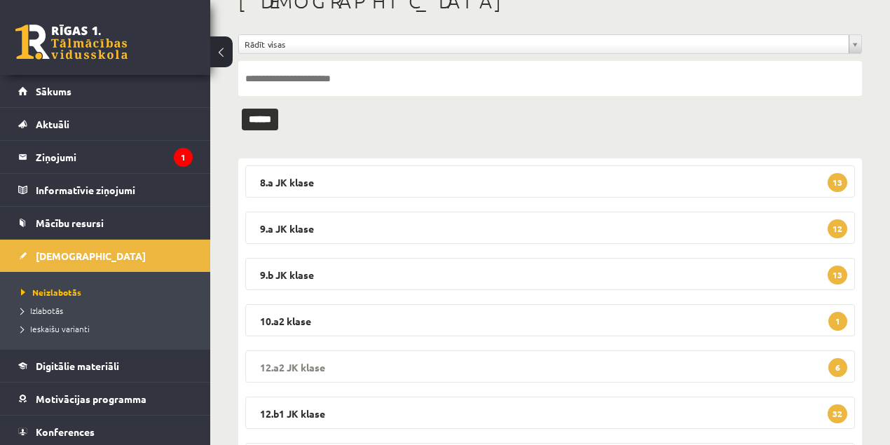
scroll to position [93, 0]
click at [308, 365] on legend "12.a2 JK klase 6" at bounding box center [550, 366] width 610 height 32
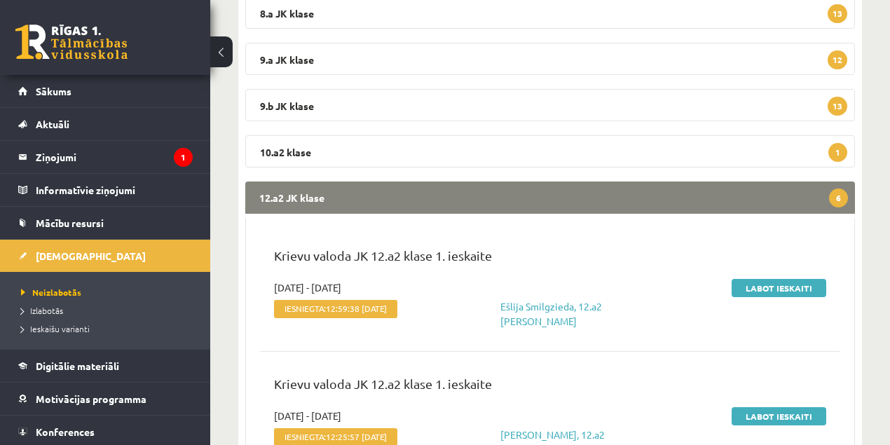
scroll to position [280, 0]
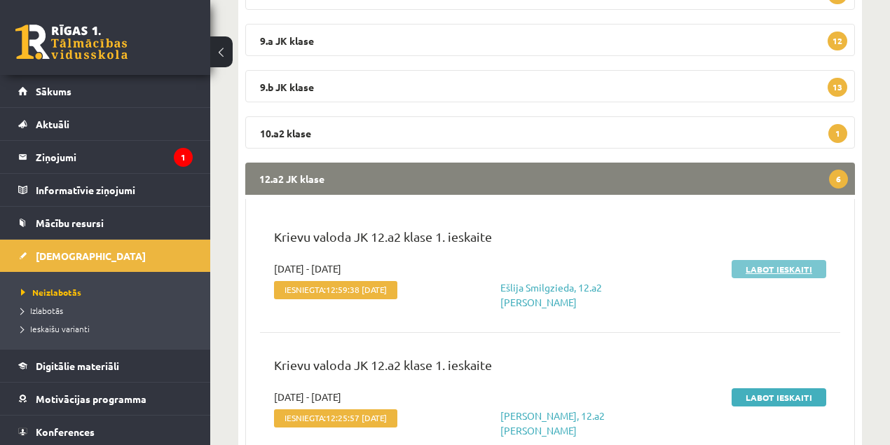
click at [763, 268] on link "Labot ieskaiti" at bounding box center [779, 269] width 95 height 18
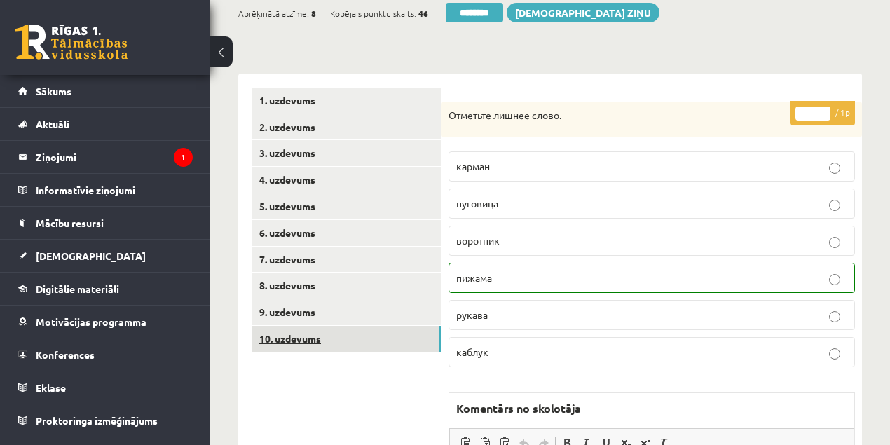
click at [299, 338] on link "10. uzdevums" at bounding box center [346, 339] width 189 height 26
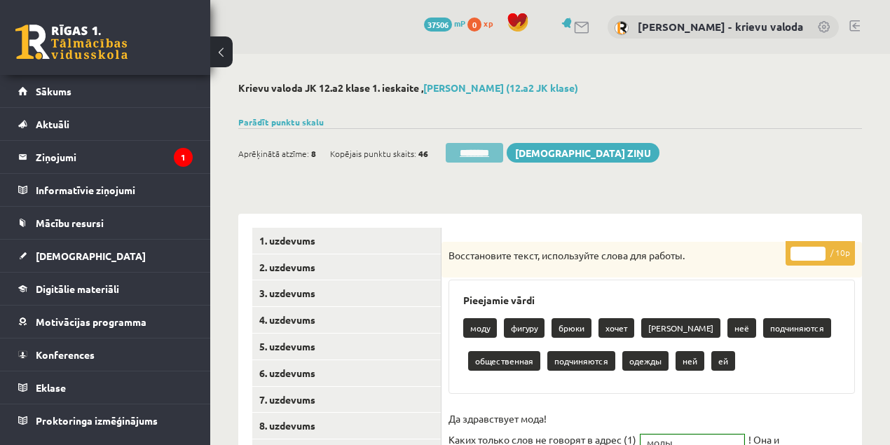
click at [480, 153] on input "********" at bounding box center [474, 153] width 57 height 20
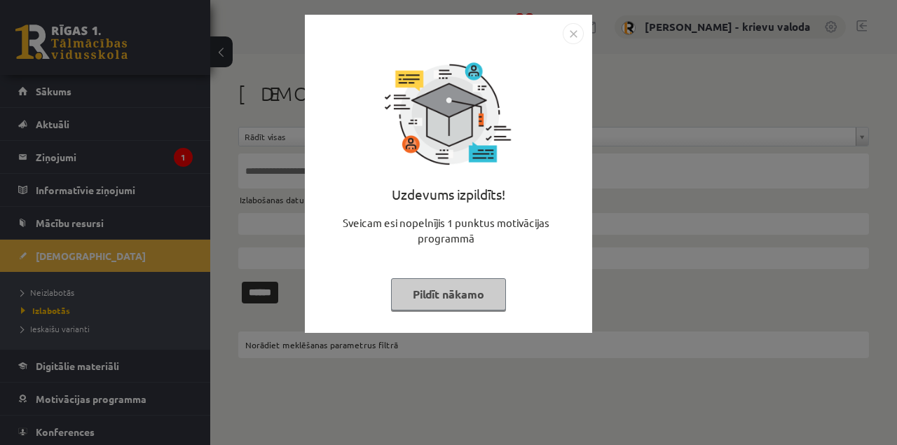
click at [475, 301] on button "Pildīt nākamo" at bounding box center [448, 294] width 115 height 32
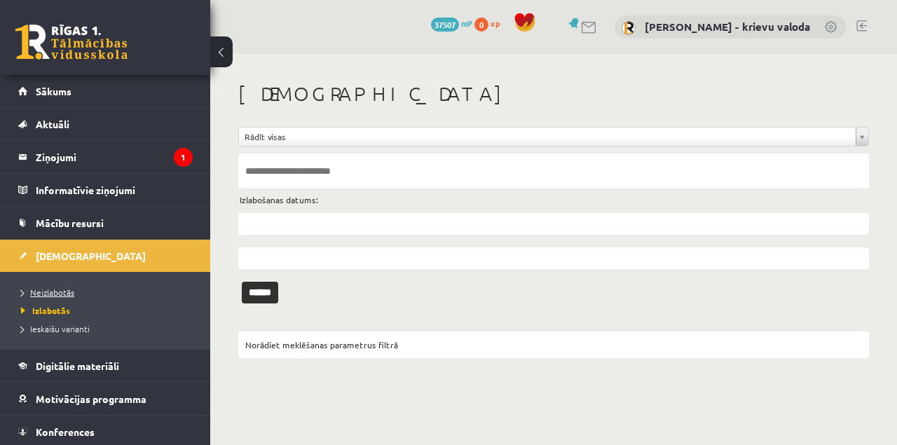
click at [62, 290] on span "Neizlabotās" at bounding box center [47, 292] width 53 height 11
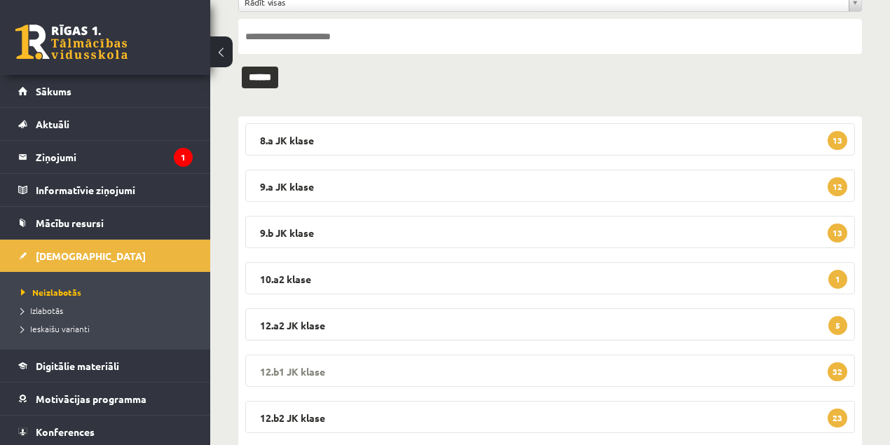
scroll to position [140, 0]
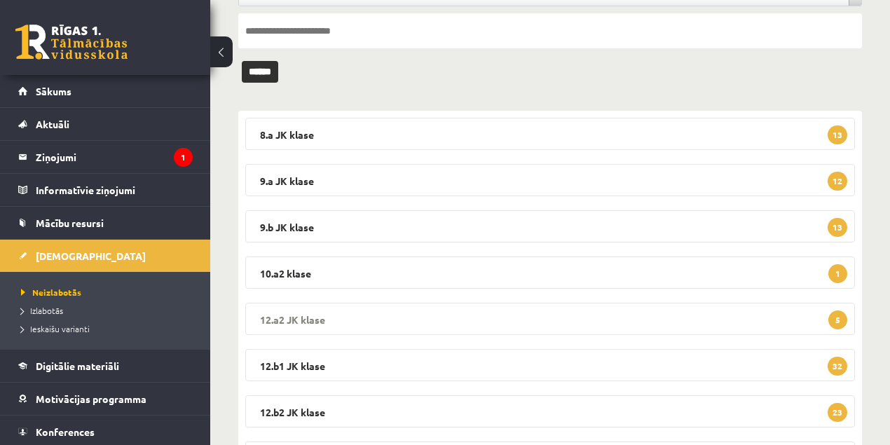
drag, startPoint x: 296, startPoint y: 318, endPoint x: 353, endPoint y: 320, distance: 56.8
click at [310, 317] on legend "12.a2 [PERSON_NAME] 5" at bounding box center [550, 319] width 610 height 32
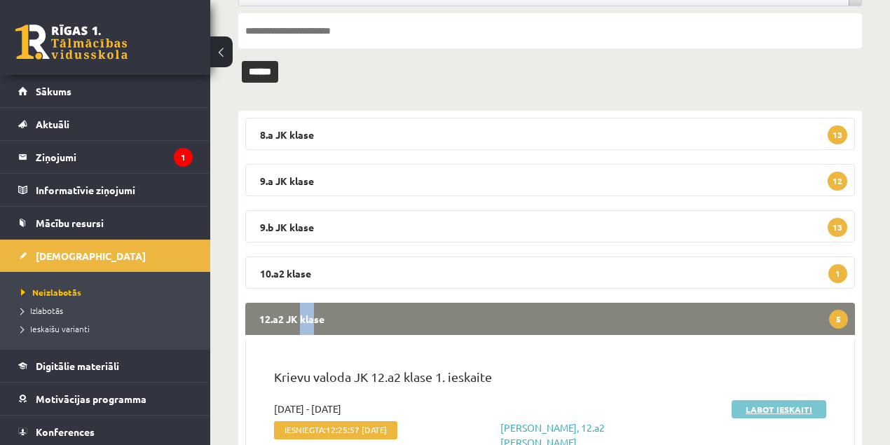
click at [749, 409] on link "Labot ieskaiti" at bounding box center [779, 409] width 95 height 18
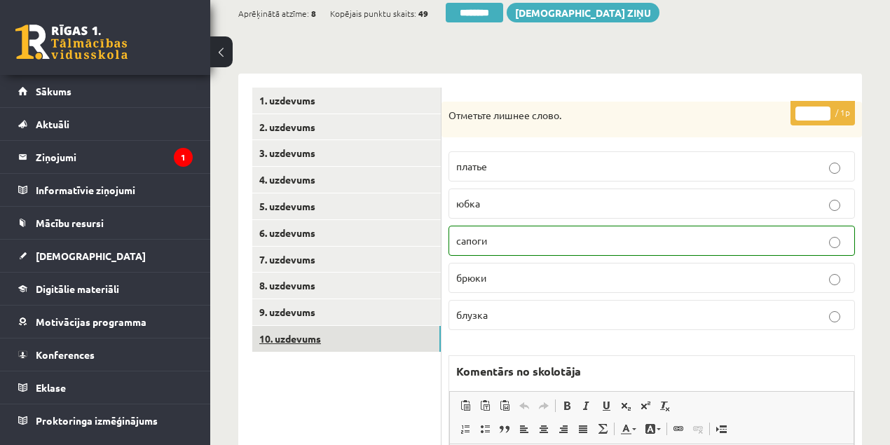
click at [288, 340] on link "10. uzdevums" at bounding box center [346, 339] width 189 height 26
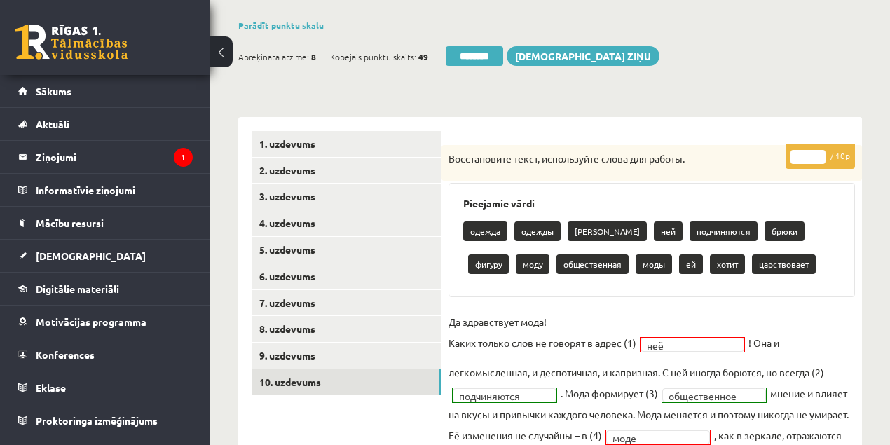
scroll to position [93, 0]
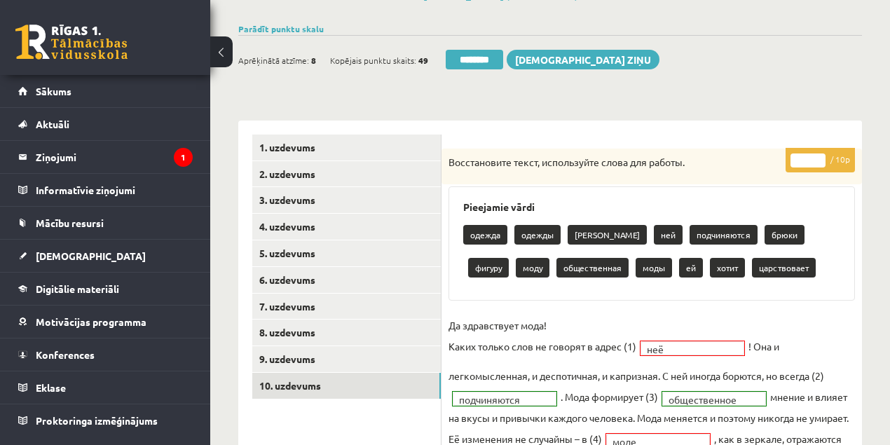
type input "*"
click at [821, 156] on input "*" at bounding box center [808, 161] width 35 height 14
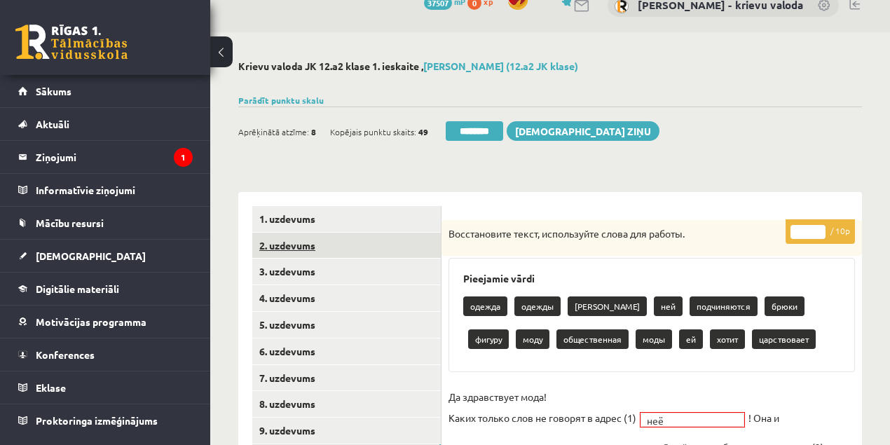
scroll to position [0, 0]
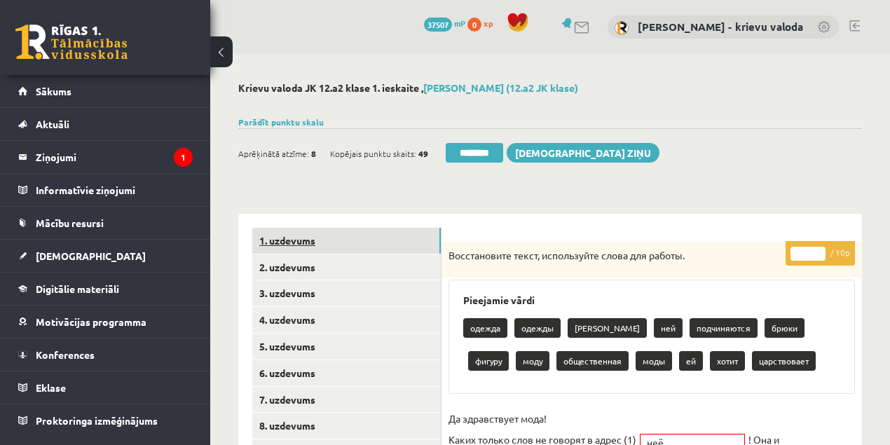
click at [297, 243] on link "1. uzdevums" at bounding box center [346, 241] width 189 height 26
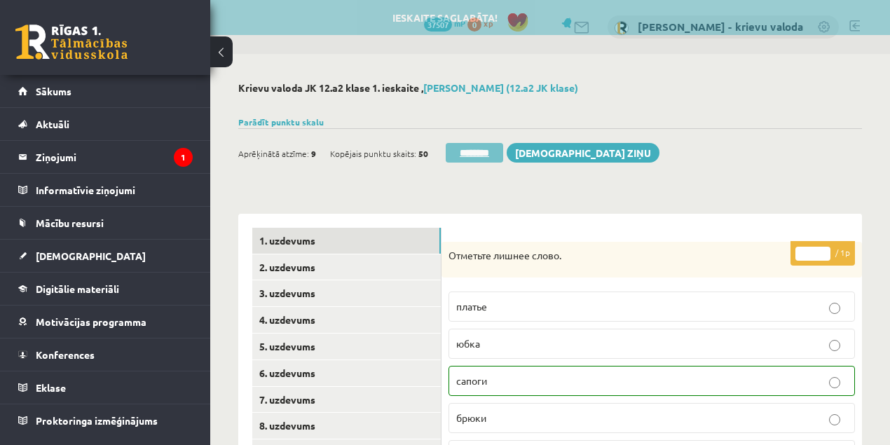
click at [491, 156] on input "********" at bounding box center [474, 153] width 57 height 20
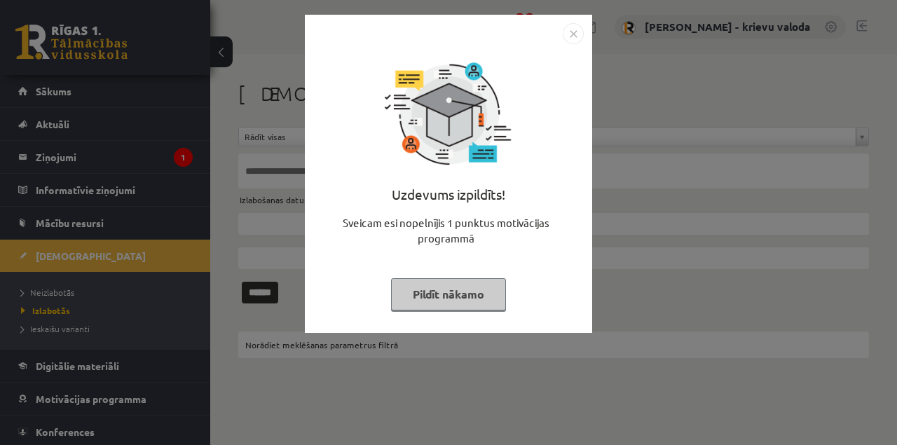
click at [449, 293] on button "Pildīt nākamo" at bounding box center [448, 294] width 115 height 32
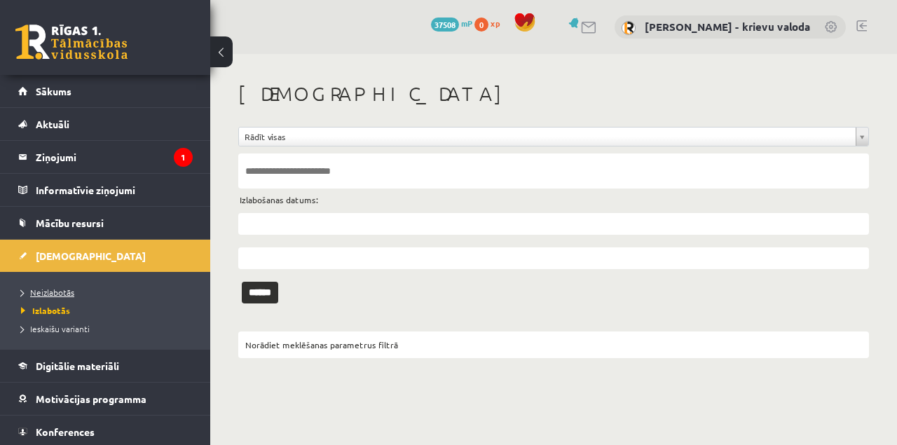
click at [67, 292] on span "Neizlabotās" at bounding box center [47, 292] width 53 height 11
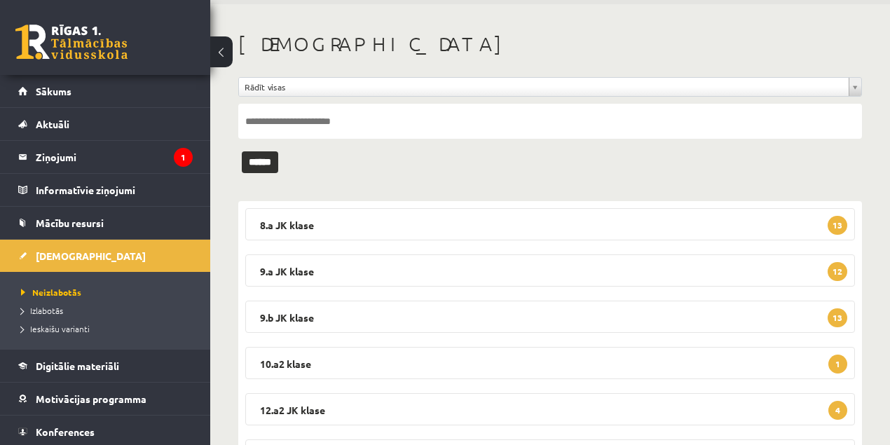
scroll to position [140, 0]
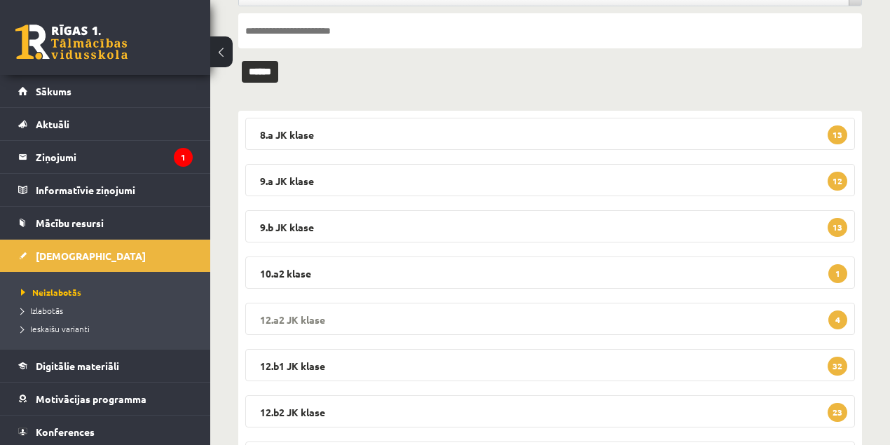
click at [287, 320] on legend "12.a2 JK klase 4" at bounding box center [550, 319] width 610 height 32
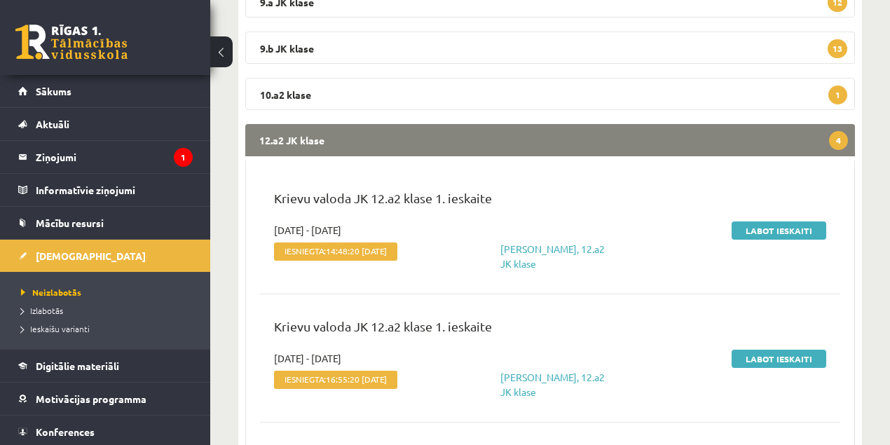
scroll to position [327, 0]
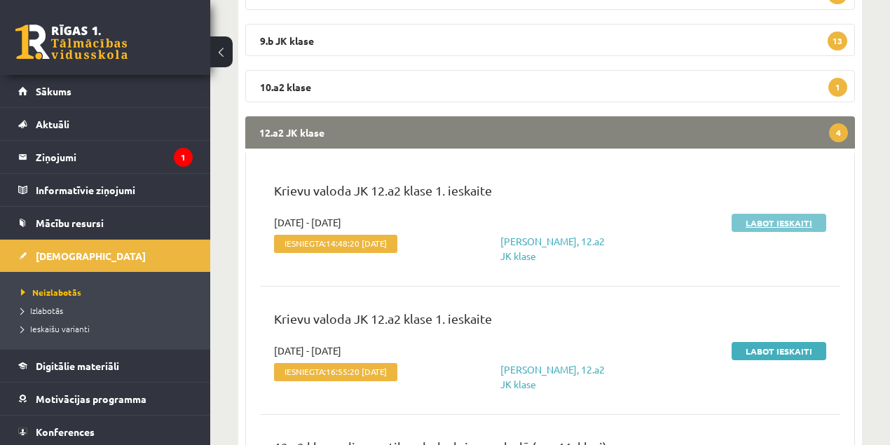
click at [760, 224] on link "Labot ieskaiti" at bounding box center [779, 223] width 95 height 18
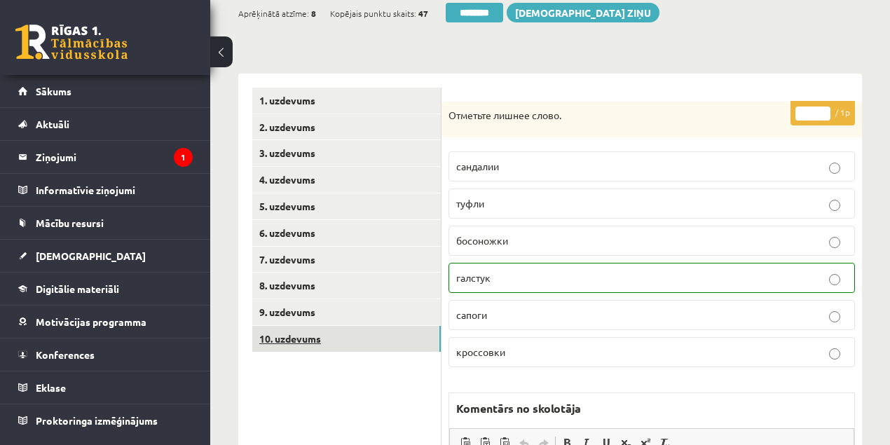
click at [290, 341] on link "10. uzdevums" at bounding box center [346, 339] width 189 height 26
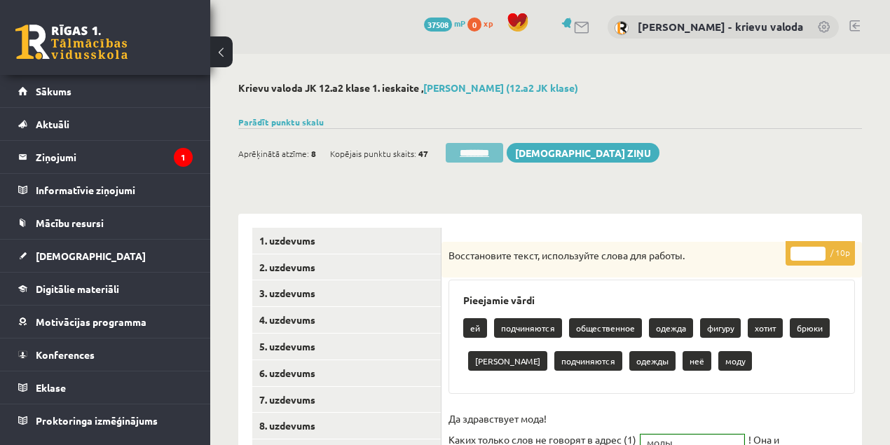
click at [470, 155] on input "********" at bounding box center [474, 153] width 57 height 20
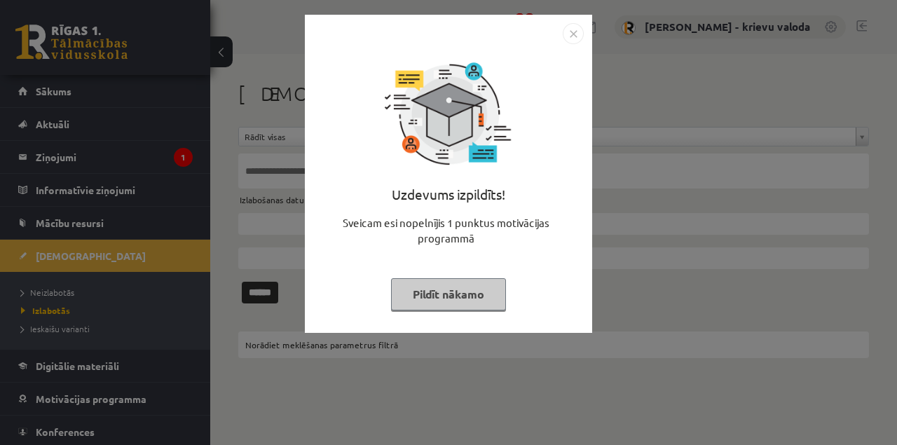
click at [474, 297] on button "Pildīt nākamo" at bounding box center [448, 294] width 115 height 32
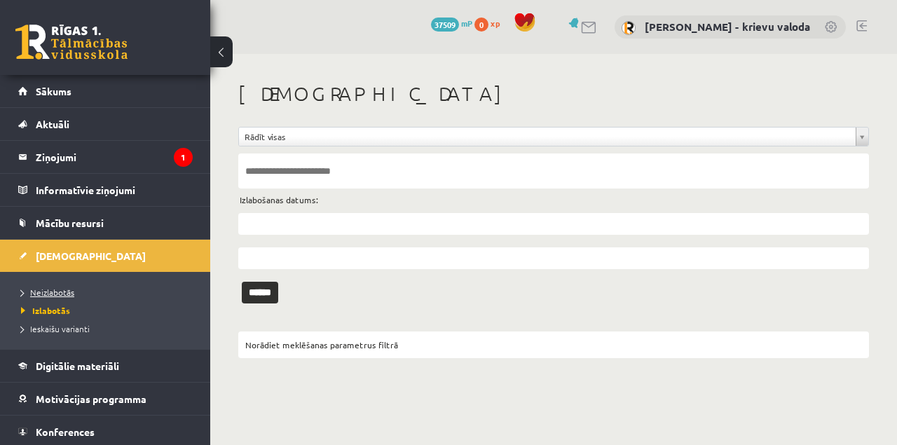
click at [64, 294] on span "Neizlabotās" at bounding box center [47, 292] width 53 height 11
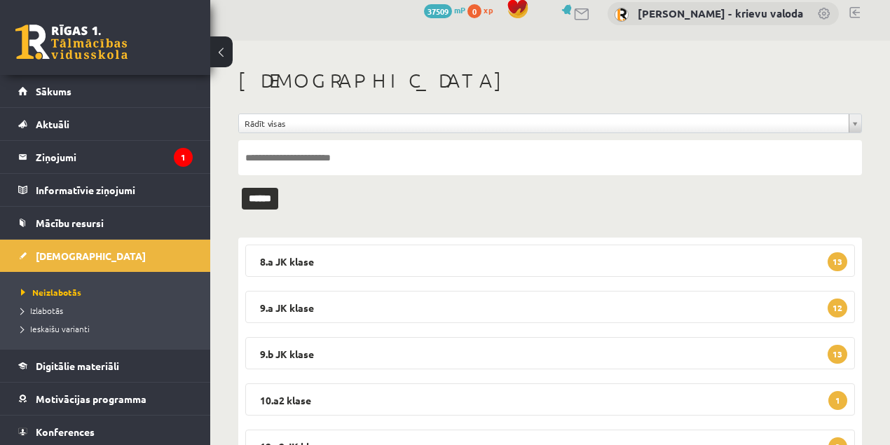
scroll to position [140, 0]
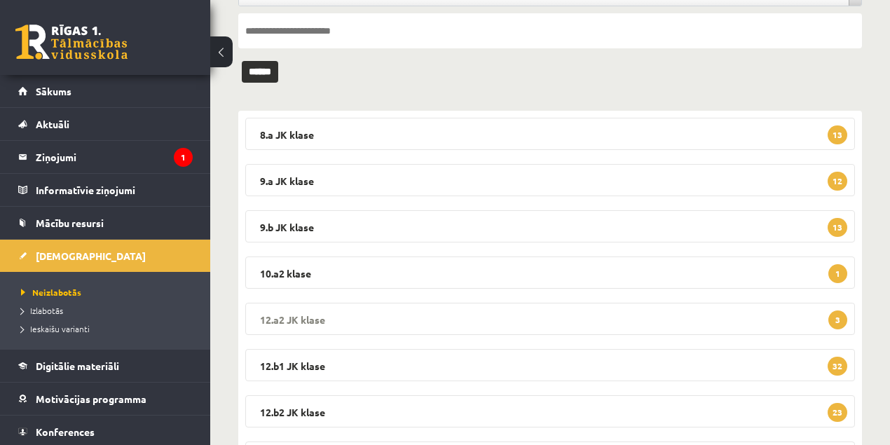
click at [290, 321] on legend "12.a2 [PERSON_NAME] 3" at bounding box center [550, 319] width 610 height 32
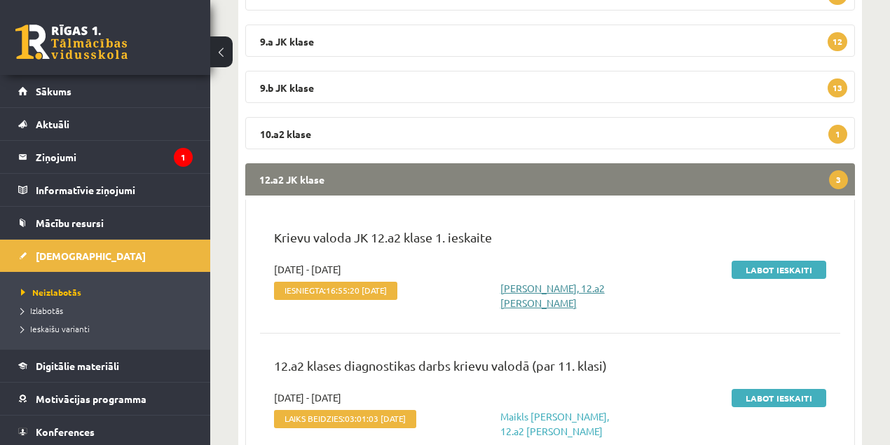
scroll to position [280, 0]
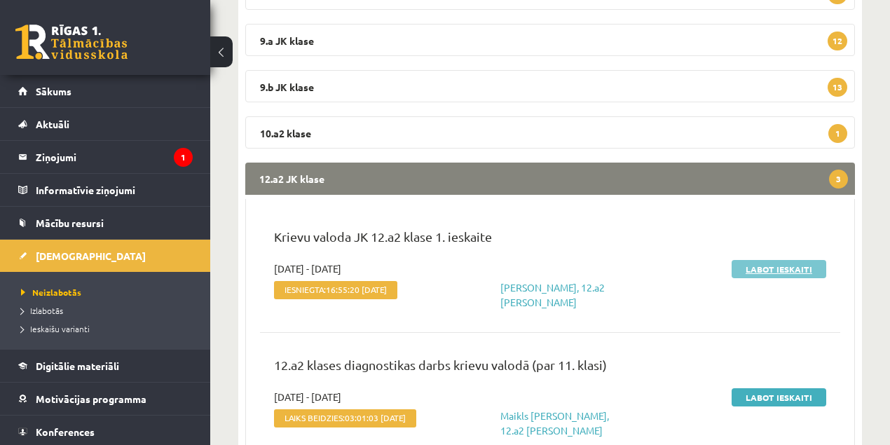
click at [775, 272] on link "Labot ieskaiti" at bounding box center [779, 269] width 95 height 18
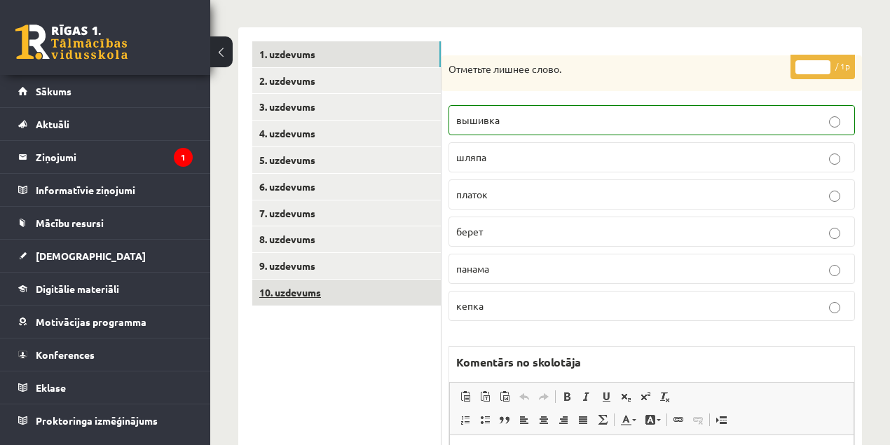
click at [291, 293] on link "10. uzdevums" at bounding box center [346, 293] width 189 height 26
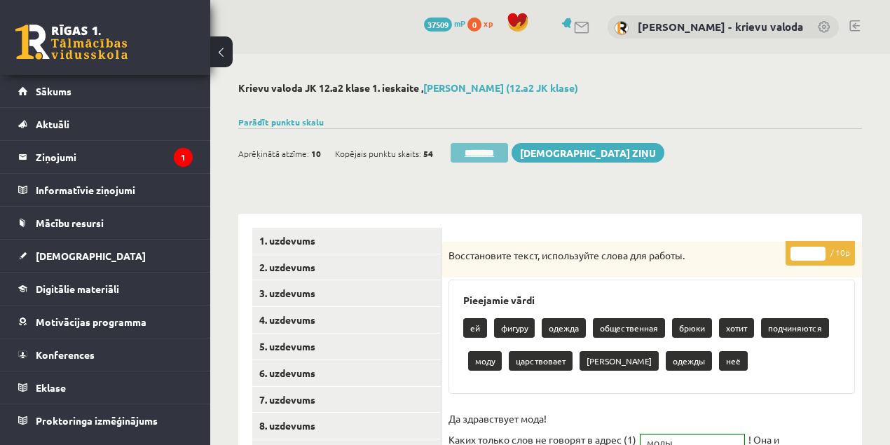
click at [491, 151] on input "********" at bounding box center [479, 153] width 57 height 20
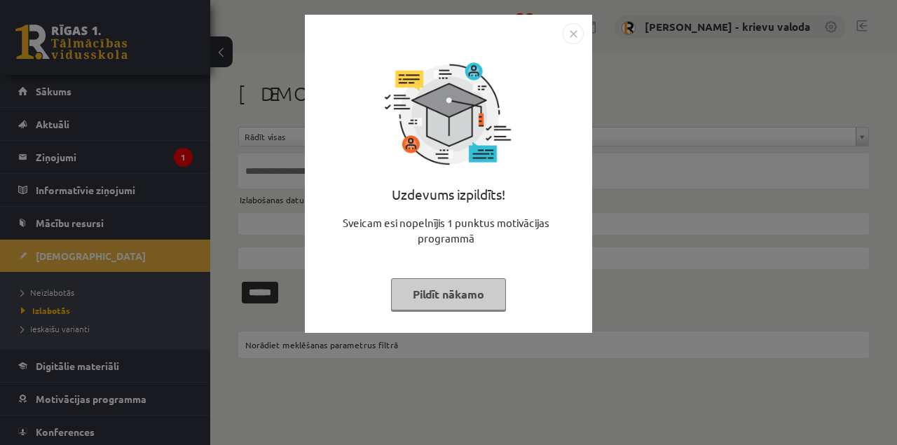
click at [467, 296] on button "Pildīt nākamo" at bounding box center [448, 294] width 115 height 32
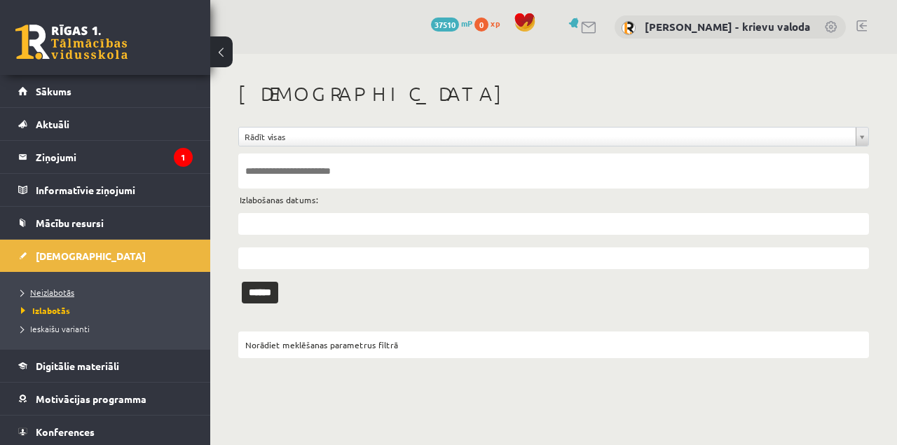
click at [58, 291] on span "Neizlabotās" at bounding box center [47, 292] width 53 height 11
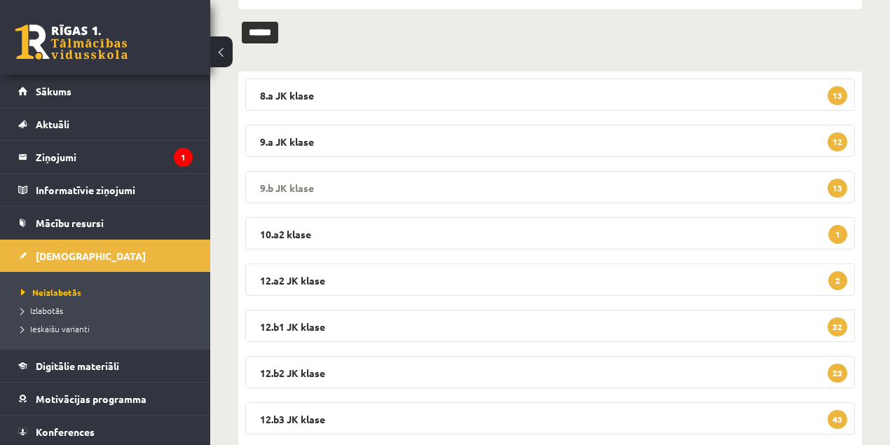
scroll to position [186, 0]
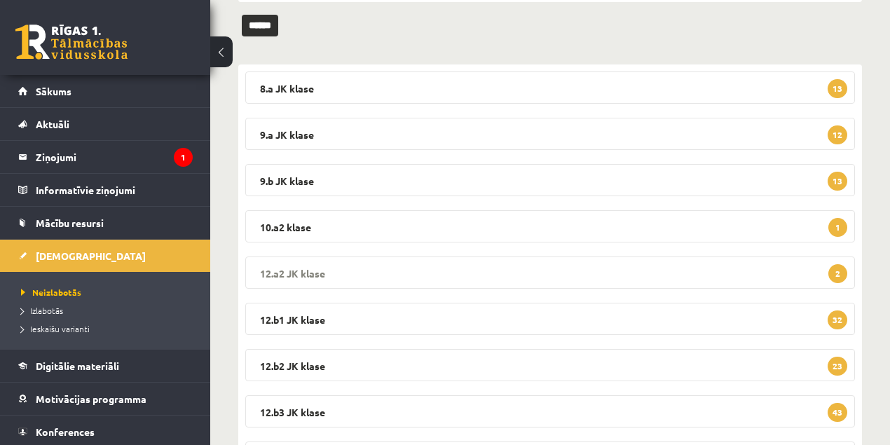
click at [310, 271] on legend "12.a2 JK klase 2" at bounding box center [550, 273] width 610 height 32
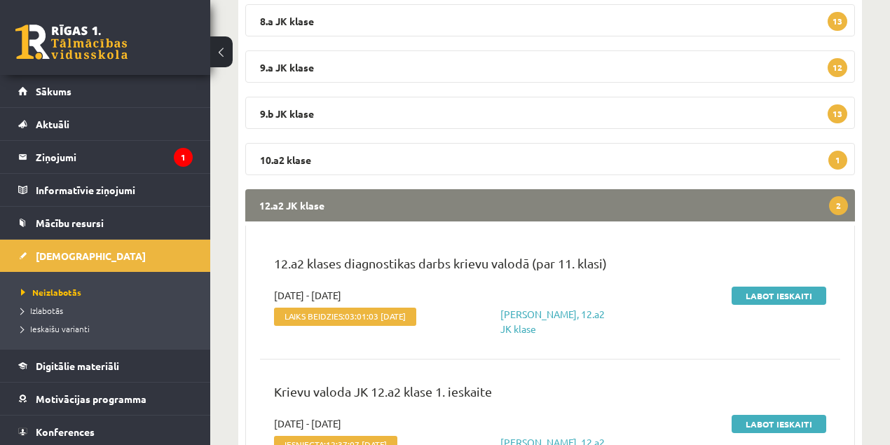
scroll to position [327, 0]
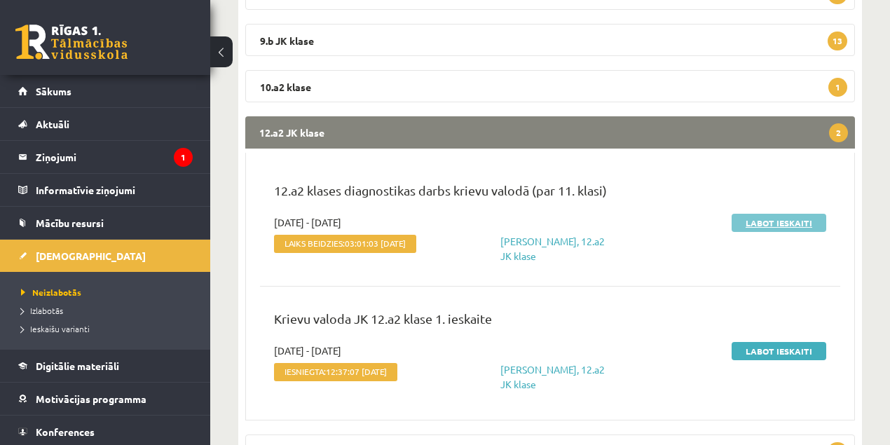
click at [782, 224] on link "Labot ieskaiti" at bounding box center [779, 223] width 95 height 18
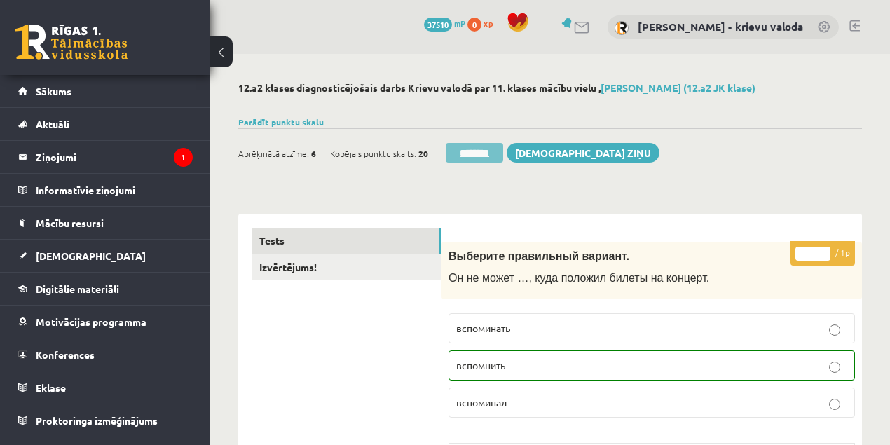
click at [482, 153] on input "********" at bounding box center [474, 153] width 57 height 20
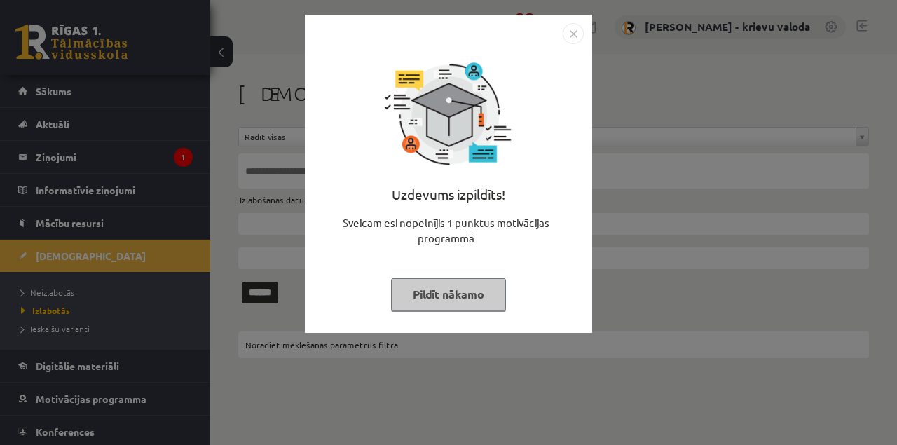
click at [453, 299] on button "Pildīt nākamo" at bounding box center [448, 294] width 115 height 32
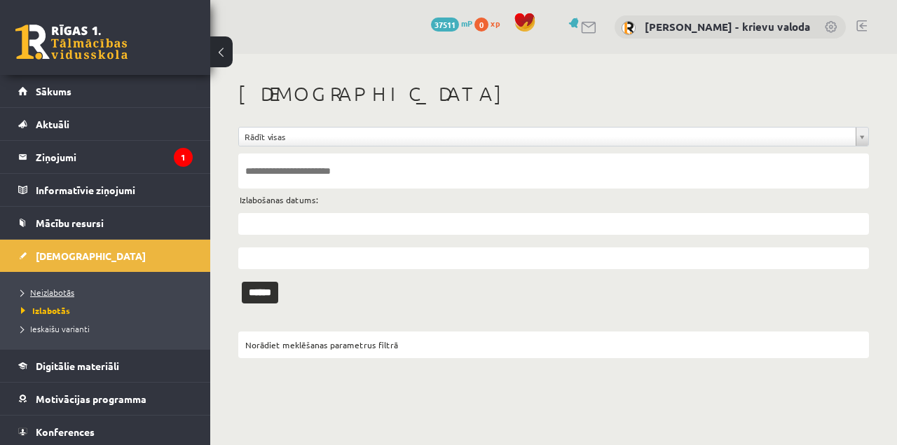
click at [58, 290] on span "Neizlabotās" at bounding box center [47, 292] width 53 height 11
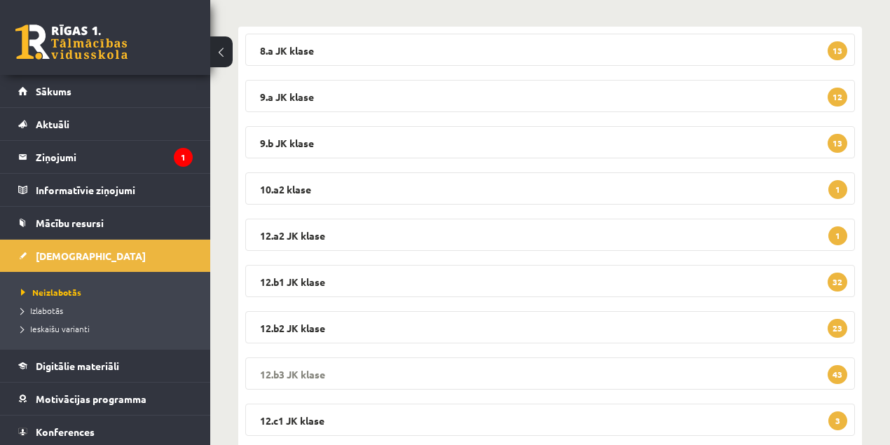
scroll to position [233, 0]
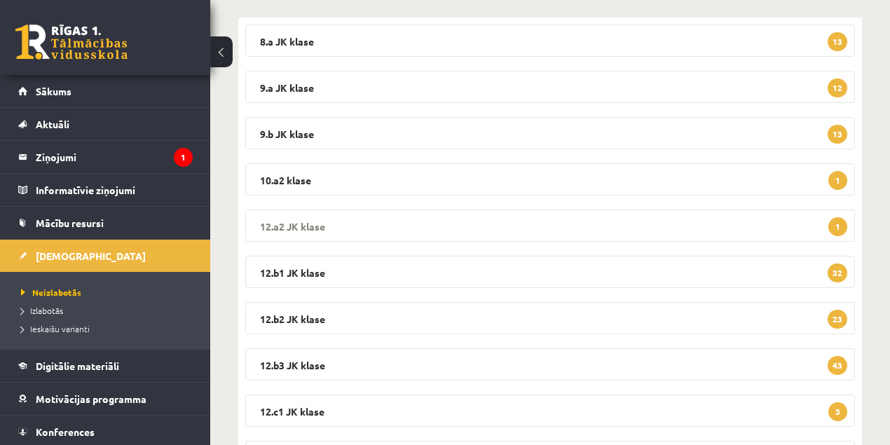
click at [293, 229] on legend "12.a2 JK klase 1" at bounding box center [550, 226] width 610 height 32
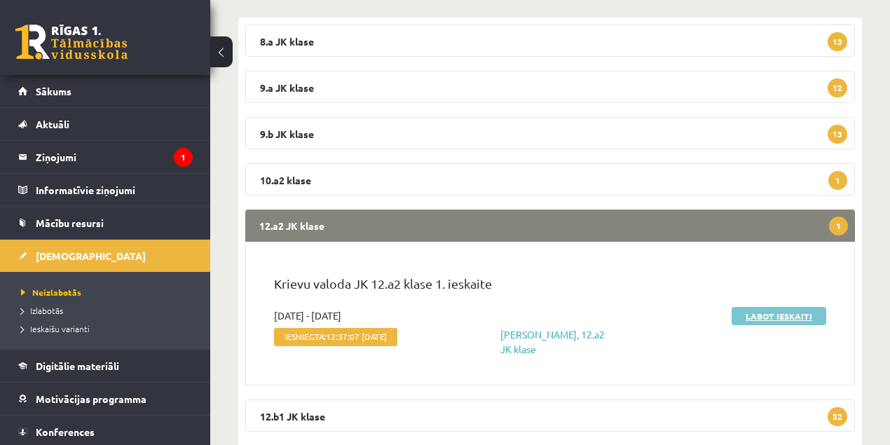
click at [786, 320] on link "Labot ieskaiti" at bounding box center [779, 316] width 95 height 18
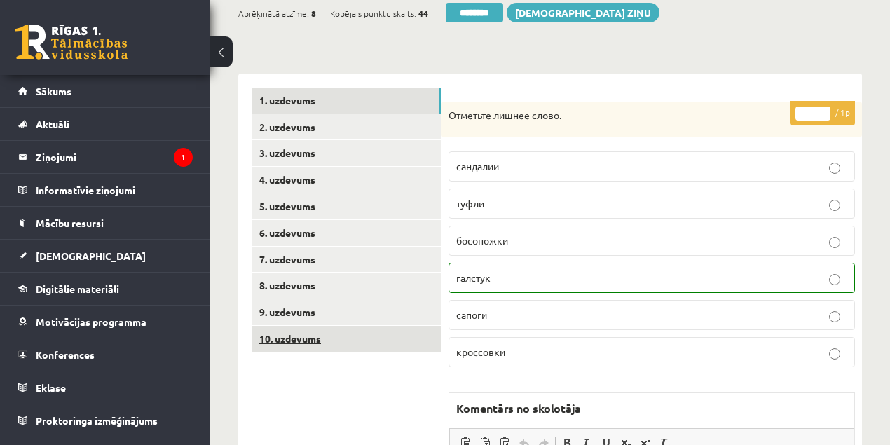
click at [303, 334] on link "10. uzdevums" at bounding box center [346, 339] width 189 height 26
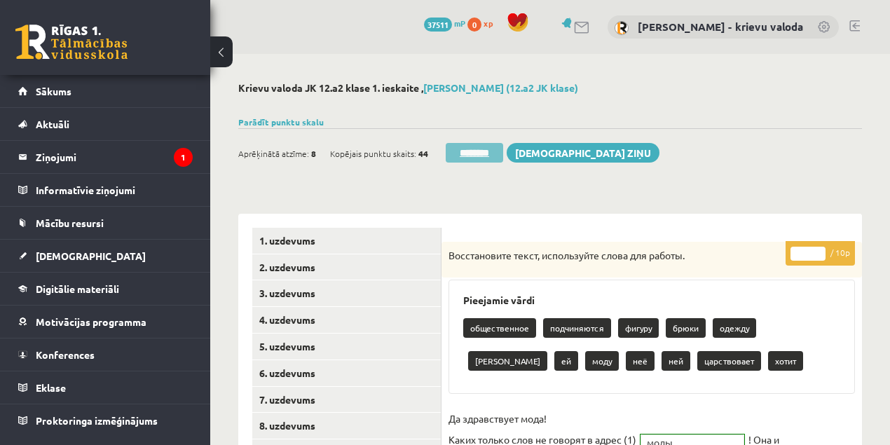
click at [489, 157] on input "********" at bounding box center [474, 153] width 57 height 20
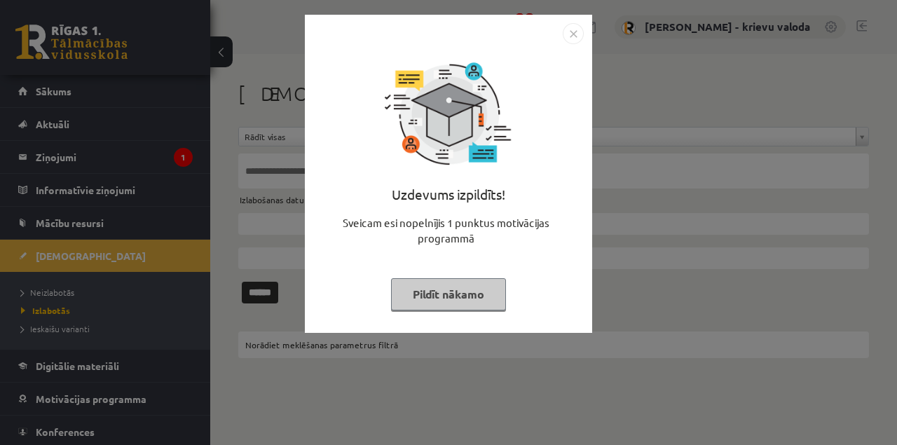
click at [469, 298] on button "Pildīt nākamo" at bounding box center [448, 294] width 115 height 32
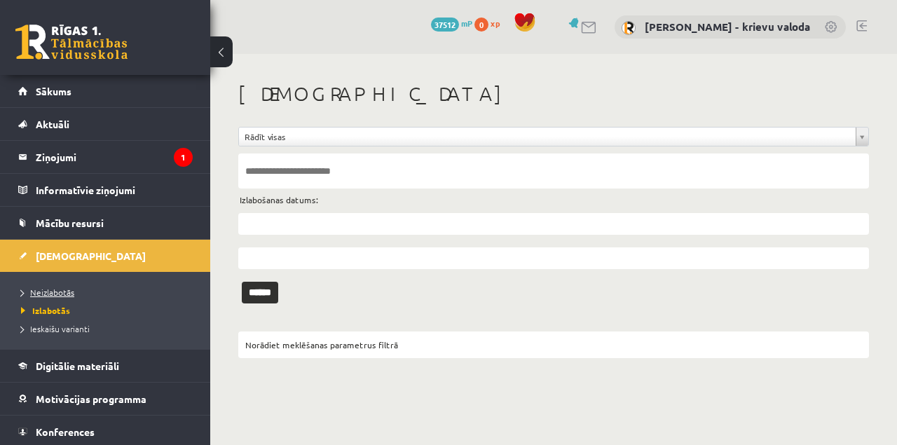
click at [52, 293] on span "Neizlabotās" at bounding box center [47, 292] width 53 height 11
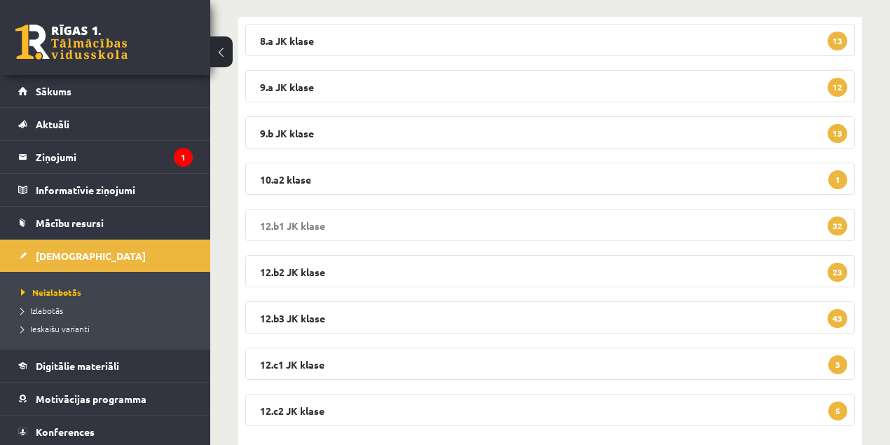
scroll to position [263, 0]
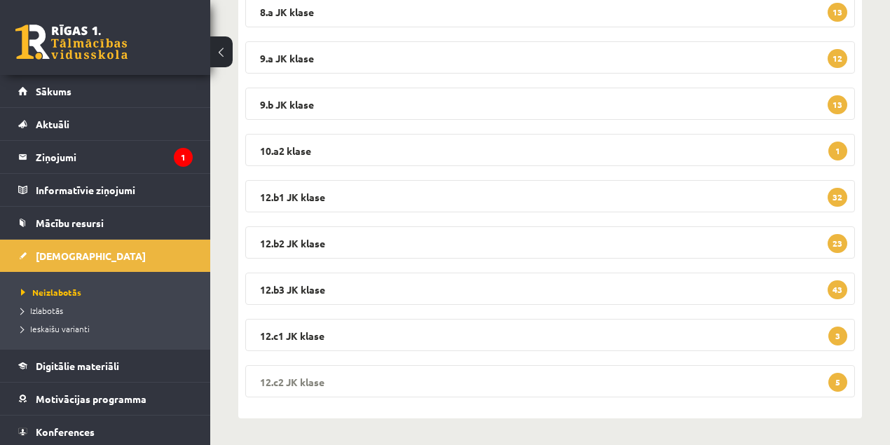
drag, startPoint x: 282, startPoint y: 382, endPoint x: 415, endPoint y: 385, distance: 133.2
click at [282, 383] on legend "12.c2 JK klase 5" at bounding box center [550, 381] width 610 height 32
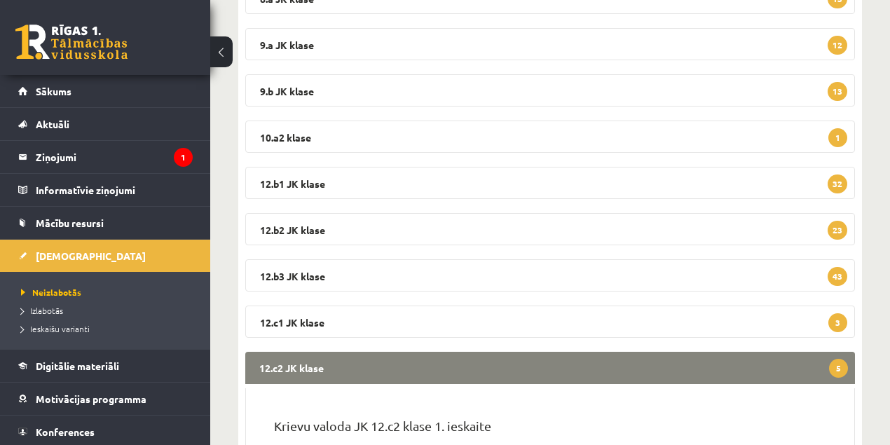
scroll to position [450, 0]
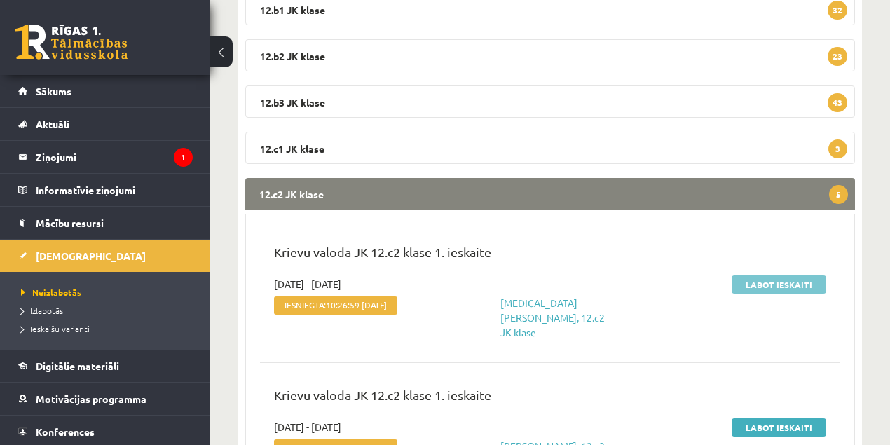
click at [767, 286] on link "Labot ieskaiti" at bounding box center [779, 285] width 95 height 18
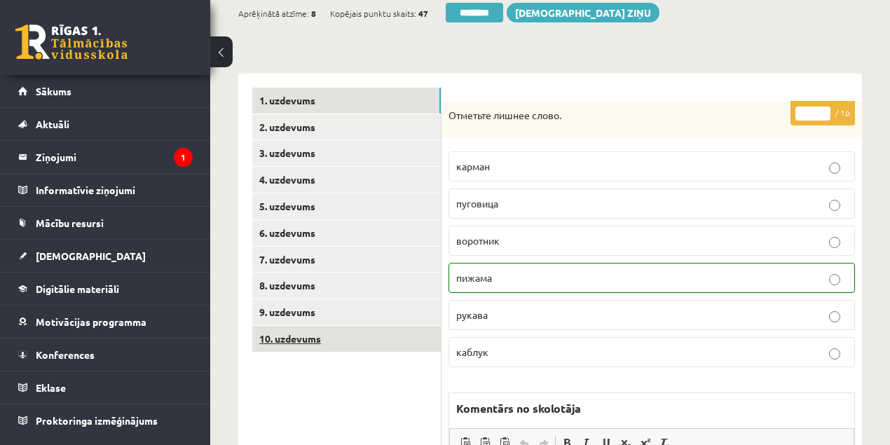
click at [291, 335] on link "10. uzdevums" at bounding box center [346, 339] width 189 height 26
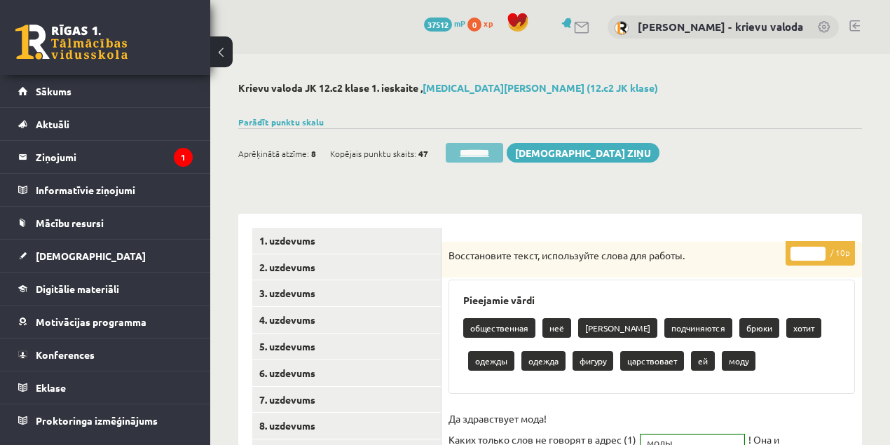
click at [487, 156] on input "********" at bounding box center [474, 153] width 57 height 20
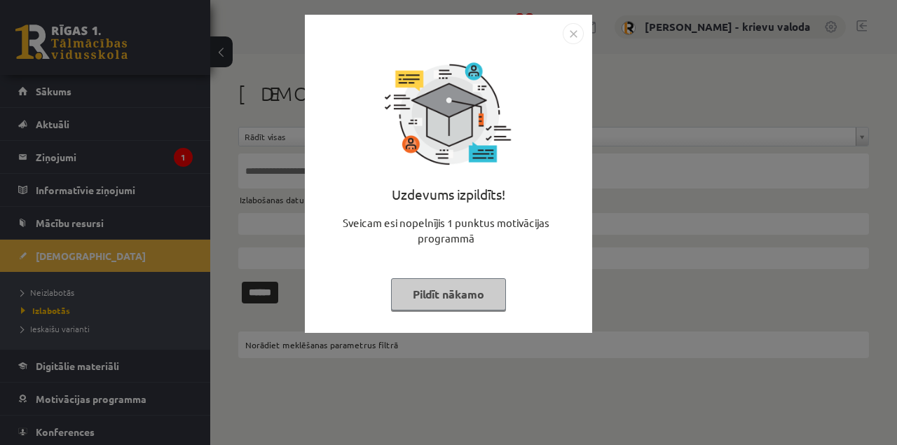
click at [472, 296] on button "Pildīt nākamo" at bounding box center [448, 294] width 115 height 32
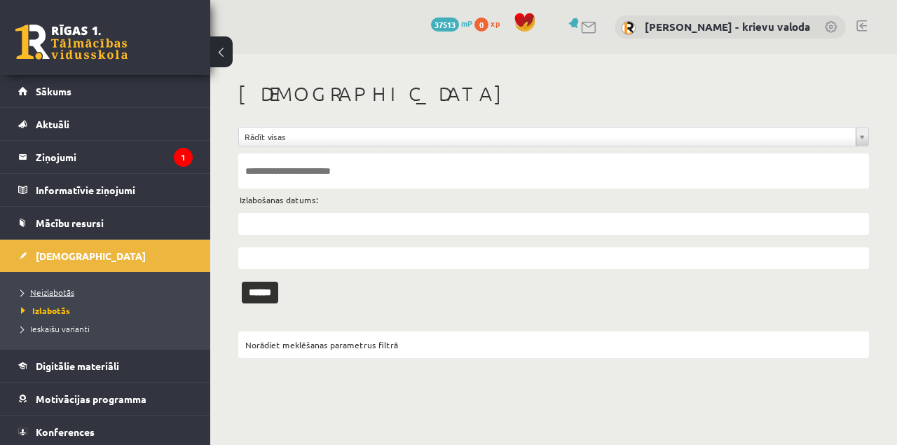
click at [68, 294] on span "Neizlabotās" at bounding box center [47, 292] width 53 height 11
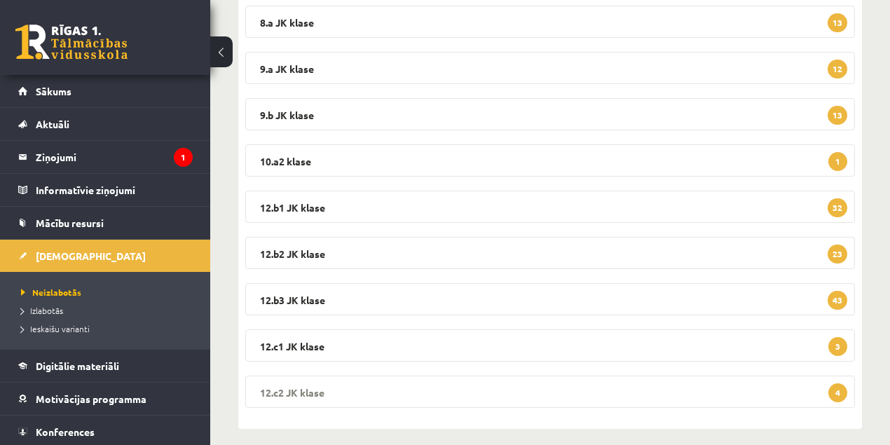
scroll to position [263, 0]
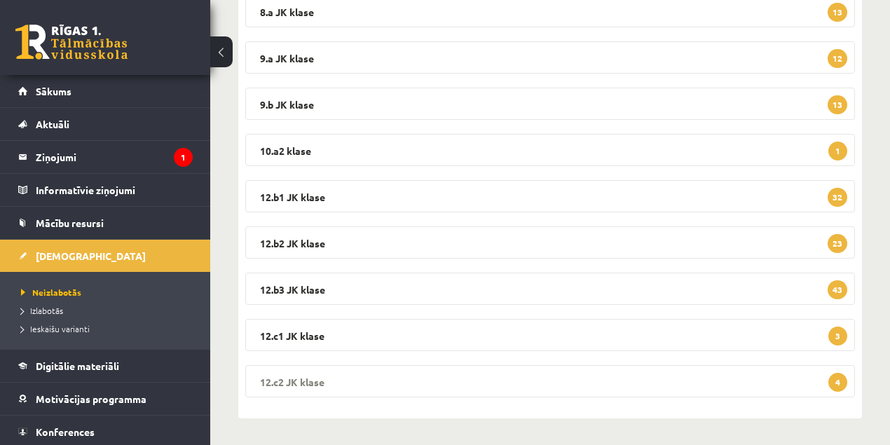
click at [314, 383] on legend "12.c2 [PERSON_NAME] 4" at bounding box center [550, 381] width 610 height 32
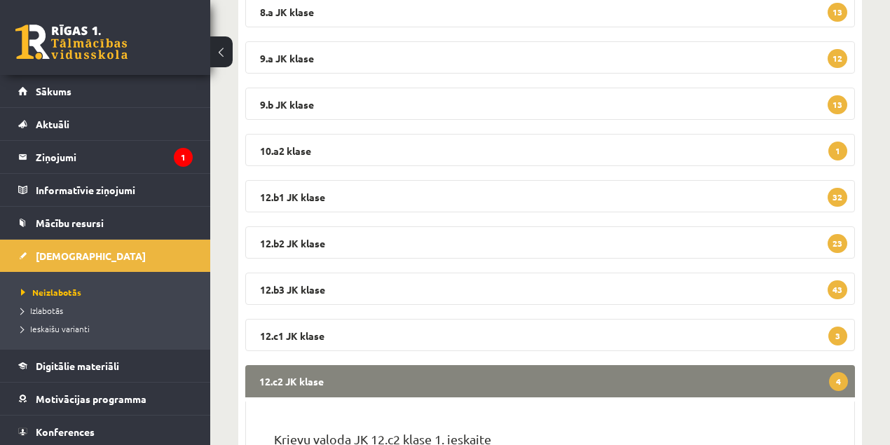
scroll to position [496, 0]
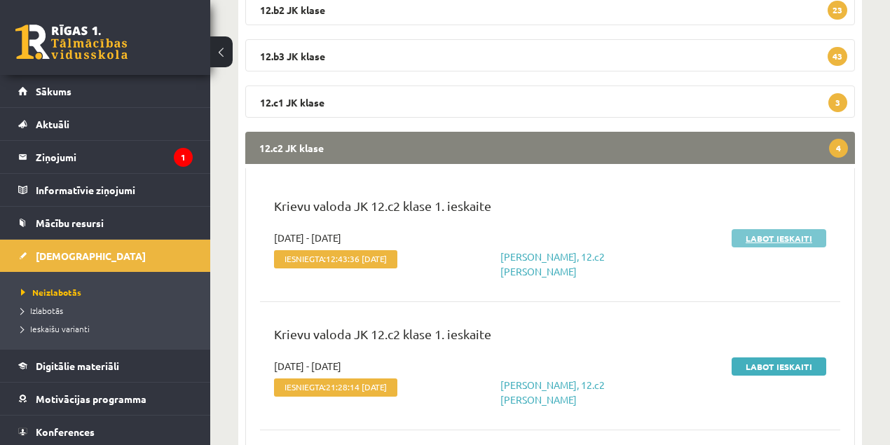
click at [768, 240] on link "Labot ieskaiti" at bounding box center [779, 238] width 95 height 18
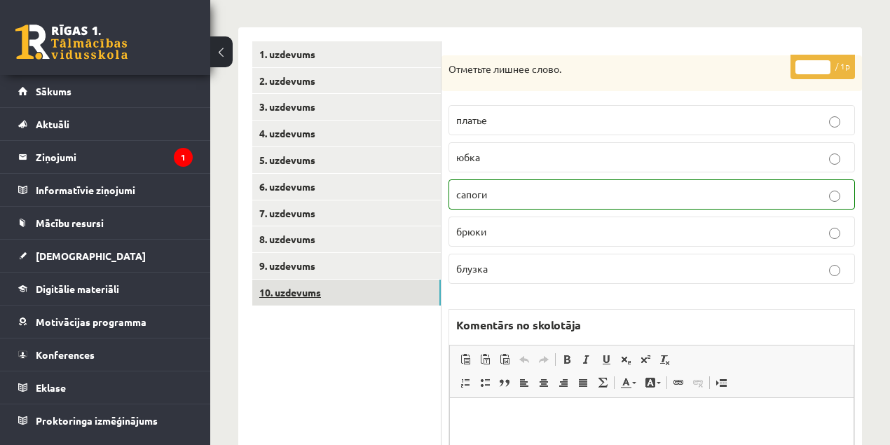
click at [306, 294] on link "10. uzdevums" at bounding box center [346, 293] width 189 height 26
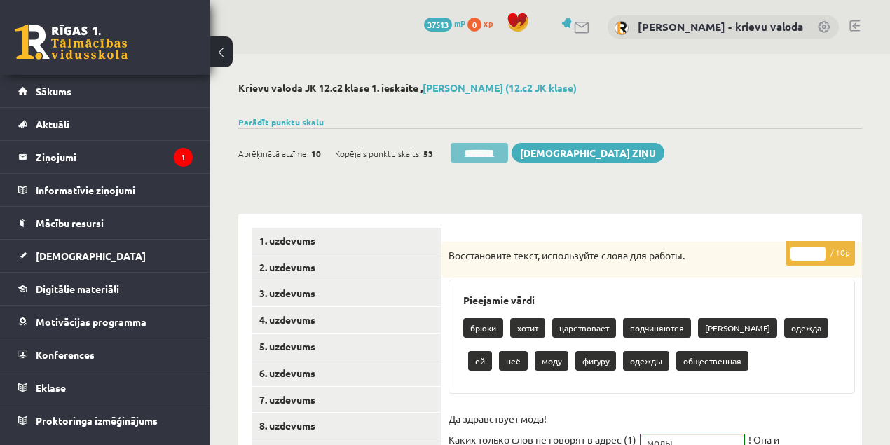
click at [491, 155] on input "********" at bounding box center [479, 153] width 57 height 20
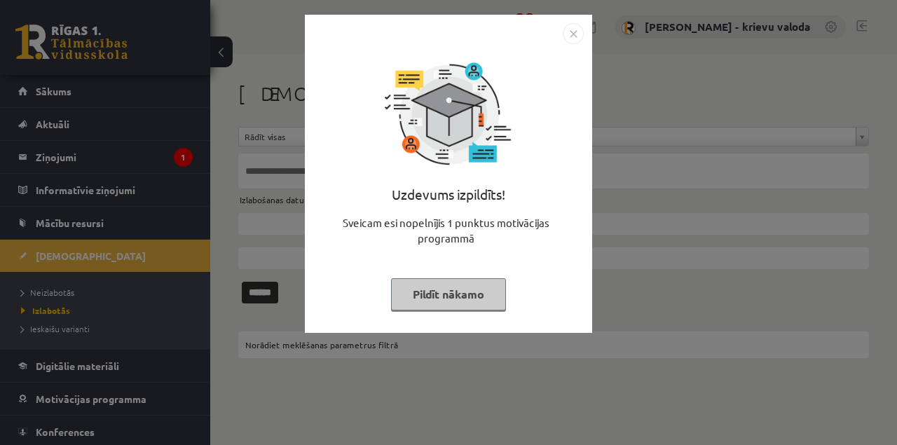
click at [487, 296] on button "Pildīt nākamo" at bounding box center [448, 294] width 115 height 32
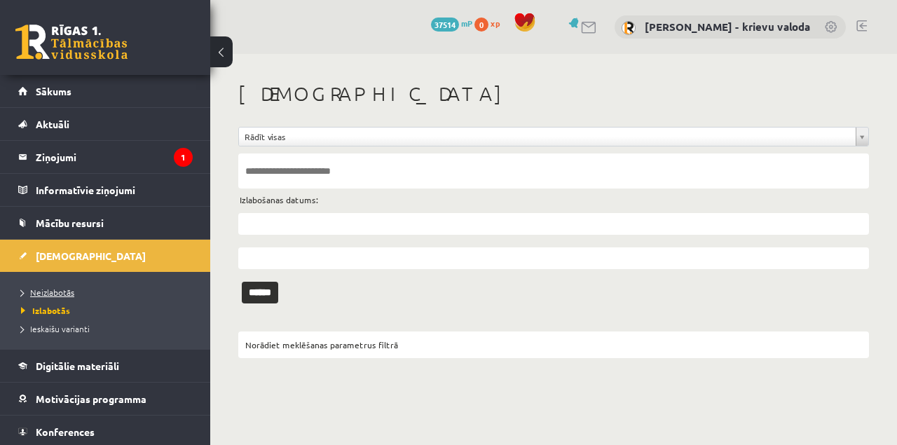
click at [62, 292] on span "Neizlabotās" at bounding box center [47, 292] width 53 height 11
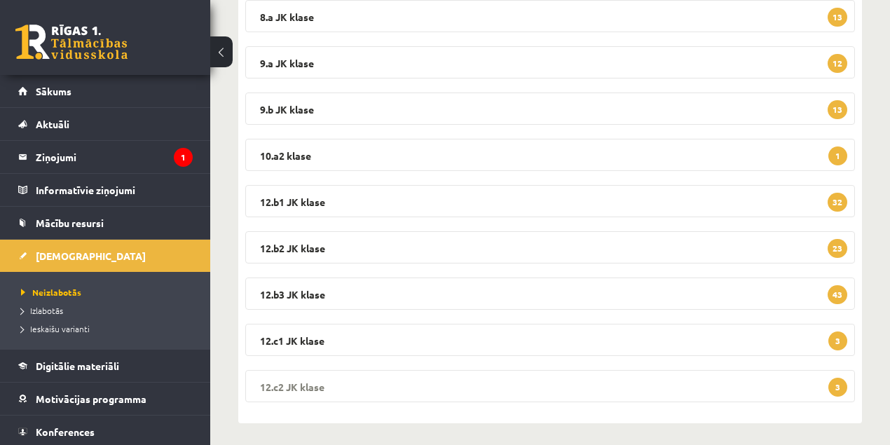
scroll to position [263, 0]
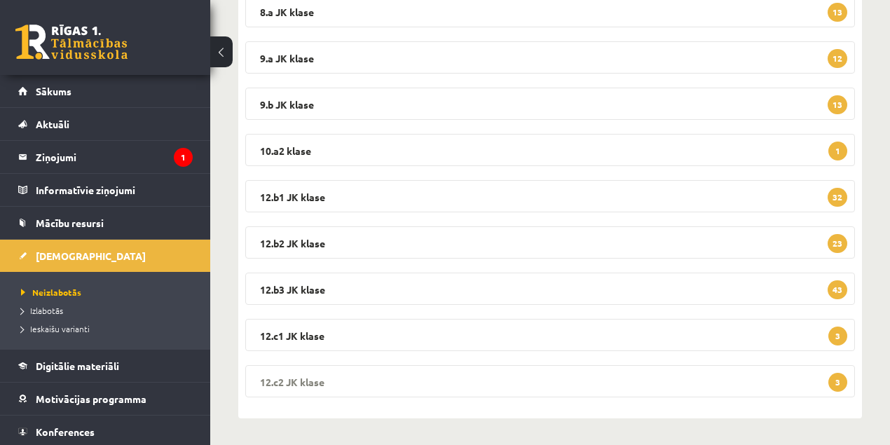
drag, startPoint x: 304, startPoint y: 384, endPoint x: 370, endPoint y: 374, distance: 67.4
click at [306, 383] on legend "12.c2 [PERSON_NAME] 3" at bounding box center [550, 381] width 610 height 32
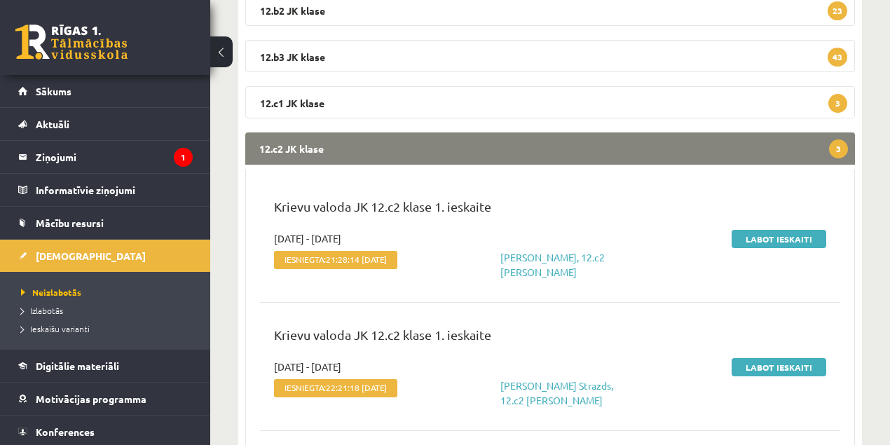
scroll to position [496, 0]
click at [780, 238] on link "Labot ieskaiti" at bounding box center [779, 238] width 95 height 18
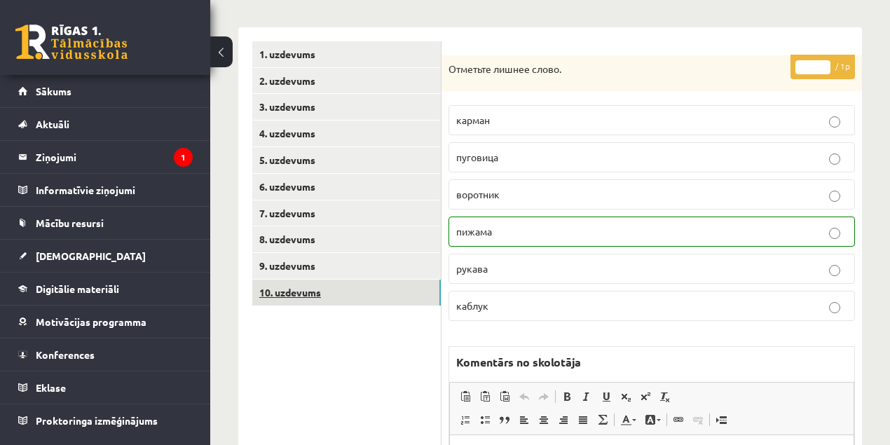
click at [305, 292] on link "10. uzdevums" at bounding box center [346, 293] width 189 height 26
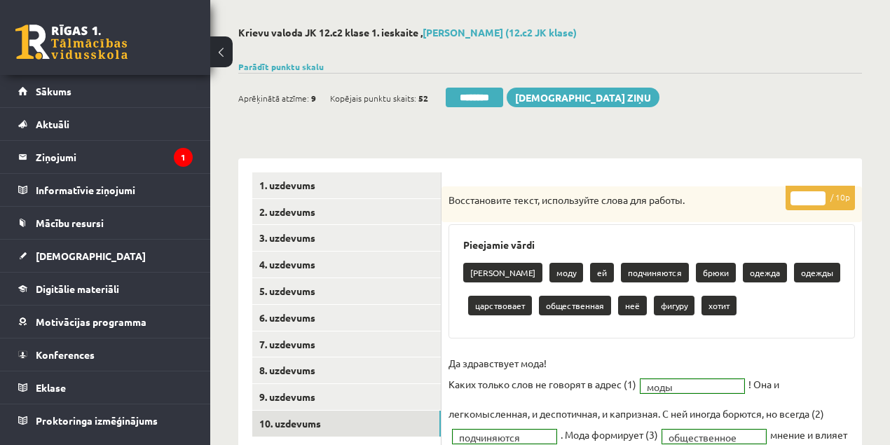
scroll to position [46, 0]
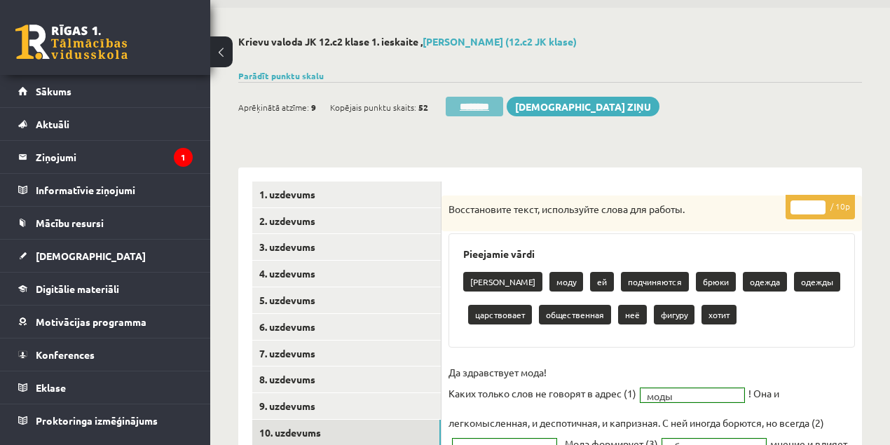
click at [482, 105] on input "********" at bounding box center [474, 107] width 57 height 20
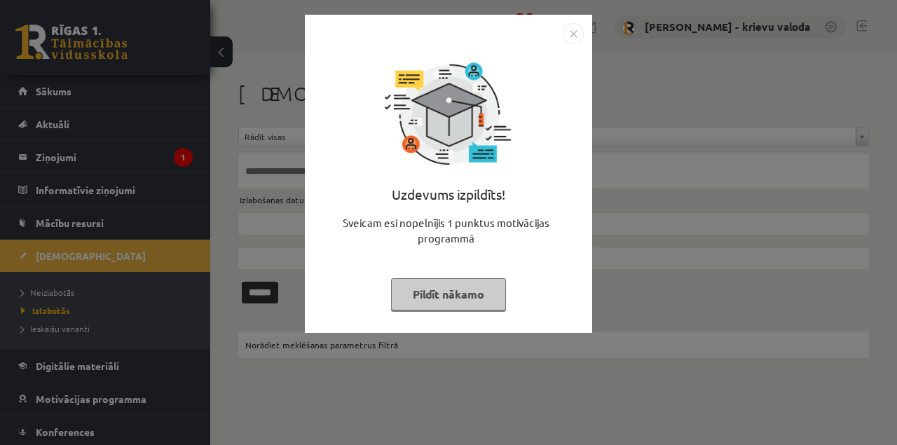
click at [472, 299] on button "Pildīt nākamo" at bounding box center [448, 294] width 115 height 32
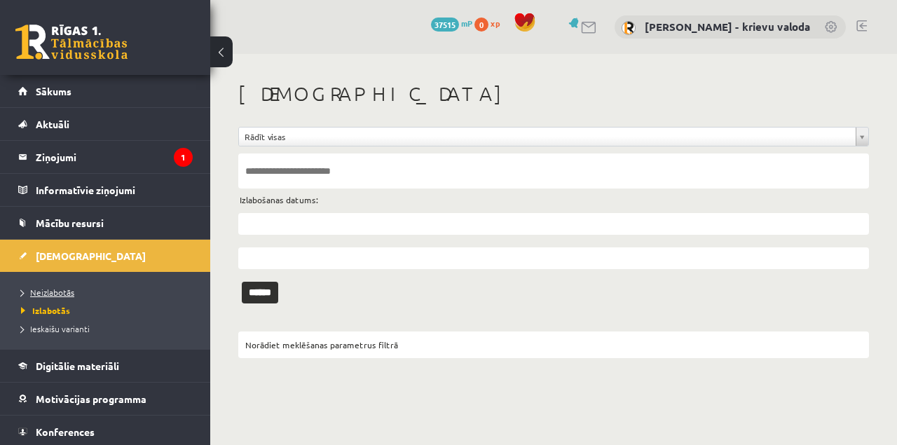
click at [69, 295] on span "Neizlabotās" at bounding box center [47, 292] width 53 height 11
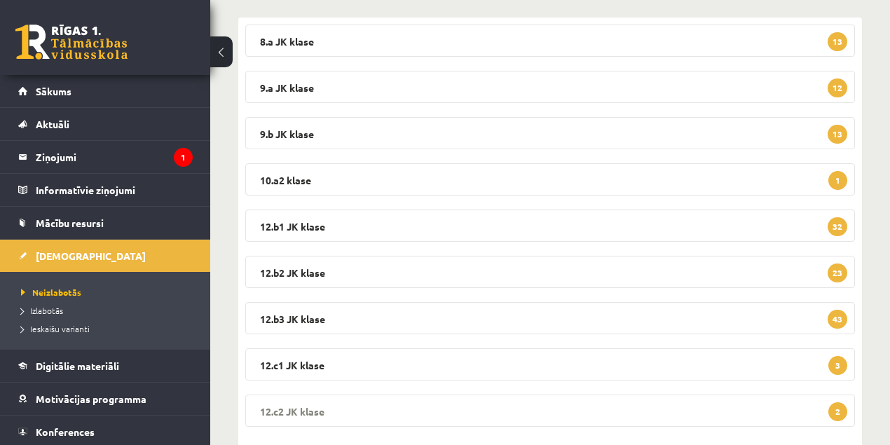
scroll to position [263, 0]
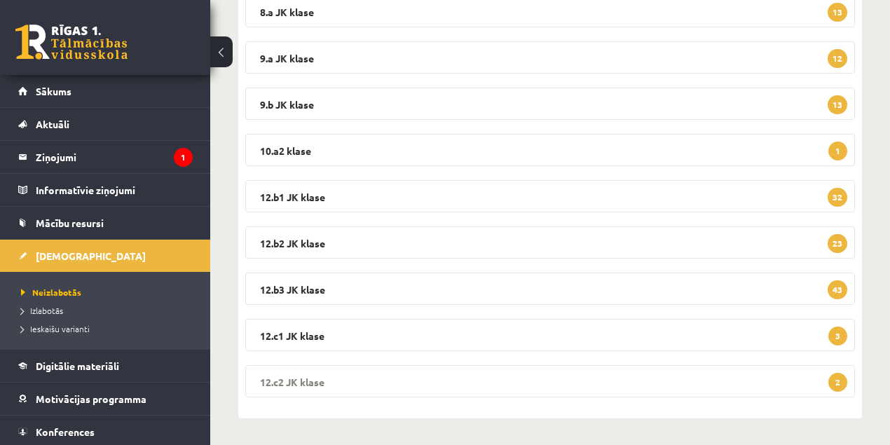
click at [316, 381] on legend "12.c2 JK klase 2" at bounding box center [550, 381] width 610 height 32
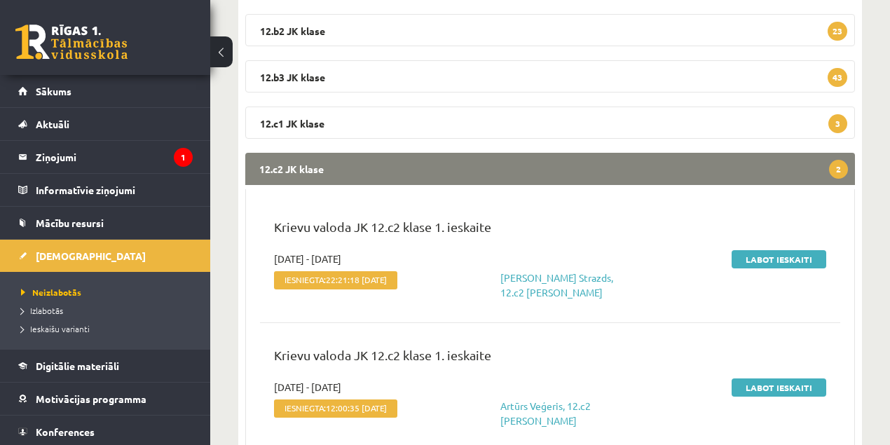
scroll to position [496, 0]
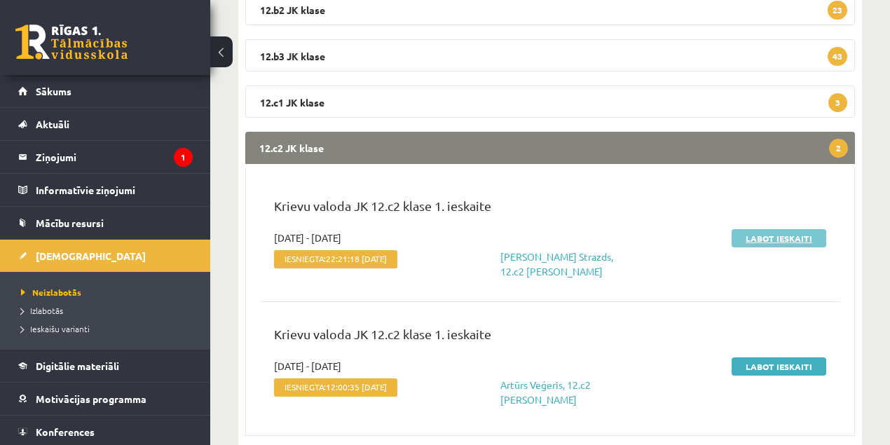
click at [800, 240] on link "Labot ieskaiti" at bounding box center [779, 238] width 95 height 18
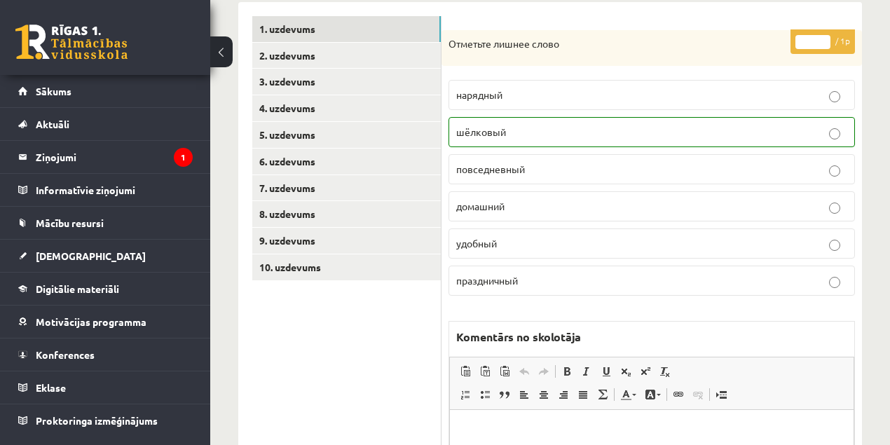
scroll to position [233, 0]
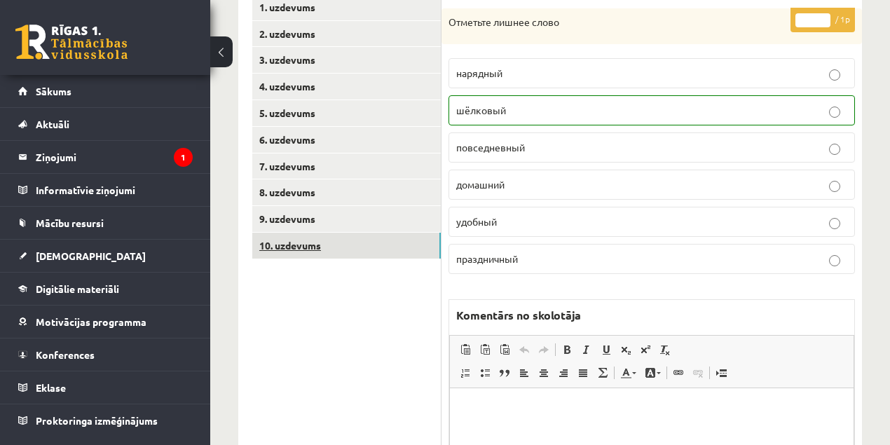
drag, startPoint x: 298, startPoint y: 244, endPoint x: 442, endPoint y: 261, distance: 144.8
click at [299, 244] on link "10. uzdevums" at bounding box center [346, 246] width 189 height 26
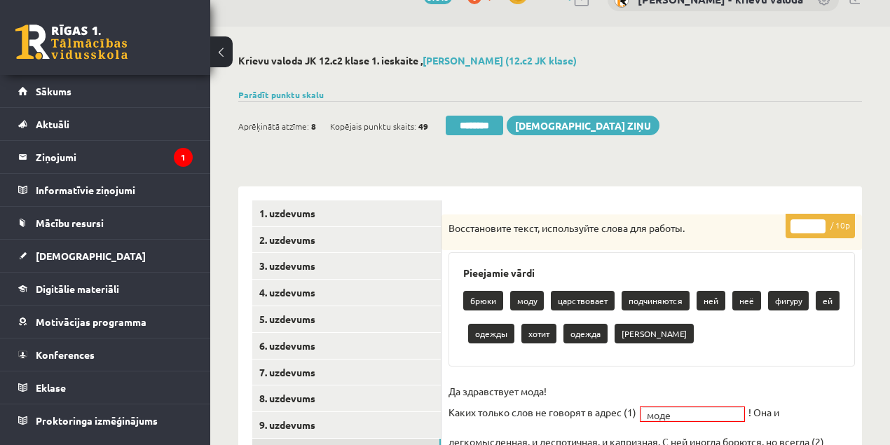
scroll to position [0, 0]
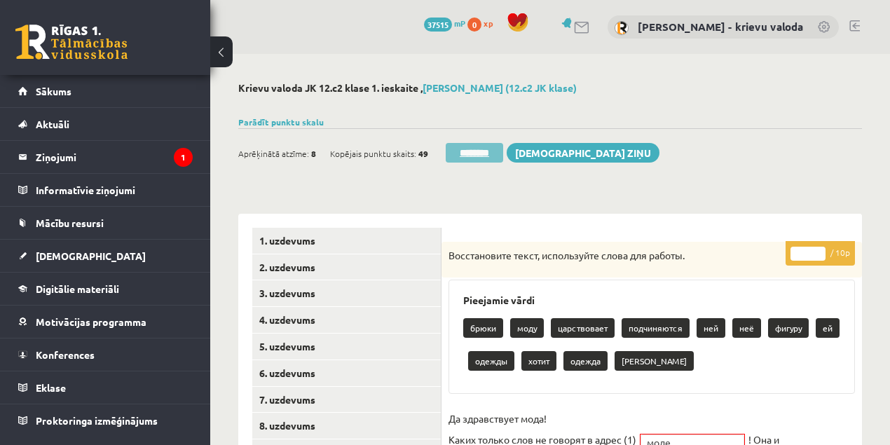
click at [480, 154] on input "********" at bounding box center [474, 153] width 57 height 20
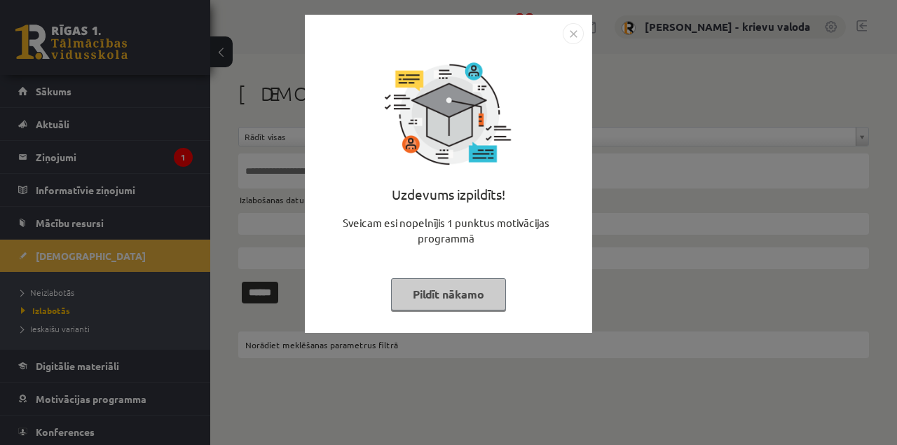
click at [469, 299] on button "Pildīt nākamo" at bounding box center [448, 294] width 115 height 32
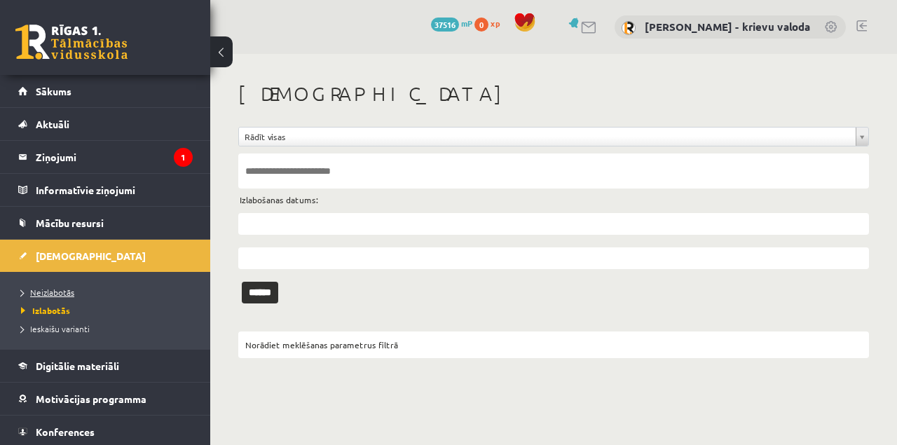
click at [62, 293] on span "Neizlabotās" at bounding box center [47, 292] width 53 height 11
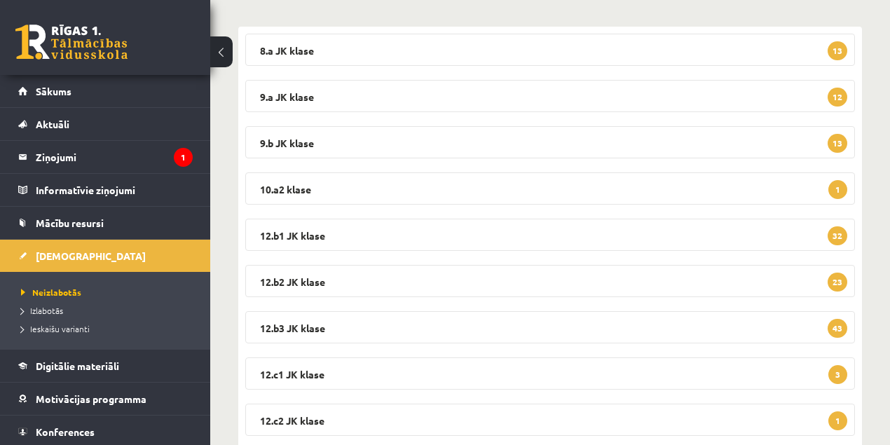
scroll to position [263, 0]
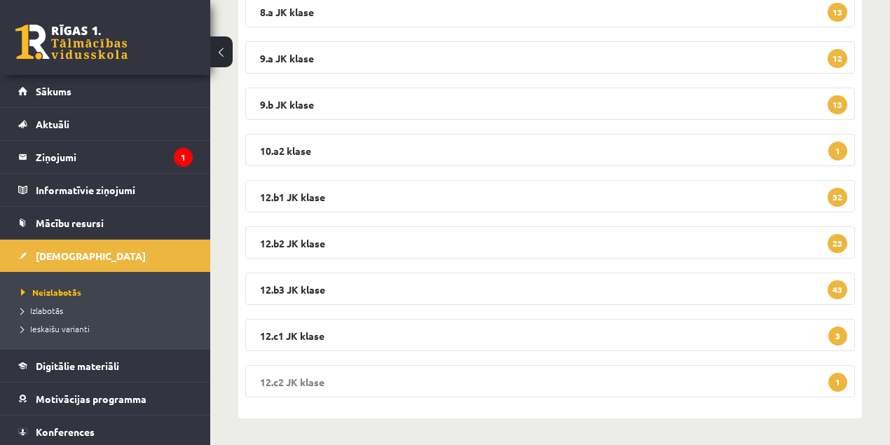
click at [297, 380] on legend "12.c2 JK klase 1" at bounding box center [550, 381] width 610 height 32
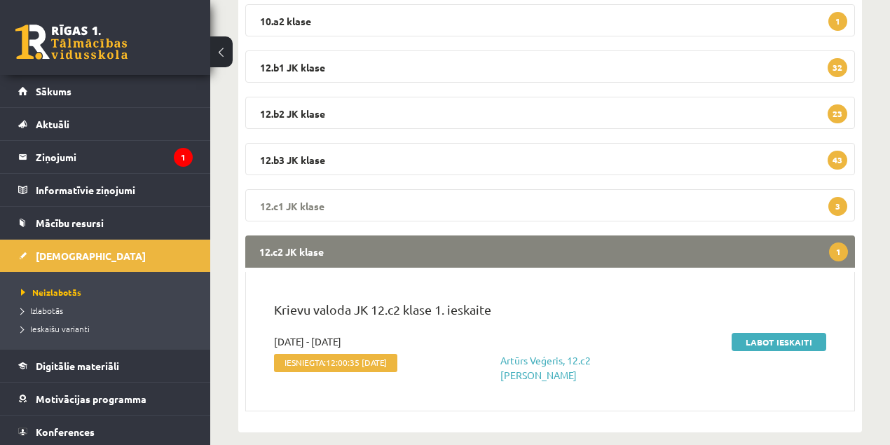
scroll to position [407, 0]
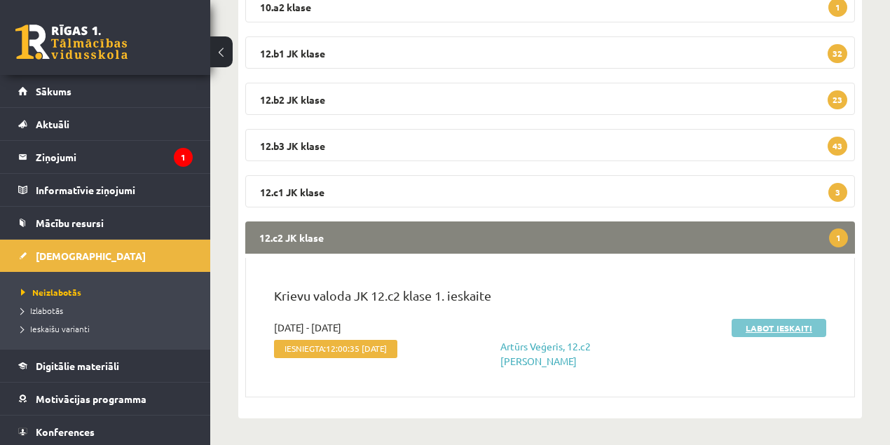
click at [783, 329] on link "Labot ieskaiti" at bounding box center [779, 328] width 95 height 18
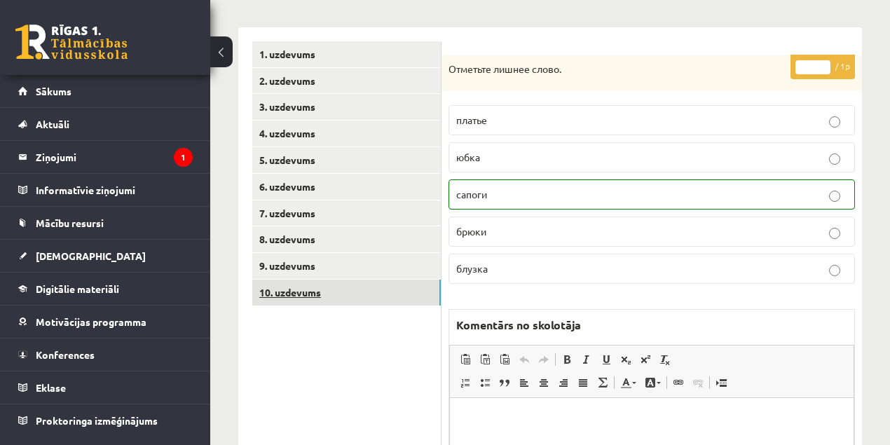
click at [304, 294] on link "10. uzdevums" at bounding box center [346, 293] width 189 height 26
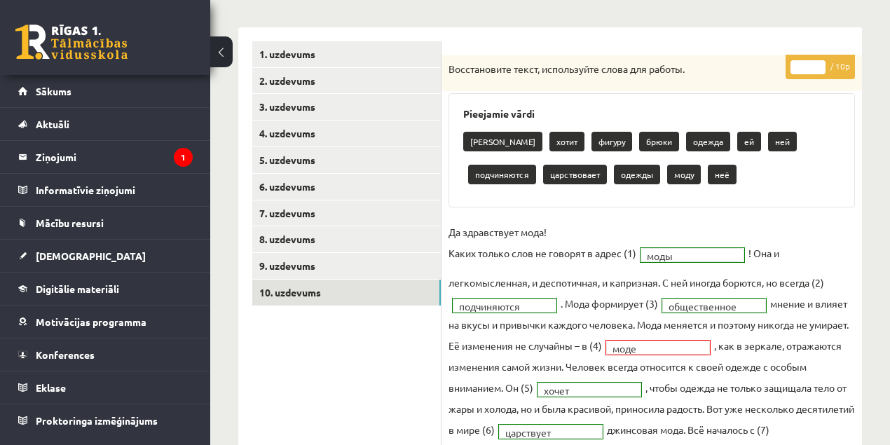
type input "*"
click at [819, 60] on input "*" at bounding box center [808, 67] width 35 height 14
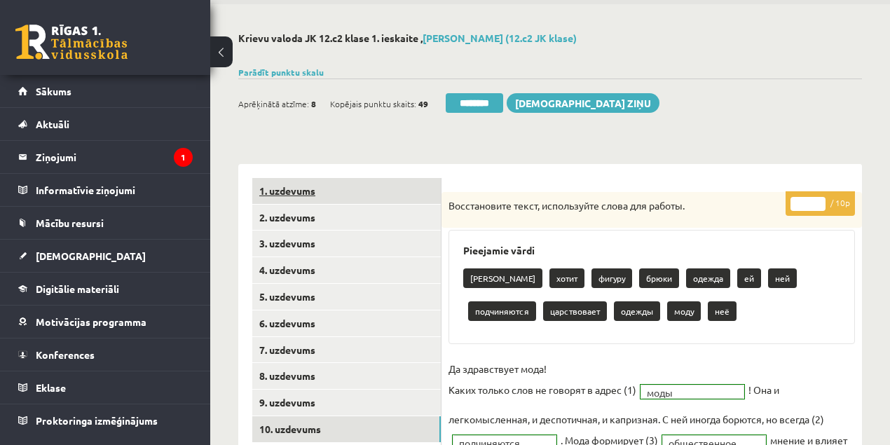
scroll to position [46, 0]
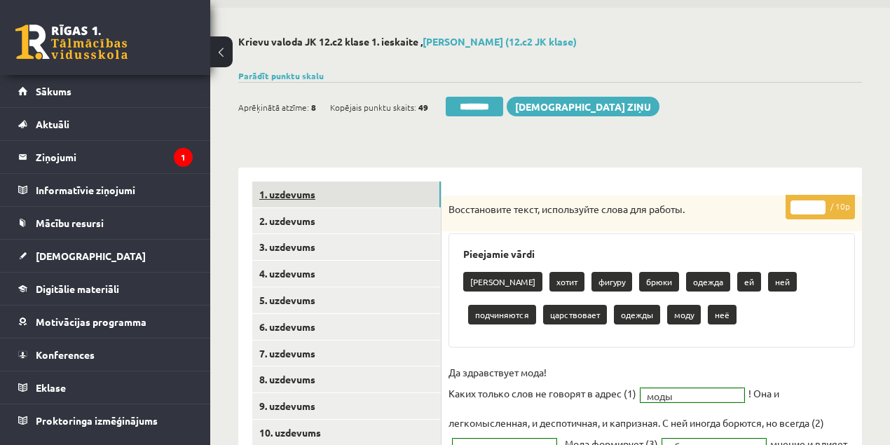
click at [275, 197] on link "1. uzdevums" at bounding box center [346, 195] width 189 height 26
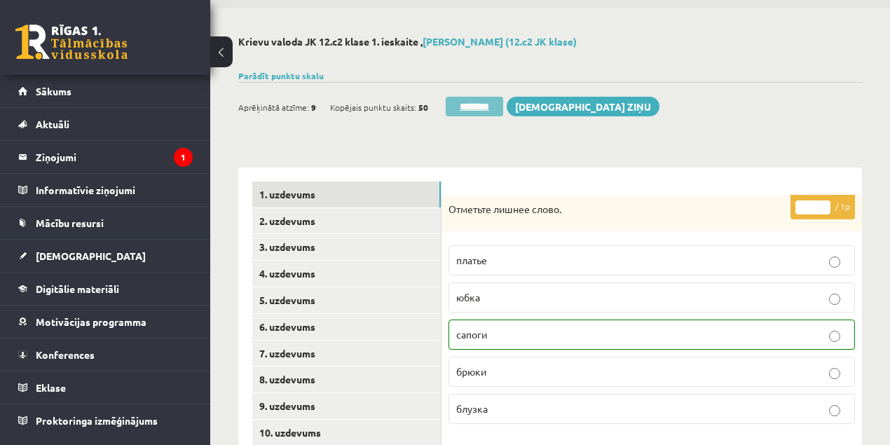
click at [472, 109] on input "********" at bounding box center [474, 107] width 57 height 20
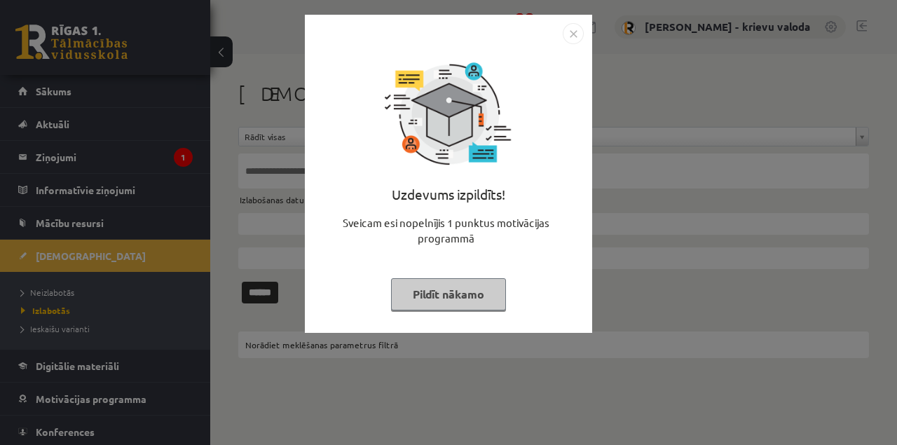
click at [477, 302] on button "Pildīt nākamo" at bounding box center [448, 294] width 115 height 32
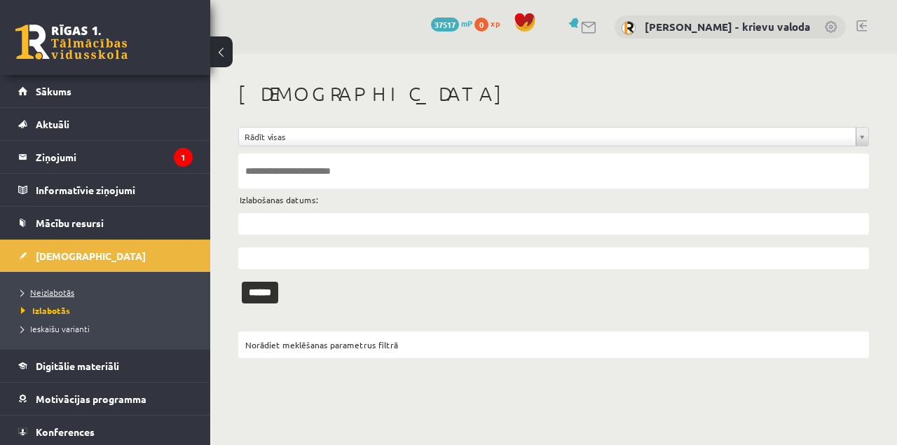
click at [50, 295] on span "Neizlabotās" at bounding box center [47, 292] width 53 height 11
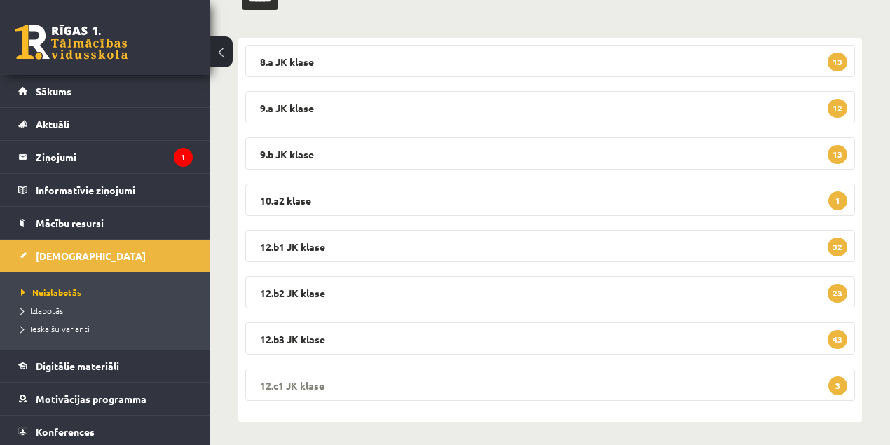
scroll to position [217, 0]
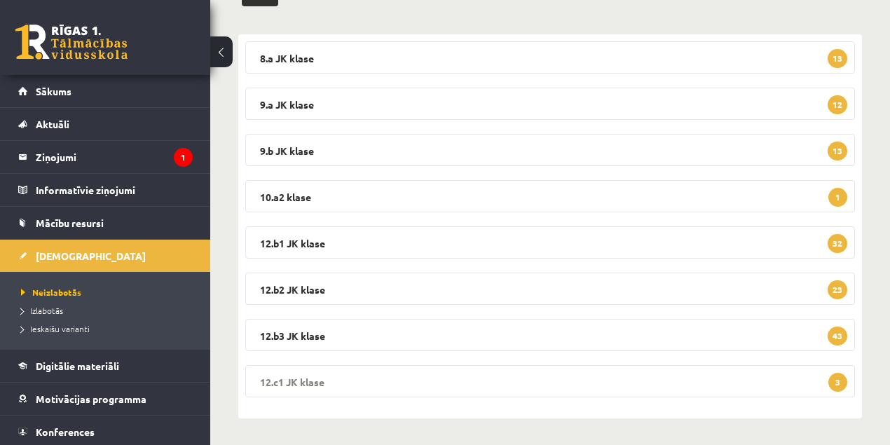
drag, startPoint x: 313, startPoint y: 383, endPoint x: 322, endPoint y: 379, distance: 9.8
click at [314, 382] on legend "12.c1 [PERSON_NAME] 3" at bounding box center [550, 381] width 610 height 32
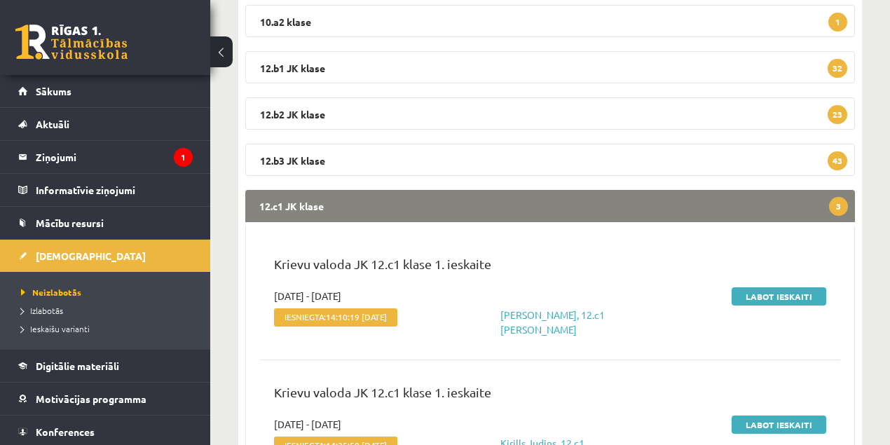
scroll to position [450, 0]
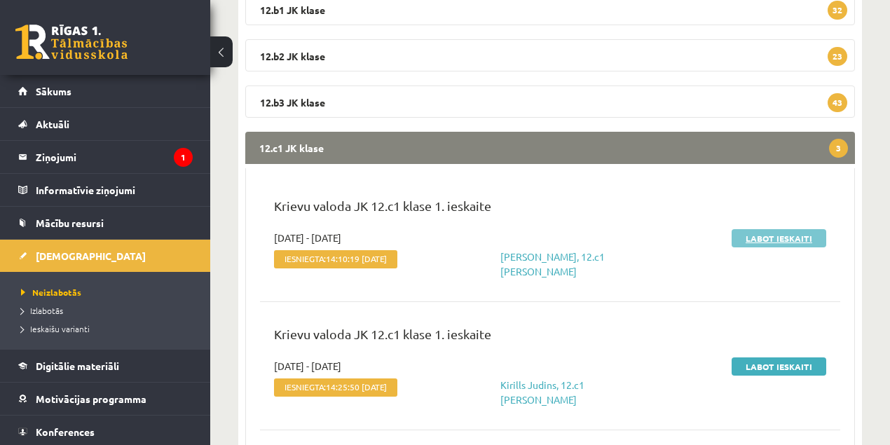
click at [780, 240] on link "Labot ieskaiti" at bounding box center [779, 238] width 95 height 18
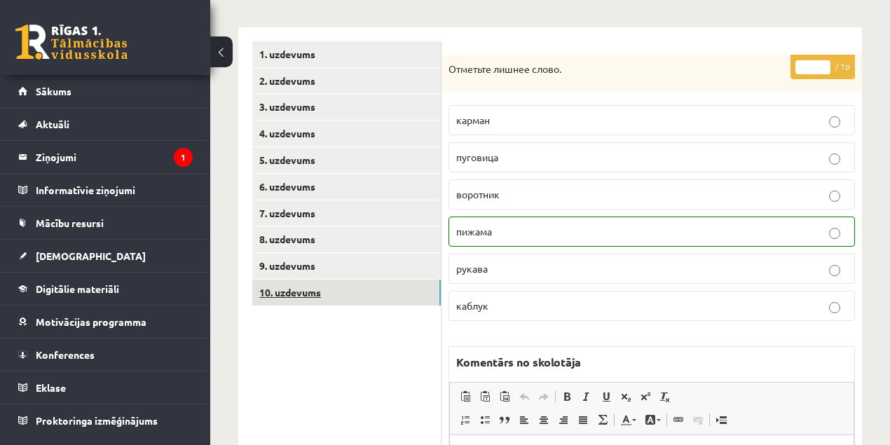
click at [294, 293] on link "10. uzdevums" at bounding box center [346, 293] width 189 height 26
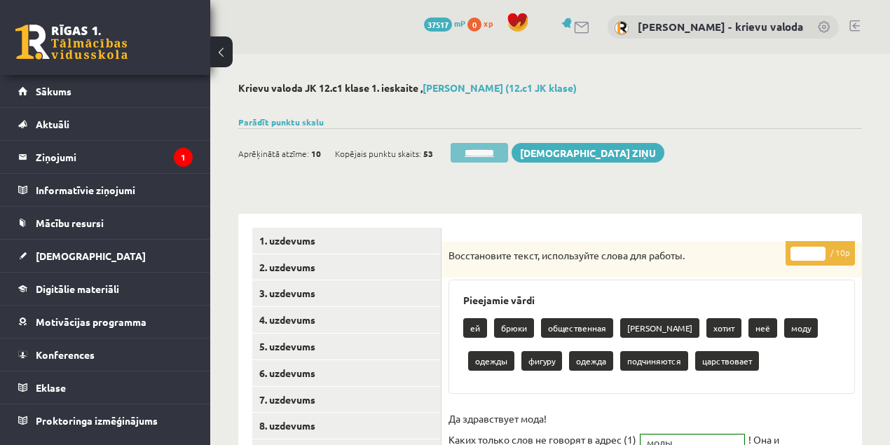
click at [485, 156] on input "********" at bounding box center [479, 153] width 57 height 20
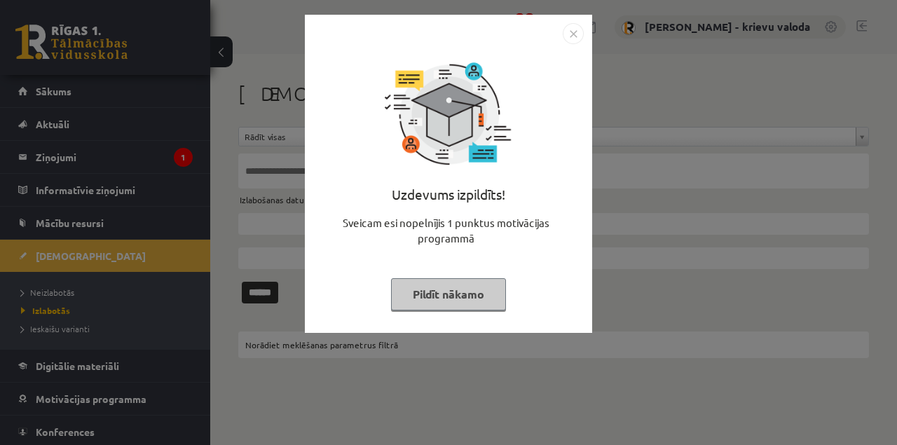
click at [468, 292] on button "Pildīt nākamo" at bounding box center [448, 294] width 115 height 32
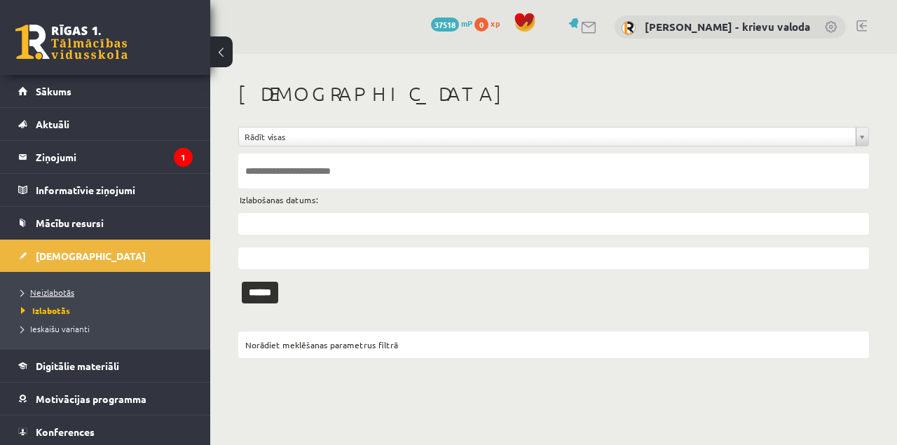
click at [54, 292] on span "Neizlabotās" at bounding box center [47, 292] width 53 height 11
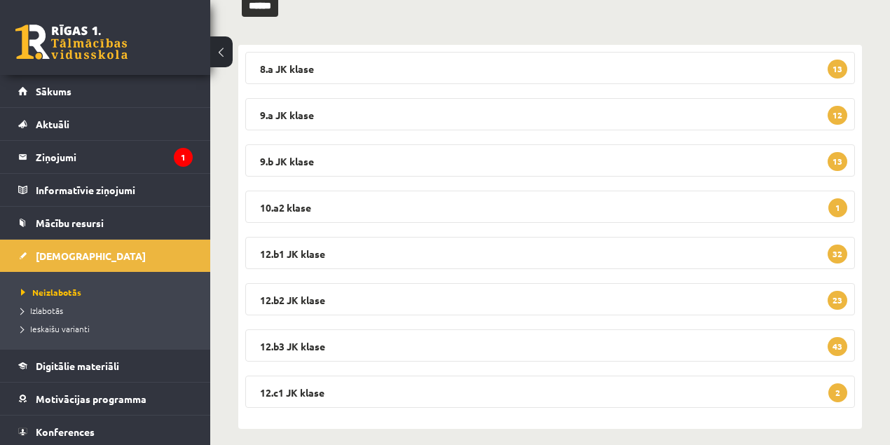
scroll to position [217, 0]
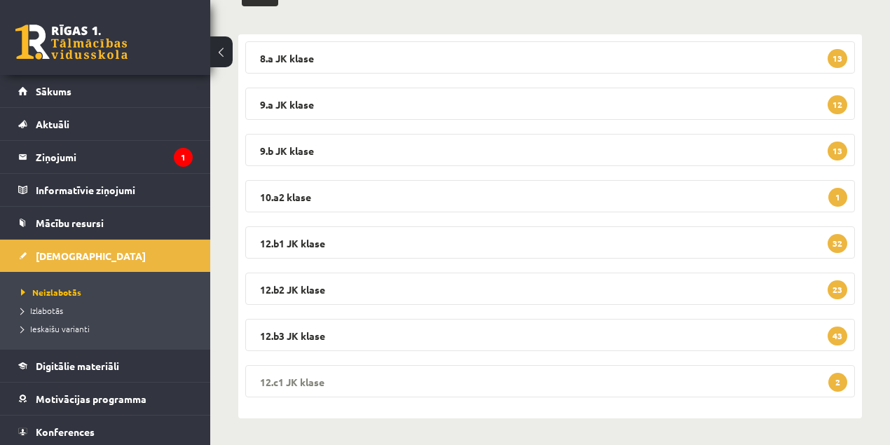
click at [322, 380] on legend "12.c1 JK klase 2" at bounding box center [550, 381] width 610 height 32
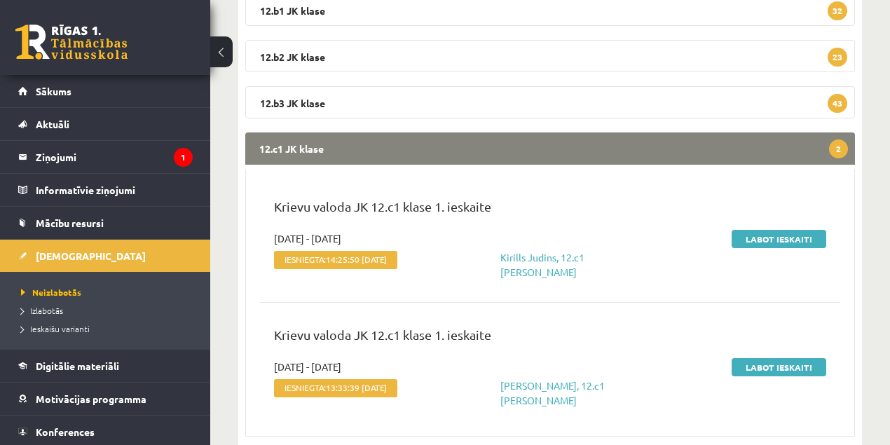
scroll to position [450, 0]
click at [795, 241] on link "Labot ieskaiti" at bounding box center [779, 238] width 95 height 18
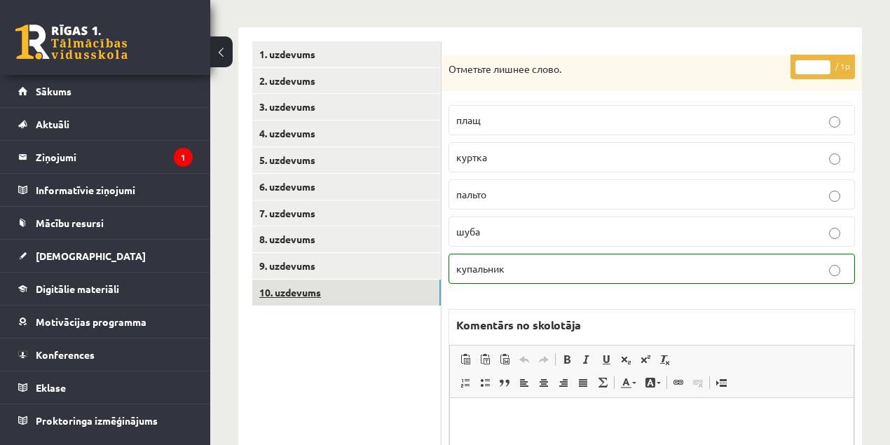
click at [297, 296] on link "10. uzdevums" at bounding box center [346, 293] width 189 height 26
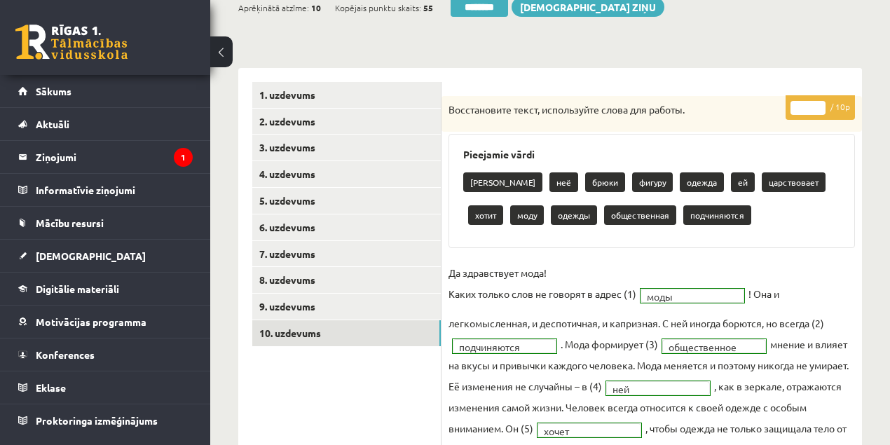
scroll to position [46, 0]
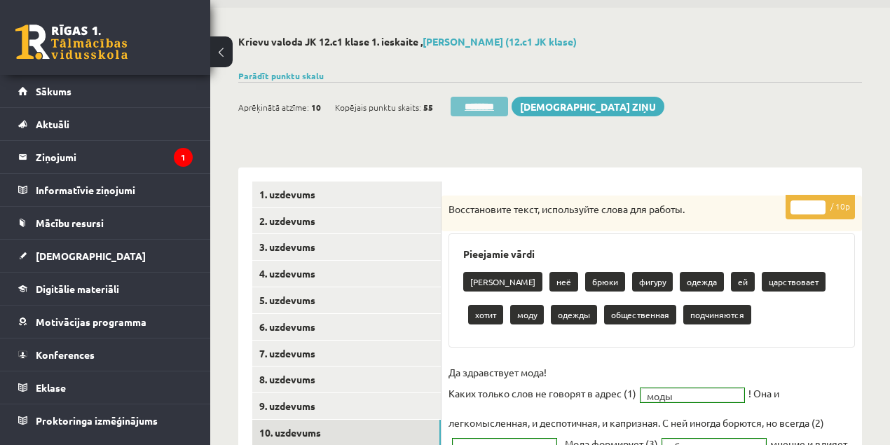
click at [476, 107] on input "********" at bounding box center [479, 107] width 57 height 20
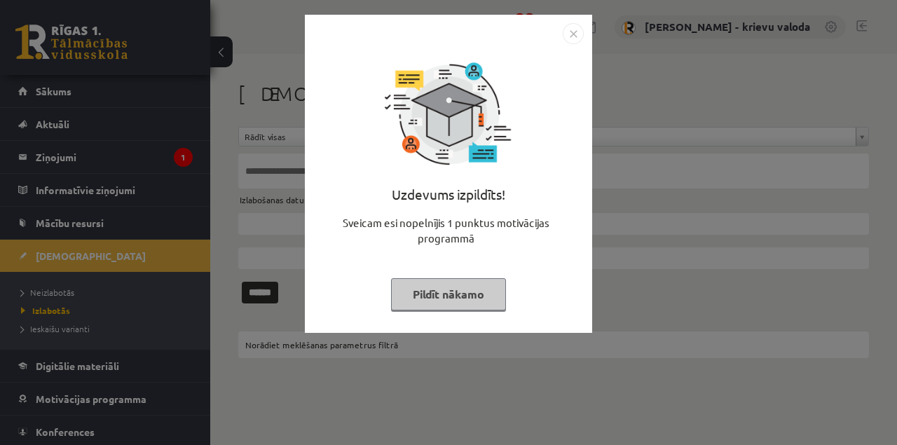
click at [464, 299] on button "Pildīt nākamo" at bounding box center [448, 294] width 115 height 32
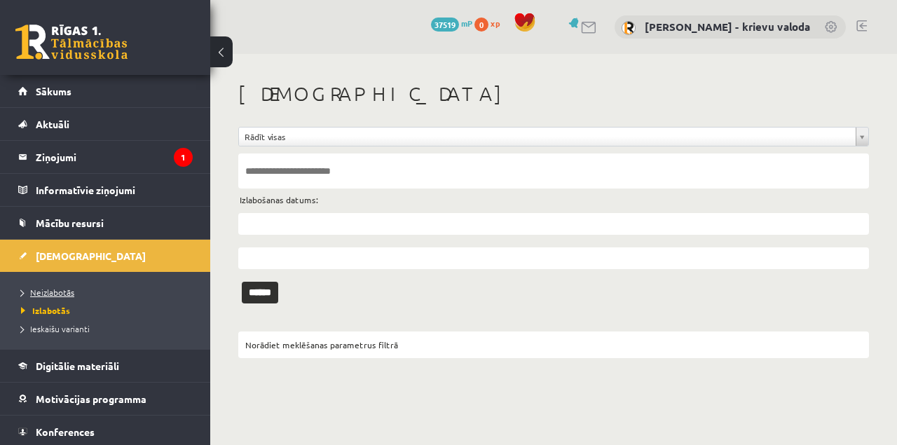
click at [66, 293] on span "Neizlabotās" at bounding box center [47, 292] width 53 height 11
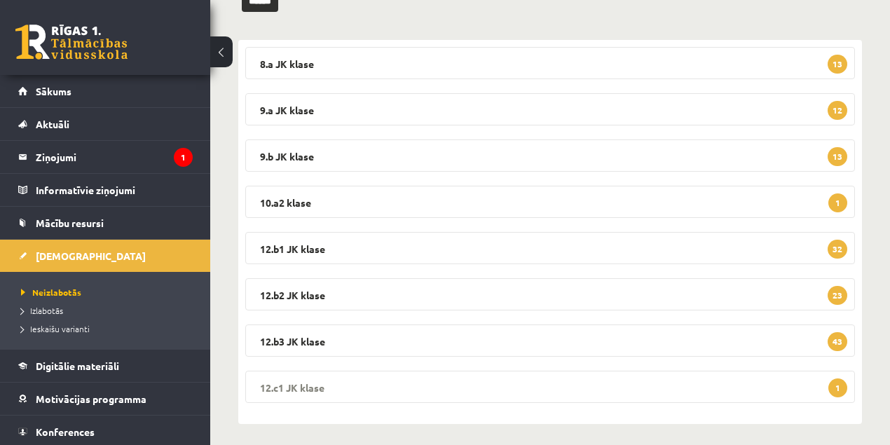
scroll to position [217, 0]
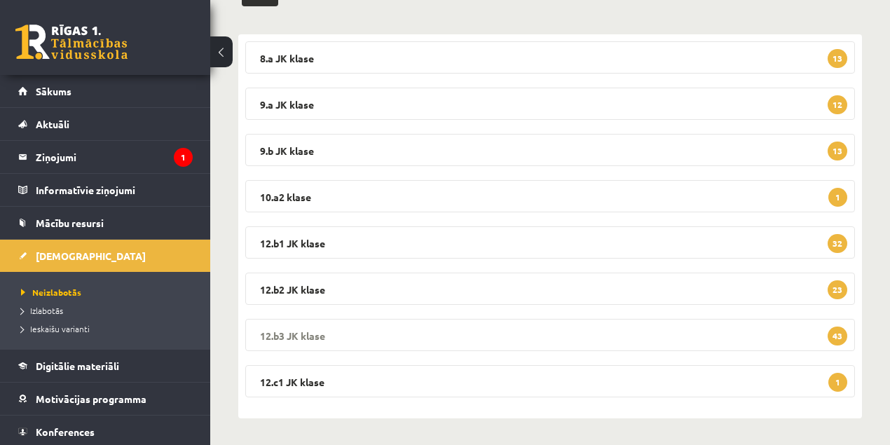
drag, startPoint x: 296, startPoint y: 379, endPoint x: 376, endPoint y: 335, distance: 91.6
click at [297, 379] on legend "12.c1 JK klase 1" at bounding box center [550, 381] width 610 height 32
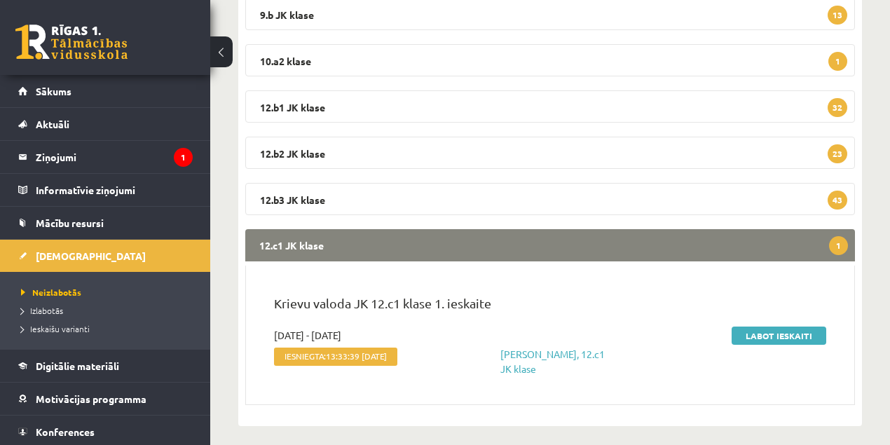
scroll to position [360, 0]
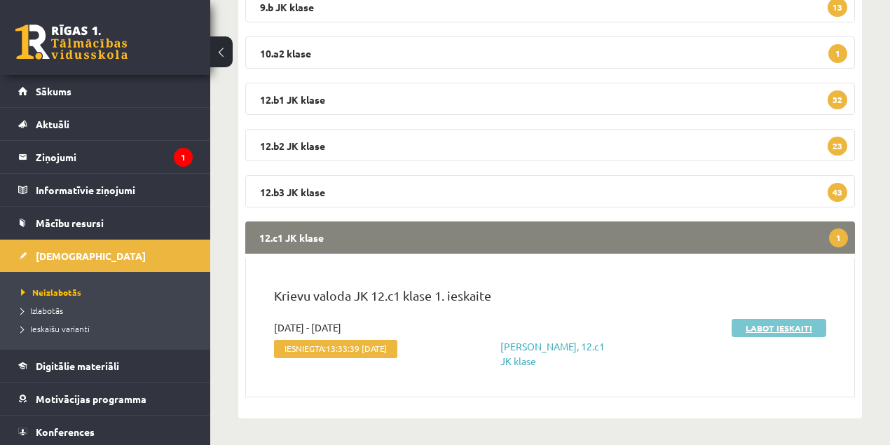
click at [766, 325] on link "Labot ieskaiti" at bounding box center [779, 328] width 95 height 18
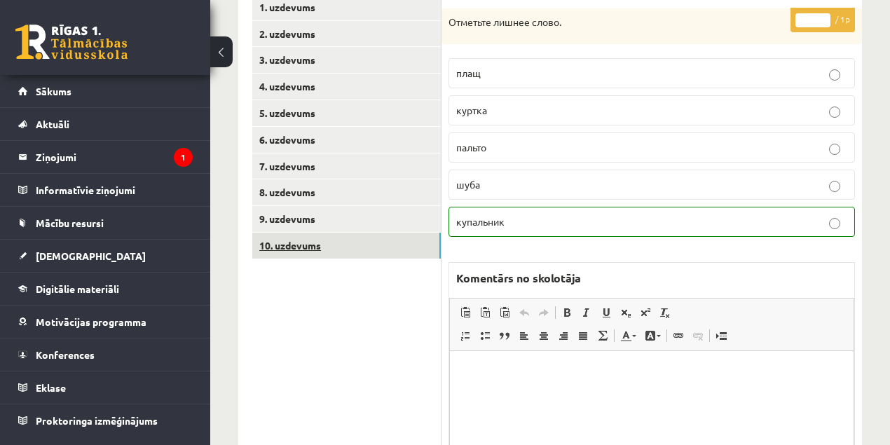
click at [297, 246] on link "10. uzdevums" at bounding box center [346, 246] width 189 height 26
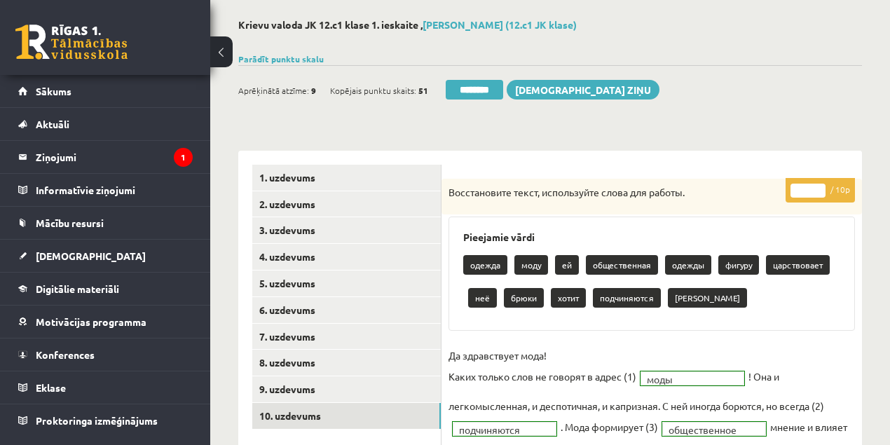
scroll to position [46, 0]
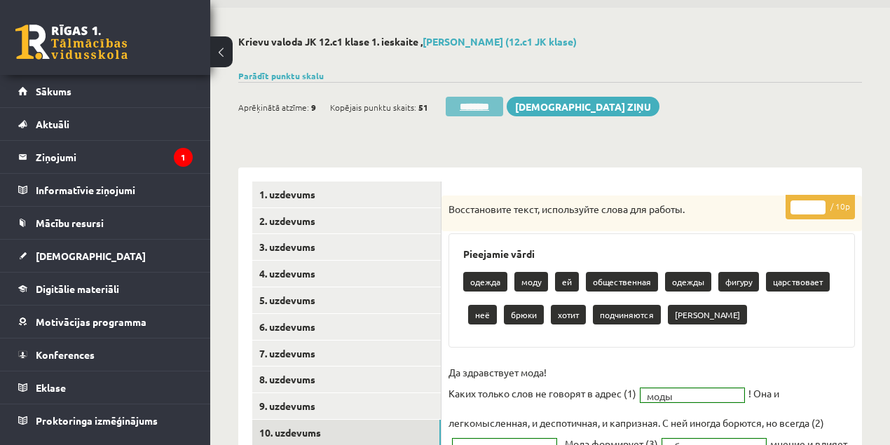
click at [482, 107] on input "********" at bounding box center [474, 107] width 57 height 20
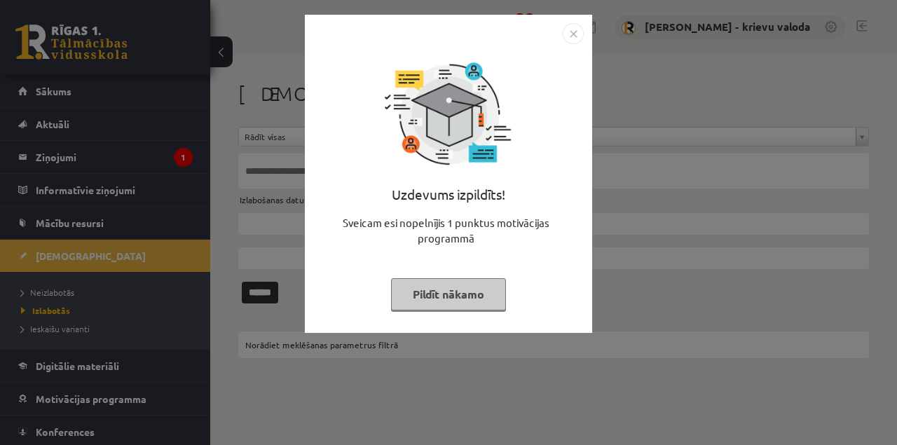
click at [464, 288] on button "Pildīt nākamo" at bounding box center [448, 294] width 115 height 32
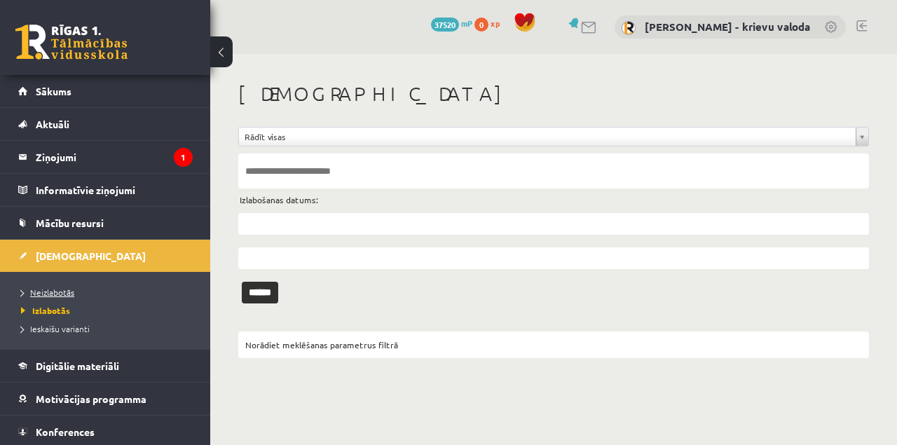
click at [63, 294] on span "Neizlabotās" at bounding box center [47, 292] width 53 height 11
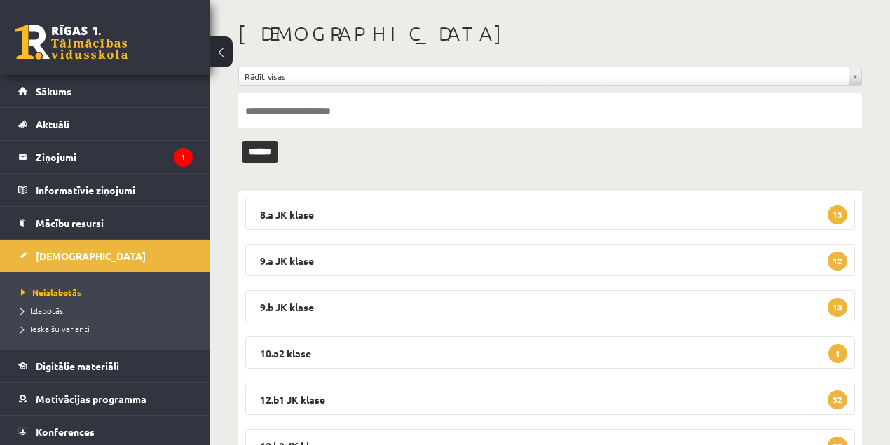
scroll to position [170, 0]
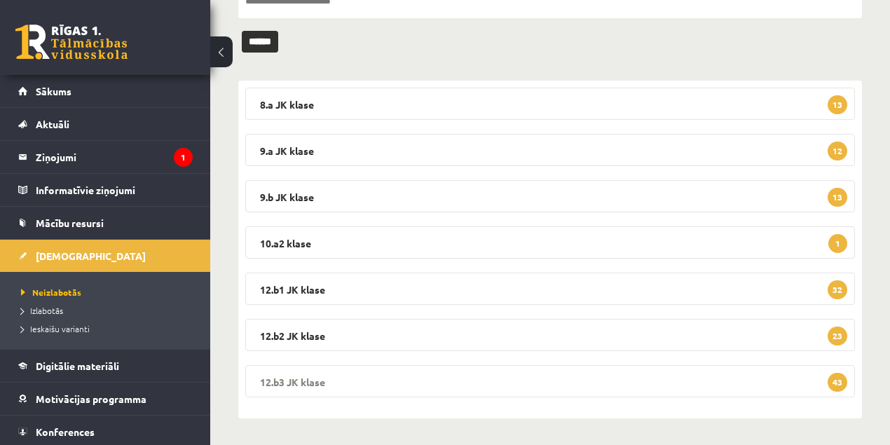
click at [301, 379] on legend "12.b3 JK klase 43" at bounding box center [550, 381] width 610 height 32
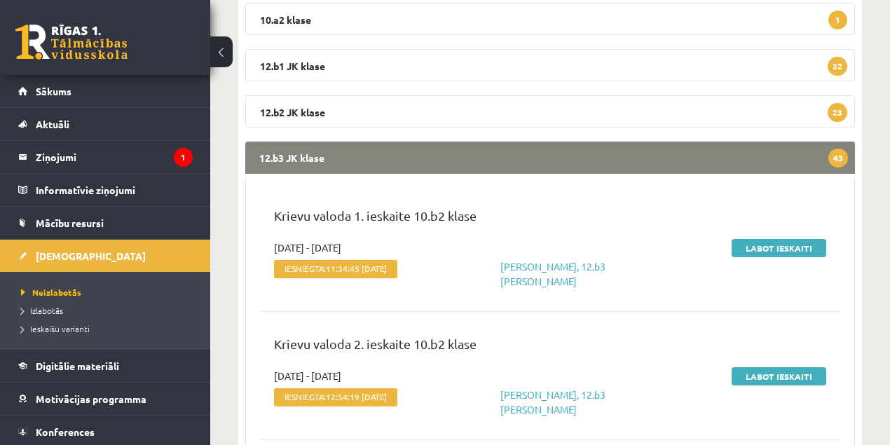
scroll to position [404, 0]
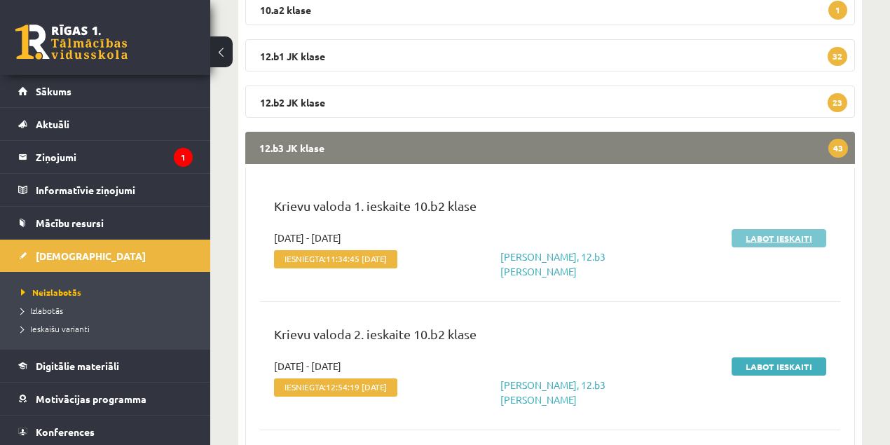
click at [778, 240] on link "Labot ieskaiti" at bounding box center [779, 238] width 95 height 18
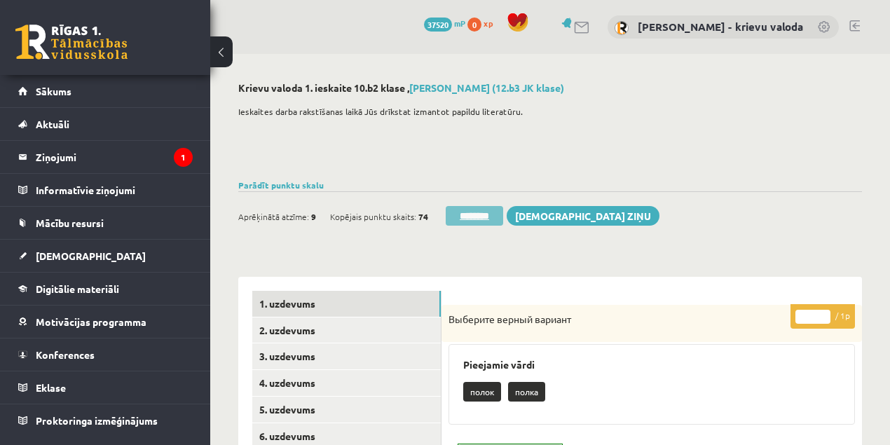
click at [475, 218] on input "********" at bounding box center [474, 216] width 57 height 20
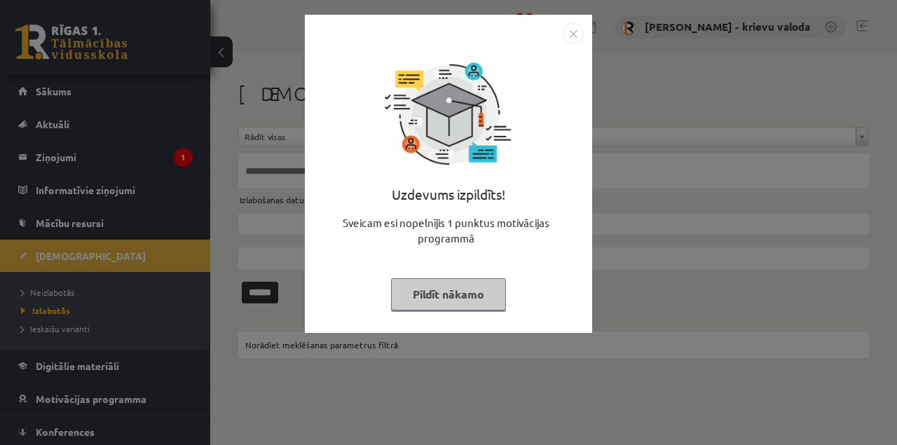
click at [471, 292] on button "Pildīt nākamo" at bounding box center [448, 294] width 115 height 32
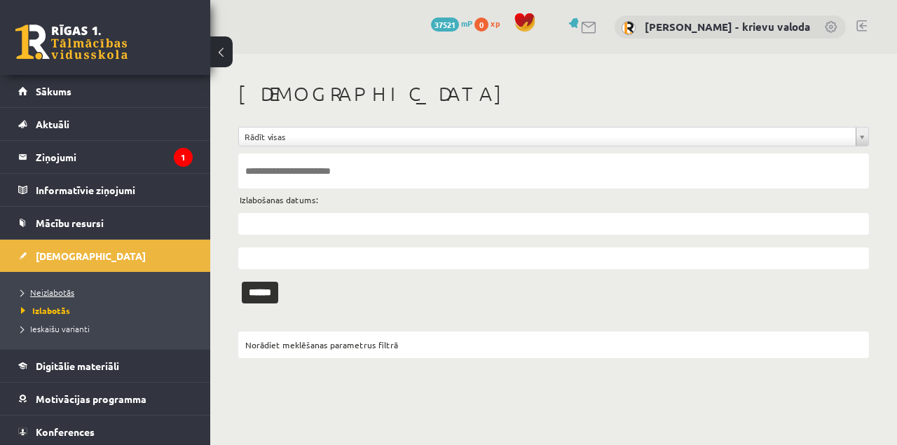
click at [61, 290] on span "Neizlabotās" at bounding box center [47, 292] width 53 height 11
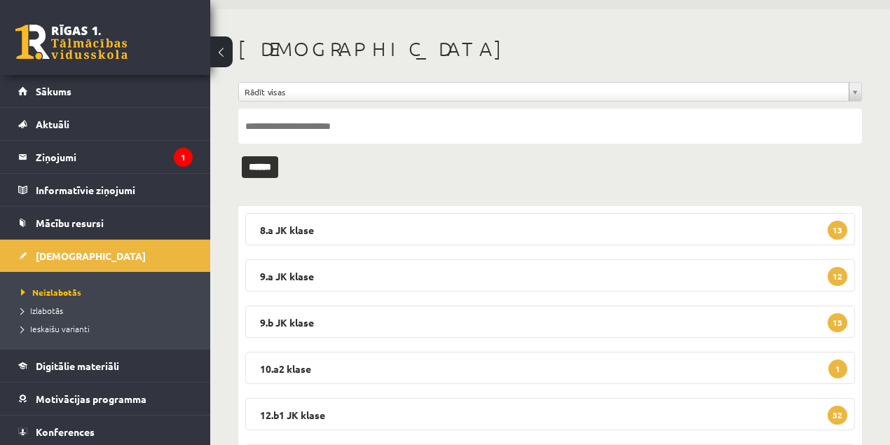
scroll to position [170, 0]
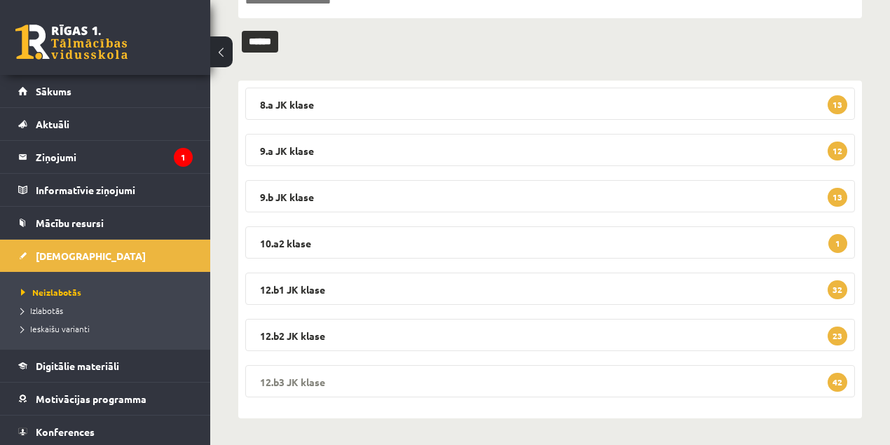
drag, startPoint x: 308, startPoint y: 382, endPoint x: 322, endPoint y: 374, distance: 17.0
click at [307, 383] on legend "12.b3 [PERSON_NAME] 42" at bounding box center [550, 381] width 610 height 32
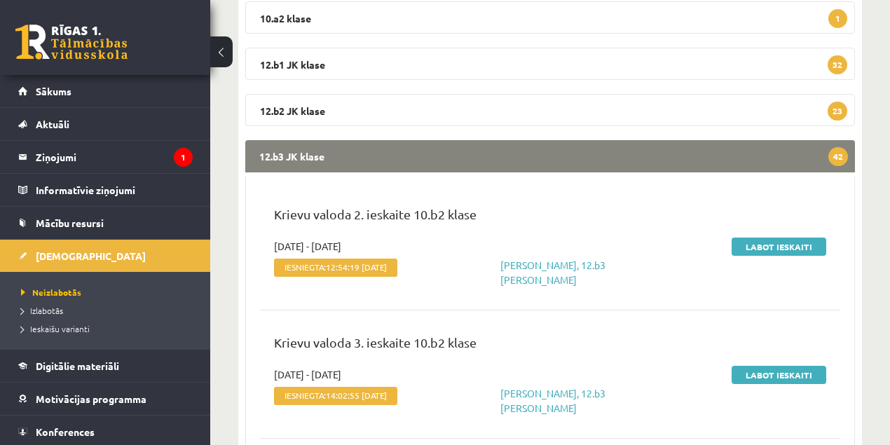
scroll to position [404, 0]
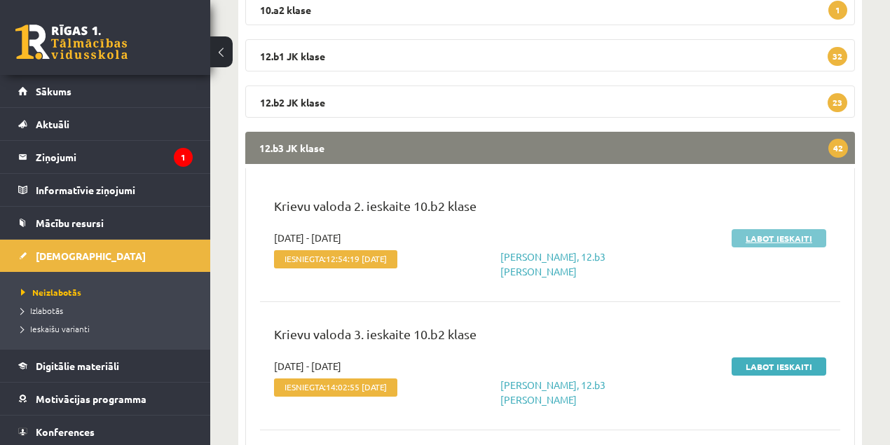
click at [763, 240] on link "Labot ieskaiti" at bounding box center [779, 238] width 95 height 18
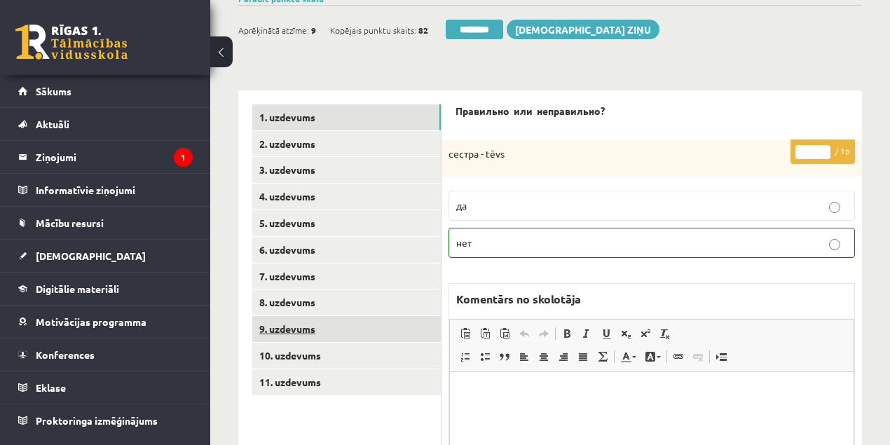
click at [285, 329] on link "9. uzdevums" at bounding box center [346, 329] width 189 height 26
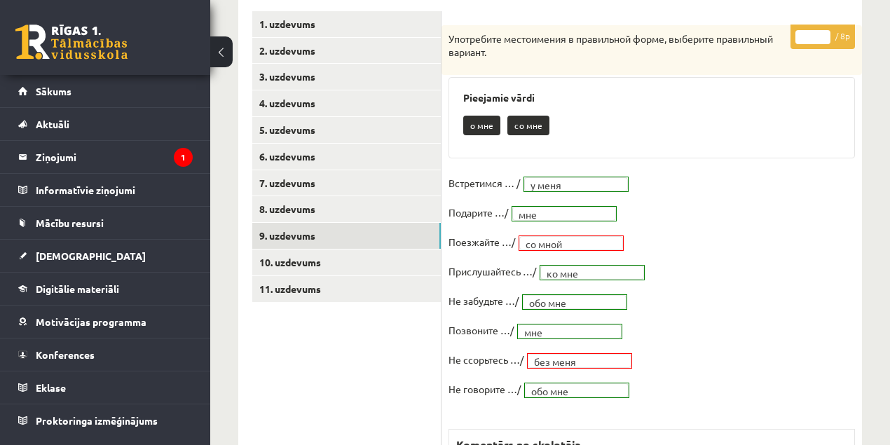
scroll to position [280, 0]
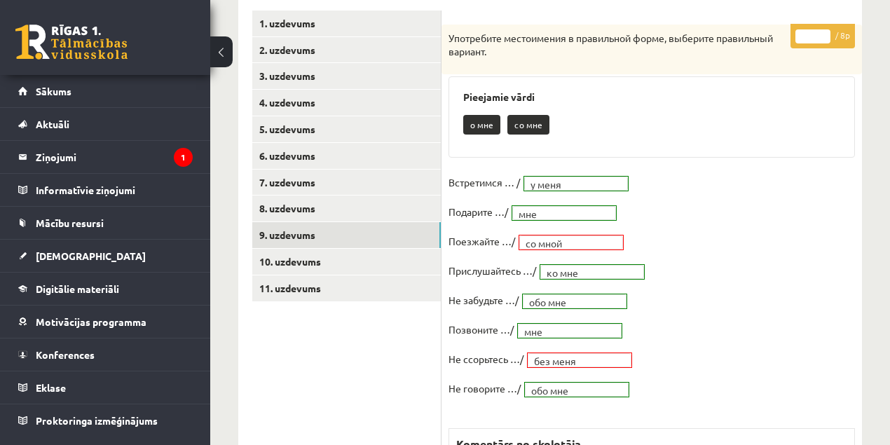
click at [824, 31] on input "*" at bounding box center [813, 36] width 35 height 14
type input "*"
click at [824, 31] on input "*" at bounding box center [813, 36] width 35 height 14
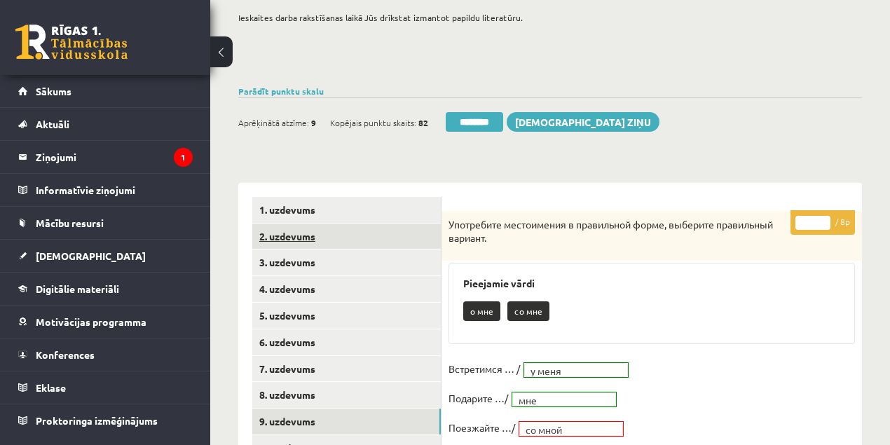
scroll to position [93, 0]
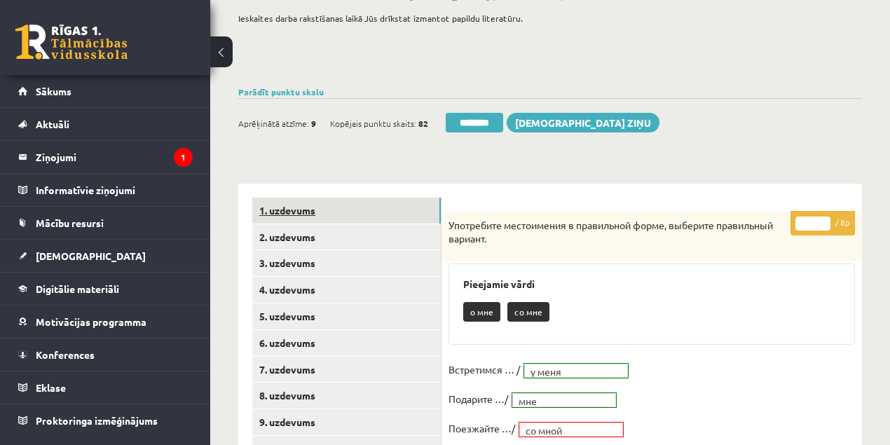
click at [293, 212] on link "1. uzdevums" at bounding box center [346, 211] width 189 height 26
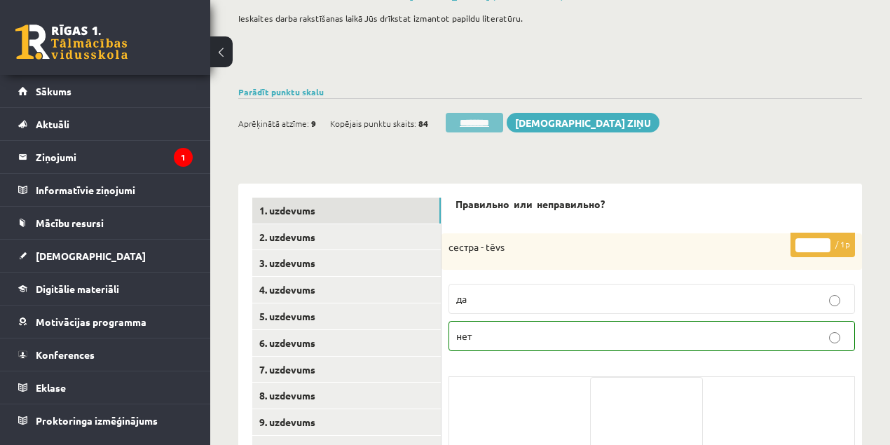
click at [471, 122] on input "********" at bounding box center [474, 123] width 57 height 20
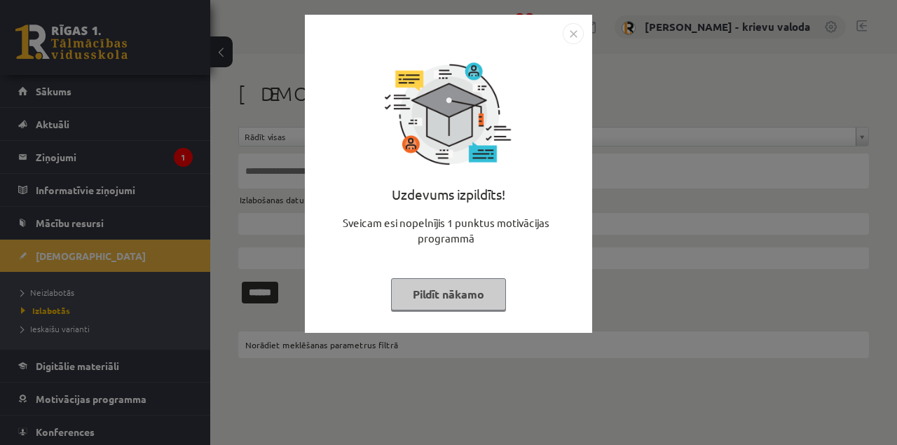
click at [473, 294] on button "Pildīt nākamo" at bounding box center [448, 294] width 115 height 32
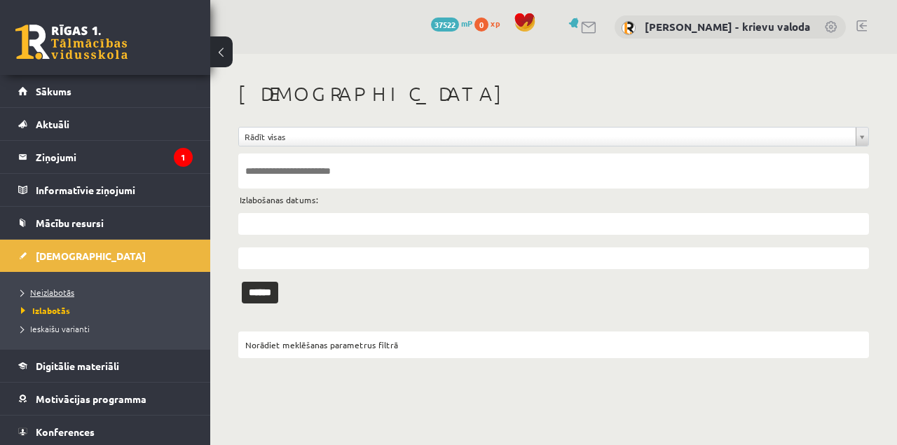
click at [53, 288] on span "Neizlabotās" at bounding box center [47, 292] width 53 height 11
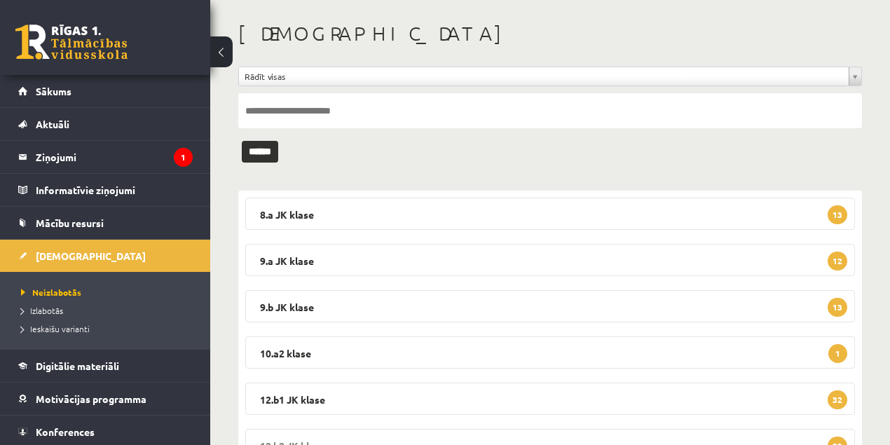
scroll to position [170, 0]
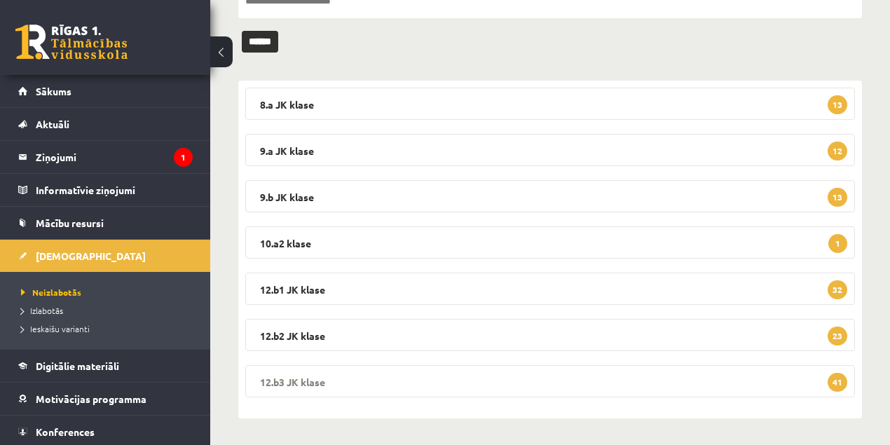
click at [312, 383] on legend "12.b3 [PERSON_NAME] 41" at bounding box center [550, 381] width 610 height 32
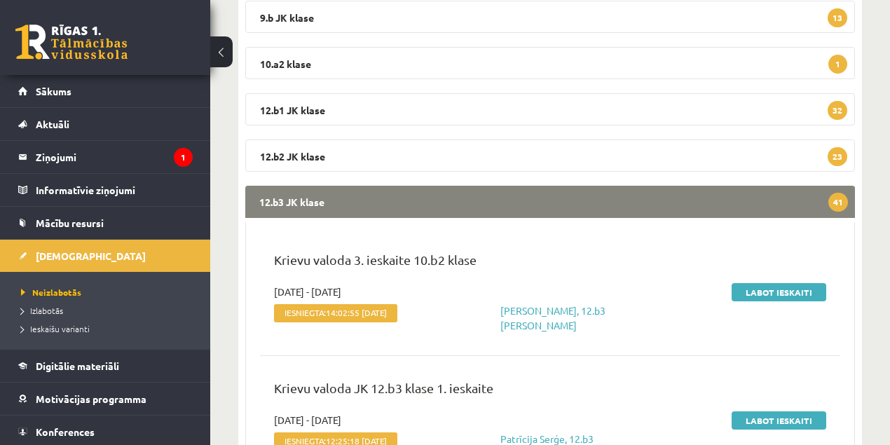
scroll to position [358, 0]
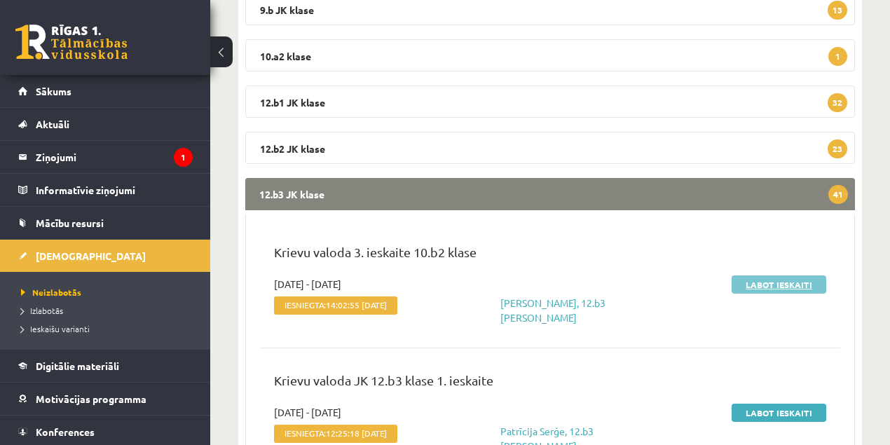
click at [768, 286] on link "Labot ieskaiti" at bounding box center [779, 285] width 95 height 18
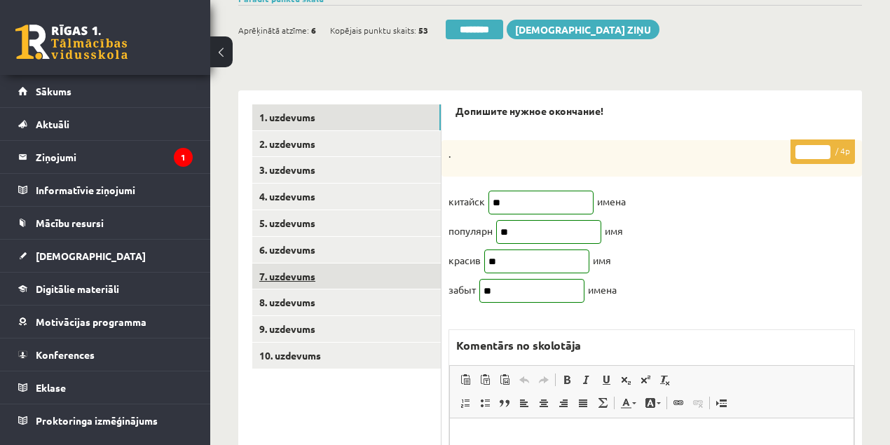
click at [282, 275] on link "7. uzdevums" at bounding box center [346, 277] width 189 height 26
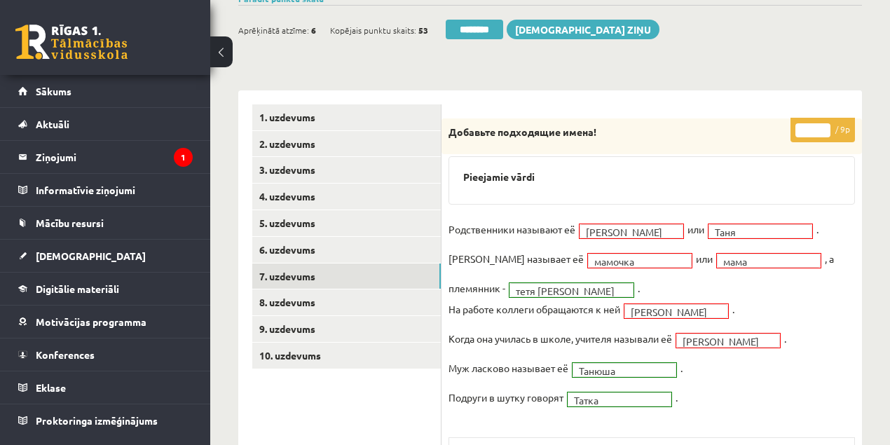
click at [822, 125] on input "*" at bounding box center [813, 130] width 35 height 14
type input "*"
click at [822, 125] on input "*" at bounding box center [813, 130] width 35 height 14
click at [305, 355] on link "10. uzdevums" at bounding box center [346, 356] width 189 height 26
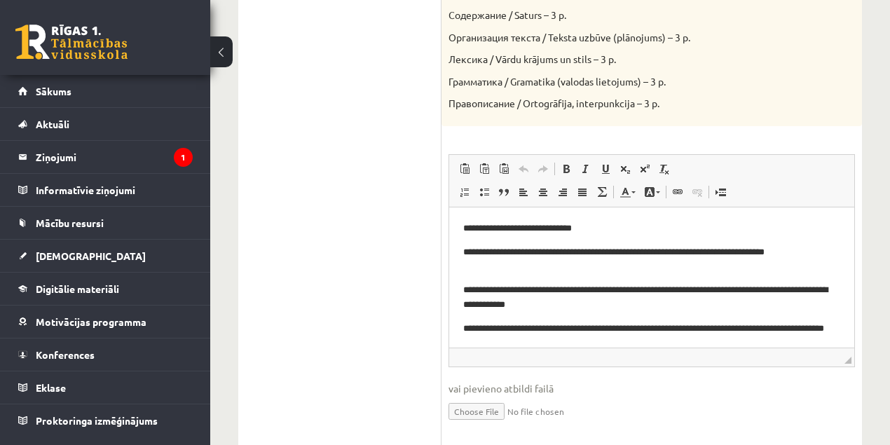
drag, startPoint x: 855, startPoint y: 268, endPoint x: 856, endPoint y: 287, distance: 19.6
click at [856, 287] on div "* / 15p Ответьте на вопросы полными предложениями. 1. Сколько у вас имён? 2. Ка…" at bounding box center [652, 245] width 421 height 1003
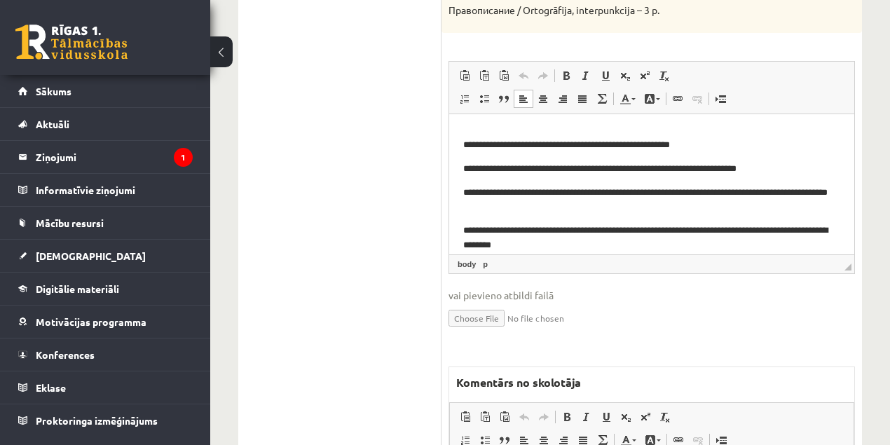
scroll to position [141, 0]
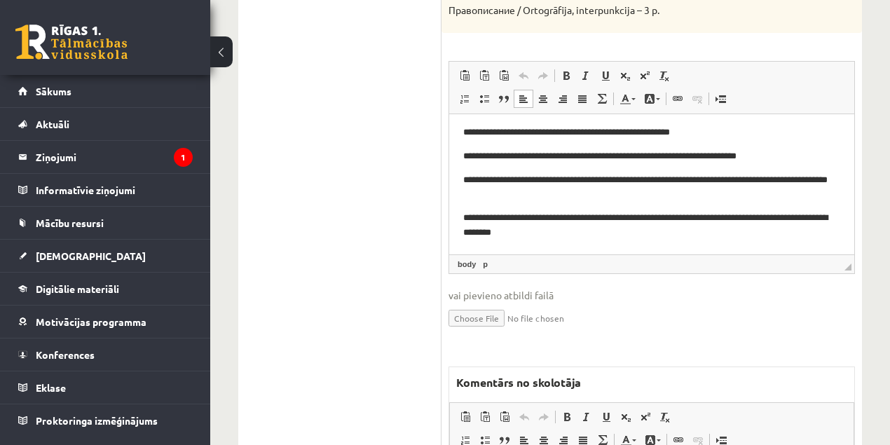
drag, startPoint x: 853, startPoint y: 179, endPoint x: 1305, endPoint y: 363, distance: 487.7
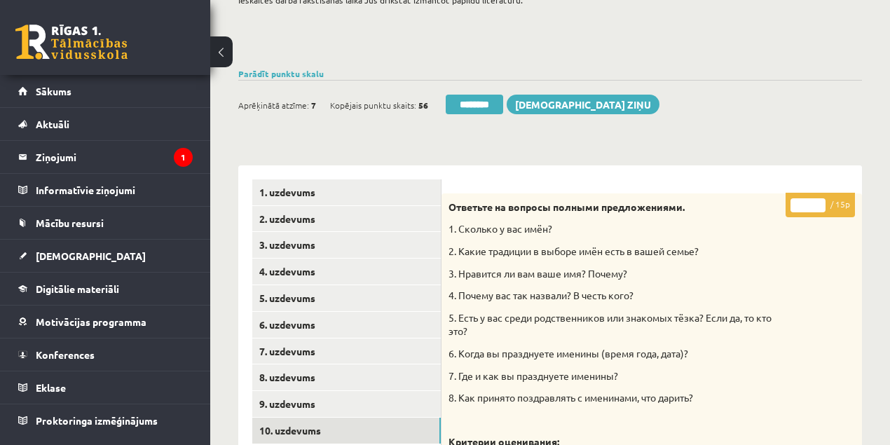
scroll to position [0, 0]
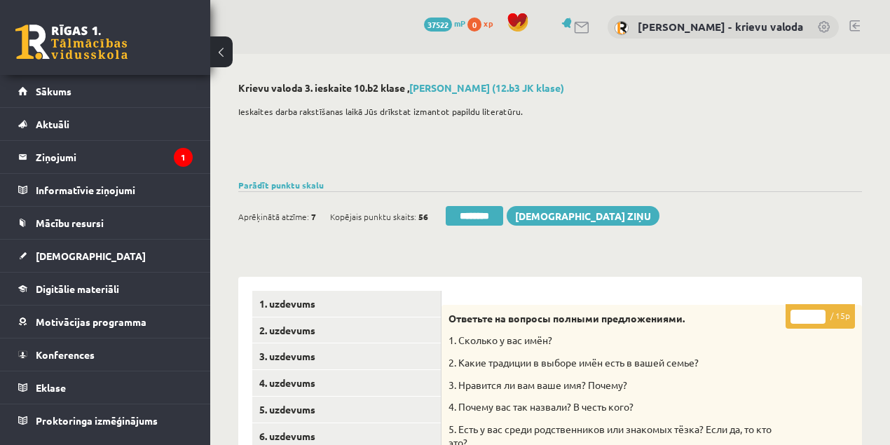
drag, startPoint x: 805, startPoint y: 319, endPoint x: 791, endPoint y: 319, distance: 14.0
click at [791, 319] on input "*" at bounding box center [808, 317] width 35 height 14
type input "**"
click at [290, 303] on link "1. uzdevums" at bounding box center [346, 304] width 189 height 26
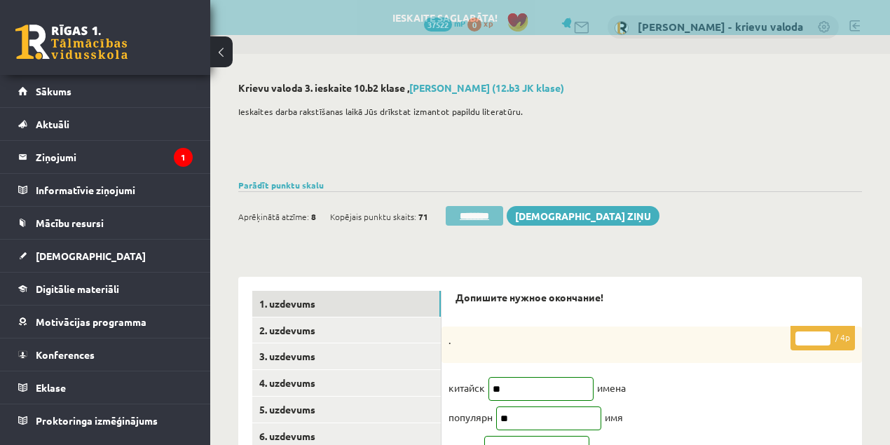
click at [487, 215] on input "********" at bounding box center [474, 216] width 57 height 20
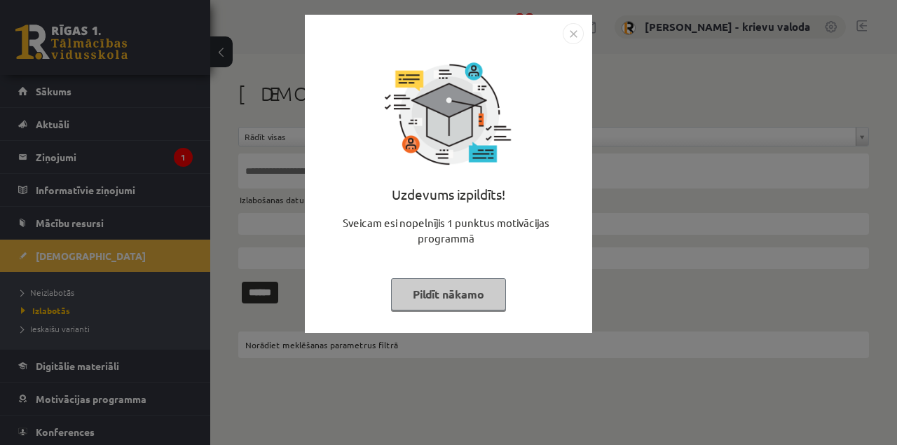
click at [463, 286] on button "Pildīt nākamo" at bounding box center [448, 294] width 115 height 32
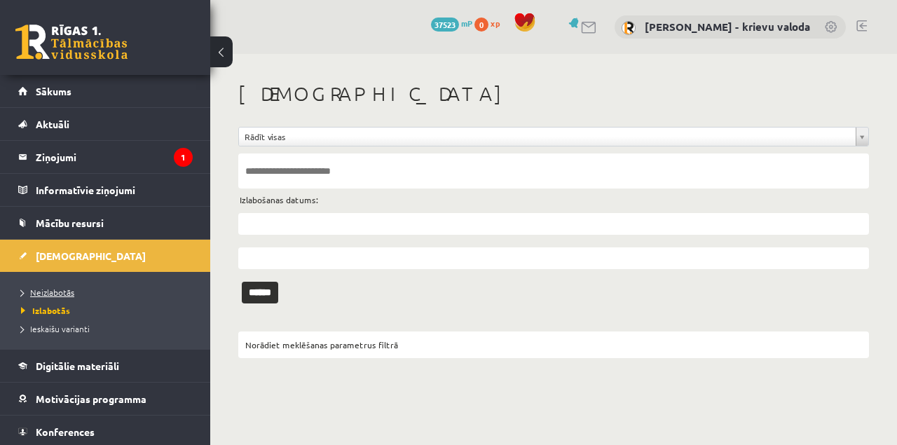
click at [46, 294] on span "Neizlabotās" at bounding box center [47, 292] width 53 height 11
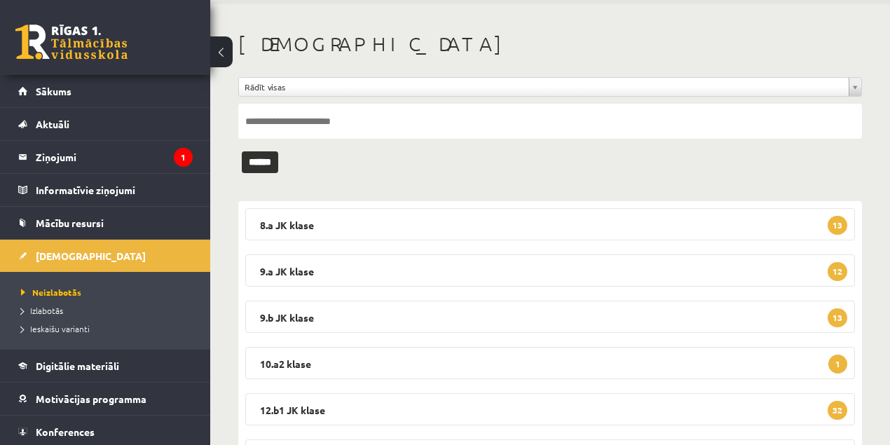
scroll to position [170, 0]
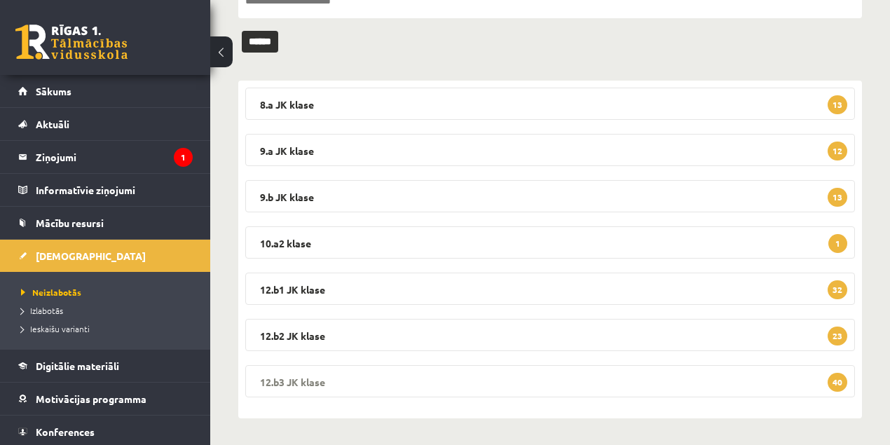
click at [309, 379] on legend "12.b3 JK klase 40" at bounding box center [550, 381] width 610 height 32
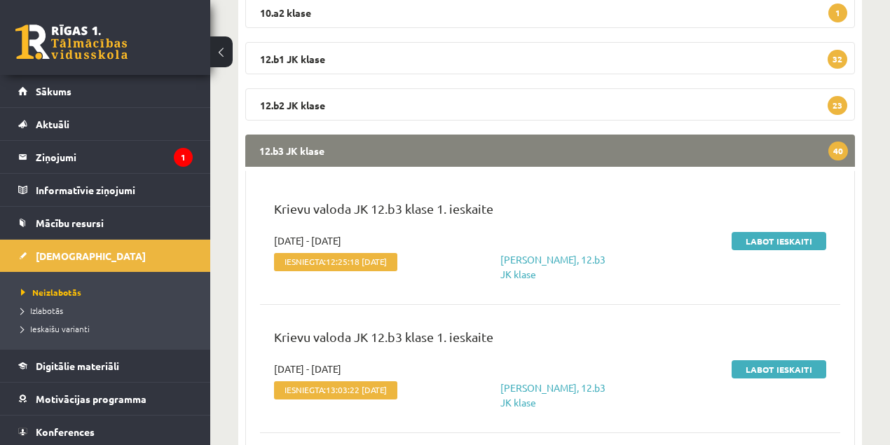
scroll to position [404, 0]
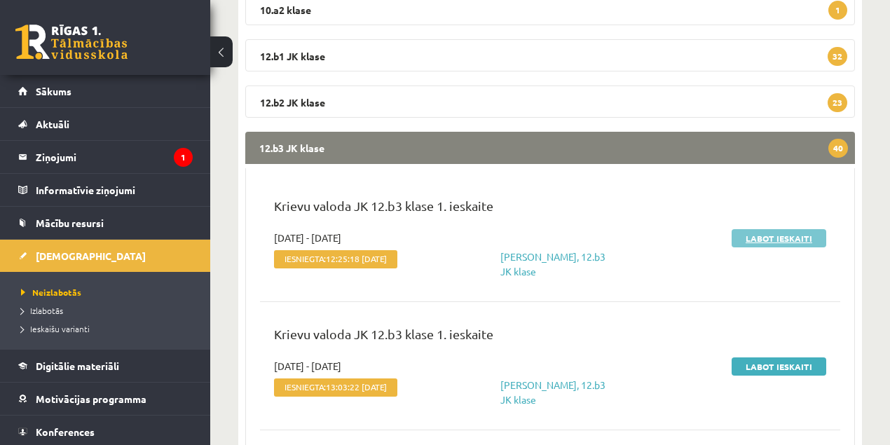
click at [768, 238] on link "Labot ieskaiti" at bounding box center [779, 238] width 95 height 18
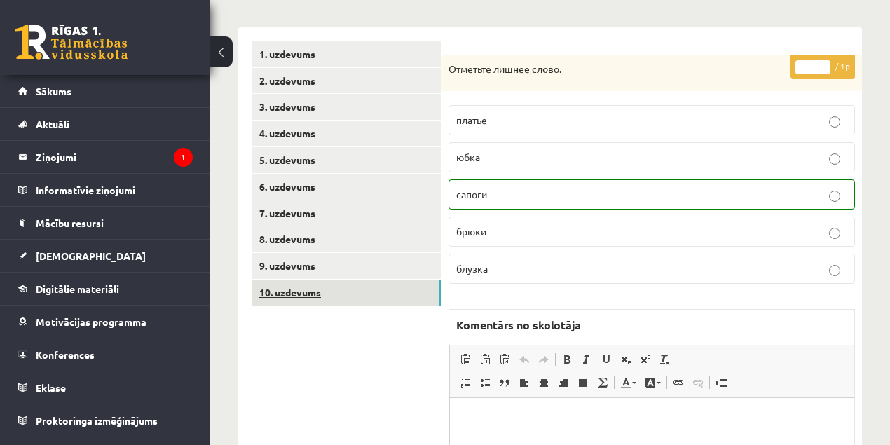
click at [283, 293] on link "10. uzdevums" at bounding box center [346, 293] width 189 height 26
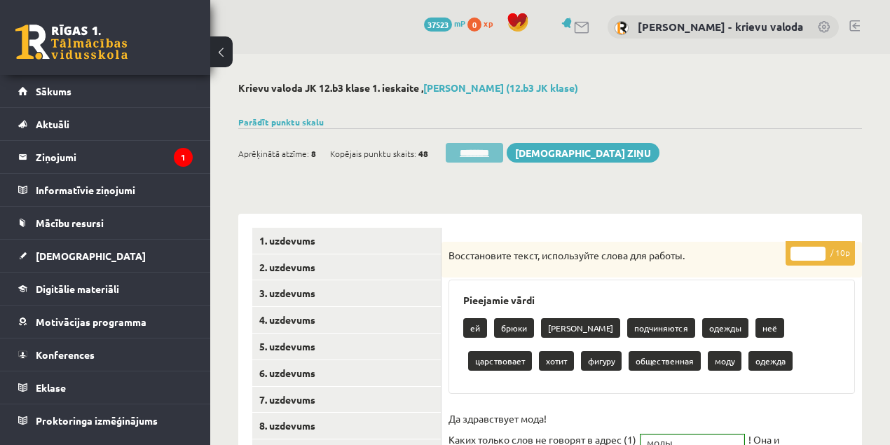
click at [484, 157] on input "********" at bounding box center [474, 153] width 57 height 20
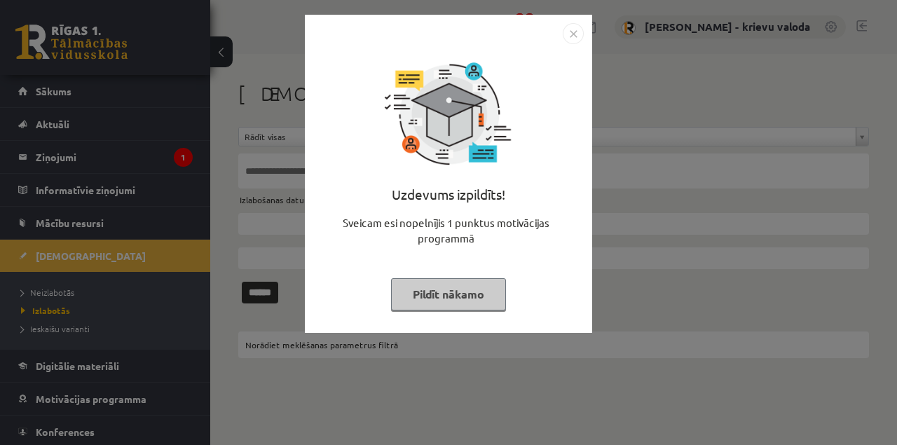
click at [470, 295] on button "Pildīt nākamo" at bounding box center [448, 294] width 115 height 32
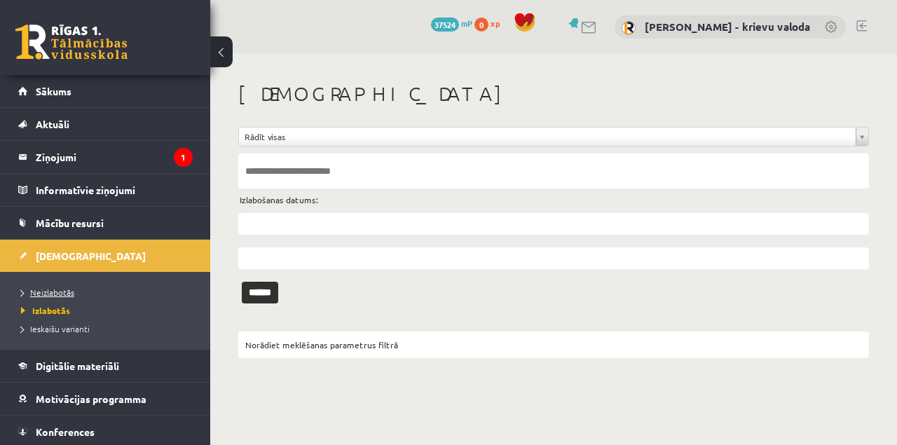
click at [41, 293] on span "Neizlabotās" at bounding box center [47, 292] width 53 height 11
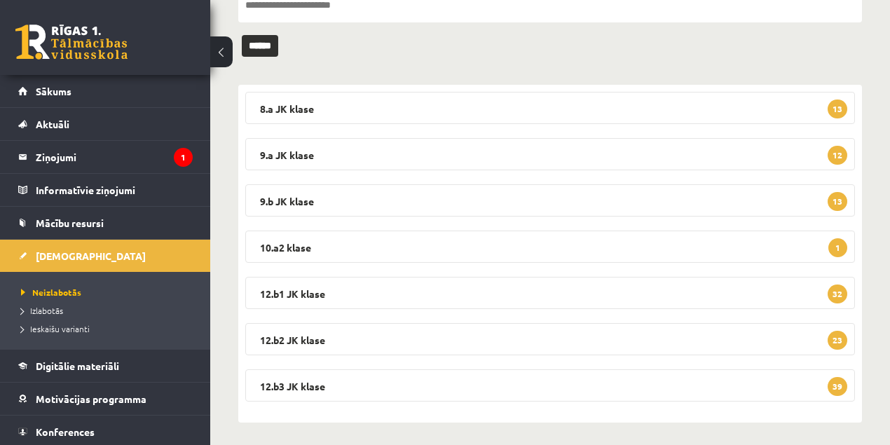
scroll to position [170, 0]
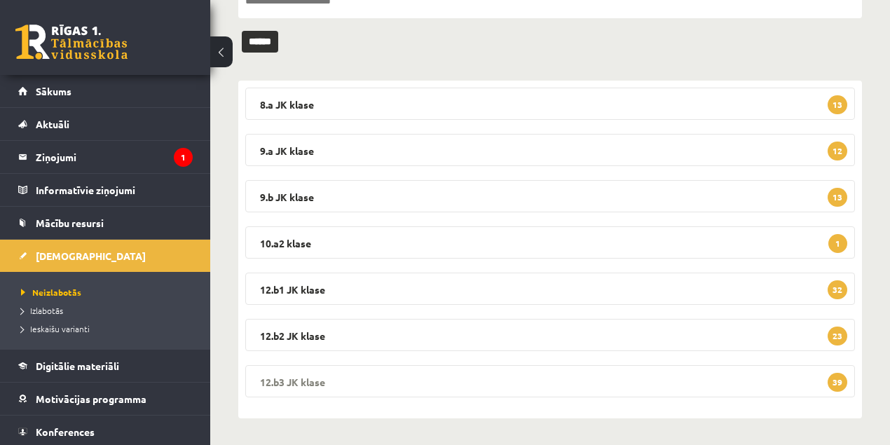
click at [294, 378] on legend "12.b3 JK klase 39" at bounding box center [550, 381] width 610 height 32
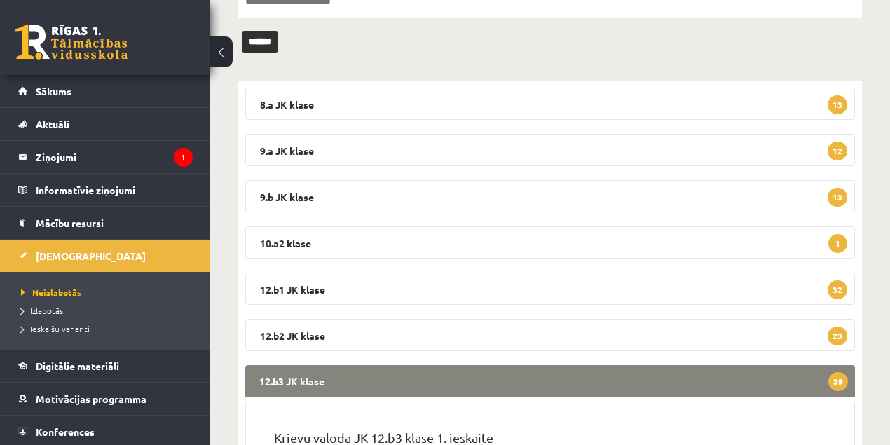
scroll to position [404, 0]
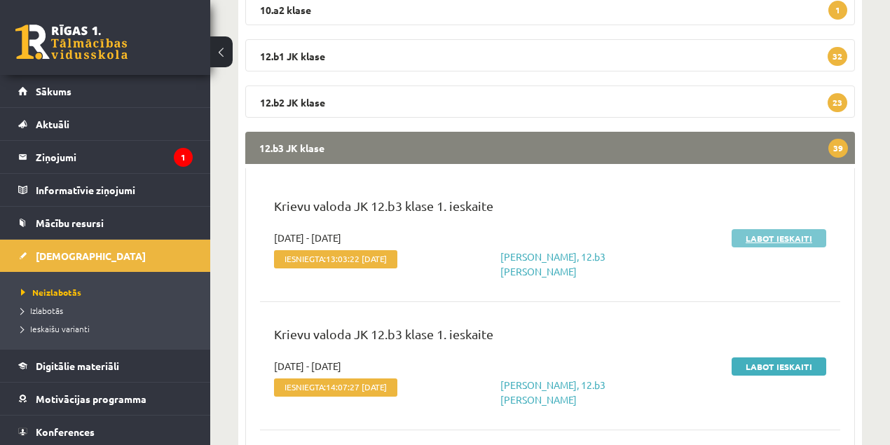
click at [796, 238] on link "Labot ieskaiti" at bounding box center [779, 238] width 95 height 18
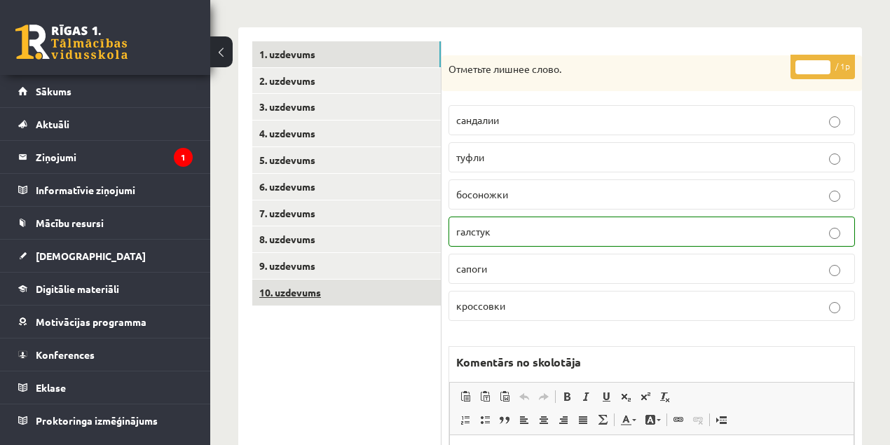
click at [296, 293] on link "10. uzdevums" at bounding box center [346, 293] width 189 height 26
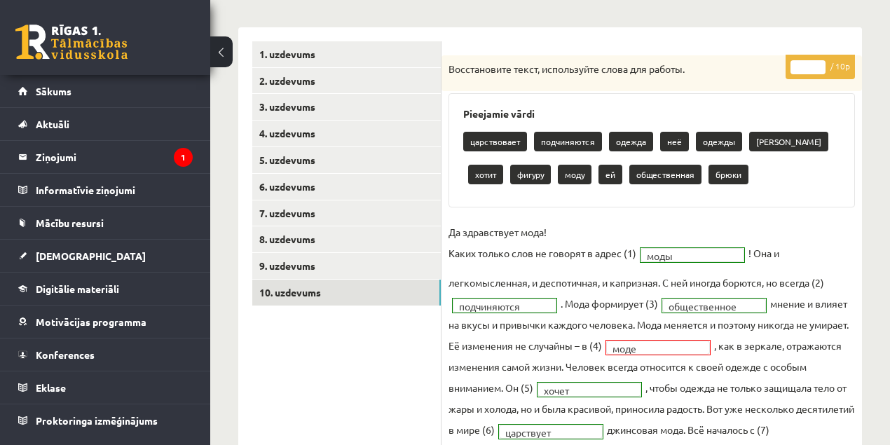
type input "*"
click at [820, 62] on input "*" at bounding box center [808, 67] width 35 height 14
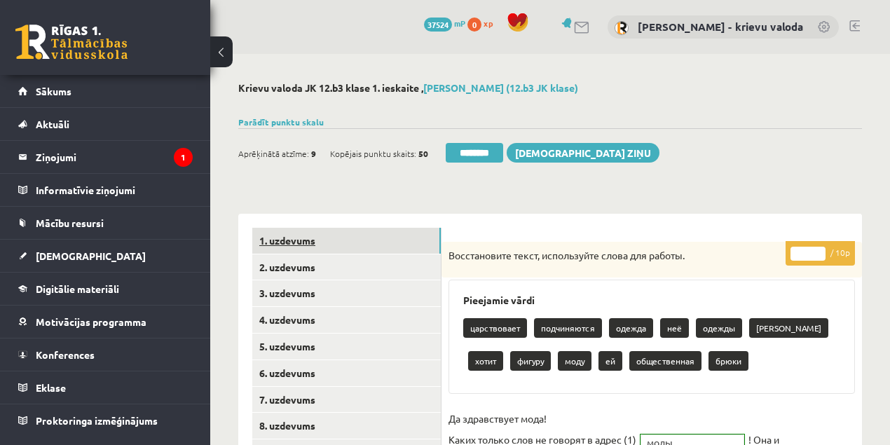
click at [297, 241] on link "1. uzdevums" at bounding box center [346, 241] width 189 height 26
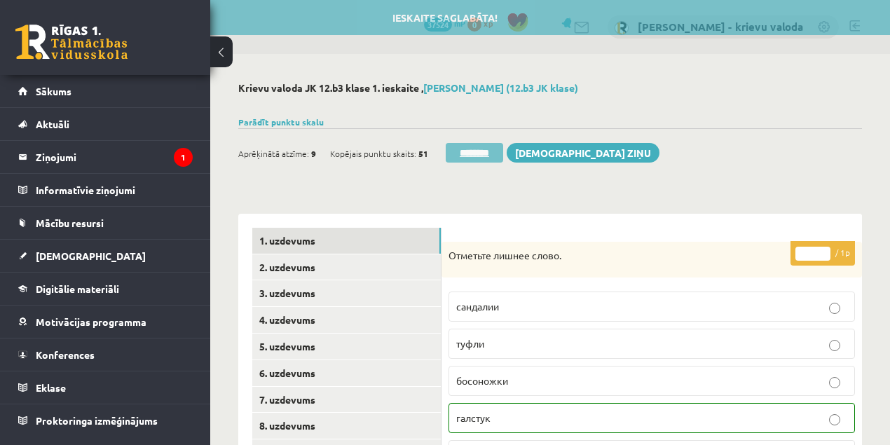
click at [475, 152] on input "********" at bounding box center [474, 153] width 57 height 20
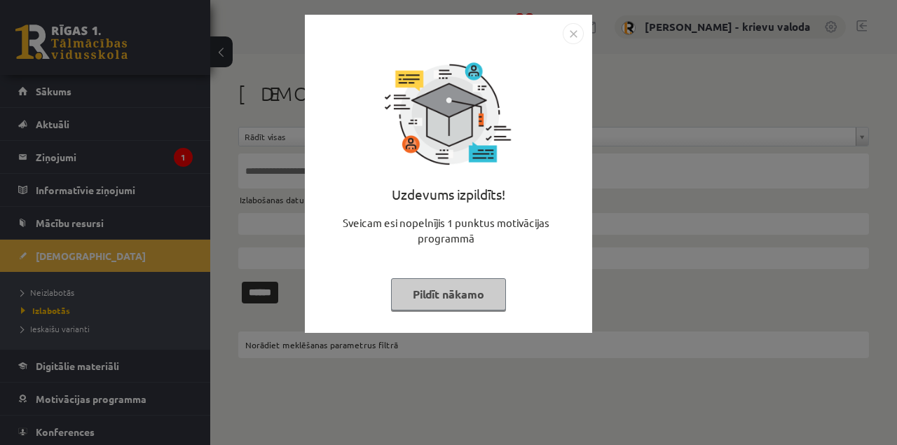
click at [463, 292] on button "Pildīt nākamo" at bounding box center [448, 294] width 115 height 32
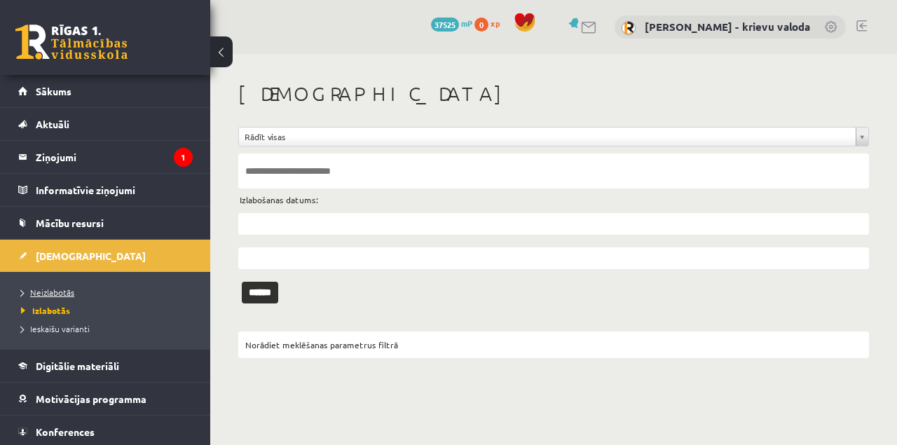
click at [56, 290] on span "Neizlabotās" at bounding box center [47, 292] width 53 height 11
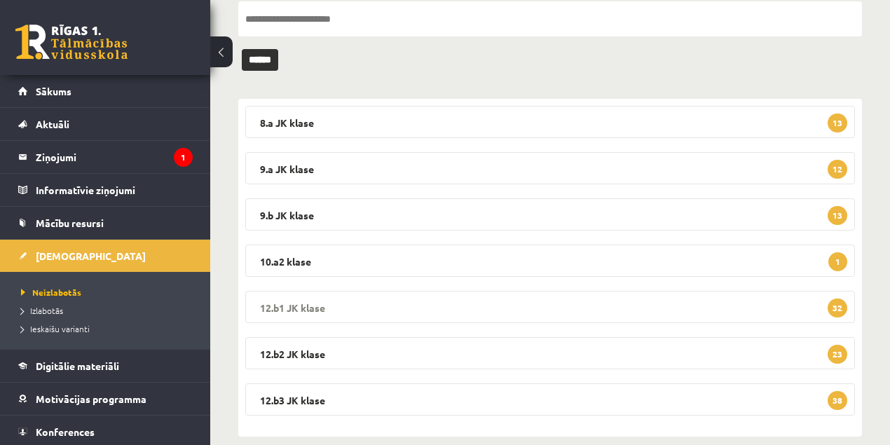
scroll to position [170, 0]
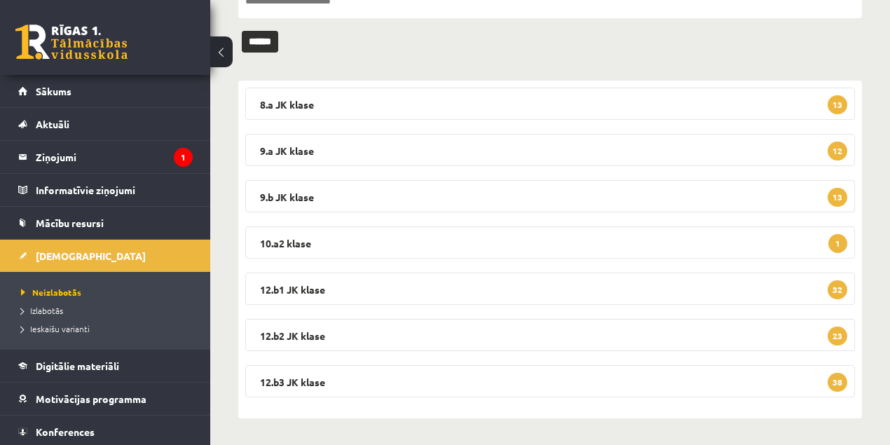
drag, startPoint x: 292, startPoint y: 381, endPoint x: 338, endPoint y: 362, distance: 50.3
click at [292, 381] on legend "12.b3 JK klase 38" at bounding box center [550, 381] width 610 height 32
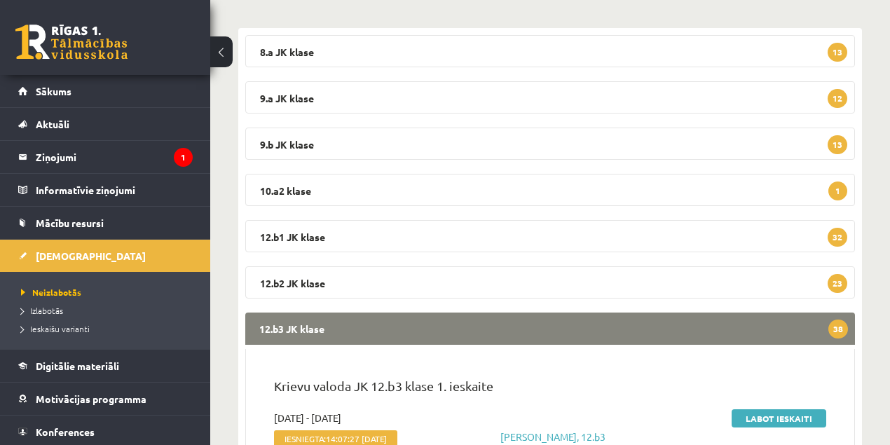
scroll to position [358, 0]
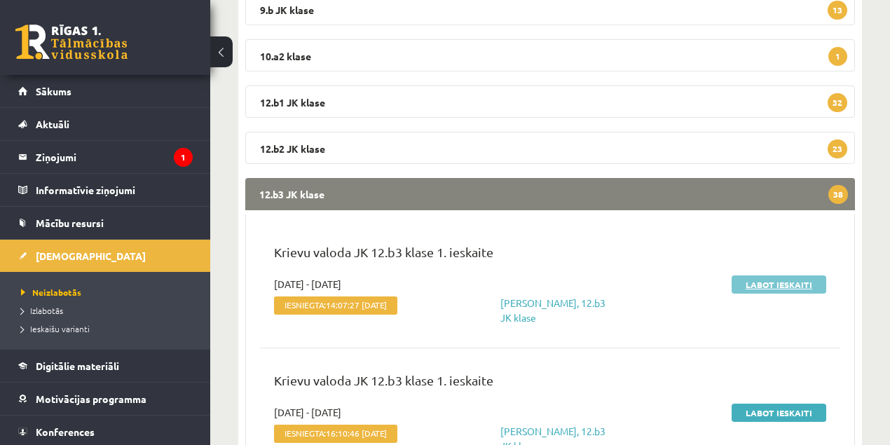
click at [752, 285] on link "Labot ieskaiti" at bounding box center [779, 285] width 95 height 18
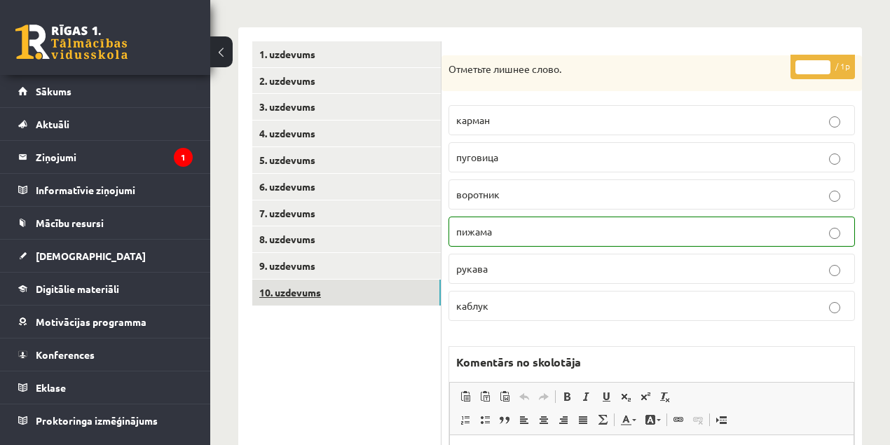
click at [298, 291] on link "10. uzdevums" at bounding box center [346, 293] width 189 height 26
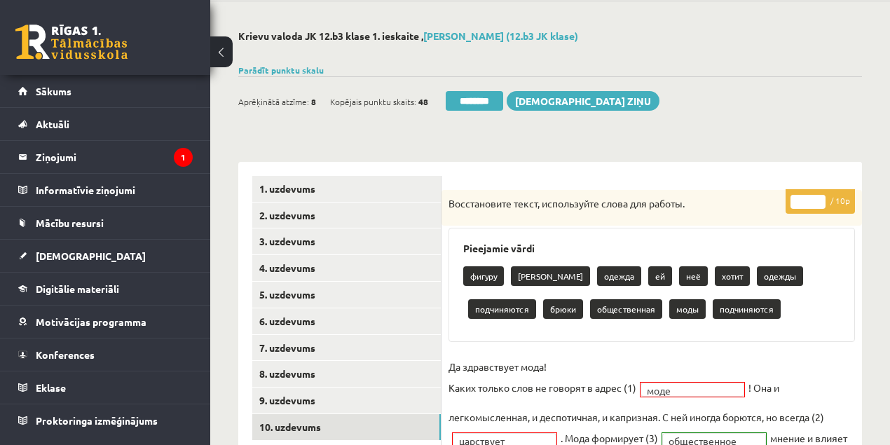
scroll to position [46, 0]
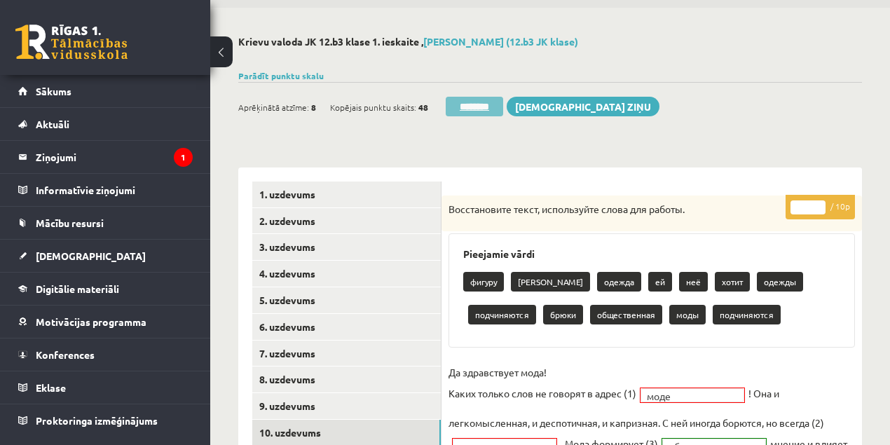
click at [482, 109] on input "********" at bounding box center [474, 107] width 57 height 20
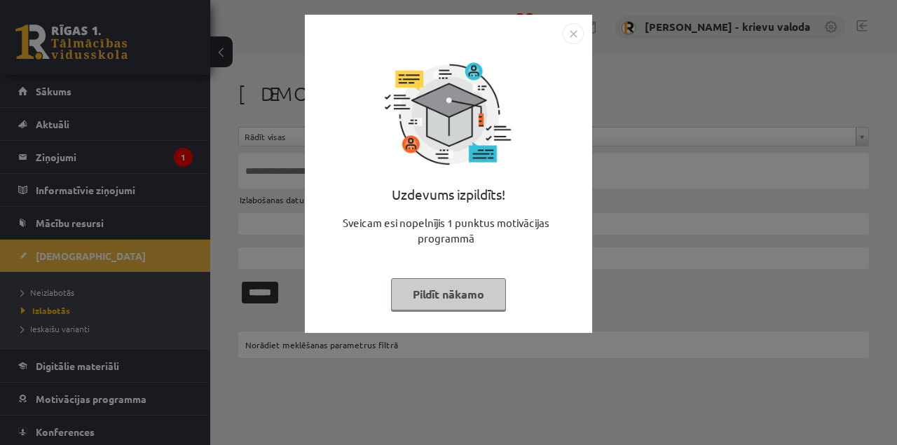
click at [465, 295] on button "Pildīt nākamo" at bounding box center [448, 294] width 115 height 32
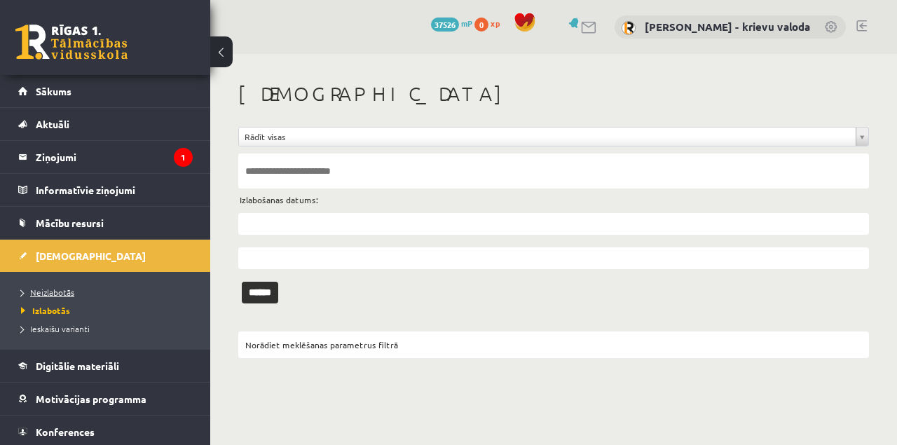
click at [55, 290] on span "Neizlabotās" at bounding box center [47, 292] width 53 height 11
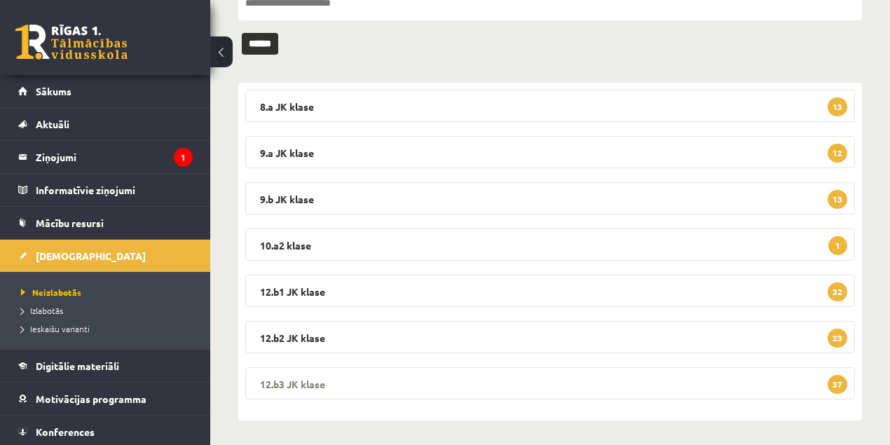
scroll to position [170, 0]
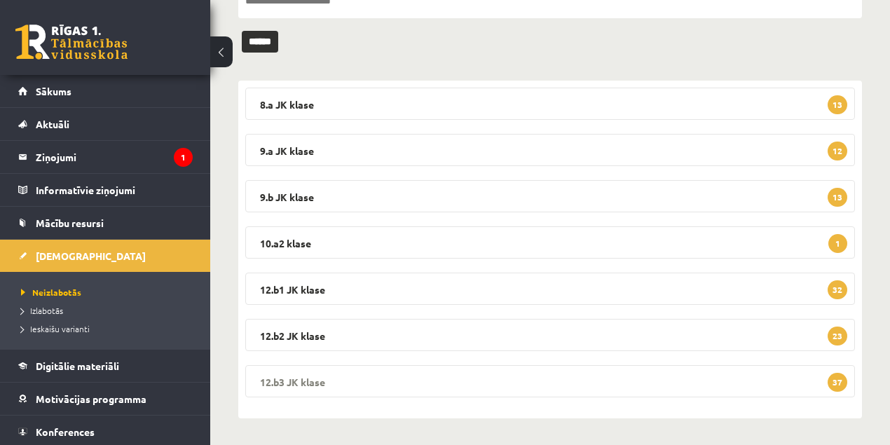
click at [300, 386] on legend "12.b3 [PERSON_NAME] 37" at bounding box center [550, 381] width 610 height 32
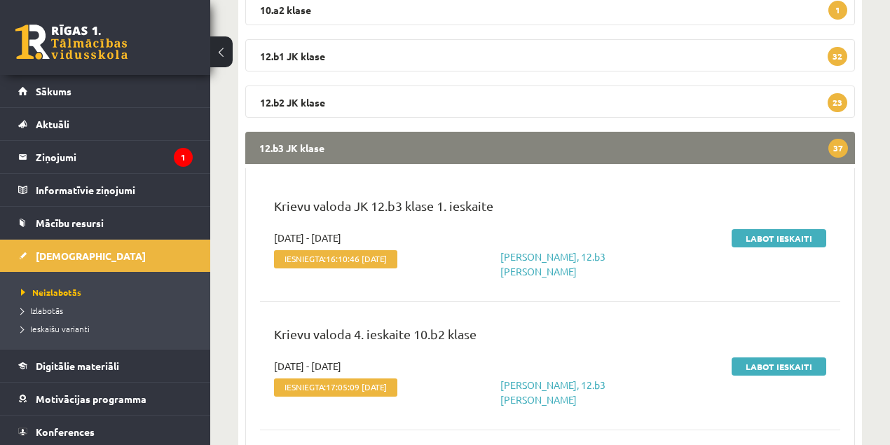
scroll to position [404, 0]
click at [766, 240] on link "Labot ieskaiti" at bounding box center [779, 238] width 95 height 18
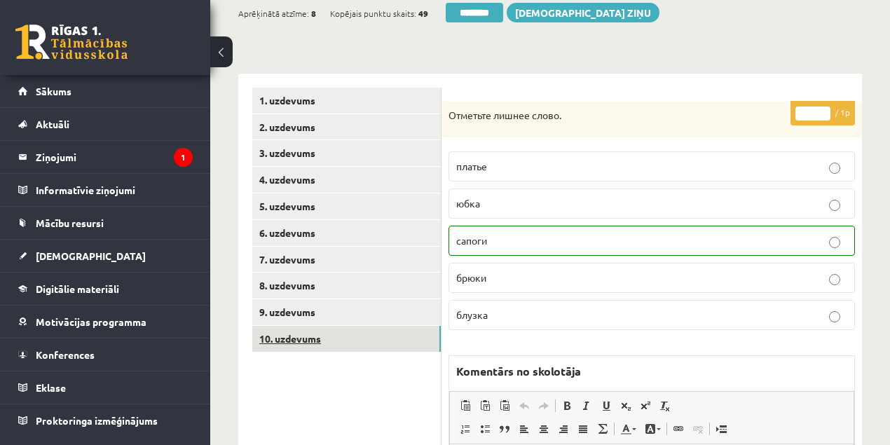
click at [293, 337] on link "10. uzdevums" at bounding box center [346, 339] width 189 height 26
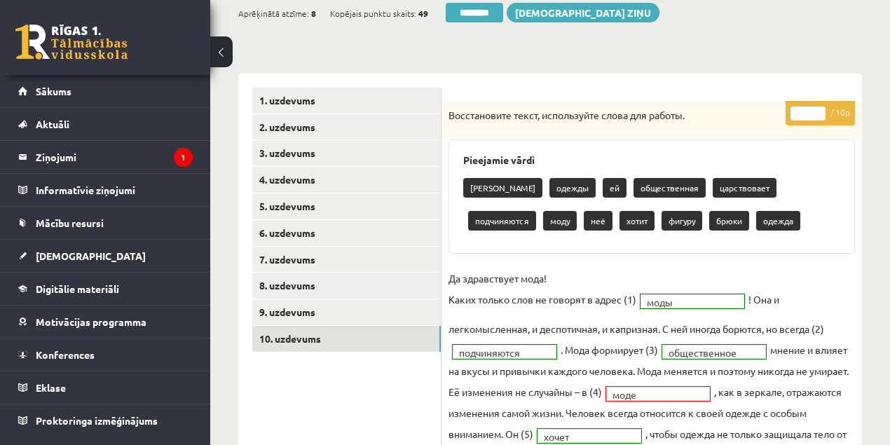
type input "*"
click at [819, 109] on input "*" at bounding box center [808, 114] width 35 height 14
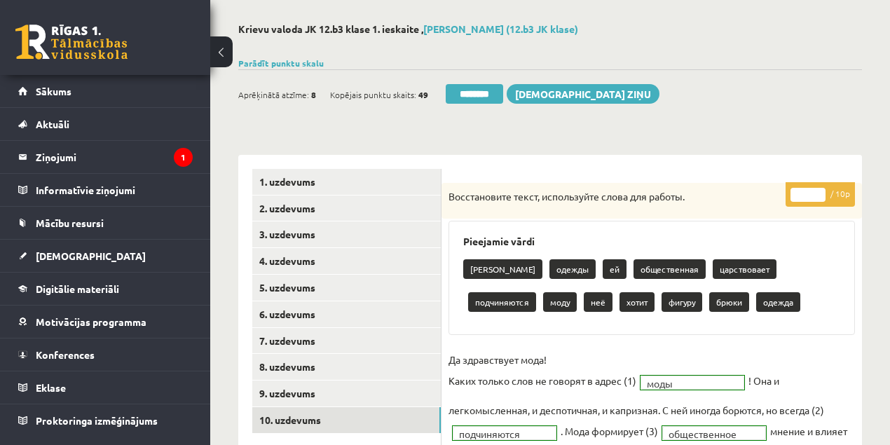
scroll to position [46, 0]
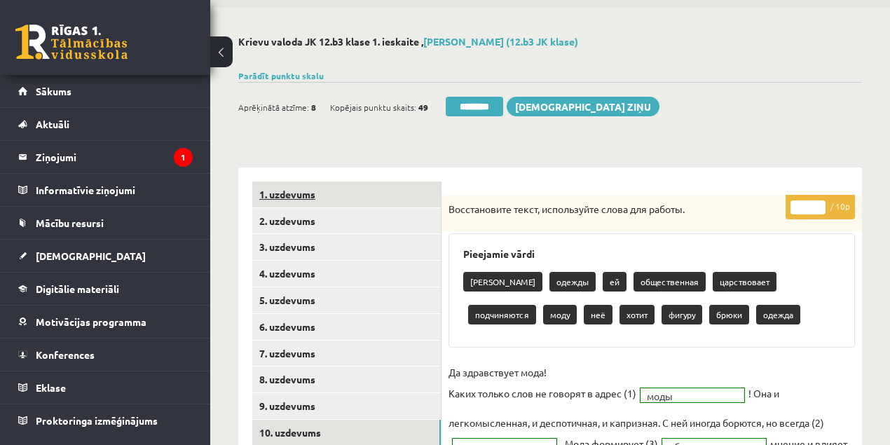
click at [273, 193] on link "1. uzdevums" at bounding box center [346, 195] width 189 height 26
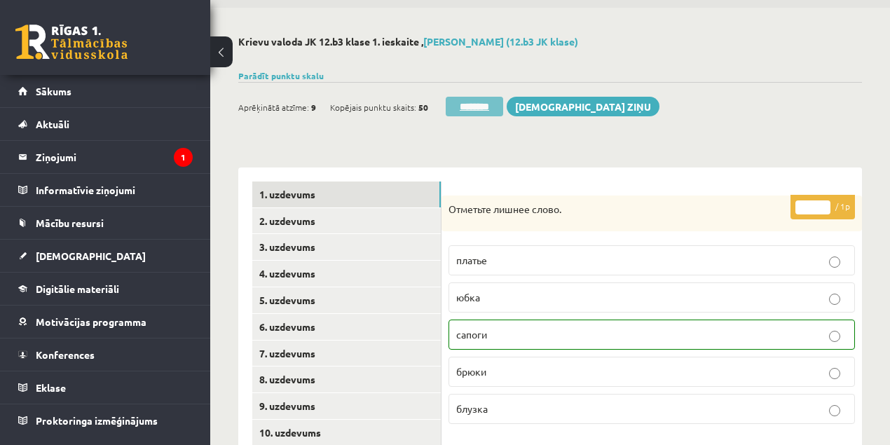
click at [467, 108] on input "********" at bounding box center [474, 107] width 57 height 20
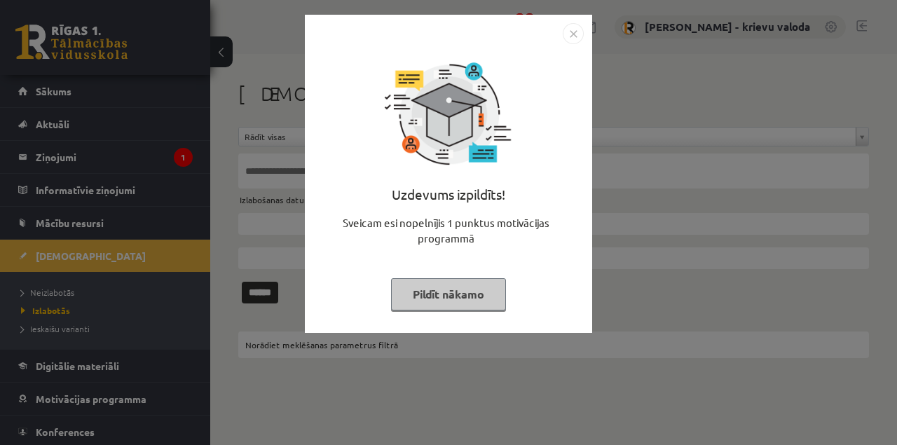
click at [435, 289] on button "Pildīt nākamo" at bounding box center [448, 294] width 115 height 32
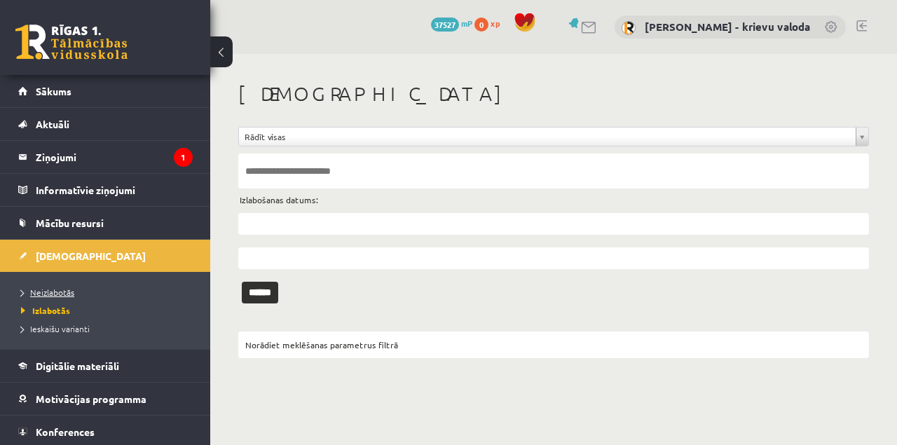
click at [64, 293] on span "Neizlabotās" at bounding box center [47, 292] width 53 height 11
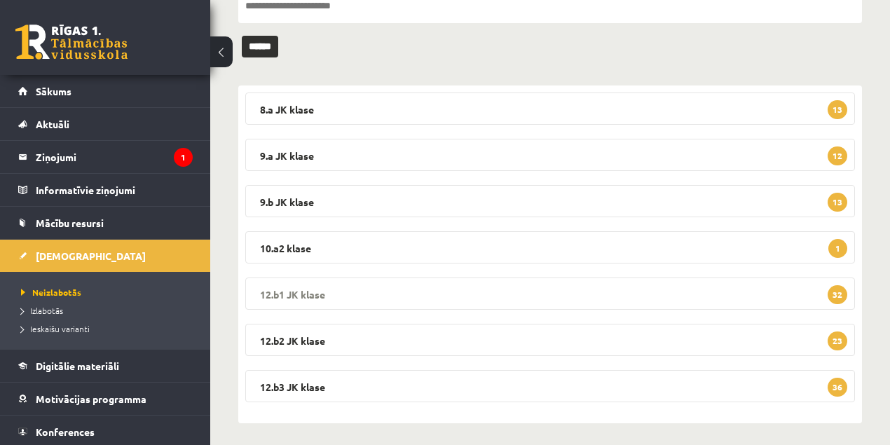
scroll to position [170, 0]
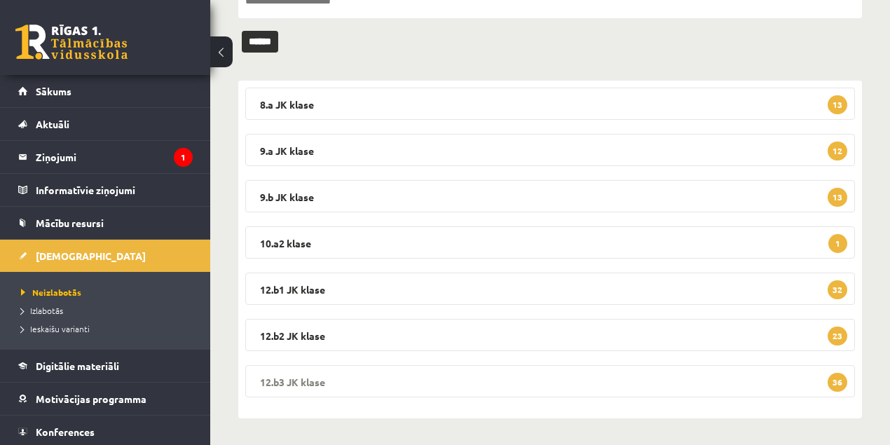
click at [296, 377] on legend "12.b3 [PERSON_NAME] 36" at bounding box center [550, 381] width 610 height 32
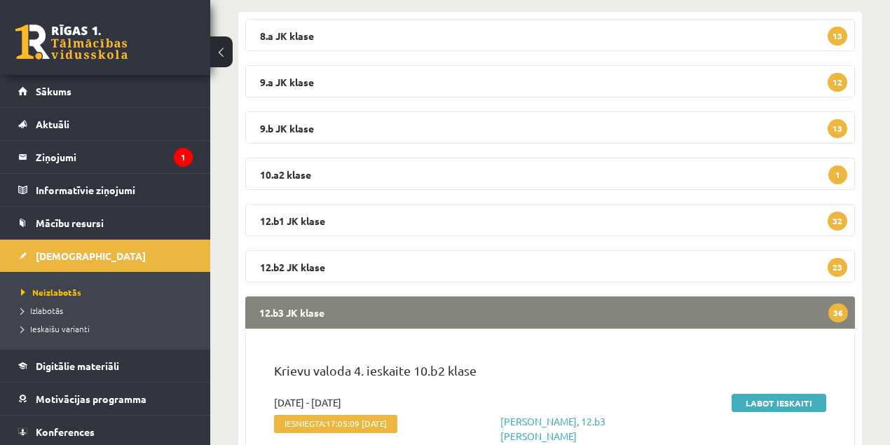
scroll to position [358, 0]
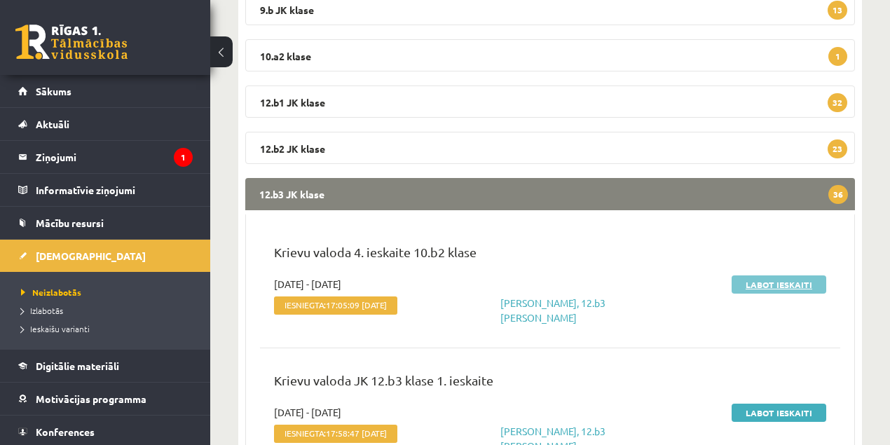
click at [756, 283] on link "Labot ieskaiti" at bounding box center [779, 285] width 95 height 18
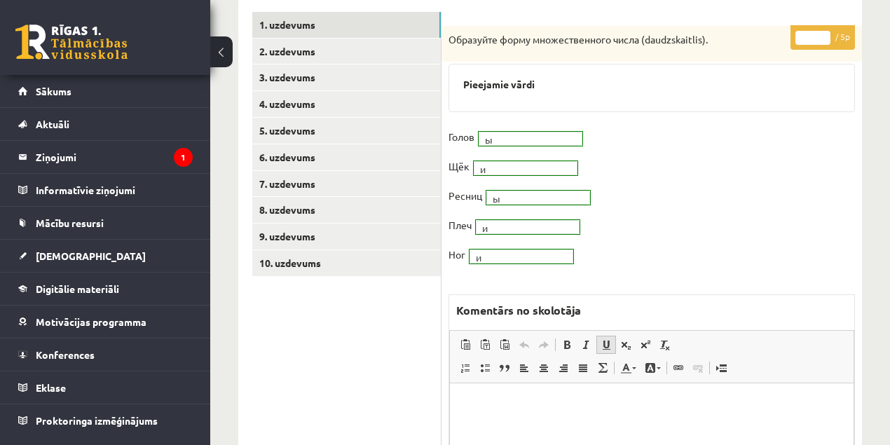
scroll to position [233, 0]
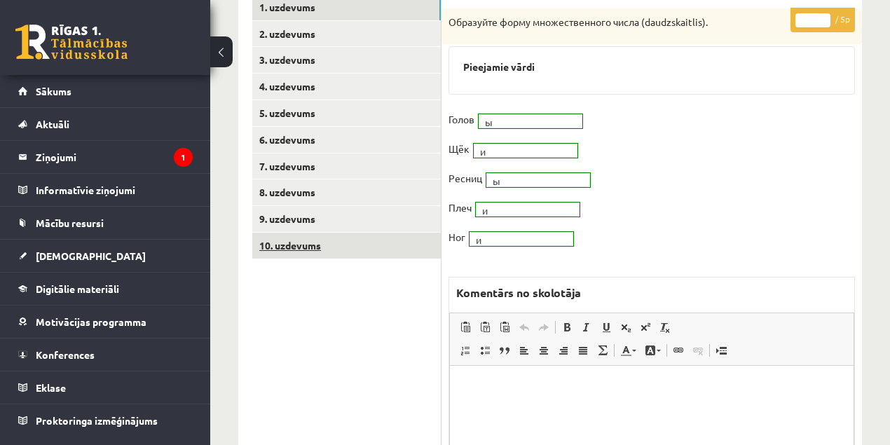
drag, startPoint x: 285, startPoint y: 248, endPoint x: 313, endPoint y: 248, distance: 27.3
click at [286, 248] on link "10. uzdevums" at bounding box center [346, 246] width 189 height 26
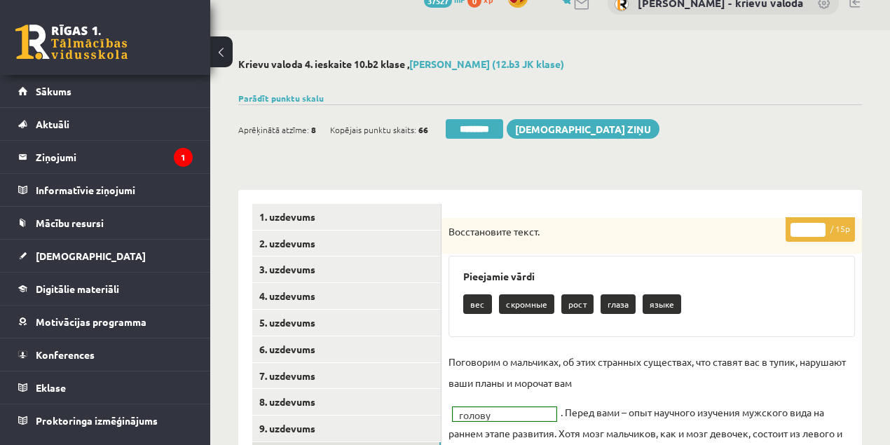
scroll to position [0, 0]
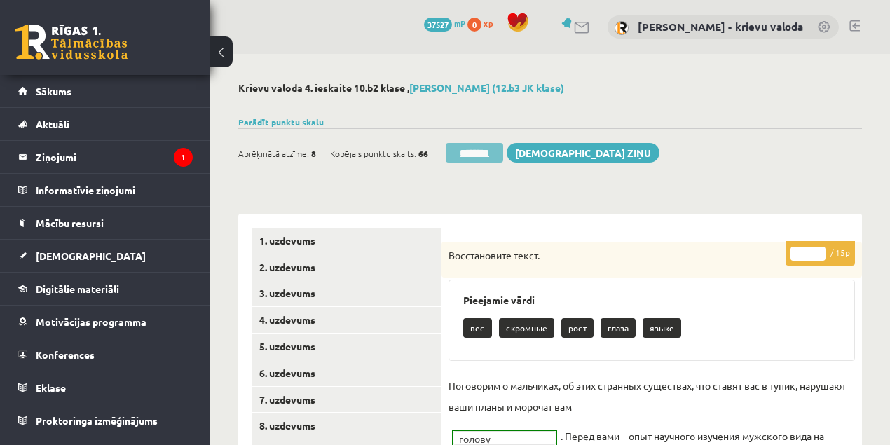
click at [482, 153] on input "********" at bounding box center [474, 153] width 57 height 20
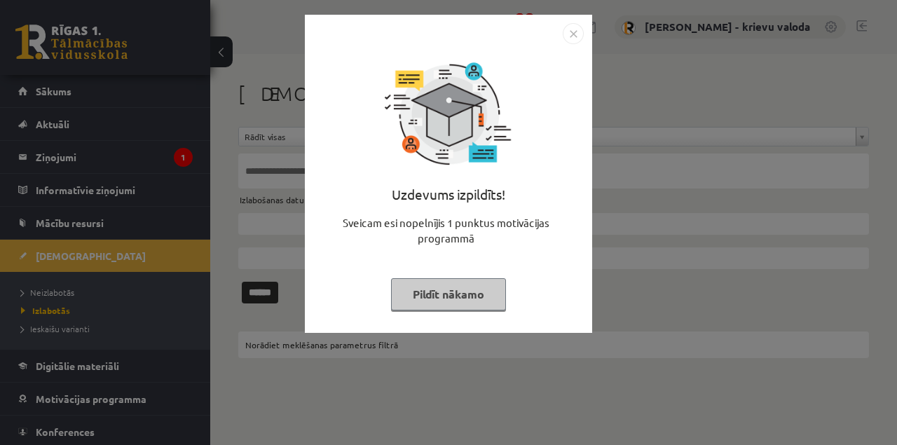
click at [439, 299] on button "Pildīt nākamo" at bounding box center [448, 294] width 115 height 32
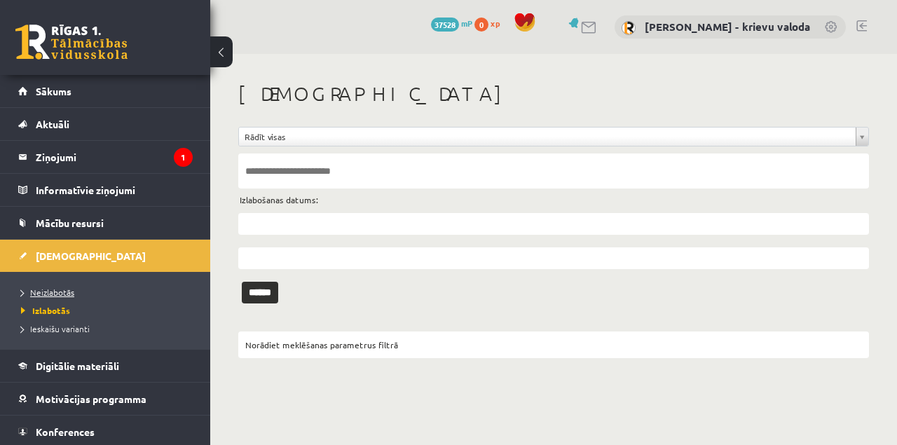
click at [62, 291] on span "Neizlabotās" at bounding box center [47, 292] width 53 height 11
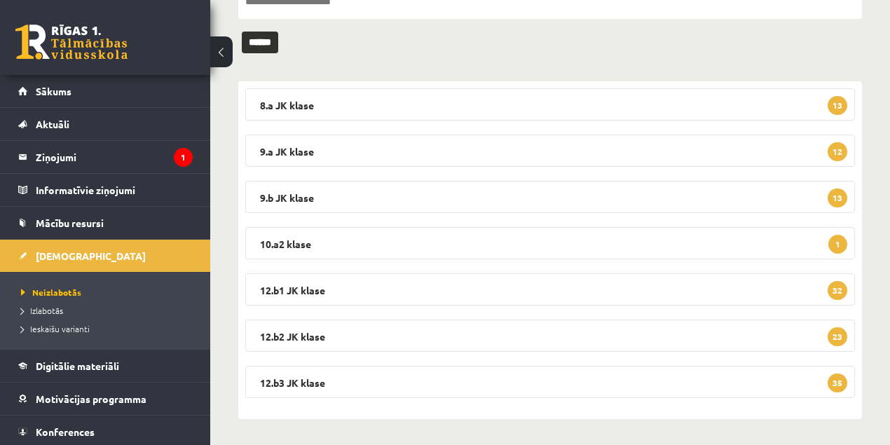
scroll to position [170, 0]
click at [273, 381] on legend "12.b3 [PERSON_NAME] 35" at bounding box center [550, 381] width 610 height 32
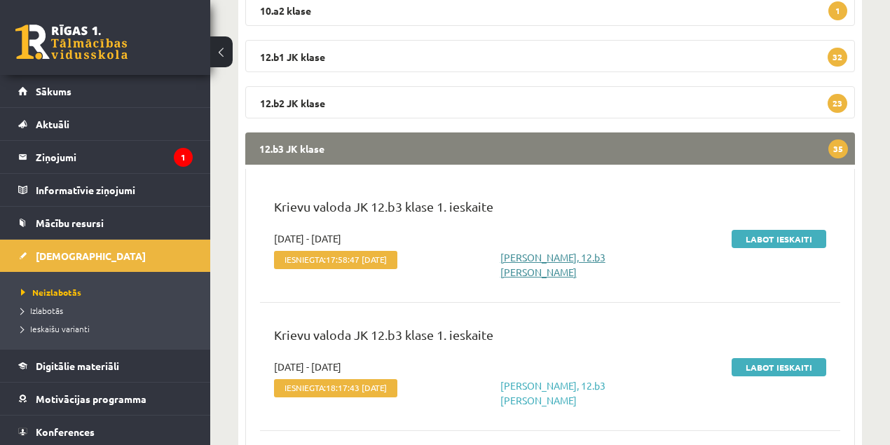
scroll to position [404, 0]
click at [749, 235] on link "Labot ieskaiti" at bounding box center [779, 238] width 95 height 18
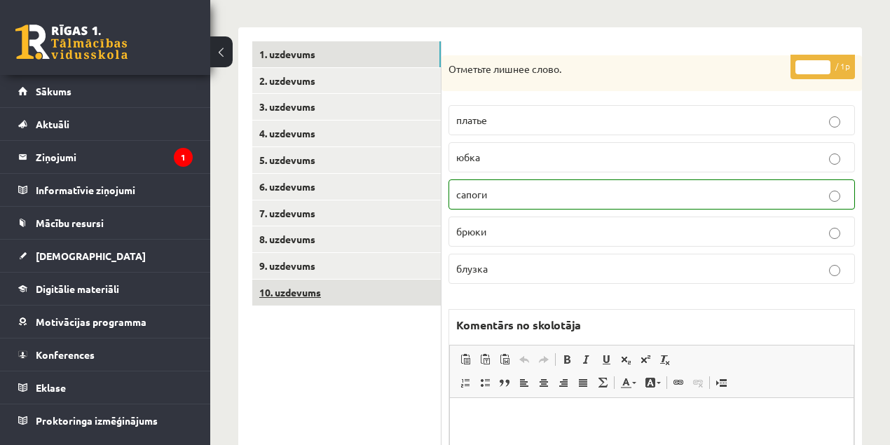
click at [304, 294] on link "10. uzdevums" at bounding box center [346, 293] width 189 height 26
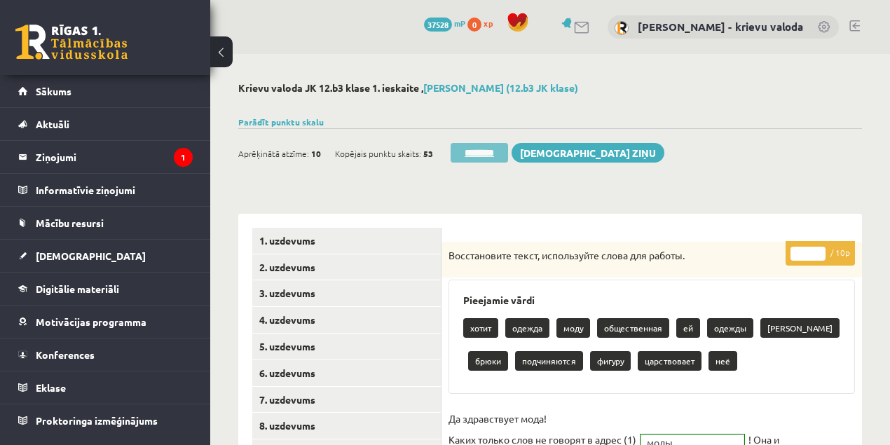
click at [489, 156] on input "********" at bounding box center [479, 153] width 57 height 20
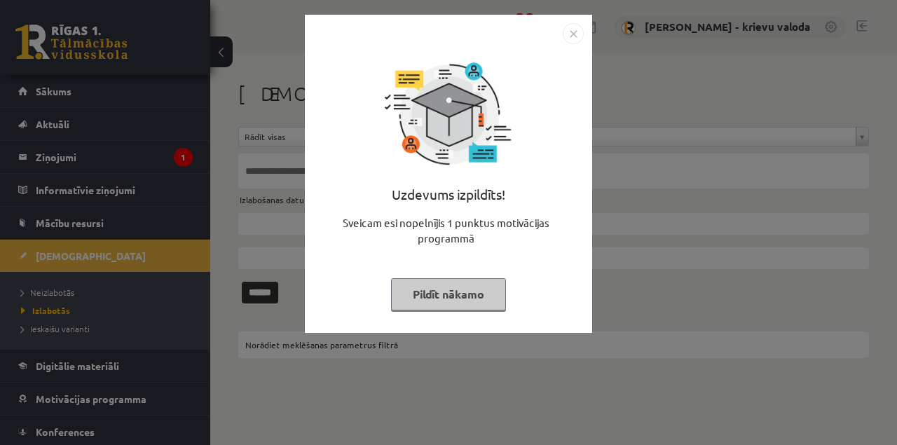
click at [477, 293] on button "Pildīt nākamo" at bounding box center [448, 294] width 115 height 32
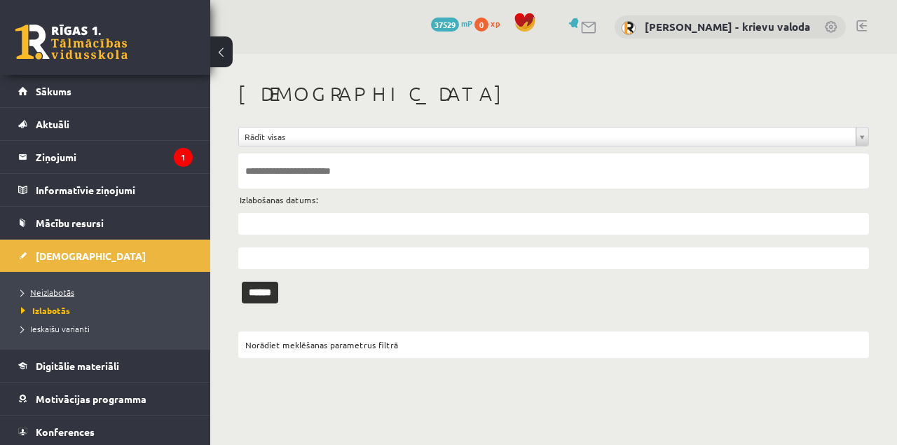
click at [58, 295] on span "Neizlabotās" at bounding box center [47, 292] width 53 height 11
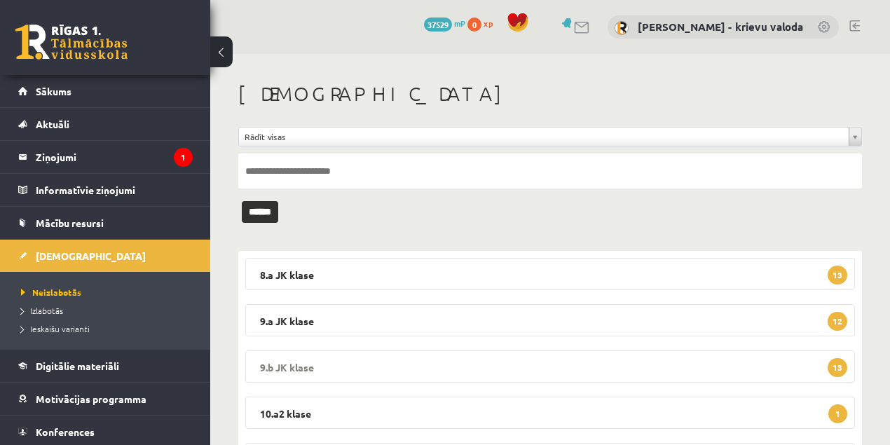
scroll to position [170, 0]
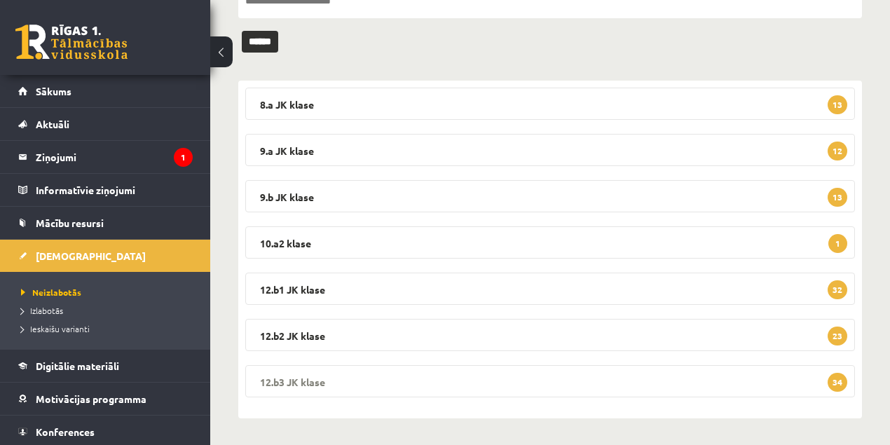
drag, startPoint x: 308, startPoint y: 382, endPoint x: 353, endPoint y: 370, distance: 46.4
click at [312, 379] on legend "12.b3 JK klase 34" at bounding box center [550, 381] width 610 height 32
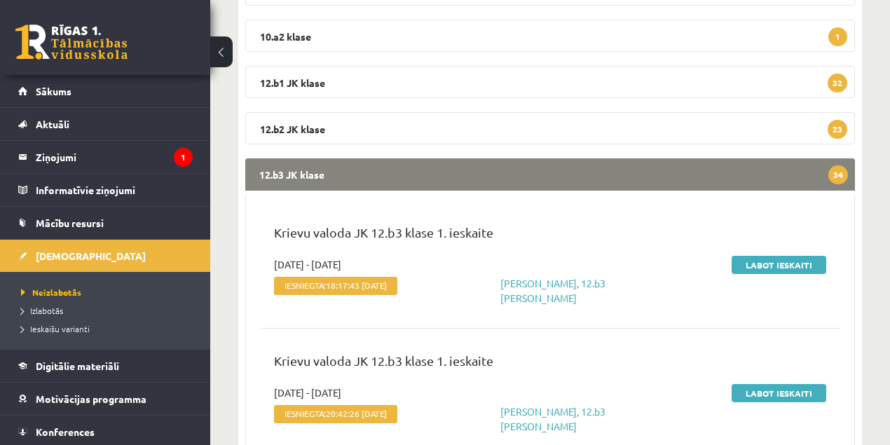
scroll to position [404, 0]
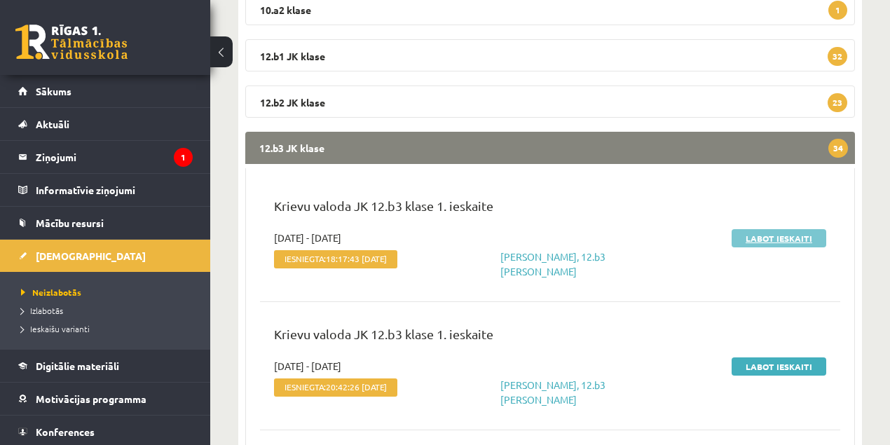
click at [779, 234] on link "Labot ieskaiti" at bounding box center [779, 238] width 95 height 18
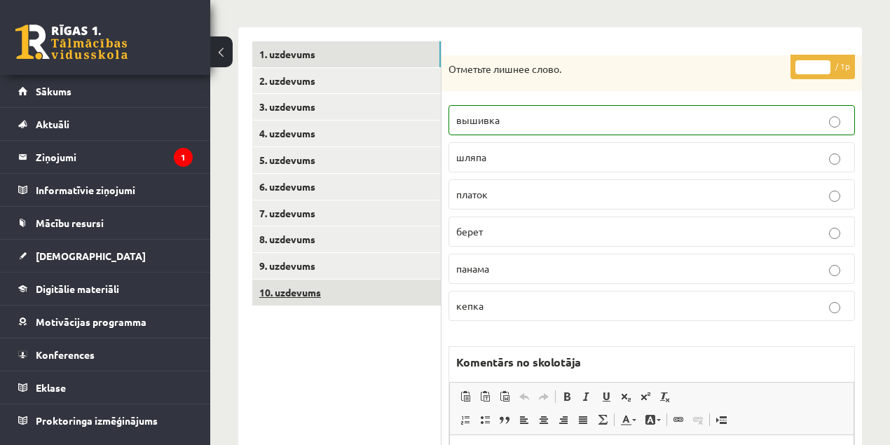
click at [296, 292] on link "10. uzdevums" at bounding box center [346, 293] width 189 height 26
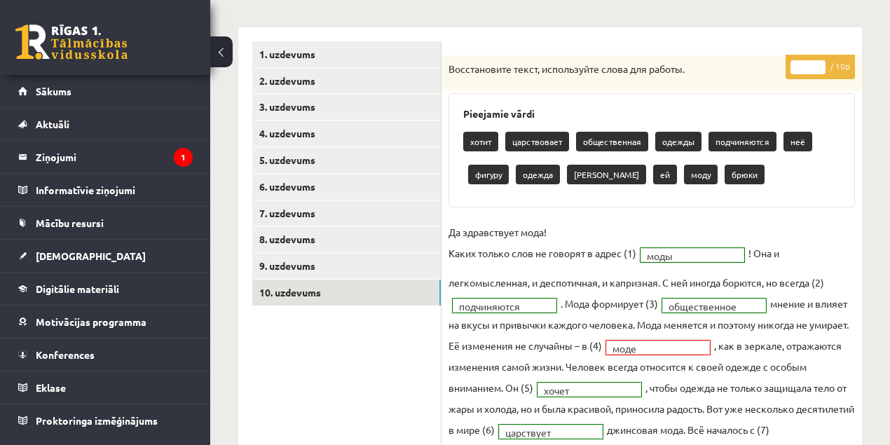
type input "*"
click at [818, 62] on input "*" at bounding box center [808, 67] width 35 height 14
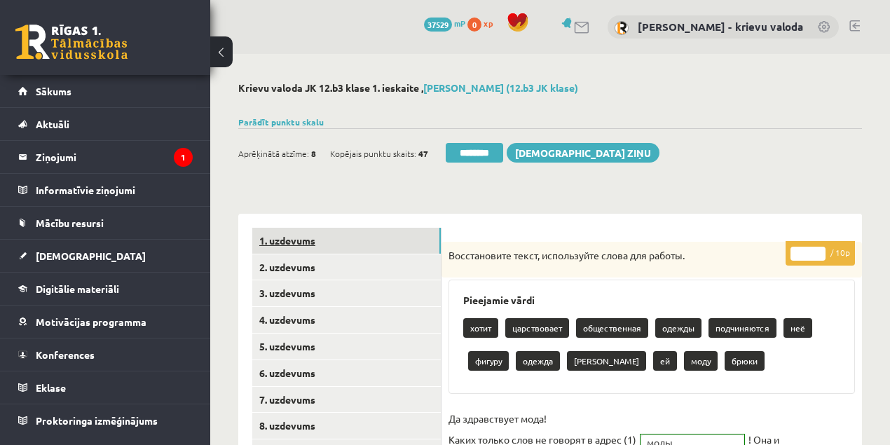
click at [276, 241] on link "1. uzdevums" at bounding box center [346, 241] width 189 height 26
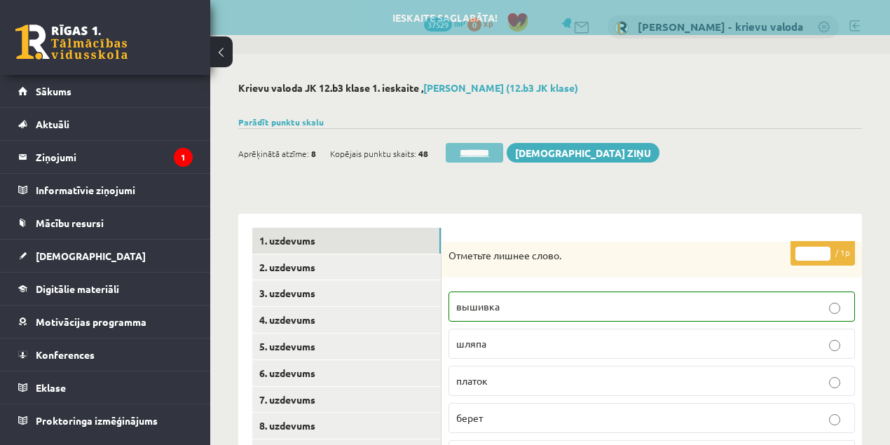
click at [481, 154] on input "********" at bounding box center [474, 153] width 57 height 20
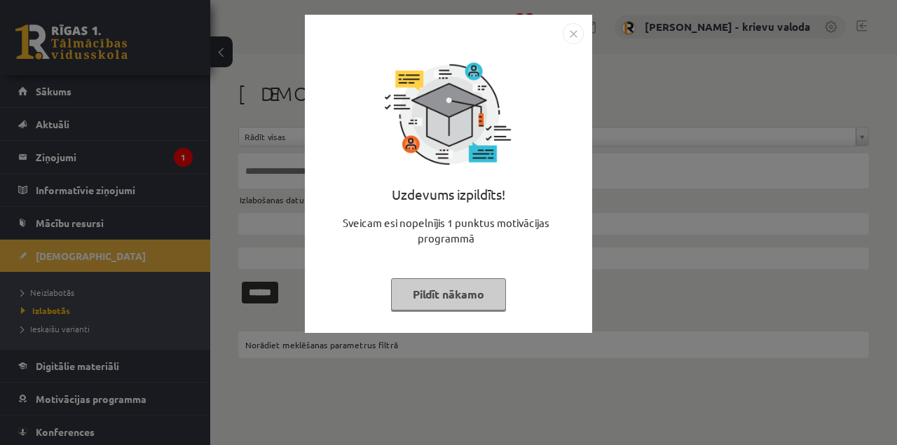
click at [491, 294] on button "Pildīt nākamo" at bounding box center [448, 294] width 115 height 32
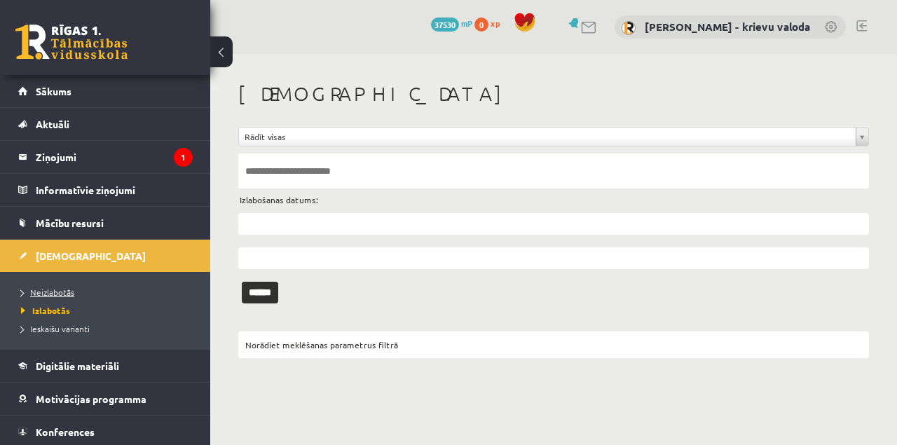
click at [67, 294] on span "Neizlabotās" at bounding box center [47, 292] width 53 height 11
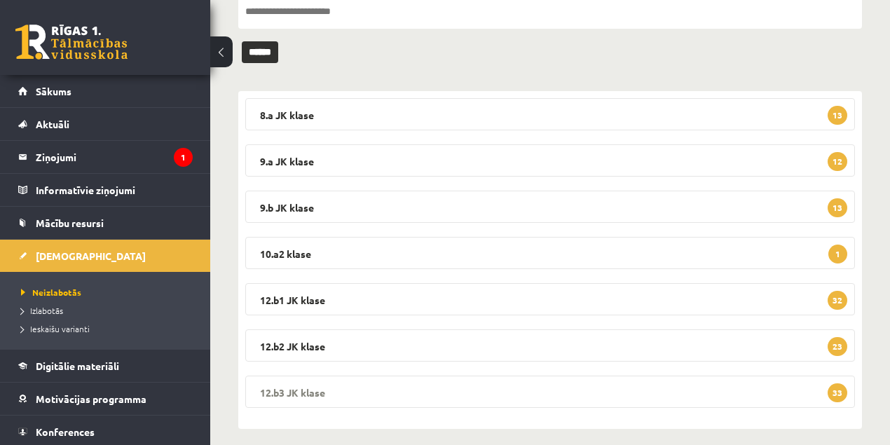
scroll to position [170, 0]
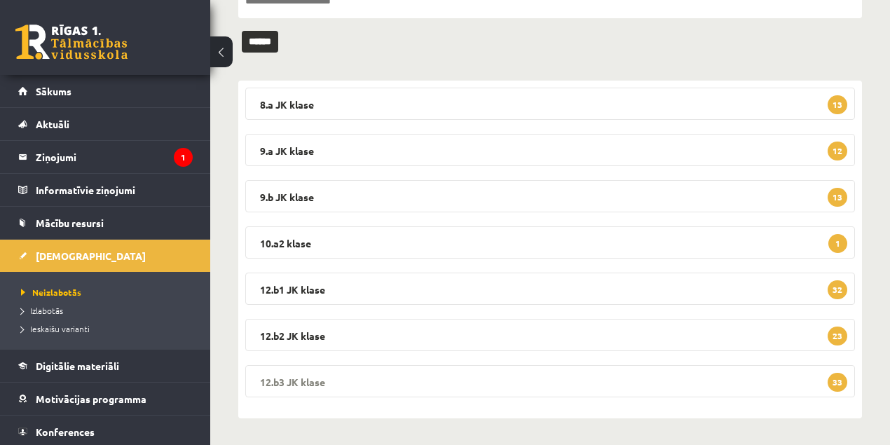
click at [298, 376] on legend "12.b3 JK klase 33" at bounding box center [550, 381] width 610 height 32
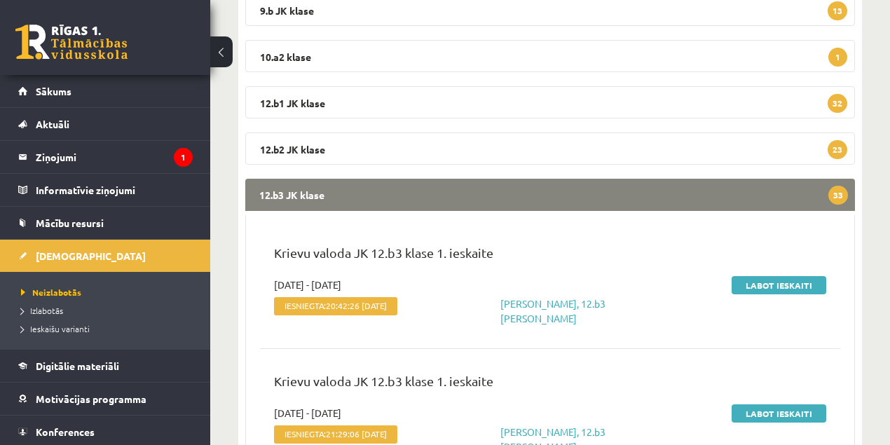
scroll to position [358, 0]
click at [780, 284] on link "Labot ieskaiti" at bounding box center [779, 285] width 95 height 18
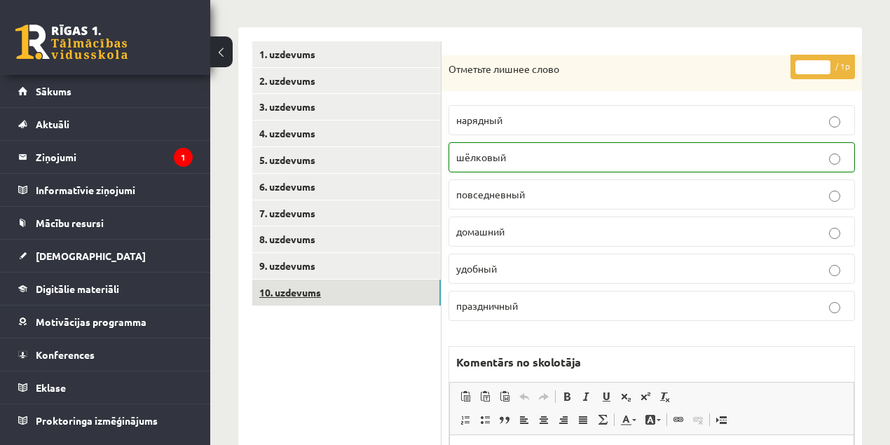
click at [290, 292] on link "10. uzdevums" at bounding box center [346, 293] width 189 height 26
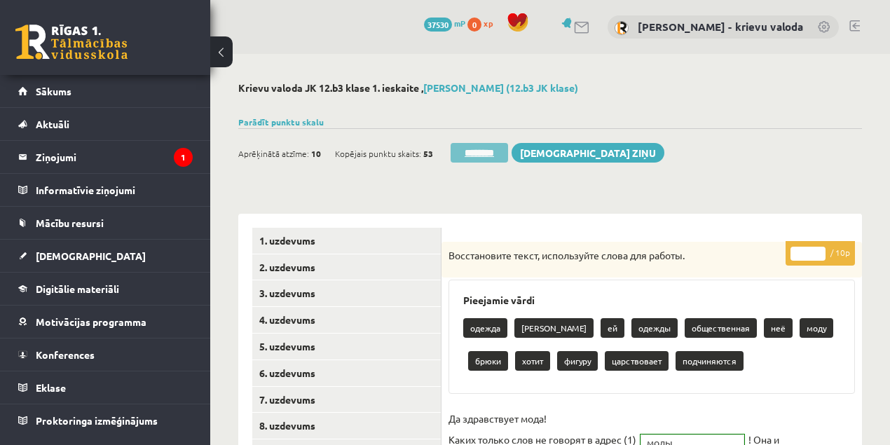
click at [479, 154] on input "********" at bounding box center [479, 153] width 57 height 20
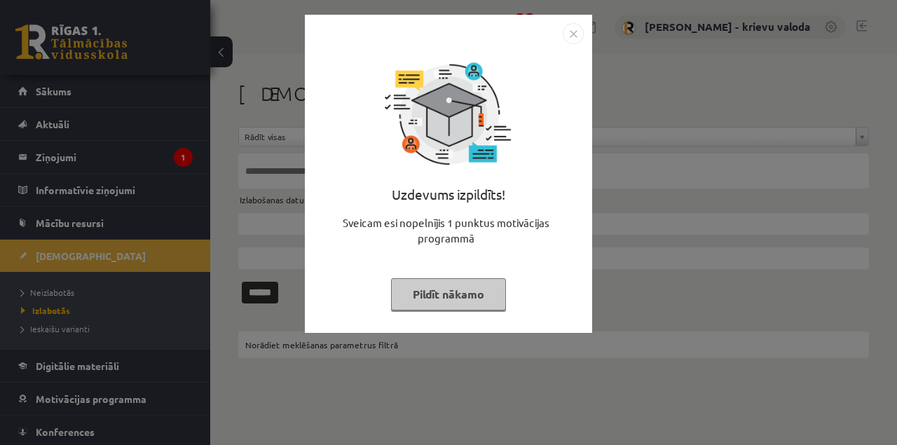
click at [454, 292] on button "Pildīt nākamo" at bounding box center [448, 294] width 115 height 32
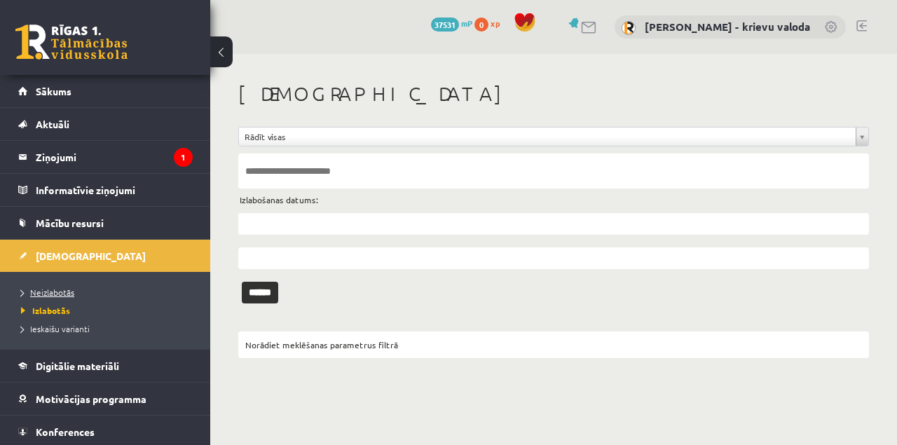
click at [53, 290] on span "Neizlabotās" at bounding box center [47, 292] width 53 height 11
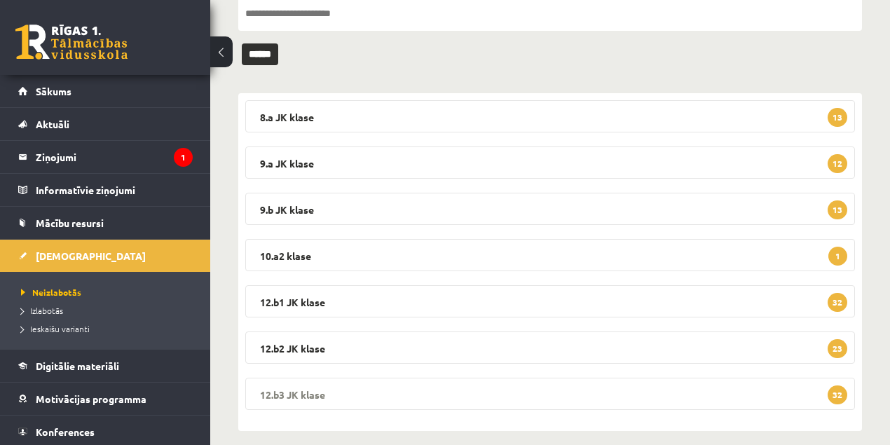
scroll to position [170, 0]
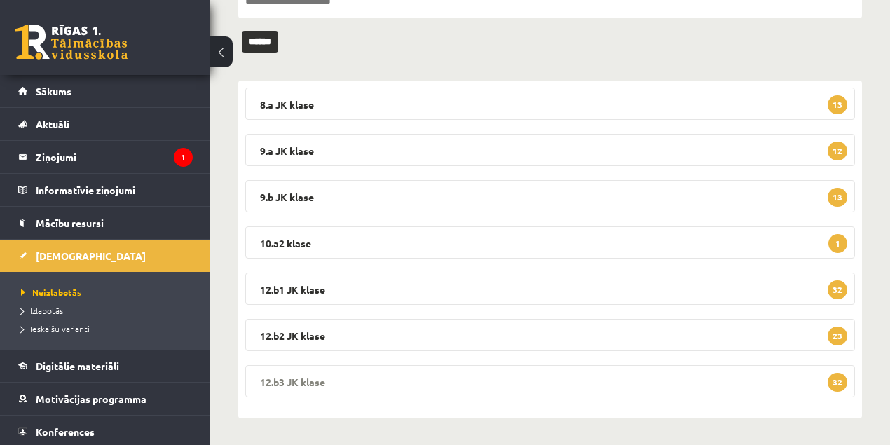
click at [286, 380] on legend "12.b3 [PERSON_NAME] 32" at bounding box center [550, 381] width 610 height 32
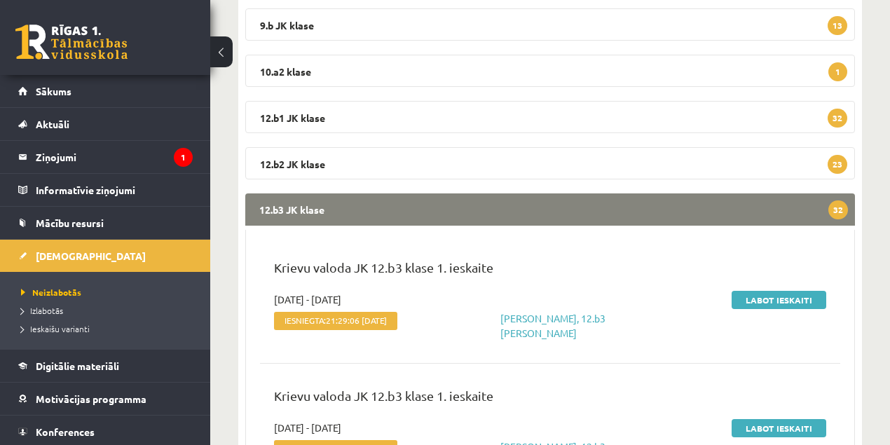
scroll to position [358, 0]
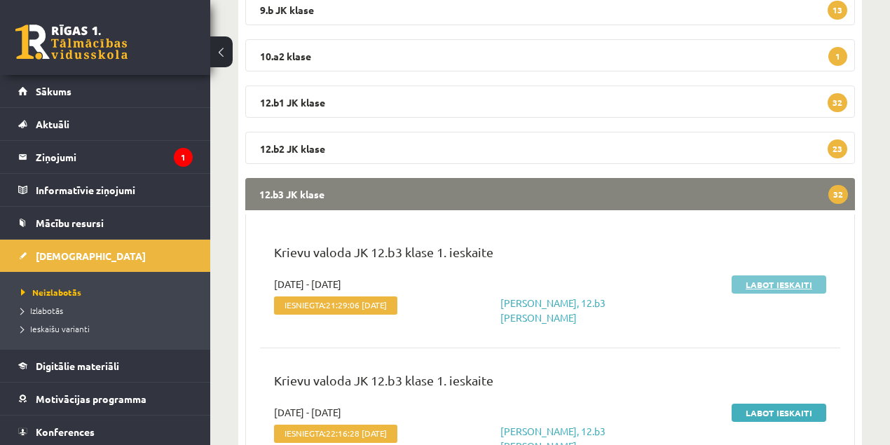
click at [787, 286] on link "Labot ieskaiti" at bounding box center [779, 285] width 95 height 18
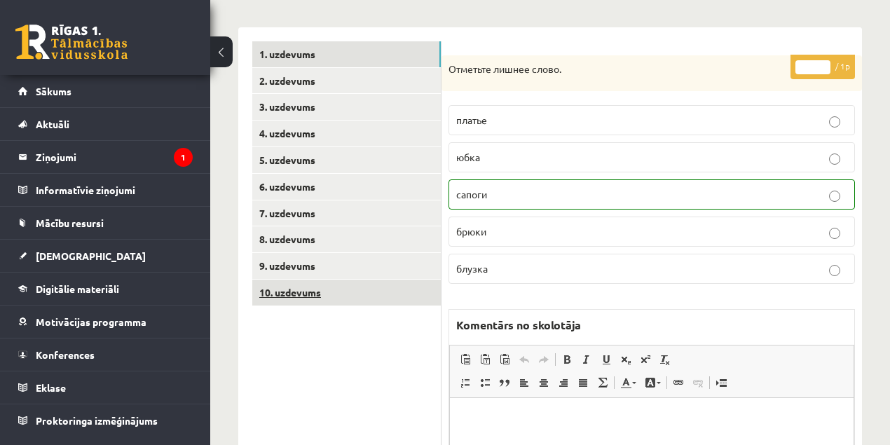
click at [299, 294] on link "10. uzdevums" at bounding box center [346, 293] width 189 height 26
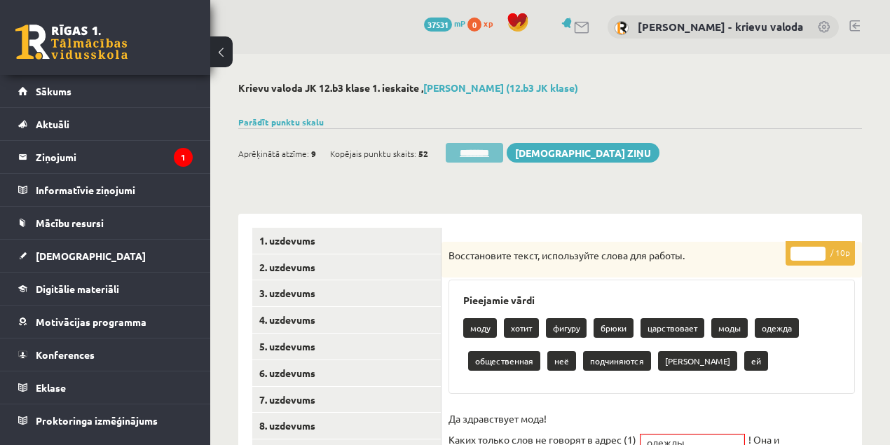
click at [485, 150] on input "********" at bounding box center [474, 153] width 57 height 20
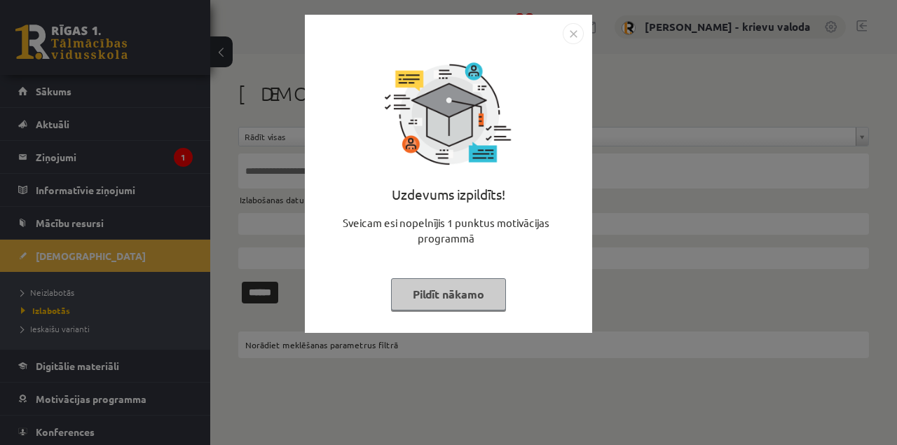
click at [446, 302] on button "Pildīt nākamo" at bounding box center [448, 294] width 115 height 32
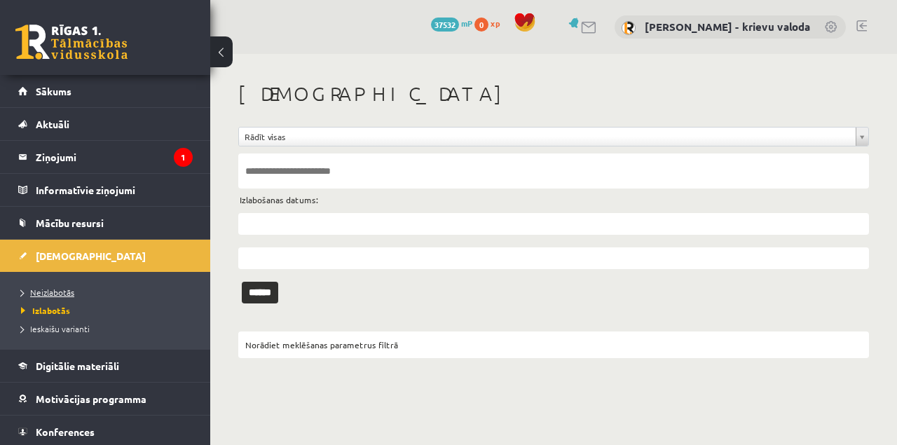
click at [56, 292] on span "Neizlabotās" at bounding box center [47, 292] width 53 height 11
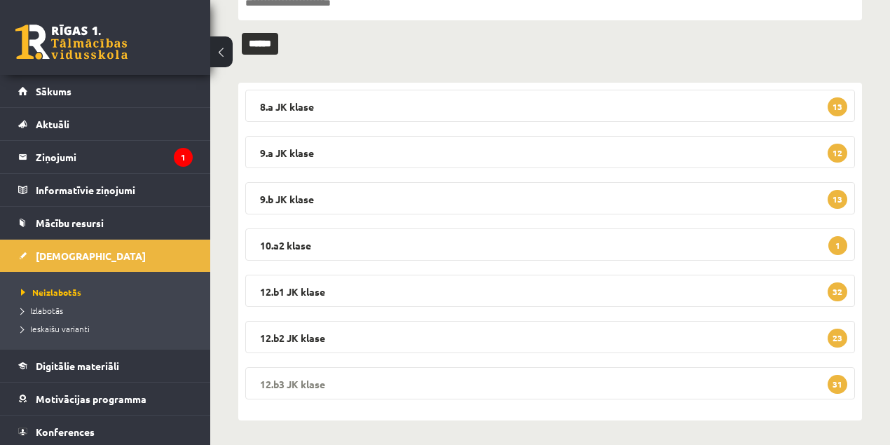
scroll to position [170, 0]
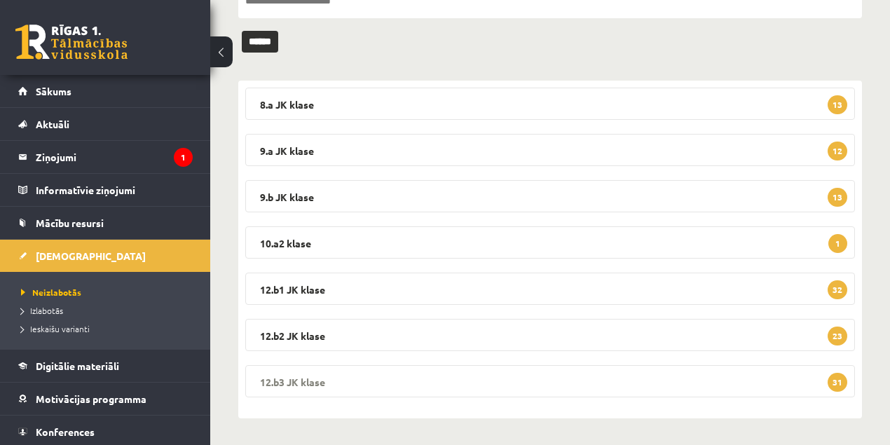
drag, startPoint x: 282, startPoint y: 381, endPoint x: 339, endPoint y: 369, distance: 58.7
click at [283, 380] on legend "12.b3 JK klase 31" at bounding box center [550, 381] width 610 height 32
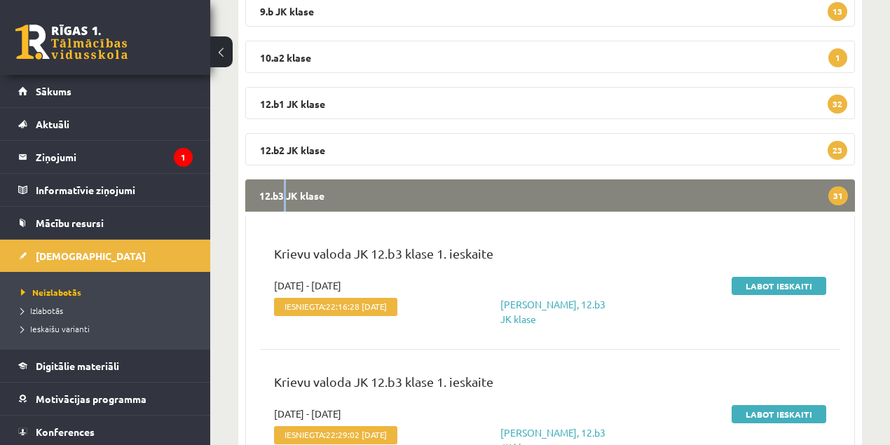
scroll to position [358, 0]
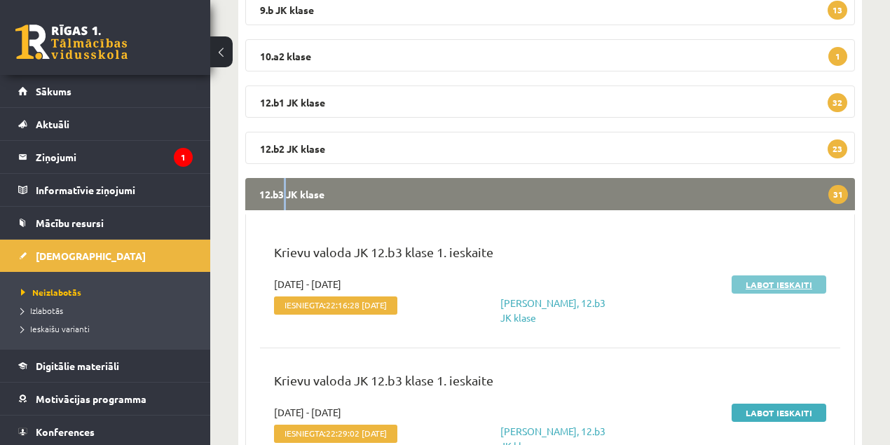
click at [758, 288] on link "Labot ieskaiti" at bounding box center [779, 285] width 95 height 18
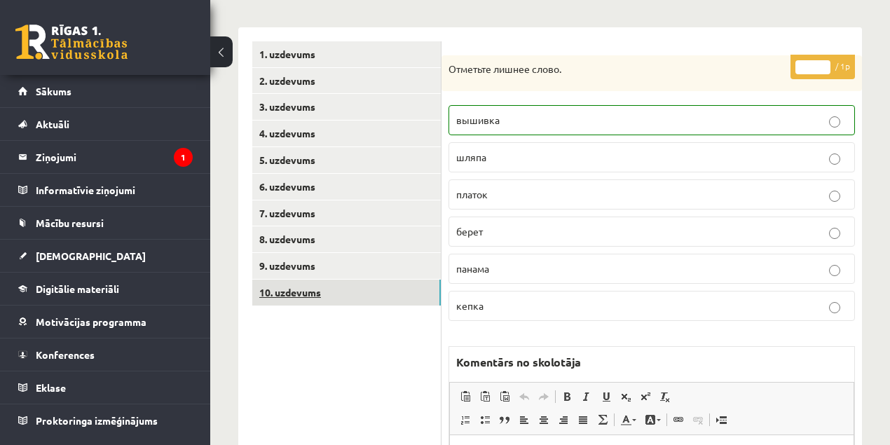
click at [306, 293] on link "10. uzdevums" at bounding box center [346, 293] width 189 height 26
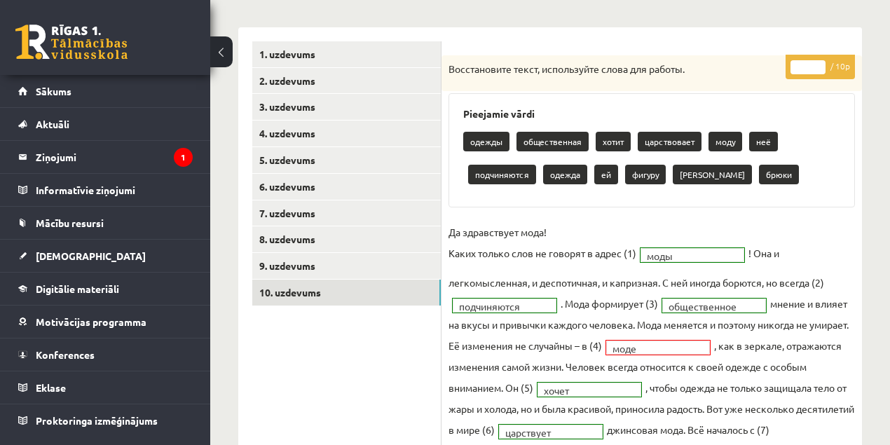
type input "*"
click at [822, 60] on input "*" at bounding box center [808, 67] width 35 height 14
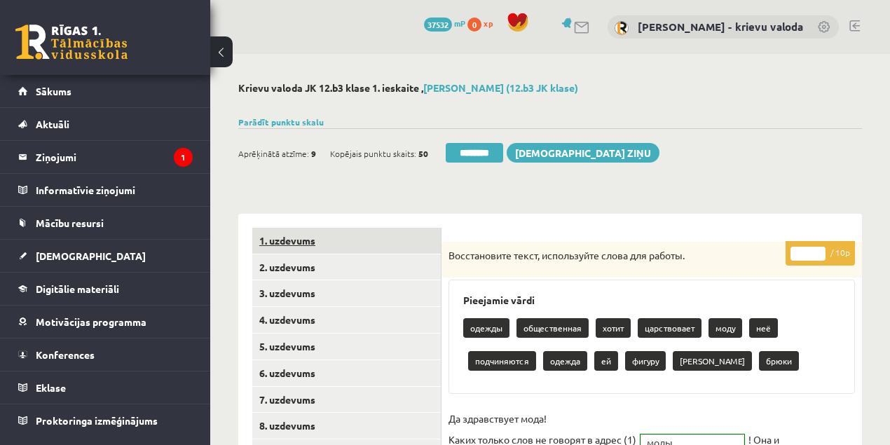
click at [304, 240] on link "1. uzdevums" at bounding box center [346, 241] width 189 height 26
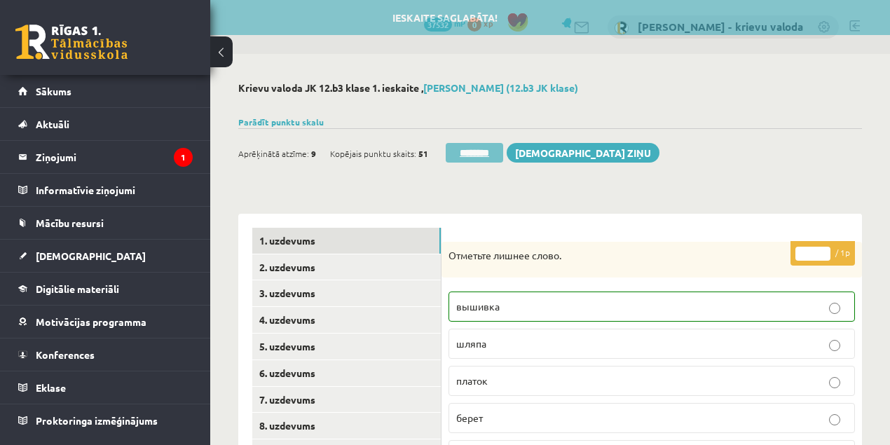
click at [483, 156] on input "********" at bounding box center [474, 153] width 57 height 20
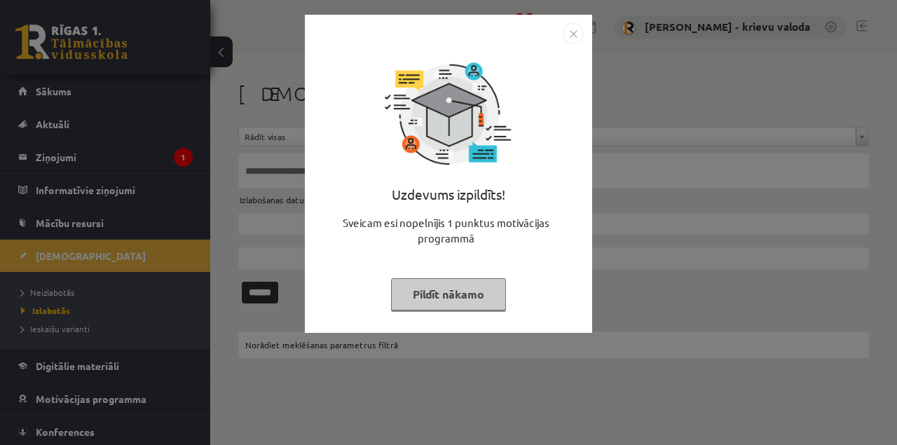
drag, startPoint x: 464, startPoint y: 292, endPoint x: 321, endPoint y: 299, distance: 143.2
click at [464, 292] on button "Pildīt nākamo" at bounding box center [448, 294] width 115 height 32
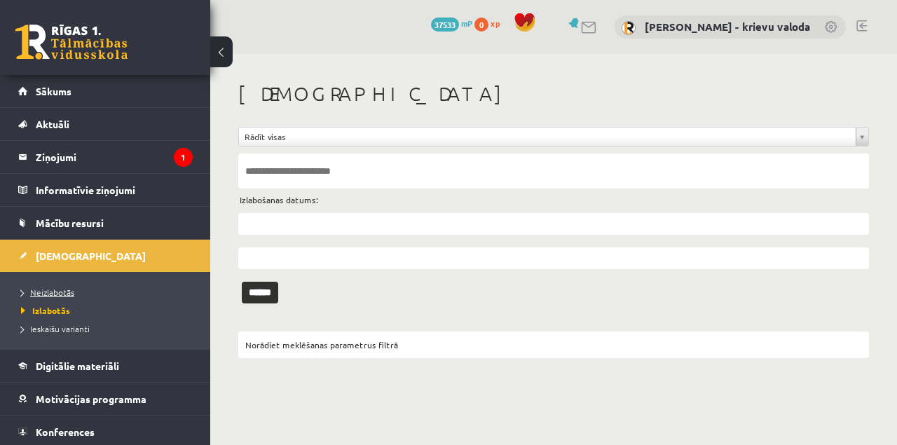
click at [57, 291] on span "Neizlabotās" at bounding box center [47, 292] width 53 height 11
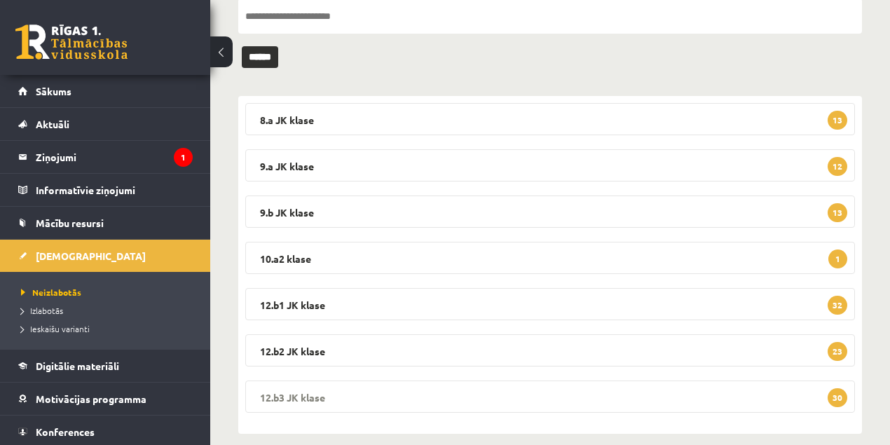
scroll to position [170, 0]
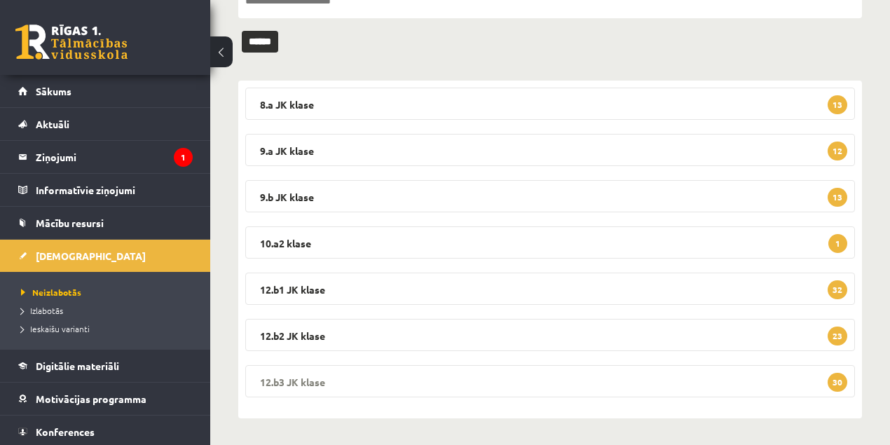
click at [296, 383] on legend "12.b3 JK klase 30" at bounding box center [550, 381] width 610 height 32
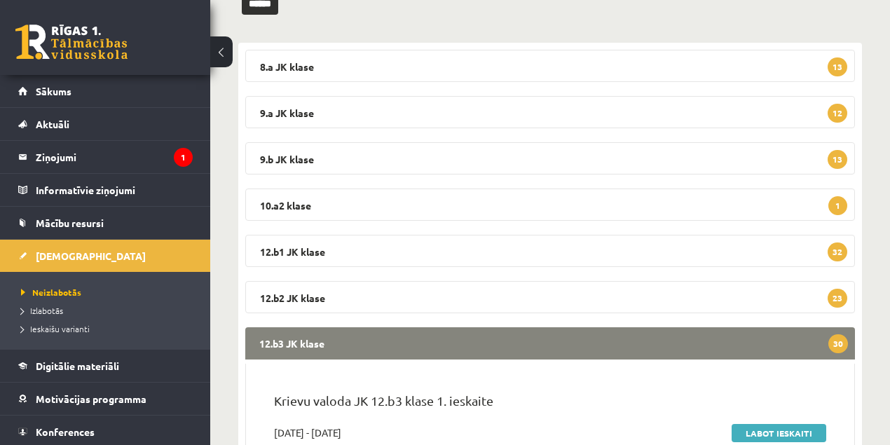
scroll to position [404, 0]
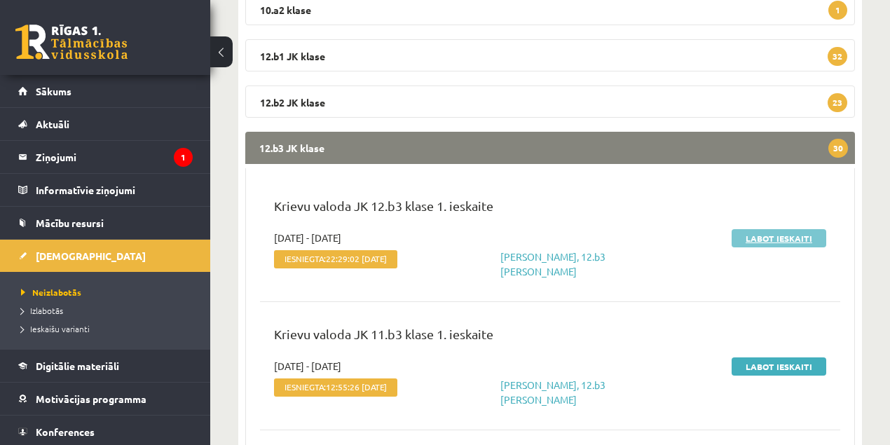
click at [766, 237] on link "Labot ieskaiti" at bounding box center [779, 238] width 95 height 18
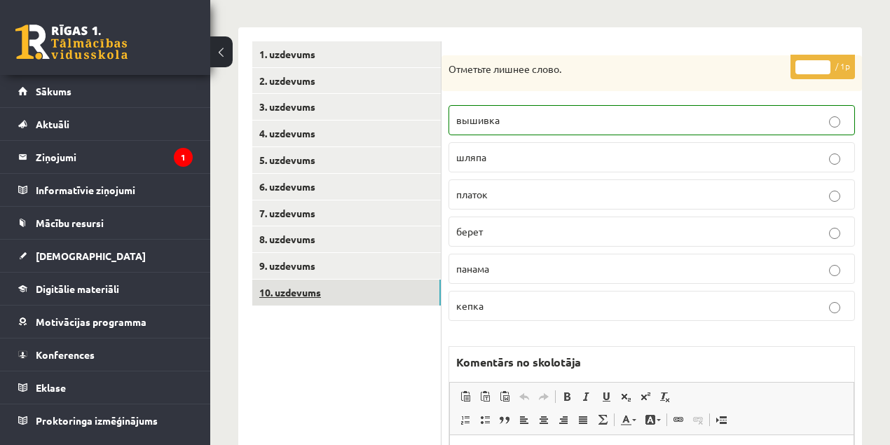
drag, startPoint x: 308, startPoint y: 294, endPoint x: 413, endPoint y: 299, distance: 104.5
click at [308, 294] on link "10. uzdevums" at bounding box center [346, 293] width 189 height 26
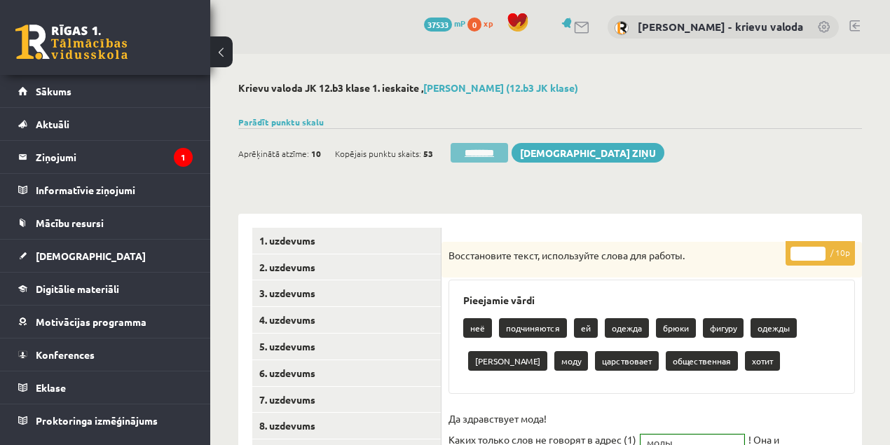
click at [492, 155] on input "********" at bounding box center [479, 153] width 57 height 20
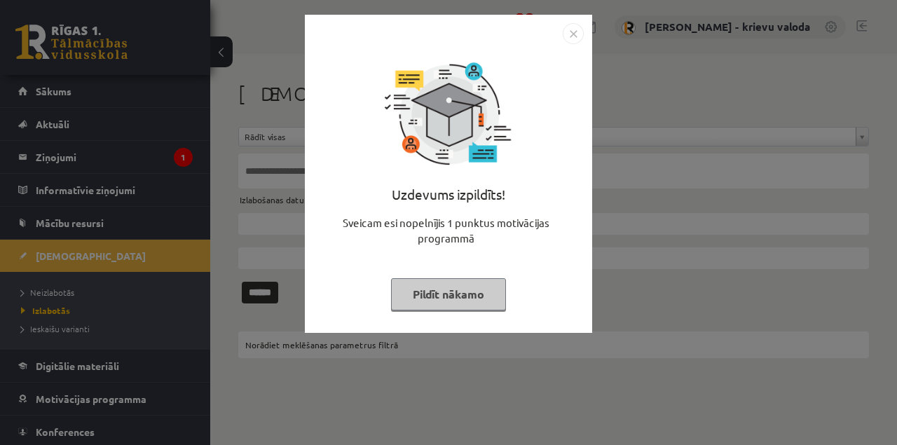
click at [488, 291] on button "Pildīt nākamo" at bounding box center [448, 294] width 115 height 32
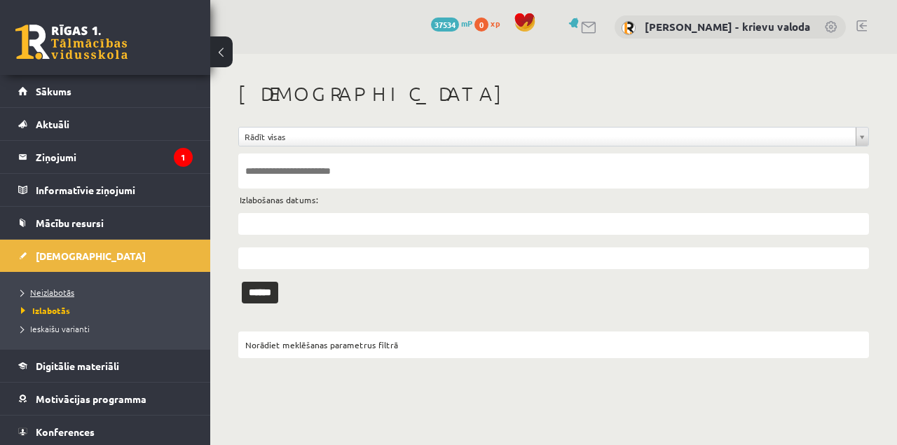
click at [64, 289] on span "Neizlabotās" at bounding box center [47, 292] width 53 height 11
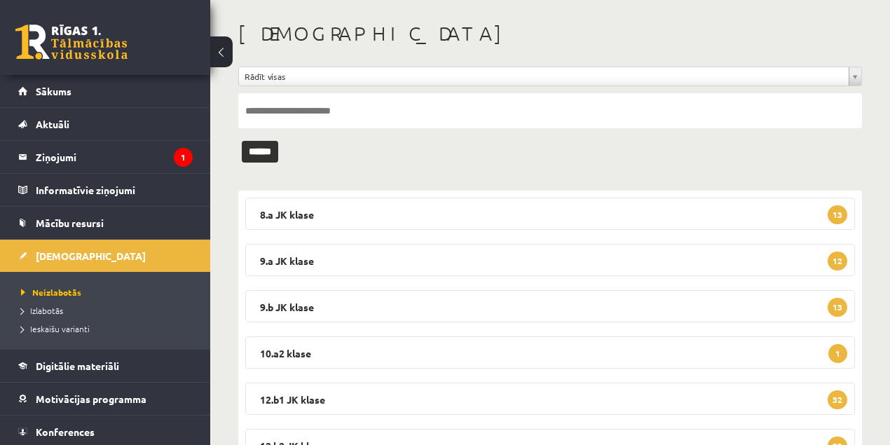
scroll to position [170, 0]
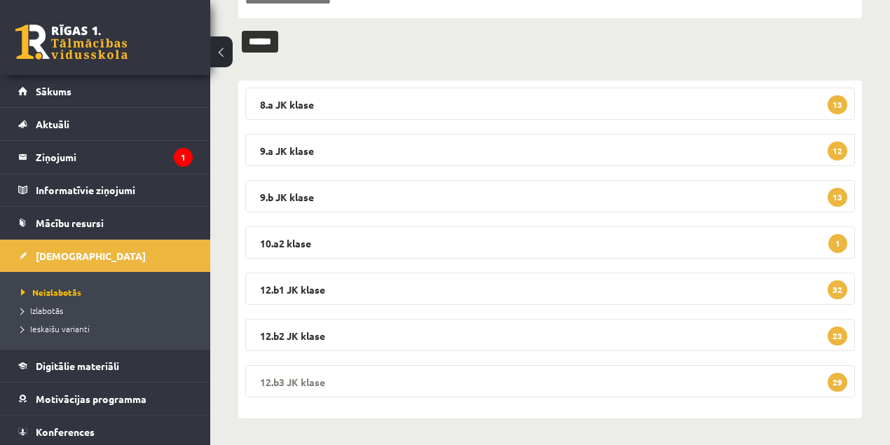
click at [297, 380] on legend "12.b3 JK klase 29" at bounding box center [550, 381] width 610 height 32
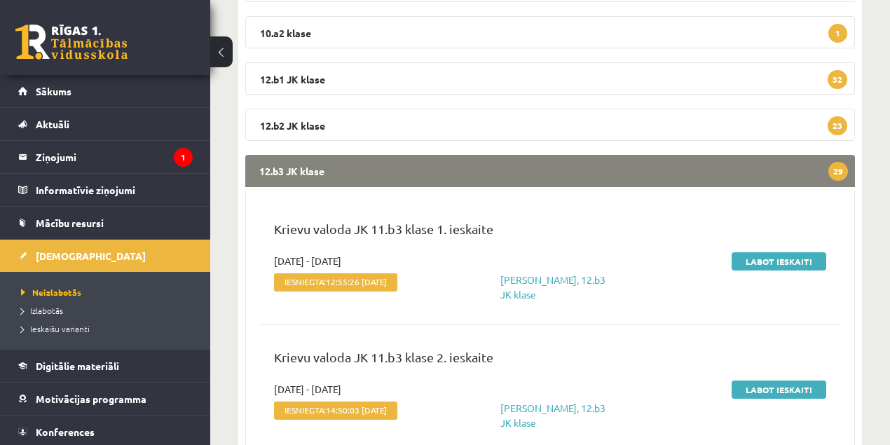
scroll to position [404, 0]
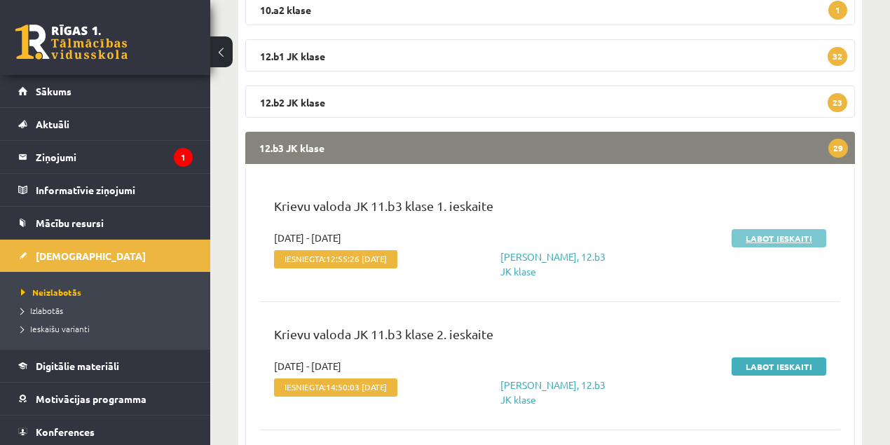
click at [775, 241] on link "Labot ieskaiti" at bounding box center [779, 238] width 95 height 18
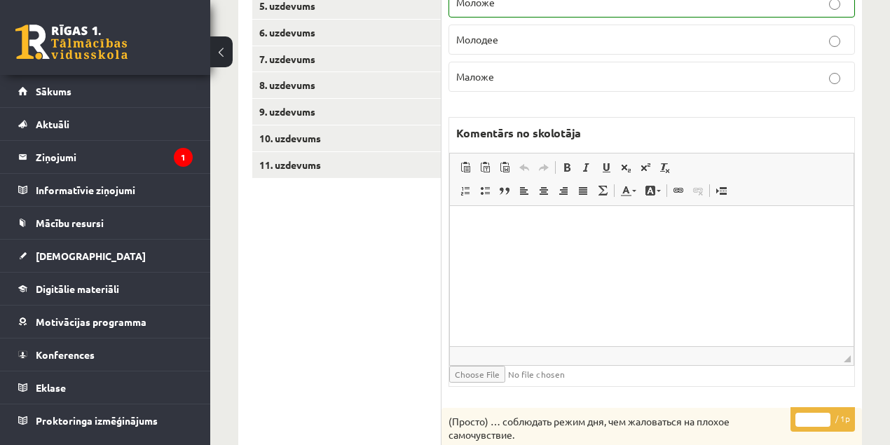
scroll to position [67, 0]
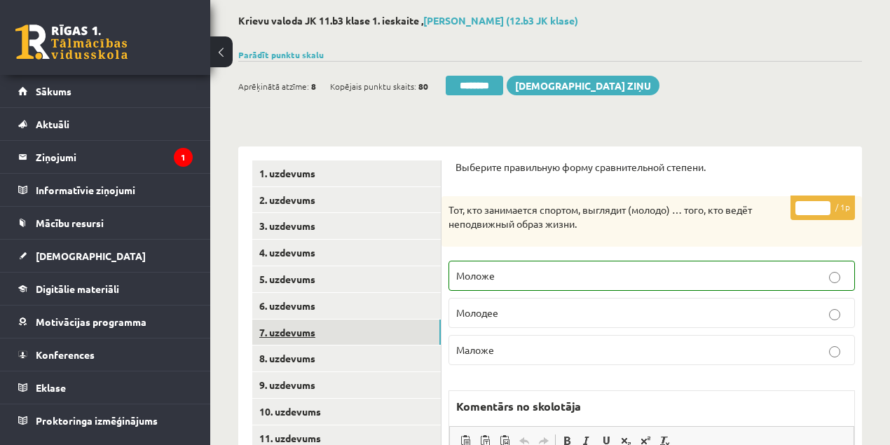
click at [287, 332] on link "7. uzdevums" at bounding box center [346, 333] width 189 height 26
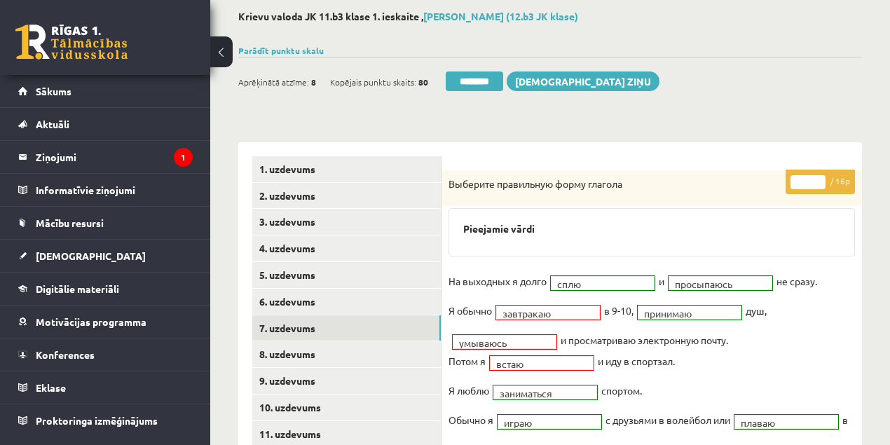
scroll to position [0, 0]
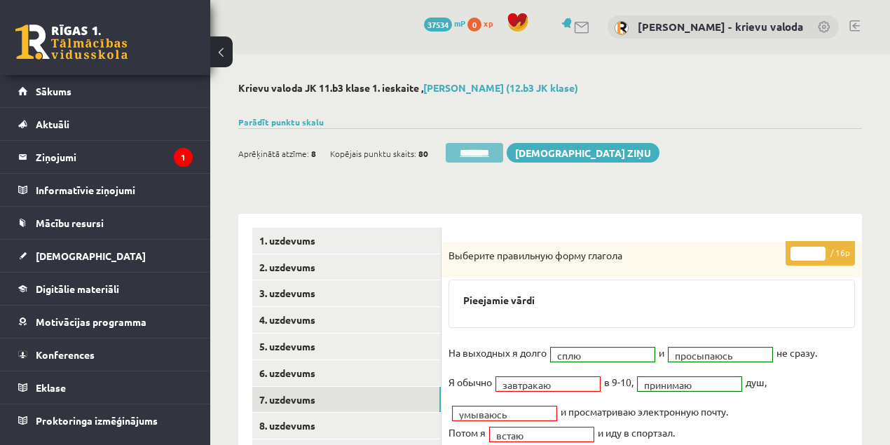
click at [488, 154] on input "********" at bounding box center [474, 153] width 57 height 20
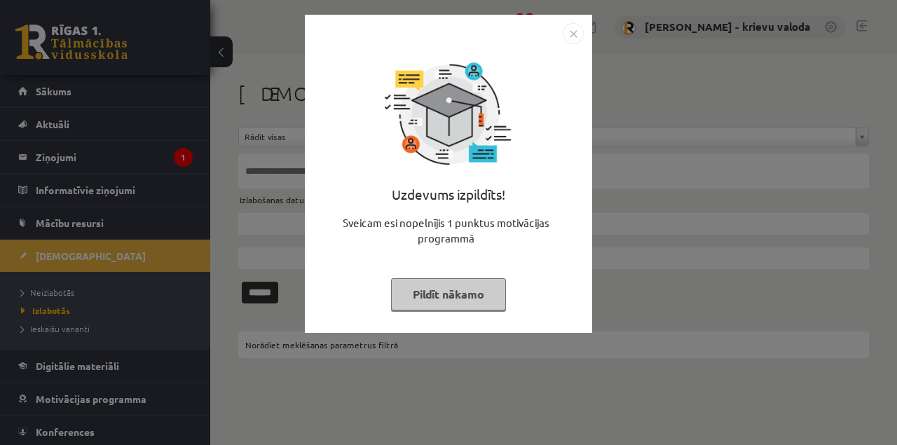
click at [454, 298] on button "Pildīt nākamo" at bounding box center [448, 294] width 115 height 32
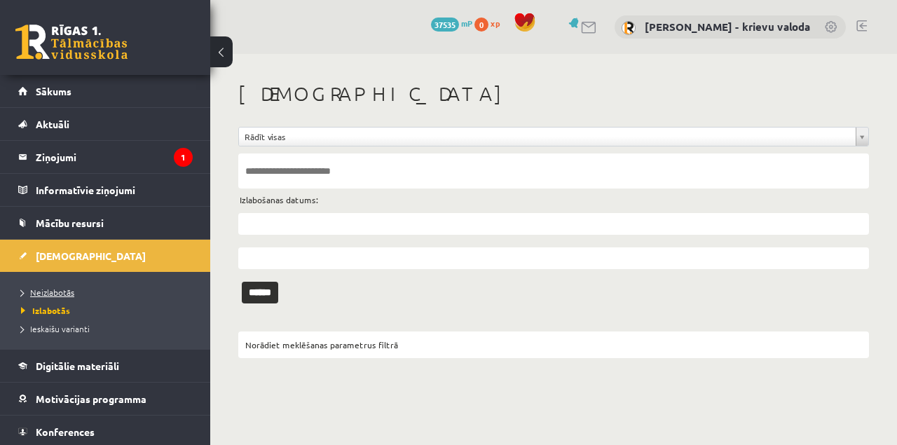
click at [56, 292] on span "Neizlabotās" at bounding box center [47, 292] width 53 height 11
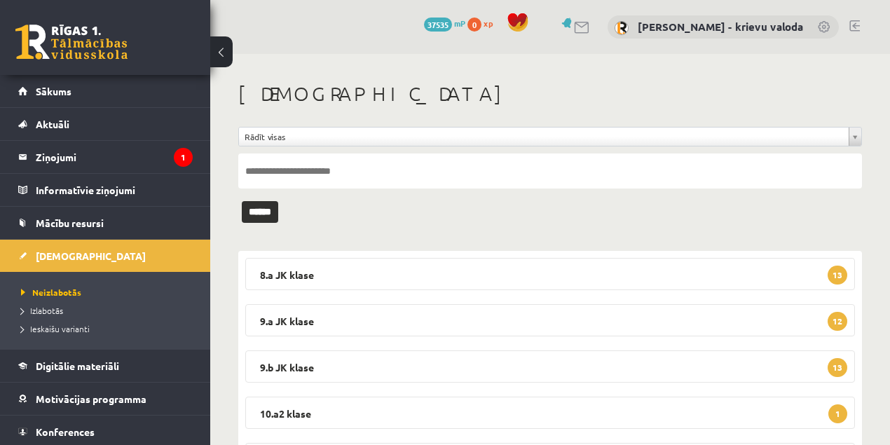
click at [856, 26] on link at bounding box center [855, 25] width 11 height 11
